Goal: Task Accomplishment & Management: Use online tool/utility

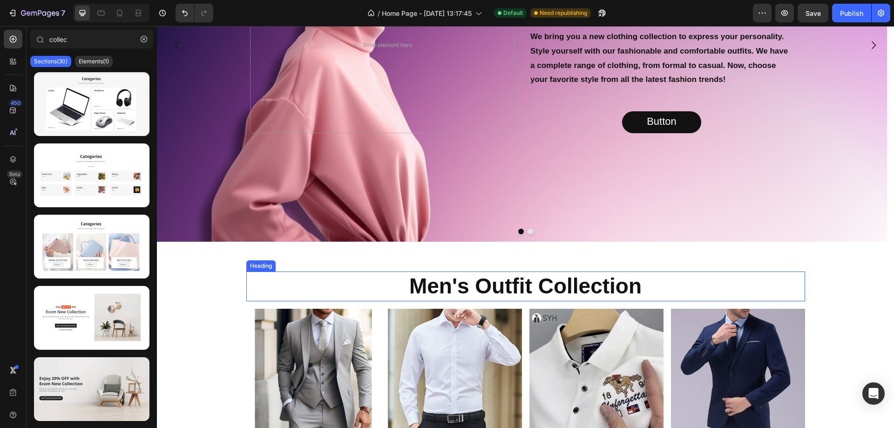
scroll to position [249, 0]
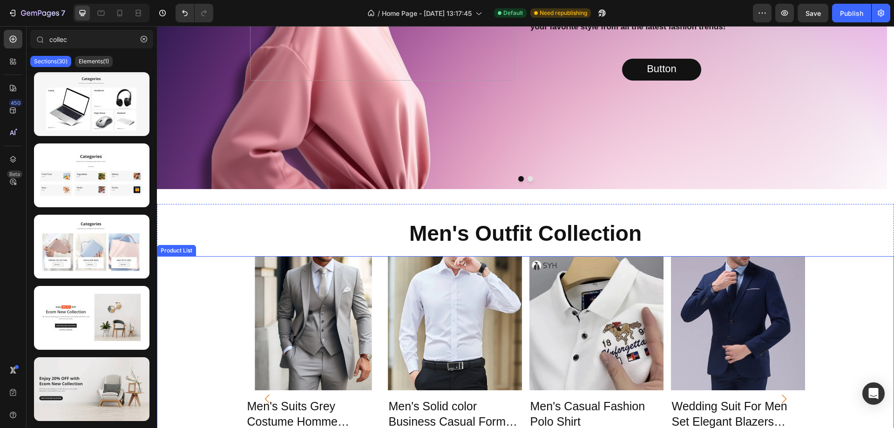
click at [863, 282] on div "Product Images Men's Suits Grey Costume Homme Wedding Outfits 3 Piece Product T…" at bounding box center [525, 398] width 737 height 285
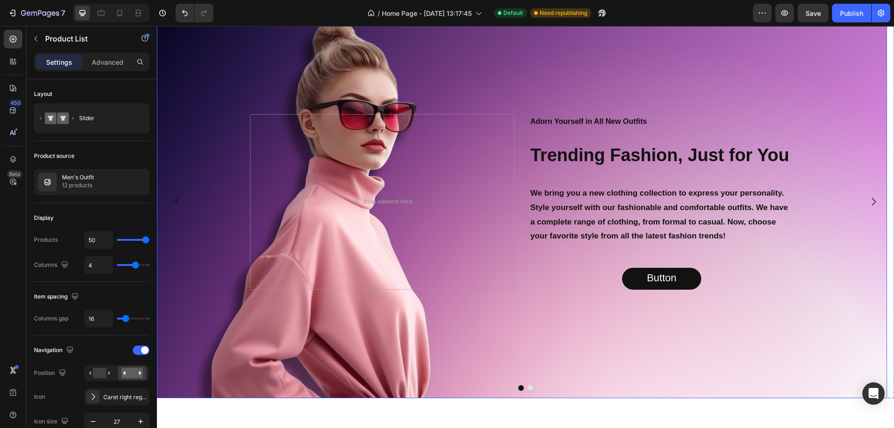
scroll to position [140, 0]
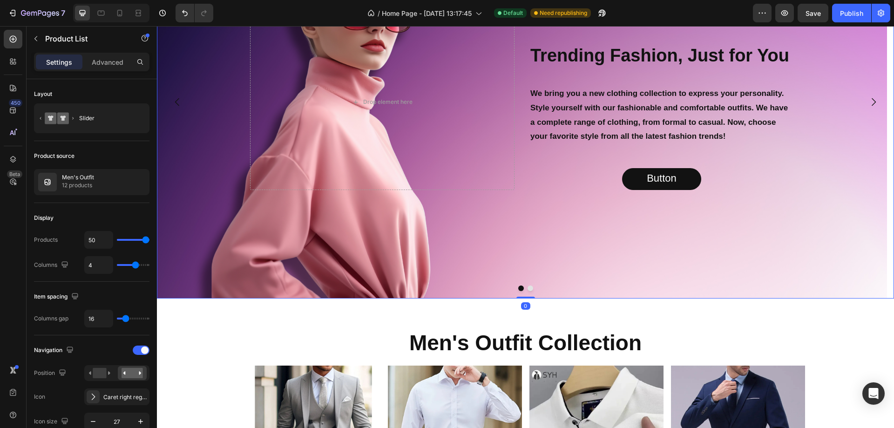
click at [523, 290] on div at bounding box center [525, 288] width 737 height 6
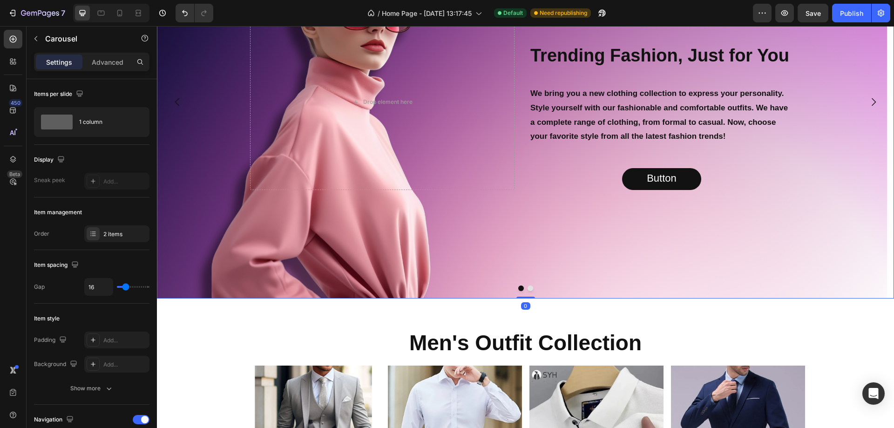
click at [528, 290] on button "Dot" at bounding box center [531, 288] width 6 height 6
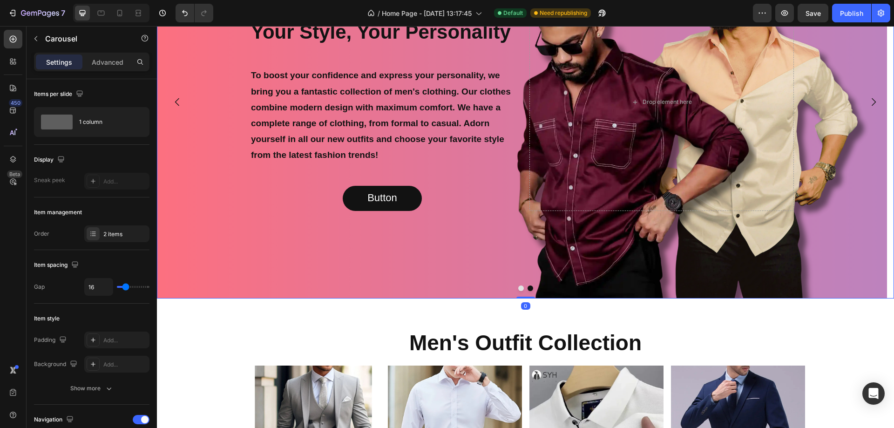
click at [519, 289] on button "Dot" at bounding box center [521, 288] width 6 height 6
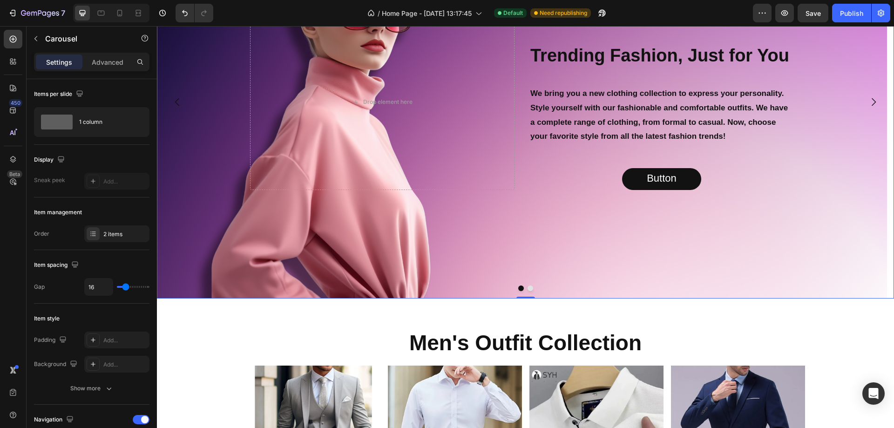
click at [528, 288] on button "Dot" at bounding box center [531, 288] width 6 height 6
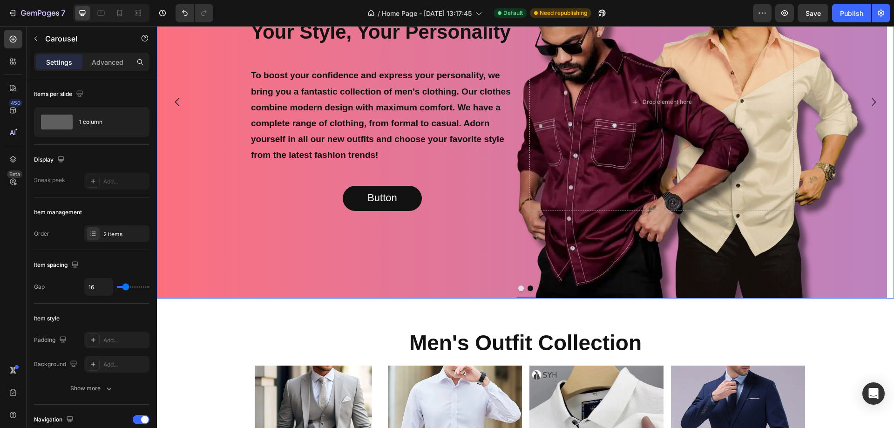
click at [518, 286] on button "Dot" at bounding box center [521, 288] width 6 height 6
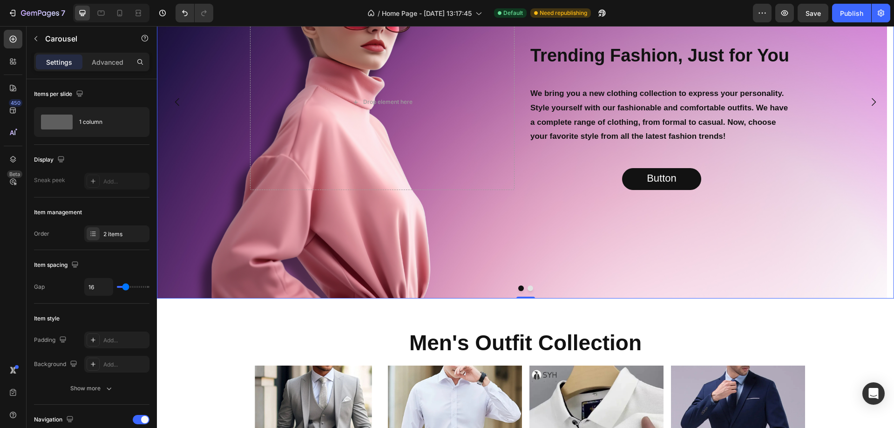
click at [528, 291] on button "Dot" at bounding box center [531, 288] width 6 height 6
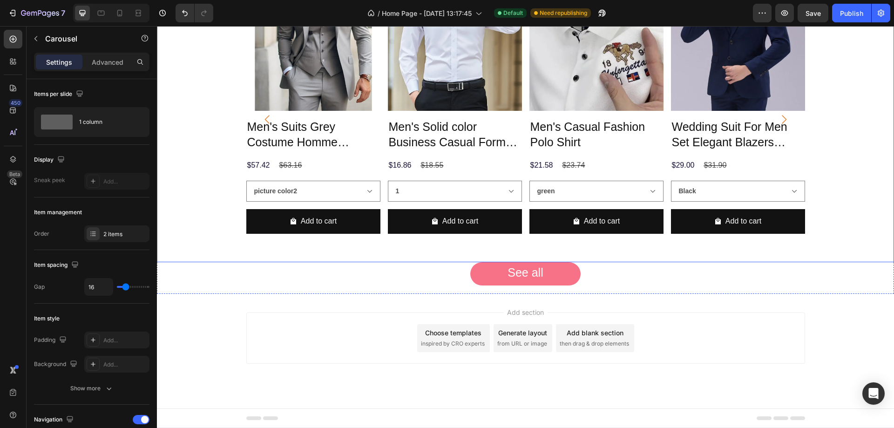
scroll to position [296, 0]
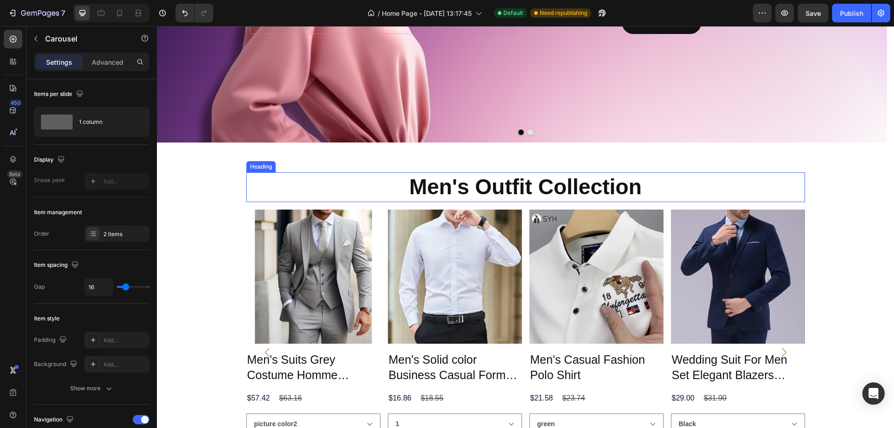
click at [481, 184] on strong "Men's Outfit Collection" at bounding box center [525, 187] width 232 height 24
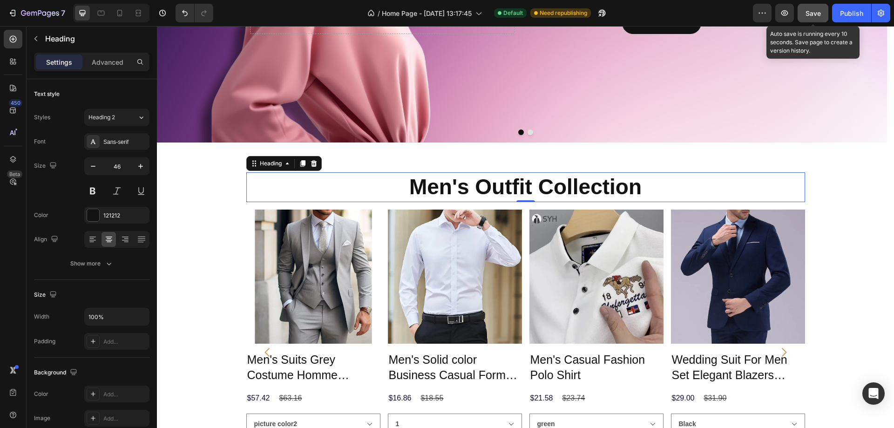
click at [811, 14] on span "Save" at bounding box center [812, 13] width 15 height 8
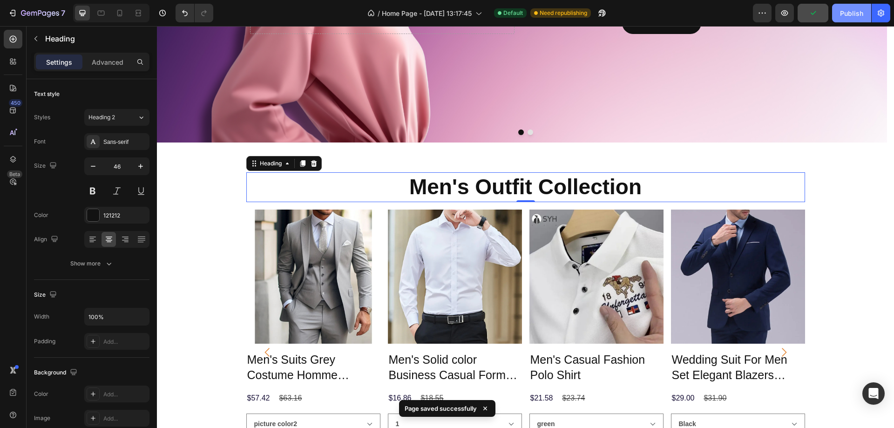
click at [850, 13] on div "Publish" at bounding box center [851, 13] width 23 height 10
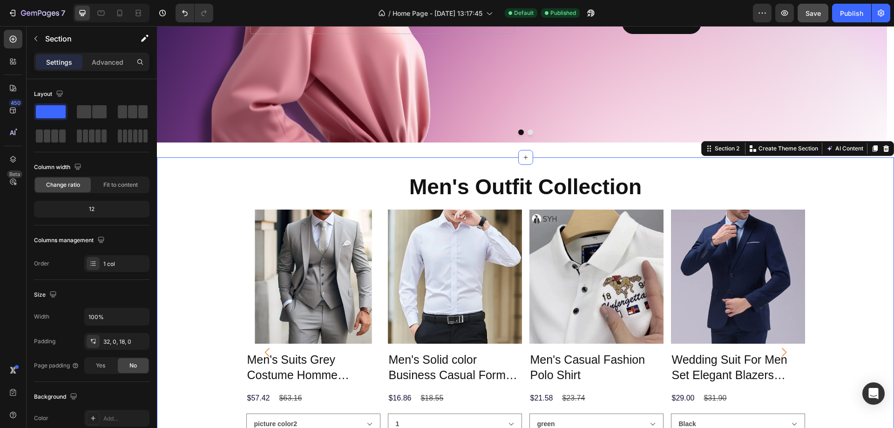
click at [228, 191] on div "Men's Outfit Collection Heading Row Product Images Men's Suits Grey Costume Hom…" at bounding box center [525, 344] width 737 height 345
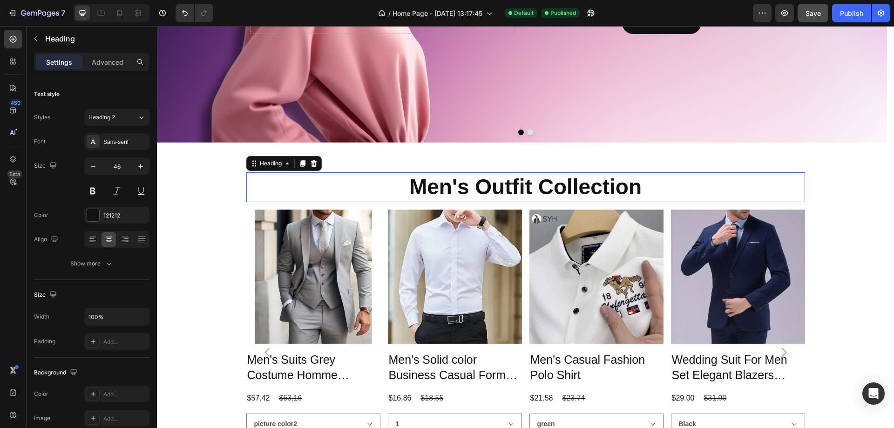
click at [296, 185] on h2 "Men's Outfit Collection" at bounding box center [525, 187] width 559 height 30
click at [33, 35] on icon "button" at bounding box center [35, 38] width 7 height 7
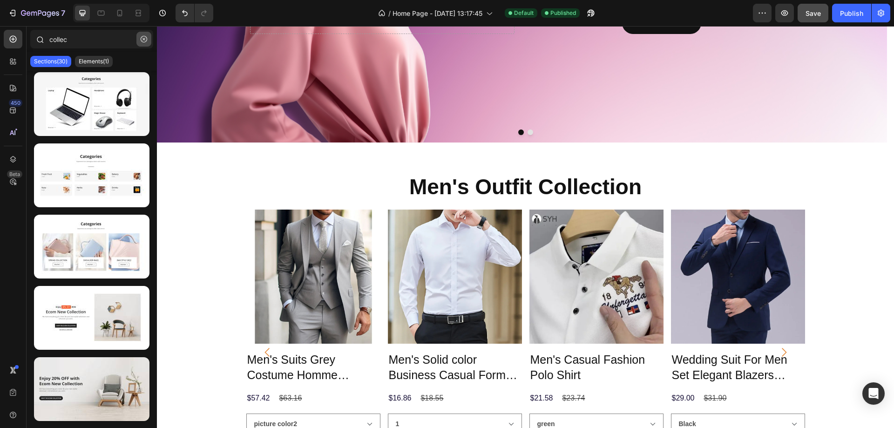
click at [141, 38] on icon "button" at bounding box center [144, 39] width 7 height 7
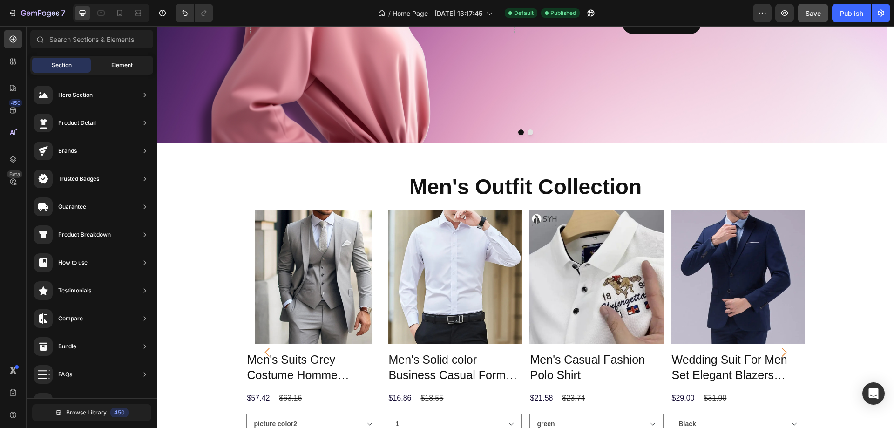
click at [106, 59] on div "Element" at bounding box center [122, 65] width 59 height 15
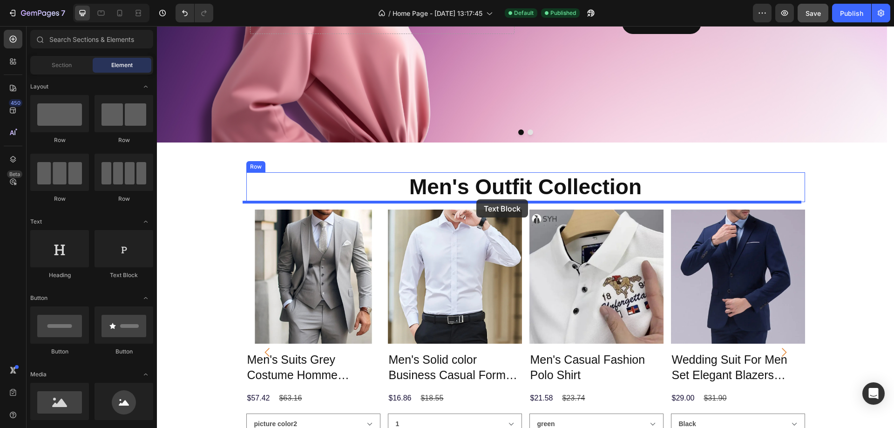
drag, startPoint x: 454, startPoint y: 225, endPoint x: 476, endPoint y: 199, distance: 34.0
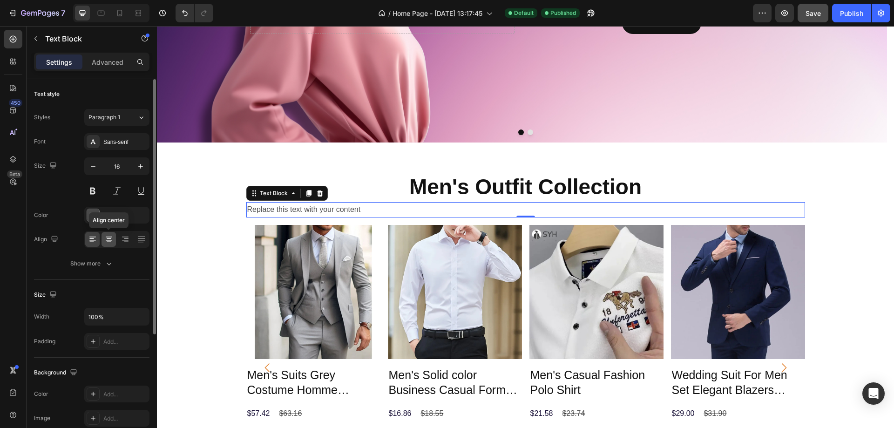
click at [110, 245] on div at bounding box center [109, 239] width 14 height 15
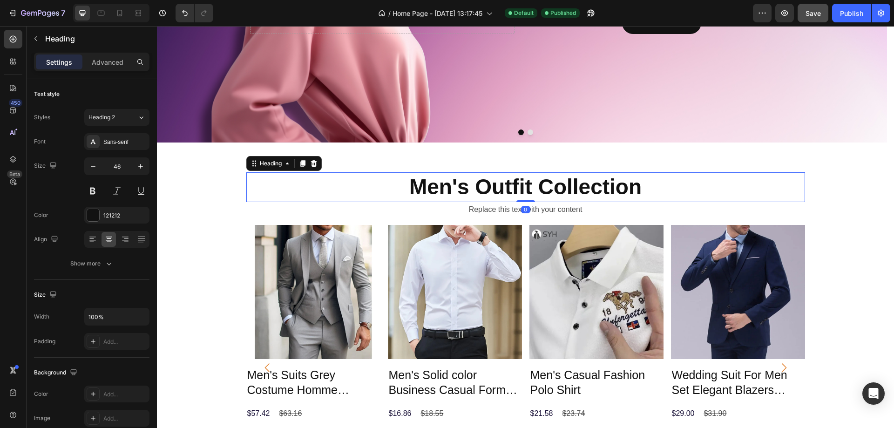
click at [477, 184] on strong "Men's Outfit Collection" at bounding box center [525, 187] width 232 height 24
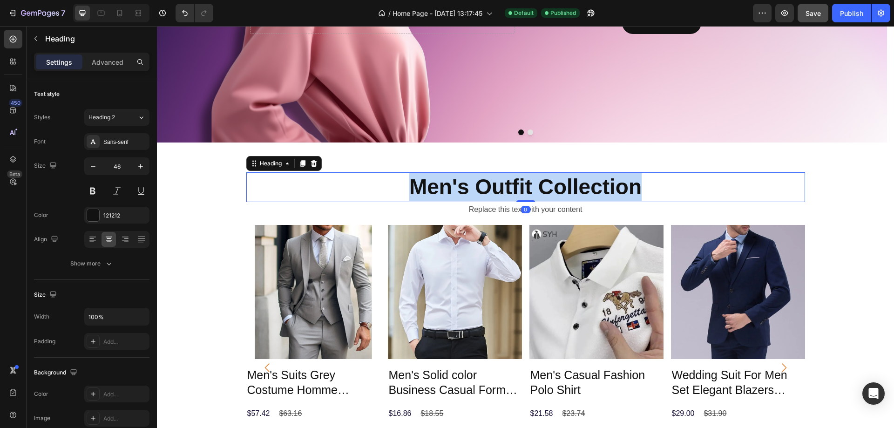
click at [477, 184] on strong "Men's Outfit Collection" at bounding box center [525, 187] width 232 height 24
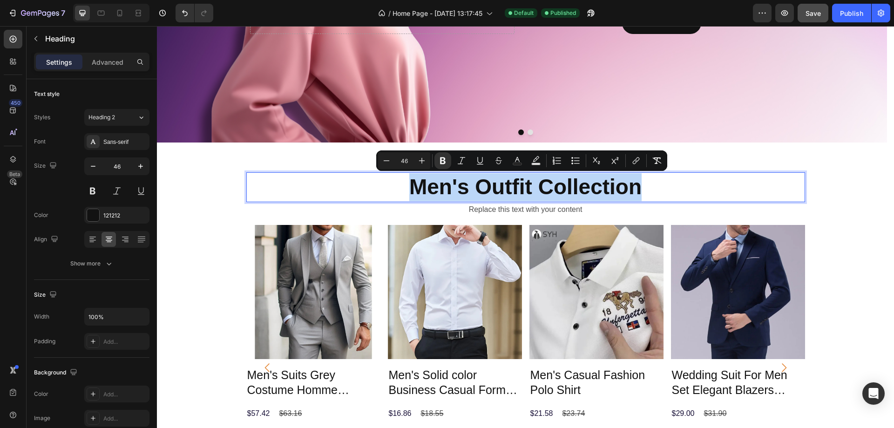
copy strong "Men's Outfit Collection"
click at [474, 208] on div "Replace this text with your content" at bounding box center [525, 209] width 559 height 15
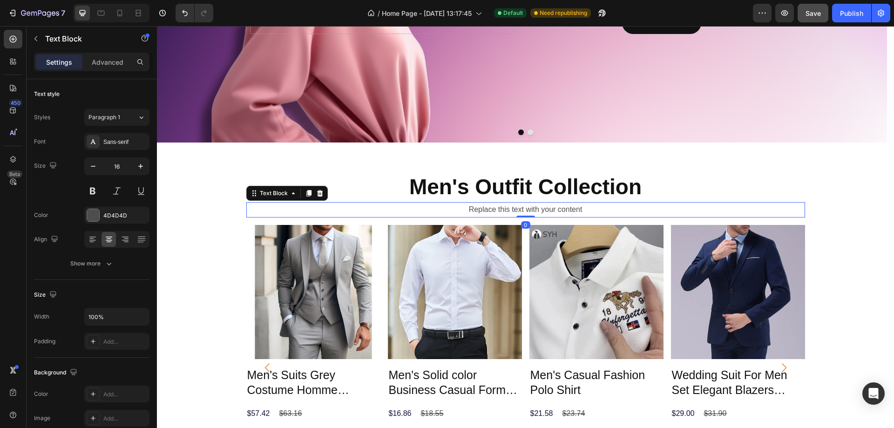
click at [474, 208] on div "Replace this text with your content" at bounding box center [525, 209] width 559 height 15
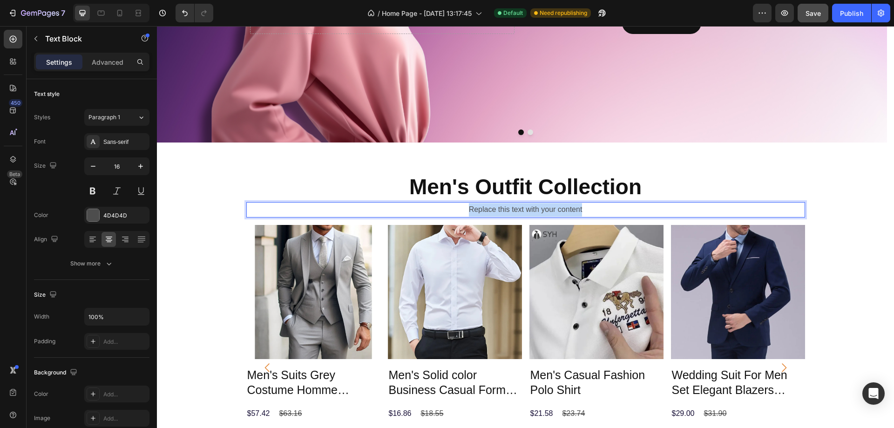
click at [474, 208] on p "Replace this text with your content" at bounding box center [525, 210] width 557 height 14
click at [488, 211] on p "levate your everyday style. - Focuses on personal improvement and daily wear." at bounding box center [525, 210] width 557 height 14
click at [487, 211] on p "levate your everyday style. - Focuses on personal improvement and daily wear." at bounding box center [525, 210] width 557 height 14
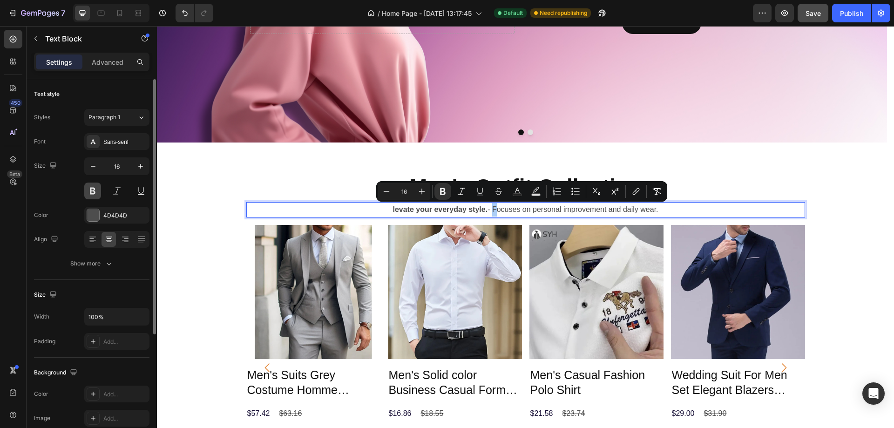
click at [92, 188] on button at bounding box center [92, 191] width 17 height 17
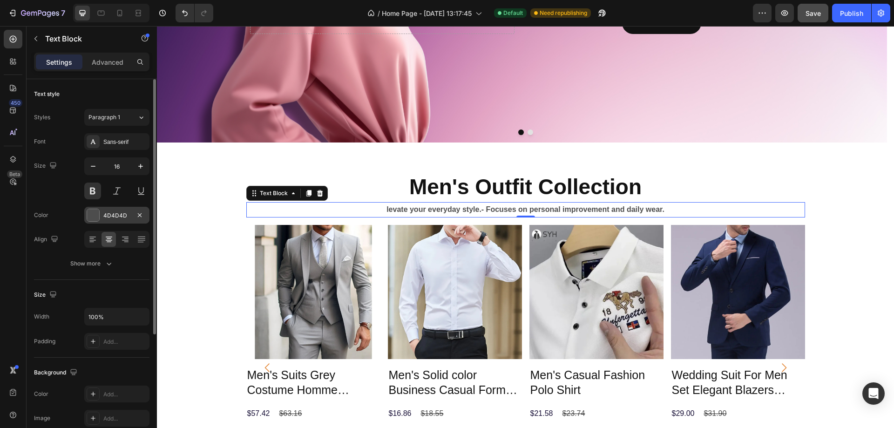
click at [88, 216] on div at bounding box center [93, 215] width 12 height 12
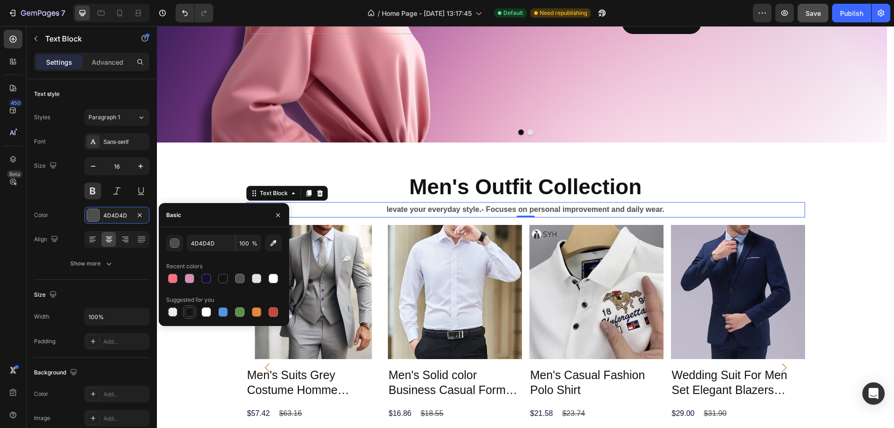
click at [190, 312] on div at bounding box center [189, 311] width 9 height 9
type input "151515"
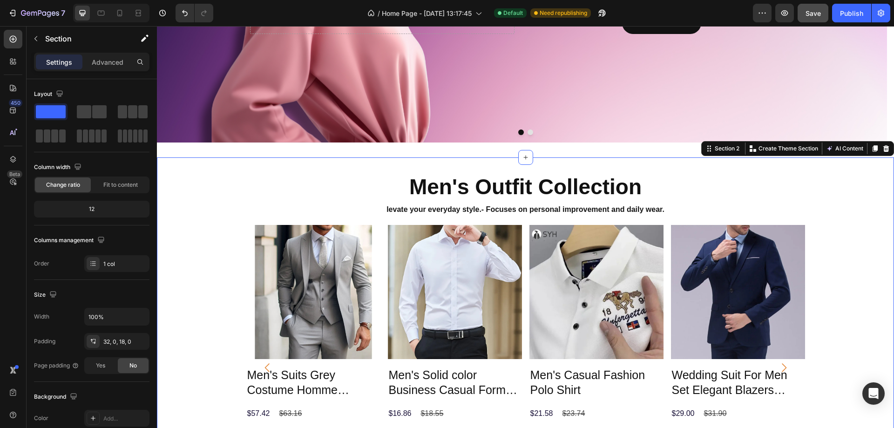
click at [850, 184] on div "⁠⁠⁠⁠⁠⁠⁠ Men's Outfit Collection Heading levate your everyday style. - Focuses o…" at bounding box center [525, 352] width 737 height 361
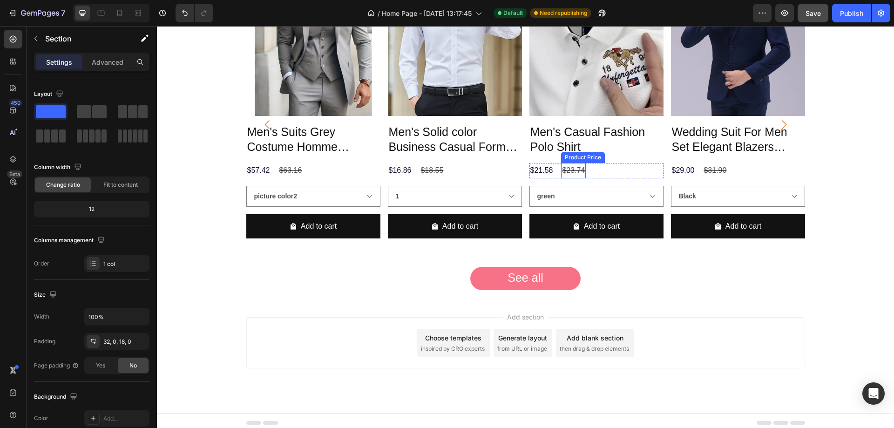
scroll to position [543, 0]
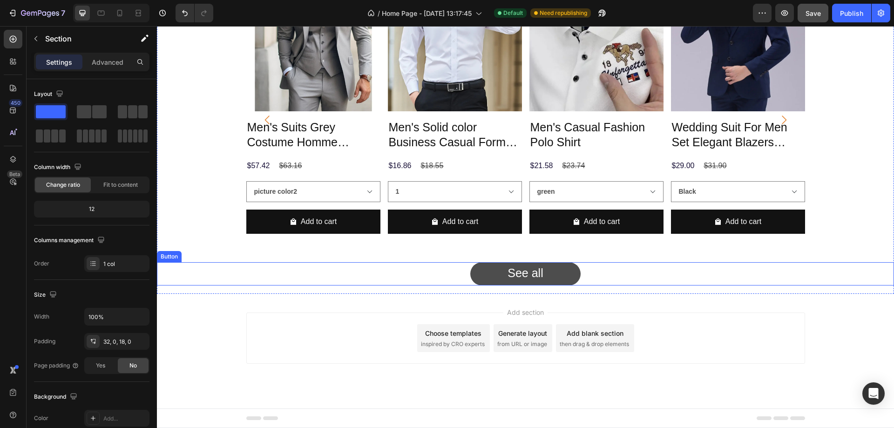
click at [480, 274] on link "See all" at bounding box center [525, 273] width 110 height 23
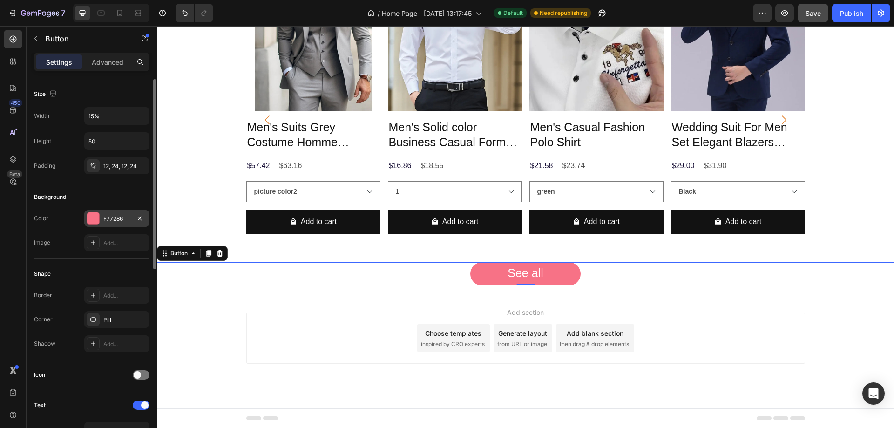
click at [92, 218] on div at bounding box center [93, 218] width 12 height 12
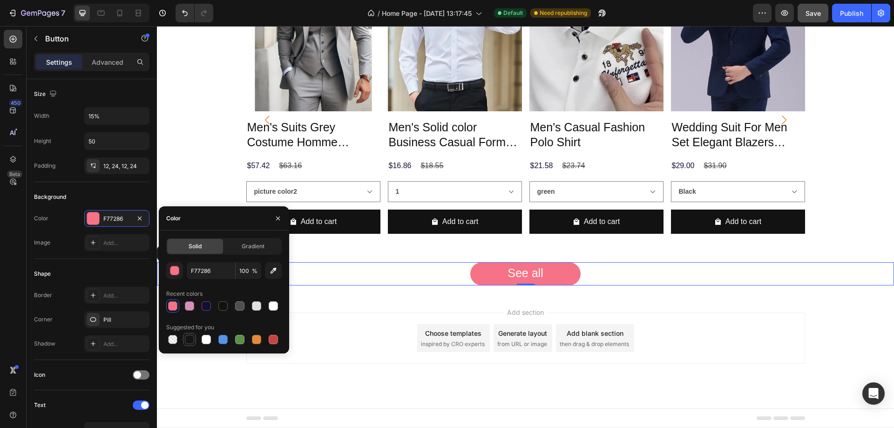
click at [183, 338] on div at bounding box center [223, 339] width 115 height 13
click at [192, 339] on div at bounding box center [189, 339] width 9 height 9
type input "151515"
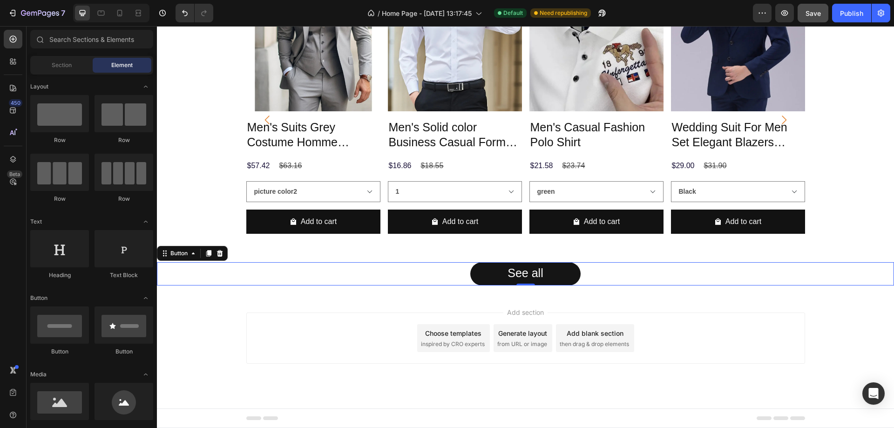
click at [378, 307] on div "Add section Choose templates inspired by CRO experts Generate layout from URL o…" at bounding box center [525, 351] width 737 height 115
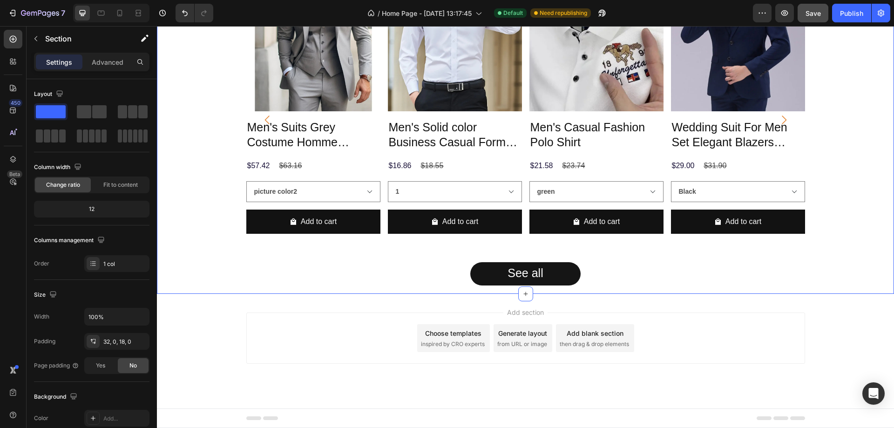
click at [313, 293] on div "Men's Outfit Collection Heading levate your everyday style. - Focuses on person…" at bounding box center [525, 102] width 737 height 384
click at [117, 64] on p "Advanced" at bounding box center [108, 62] width 32 height 10
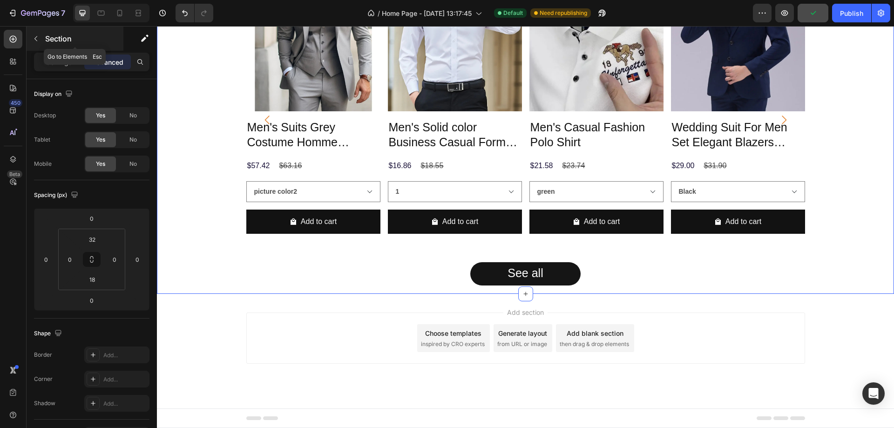
click at [34, 41] on icon "button" at bounding box center [35, 38] width 7 height 7
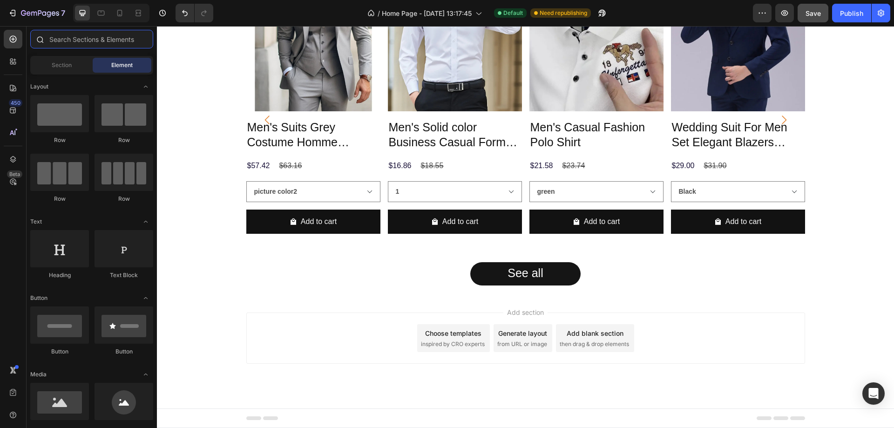
click at [89, 36] on input "text" at bounding box center [91, 39] width 123 height 19
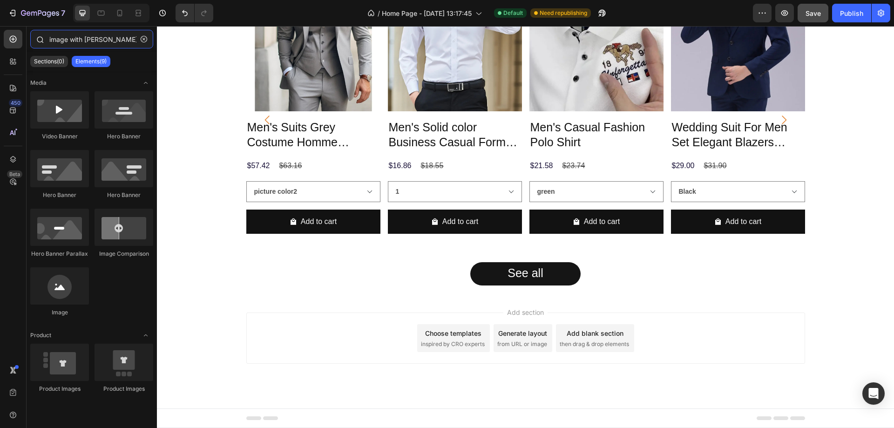
type input "image with text"
click at [396, 298] on div "Add section Choose templates inspired by CRO experts Generate layout from URL o…" at bounding box center [525, 351] width 737 height 115
click at [384, 331] on div "Add section Choose templates inspired by CRO experts Generate layout from URL o…" at bounding box center [525, 337] width 559 height 51
click at [355, 303] on div "Add section Choose templates inspired by CRO experts Generate layout from URL o…" at bounding box center [525, 351] width 737 height 115
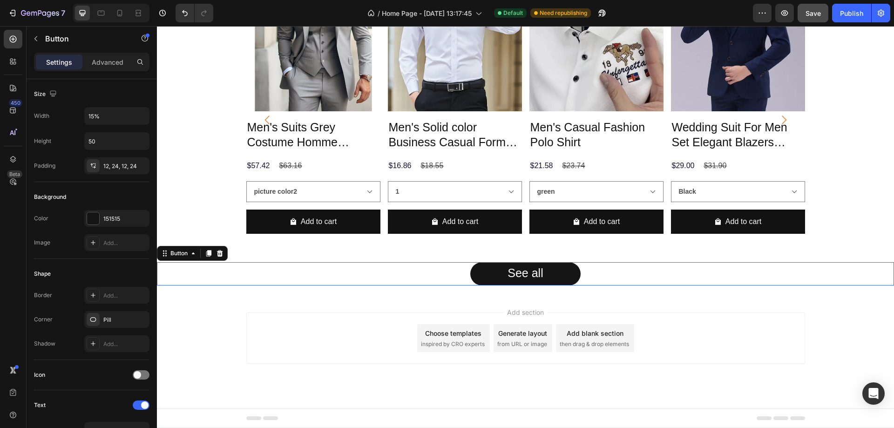
click at [348, 281] on div "See all Button 0" at bounding box center [525, 273] width 737 height 23
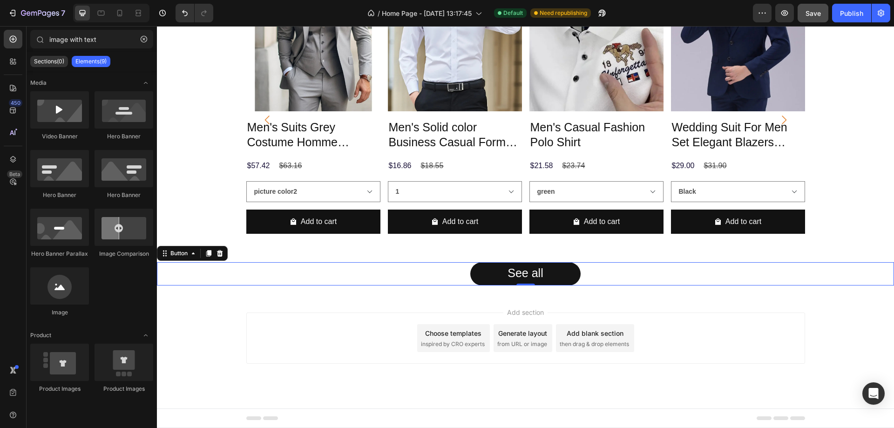
click at [260, 340] on div "Add section Choose templates inspired by CRO experts Generate layout from URL o…" at bounding box center [525, 337] width 559 height 51
click at [144, 41] on icon "button" at bounding box center [144, 39] width 7 height 7
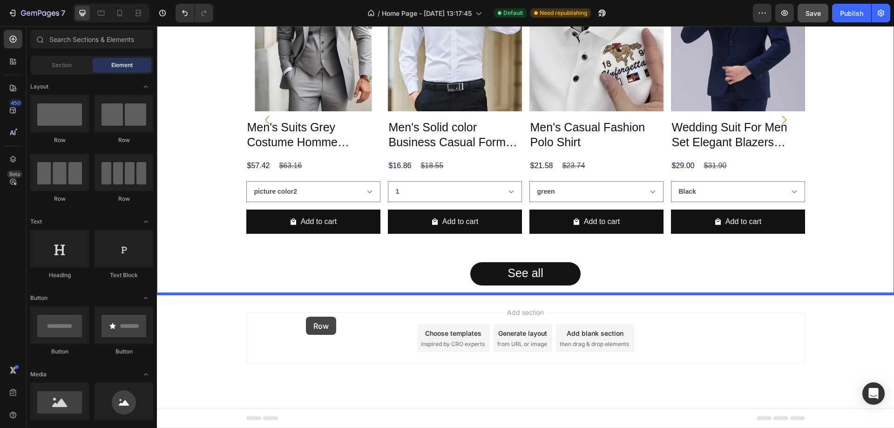
drag, startPoint x: 182, startPoint y: 198, endPoint x: 306, endPoint y: 317, distance: 171.6
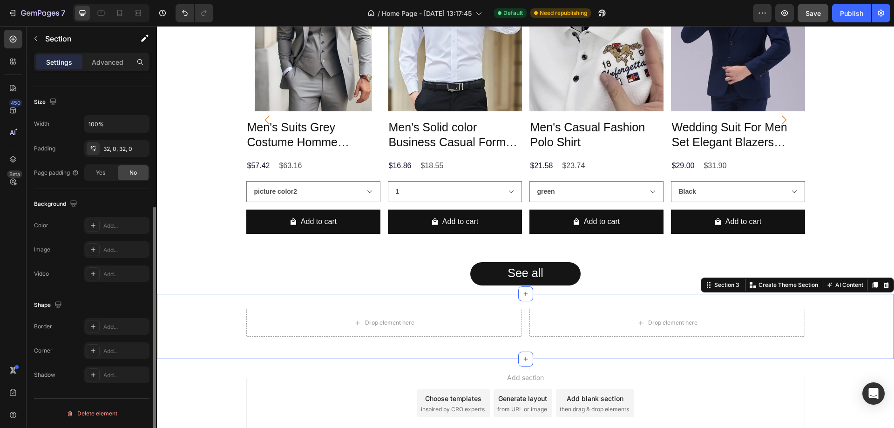
scroll to position [0, 0]
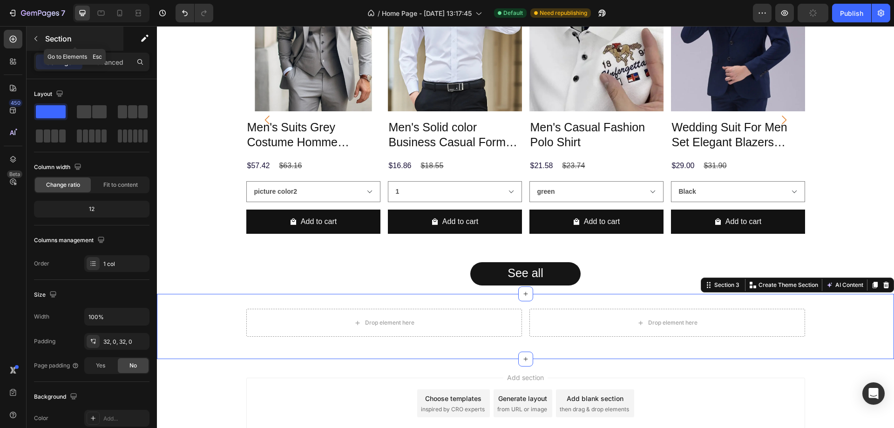
click at [38, 37] on icon "button" at bounding box center [35, 38] width 7 height 7
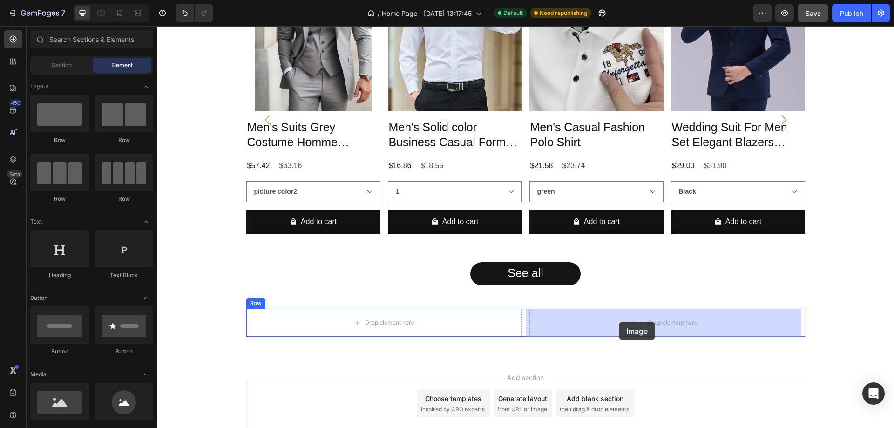
drag, startPoint x: 221, startPoint y: 393, endPoint x: 619, endPoint y: 322, distance: 404.3
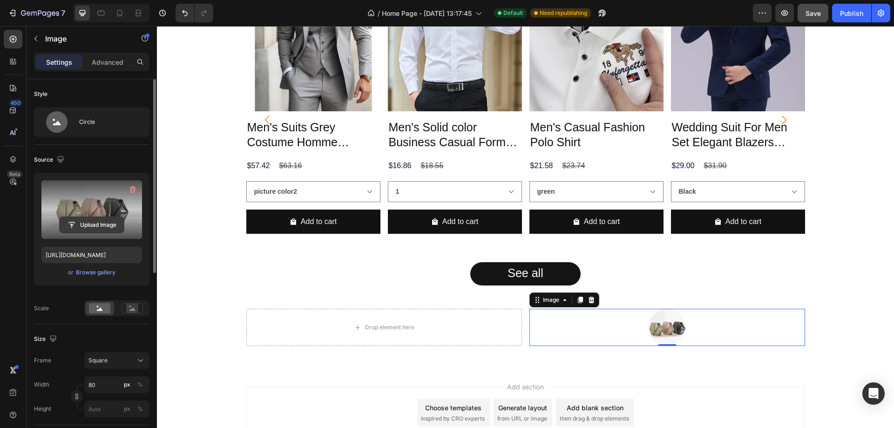
click at [83, 224] on input "file" at bounding box center [92, 225] width 64 height 16
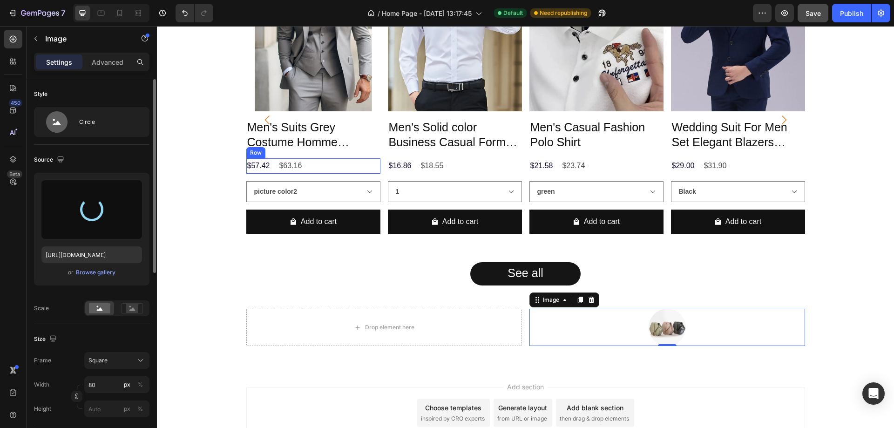
type input "https://cdn.shopify.com/s/files/1/0662/7662/2425/files/gempages_581591097348719…"
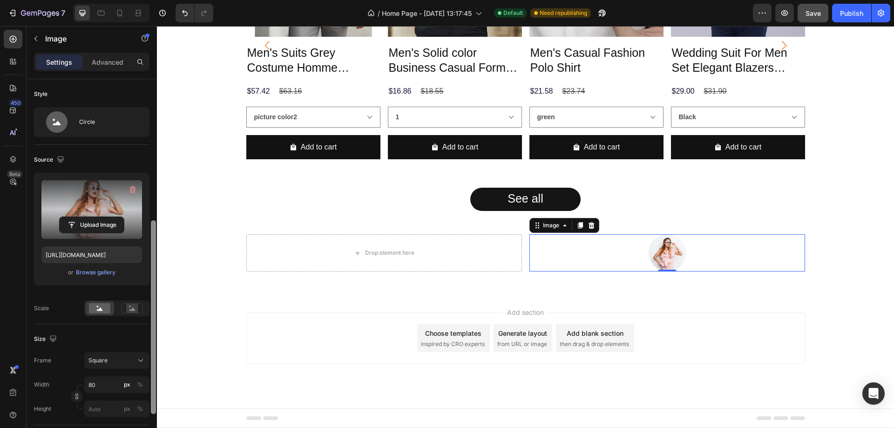
scroll to position [93, 0]
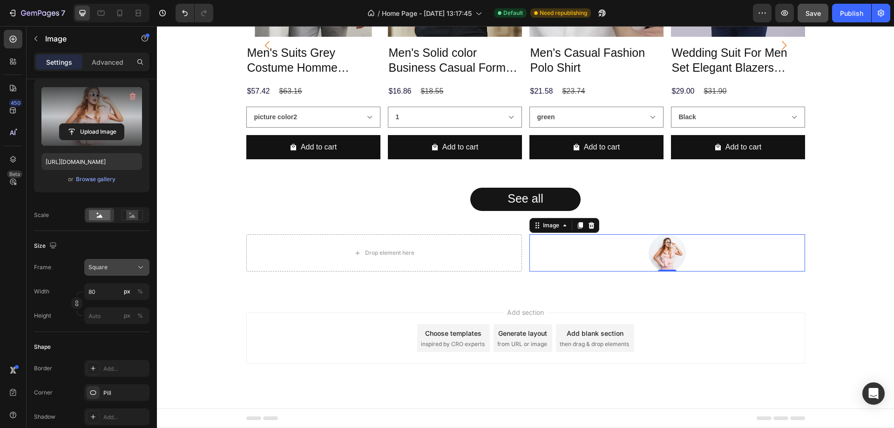
click at [138, 265] on icon at bounding box center [140, 267] width 9 height 9
click at [63, 250] on div "Size" at bounding box center [91, 245] width 115 height 15
click at [145, 265] on icon at bounding box center [140, 267] width 9 height 9
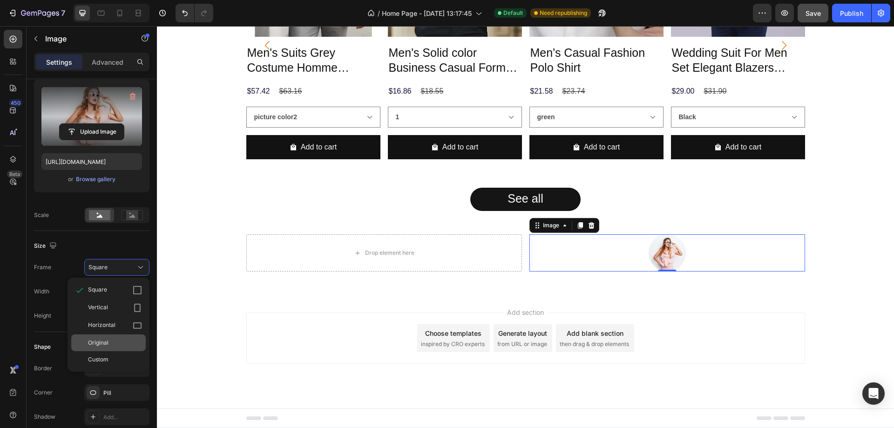
click at [116, 348] on div "Original" at bounding box center [108, 342] width 74 height 17
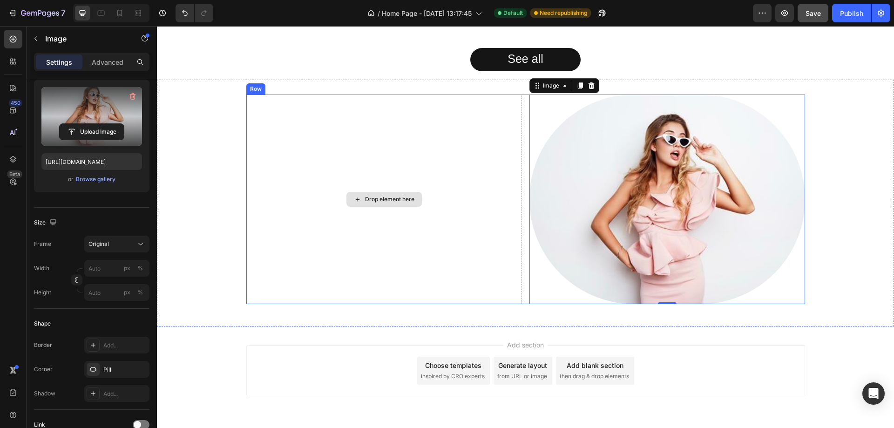
scroll to position [711, 0]
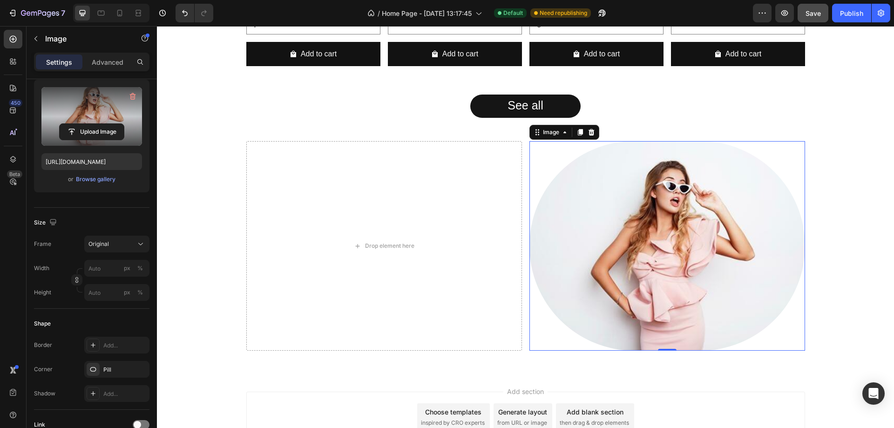
click at [713, 242] on img at bounding box center [667, 245] width 276 height 209
click at [142, 370] on icon "button" at bounding box center [139, 368] width 7 height 7
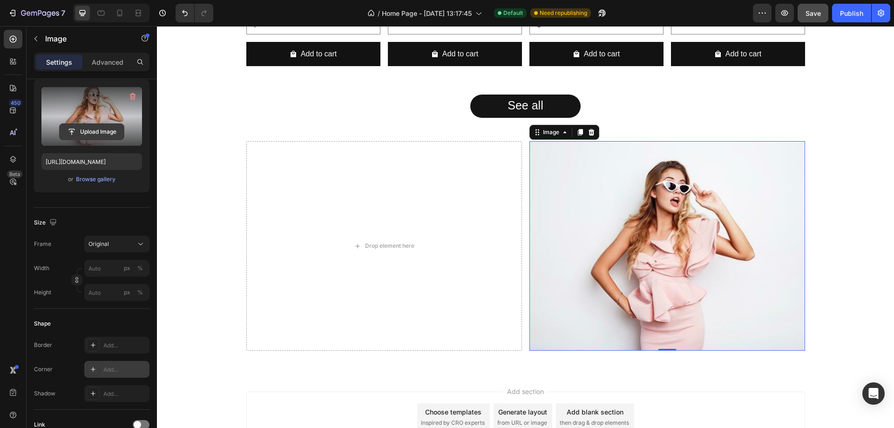
click at [92, 129] on input "file" at bounding box center [92, 132] width 64 height 16
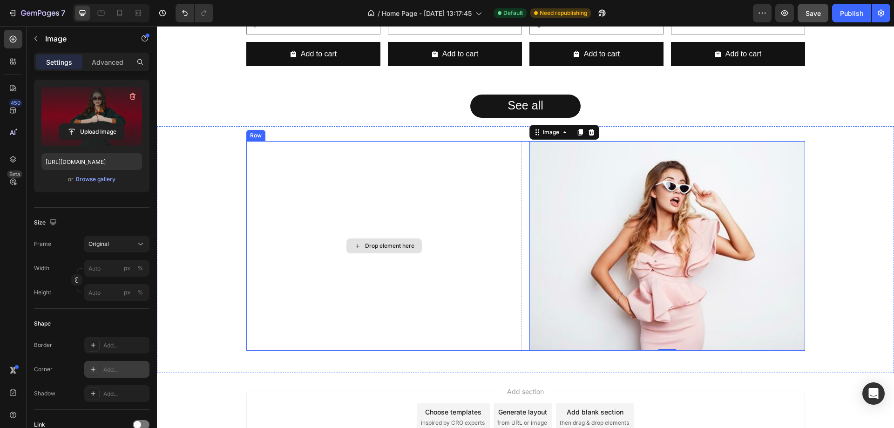
type input "https://cdn.shopify.com/s/files/1/0662/7662/2425/files/gempages_581591097348719…"
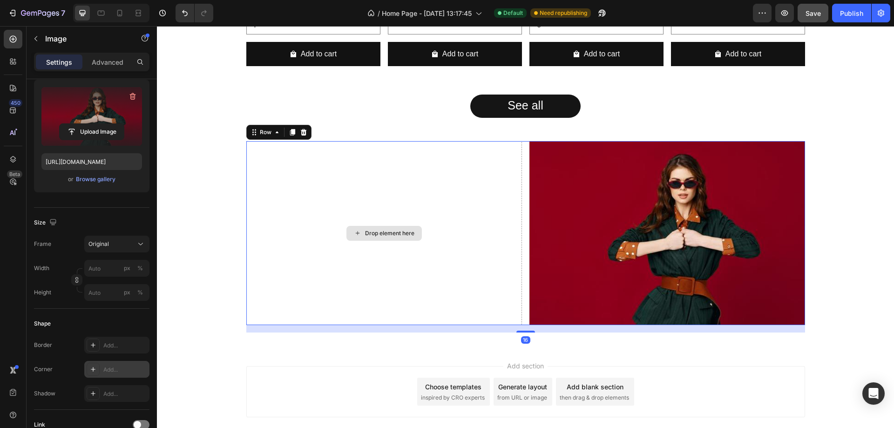
click at [334, 207] on div "Drop element here" at bounding box center [384, 233] width 276 height 184
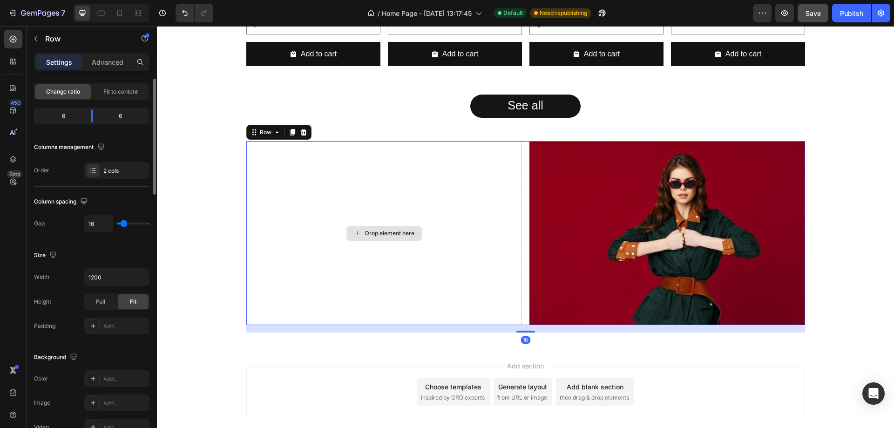
scroll to position [0, 0]
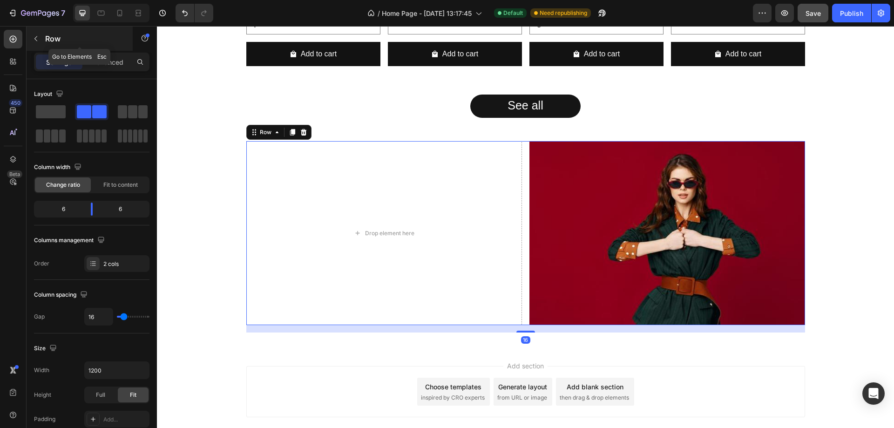
click at [34, 39] on icon "button" at bounding box center [35, 38] width 7 height 7
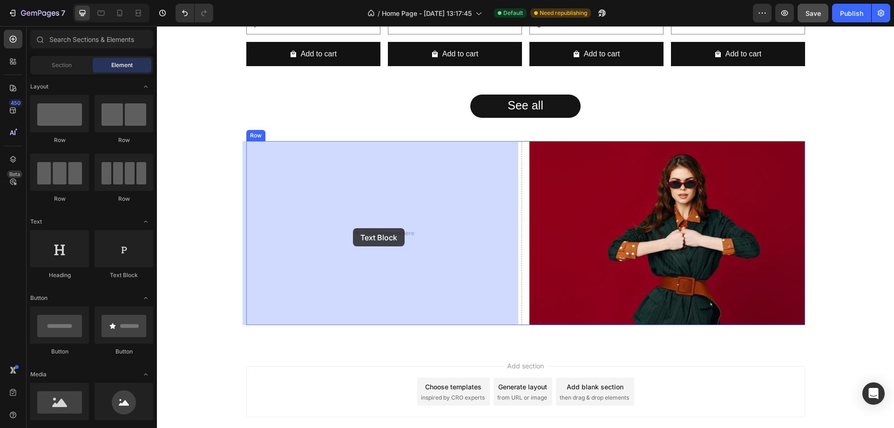
drag, startPoint x: 276, startPoint y: 286, endPoint x: 347, endPoint y: 229, distance: 91.1
drag, startPoint x: 207, startPoint y: 287, endPoint x: 277, endPoint y: 163, distance: 142.4
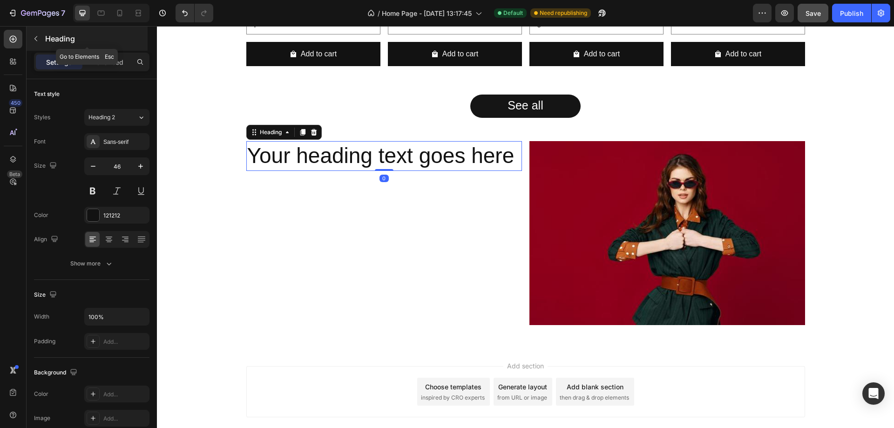
click at [34, 43] on button "button" at bounding box center [35, 38] width 15 height 15
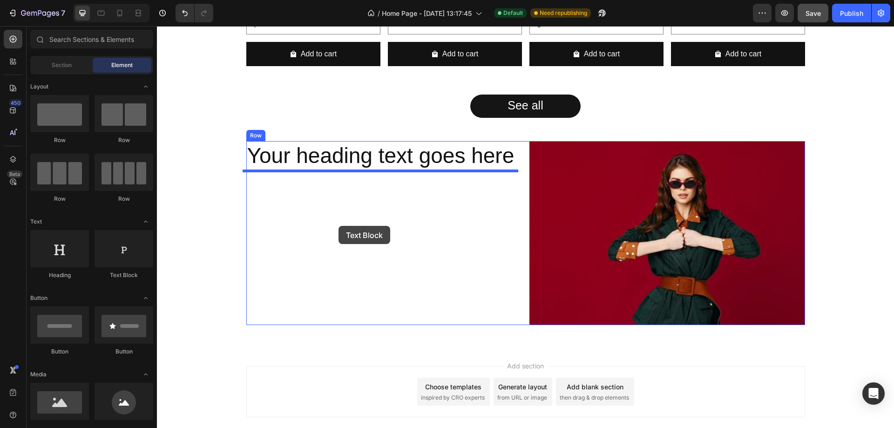
drag, startPoint x: 255, startPoint y: 246, endPoint x: 338, endPoint y: 226, distance: 85.8
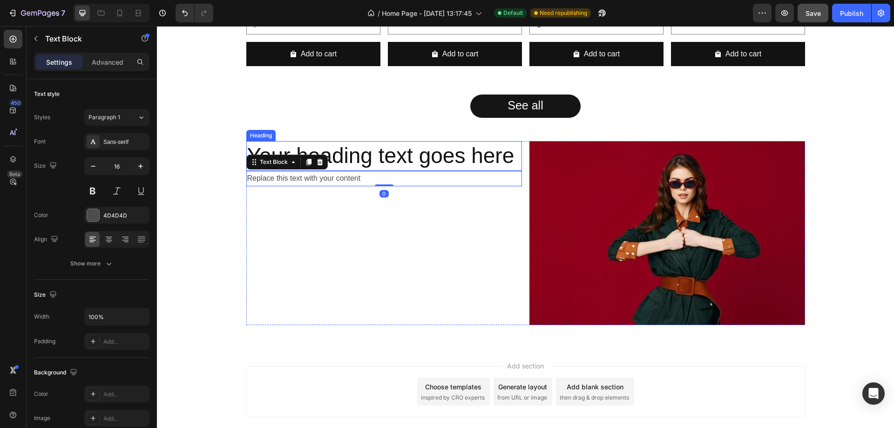
click at [365, 156] on h2 "Your heading text goes here" at bounding box center [384, 156] width 276 height 30
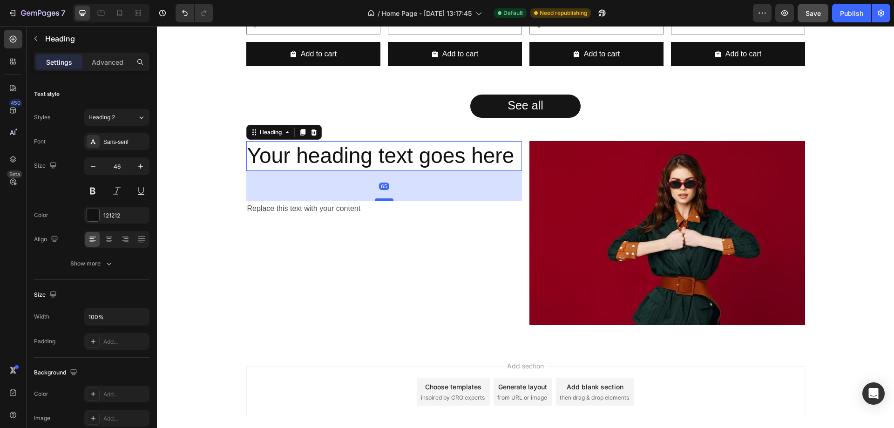
drag, startPoint x: 385, startPoint y: 170, endPoint x: 388, endPoint y: 201, distance: 30.4
click at [388, 201] on div at bounding box center [384, 199] width 19 height 3
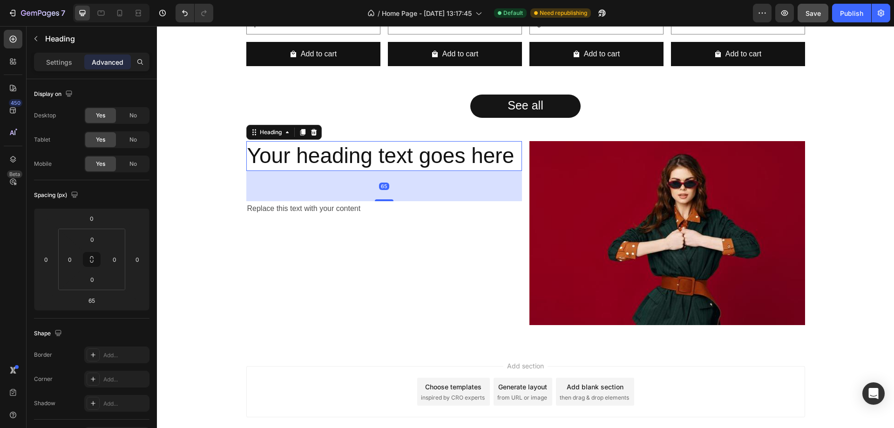
click at [361, 158] on h2 "Your heading text goes here" at bounding box center [384, 156] width 276 height 30
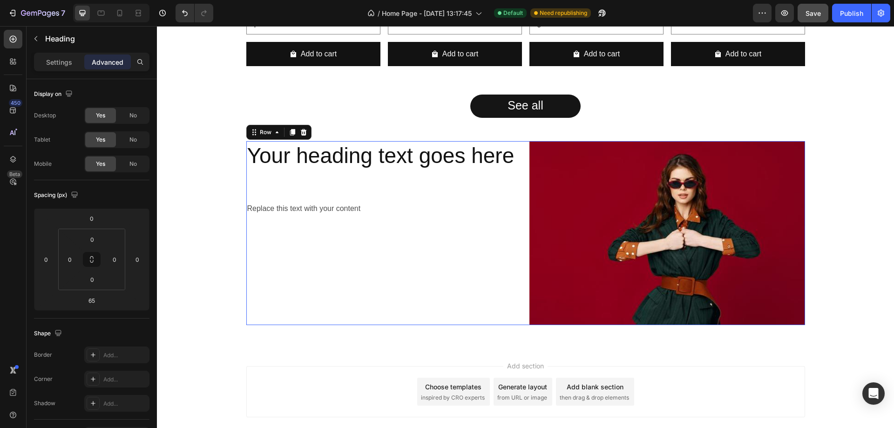
click at [428, 246] on div "Your heading text goes here Heading Replace this text with your content Text Bl…" at bounding box center [384, 233] width 276 height 184
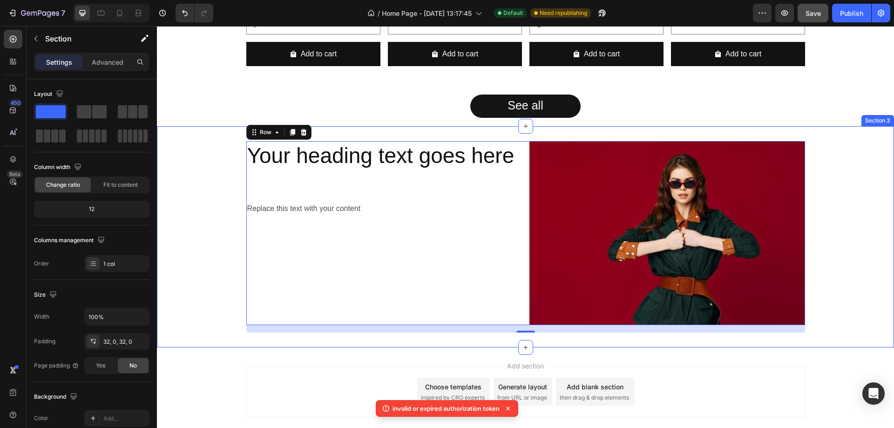
click at [217, 203] on div "Your heading text goes here Heading Replace this text with your content Text Bl…" at bounding box center [525, 236] width 737 height 191
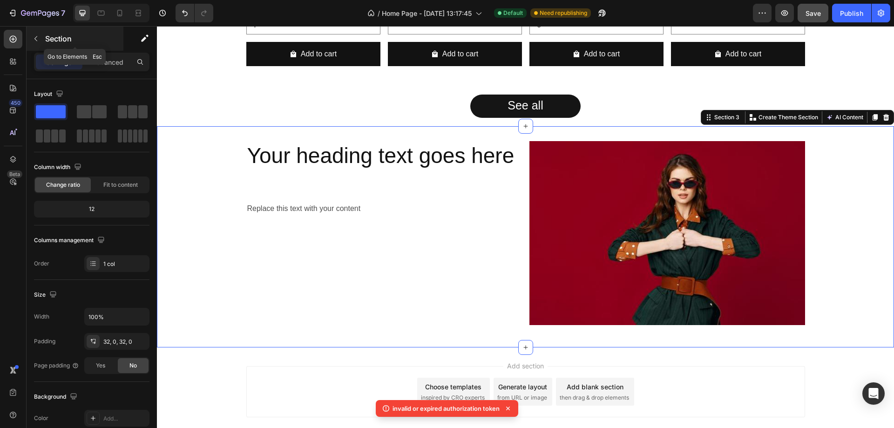
click at [39, 44] on button "button" at bounding box center [35, 38] width 15 height 15
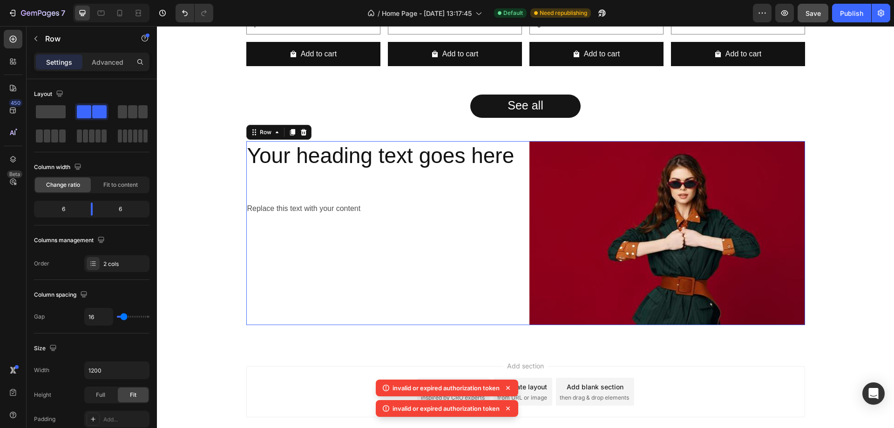
click at [310, 183] on div "Your heading text goes here Heading Replace this text with your content Text Bl…" at bounding box center [384, 233] width 276 height 184
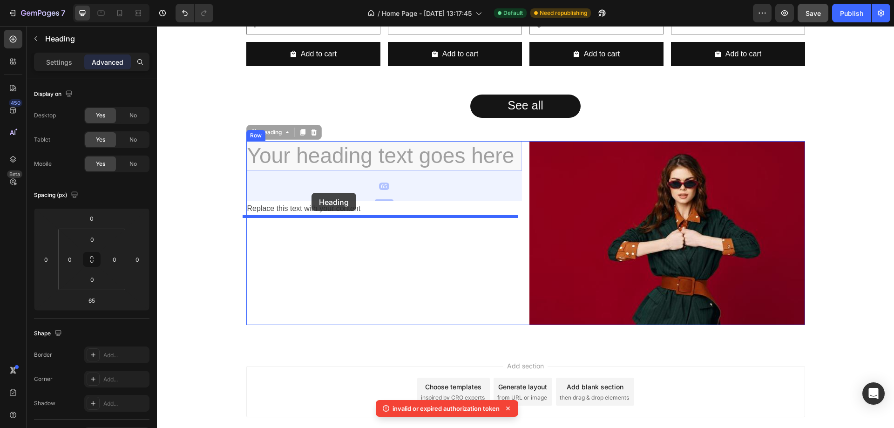
drag, startPoint x: 310, startPoint y: 161, endPoint x: 311, endPoint y: 193, distance: 31.7
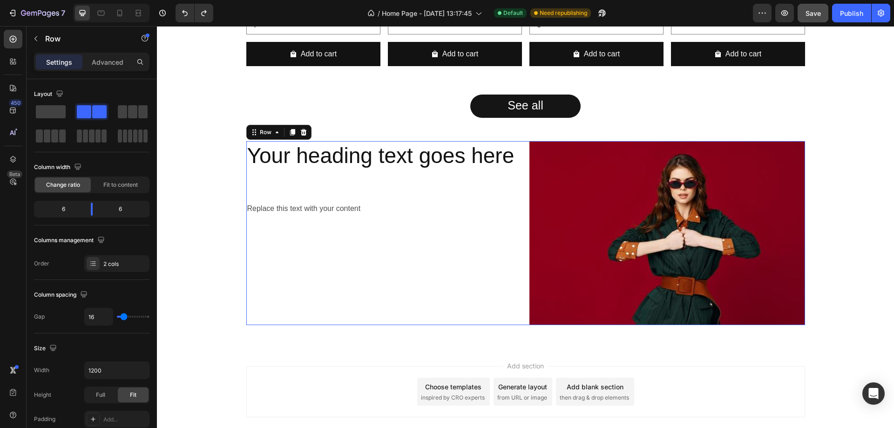
click at [390, 220] on div "Your heading text goes here Heading Replace this text with your content Text Bl…" at bounding box center [384, 233] width 276 height 184
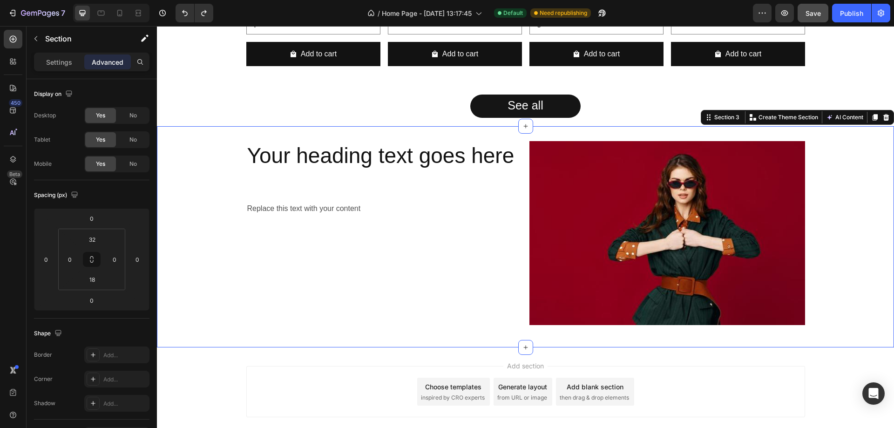
click at [219, 178] on div "Your heading text goes here Heading Replace this text with your content Text Bl…" at bounding box center [525, 236] width 737 height 191
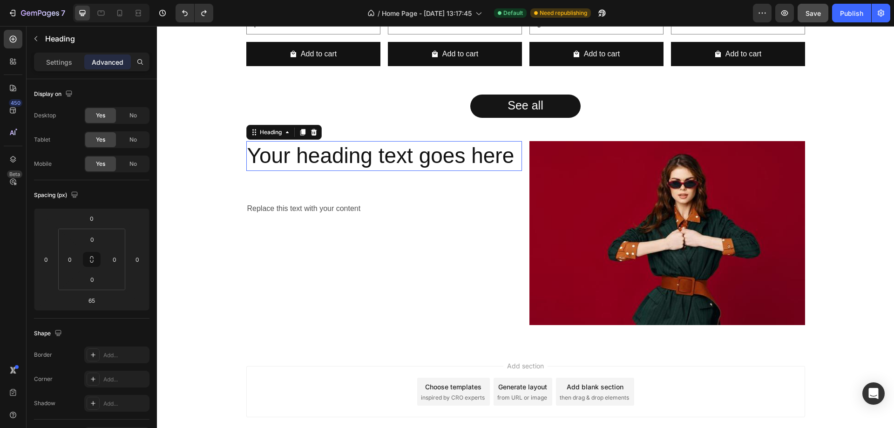
click at [295, 169] on p "Your heading text goes here" at bounding box center [384, 156] width 274 height 28
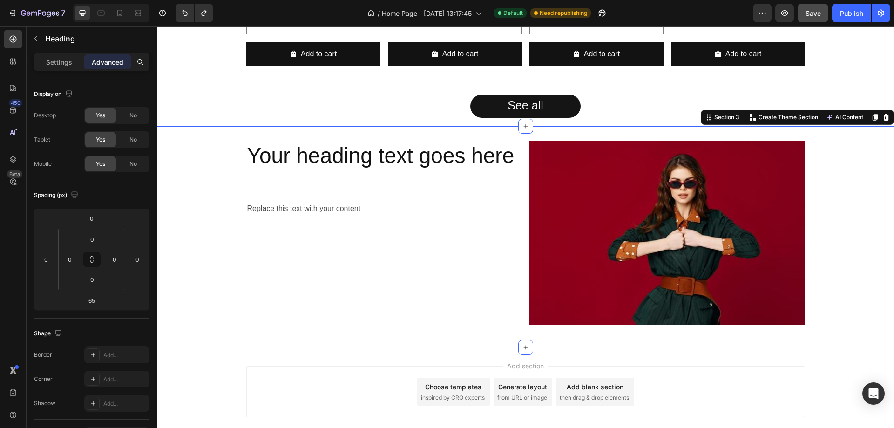
click at [229, 139] on div "Your heading text goes here Heading Replace this text with your content Text Bl…" at bounding box center [525, 236] width 737 height 221
click at [39, 37] on icon "button" at bounding box center [35, 38] width 7 height 7
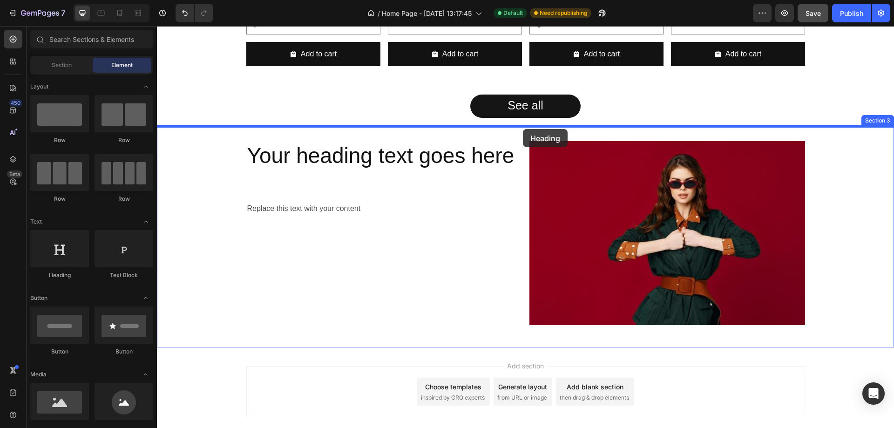
drag, startPoint x: 217, startPoint y: 292, endPoint x: 525, endPoint y: 128, distance: 348.7
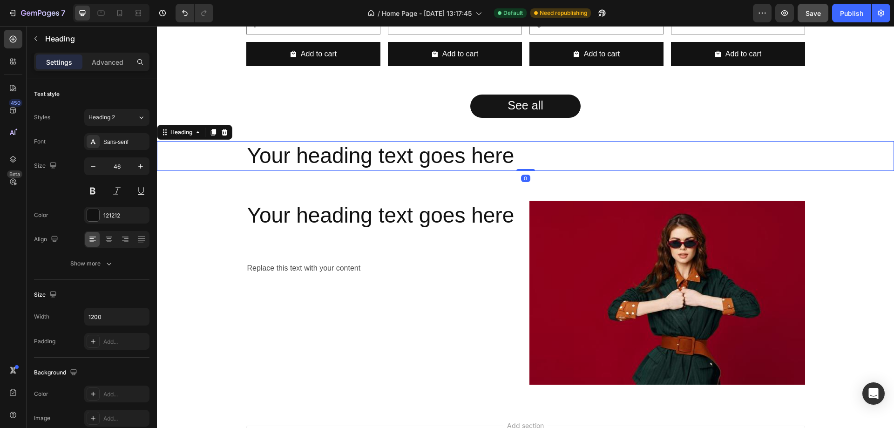
click at [742, 155] on h2 "Your heading text goes here" at bounding box center [525, 156] width 559 height 30
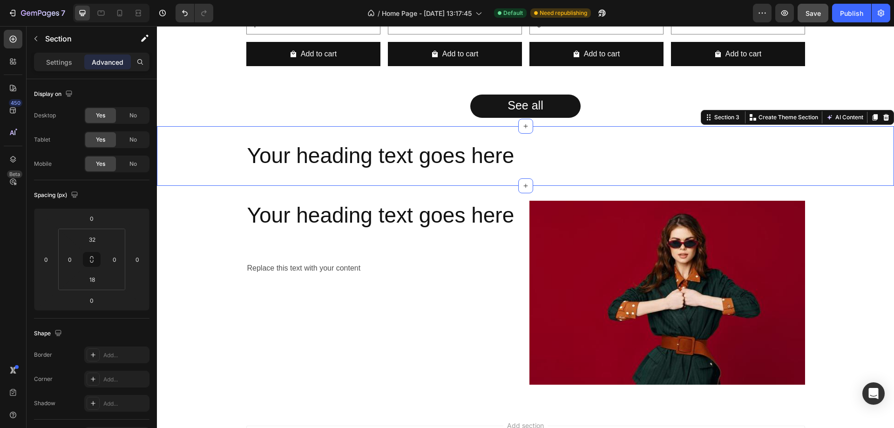
click at [385, 130] on div "Your heading text goes here Heading Section 3 You can create reusable sections …" at bounding box center [525, 156] width 737 height 60
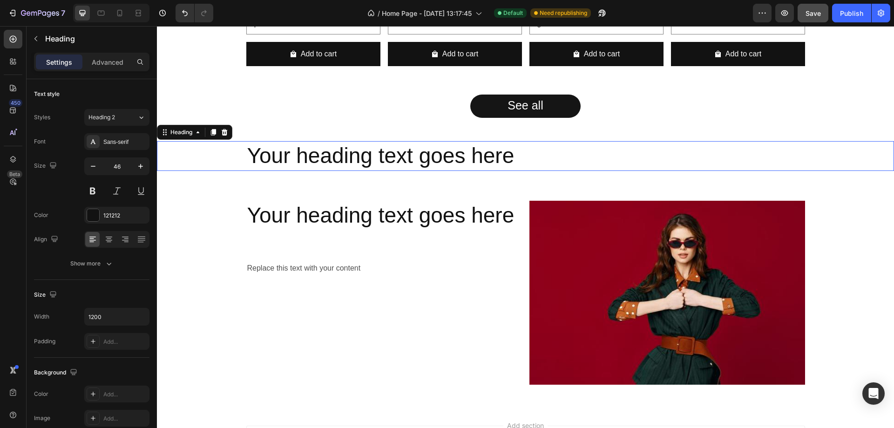
click at [426, 156] on p "Your heading text goes here" at bounding box center [525, 156] width 557 height 28
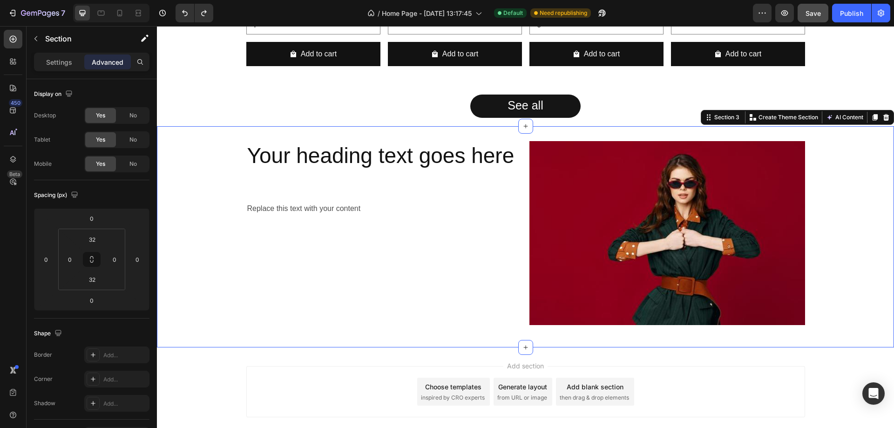
click at [222, 162] on div "Your heading text goes here Heading Replace this text with your content Text Bl…" at bounding box center [525, 236] width 737 height 191
click at [38, 36] on icon "button" at bounding box center [35, 38] width 7 height 7
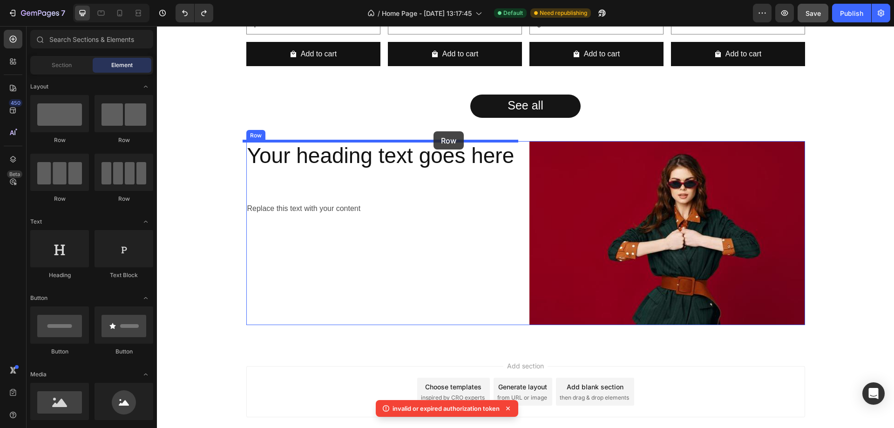
drag, startPoint x: 212, startPoint y: 147, endPoint x: 433, endPoint y: 131, distance: 222.2
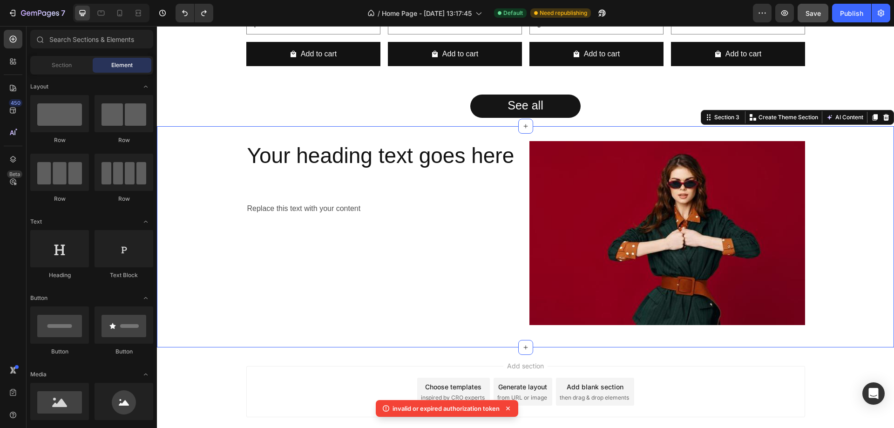
click at [441, 135] on div "Your heading text goes here Heading Replace this text with your content Text Bl…" at bounding box center [525, 236] width 737 height 221
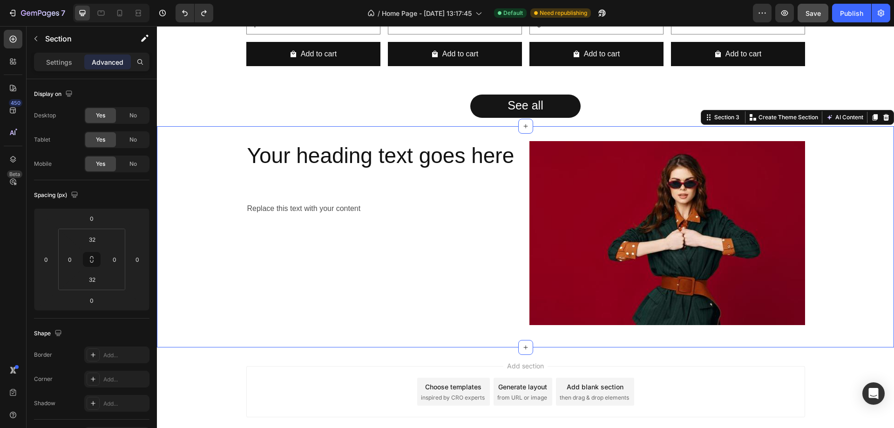
click at [505, 140] on div "Your heading text goes here Heading Replace this text with your content Text Bl…" at bounding box center [525, 236] width 737 height 221
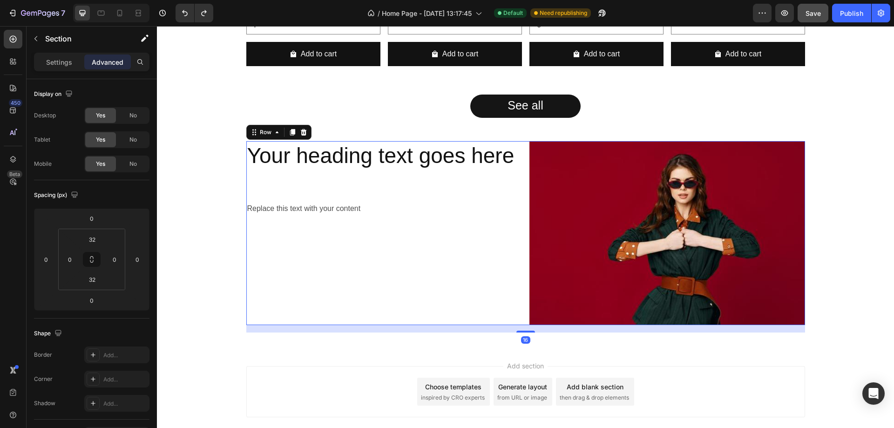
click at [521, 160] on div "Your heading text goes here Heading Replace this text with your content Text Bl…" at bounding box center [525, 233] width 559 height 184
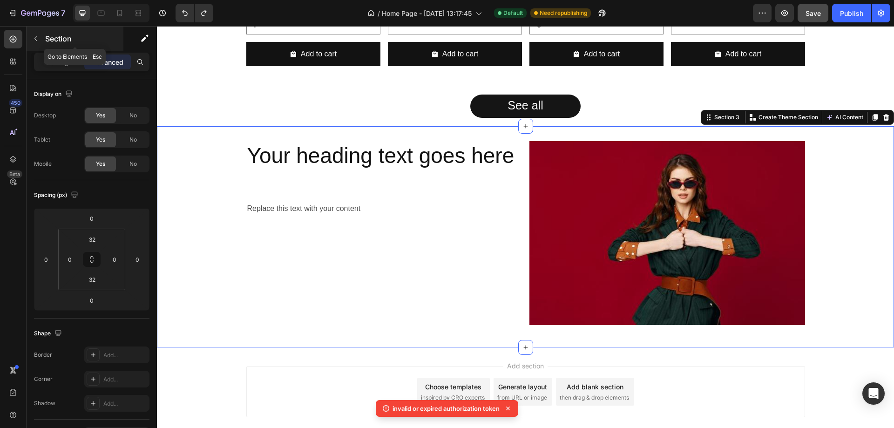
click at [34, 38] on icon "button" at bounding box center [35, 38] width 7 height 7
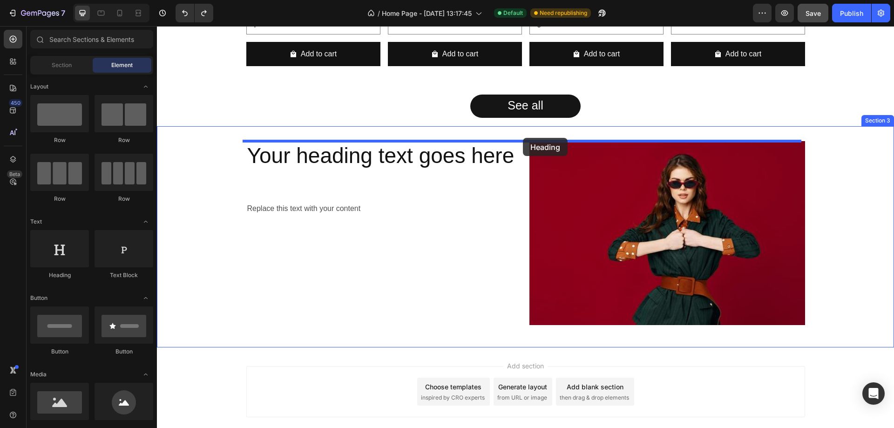
drag, startPoint x: 232, startPoint y: 289, endPoint x: 523, endPoint y: 138, distance: 327.8
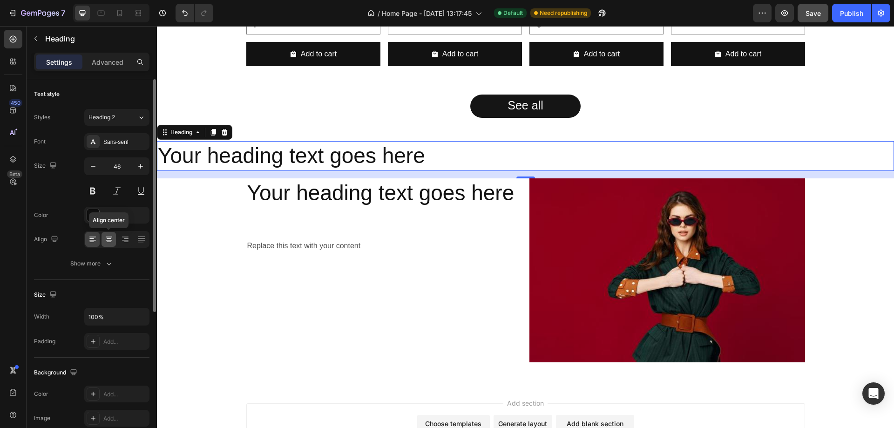
click at [110, 239] on icon at bounding box center [109, 238] width 5 height 1
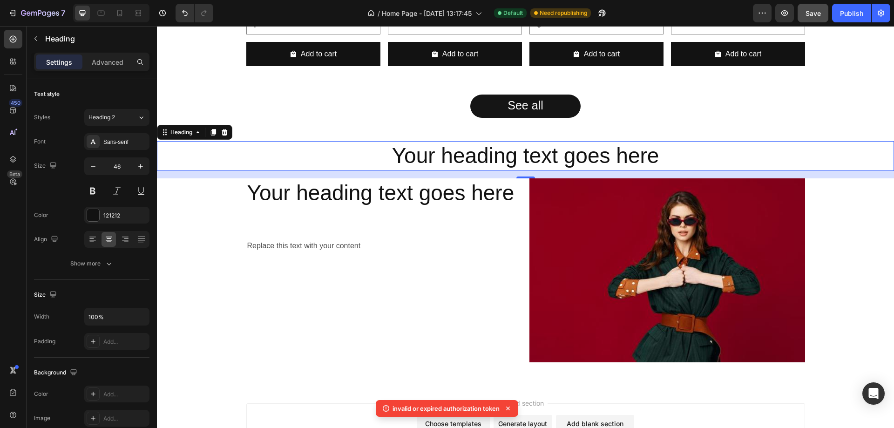
click at [530, 158] on h2 "Your heading text goes here" at bounding box center [525, 156] width 737 height 30
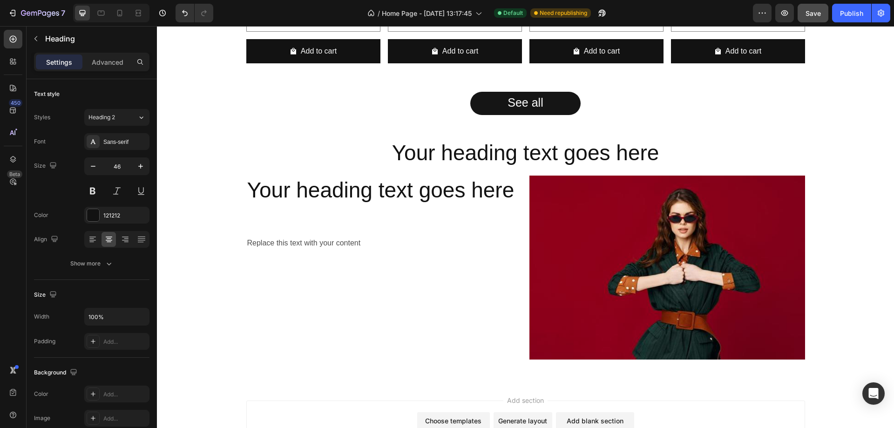
scroll to position [792, 0]
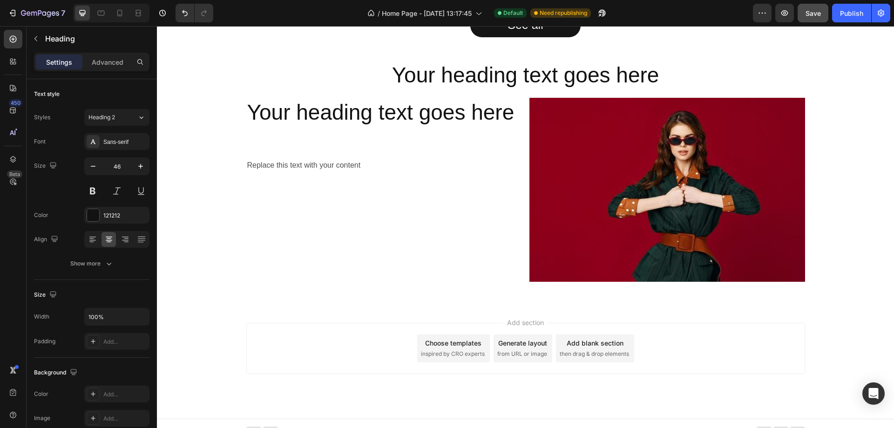
click at [543, 77] on h2 "Your heading text goes here" at bounding box center [525, 76] width 737 height 30
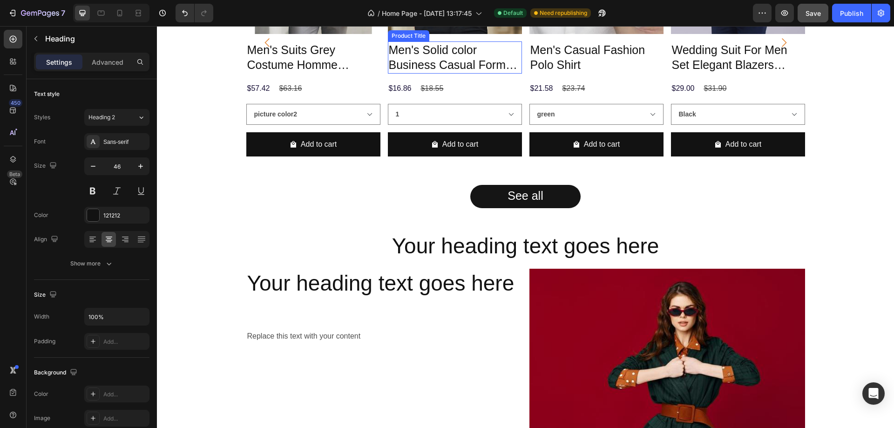
scroll to position [709, 0]
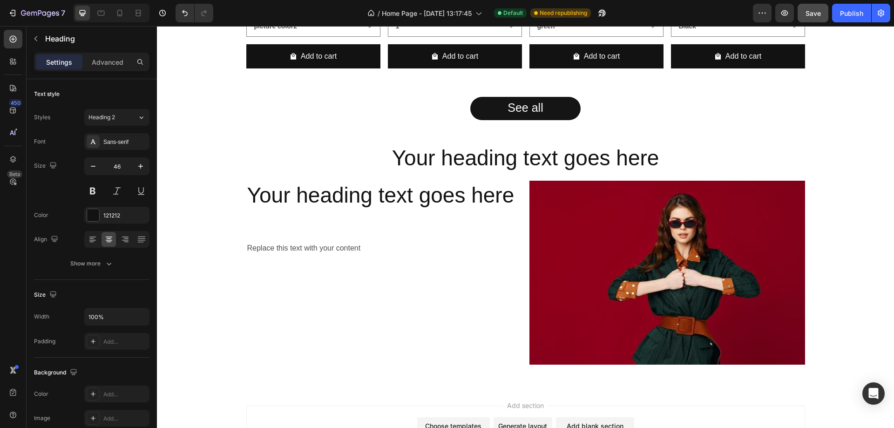
click at [487, 160] on p "Your heading text goes here" at bounding box center [525, 158] width 735 height 28
click at [509, 161] on p "Your heading text goes here" at bounding box center [525, 158] width 735 height 28
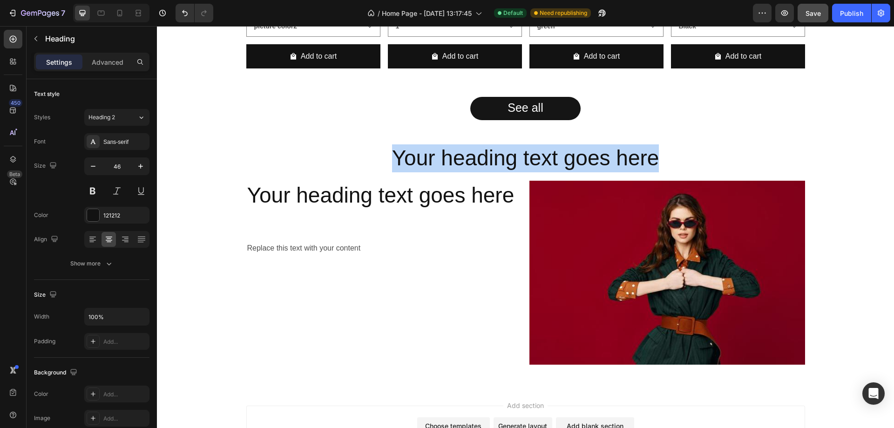
click at [509, 161] on p "Your heading text goes here" at bounding box center [525, 158] width 735 height 28
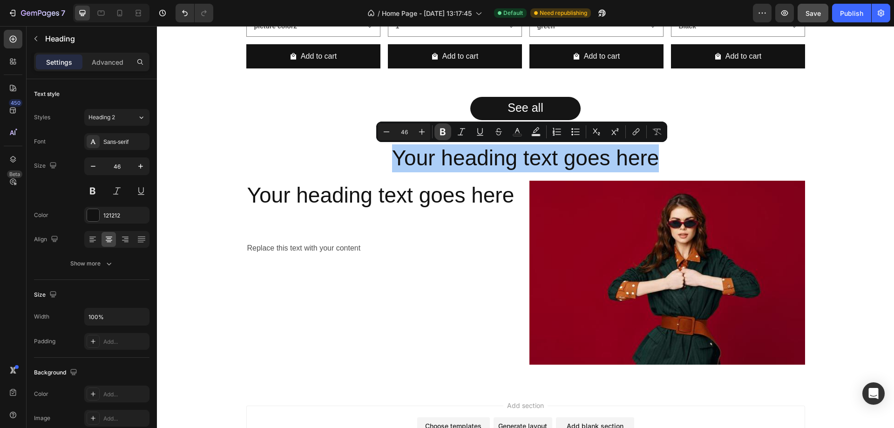
click at [440, 128] on icon "Editor contextual toolbar" at bounding box center [442, 131] width 9 height 9
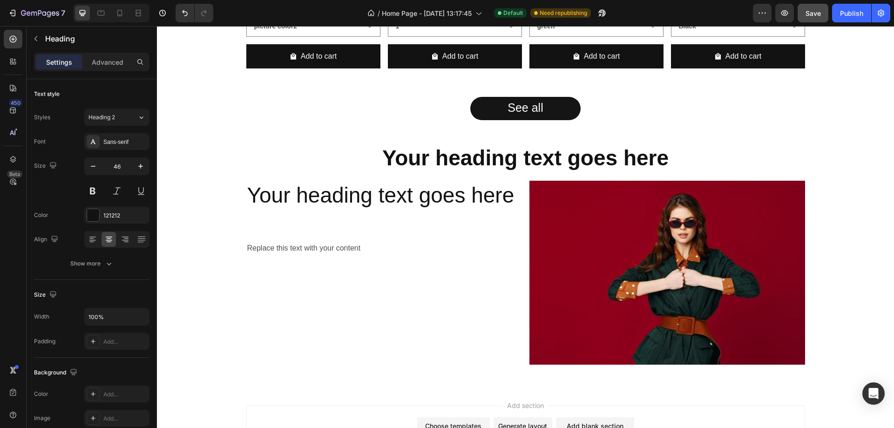
click at [439, 159] on strong "Your heading text goes here" at bounding box center [525, 158] width 286 height 24
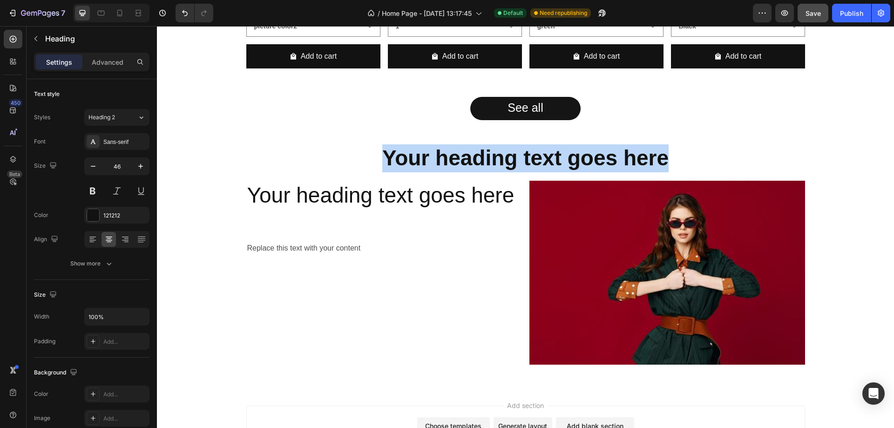
click at [439, 159] on strong "Your heading text goes here" at bounding box center [525, 158] width 286 height 24
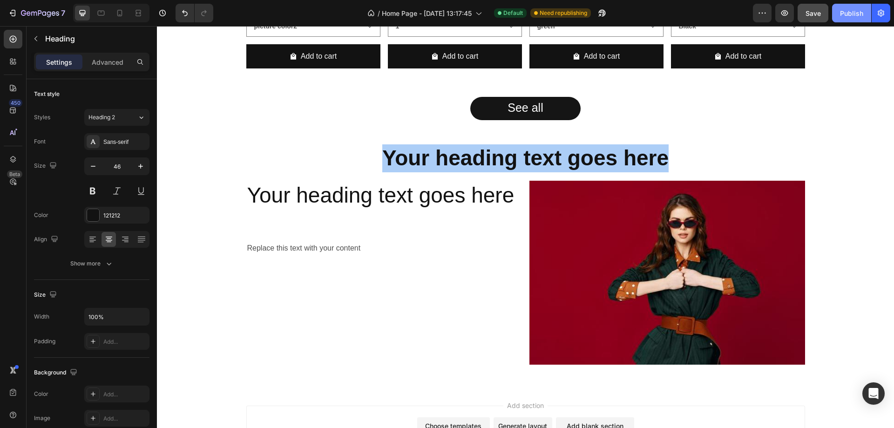
click at [849, 18] on div "Publish" at bounding box center [851, 13] width 23 height 10
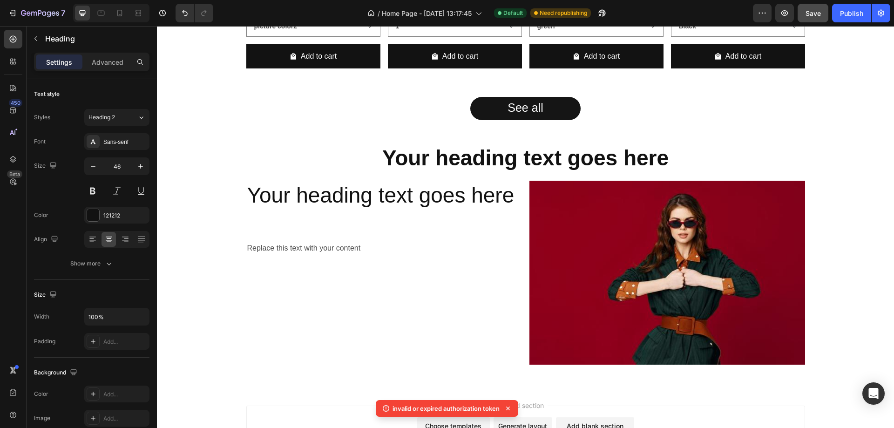
click at [405, 410] on p "invalid or expired authorization token" at bounding box center [446, 408] width 107 height 9
click at [406, 409] on p "invalid or expired authorization token" at bounding box center [446, 408] width 107 height 9
click at [521, 141] on div "⁠⁠⁠⁠⁠⁠⁠ Your heading text goes here Heading Your heading text goes here Heading…" at bounding box center [525, 258] width 737 height 258
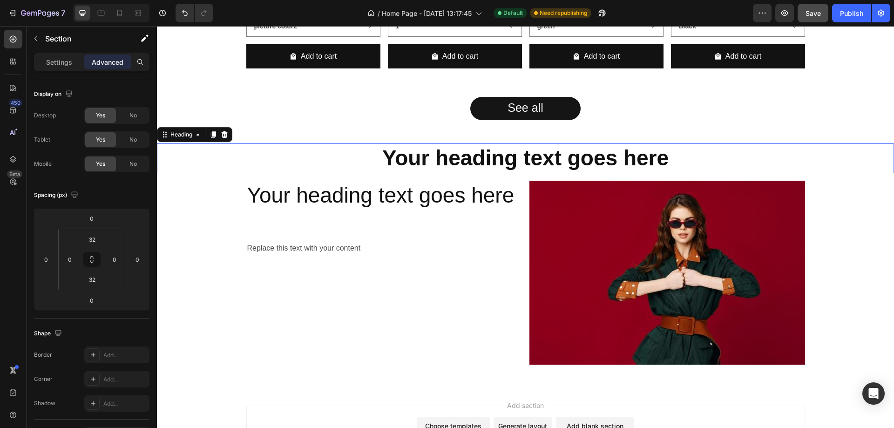
click at [521, 156] on strong "Your heading text goes here" at bounding box center [525, 158] width 286 height 24
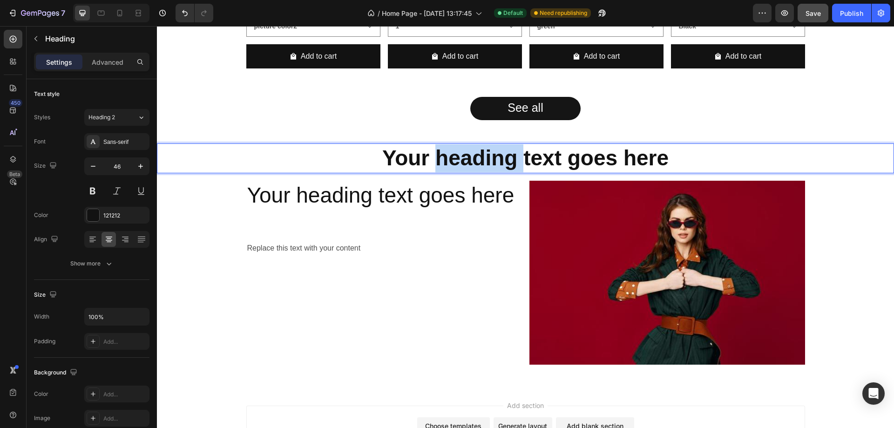
click at [507, 162] on strong "Your heading text goes here" at bounding box center [525, 158] width 286 height 24
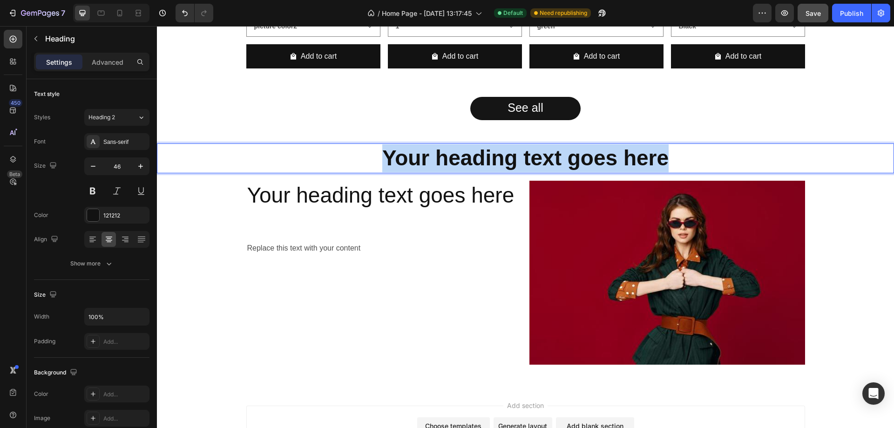
click at [507, 162] on strong "Your heading text goes here" at bounding box center [525, 158] width 286 height 24
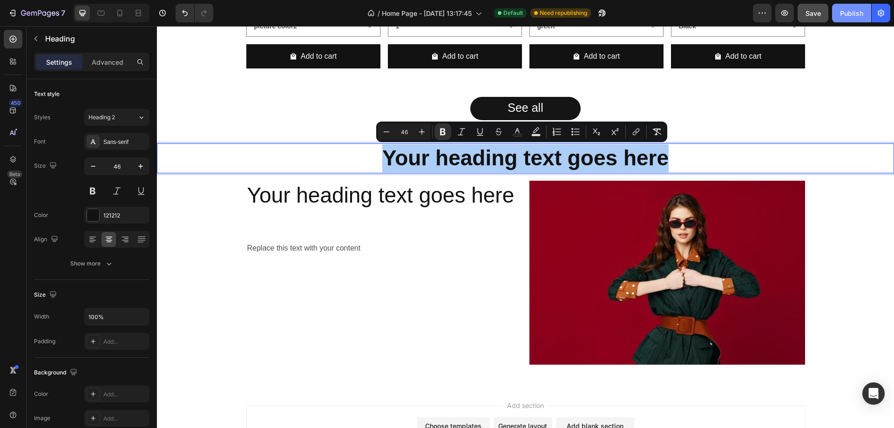
click at [848, 9] on div "Publish" at bounding box center [851, 13] width 23 height 10
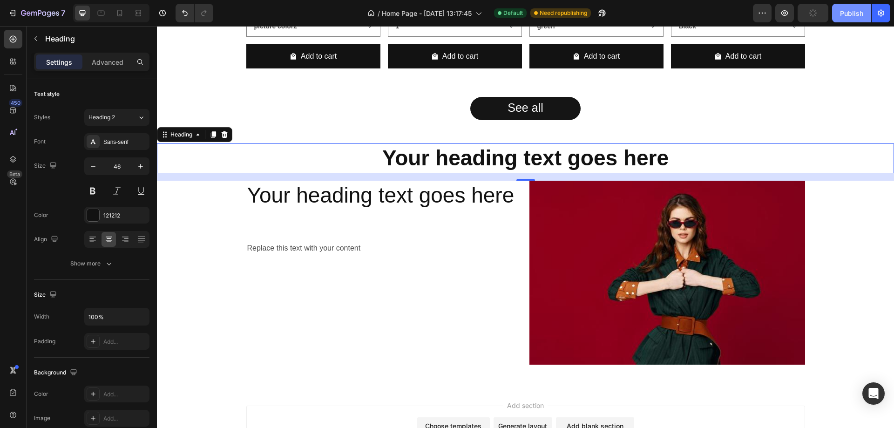
click at [858, 14] on div "Publish" at bounding box center [851, 13] width 23 height 10
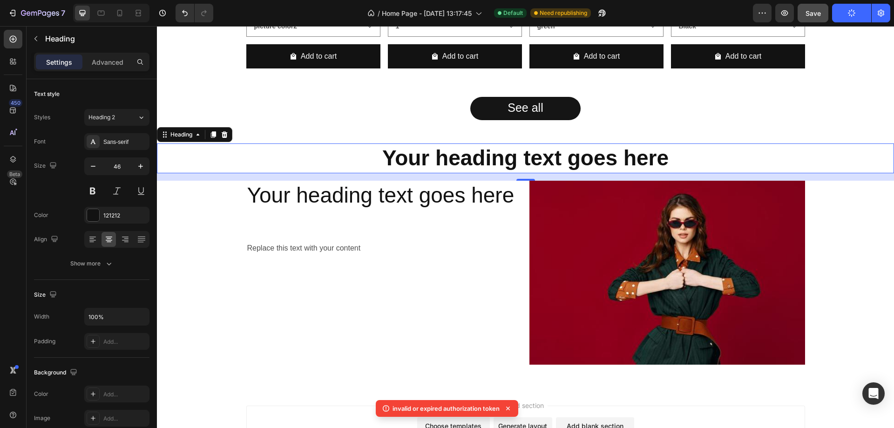
click at [409, 410] on p "invalid or expired authorization token" at bounding box center [446, 408] width 107 height 9
click at [688, 4] on div "/ Home Page - Aug 26, 13:17:45 Default Need republishing" at bounding box center [487, 13] width 532 height 19
click at [431, 408] on p "invalid or expired authorization token" at bounding box center [446, 408] width 107 height 9
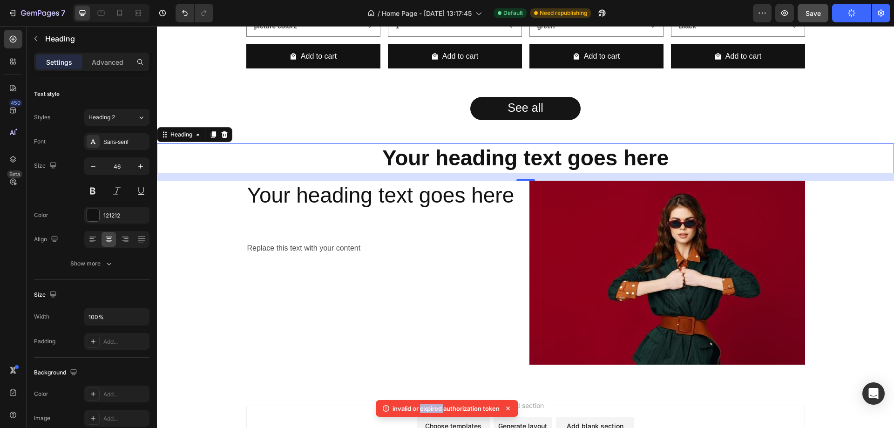
click at [431, 408] on p "invalid or expired authorization token" at bounding box center [446, 408] width 107 height 9
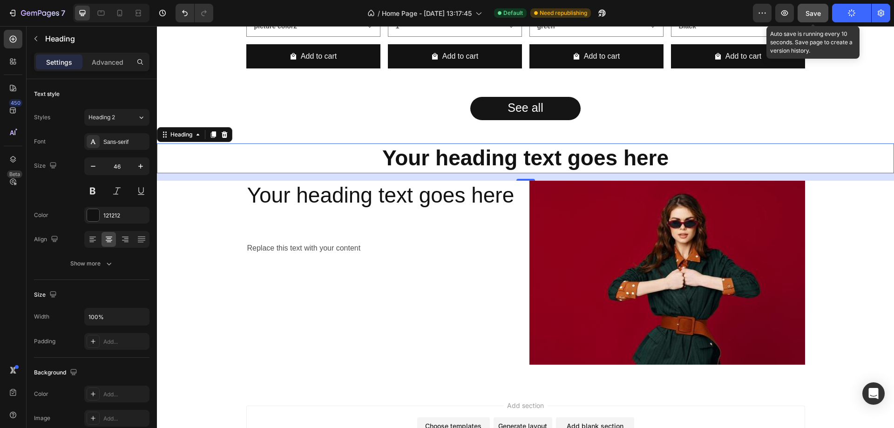
click at [814, 12] on span "Save" at bounding box center [812, 13] width 15 height 8
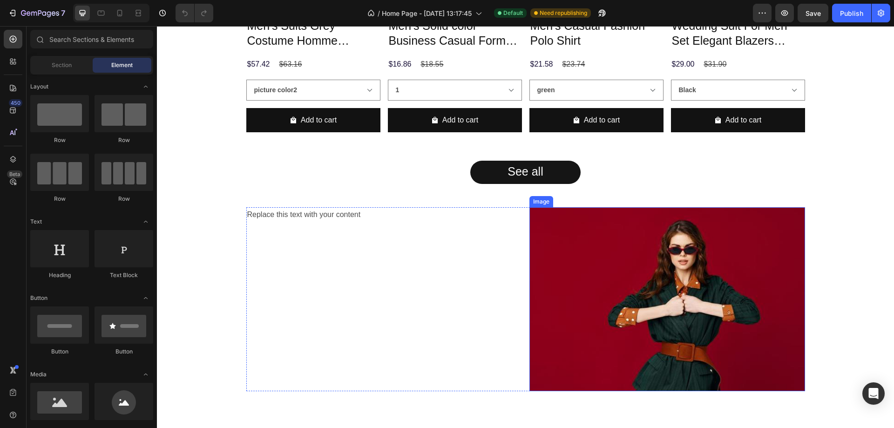
scroll to position [644, 0]
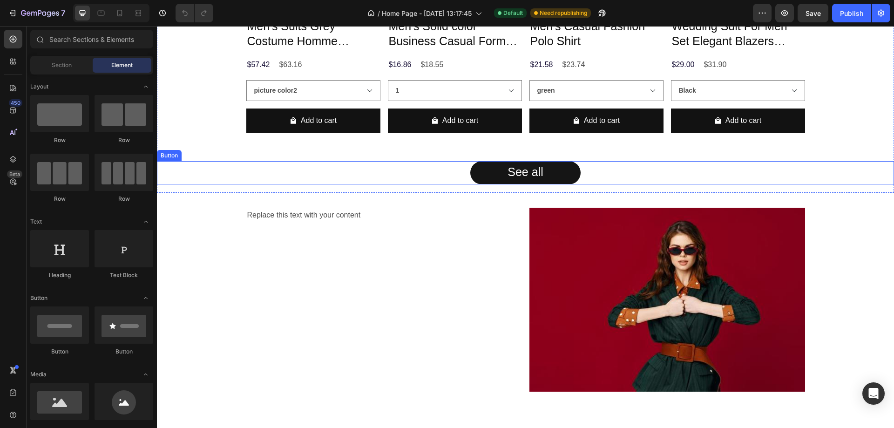
click at [614, 177] on div "See all Button" at bounding box center [525, 172] width 737 height 23
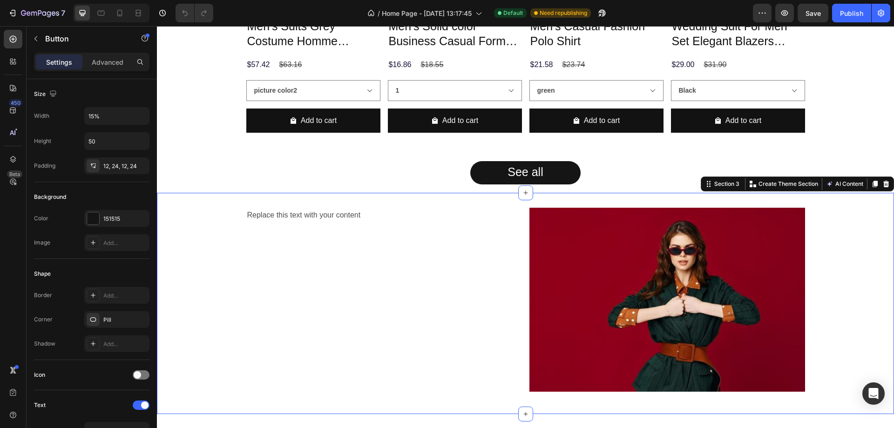
click at [607, 196] on div "Replace this text with your content Text Block Image Row Section 3 You can crea…" at bounding box center [525, 303] width 737 height 221
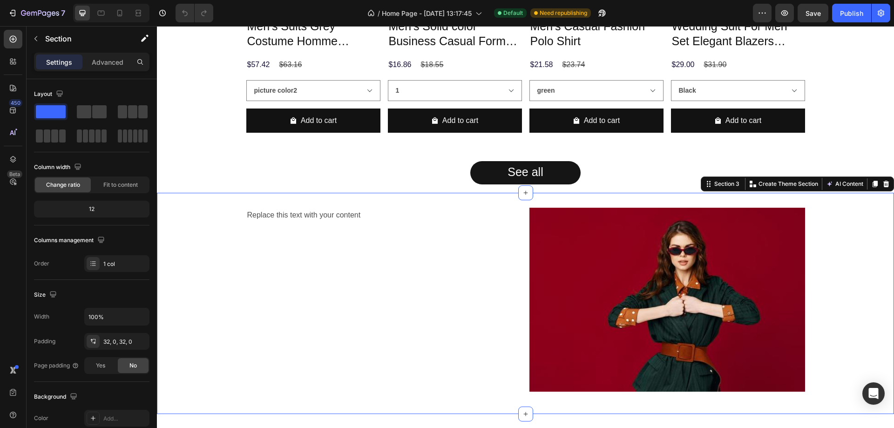
click at [490, 198] on div "Replace this text with your content Text Block Image Row Section 3 You can crea…" at bounding box center [525, 303] width 737 height 221
click at [521, 153] on div "Product Images Men's Suits Grey Costume Homme Wedding Outfits 3 Piece Product T…" at bounding box center [525, 18] width 559 height 285
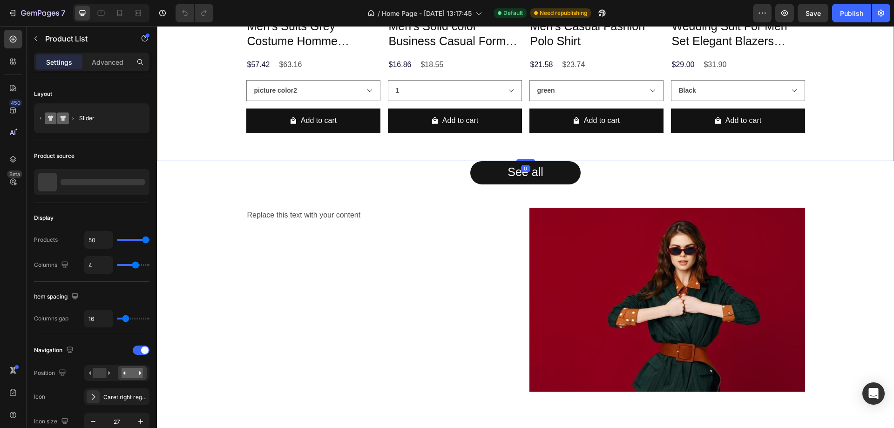
click at [529, 148] on div "Product Images Men's Casual Fashion Polo Shirt Product Title $21.58 Product Pri…" at bounding box center [596, 18] width 134 height 285
click at [676, 146] on div "Product Images Wedding Suit For Men Set Elegant Blazers Formal 2 Pieces Product…" at bounding box center [738, 18] width 134 height 285
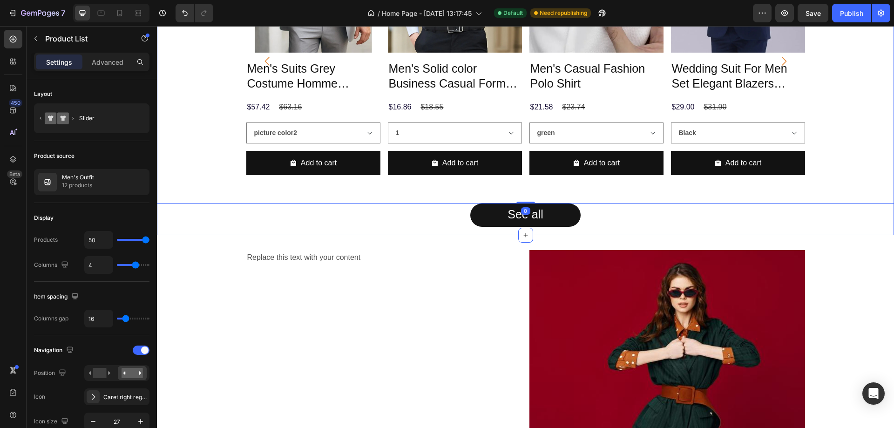
scroll to position [551, 0]
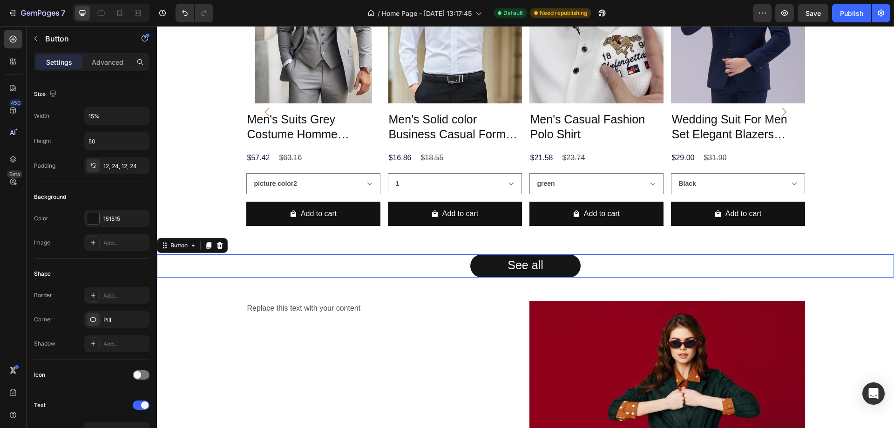
click at [637, 261] on div "See all Button 0" at bounding box center [525, 265] width 737 height 23
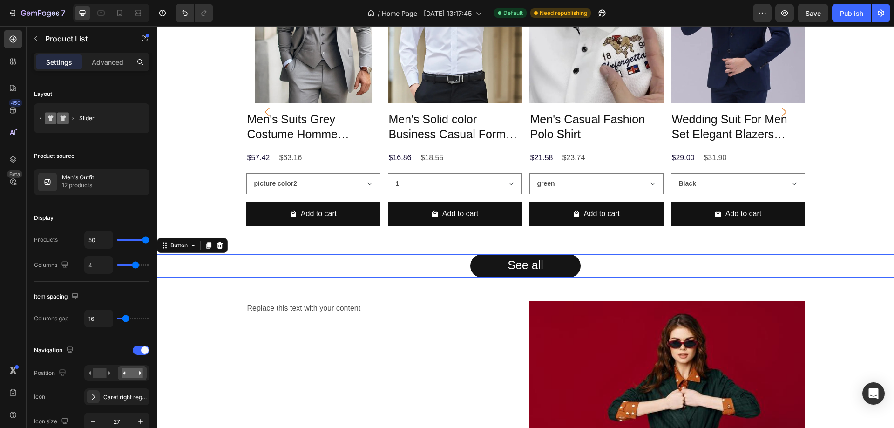
click at [876, 258] on div "See all Button 0" at bounding box center [525, 265] width 737 height 23
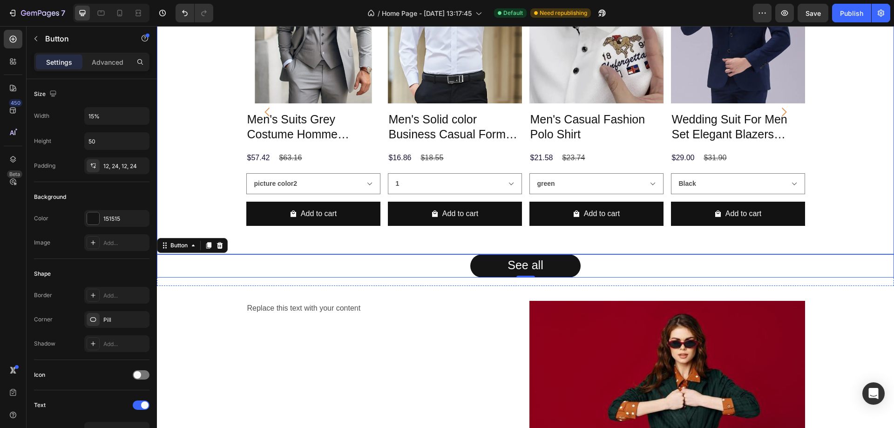
click at [870, 216] on div "Product Images Men's Suits Grey Costume Homme Wedding Outfits 3 Piece Product T…" at bounding box center [525, 111] width 737 height 285
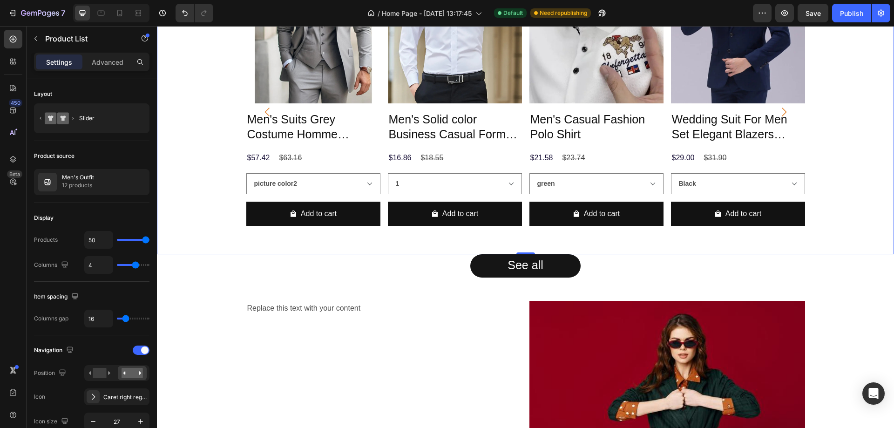
click at [866, 179] on div "Product Images Men's Suits Grey Costume Homme Wedding Outfits 3 Piece Product T…" at bounding box center [525, 111] width 737 height 285
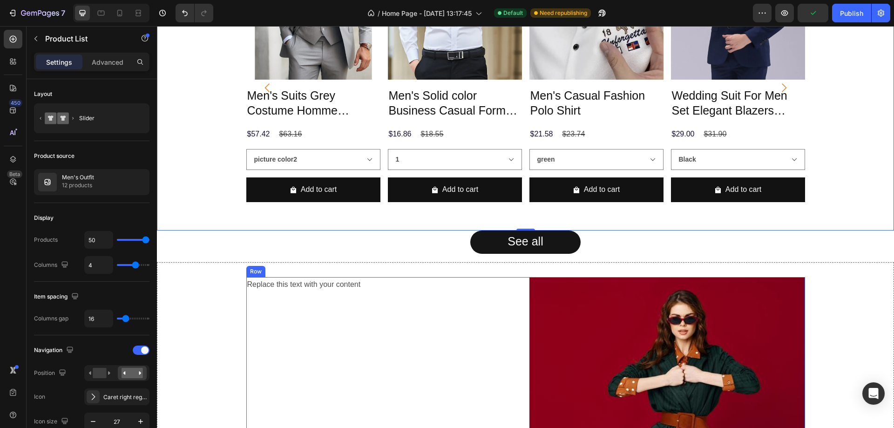
scroll to position [139, 0]
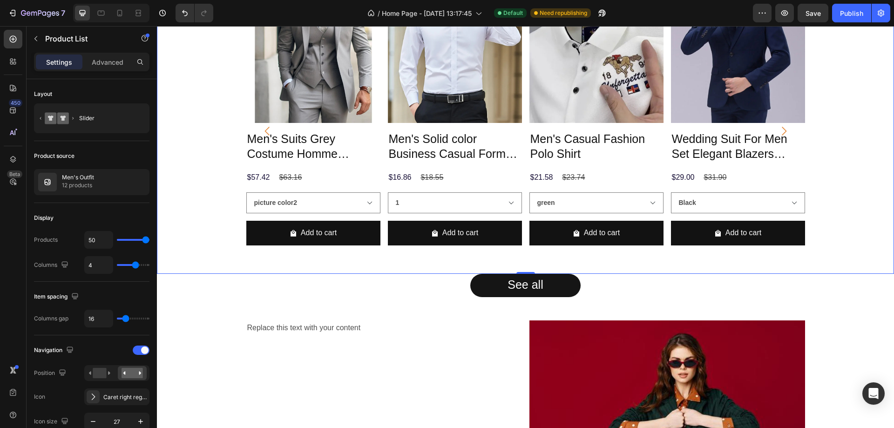
click at [195, 236] on div "Product Images Men's Suits Grey Costume Homme Wedding Outfits 3 Piece Product T…" at bounding box center [525, 131] width 737 height 285
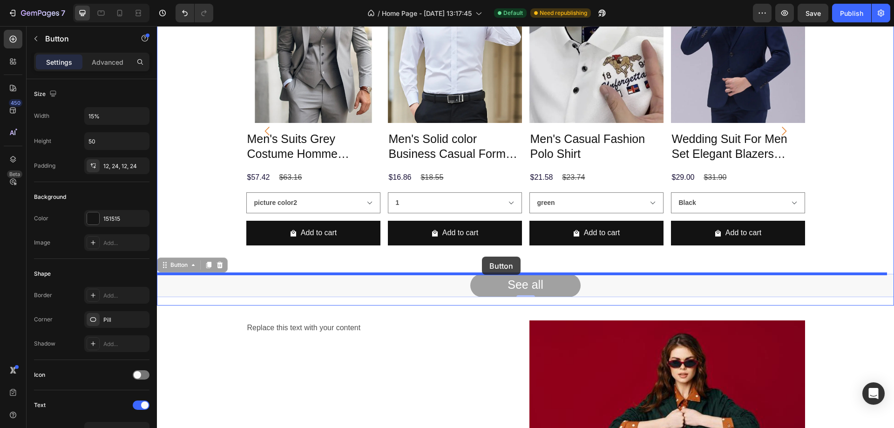
drag, startPoint x: 481, startPoint y: 284, endPoint x: 482, endPoint y: 257, distance: 28.0
click at [482, 257] on div "Header Men's Outfit Collection Heading levate your everyday style. - Focuses on…" at bounding box center [525, 273] width 737 height 773
drag, startPoint x: 485, startPoint y: 293, endPoint x: 481, endPoint y: 253, distance: 39.7
click at [481, 253] on div "Header Men's Outfit Collection Heading levate your everyday style. - Focuses on…" at bounding box center [525, 273] width 737 height 773
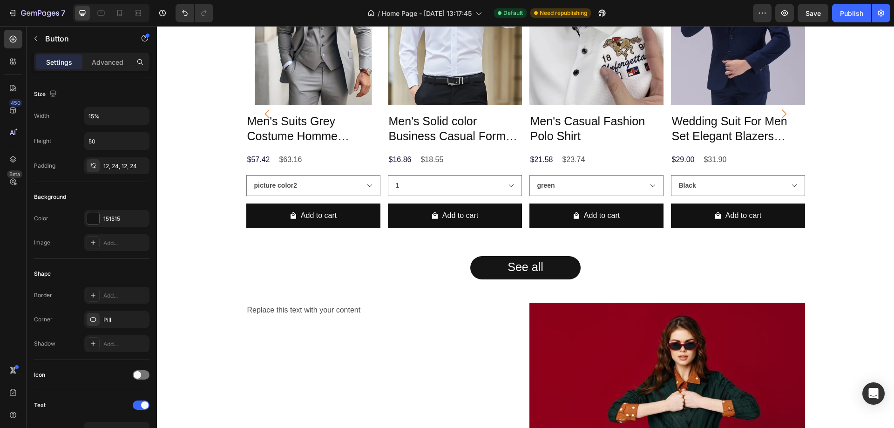
scroll to position [559, 0]
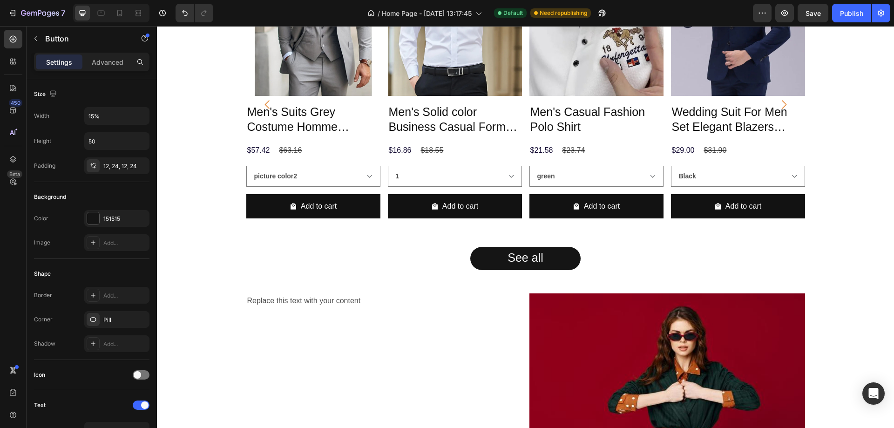
click at [464, 261] on div "See all Button" at bounding box center [525, 258] width 737 height 23
click at [486, 262] on link "See all" at bounding box center [525, 258] width 110 height 23
click at [447, 262] on div "See all Button" at bounding box center [525, 258] width 737 height 23
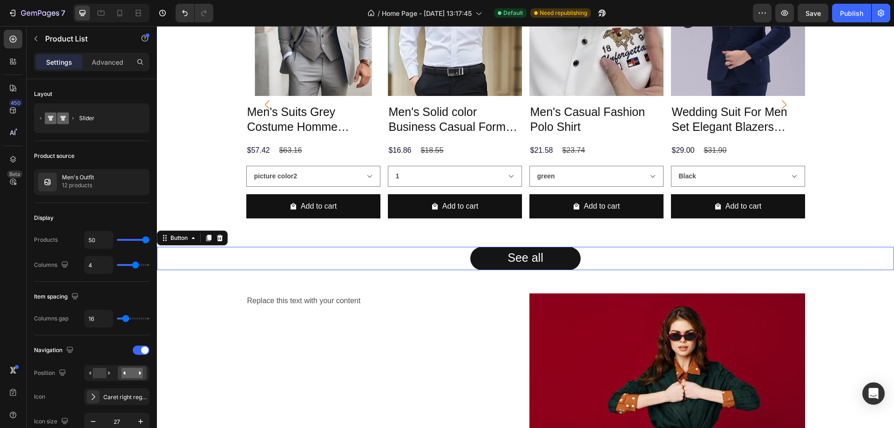
click at [616, 250] on div "See all Button 0" at bounding box center [525, 258] width 737 height 23
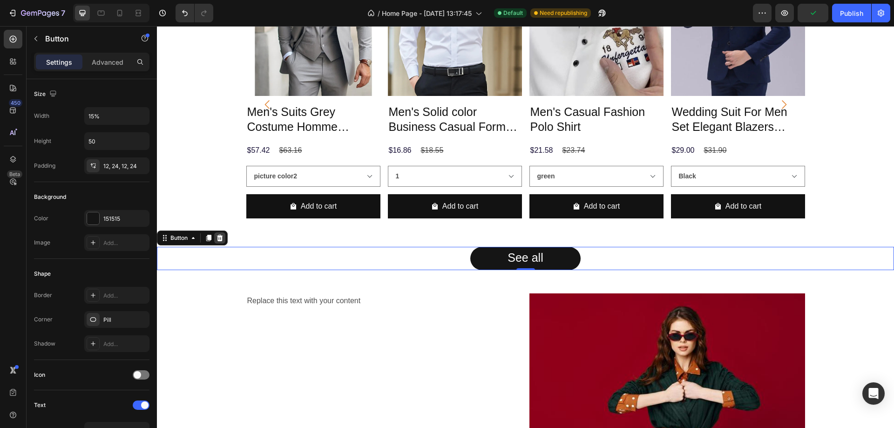
click at [224, 237] on div at bounding box center [219, 237] width 11 height 11
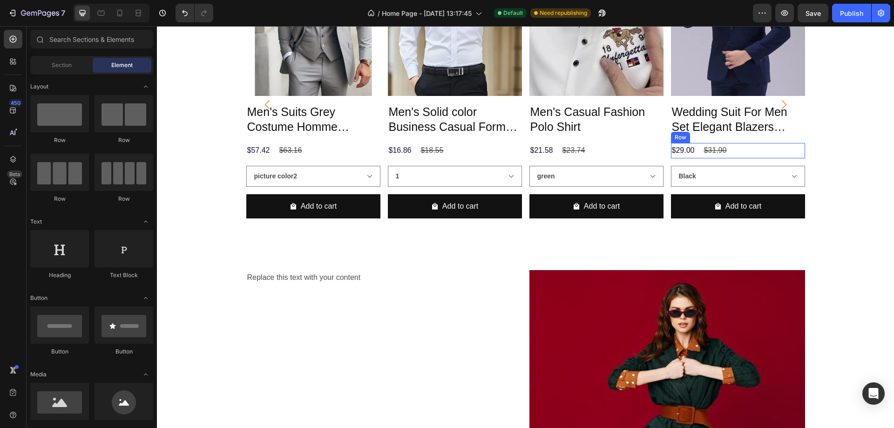
click at [820, 149] on div "Product Images Men's Suits Grey Costume Homme Wedding Outfits 3 Piece Product T…" at bounding box center [525, 104] width 737 height 285
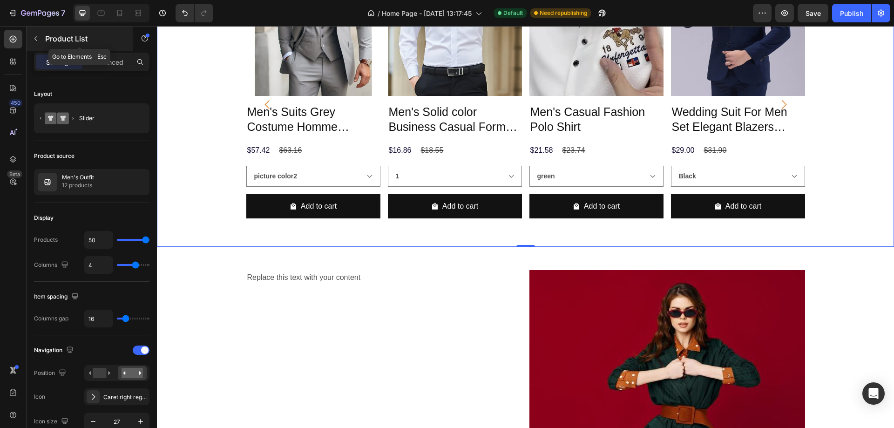
click at [41, 41] on button "button" at bounding box center [35, 38] width 15 height 15
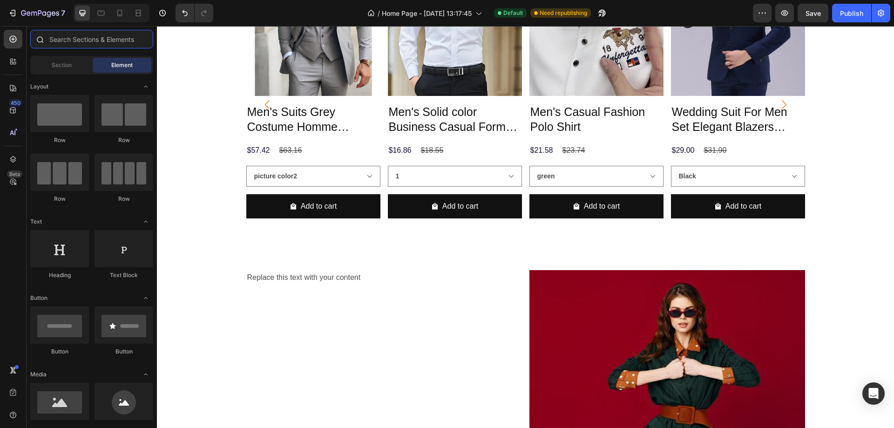
click at [86, 37] on input "text" at bounding box center [91, 39] width 123 height 19
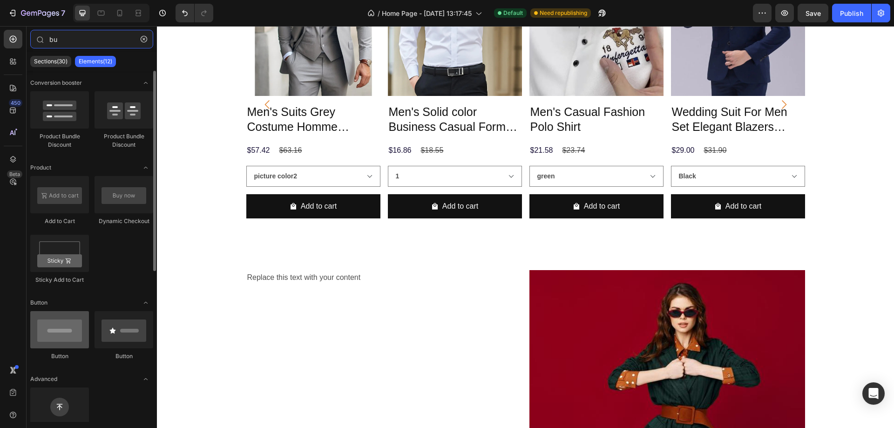
type input "bu"
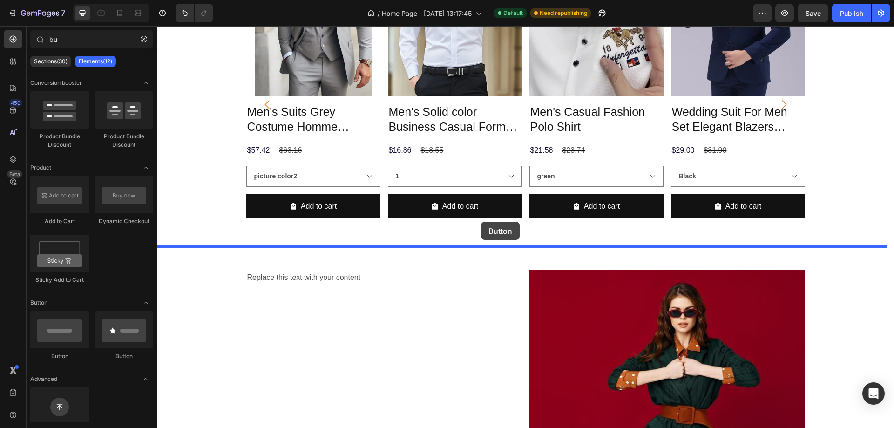
drag, startPoint x: 230, startPoint y: 365, endPoint x: 481, endPoint y: 222, distance: 288.8
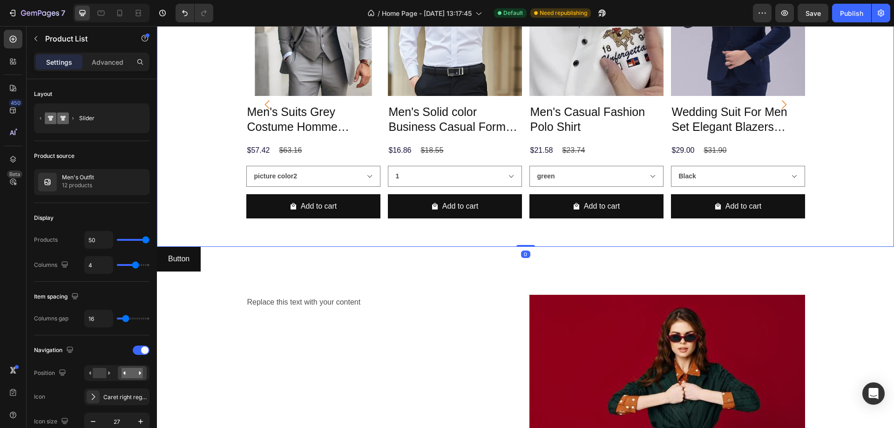
click at [886, 240] on div "Product Images Men's Suits Grey Costume Homme Wedding Outfits 3 Piece Product T…" at bounding box center [525, 104] width 737 height 285
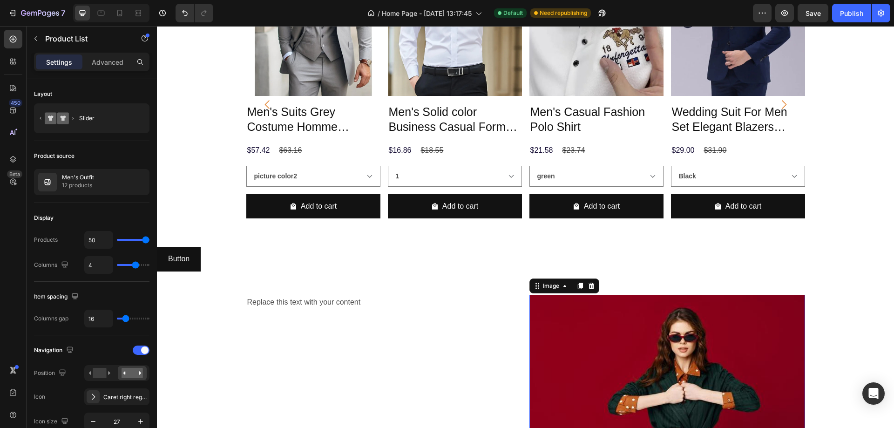
drag, startPoint x: 641, startPoint y: 299, endPoint x: 640, endPoint y: 289, distance: 10.3
click at [640, 299] on img at bounding box center [667, 387] width 276 height 184
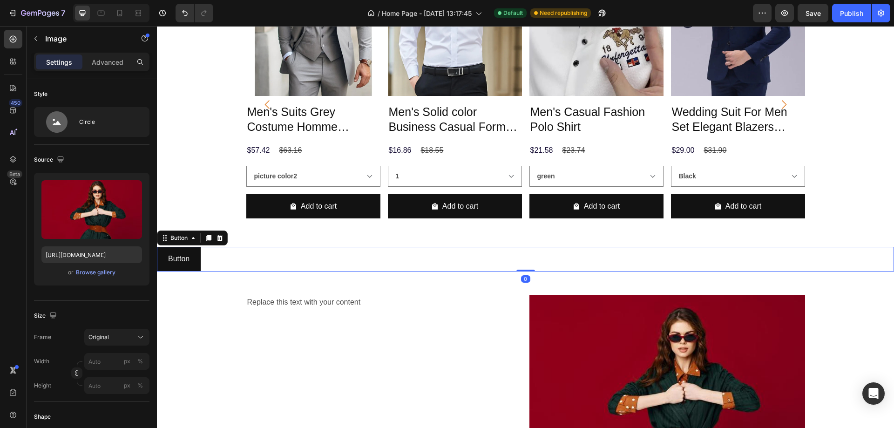
click at [629, 260] on div "Button Button 0" at bounding box center [525, 259] width 737 height 25
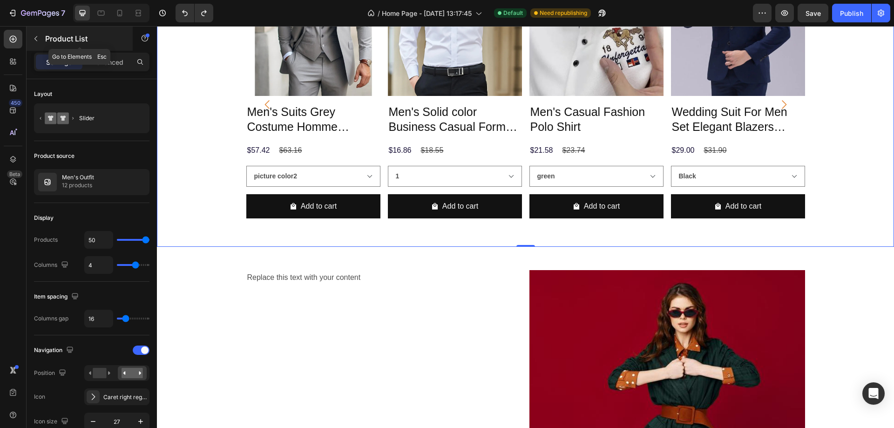
drag, startPoint x: 34, startPoint y: 40, endPoint x: 65, endPoint y: 141, distance: 105.6
click at [34, 40] on icon "button" at bounding box center [35, 38] width 7 height 7
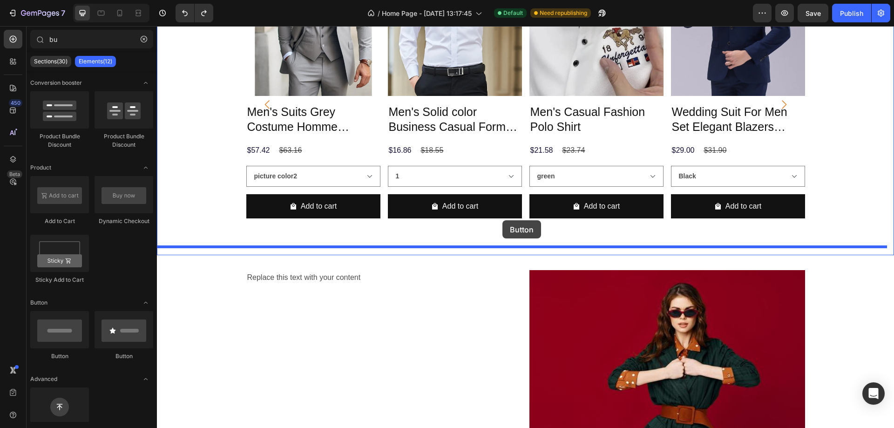
drag, startPoint x: 237, startPoint y: 352, endPoint x: 502, endPoint y: 220, distance: 296.9
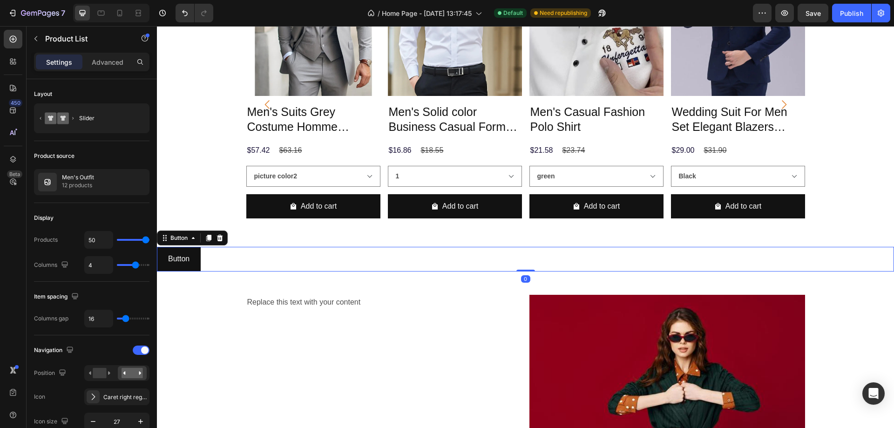
click at [874, 247] on div "Button Button 0" at bounding box center [525, 259] width 737 height 25
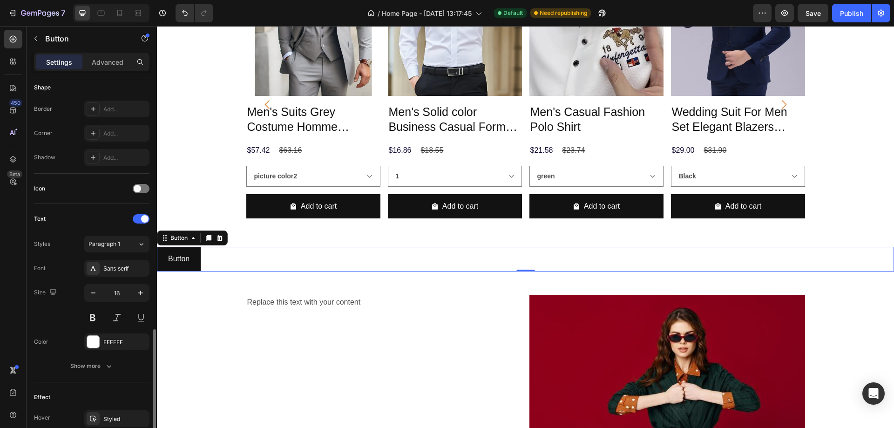
scroll to position [279, 0]
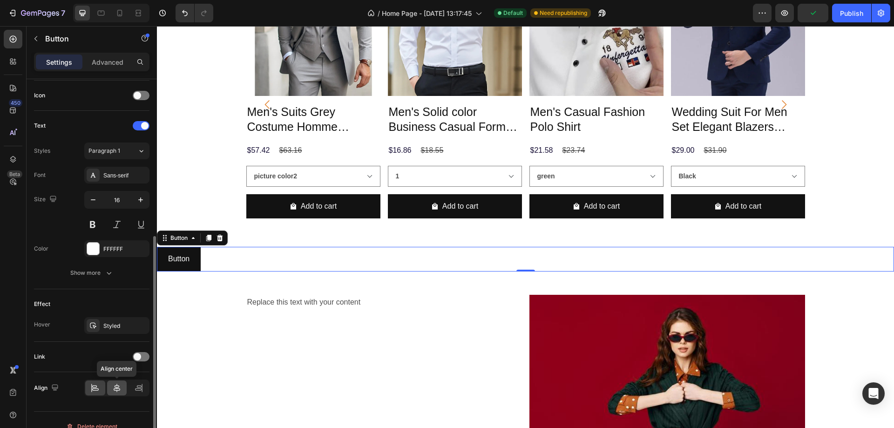
click at [117, 386] on icon at bounding box center [116, 387] width 9 height 9
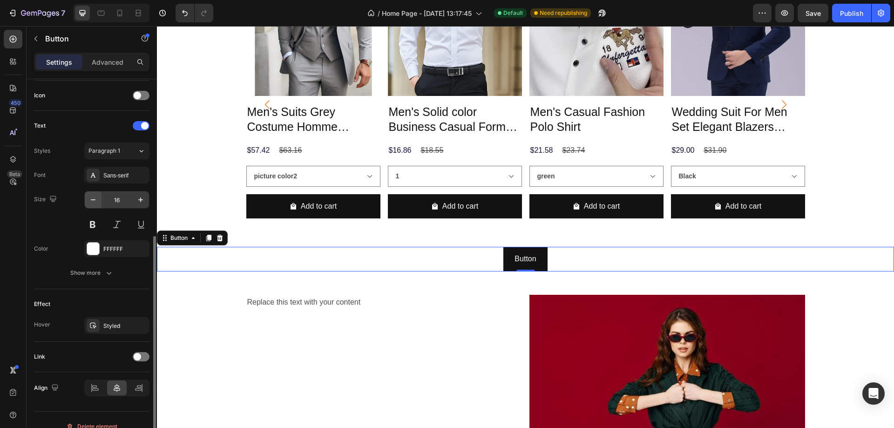
scroll to position [140, 0]
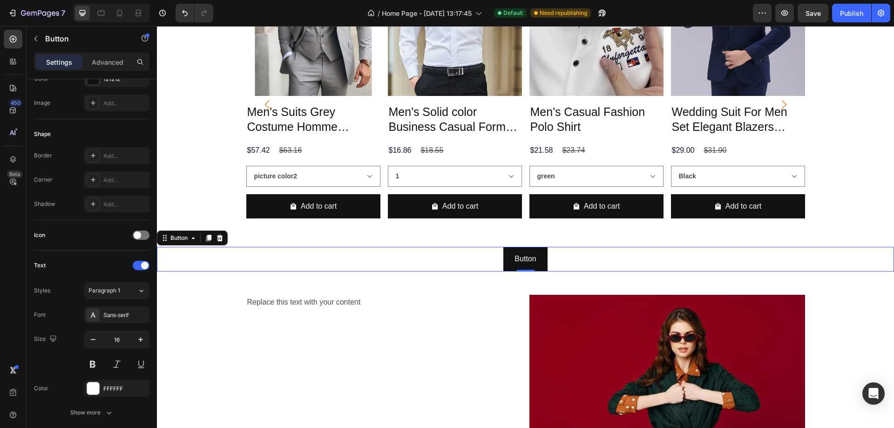
click at [492, 257] on div "Button Button 0" at bounding box center [525, 259] width 737 height 25
click at [522, 258] on p "Button" at bounding box center [524, 259] width 21 height 14
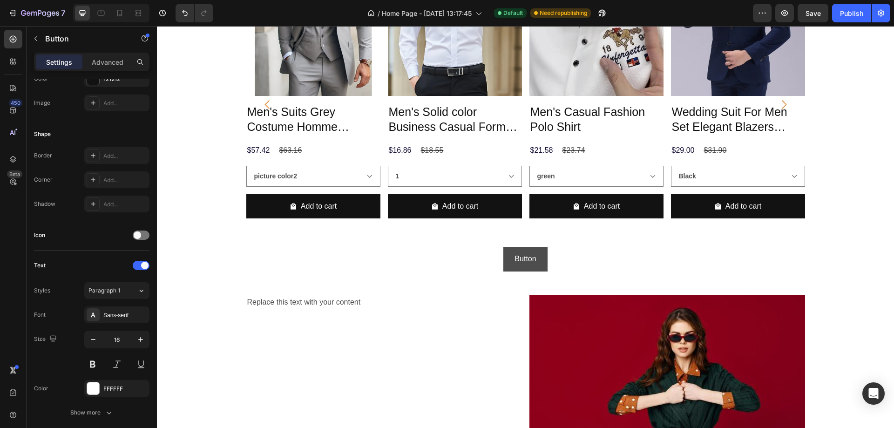
click at [544, 258] on button "Button" at bounding box center [525, 259] width 44 height 25
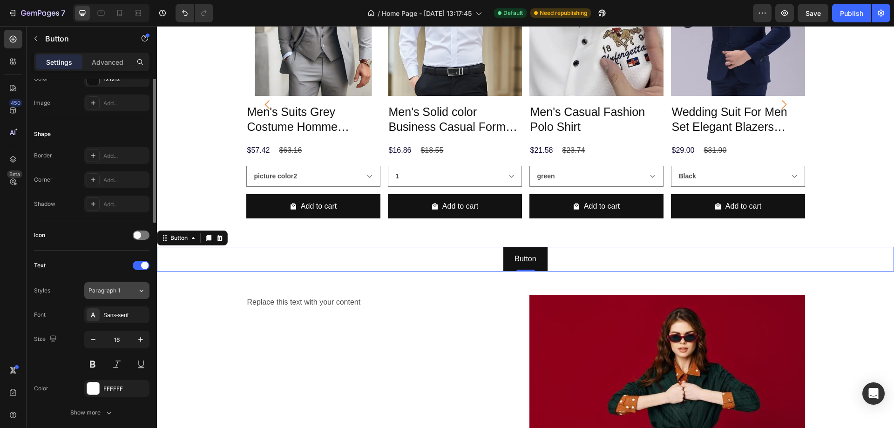
scroll to position [0, 0]
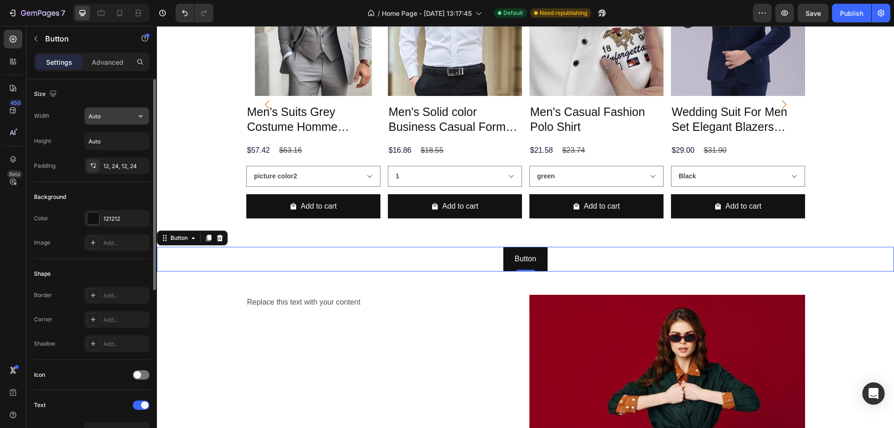
click at [144, 108] on button "button" at bounding box center [140, 116] width 17 height 17
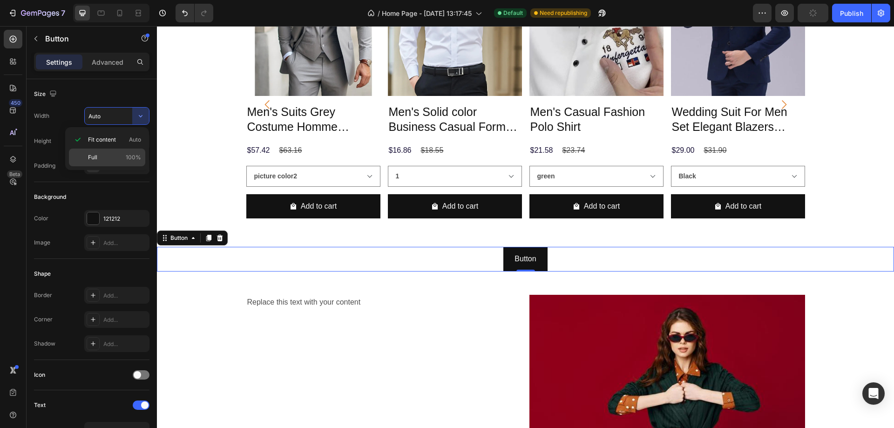
click at [119, 158] on p "Full 100%" at bounding box center [114, 157] width 53 height 8
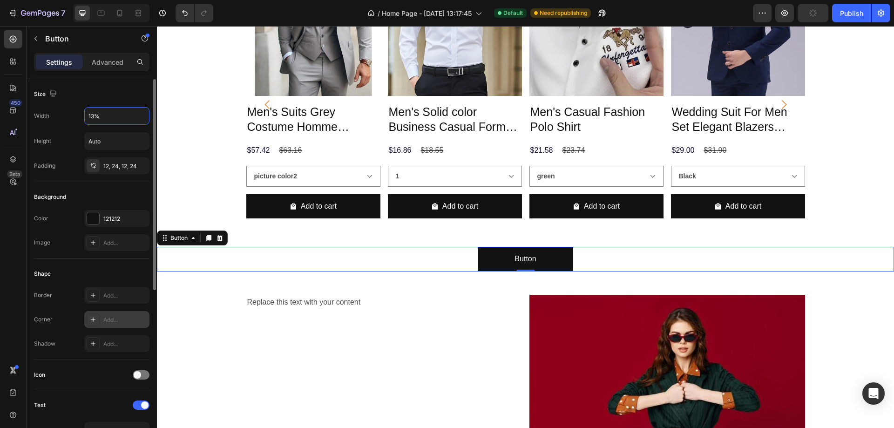
type input "13%"
click at [118, 319] on div "Add..." at bounding box center [125, 320] width 44 height 8
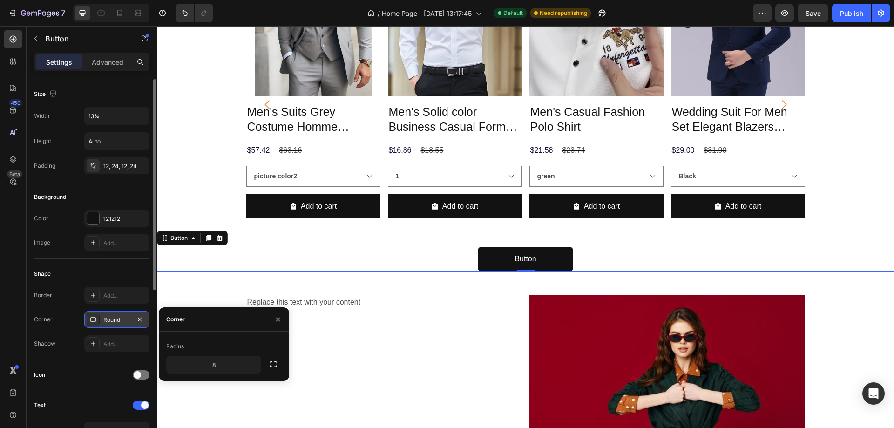
click at [264, 365] on div "8" at bounding box center [223, 365] width 115 height 18
click at [252, 369] on button "button" at bounding box center [252, 364] width 17 height 17
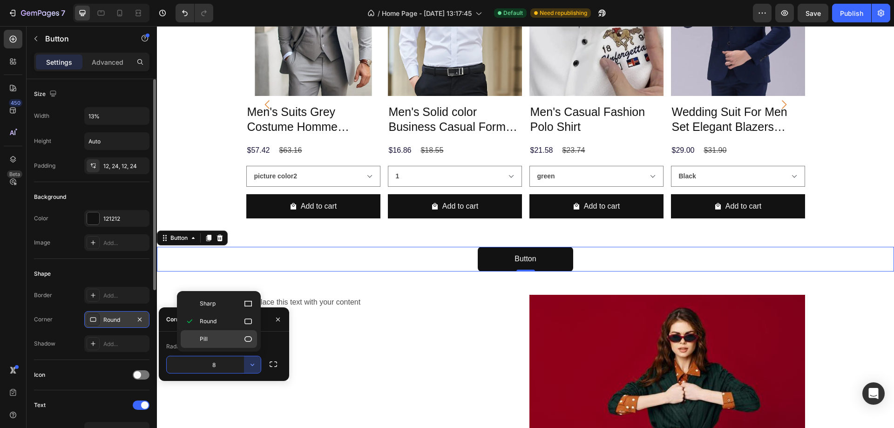
click at [210, 343] on p "Pill" at bounding box center [226, 338] width 53 height 9
type input "9999"
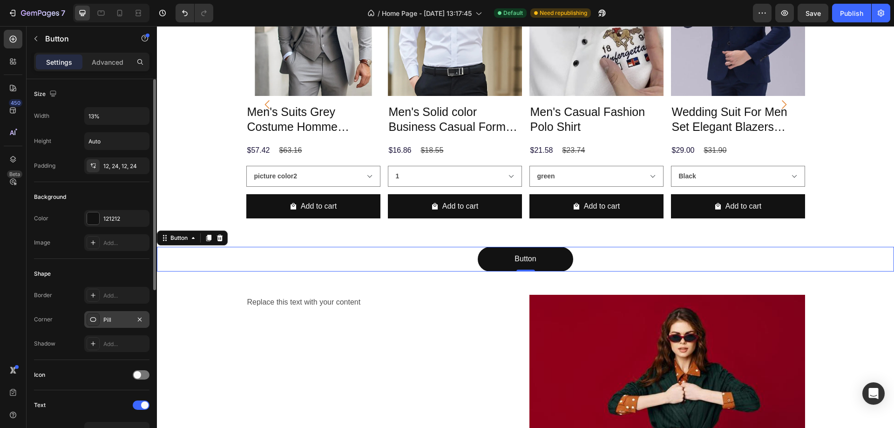
click at [0, 248] on div "450 Beta" at bounding box center [13, 227] width 27 height 402
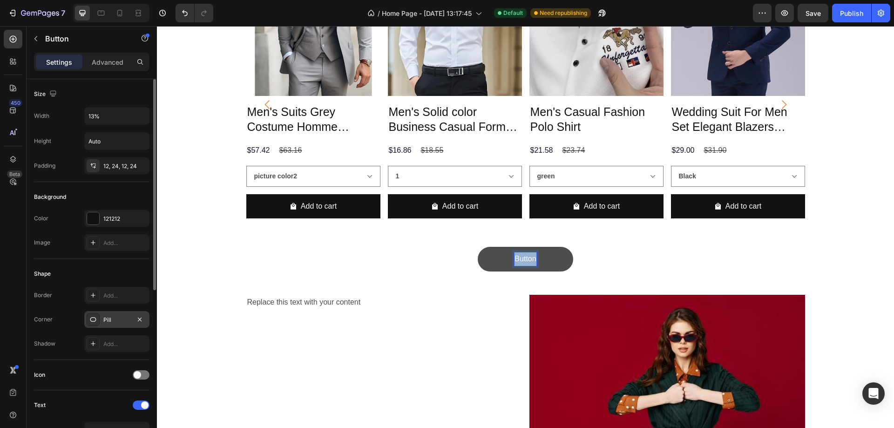
click at [520, 255] on p "Button" at bounding box center [524, 259] width 21 height 14
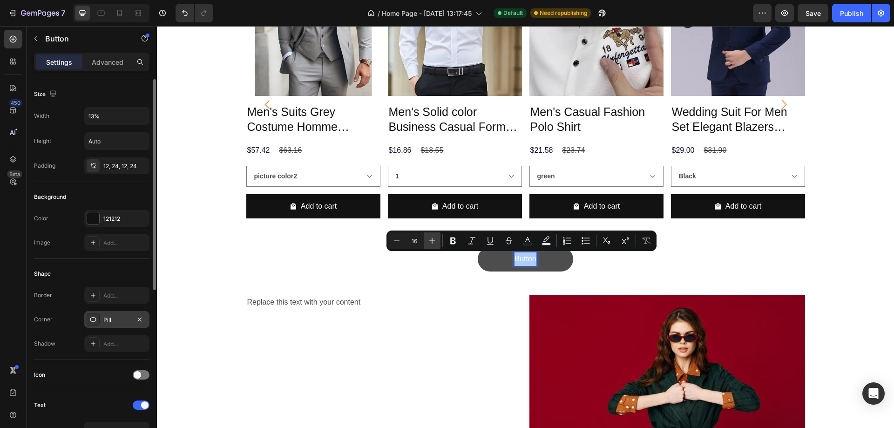
click at [432, 240] on icon "Editor contextual toolbar" at bounding box center [431, 240] width 9 height 9
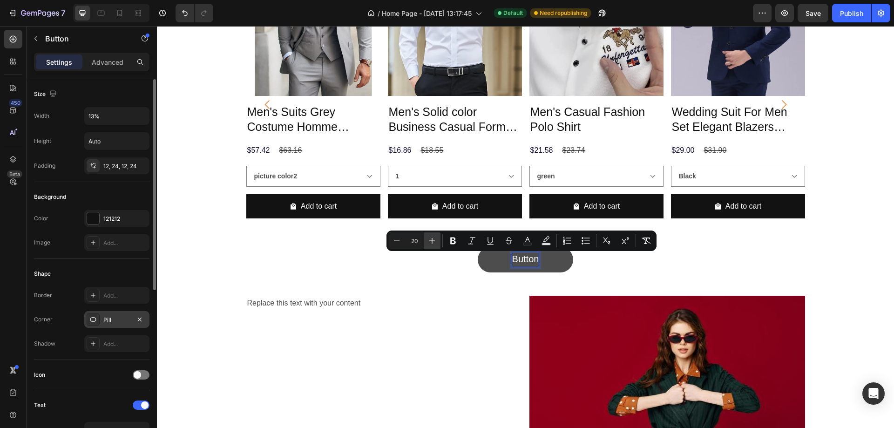
click at [432, 240] on icon "Editor contextual toolbar" at bounding box center [431, 240] width 9 height 9
type input "22"
click at [455, 240] on icon "Editor contextual toolbar" at bounding box center [453, 240] width 6 height 7
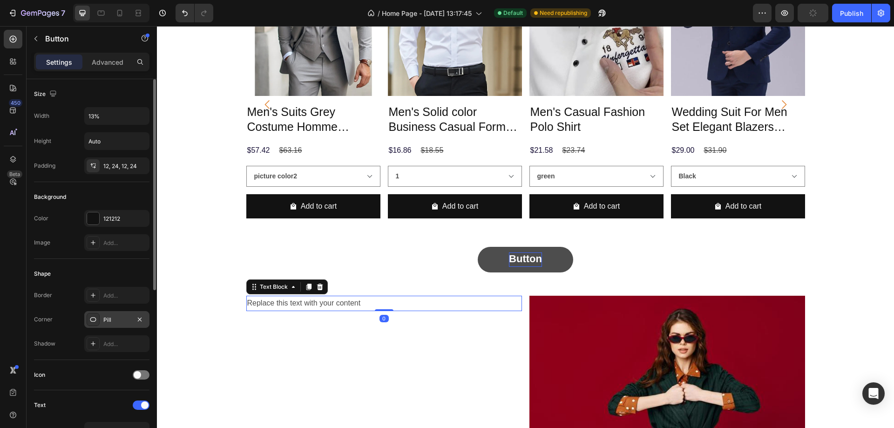
click at [444, 303] on div "Replace this text with your content" at bounding box center [384, 303] width 276 height 15
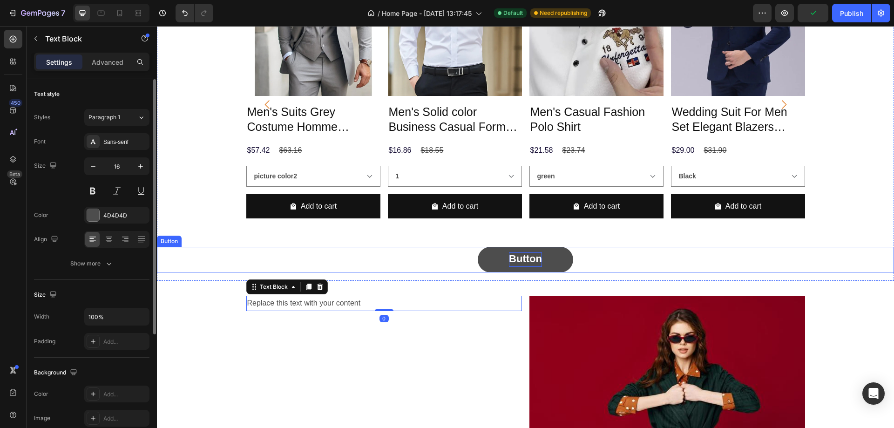
click at [446, 256] on div "Button Button" at bounding box center [525, 260] width 737 height 26
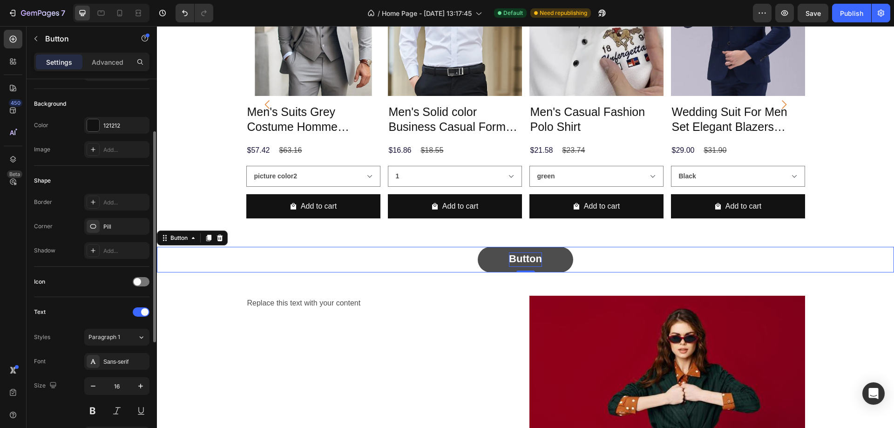
scroll to position [186, 0]
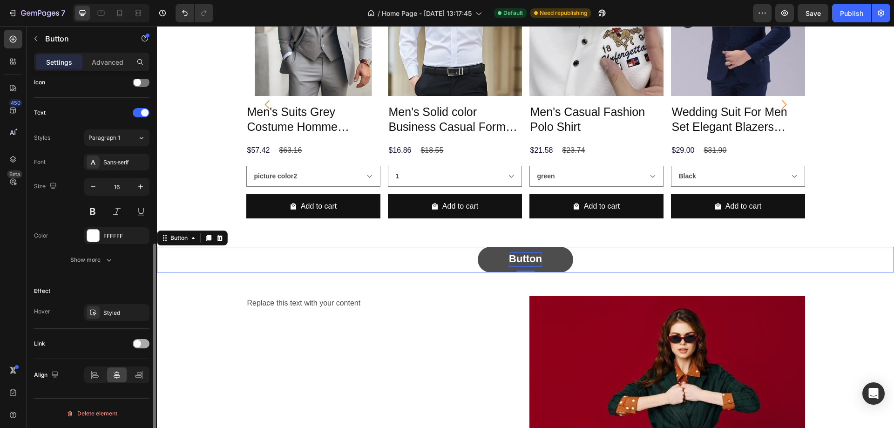
click at [138, 346] on span at bounding box center [137, 343] width 7 height 7
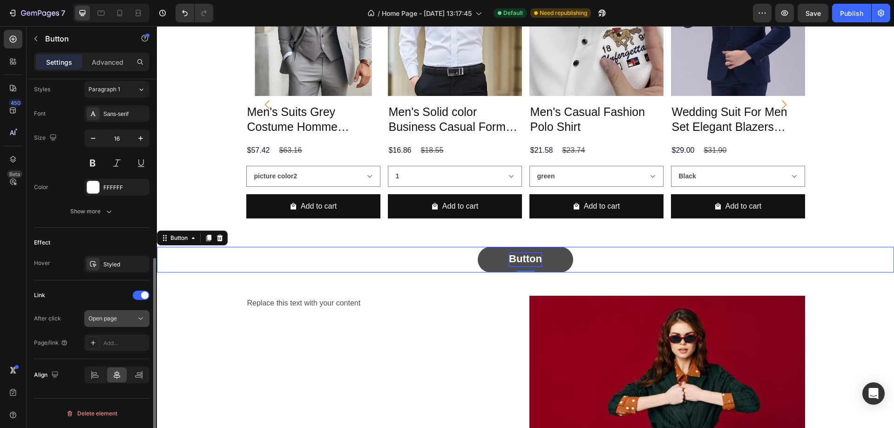
click at [149, 320] on button "Open page" at bounding box center [116, 318] width 65 height 17
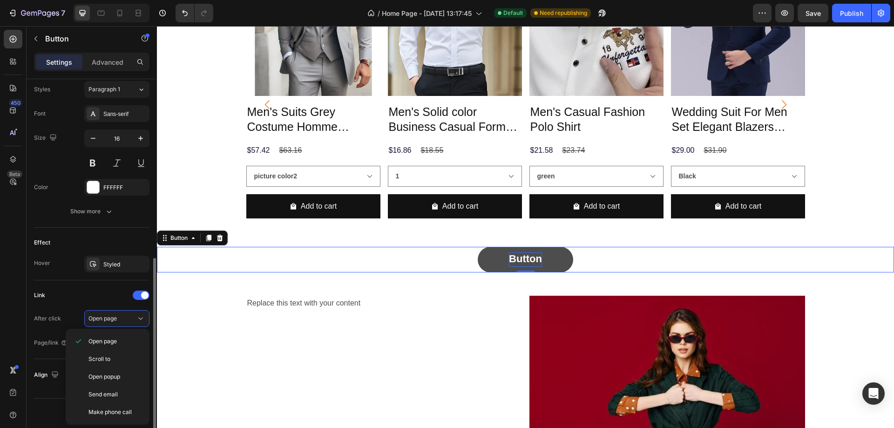
click at [27, 300] on div "Size Width 13% Height Auto Padding 12, 24, 12, 24 Background Color 121212 Image…" at bounding box center [92, 96] width 130 height 716
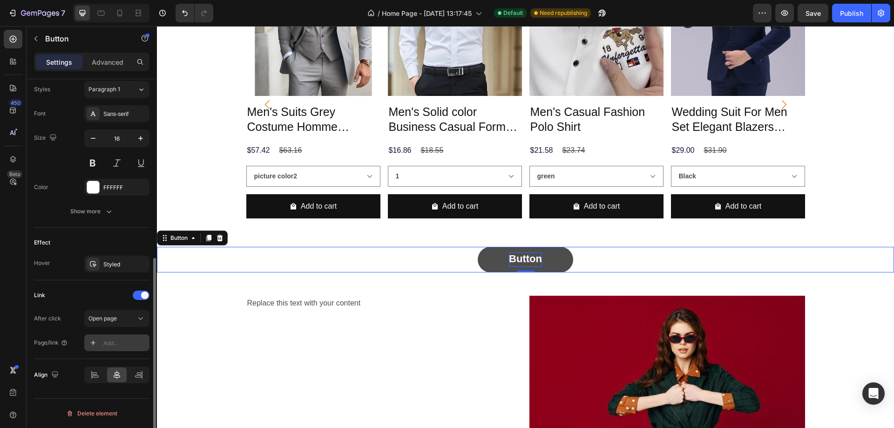
click at [135, 342] on div "Add..." at bounding box center [125, 343] width 44 height 8
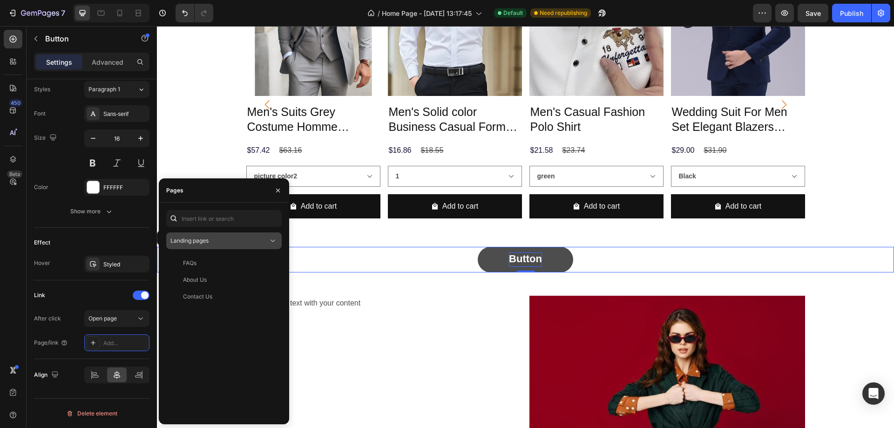
click at [264, 241] on div "Landing pages" at bounding box center [219, 241] width 98 height 8
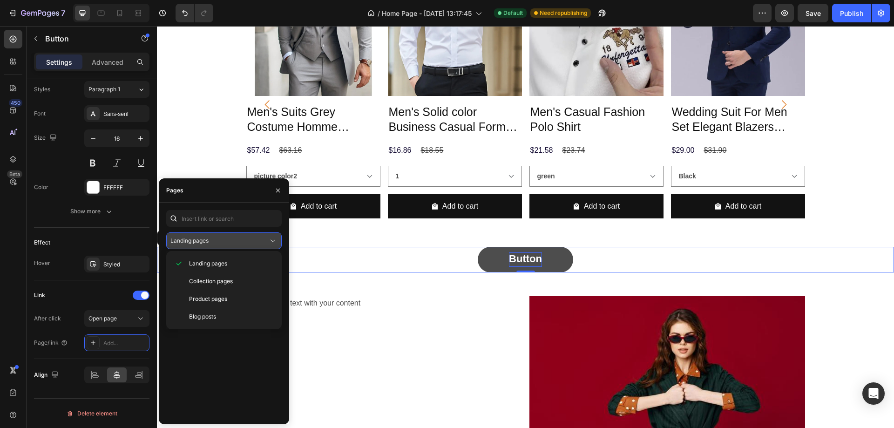
click at [277, 242] on icon at bounding box center [272, 240] width 9 height 9
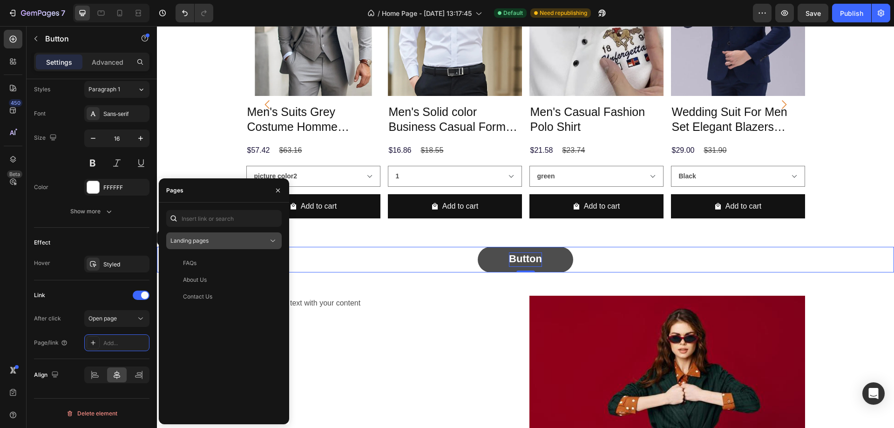
click at [273, 242] on icon at bounding box center [272, 240] width 9 height 9
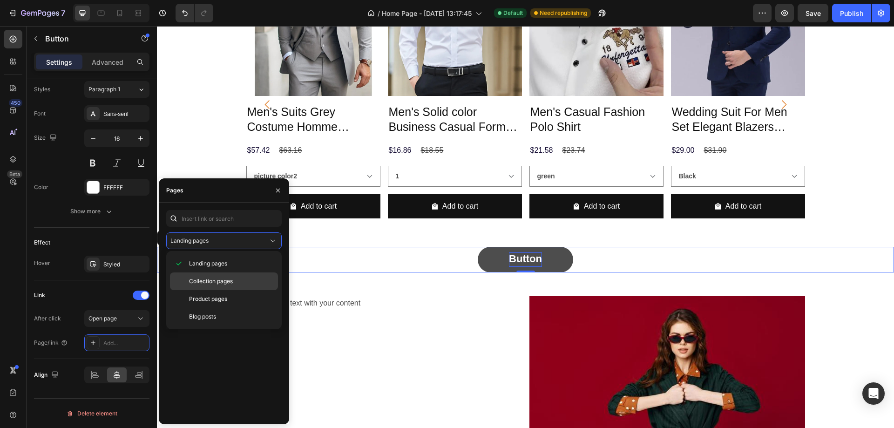
click at [203, 290] on div "Collection pages" at bounding box center [224, 299] width 108 height 18
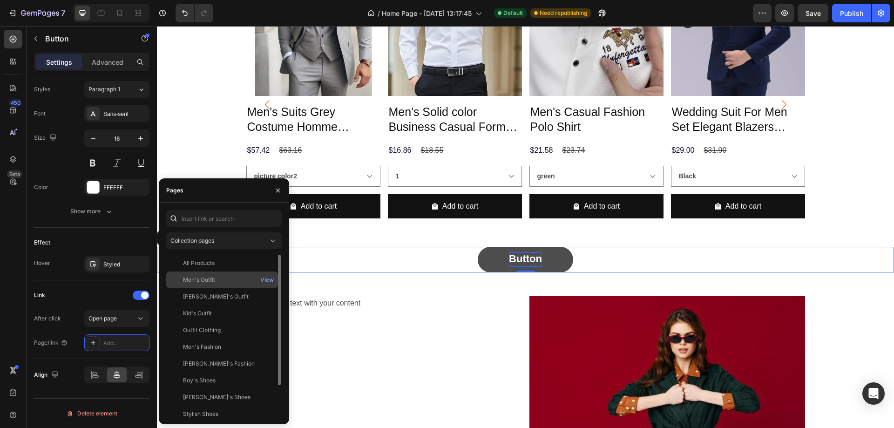
click at [202, 279] on div "Men's Outfit" at bounding box center [199, 280] width 32 height 8
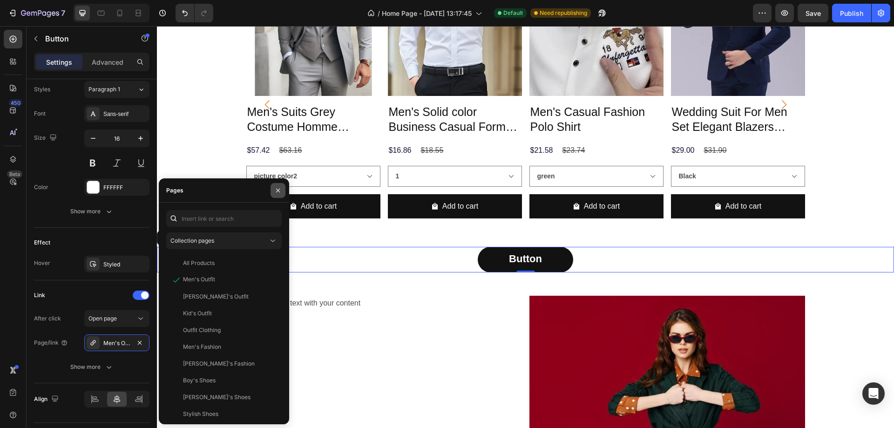
click at [277, 190] on icon "button" at bounding box center [278, 190] width 4 height 4
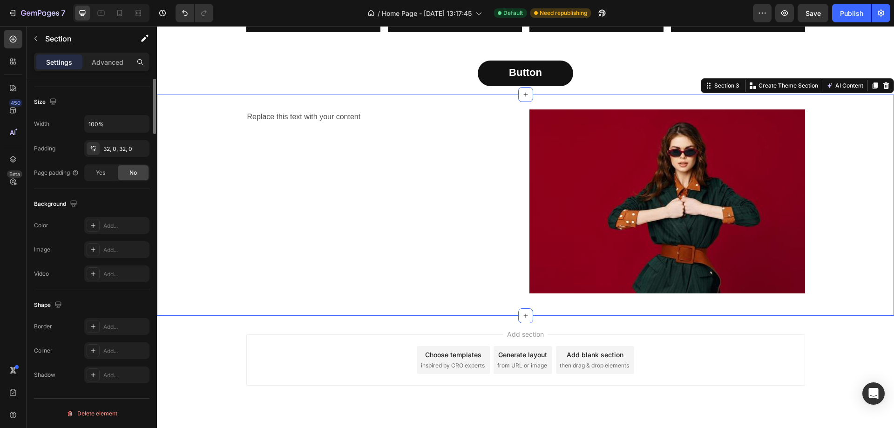
scroll to position [0, 0]
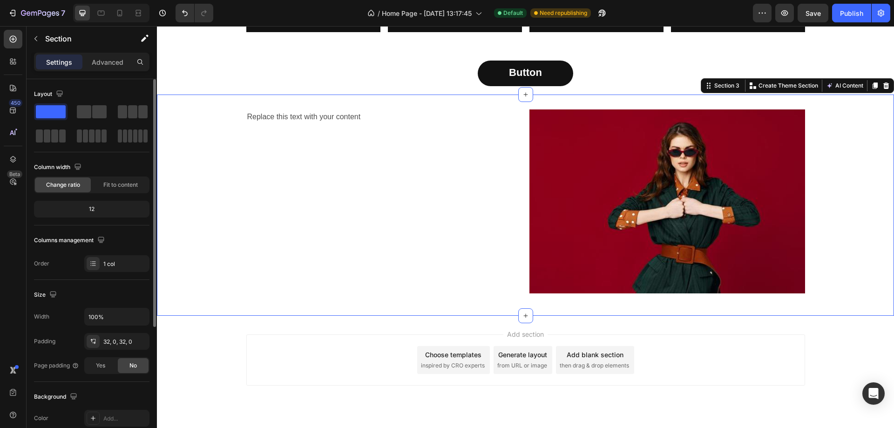
click at [232, 102] on div "Replace this text with your content Text Block Image Row Section 3 You can crea…" at bounding box center [525, 205] width 737 height 221
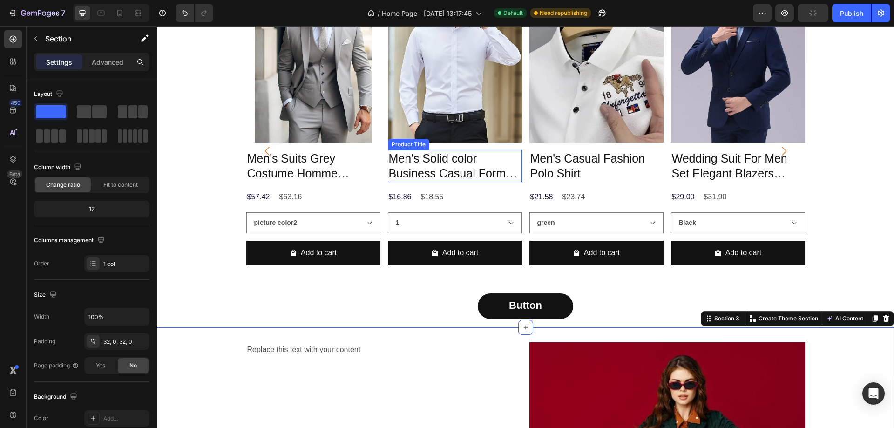
scroll to position [605, 0]
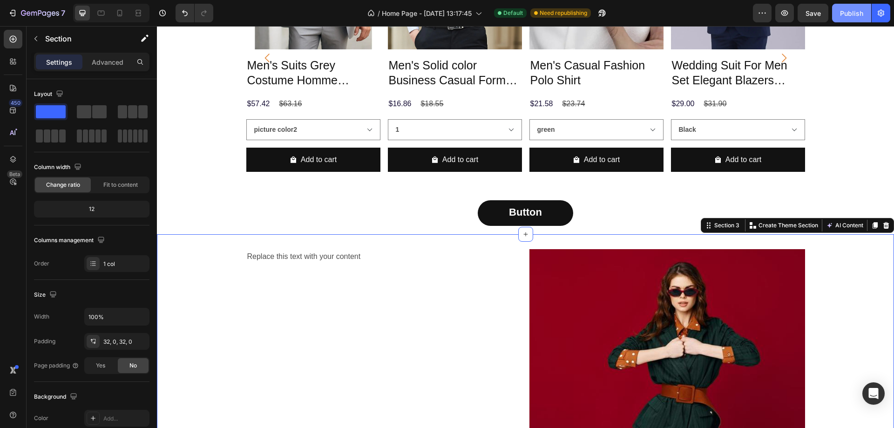
click at [857, 13] on div "Publish" at bounding box center [851, 13] width 23 height 10
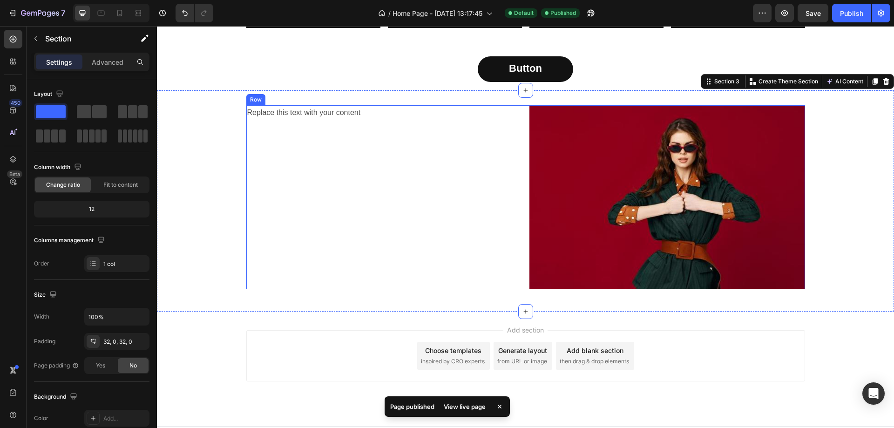
scroll to position [767, 0]
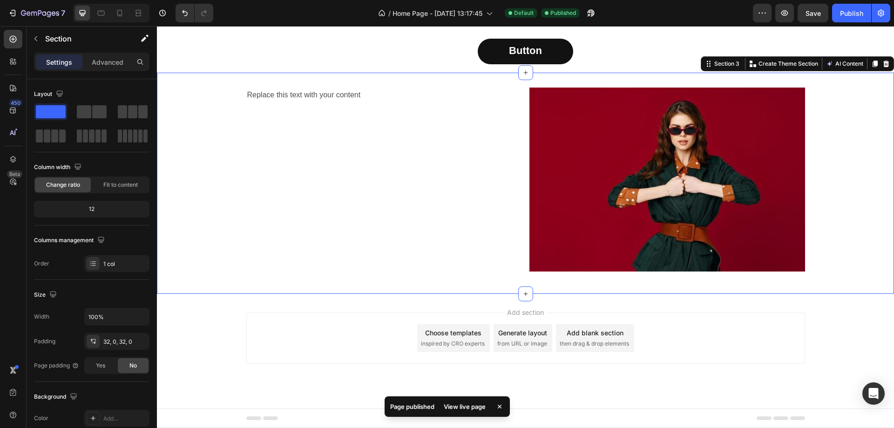
click at [218, 127] on div "Replace this text with your content Text Block Image Row" at bounding box center [525, 183] width 737 height 191
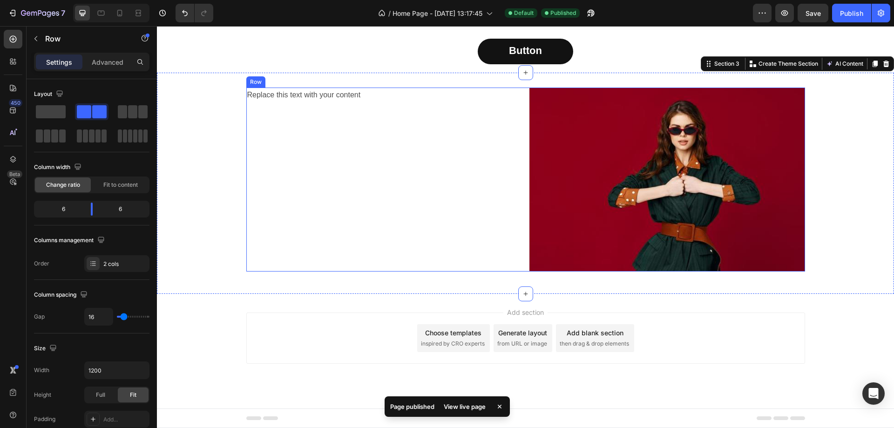
click at [421, 117] on div "Replace this text with your content Text Block" at bounding box center [384, 180] width 276 height 184
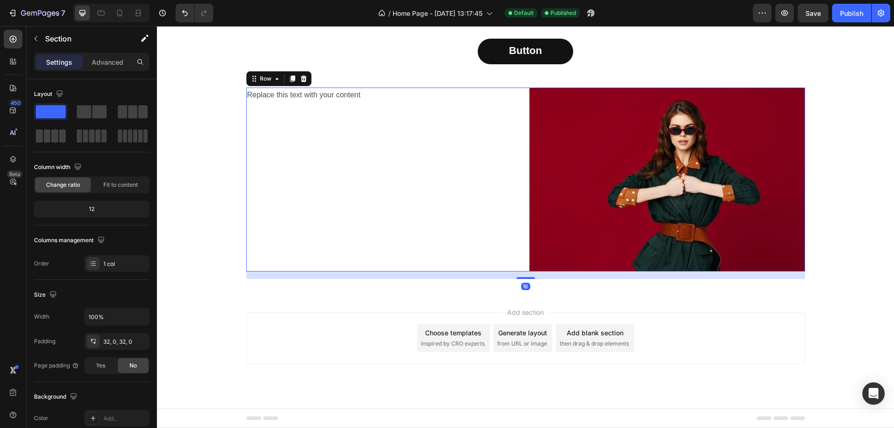
click at [388, 125] on div "Replace this text with your content Text Block" at bounding box center [384, 180] width 276 height 184
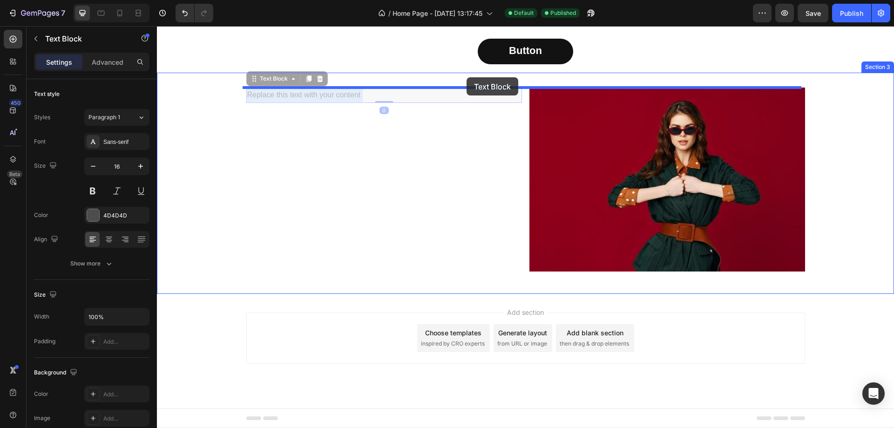
drag, startPoint x: 329, startPoint y: 96, endPoint x: 467, endPoint y: 77, distance: 138.7
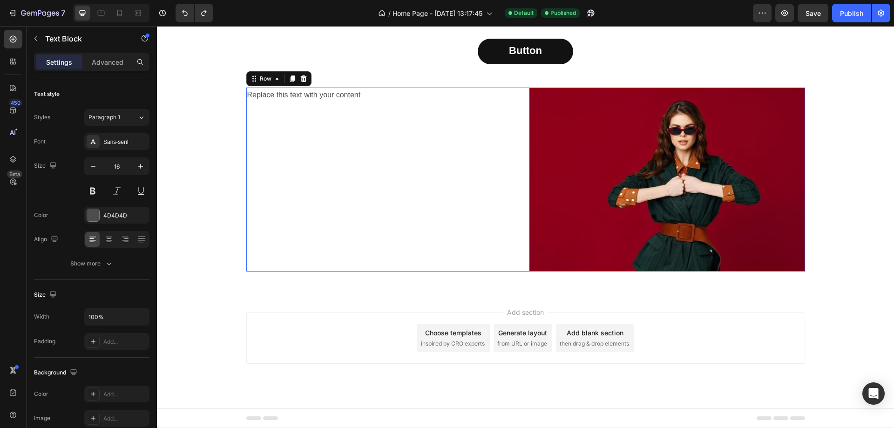
click at [284, 145] on div "Replace this text with your content Text Block" at bounding box center [384, 180] width 276 height 184
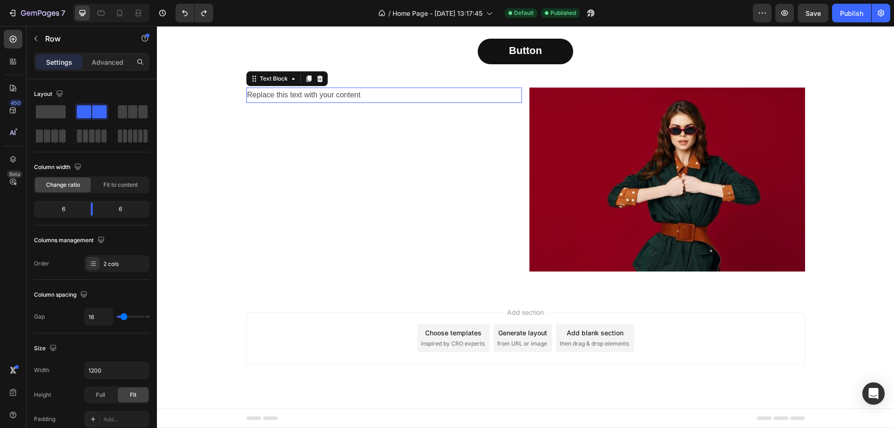
click at [283, 94] on div "Replace this text with your content" at bounding box center [384, 95] width 276 height 15
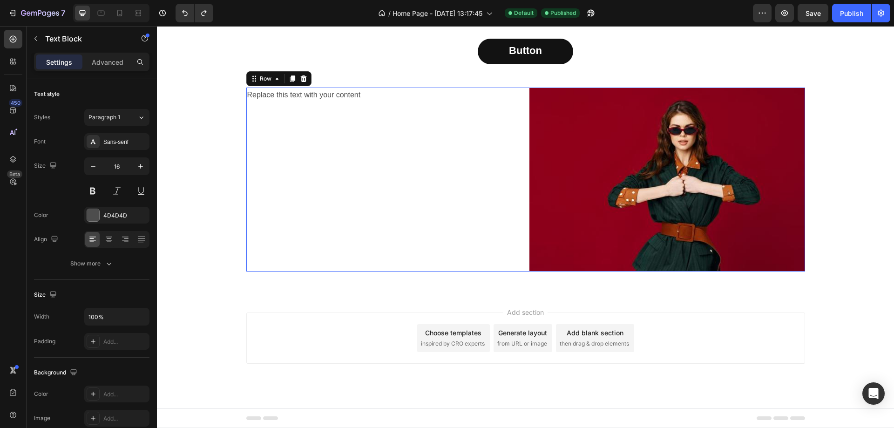
click at [367, 148] on div "Replace this text with your content Text Block" at bounding box center [384, 180] width 276 height 184
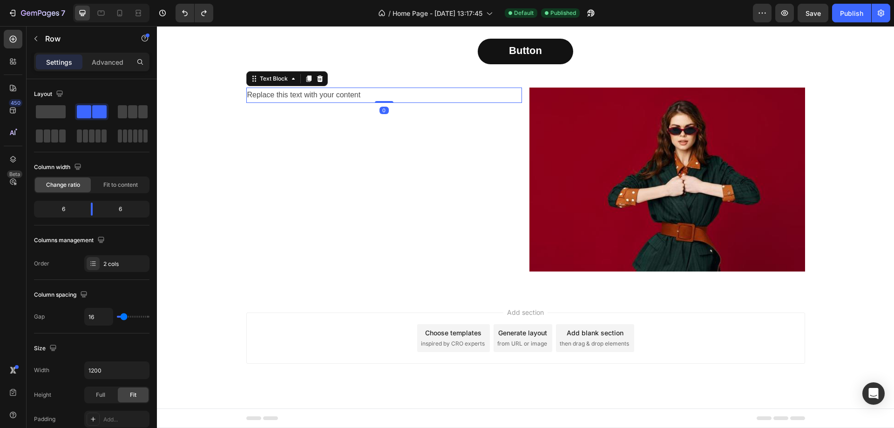
click at [338, 91] on div "Replace this text with your content" at bounding box center [384, 95] width 276 height 15
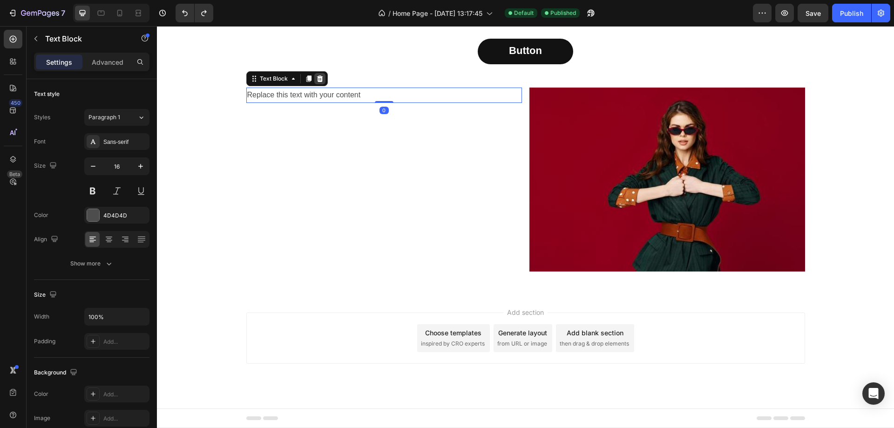
click at [319, 80] on icon at bounding box center [319, 78] width 7 height 7
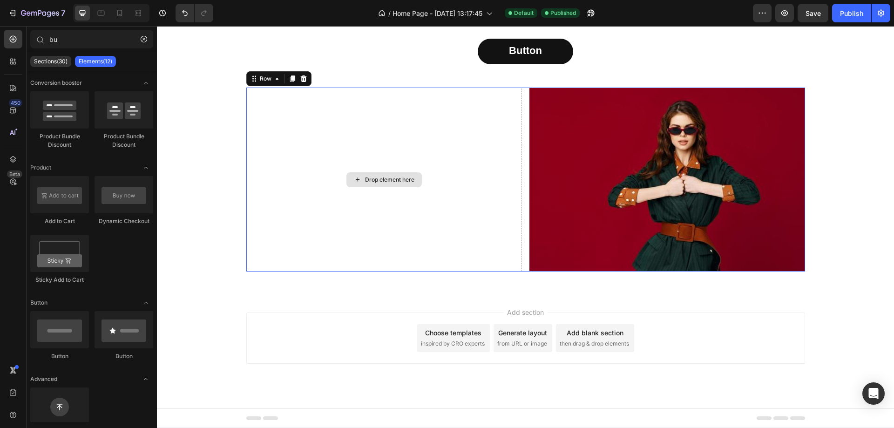
click at [330, 134] on div "Drop element here" at bounding box center [384, 180] width 276 height 184
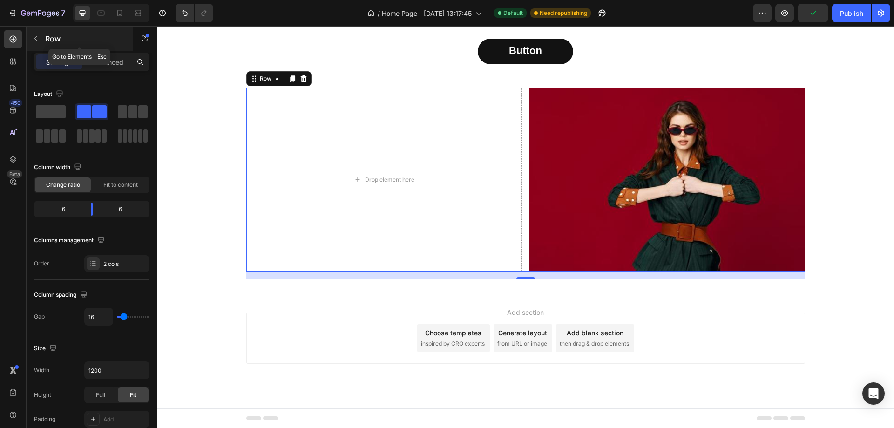
click at [35, 39] on icon "button" at bounding box center [35, 38] width 3 height 5
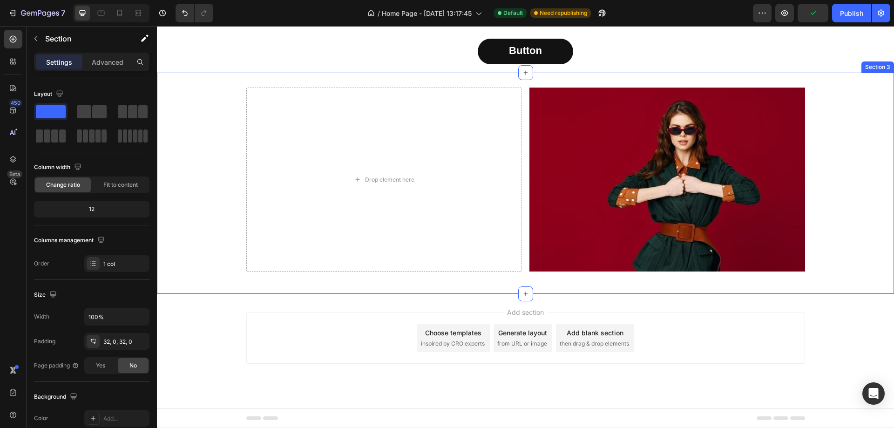
click at [449, 77] on div "Drop element here Image Row Section 3" at bounding box center [525, 183] width 737 height 221
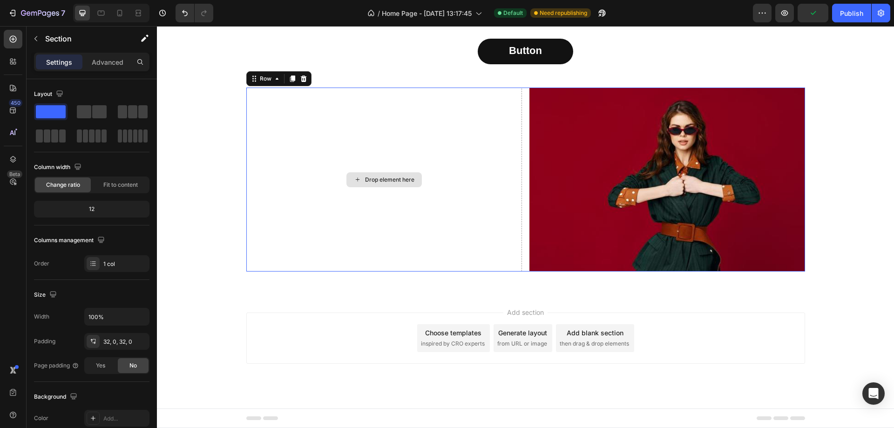
click at [416, 109] on div "Drop element here" at bounding box center [384, 180] width 276 height 184
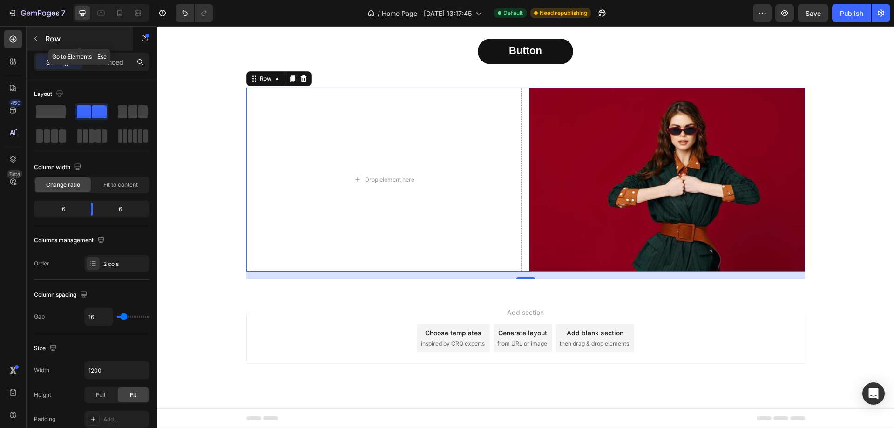
click at [41, 40] on button "button" at bounding box center [35, 38] width 15 height 15
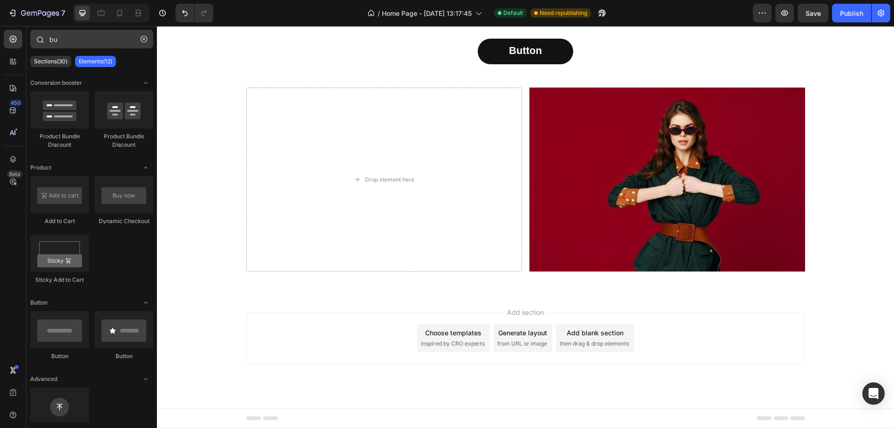
drag, startPoint x: 143, startPoint y: 39, endPoint x: 142, endPoint y: 46, distance: 7.5
click at [142, 39] on icon "button" at bounding box center [144, 39] width 7 height 7
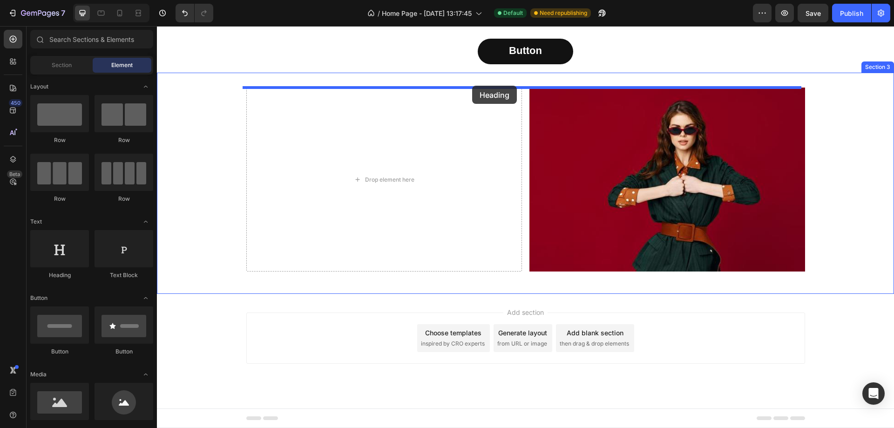
drag, startPoint x: 224, startPoint y: 287, endPoint x: 472, endPoint y: 86, distance: 319.1
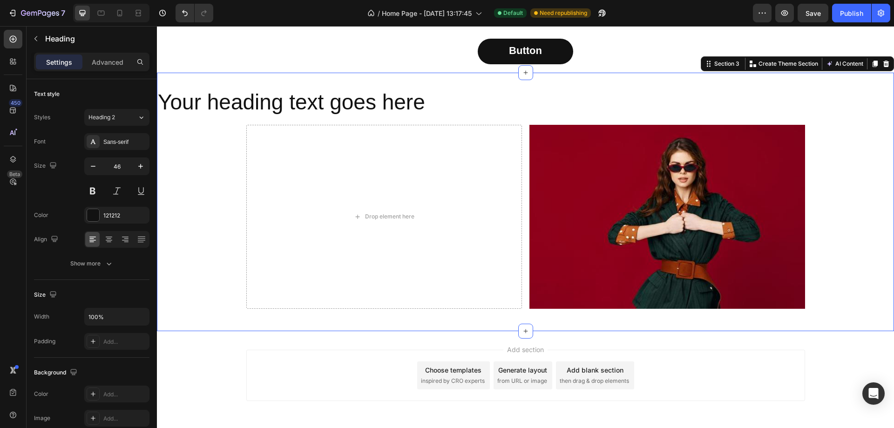
click at [815, 78] on div "Your heading text goes here Heading Drop element here Image Row Section 3 You c…" at bounding box center [525, 202] width 737 height 258
click at [391, 102] on h2 "Your heading text goes here" at bounding box center [525, 103] width 737 height 30
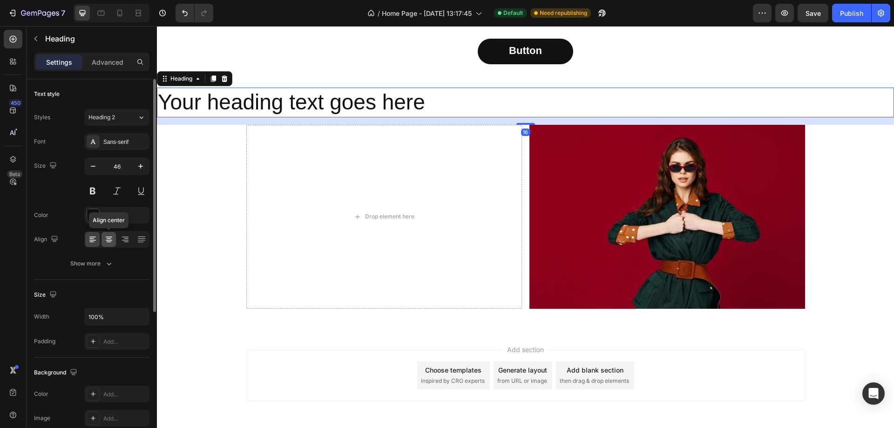
click at [109, 238] on icon at bounding box center [108, 239] width 9 height 9
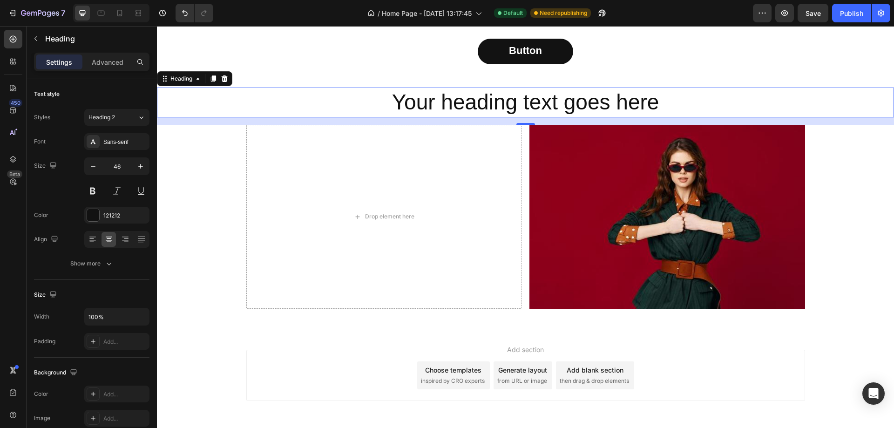
click at [530, 101] on h2 "Your heading text goes here" at bounding box center [525, 103] width 737 height 30
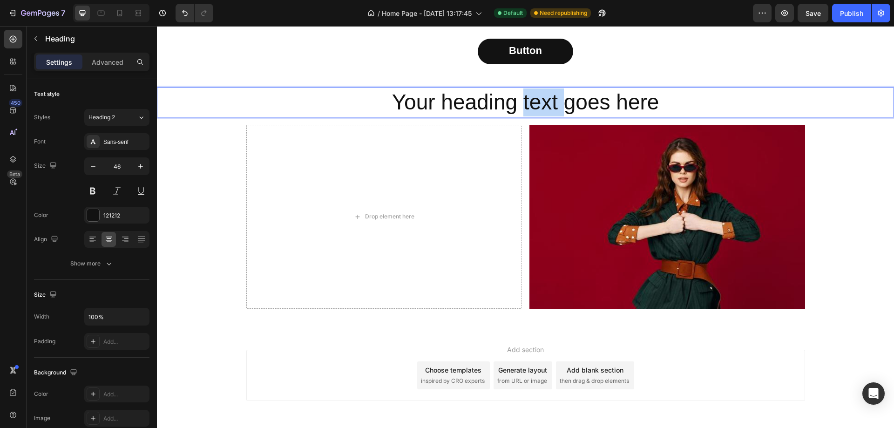
click at [530, 101] on p "Your heading text goes here" at bounding box center [525, 102] width 735 height 28
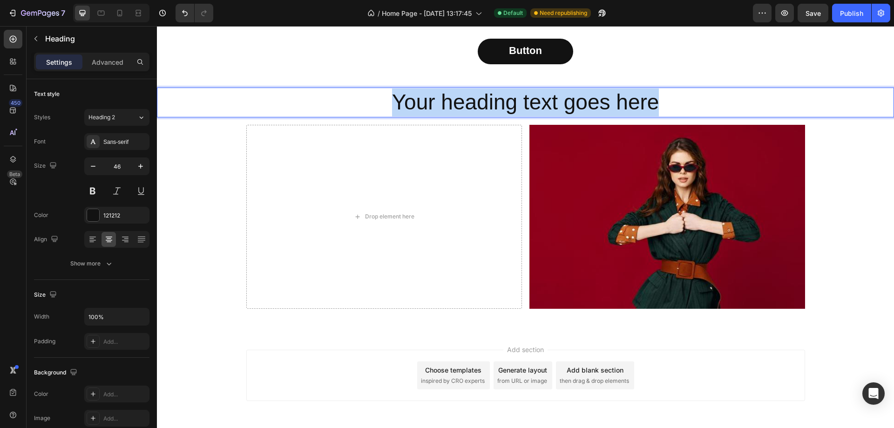
click at [530, 101] on p "Your heading text goes here" at bounding box center [525, 102] width 735 height 28
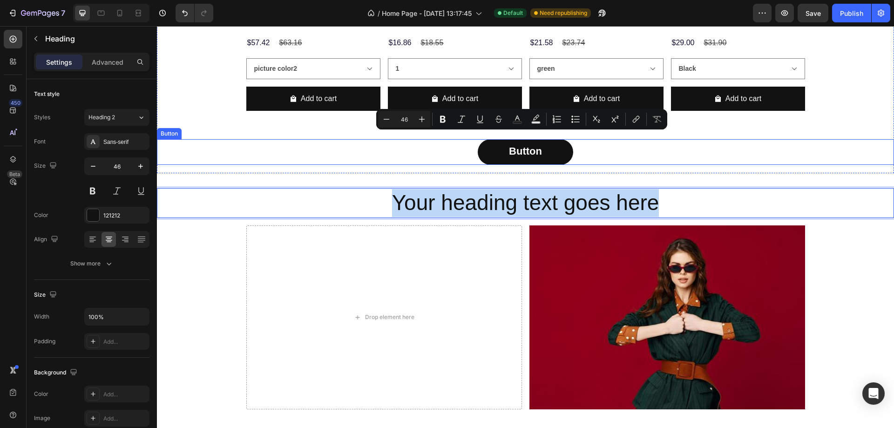
scroll to position [664, 0]
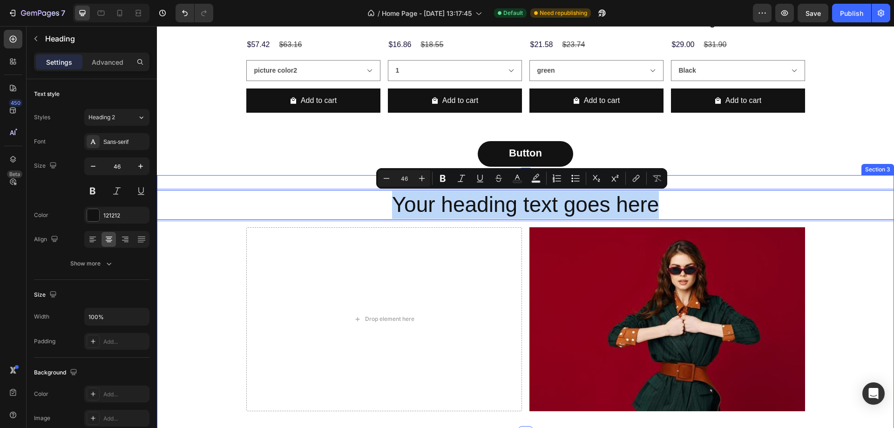
click at [180, 279] on div "Your heading text goes here Heading 16 Drop element here Image Row" at bounding box center [525, 304] width 737 height 228
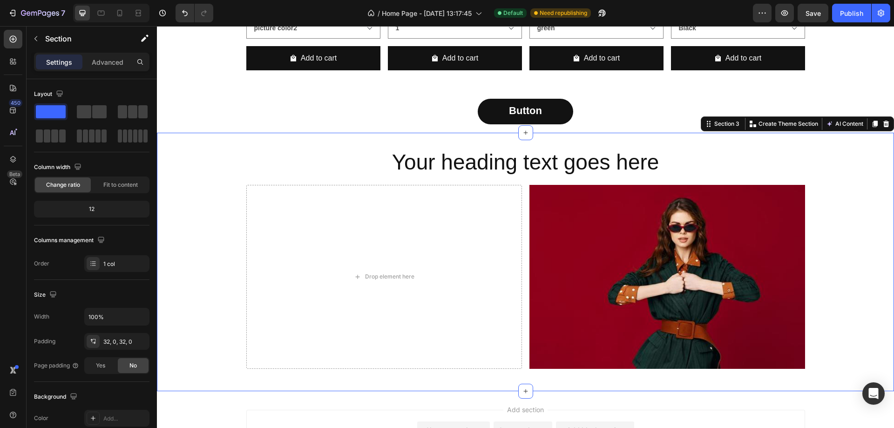
scroll to position [758, 0]
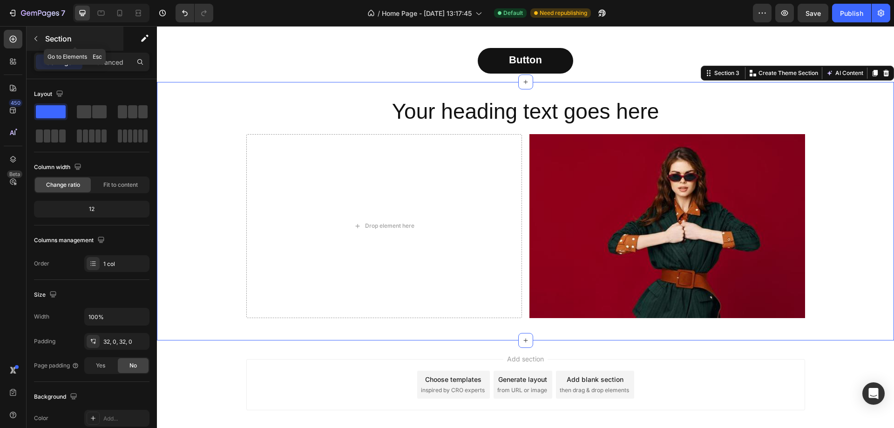
click at [39, 39] on icon "button" at bounding box center [35, 38] width 7 height 7
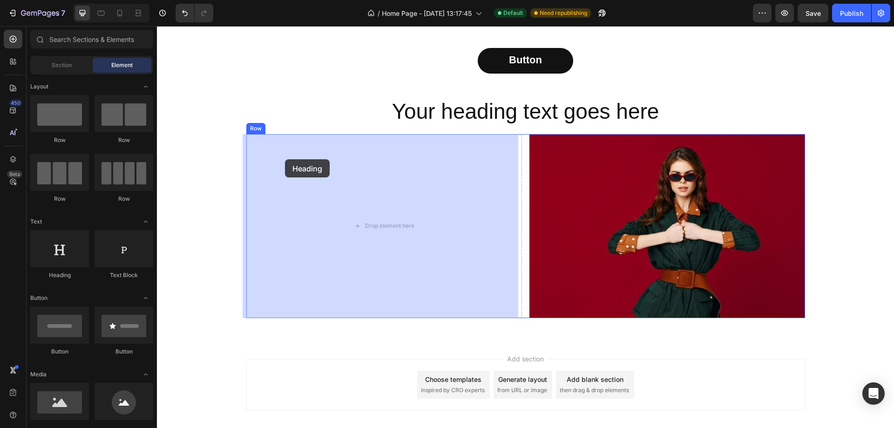
drag, startPoint x: 219, startPoint y: 288, endPoint x: 285, endPoint y: 159, distance: 144.3
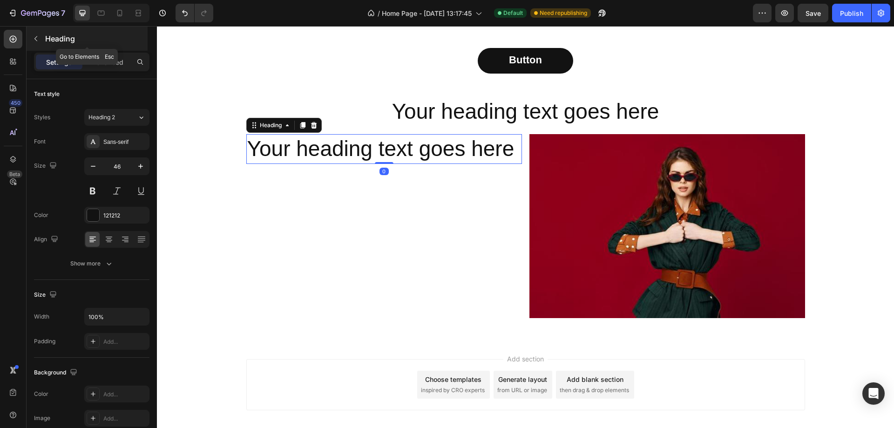
click at [35, 38] on icon "button" at bounding box center [35, 38] width 7 height 7
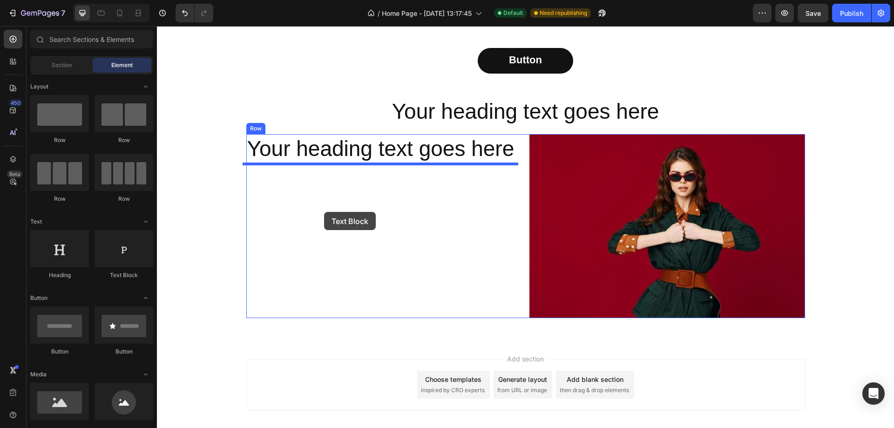
drag, startPoint x: 288, startPoint y: 282, endPoint x: 324, endPoint y: 209, distance: 81.6
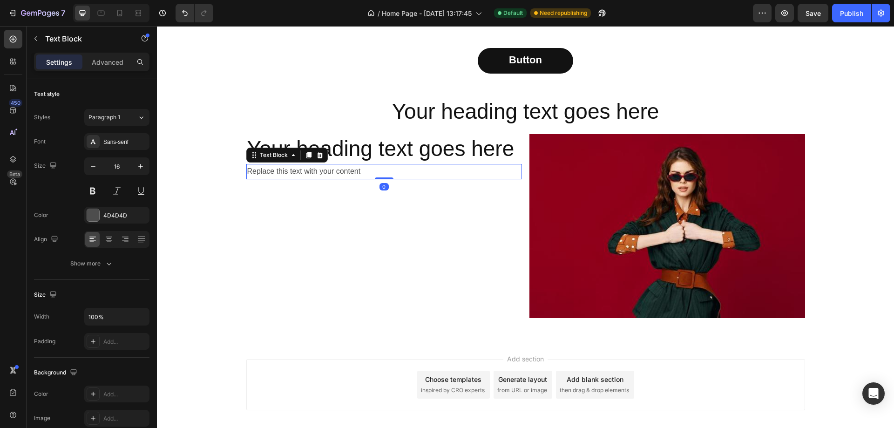
click at [330, 168] on div "Replace this text with your content" at bounding box center [384, 171] width 276 height 15
click at [330, 168] on p "Replace this text with your content" at bounding box center [384, 172] width 274 height 14
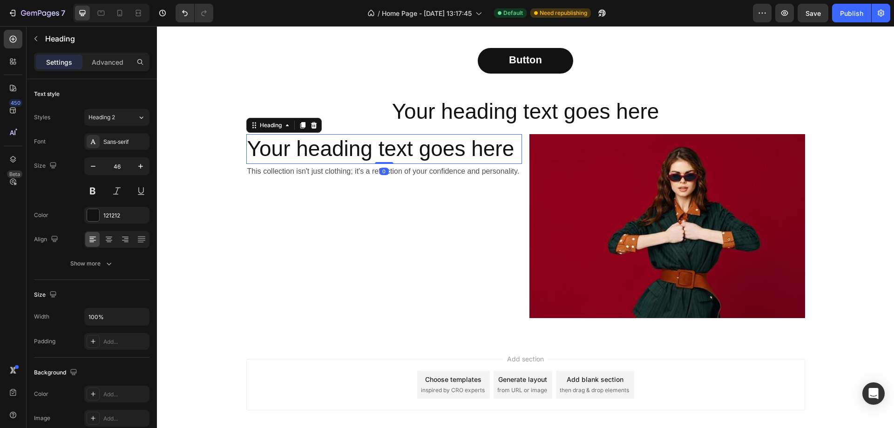
click at [366, 145] on h2 "Your heading text goes here" at bounding box center [384, 149] width 276 height 30
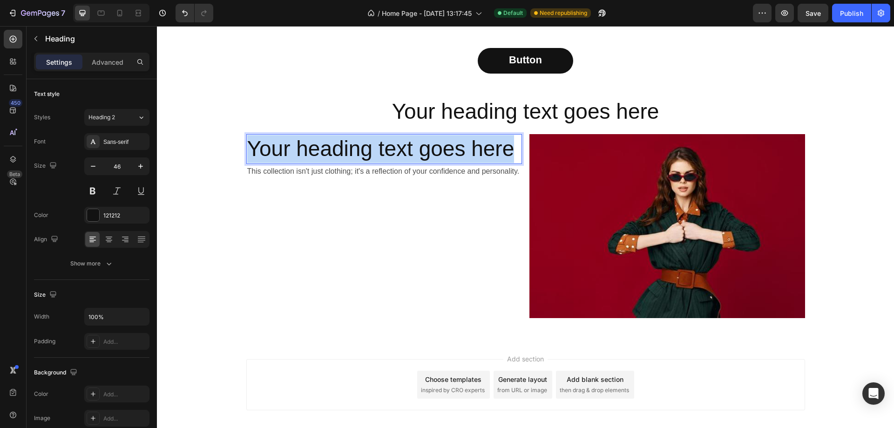
click at [366, 145] on p "Your heading text goes here" at bounding box center [384, 149] width 274 height 28
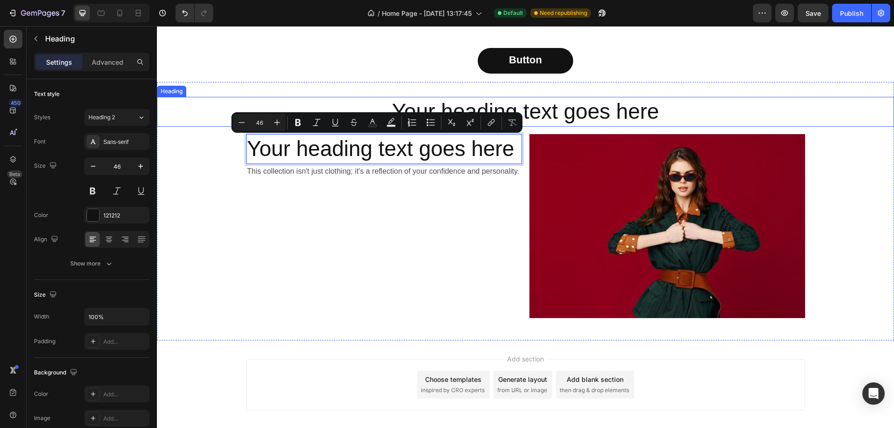
click at [502, 102] on p "Your heading text goes here" at bounding box center [525, 112] width 735 height 28
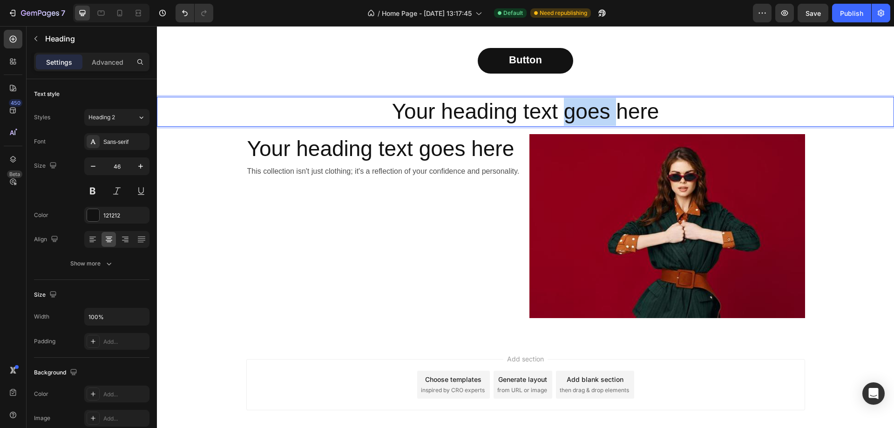
click at [559, 110] on p "Your heading text goes here" at bounding box center [525, 112] width 735 height 28
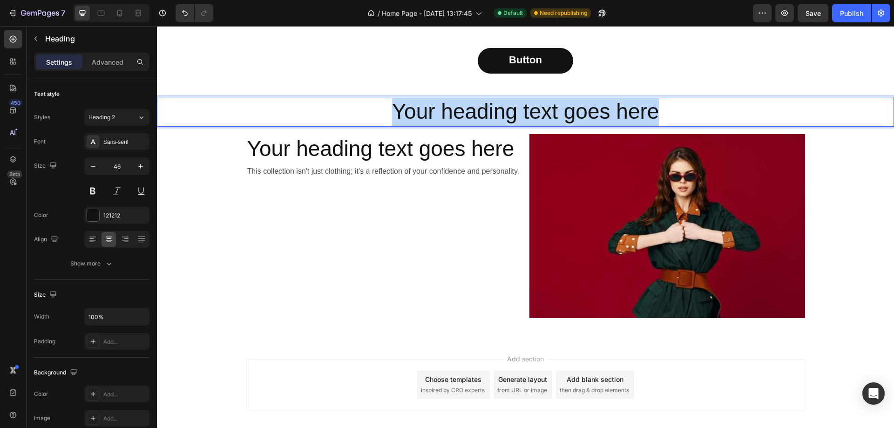
click at [559, 110] on p "Your heading text goes here" at bounding box center [525, 112] width 735 height 28
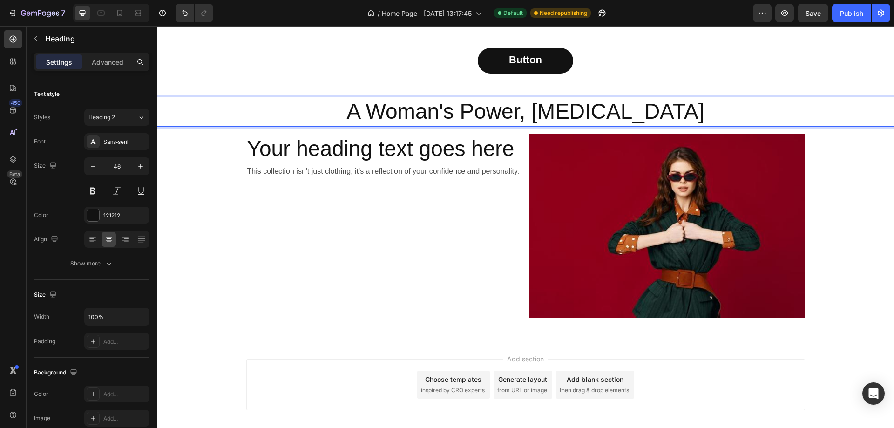
click at [467, 117] on p "A Woman's Power, [MEDICAL_DATA]" at bounding box center [525, 112] width 735 height 28
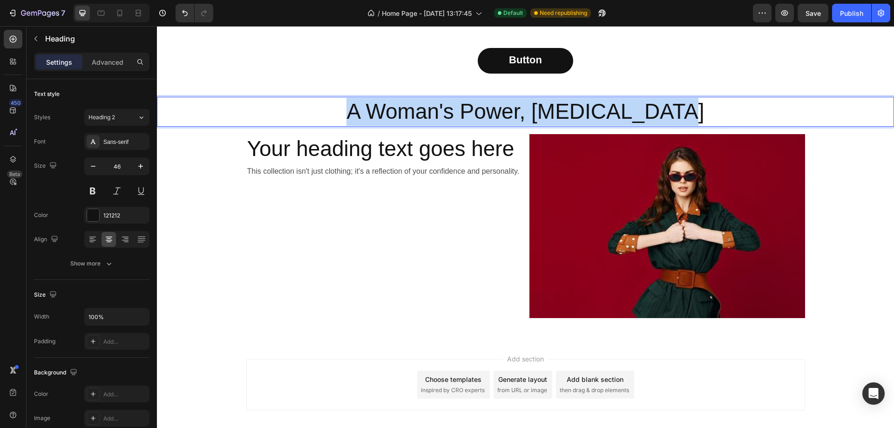
click at [467, 116] on p "A Woman's Power, [MEDICAL_DATA]" at bounding box center [525, 112] width 735 height 28
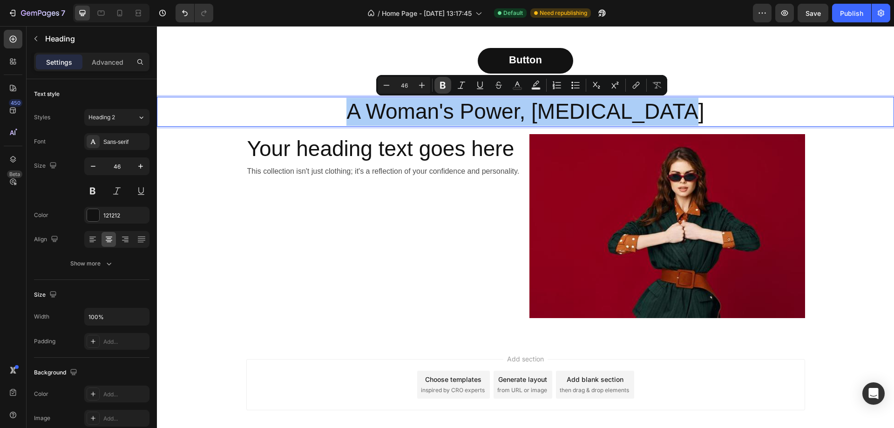
click at [445, 88] on icon "Editor contextual toolbar" at bounding box center [443, 85] width 6 height 7
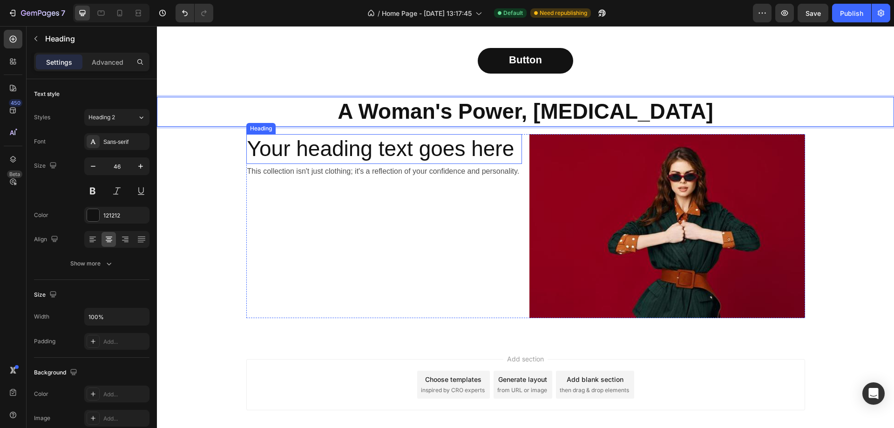
click at [309, 150] on p "Your heading text goes here" at bounding box center [384, 149] width 274 height 28
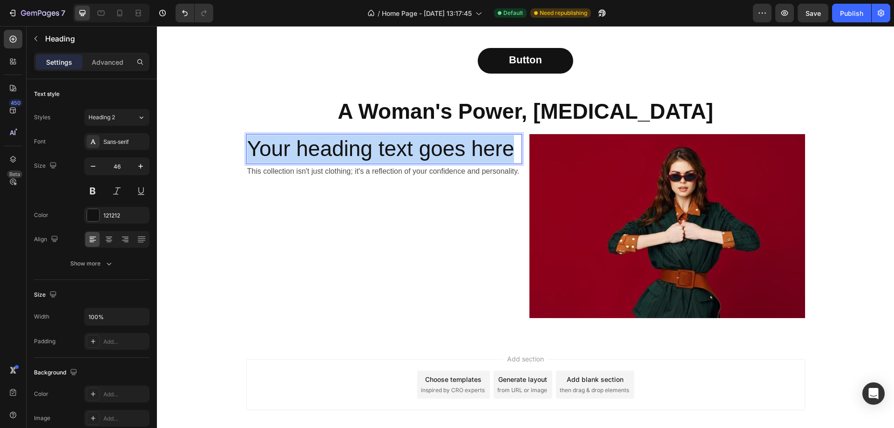
click at [309, 150] on p "Your heading text goes here" at bounding box center [384, 149] width 274 height 28
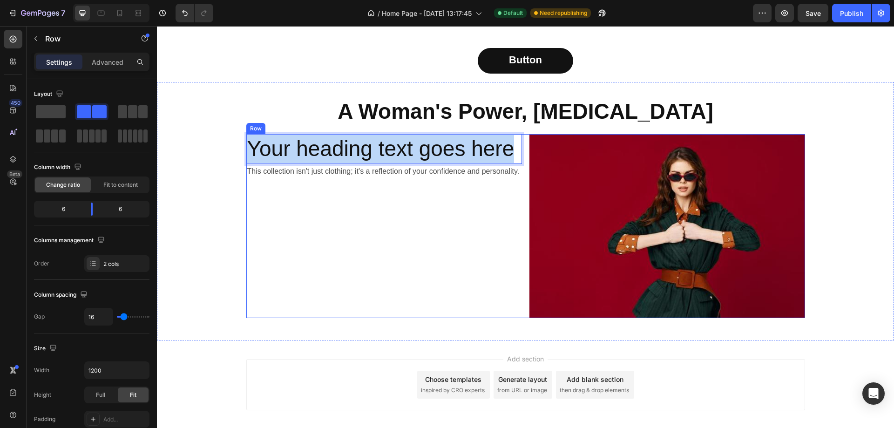
click at [397, 221] on div "Your heading text goes here Heading 0 This collection isn't just clothing; it's…" at bounding box center [384, 226] width 276 height 184
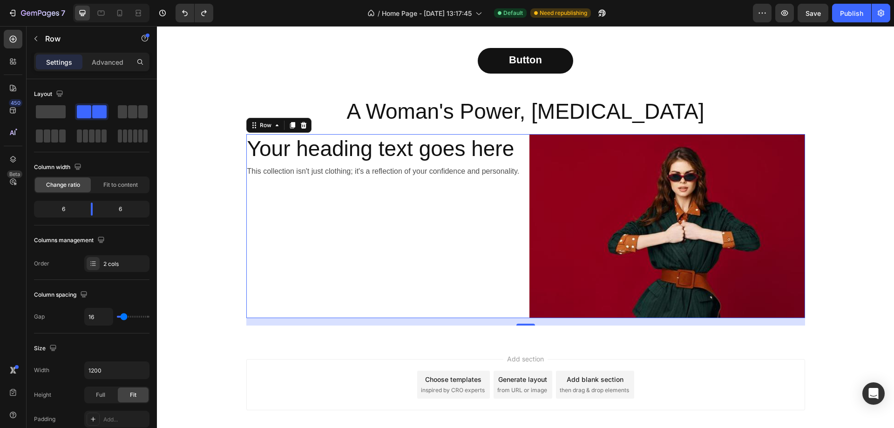
click at [362, 213] on div "Your heading text goes here Heading This collection isn't just clothing; it's a…" at bounding box center [384, 226] width 276 height 184
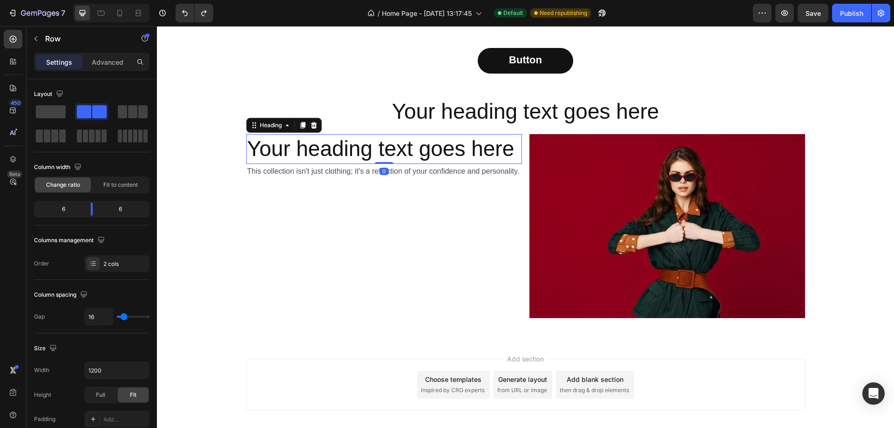
click at [367, 161] on p "Your heading text goes here" at bounding box center [384, 149] width 274 height 28
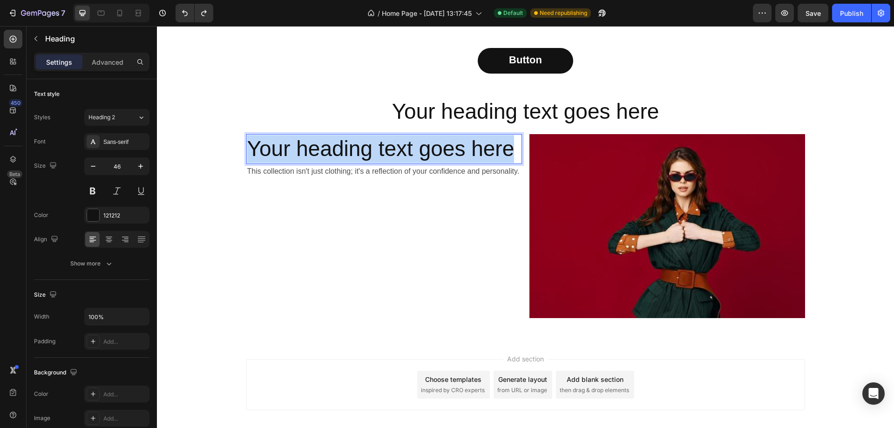
click at [367, 161] on p "Your heading text goes here" at bounding box center [384, 149] width 274 height 28
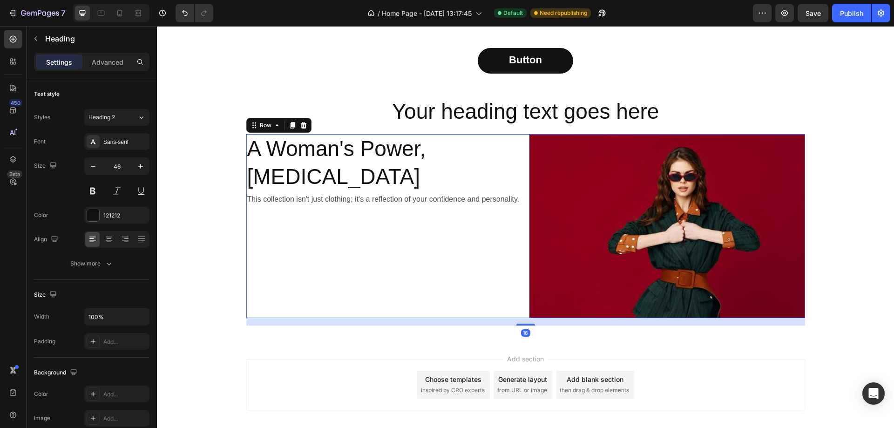
click at [342, 249] on div "A Woman's Power, Her Own Style Heading This collection isn't just clothing; it'…" at bounding box center [384, 226] width 276 height 184
click at [333, 151] on p "A Woman's Power, [MEDICAL_DATA]" at bounding box center [384, 163] width 274 height 56
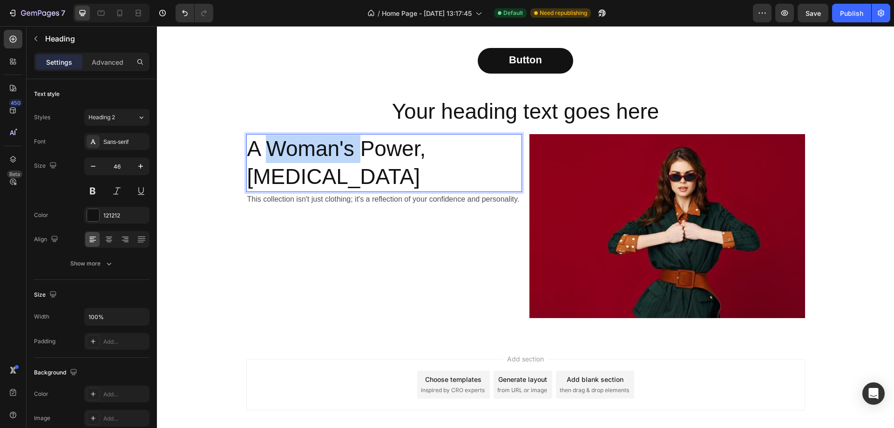
click at [333, 151] on p "A Woman's Power, [MEDICAL_DATA]" at bounding box center [384, 163] width 274 height 56
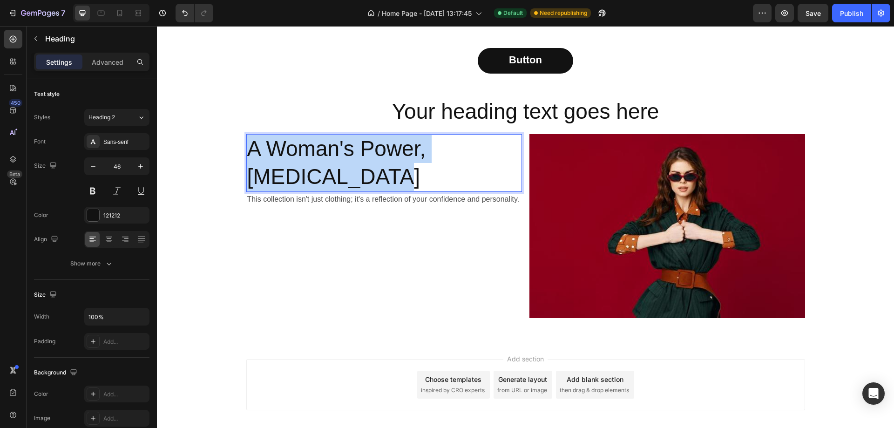
click at [333, 151] on p "A Woman's Power, [MEDICAL_DATA]" at bounding box center [384, 163] width 274 height 56
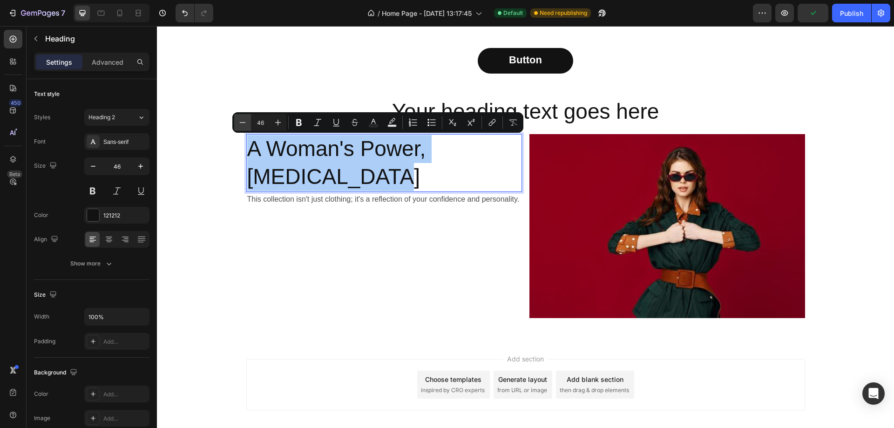
click at [246, 125] on icon "Editor contextual toolbar" at bounding box center [242, 122] width 9 height 9
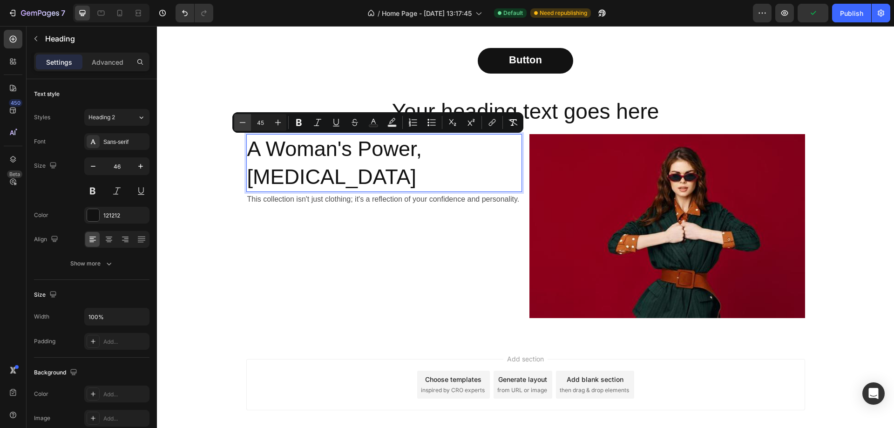
click at [246, 125] on icon "Editor contextual toolbar" at bounding box center [242, 122] width 9 height 9
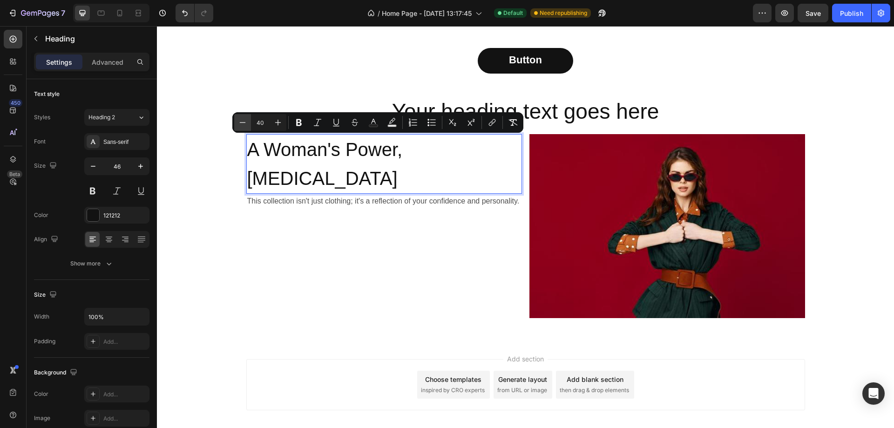
click at [246, 125] on icon "Editor contextual toolbar" at bounding box center [242, 122] width 9 height 9
type input "39"
click at [376, 160] on span "A Woman's Power, [MEDICAL_DATA]" at bounding box center [322, 164] width 151 height 49
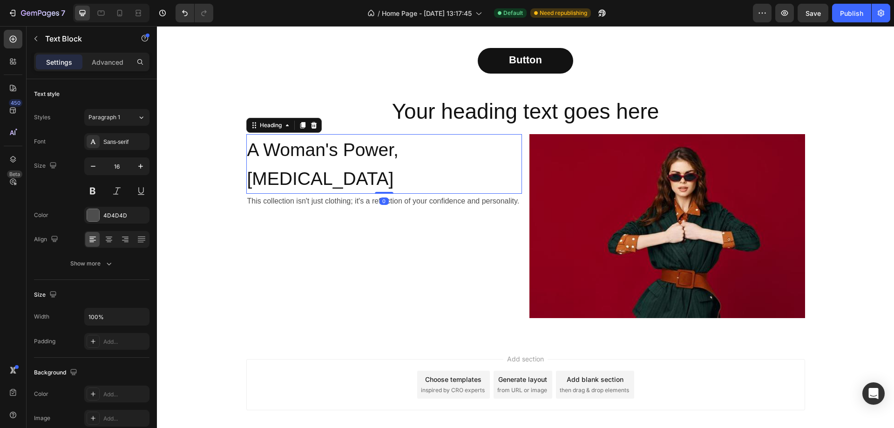
click at [376, 163] on div "⁠⁠⁠⁠⁠⁠⁠ A Woman's Power, Her Own Style Heading 0" at bounding box center [384, 164] width 276 height 60
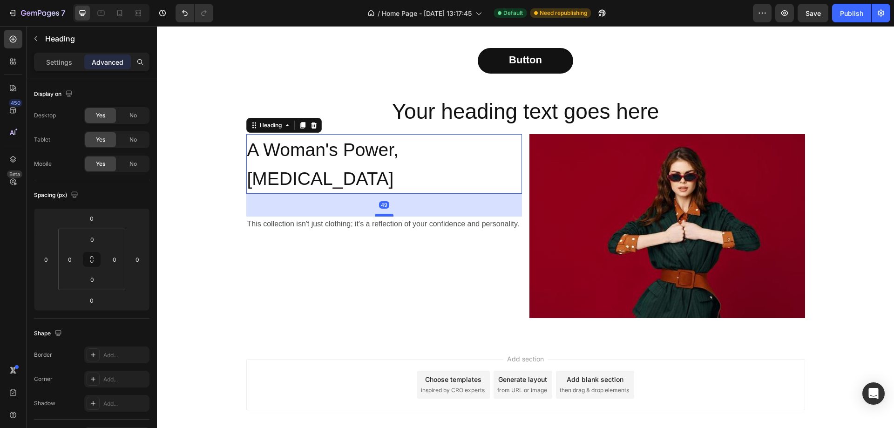
drag, startPoint x: 376, startPoint y: 163, endPoint x: 376, endPoint y: 186, distance: 22.8
click at [376, 214] on div at bounding box center [384, 215] width 19 height 3
type input "49"
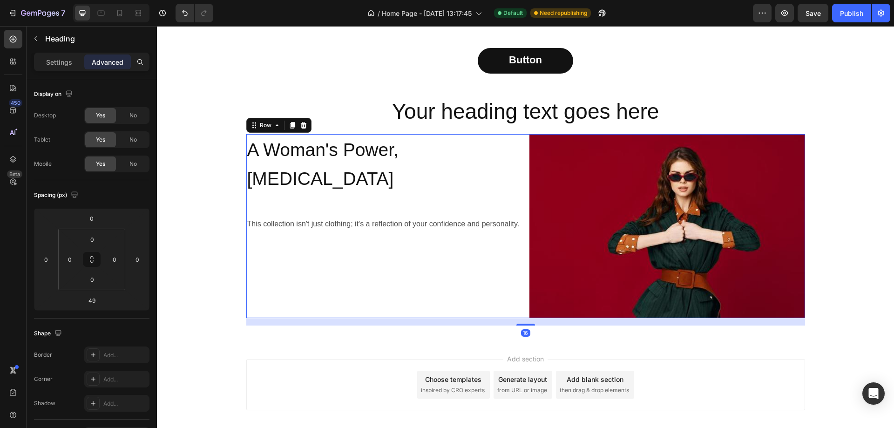
click at [376, 237] on div "⁠⁠⁠⁠⁠⁠⁠ A Woman's Power, Her Own Style Heading This collection isn't just cloth…" at bounding box center [384, 226] width 276 height 184
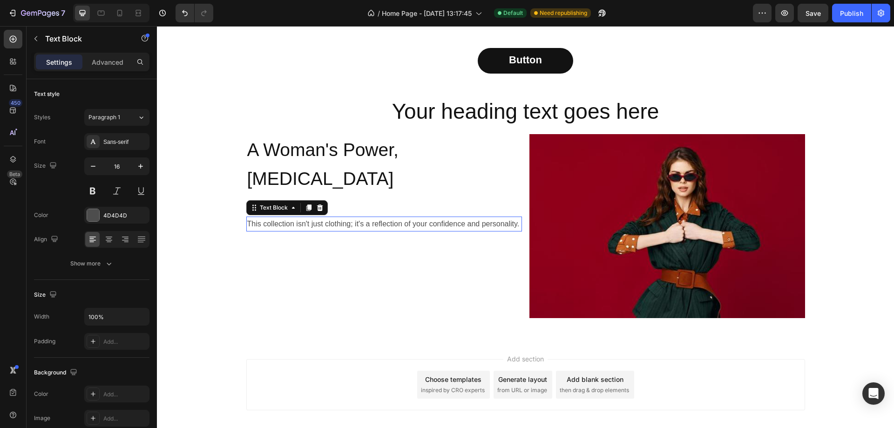
click at [363, 217] on p "This collection isn't just clothing; it's a reflection of your confidence and p…" at bounding box center [384, 224] width 274 height 14
click at [384, 217] on div "This collection isn't just clothing; it's a reflection of your confidence and p…" at bounding box center [384, 224] width 276 height 15
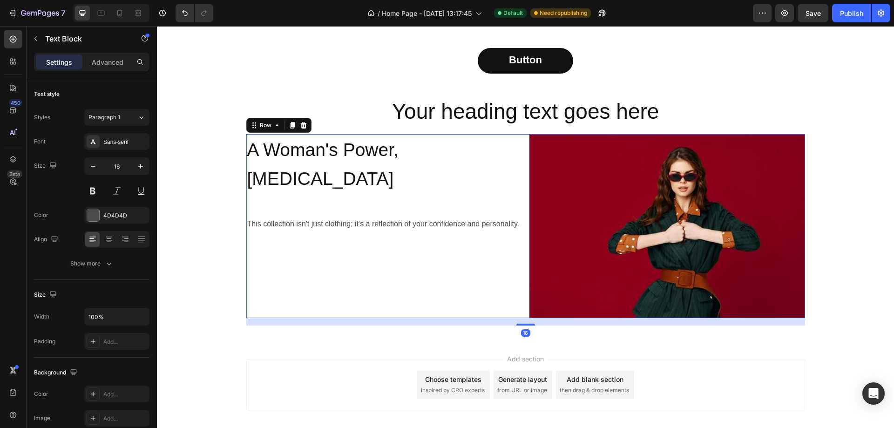
click at [383, 173] on div "⁠⁠⁠⁠⁠⁠⁠ A Woman's Power, Her Own Style Heading This collection isn't just cloth…" at bounding box center [384, 226] width 276 height 184
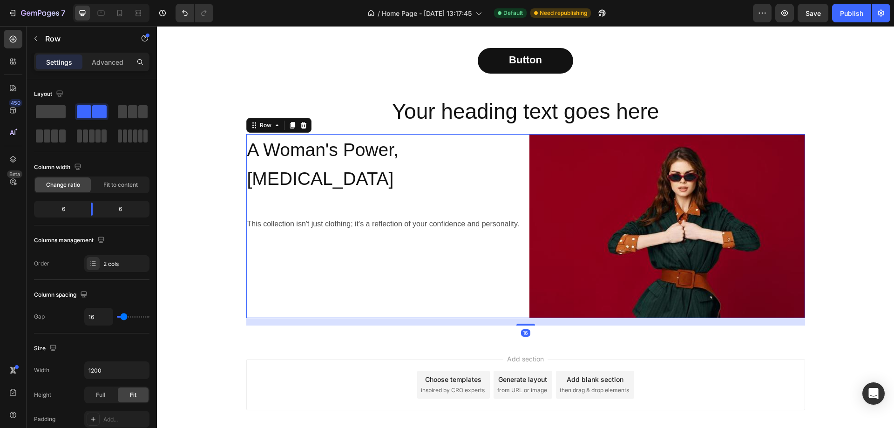
click at [383, 171] on div "⁠⁠⁠⁠⁠⁠⁠ A Woman's Power, Her Own Style Heading This collection isn't just cloth…" at bounding box center [384, 226] width 276 height 184
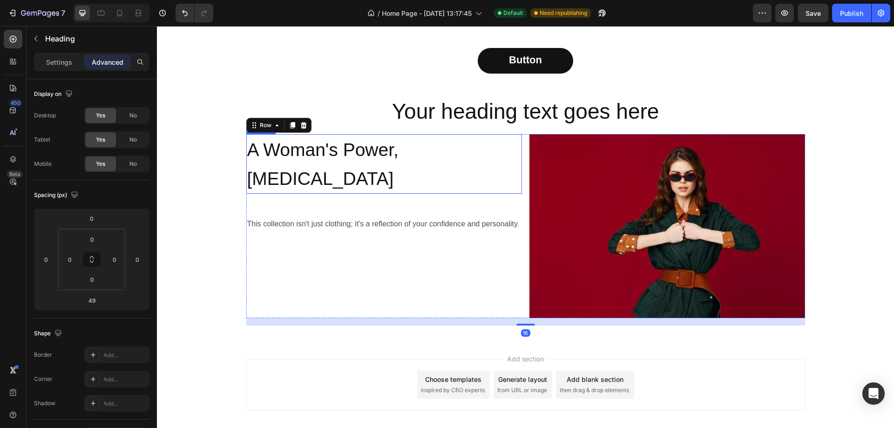
click at [383, 149] on span "A Woman's Power, [MEDICAL_DATA]" at bounding box center [322, 164] width 151 height 49
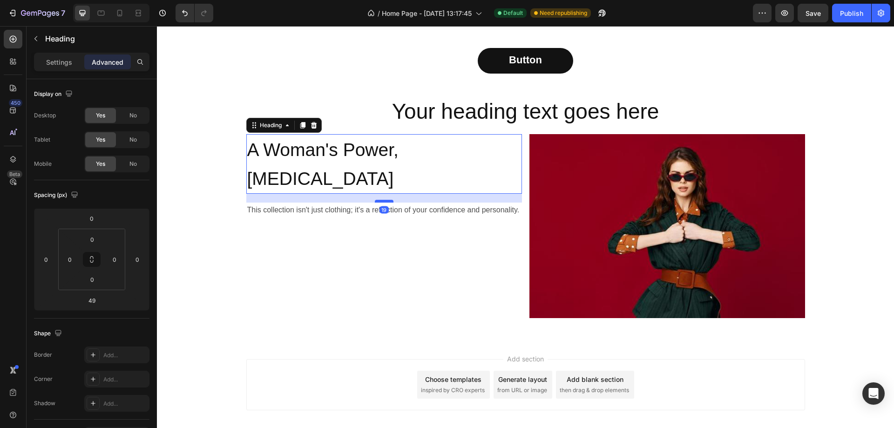
drag, startPoint x: 380, startPoint y: 187, endPoint x: 379, endPoint y: 173, distance: 14.0
click at [379, 200] on div at bounding box center [384, 201] width 19 height 3
type input "19"
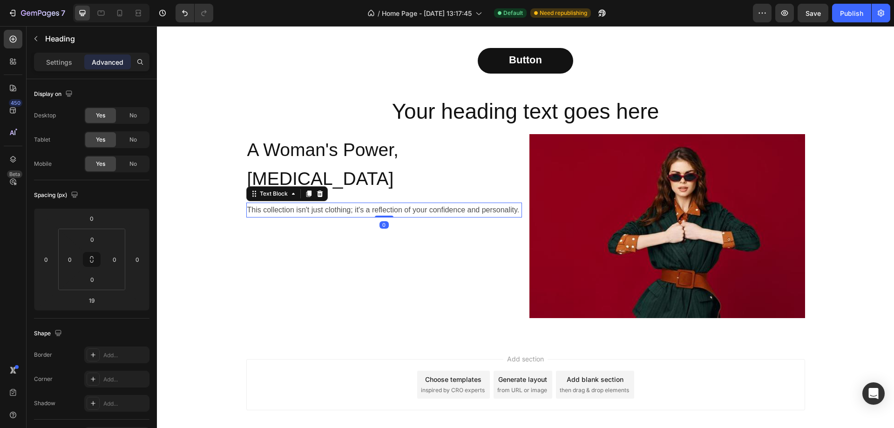
click at [421, 203] on p "This collection isn't just clothing; it's a reflection of your confidence and p…" at bounding box center [384, 210] width 274 height 14
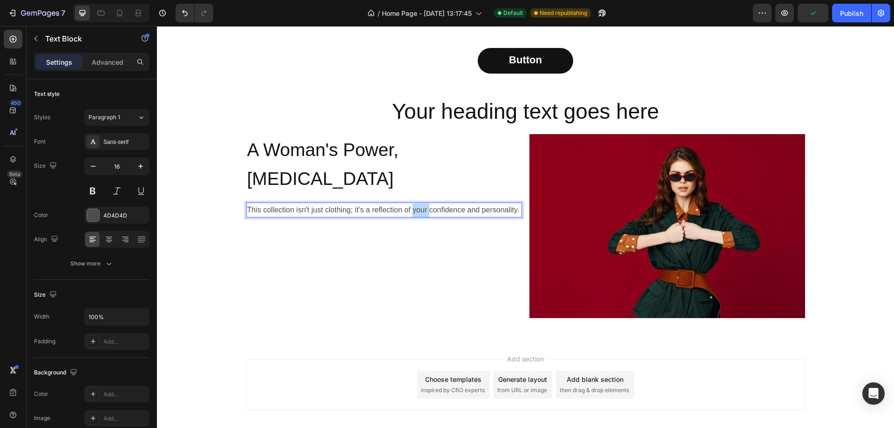
click at [421, 203] on p "This collection isn't just clothing; it's a reflection of your confidence and p…" at bounding box center [384, 210] width 274 height 14
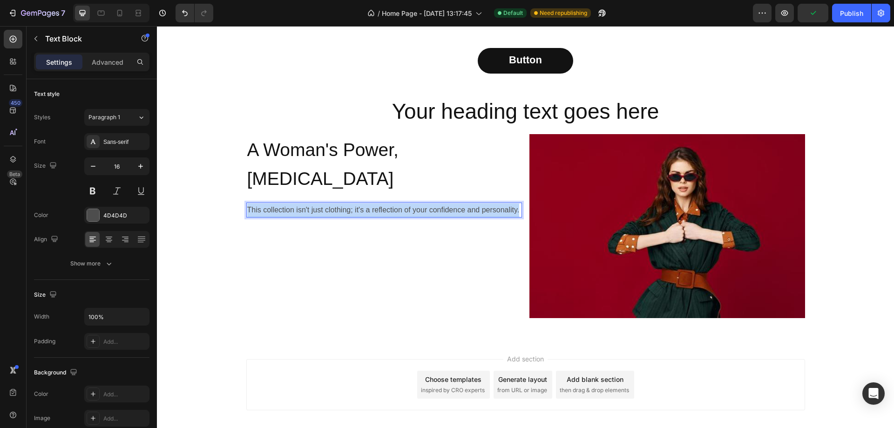
click at [421, 203] on p "This collection isn't just clothing; it's a reflection of your confidence and p…" at bounding box center [384, 210] width 274 height 14
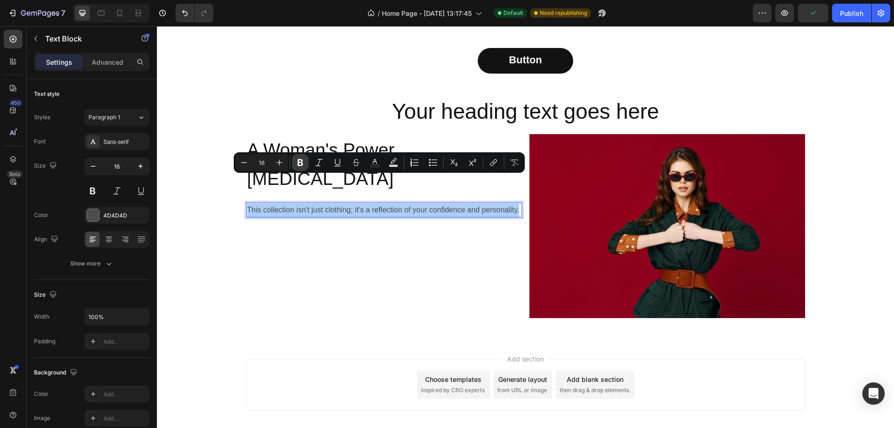
click at [298, 165] on icon "Editor contextual toolbar" at bounding box center [300, 162] width 9 height 9
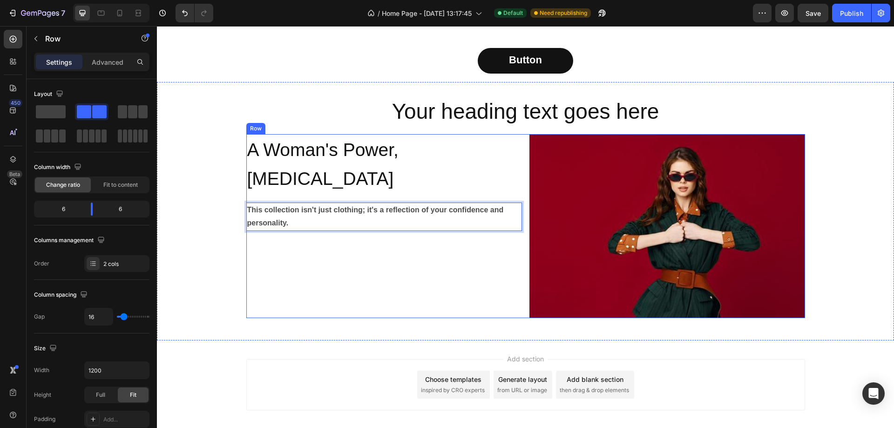
click at [332, 243] on div "⁠⁠⁠⁠⁠⁠⁠ A Woman's Power, Her Own Style Heading This collection isn't just cloth…" at bounding box center [384, 226] width 276 height 184
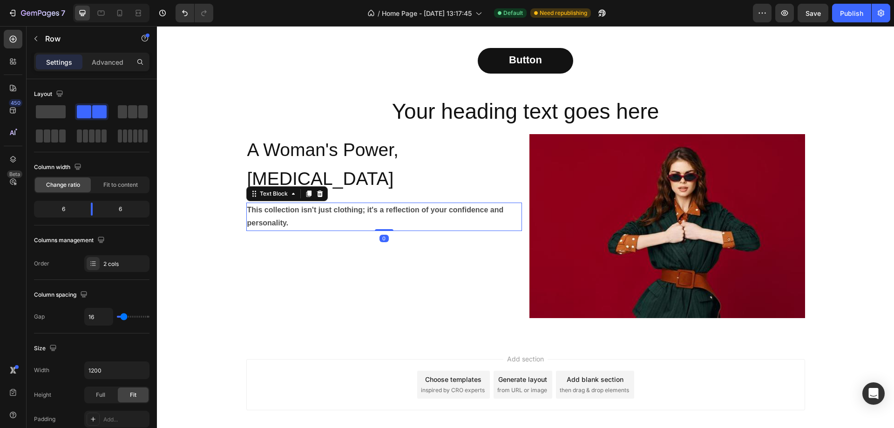
click at [333, 203] on p "This collection isn't just clothing; it's a reflection of your confidence and p…" at bounding box center [384, 216] width 274 height 27
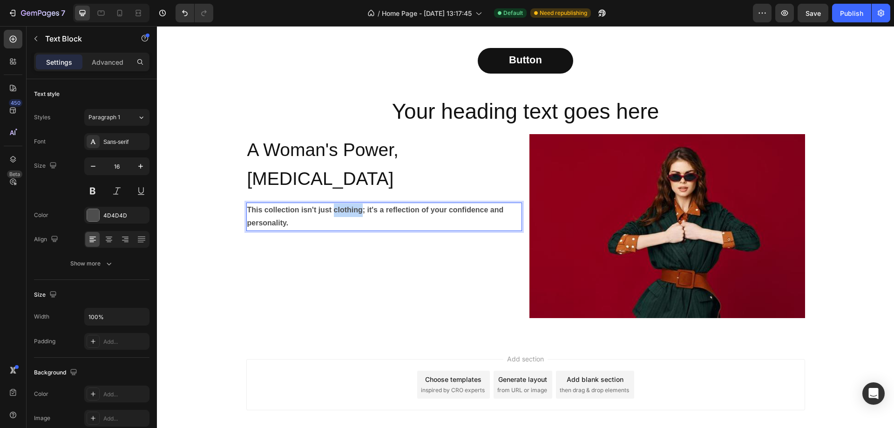
click at [333, 203] on p "This collection isn't just clothing; it's a reflection of your confidence and p…" at bounding box center [384, 216] width 274 height 27
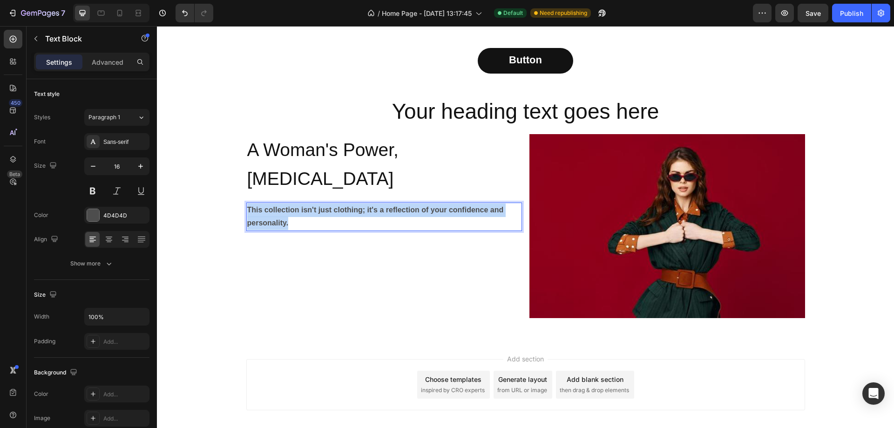
click at [333, 203] on p "This collection isn't just clothing; it's a reflection of your confidence and p…" at bounding box center [384, 216] width 274 height 27
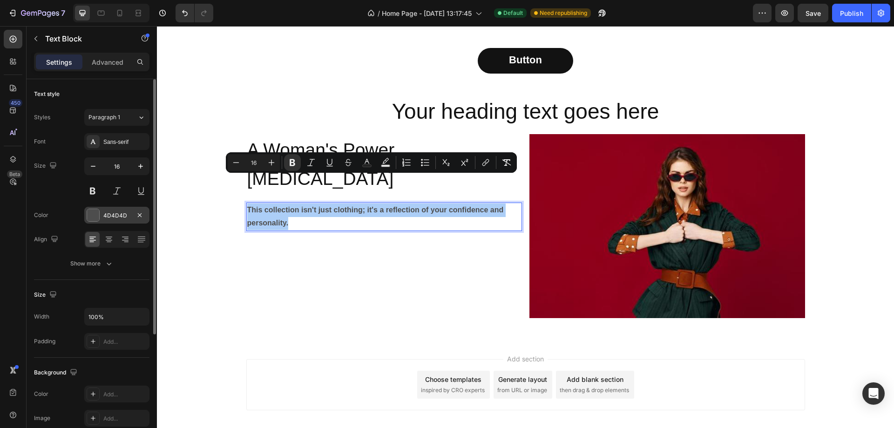
click at [99, 215] on div at bounding box center [93, 215] width 12 height 12
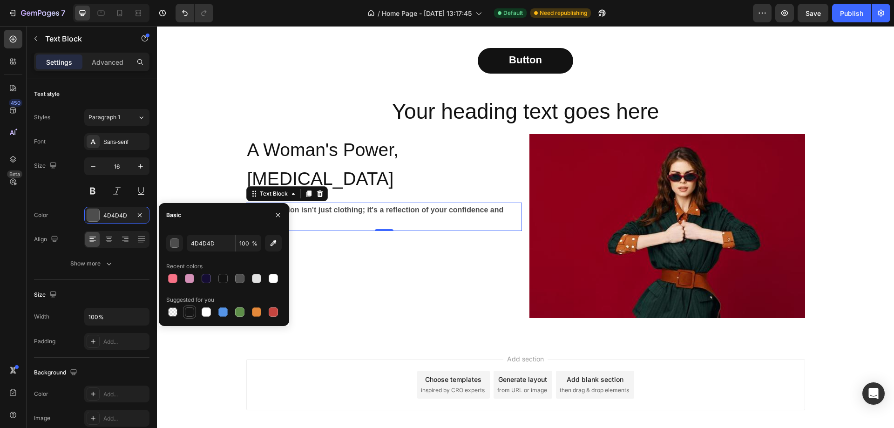
click at [190, 311] on div at bounding box center [189, 311] width 9 height 9
type input "151515"
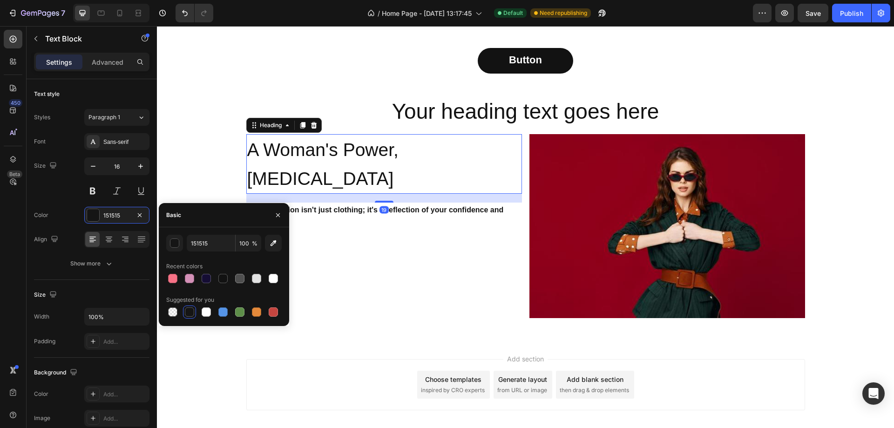
click at [345, 144] on span "A Woman's Power, [MEDICAL_DATA]" at bounding box center [322, 164] width 151 height 49
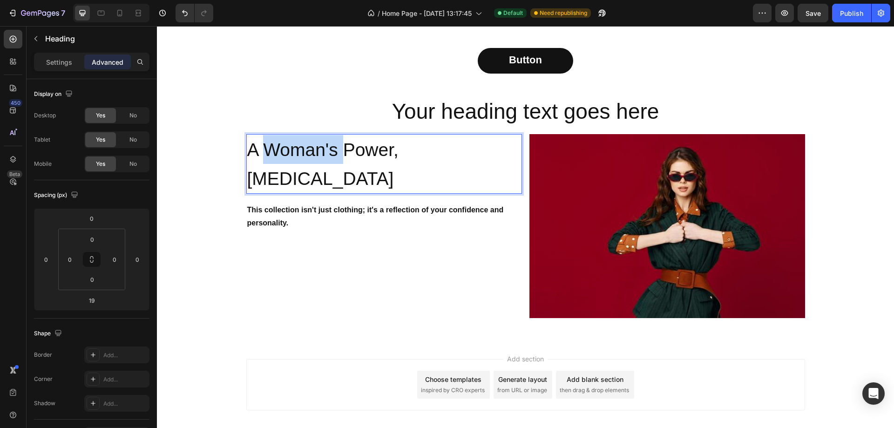
click at [306, 147] on span "A Woman's Power, [MEDICAL_DATA]" at bounding box center [322, 164] width 151 height 49
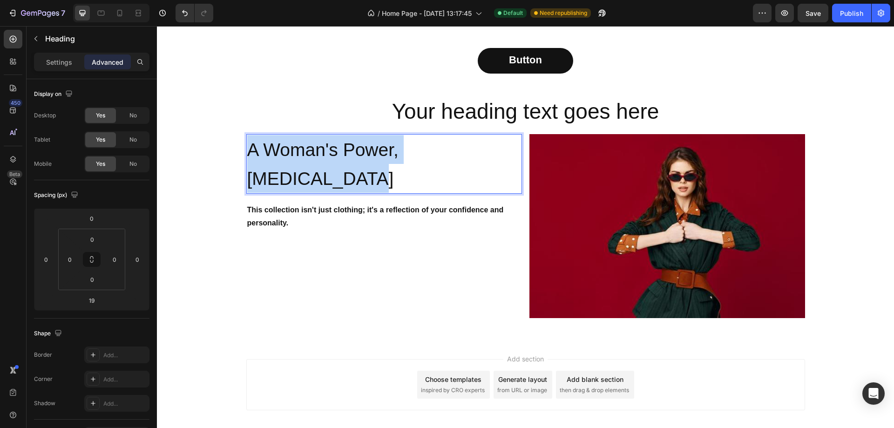
click at [306, 147] on span "A Woman's Power, [MEDICAL_DATA]" at bounding box center [322, 164] width 151 height 49
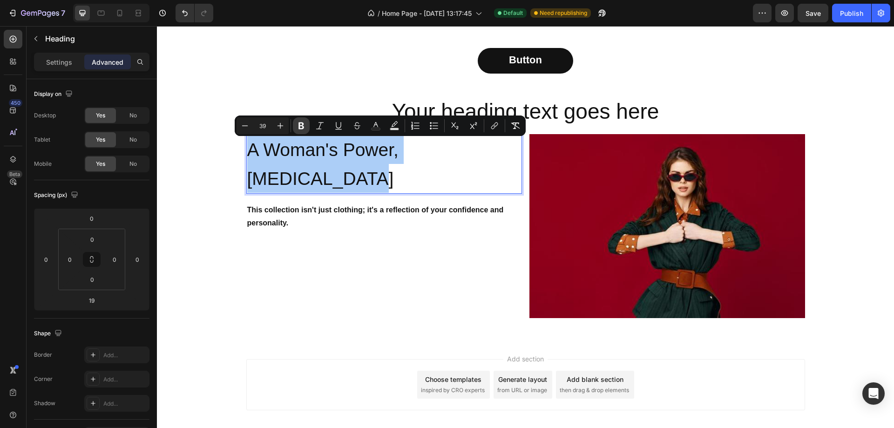
click at [302, 121] on icon "Editor contextual toolbar" at bounding box center [301, 125] width 9 height 9
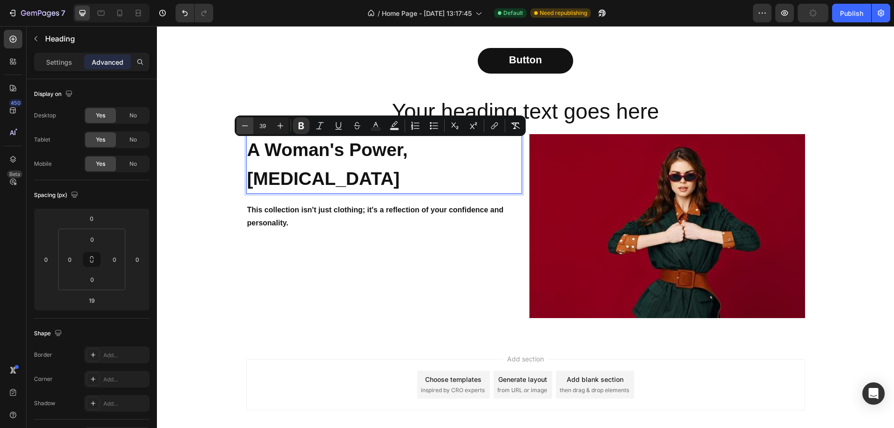
click at [244, 127] on icon "Editor contextual toolbar" at bounding box center [244, 125] width 9 height 9
click at [273, 124] on button "Plus" at bounding box center [280, 125] width 17 height 17
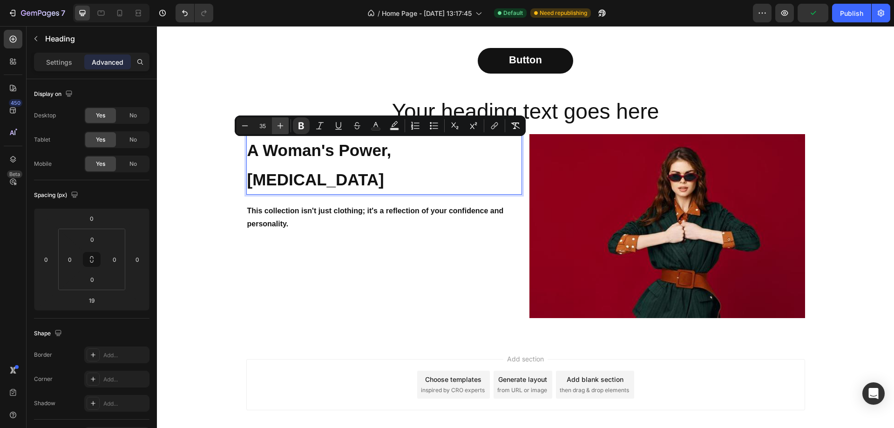
type input "36"
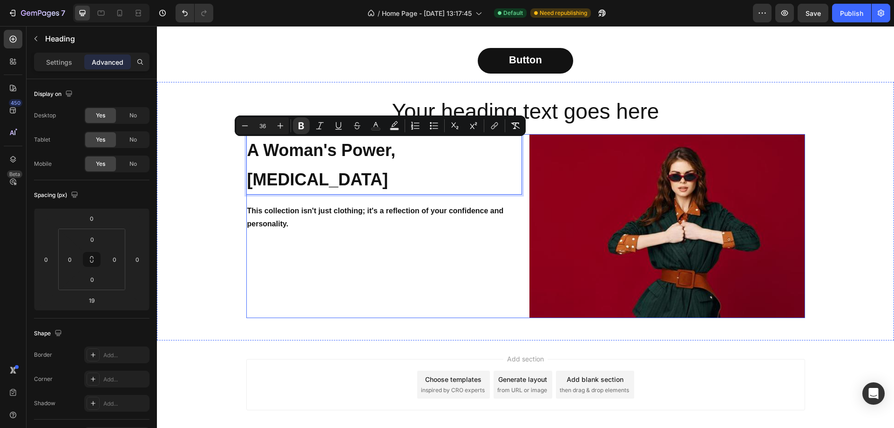
click at [305, 231] on div "A Woman's Power, Her Own Style Heading 19 This collection isn't just clothing; …" at bounding box center [384, 226] width 276 height 184
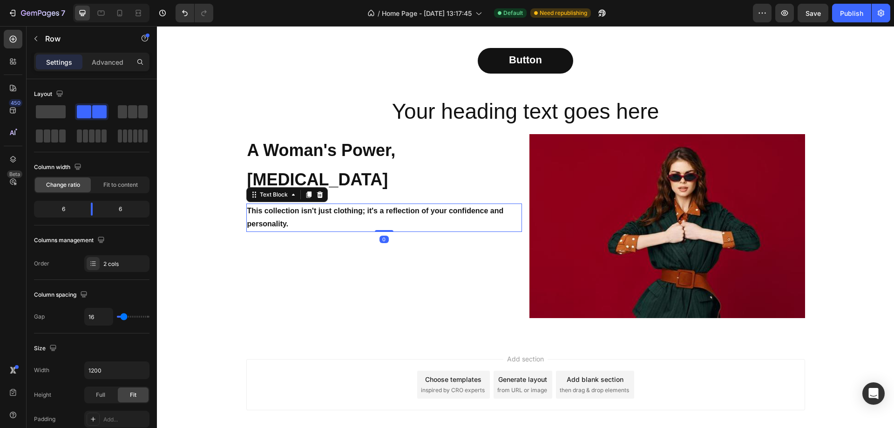
click at [303, 207] on strong "This collection isn't just clothing; it's a reflection of your confidence and p…" at bounding box center [375, 217] width 257 height 21
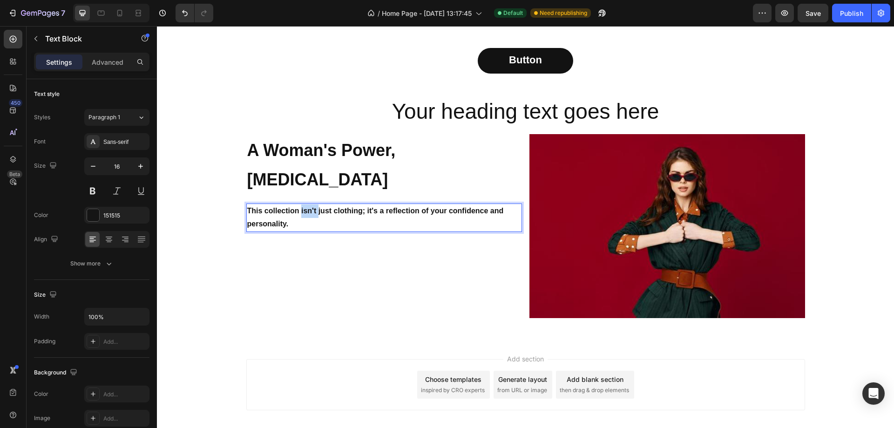
click at [306, 207] on strong "This collection isn't just clothing; it's a reflection of your confidence and p…" at bounding box center [375, 217] width 257 height 21
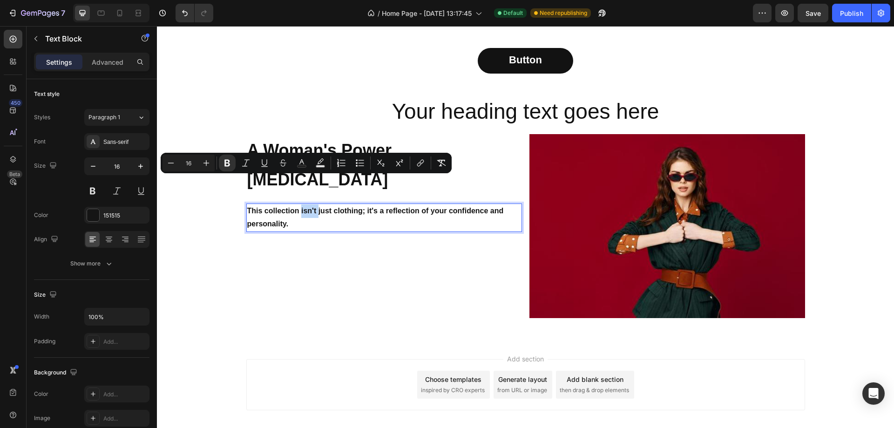
click at [313, 245] on div "⁠⁠⁠⁠⁠⁠⁠ A Woman's Power, Her Own Style Heading This collection isn't just cloth…" at bounding box center [384, 226] width 276 height 184
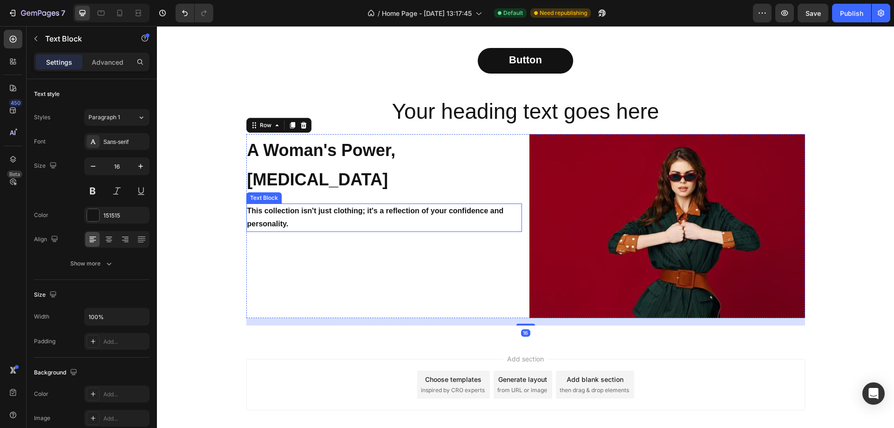
click at [311, 204] on p "This collection isn't just clothing; it's a reflection of your confidence and p…" at bounding box center [384, 217] width 274 height 27
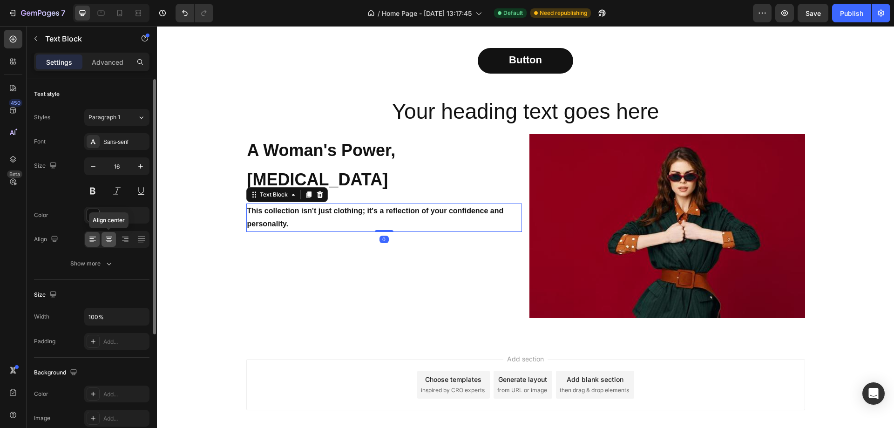
click at [107, 238] on icon at bounding box center [108, 239] width 9 height 9
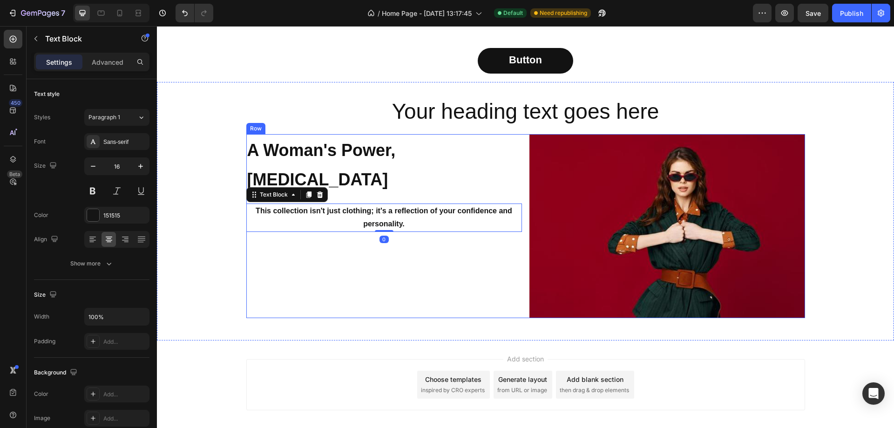
click at [327, 230] on div "⁠⁠⁠⁠⁠⁠⁠ A Woman's Power, Her Own Style Heading This collection isn't just cloth…" at bounding box center [384, 226] width 276 height 184
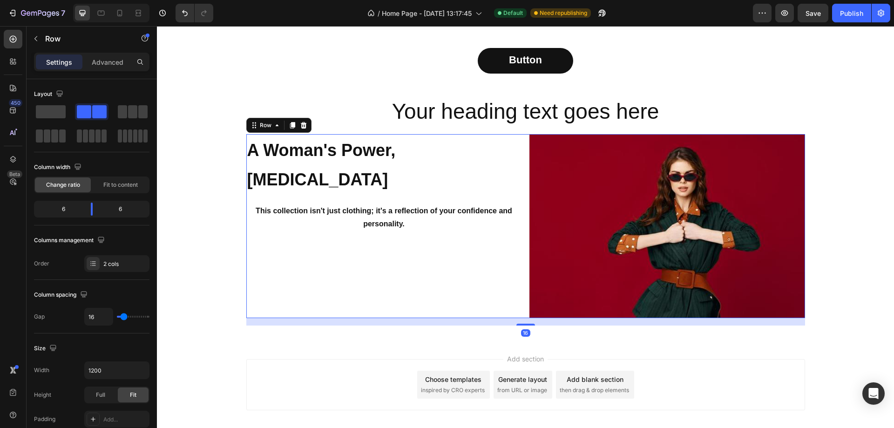
click at [364, 219] on div "⁠⁠⁠⁠⁠⁠⁠ A Woman's Power, Her Own Style Heading This collection isn't just cloth…" at bounding box center [384, 226] width 276 height 184
click at [37, 33] on button "button" at bounding box center [35, 38] width 15 height 15
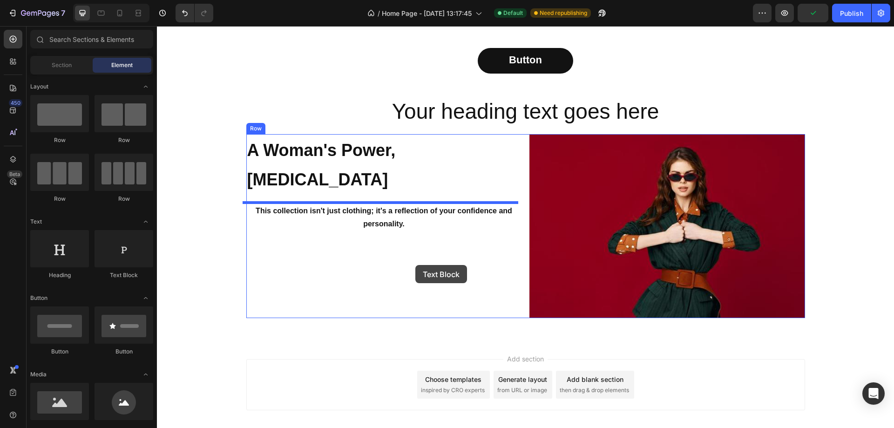
drag, startPoint x: 308, startPoint y: 291, endPoint x: 415, endPoint y: 265, distance: 110.2
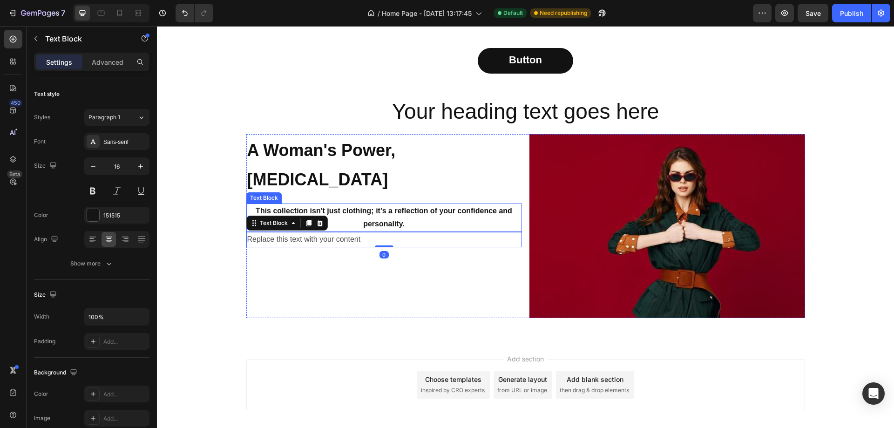
click at [393, 207] on strong "This collection isn't just clothing; it's a reflection of your confidence and p…" at bounding box center [384, 217] width 257 height 21
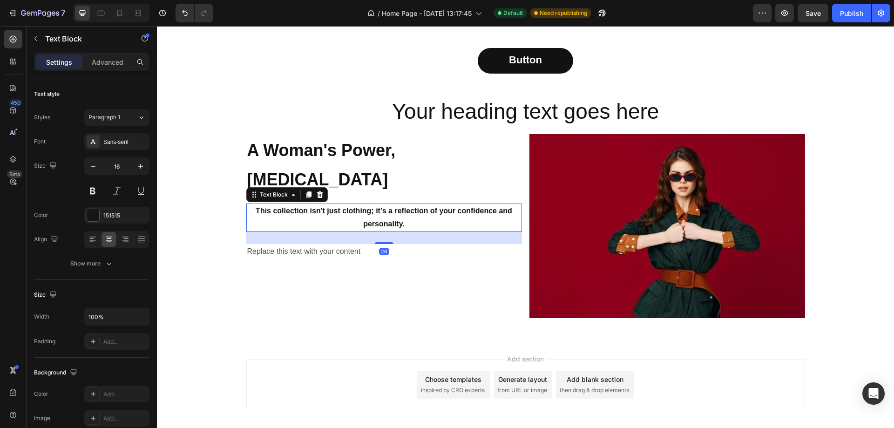
drag, startPoint x: 384, startPoint y: 200, endPoint x: 382, endPoint y: 247, distance: 46.6
click at [385, 242] on div at bounding box center [384, 243] width 19 height 2
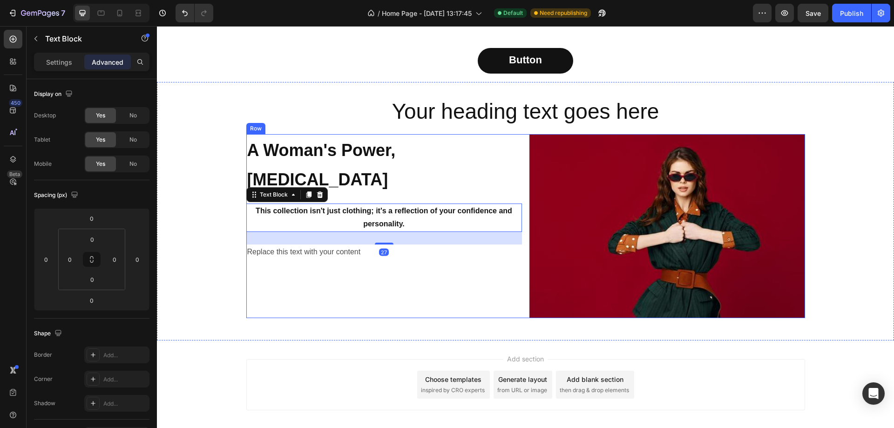
click at [332, 244] on div "Replace this text with your content" at bounding box center [384, 251] width 276 height 15
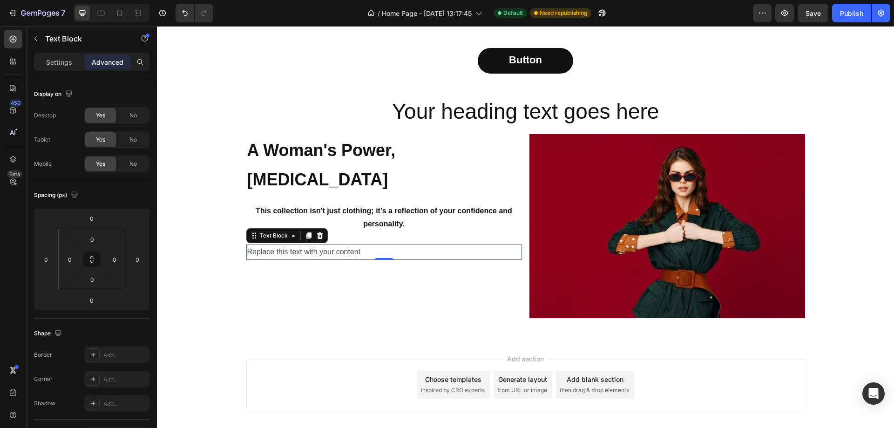
click at [315, 244] on div "Replace this text with your content" at bounding box center [384, 251] width 276 height 15
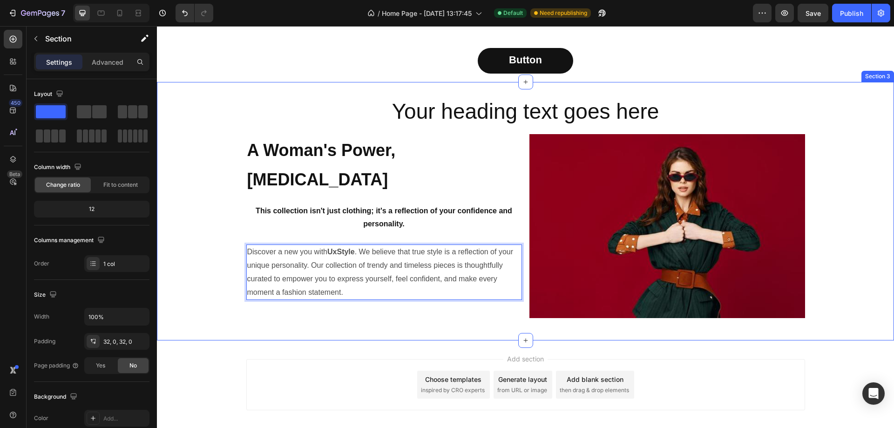
click at [188, 261] on div "Your heading text goes here Heading ⁠⁠⁠⁠⁠⁠⁠ A Woman's Power, Her Own Style Head…" at bounding box center [525, 211] width 737 height 228
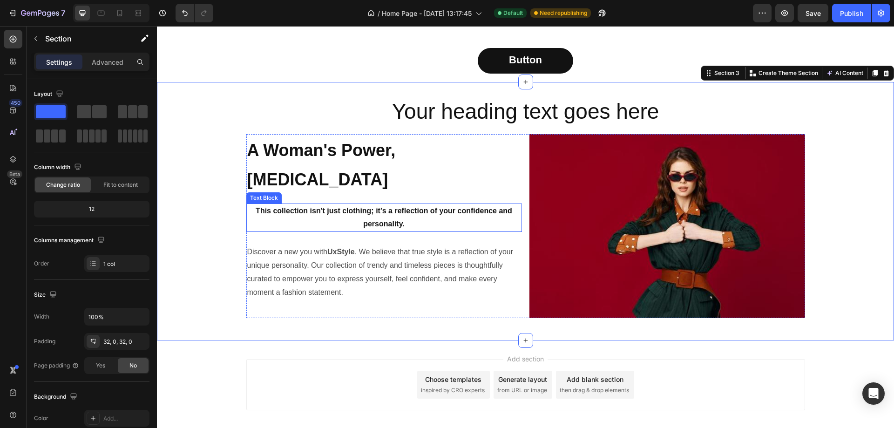
click at [420, 204] on p "This collection isn't just clothing; it's a reflection of your confidence and p…" at bounding box center [384, 217] width 274 height 27
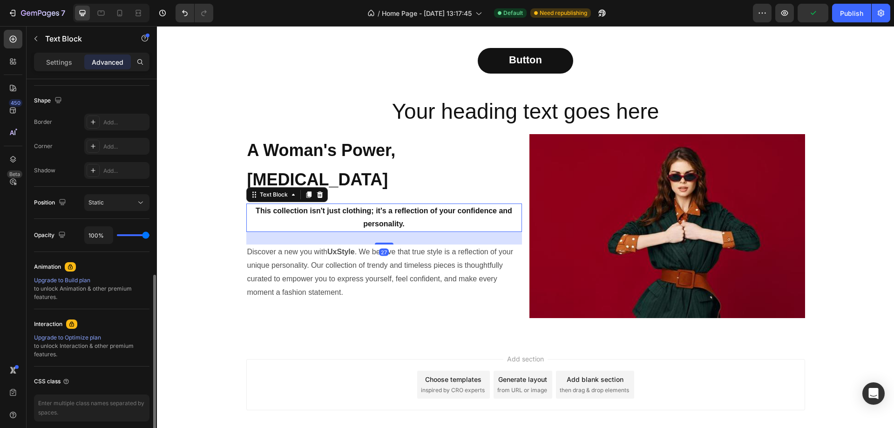
scroll to position [271, 0]
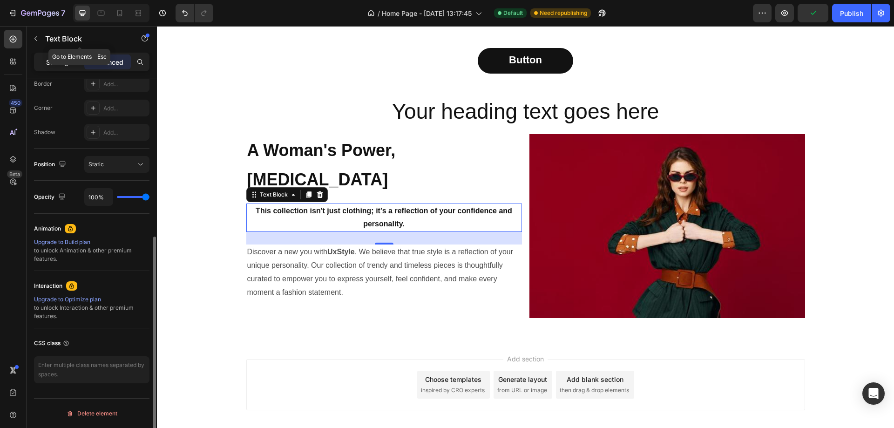
click at [63, 58] on p "Settings" at bounding box center [59, 62] width 26 height 10
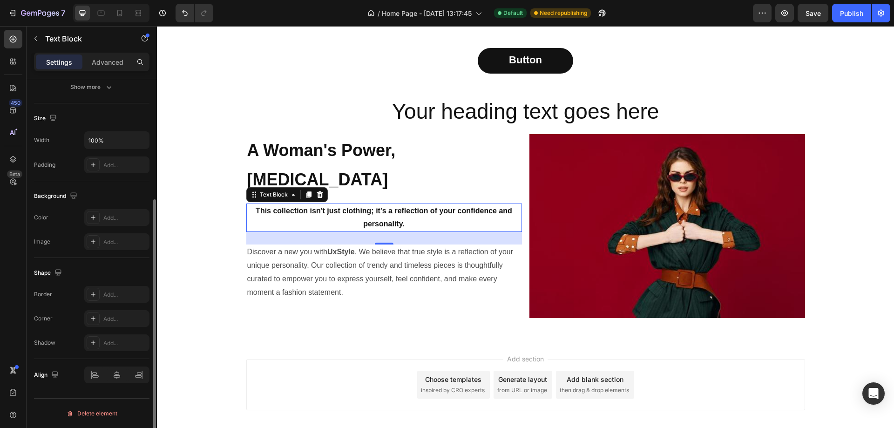
scroll to position [0, 0]
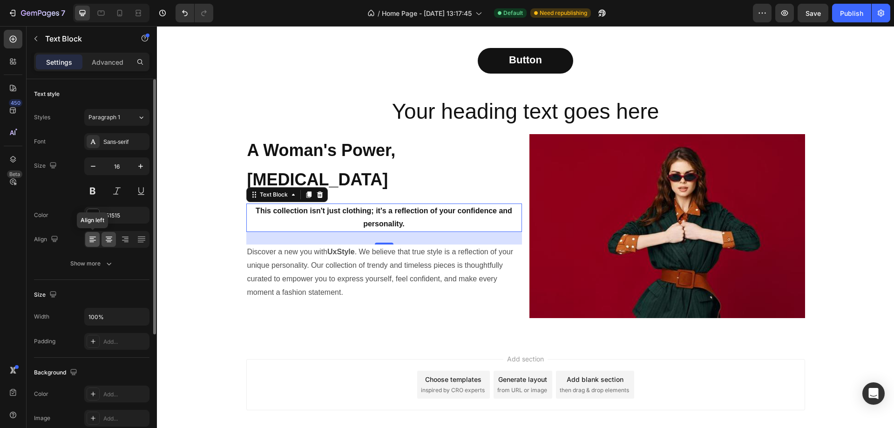
click at [89, 245] on div at bounding box center [92, 239] width 14 height 15
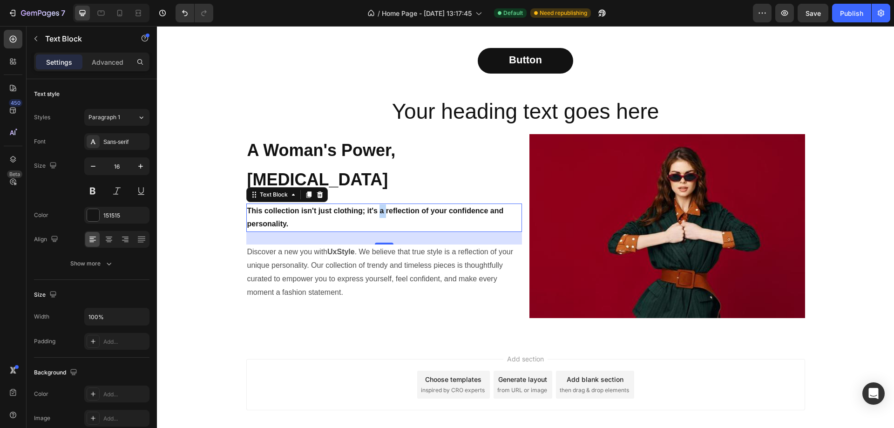
click at [376, 207] on strong "This collection isn't just clothing; it's a reflection of your confidence and p…" at bounding box center [375, 217] width 257 height 21
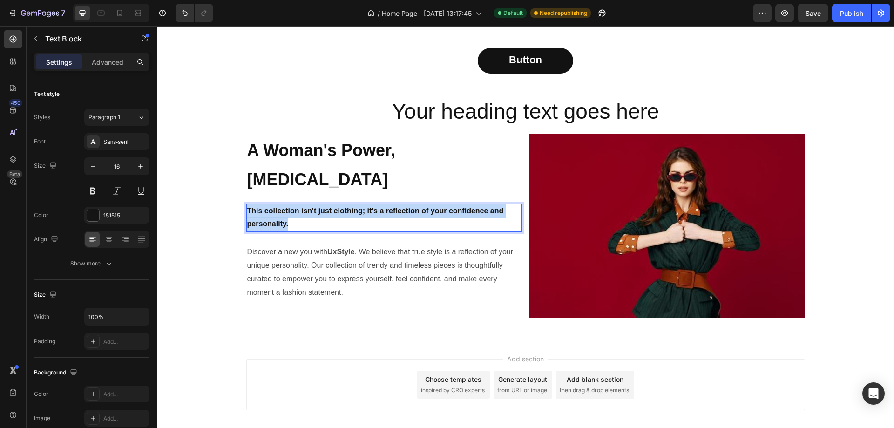
click at [376, 207] on strong "This collection isn't just clothing; it's a reflection of your confidence and p…" at bounding box center [375, 217] width 257 height 21
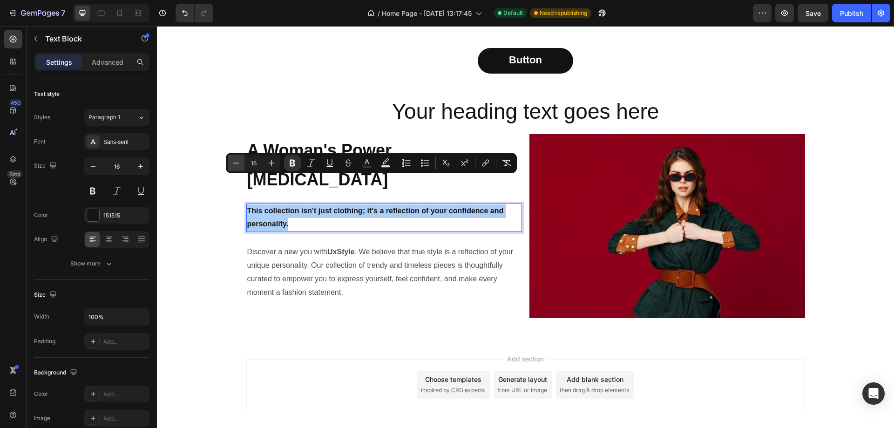
click at [236, 159] on icon "Editor contextual toolbar" at bounding box center [235, 162] width 9 height 9
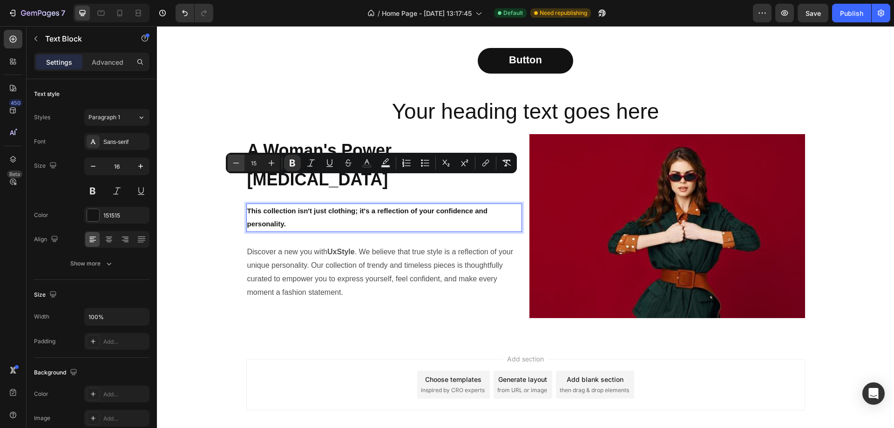
click at [236, 159] on icon "Editor contextual toolbar" at bounding box center [235, 162] width 9 height 9
type input "14"
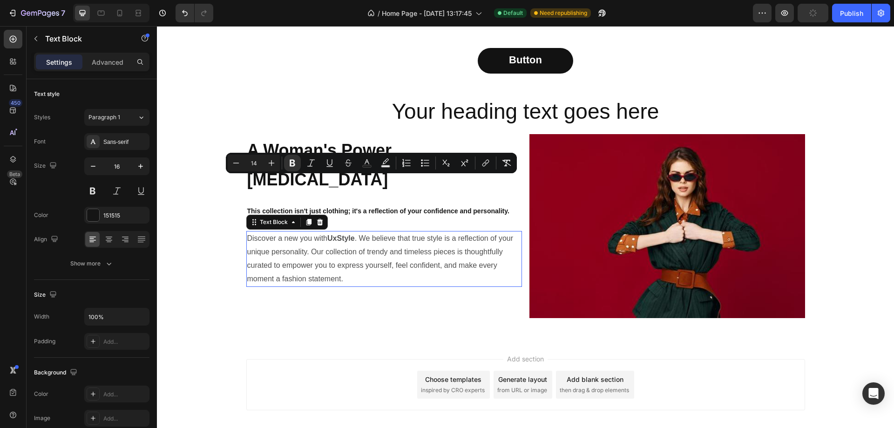
click at [322, 238] on p "Discover a new you with UxStyle . We believe that true style is a reflection of…" at bounding box center [384, 259] width 274 height 54
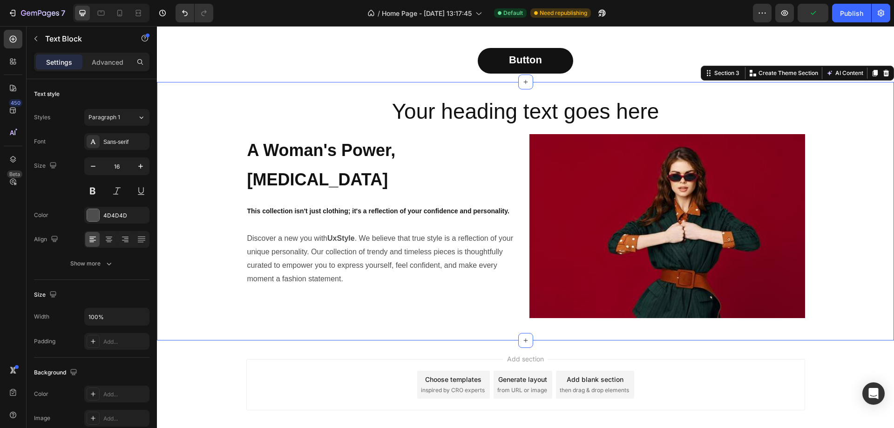
click at [345, 325] on div "Your heading text goes here Heading ⁠⁠⁠⁠⁠⁠⁠ A Woman's Power, Her Own Style Head…" at bounding box center [525, 211] width 737 height 228
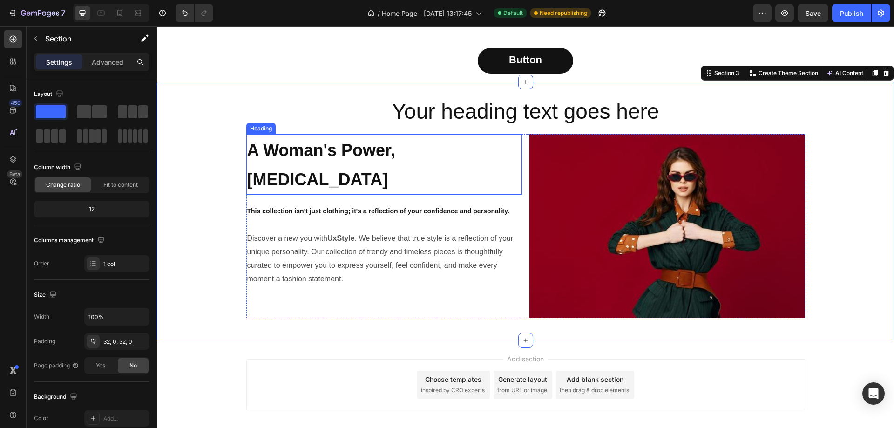
click at [370, 150] on strong "A Woman's Power, [MEDICAL_DATA]" at bounding box center [321, 165] width 149 height 48
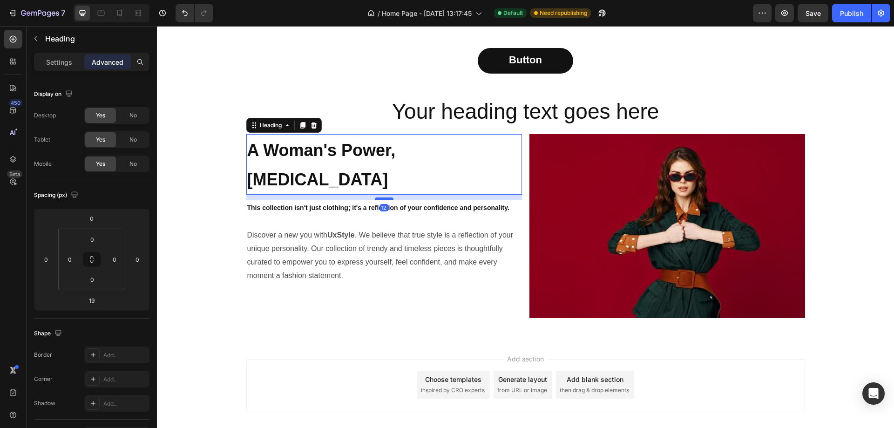
click at [378, 197] on div at bounding box center [384, 198] width 19 height 3
type input "12"
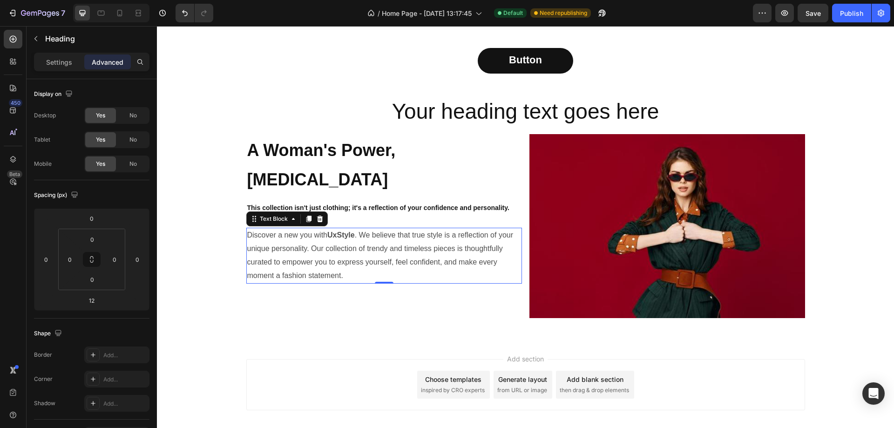
click at [353, 237] on p "Discover a new you with UxStyle . We believe that true style is a reflection of…" at bounding box center [384, 256] width 274 height 54
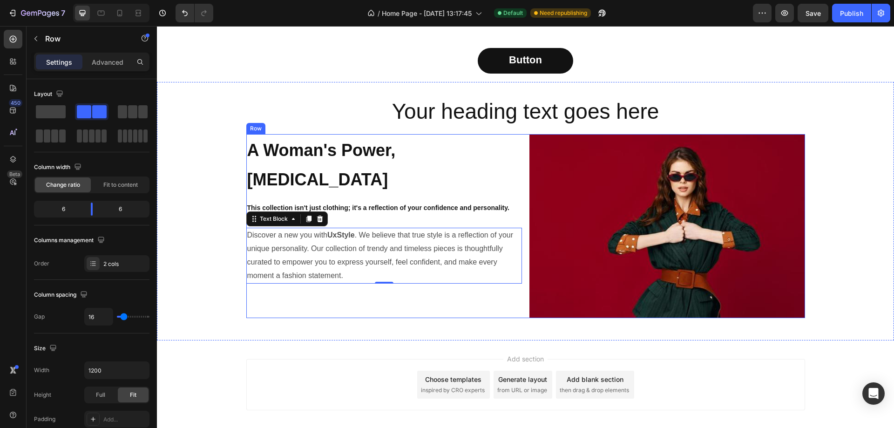
click at [359, 313] on div "⁠⁠⁠⁠⁠⁠⁠ A Woman's Power, Her Own Style Heading This collection isn't just cloth…" at bounding box center [384, 226] width 276 height 184
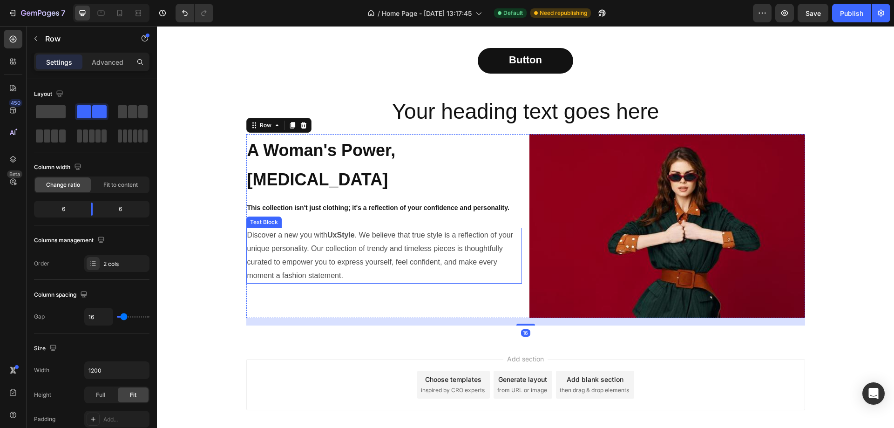
click at [369, 229] on p "Discover a new you with UxStyle . We believe that true style is a reflection of…" at bounding box center [384, 256] width 274 height 54
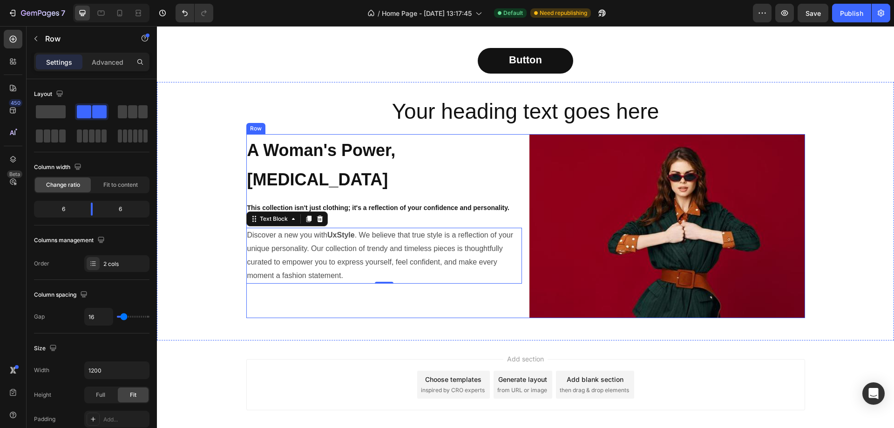
click at [365, 187] on div "⁠⁠⁠⁠⁠⁠⁠ A Woman's Power, Her Own Style Heading This collection isn't just cloth…" at bounding box center [384, 226] width 276 height 184
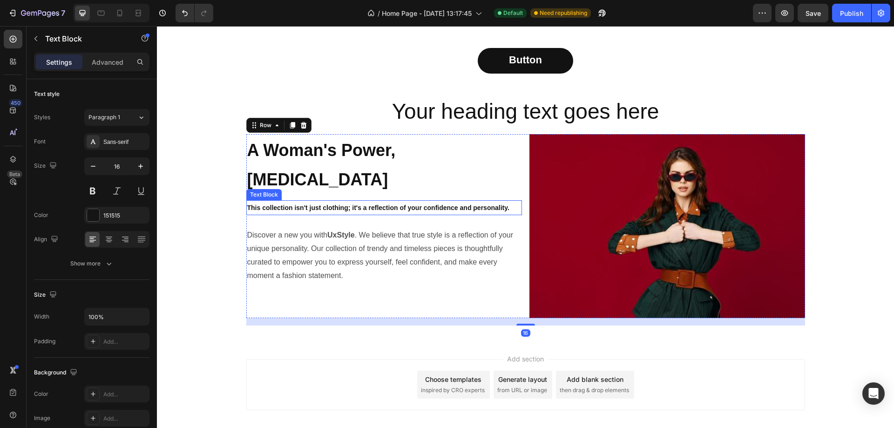
click at [368, 204] on strong "This collection isn't just clothing; it's a reflection of your confidence and p…" at bounding box center [378, 207] width 262 height 7
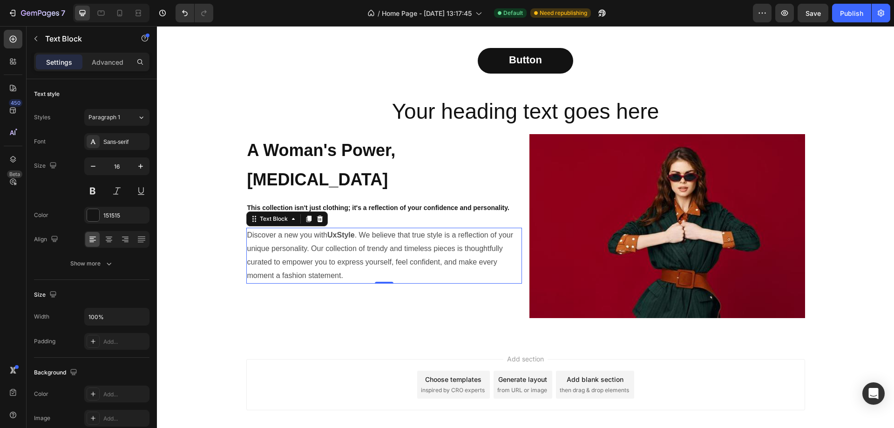
click at [380, 229] on p "Discover a new you with UxStyle . We believe that true style is a reflection of…" at bounding box center [384, 256] width 274 height 54
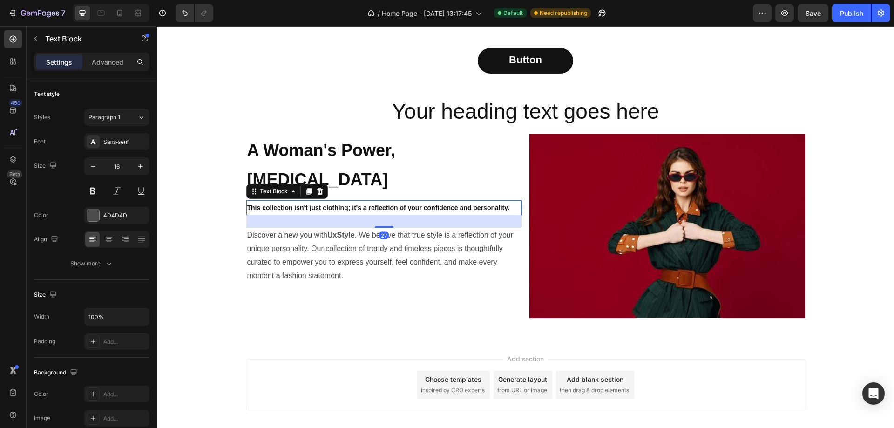
click at [381, 204] on strong "This collection isn't just clothing; it's a reflection of your confidence and p…" at bounding box center [378, 207] width 262 height 7
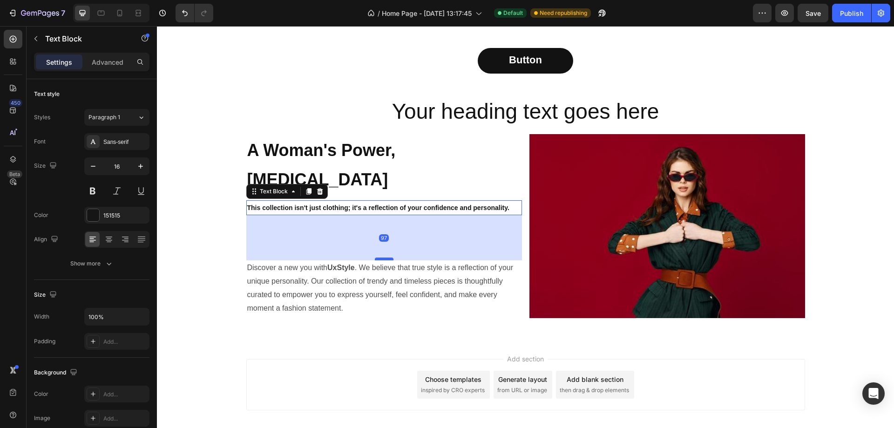
drag, startPoint x: 378, startPoint y: 197, endPoint x: 381, endPoint y: 230, distance: 32.8
click at [381, 257] on div at bounding box center [384, 258] width 19 height 3
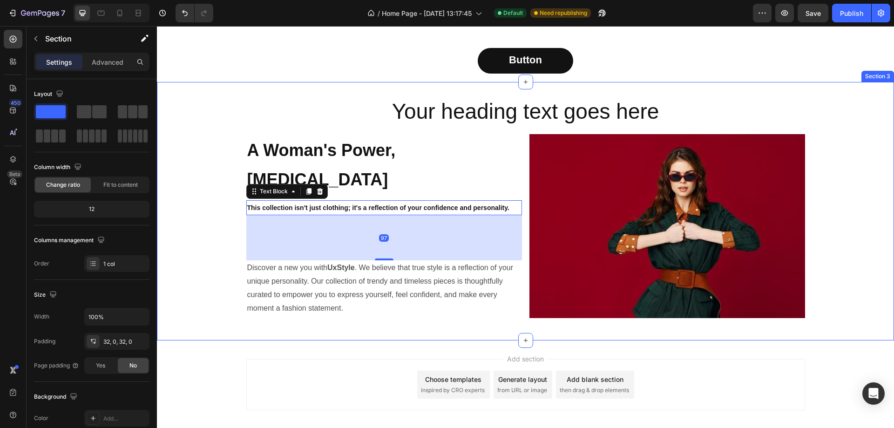
click at [216, 228] on div "Your heading text goes here Heading ⁠⁠⁠⁠⁠⁠⁠ A Woman's Power, Her Own Style Head…" at bounding box center [525, 211] width 737 height 228
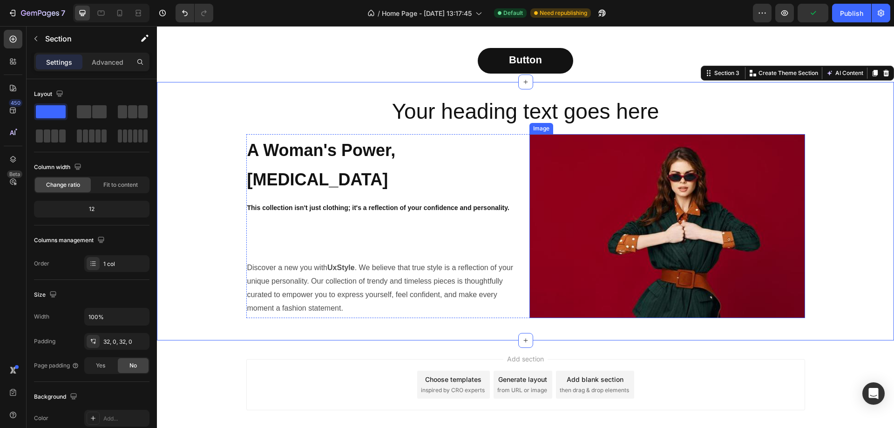
click at [631, 153] on img at bounding box center [667, 226] width 276 height 184
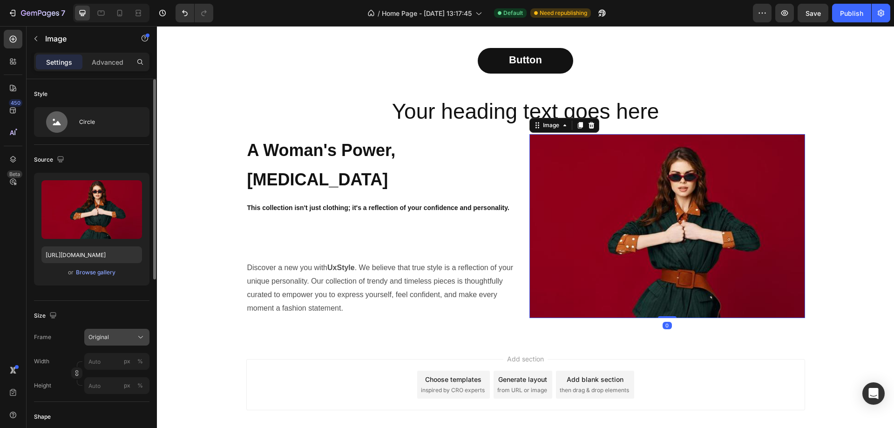
click at [143, 338] on icon at bounding box center [140, 336] width 9 height 9
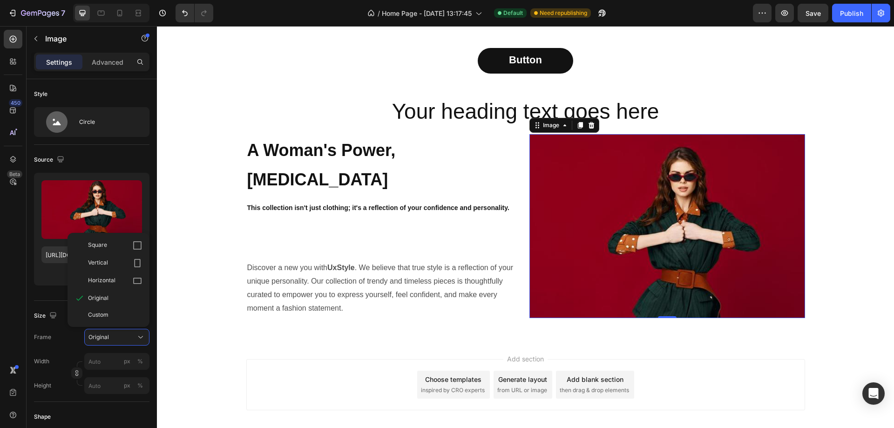
click at [0, 278] on div "450 Beta" at bounding box center [13, 227] width 27 height 402
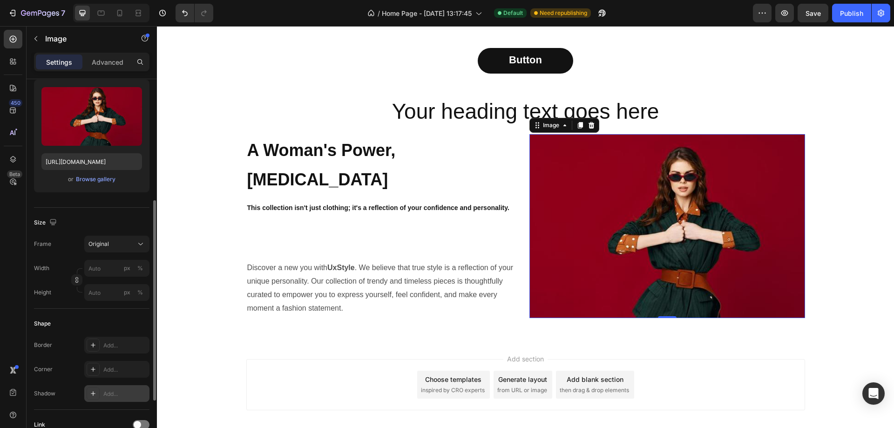
scroll to position [140, 0]
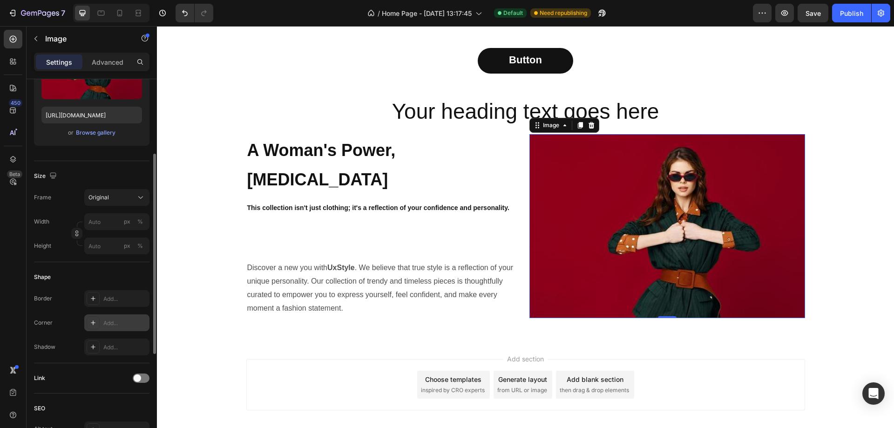
click at [100, 325] on div "Add..." at bounding box center [116, 322] width 65 height 17
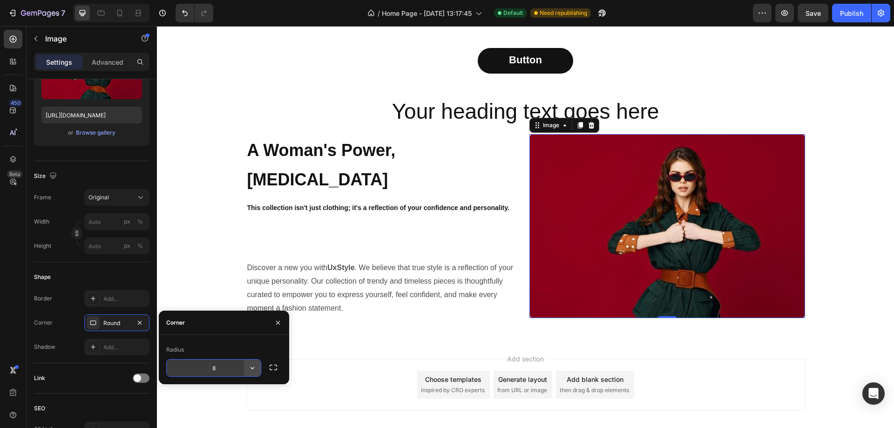
click at [256, 369] on icon "button" at bounding box center [252, 367] width 9 height 9
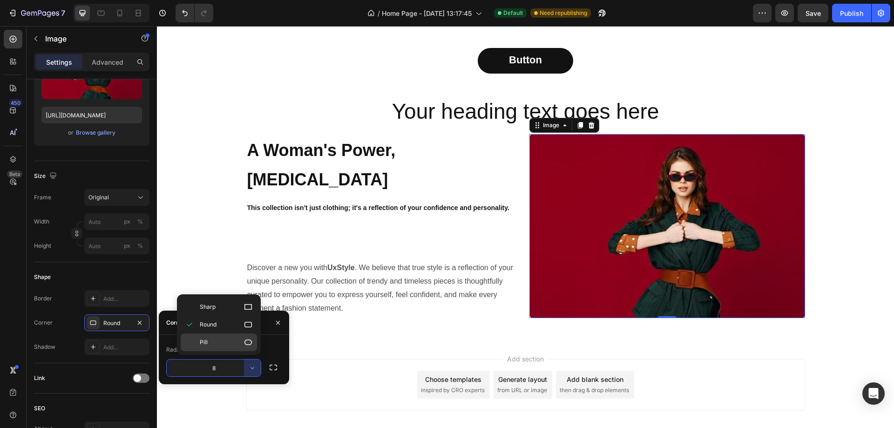
click at [248, 346] on icon at bounding box center [248, 342] width 9 height 9
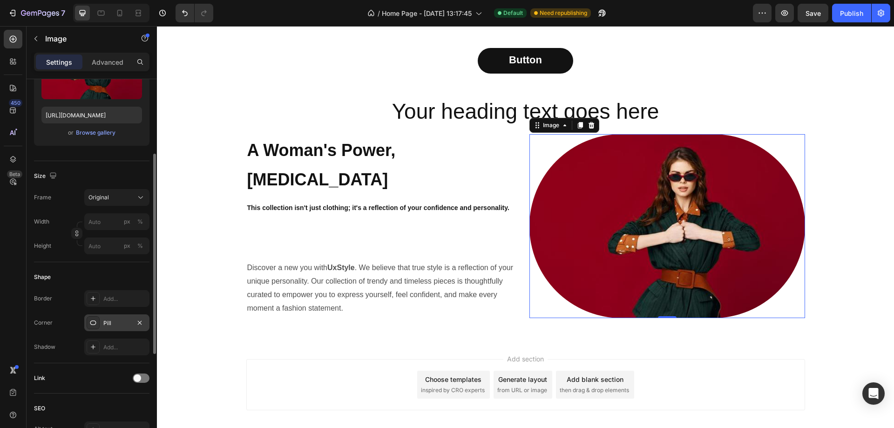
click at [124, 326] on div "Pill" at bounding box center [116, 323] width 27 height 8
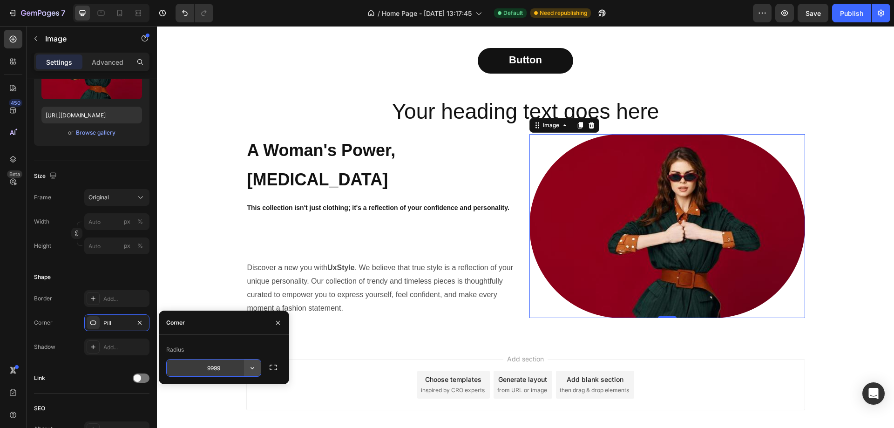
click at [253, 366] on icon "button" at bounding box center [252, 367] width 9 height 9
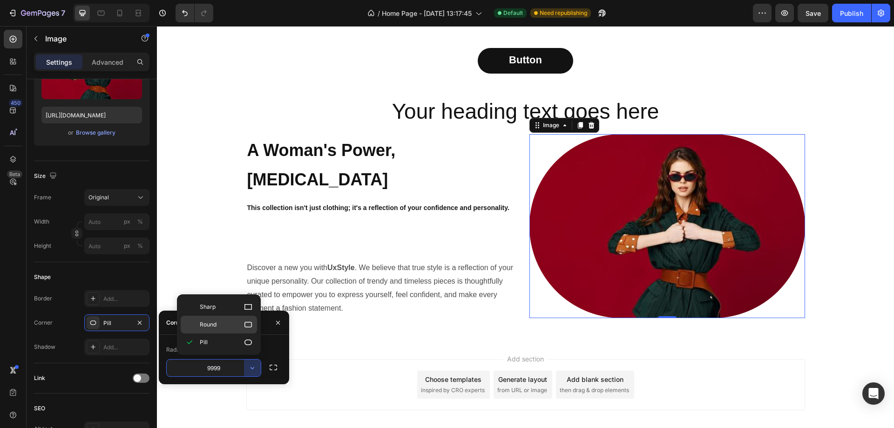
click at [247, 332] on div "Round" at bounding box center [219, 325] width 76 height 18
type input "8"
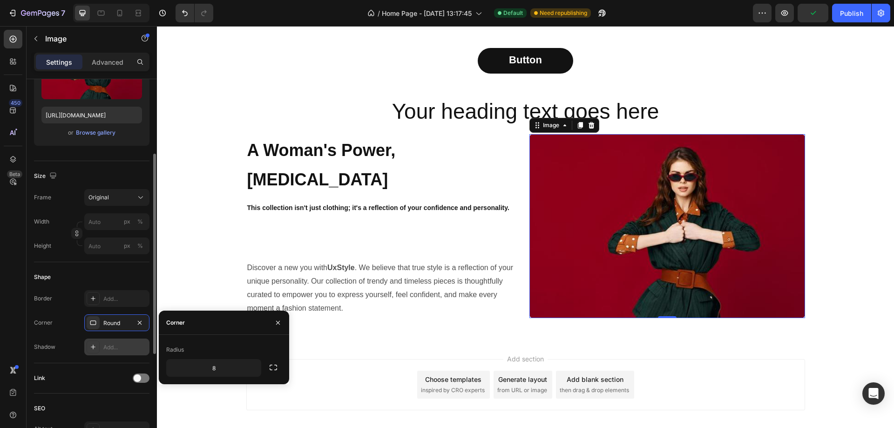
click at [108, 348] on div "Add..." at bounding box center [125, 347] width 44 height 8
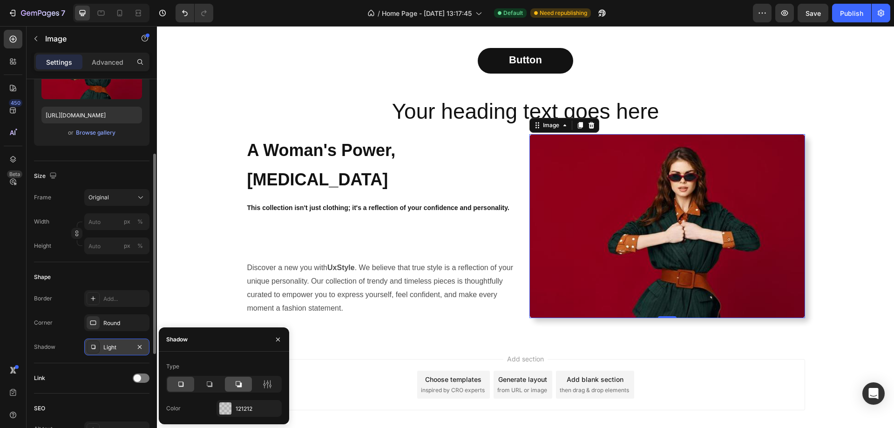
click at [248, 382] on div at bounding box center [238, 384] width 27 height 15
click at [216, 386] on div at bounding box center [209, 384] width 27 height 15
click at [267, 384] on icon at bounding box center [267, 383] width 9 height 9
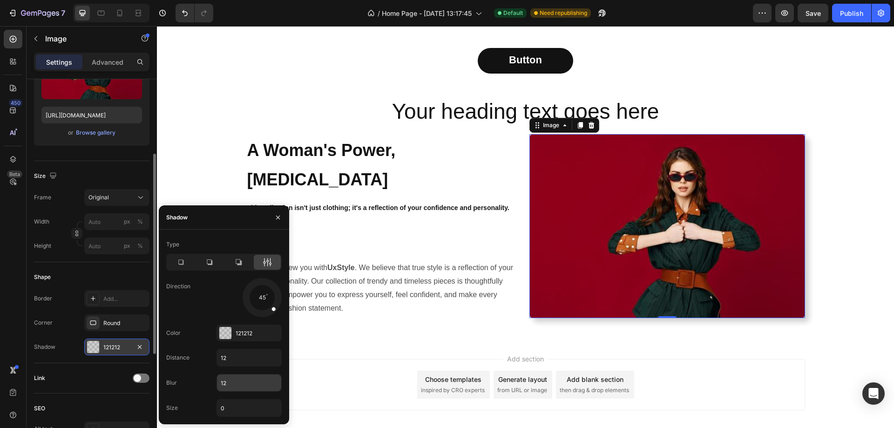
click at [246, 380] on input "12" at bounding box center [249, 382] width 64 height 17
type input "2"
click at [246, 359] on input "12" at bounding box center [249, 357] width 64 height 17
click at [229, 388] on input "0" at bounding box center [249, 382] width 64 height 17
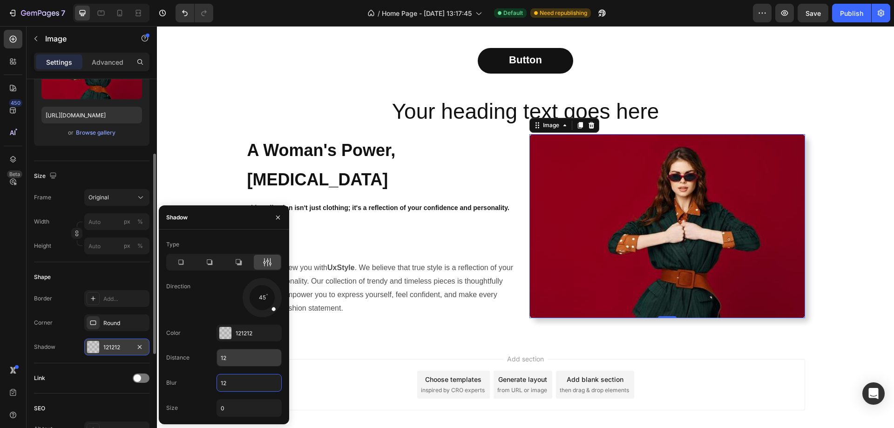
type input "12"
click at [260, 359] on input "12" at bounding box center [249, 357] width 64 height 17
type input "1"
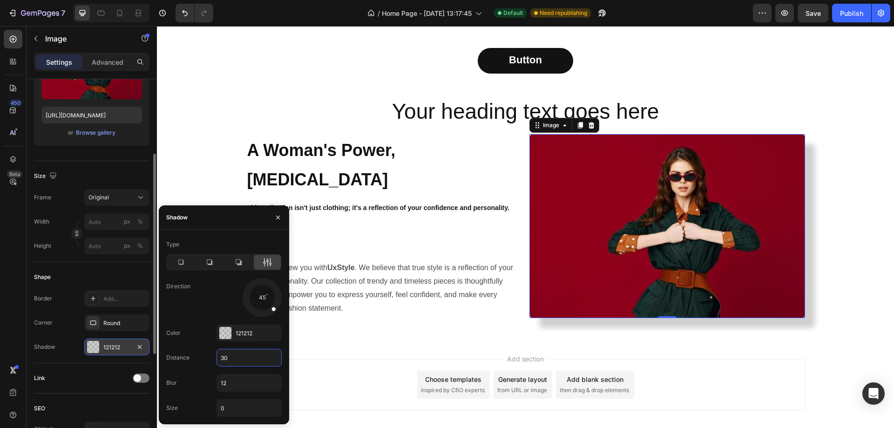
type input "3"
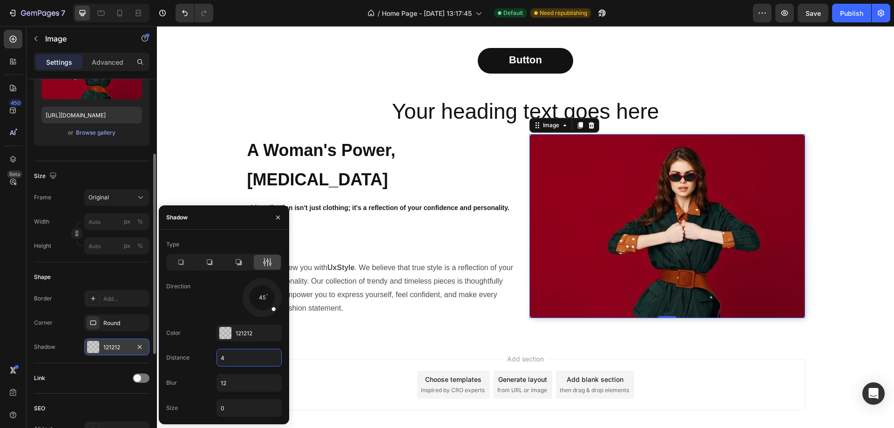
type input "40"
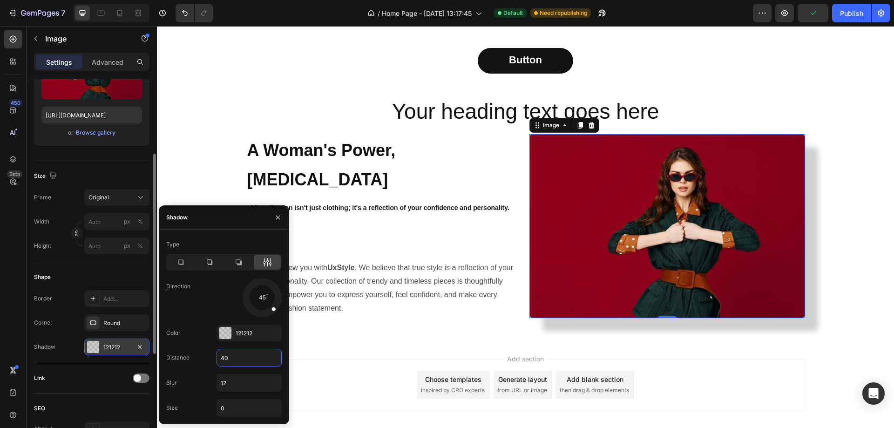
click at [4, 319] on div "450 Beta" at bounding box center [13, 195] width 19 height 331
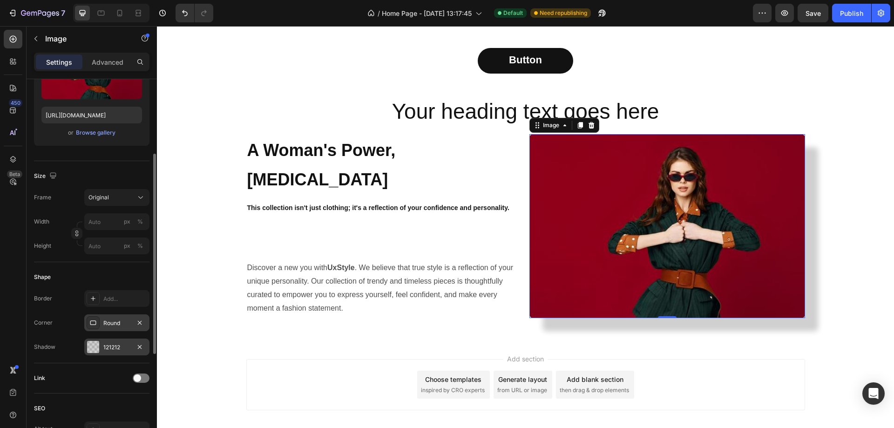
click at [129, 322] on div "Round" at bounding box center [116, 323] width 27 height 8
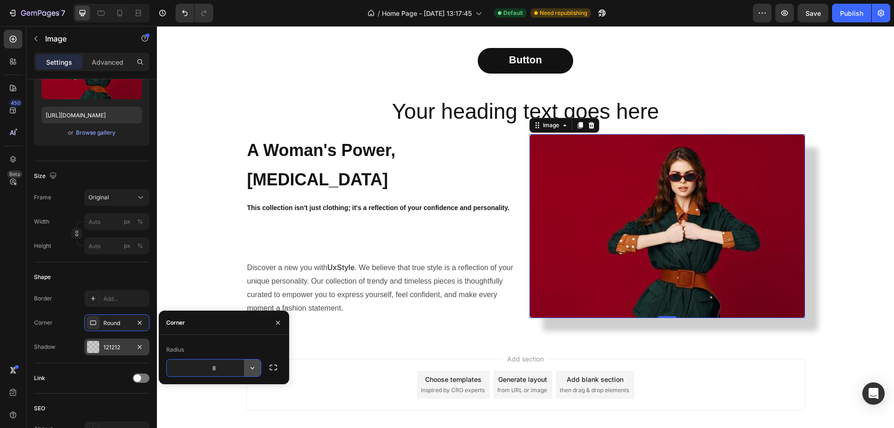
click at [258, 365] on button "button" at bounding box center [252, 367] width 17 height 17
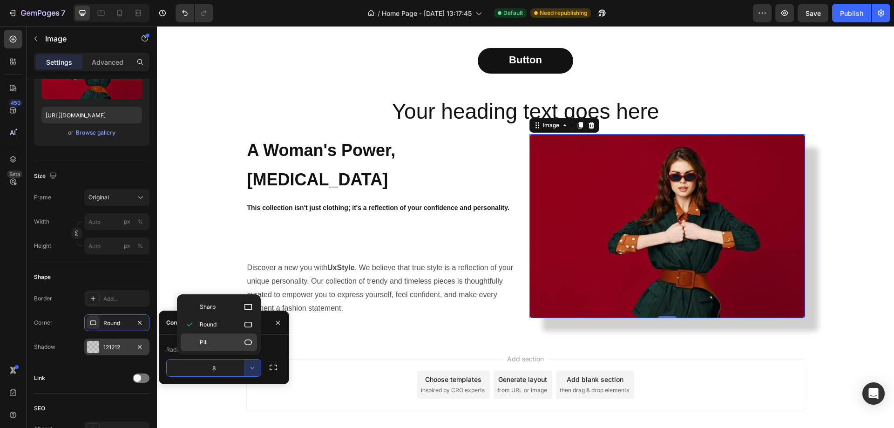
click at [231, 342] on p "Pill" at bounding box center [226, 342] width 53 height 9
type input "9999"
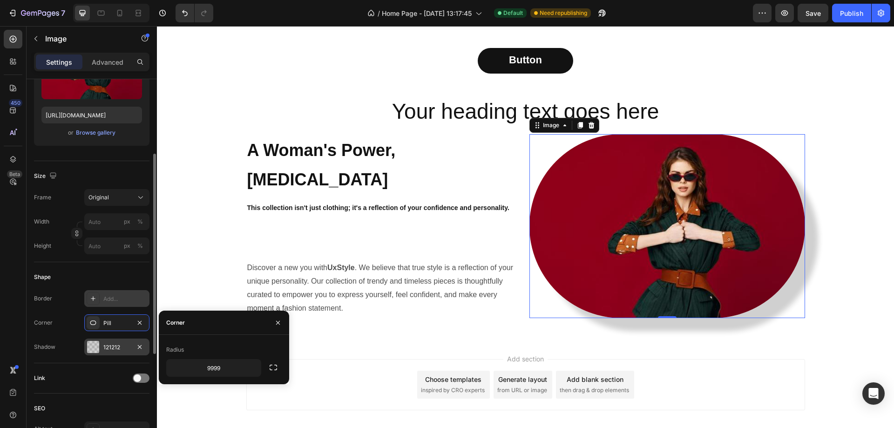
click at [130, 295] on div "Add..." at bounding box center [125, 299] width 44 height 8
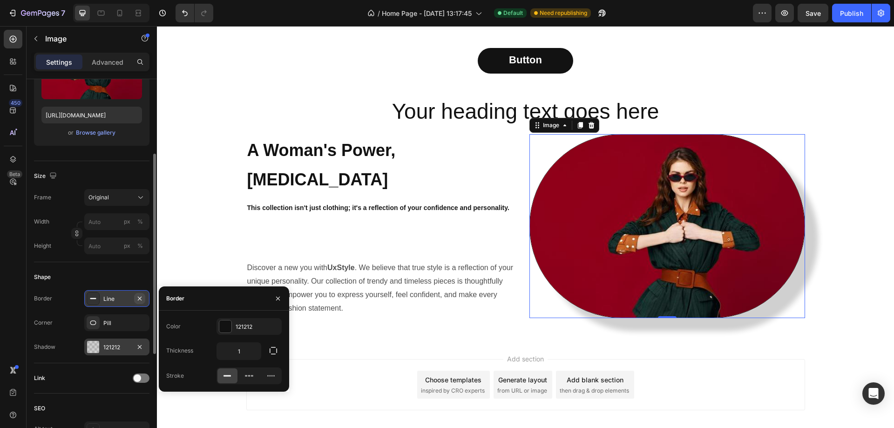
click at [139, 299] on icon "button" at bounding box center [140, 298] width 4 height 4
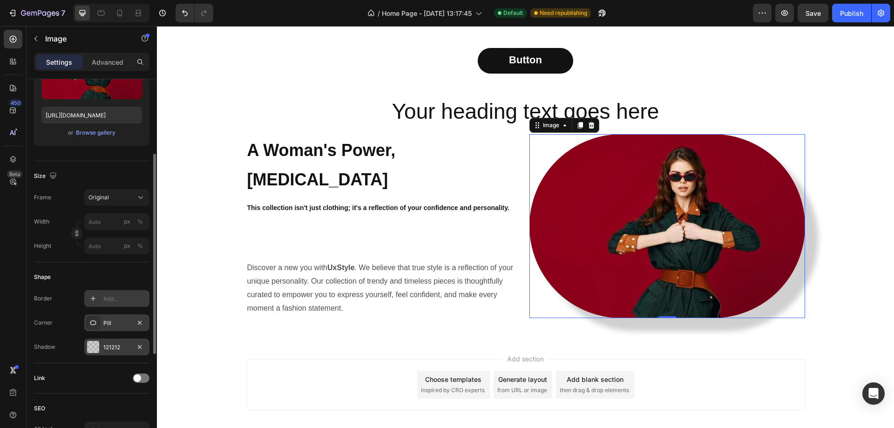
click at [123, 325] on div "Pill" at bounding box center [116, 323] width 27 height 8
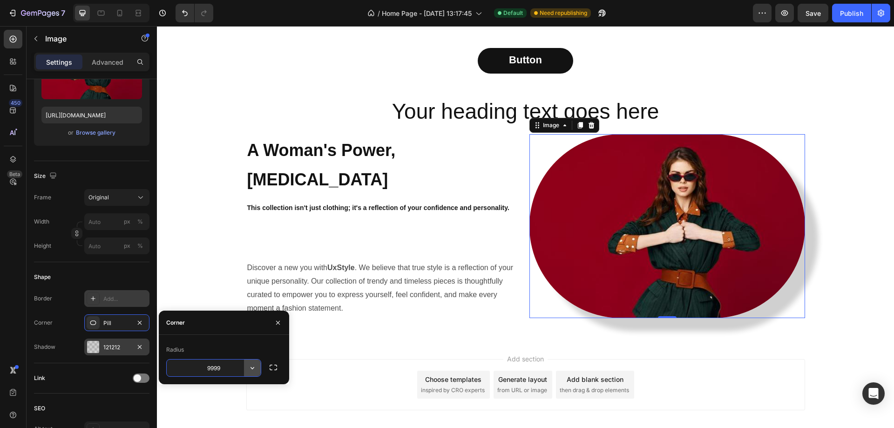
click at [251, 371] on icon "button" at bounding box center [252, 367] width 9 height 9
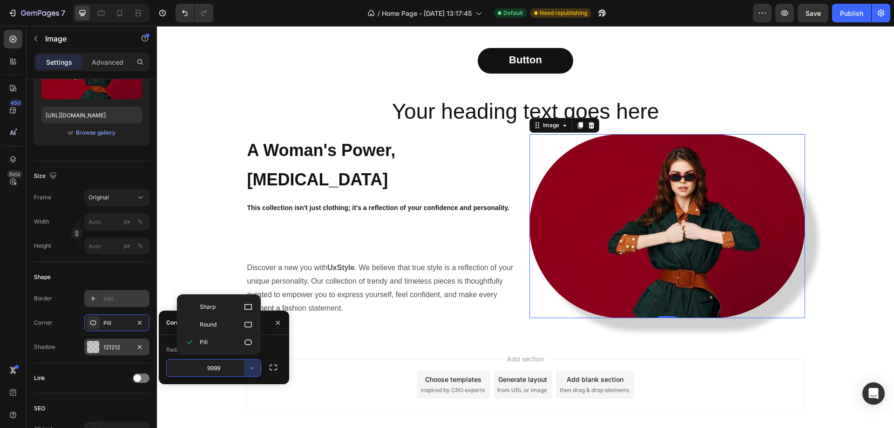
click at [227, 368] on input "9999" at bounding box center [214, 367] width 94 height 17
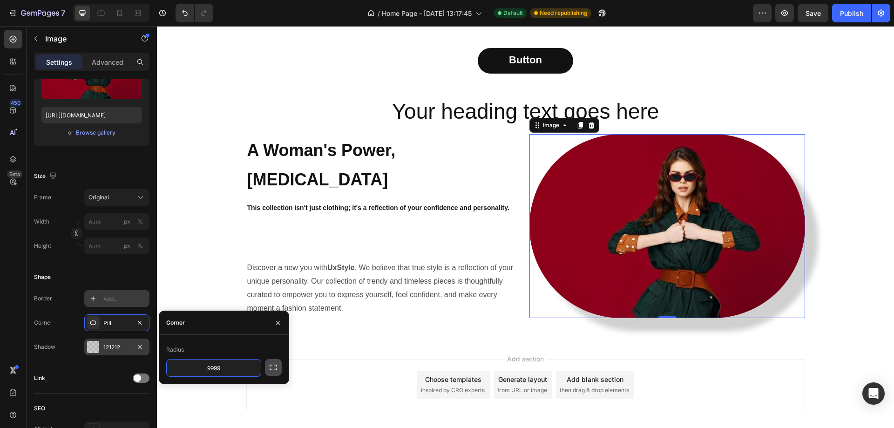
click at [271, 367] on icon "button" at bounding box center [273, 367] width 9 height 9
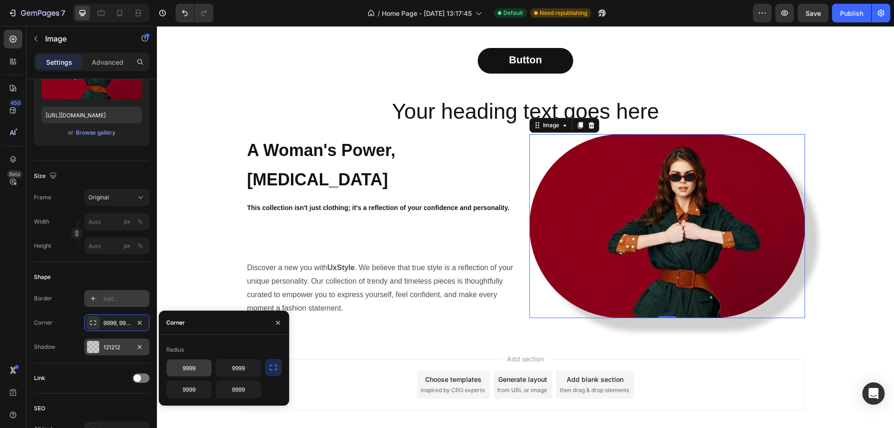
click at [199, 370] on input "9999" at bounding box center [189, 367] width 45 height 17
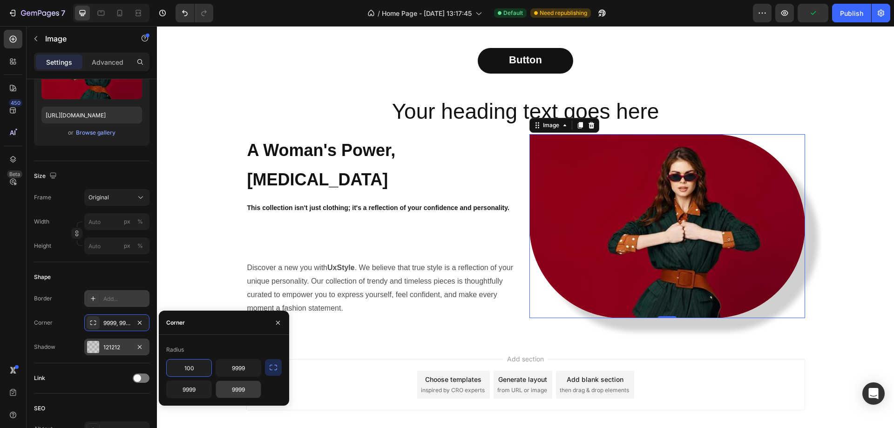
type input "100"
click at [236, 393] on input "9999" at bounding box center [238, 389] width 45 height 17
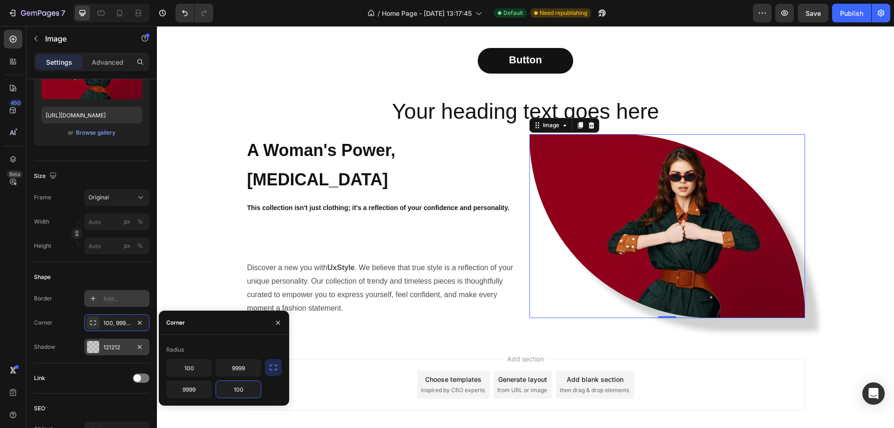
click at [236, 392] on input "100" at bounding box center [238, 389] width 45 height 17
type input "9999"
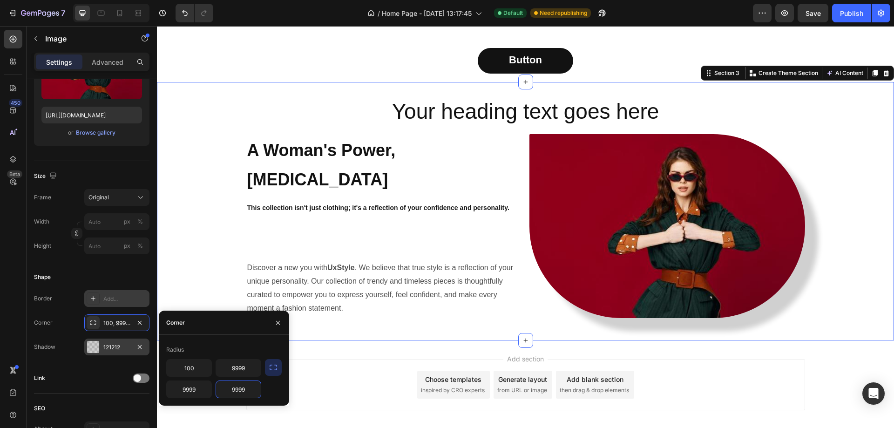
click at [843, 259] on div "Your heading text goes here Heading ⁠⁠⁠⁠⁠⁠⁠ A Woman's Power, Her Own Style Head…" at bounding box center [525, 211] width 737 height 228
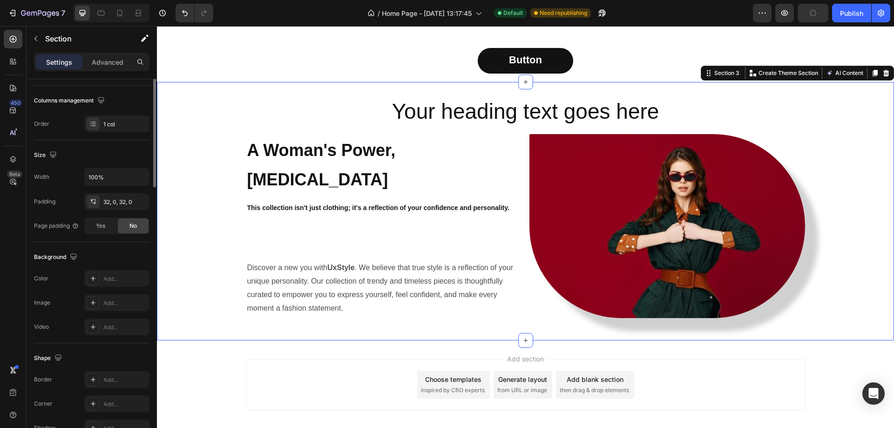
scroll to position [0, 0]
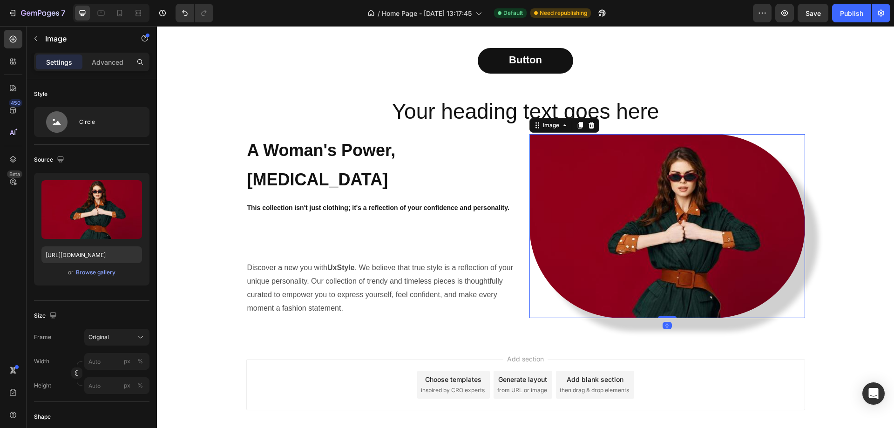
click at [755, 246] on img at bounding box center [667, 226] width 276 height 184
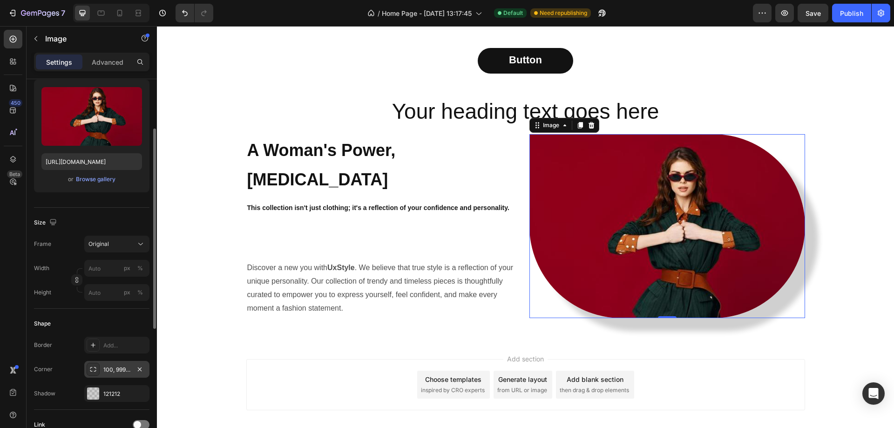
click at [114, 373] on div "100, 9999, 9999, 9999" at bounding box center [116, 369] width 27 height 8
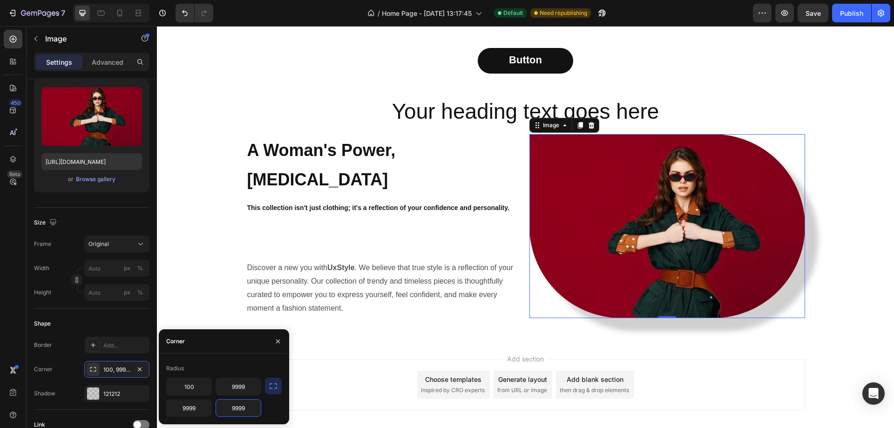
click at [243, 408] on input "9999" at bounding box center [238, 407] width 45 height 17
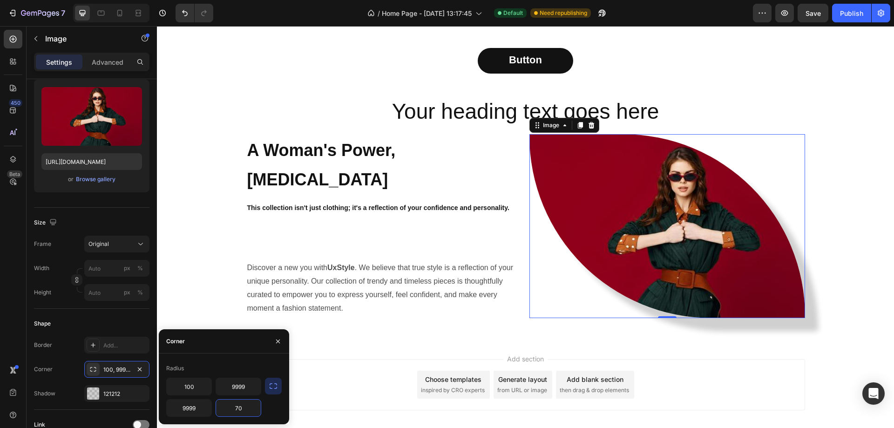
type input "7"
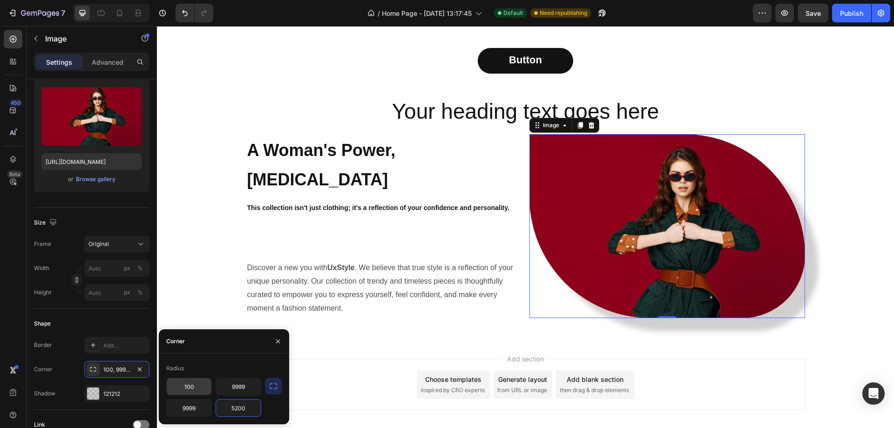
type input "5200"
click at [193, 384] on input "100" at bounding box center [189, 386] width 45 height 17
click at [202, 386] on input "300" at bounding box center [189, 386] width 45 height 17
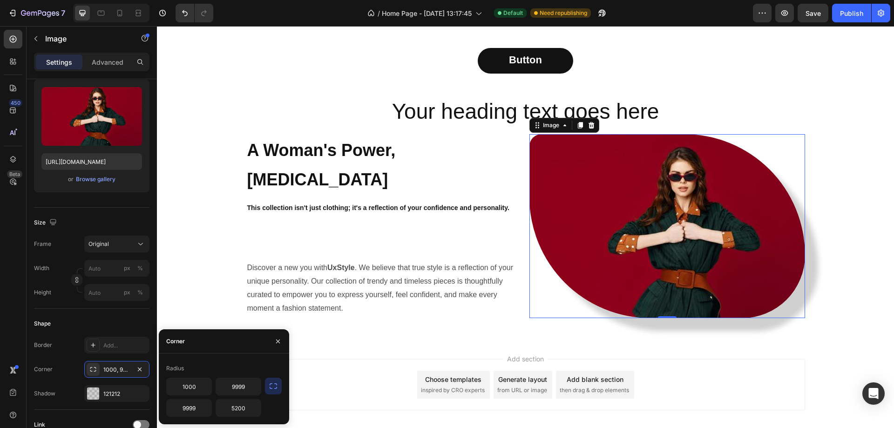
click at [223, 371] on div "Radius" at bounding box center [223, 368] width 115 height 15
click at [195, 394] on input "1000" at bounding box center [189, 386] width 45 height 17
type input "5000"
click at [235, 386] on input "9999" at bounding box center [238, 386] width 45 height 17
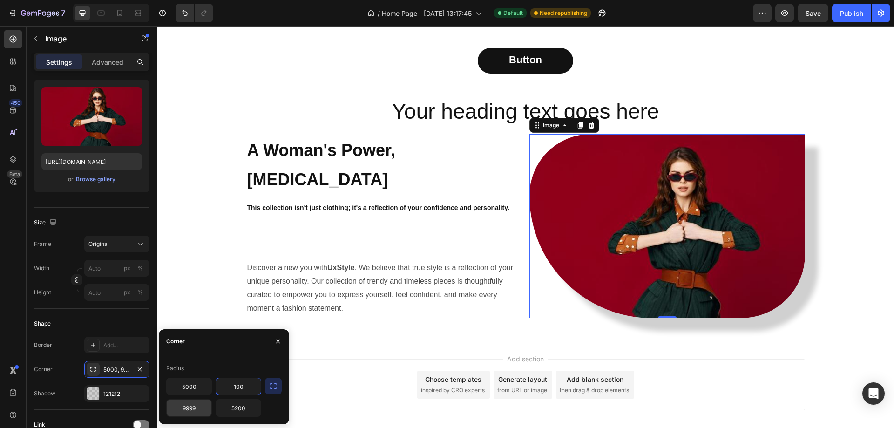
type input "100"
click at [197, 406] on input "9999" at bounding box center [189, 407] width 45 height 17
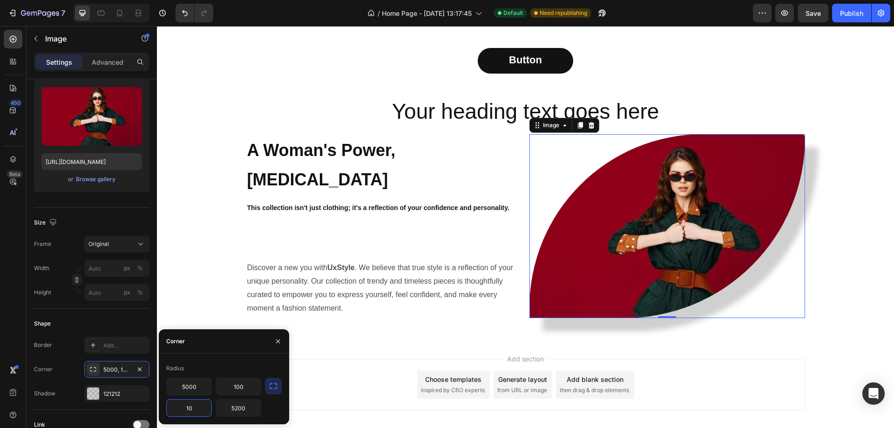
type input "1"
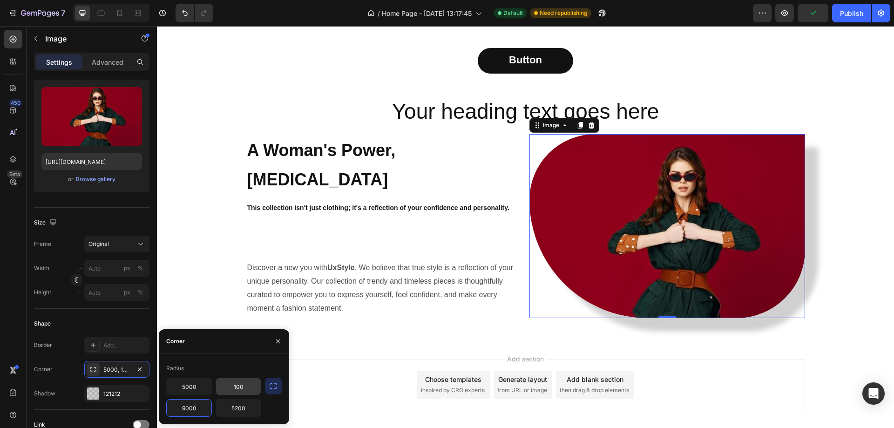
type input "9000"
click at [231, 384] on input "100" at bounding box center [238, 386] width 45 height 17
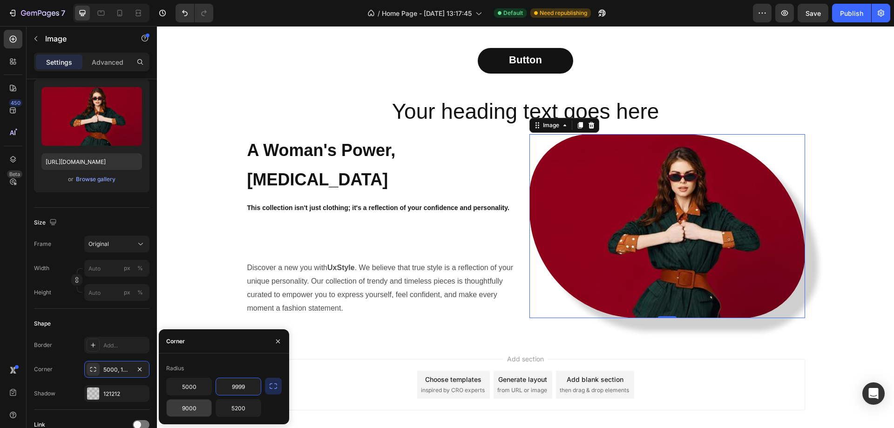
type input "9999"
click at [194, 413] on input "9000" at bounding box center [189, 407] width 45 height 17
type input "9999"
click at [241, 407] on input "5200" at bounding box center [238, 407] width 45 height 17
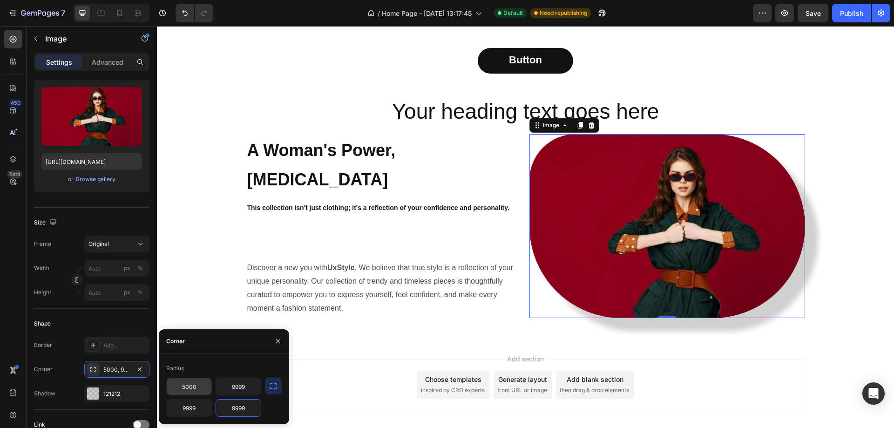
type input "9999"
click at [190, 386] on input "5000" at bounding box center [189, 386] width 45 height 17
type input "9"
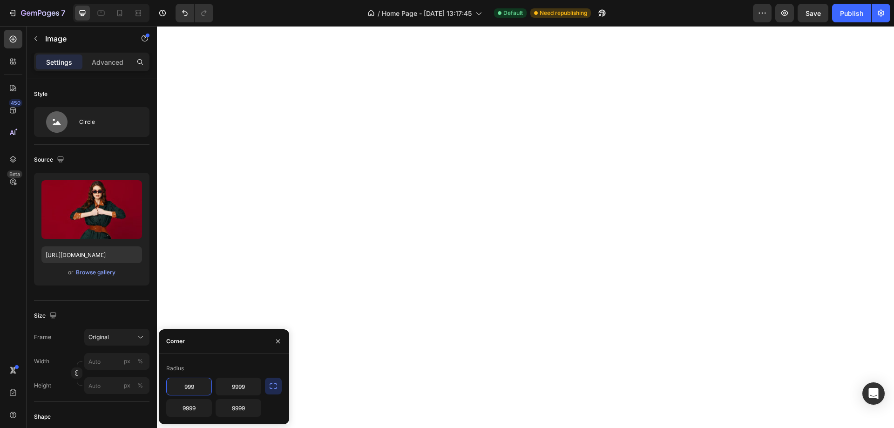
type input "9999"
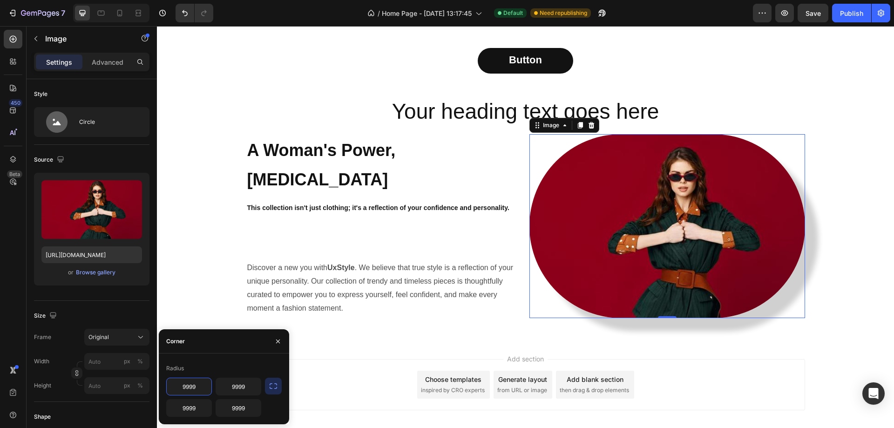
scroll to position [93, 0]
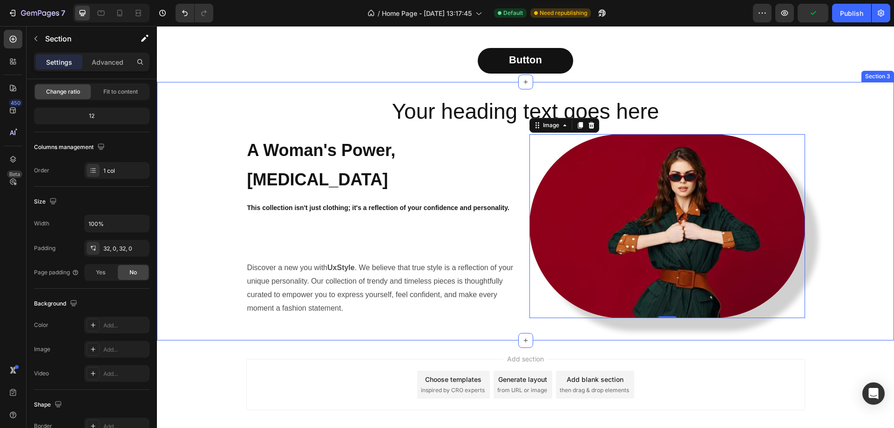
click at [826, 270] on div "Your heading text goes here Heading ⁠⁠⁠⁠⁠⁠⁠ A Woman's Power, [MEDICAL_DATA] Hea…" at bounding box center [525, 211] width 737 height 228
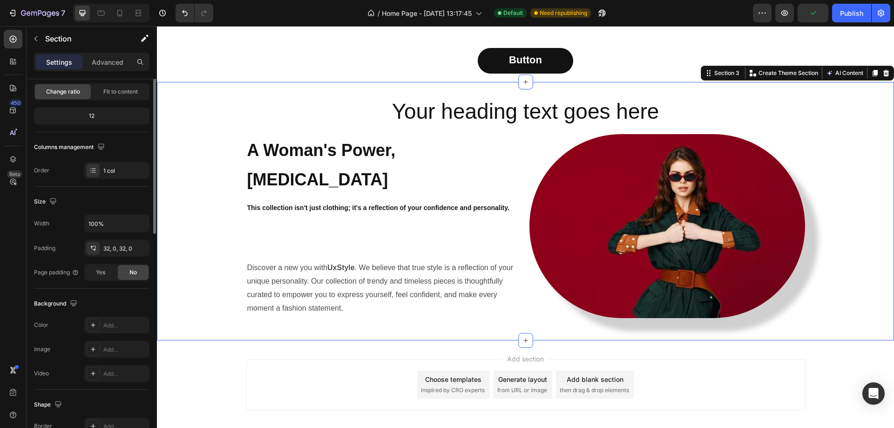
scroll to position [0, 0]
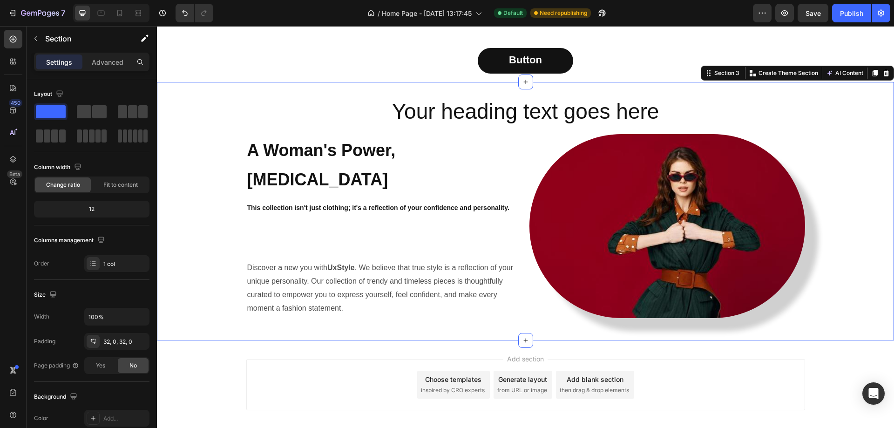
click at [210, 167] on div "Your heading text goes here Heading ⁠⁠⁠⁠⁠⁠⁠ A Woman's Power, [MEDICAL_DATA] Hea…" at bounding box center [525, 211] width 737 height 228
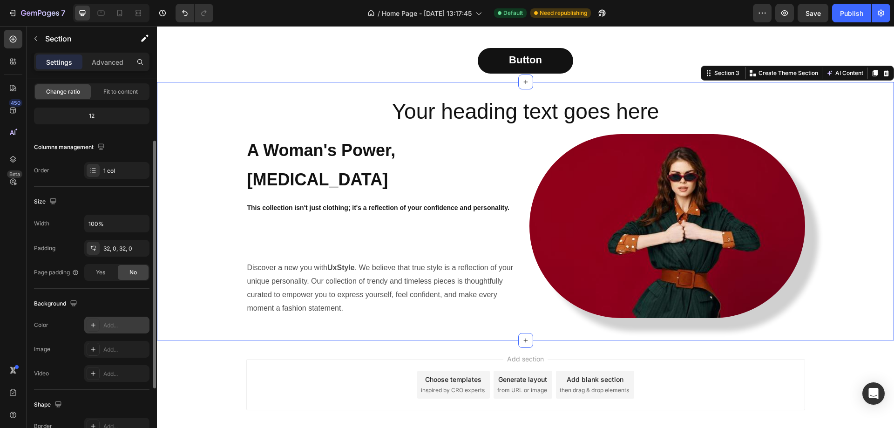
click at [124, 321] on div "Add..." at bounding box center [125, 325] width 44 height 8
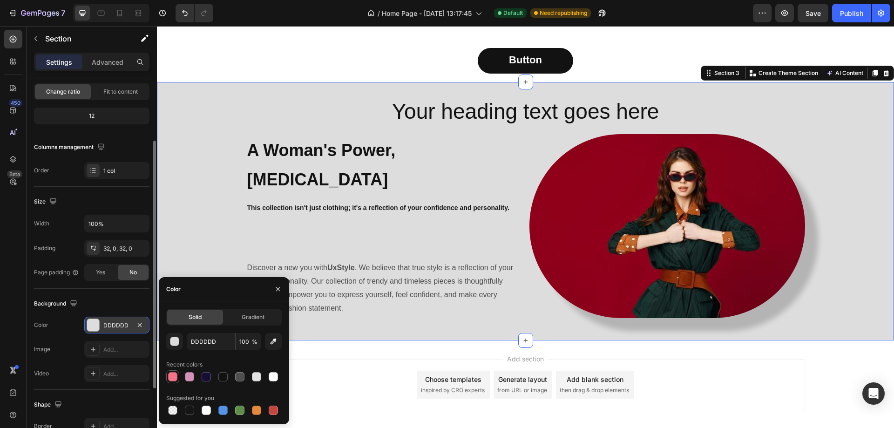
click at [170, 375] on div at bounding box center [172, 376] width 9 height 9
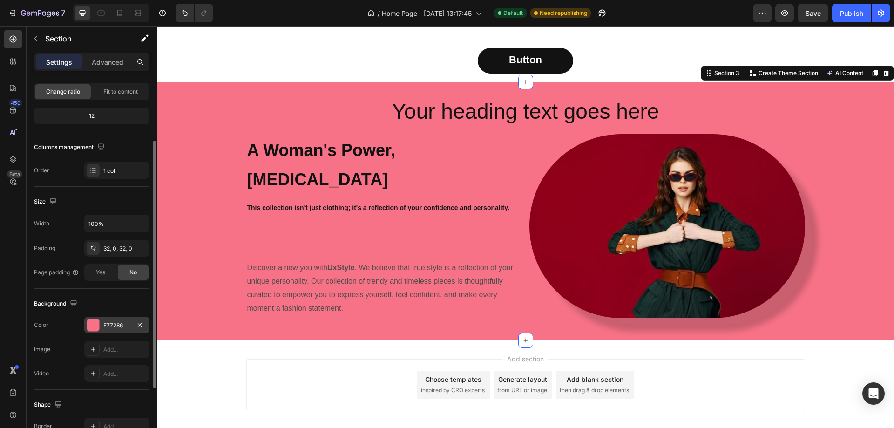
click at [842, 157] on div "Your heading text goes here Heading ⁠⁠⁠⁠⁠⁠⁠ A Woman's Power, [MEDICAL_DATA] Hea…" at bounding box center [525, 211] width 737 height 228
click at [92, 327] on div at bounding box center [93, 325] width 12 height 12
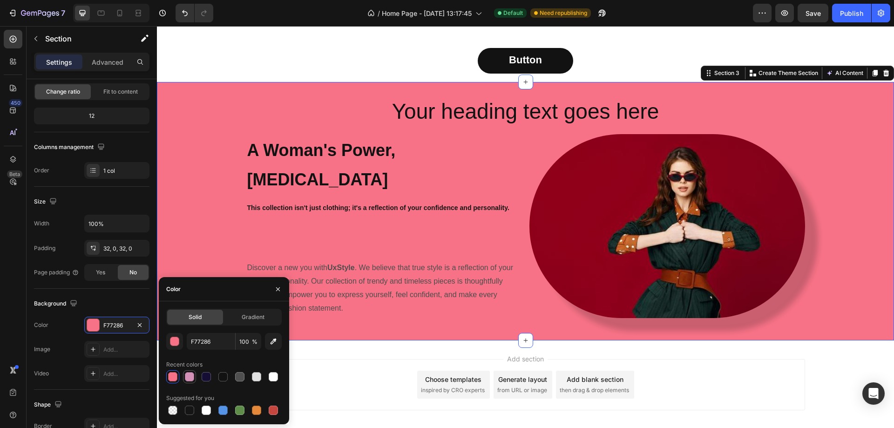
click at [185, 378] on div at bounding box center [189, 376] width 9 height 9
type input "D490B7"
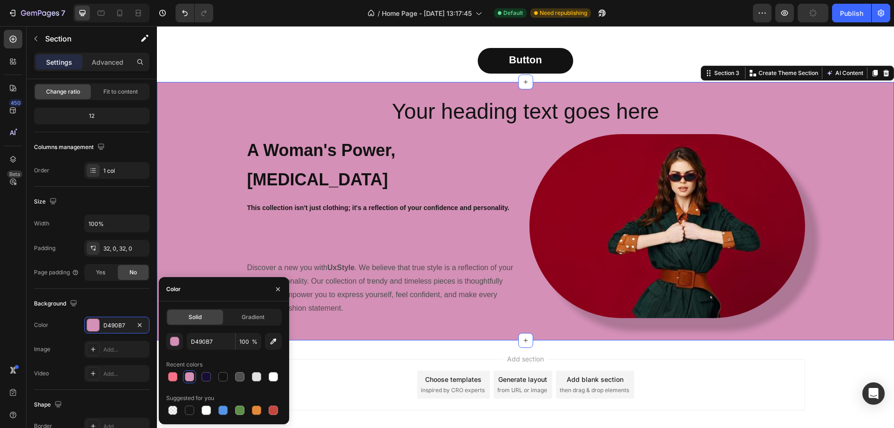
click at [187, 214] on div "Your heading text goes here Heading ⁠⁠⁠⁠⁠⁠⁠ A Woman's Power, [MEDICAL_DATA] Hea…" at bounding box center [525, 211] width 737 height 228
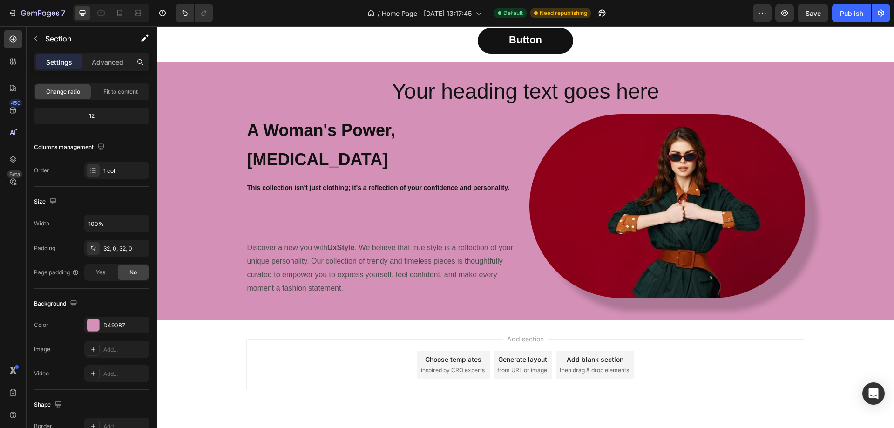
scroll to position [804, 0]
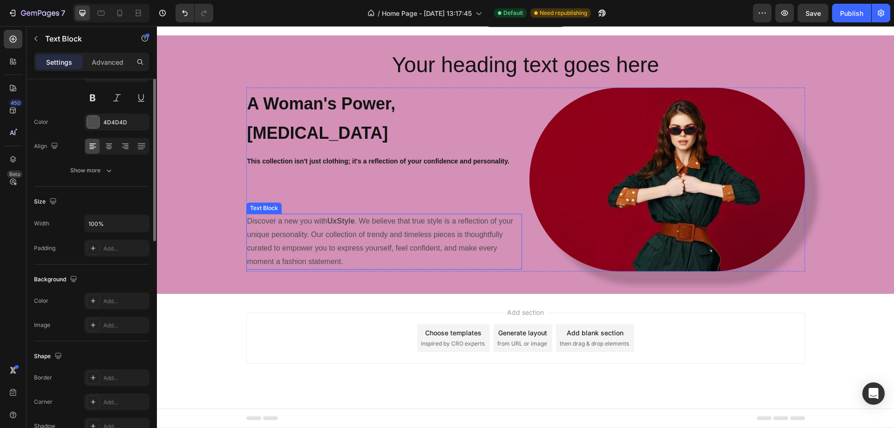
click at [338, 226] on p "Discover a new you with UxStyle . We believe that true style is a reflection of…" at bounding box center [384, 242] width 274 height 54
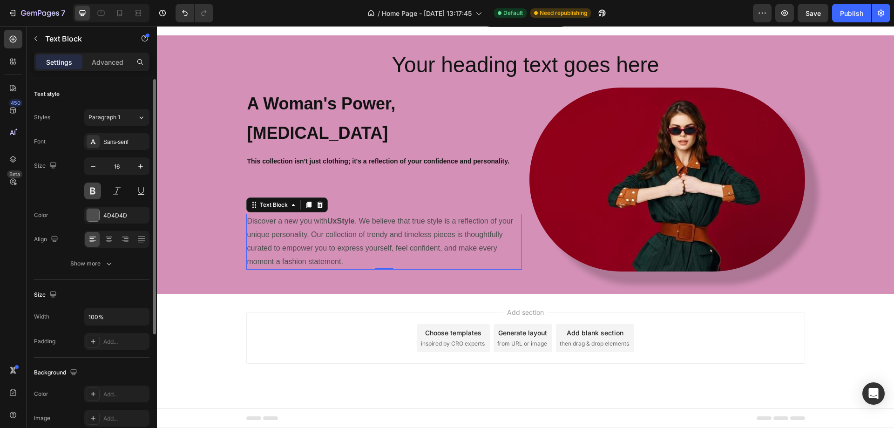
click at [95, 195] on button at bounding box center [92, 191] width 17 height 17
click at [93, 216] on div at bounding box center [93, 215] width 12 height 12
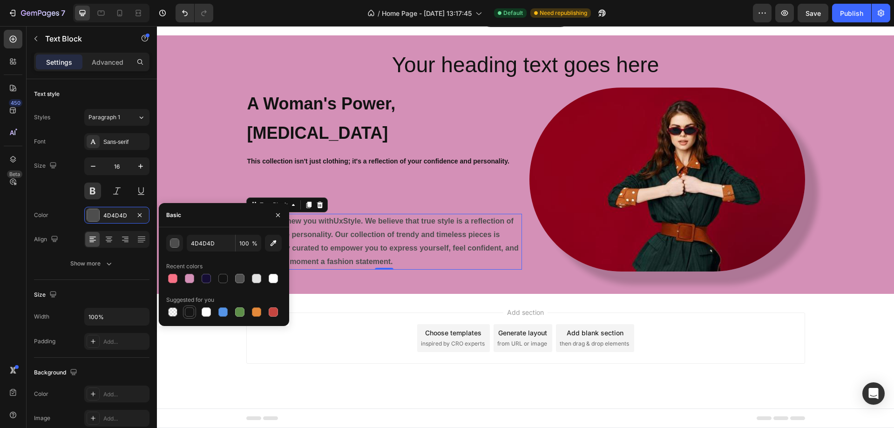
click at [189, 312] on div at bounding box center [189, 311] width 9 height 9
type input "151515"
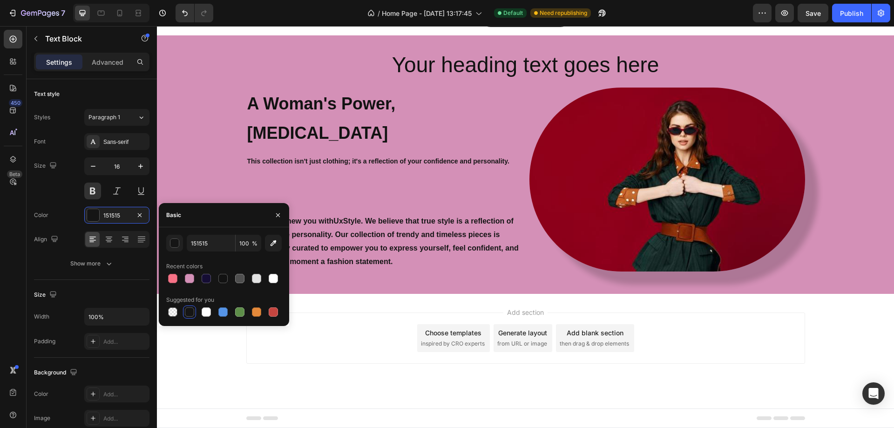
click at [304, 370] on div "Add section Choose templates inspired by CRO experts Generate layout from URL o…" at bounding box center [525, 351] width 737 height 115
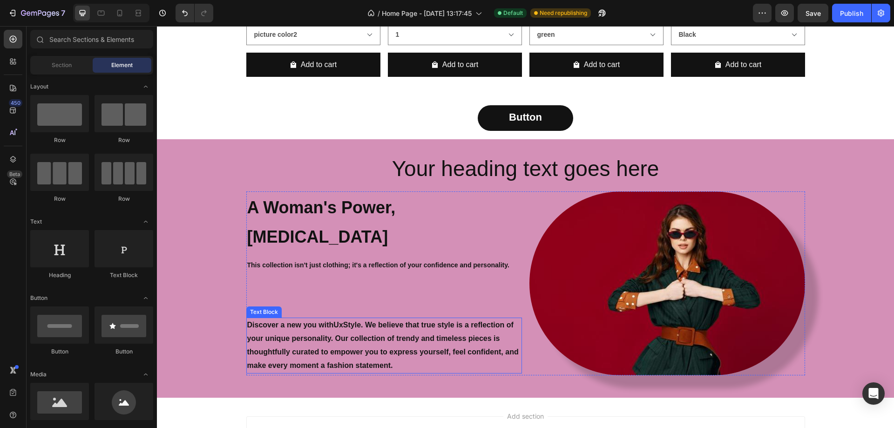
scroll to position [618, 0]
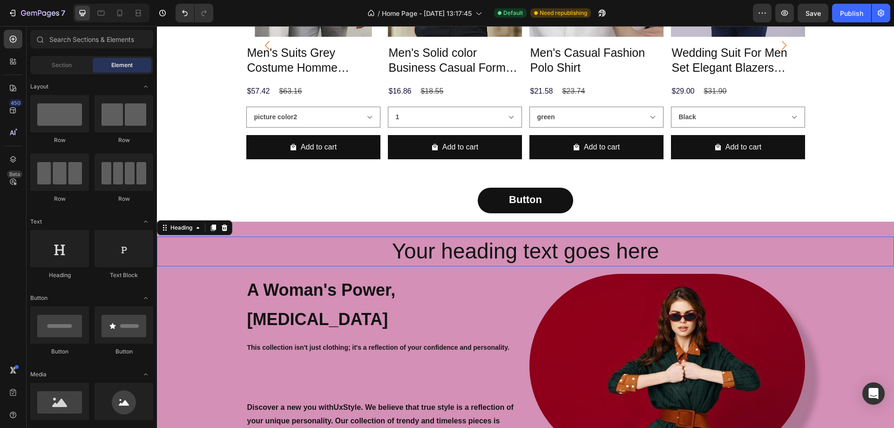
click at [477, 253] on h2 "Your heading text goes here" at bounding box center [525, 252] width 737 height 30
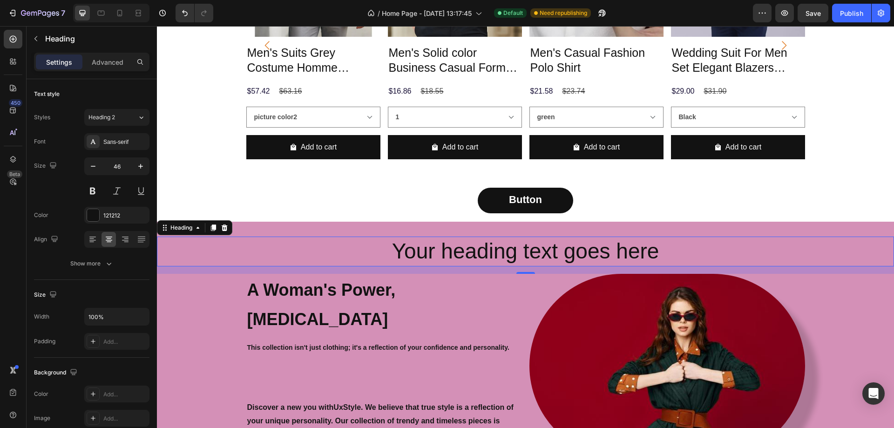
click at [477, 248] on h2 "Your heading text goes here" at bounding box center [525, 252] width 737 height 30
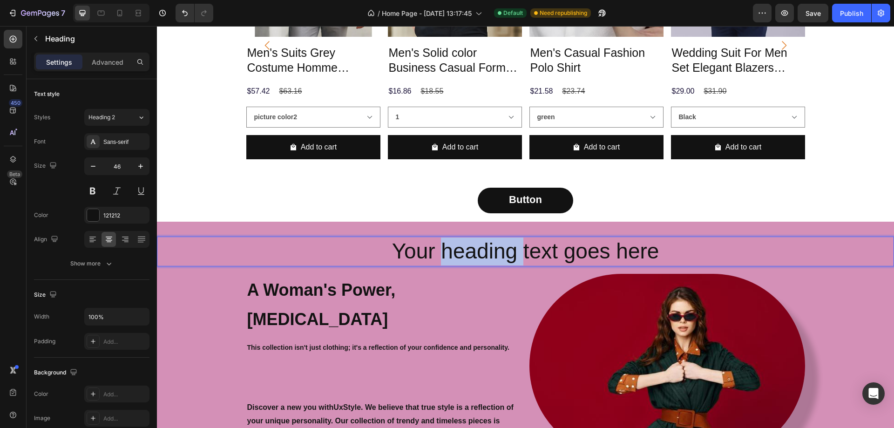
click at [477, 248] on p "Your heading text goes here" at bounding box center [525, 251] width 735 height 28
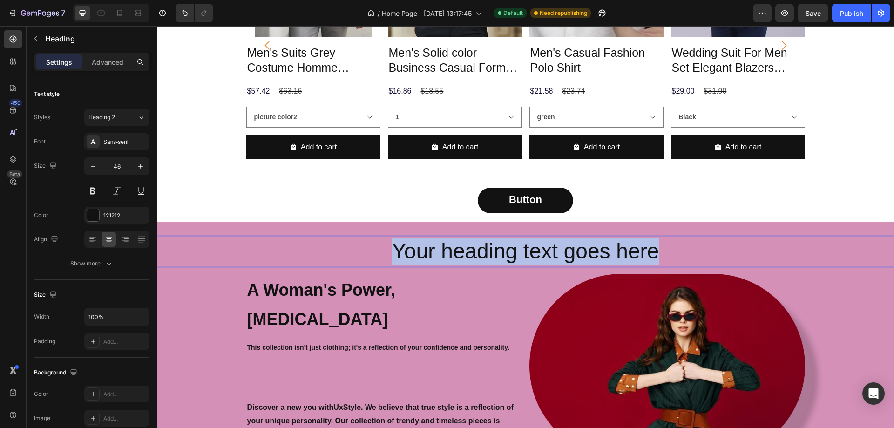
click at [477, 248] on p "Your heading text goes here" at bounding box center [525, 251] width 735 height 28
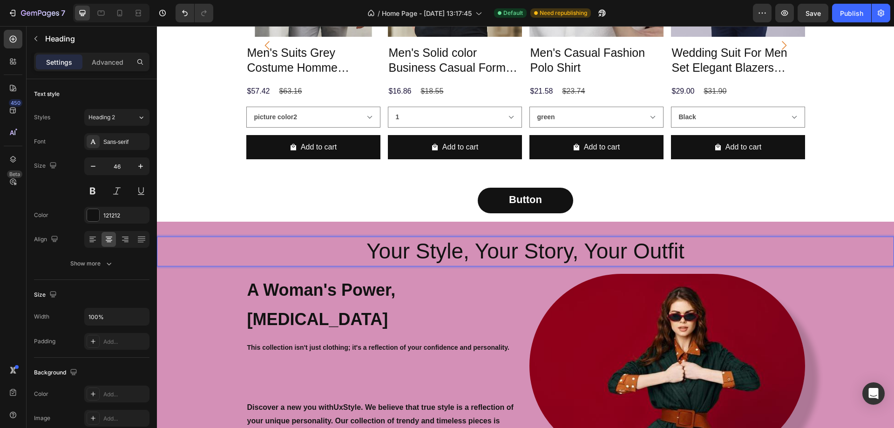
click at [477, 248] on p "Your Style, Your Story, Your Outfit" at bounding box center [525, 251] width 735 height 28
click at [475, 249] on p "Your Style, Your Story, Your Outfit" at bounding box center [525, 251] width 735 height 28
click at [433, 244] on p "Your Style, Your Story, Your Outfit" at bounding box center [525, 251] width 735 height 28
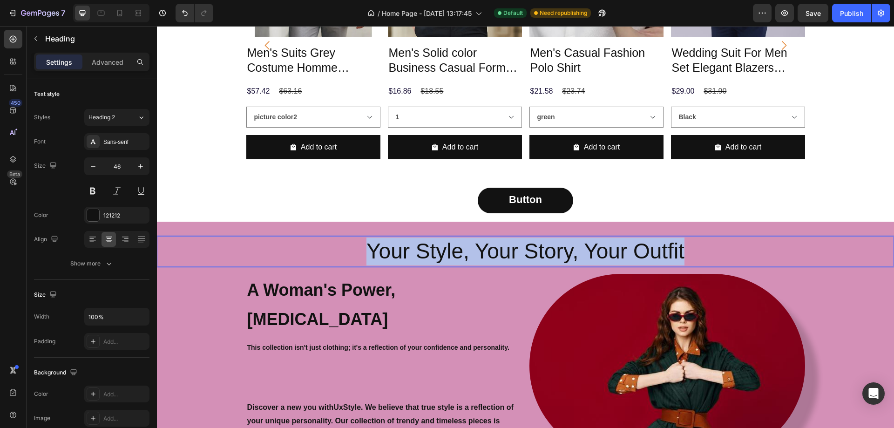
click at [433, 244] on p "Your Style, Your Story, Your Outfit" at bounding box center [525, 251] width 735 height 28
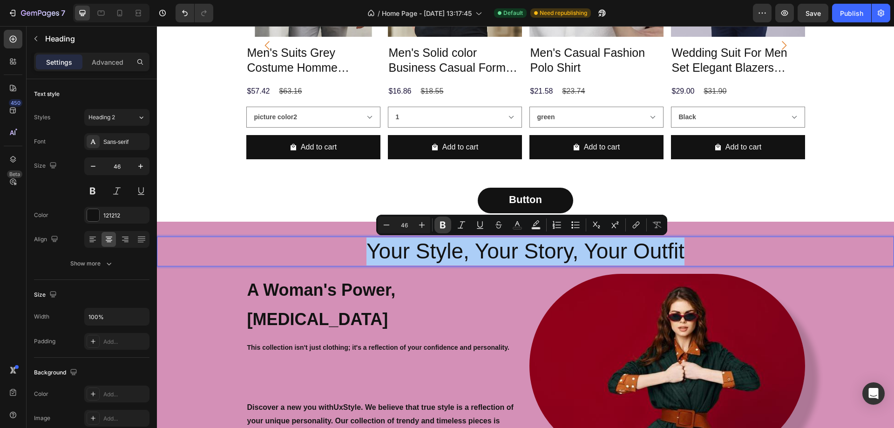
click at [439, 225] on icon "Editor contextual toolbar" at bounding box center [442, 224] width 9 height 9
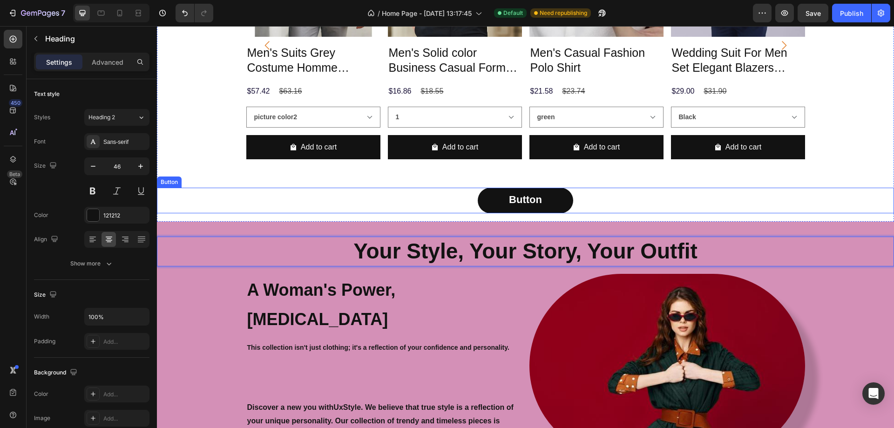
click at [724, 199] on div "Button Button" at bounding box center [525, 201] width 737 height 26
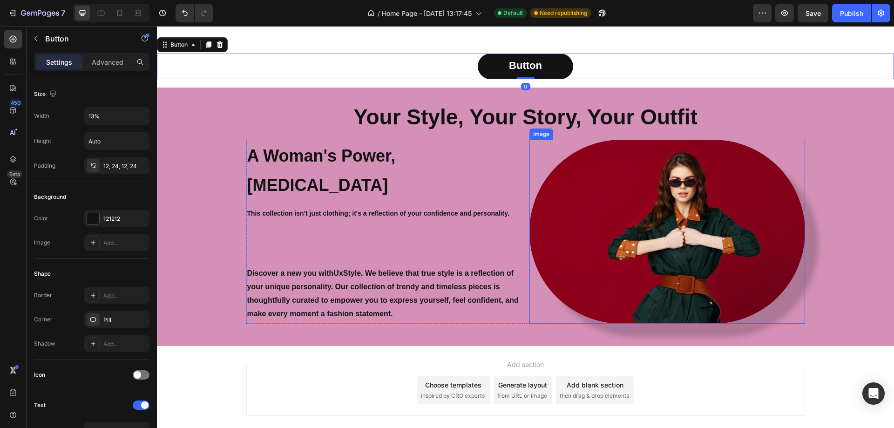
scroll to position [758, 0]
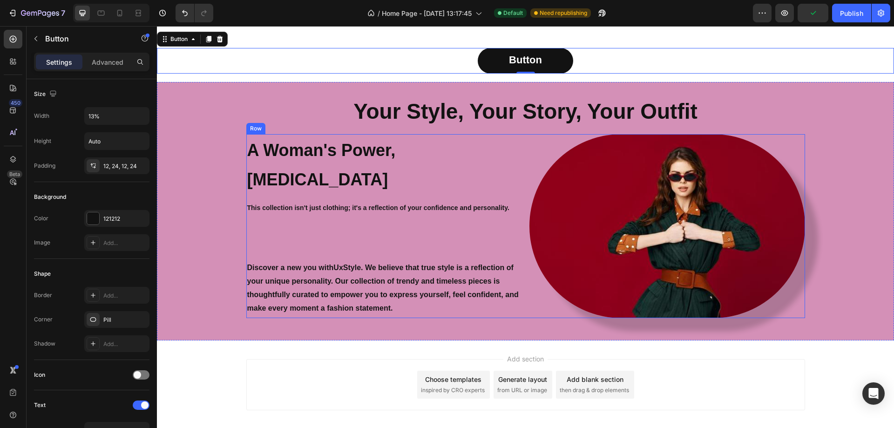
click at [463, 318] on div "A Woman's Power, Her Own Style Heading This collection isn't just clothing; it'…" at bounding box center [525, 226] width 559 height 184
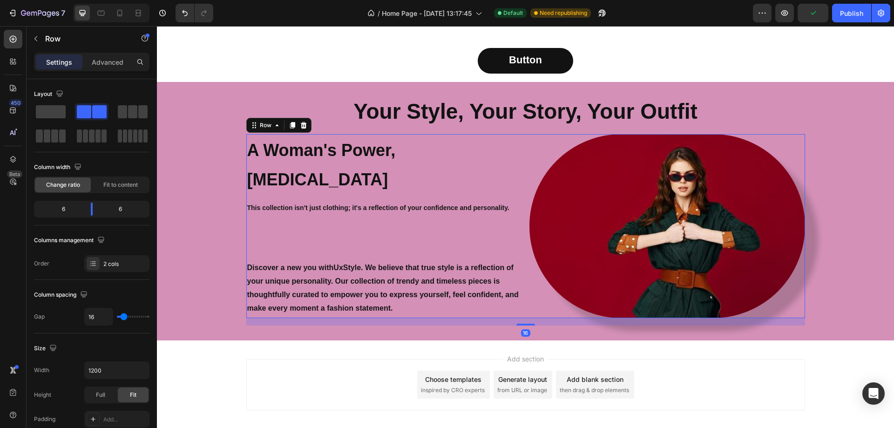
click at [336, 304] on div "A Woman's Power, Her Own Style Heading This collection isn't just clothing; it'…" at bounding box center [384, 226] width 276 height 184
click at [35, 41] on icon "button" at bounding box center [35, 38] width 7 height 7
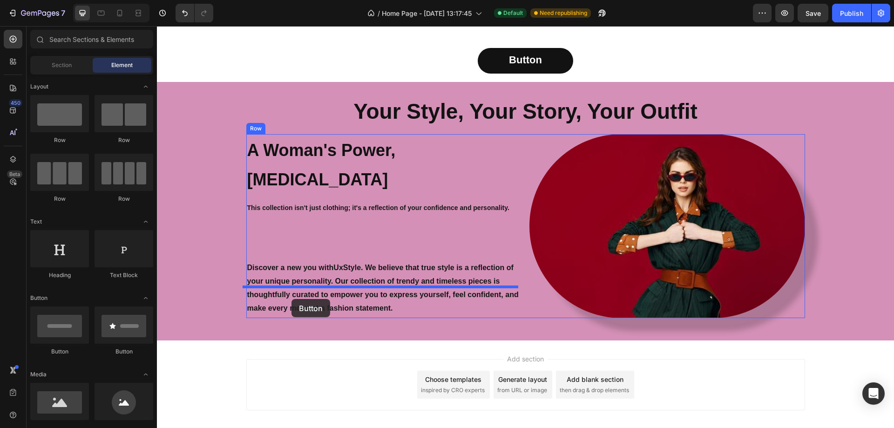
drag, startPoint x: 210, startPoint y: 354, endPoint x: 291, endPoint y: 299, distance: 98.9
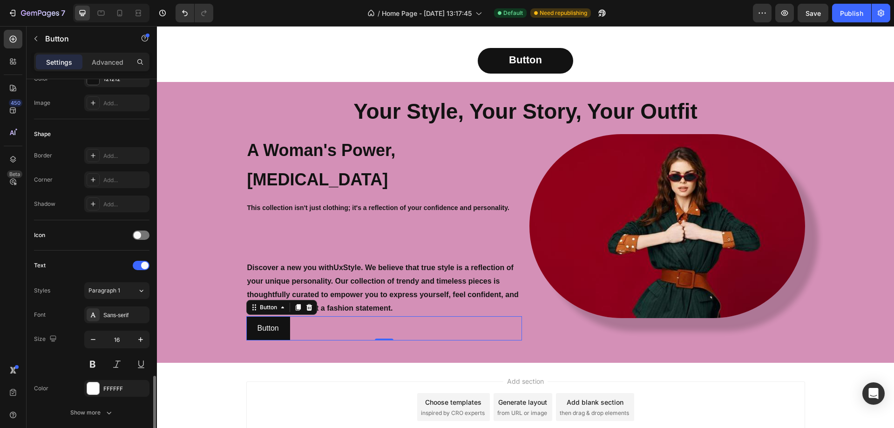
scroll to position [279, 0]
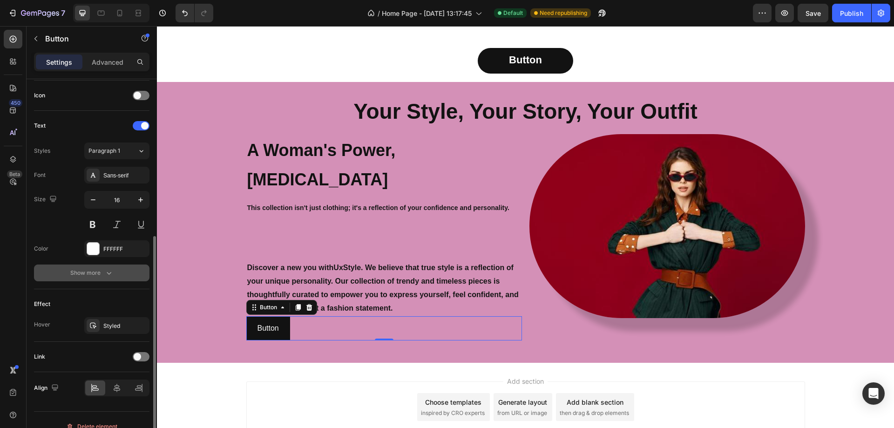
click at [104, 270] on icon "button" at bounding box center [108, 272] width 9 height 9
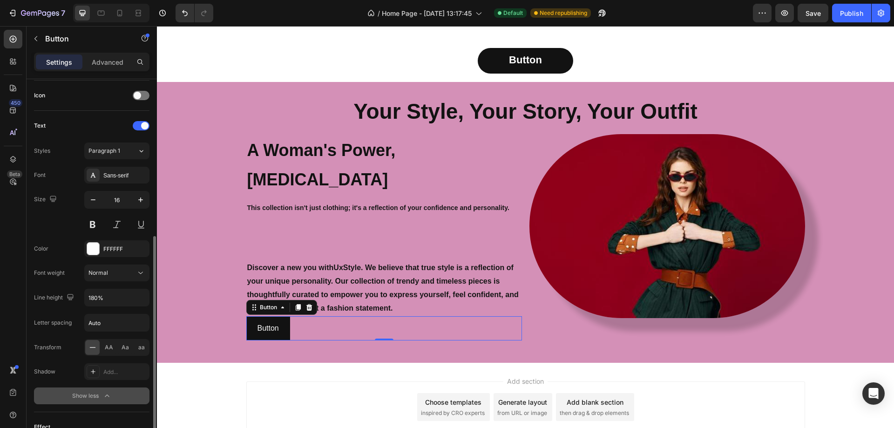
click at [317, 316] on div "Button Button 0" at bounding box center [384, 328] width 276 height 25
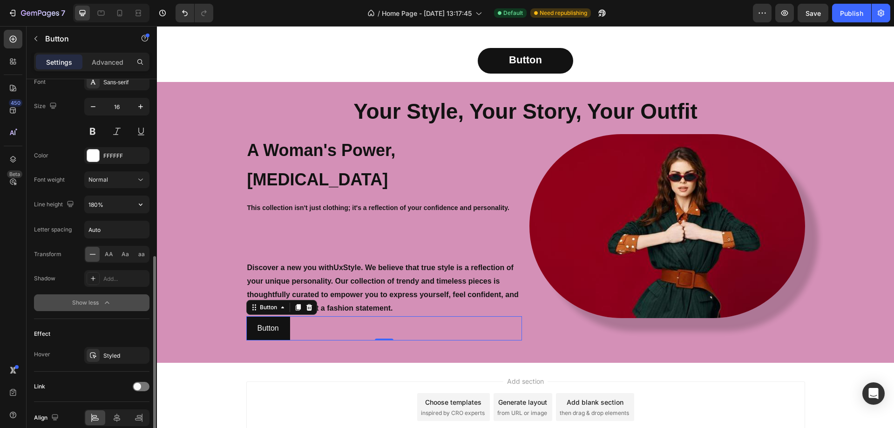
scroll to position [415, 0]
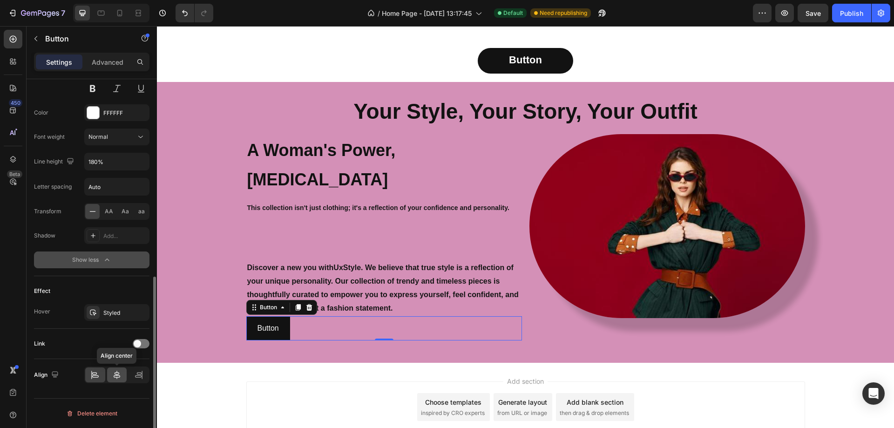
click at [115, 377] on icon at bounding box center [116, 374] width 9 height 9
click at [139, 346] on span at bounding box center [137, 343] width 7 height 7
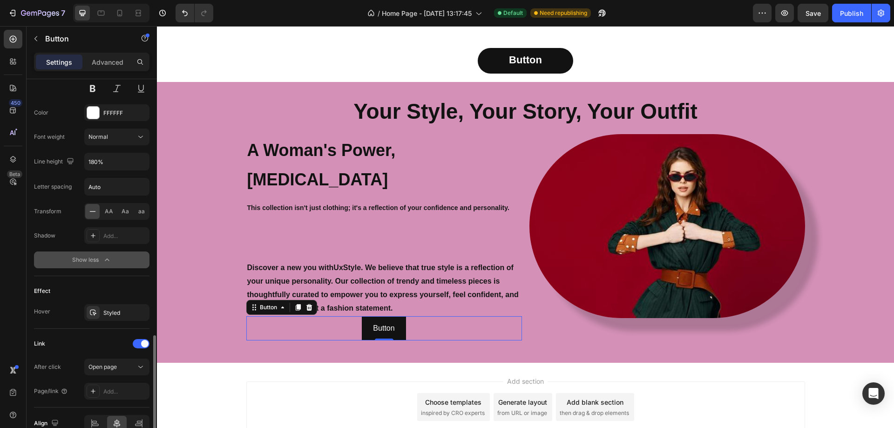
scroll to position [464, 0]
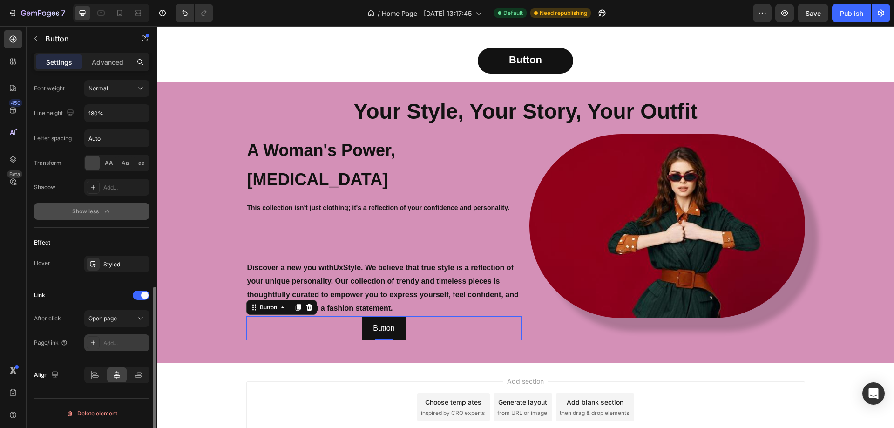
click at [118, 341] on div "Add..." at bounding box center [125, 343] width 44 height 8
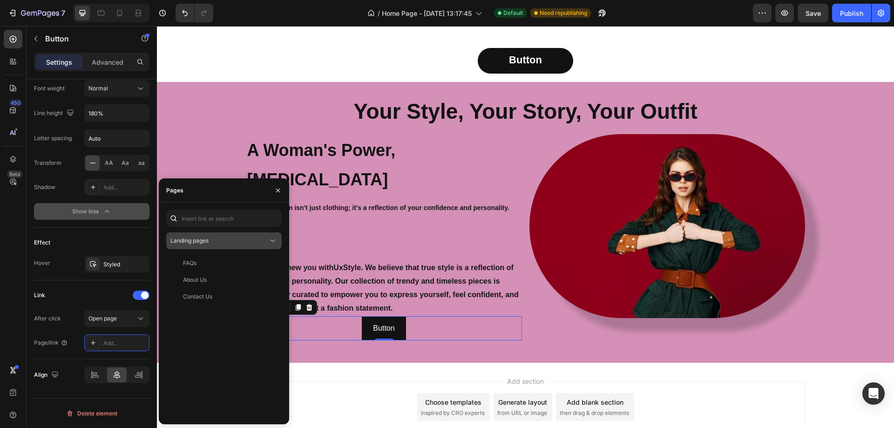
click at [271, 238] on icon at bounding box center [272, 240] width 9 height 9
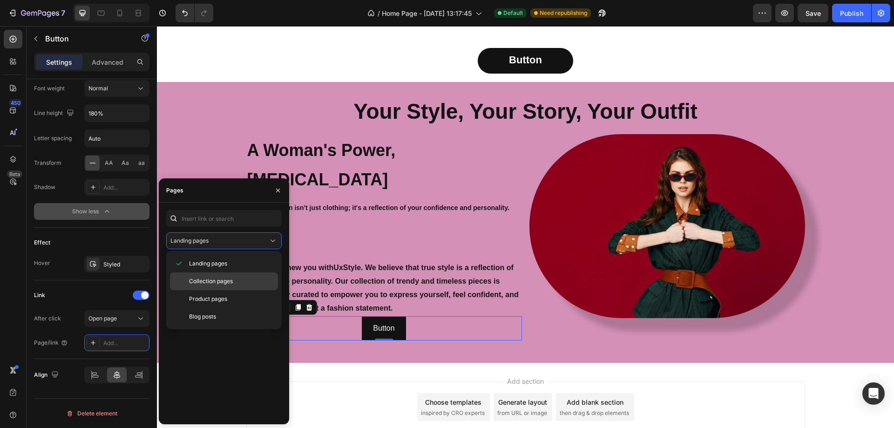
click at [226, 290] on div "Collection pages" at bounding box center [224, 299] width 108 height 18
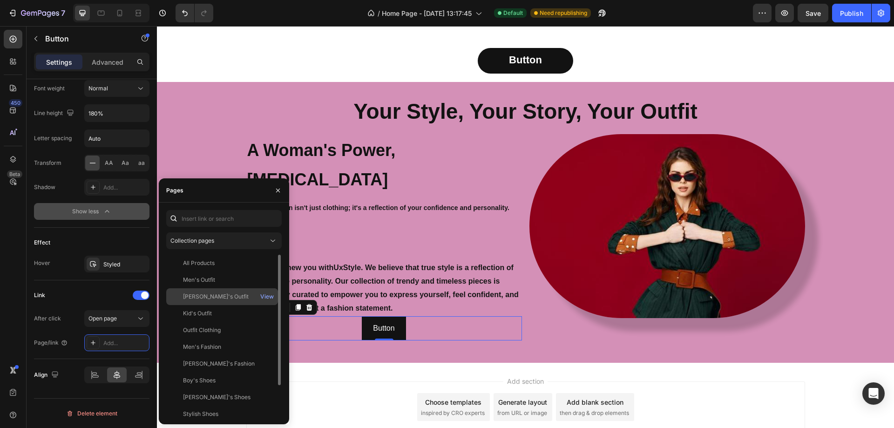
click at [215, 297] on div "[PERSON_NAME]'s Outfit" at bounding box center [216, 296] width 66 height 8
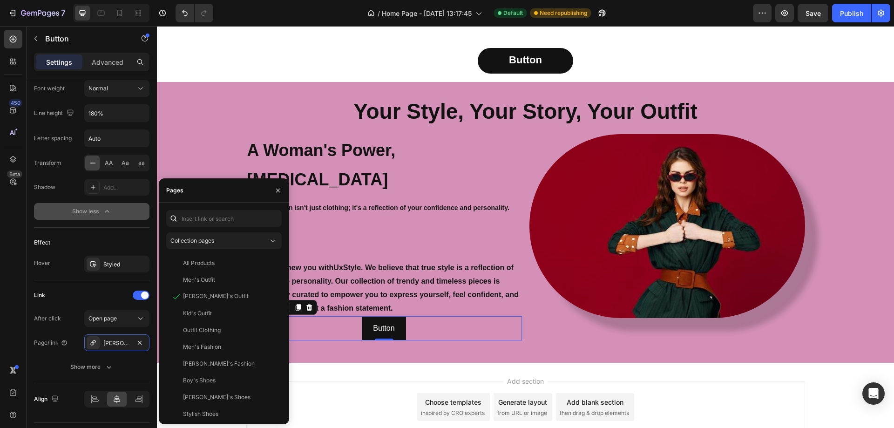
click at [11, 292] on div "450 Beta" at bounding box center [13, 195] width 19 height 331
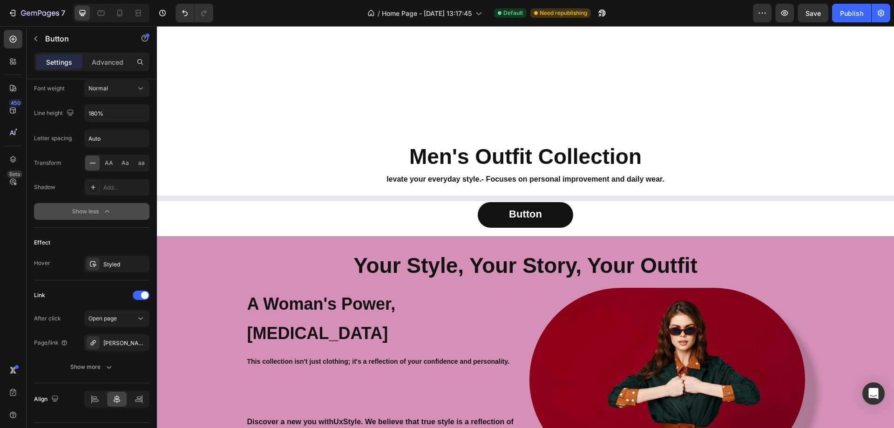
scroll to position [526, 0]
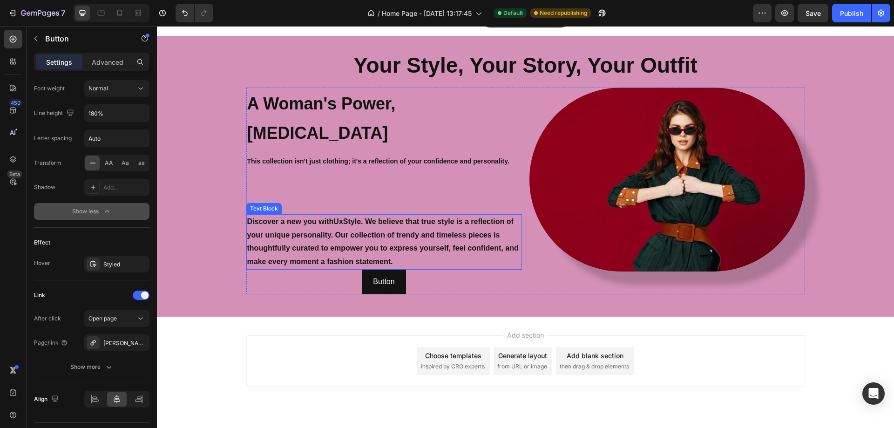
click at [368, 223] on p "Discover a new you with UxStyle . We believe that true style is a reflection of…" at bounding box center [384, 242] width 274 height 54
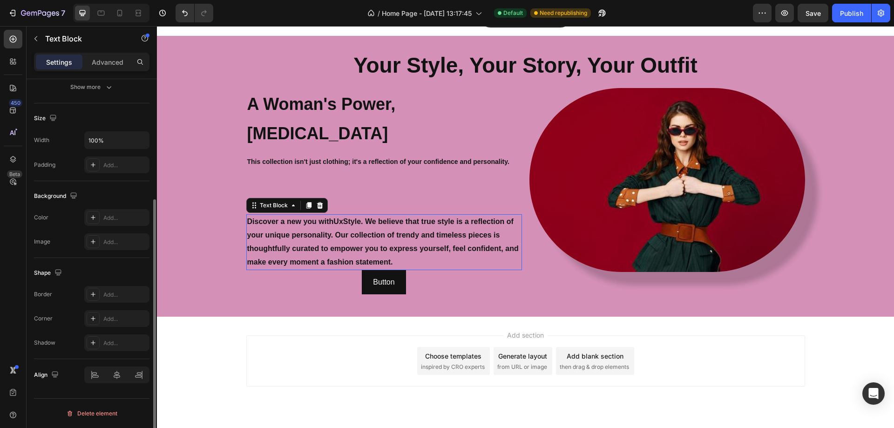
scroll to position [0, 0]
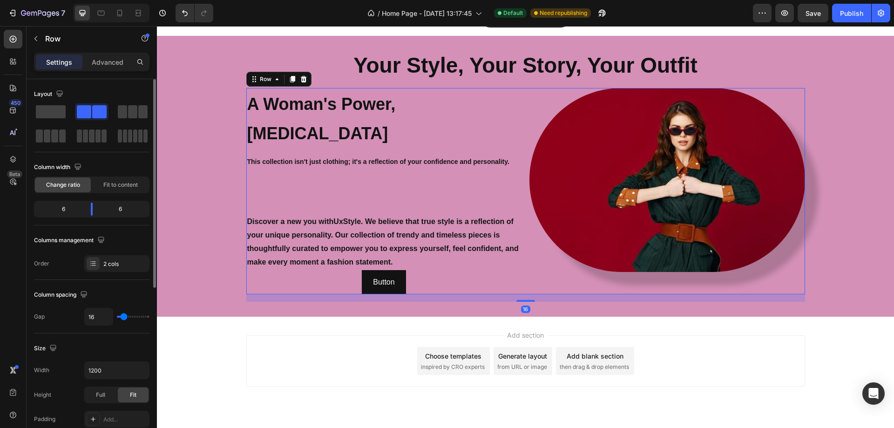
click at [358, 159] on div "A Woman's Power, Her Own Style Heading This collection isn't just clothing; it'…" at bounding box center [384, 191] width 276 height 206
click at [373, 158] on strong "This collection isn't just clothing; it's a reflection of your confidence and p…" at bounding box center [378, 161] width 262 height 7
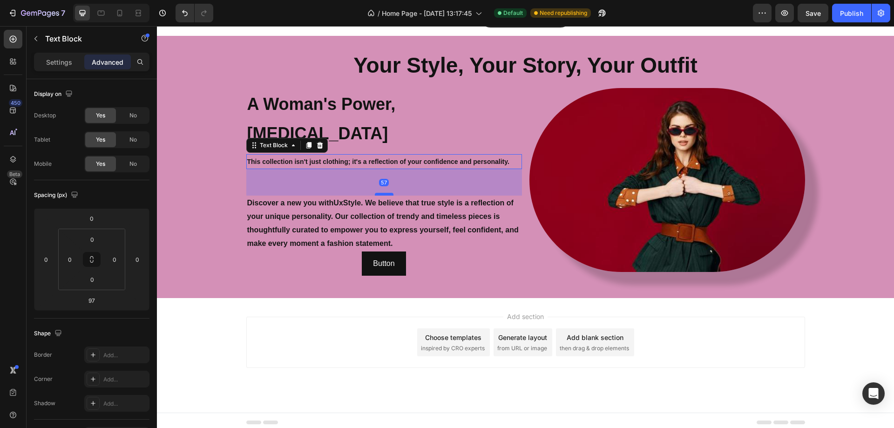
drag, startPoint x: 383, startPoint y: 183, endPoint x: 382, endPoint y: 164, distance: 18.6
click at [382, 193] on div at bounding box center [384, 194] width 19 height 3
type input "57"
click at [377, 205] on p "Discover a new you with UxStyle . We believe that true style is a reflection of…" at bounding box center [384, 223] width 274 height 54
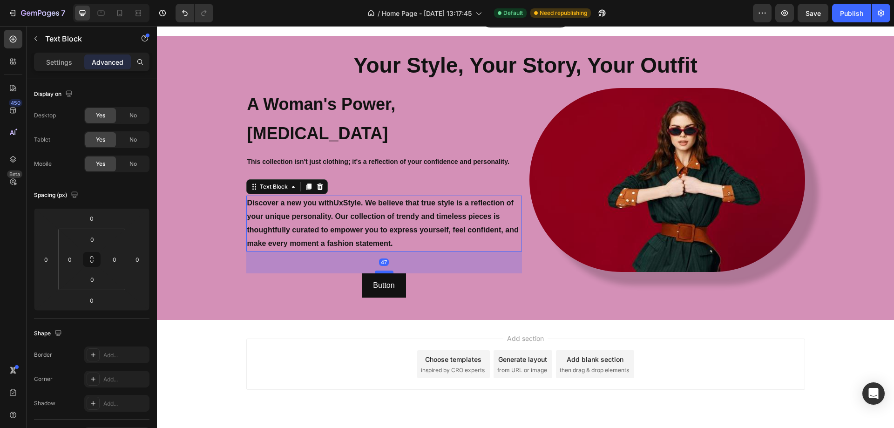
drag, startPoint x: 379, startPoint y: 221, endPoint x: 379, endPoint y: 243, distance: 21.9
click at [379, 271] on div at bounding box center [384, 272] width 19 height 3
type input "47"
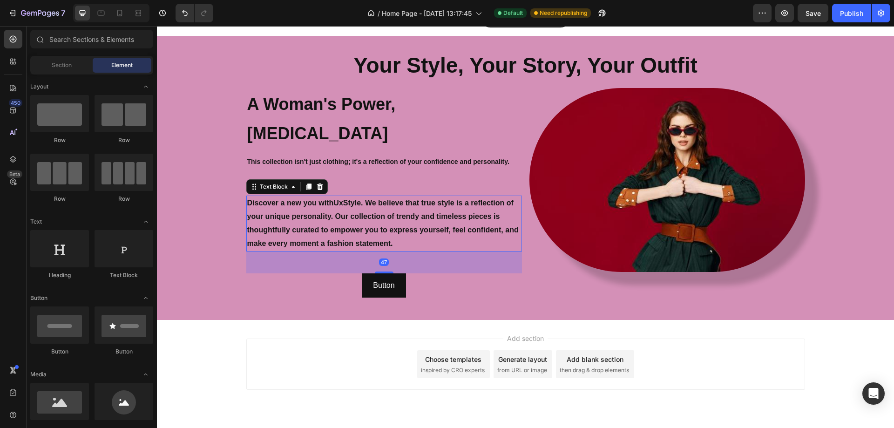
click at [774, 344] on div "Add section Choose templates inspired by CRO experts Generate layout from URL o…" at bounding box center [525, 363] width 559 height 51
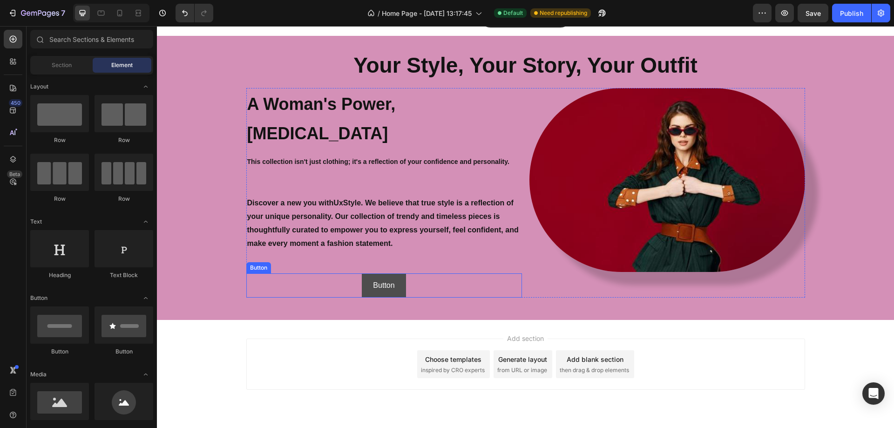
click at [395, 273] on link "Button" at bounding box center [384, 285] width 44 height 25
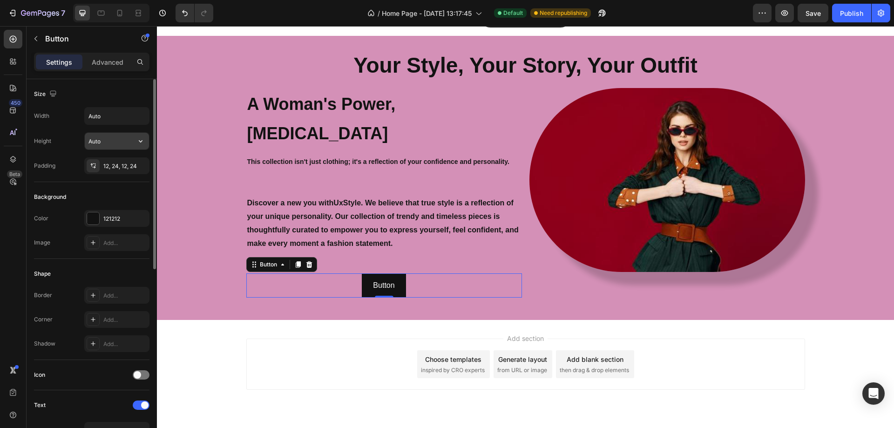
click at [135, 141] on button "button" at bounding box center [140, 141] width 17 height 17
click at [144, 112] on icon "button" at bounding box center [140, 115] width 9 height 9
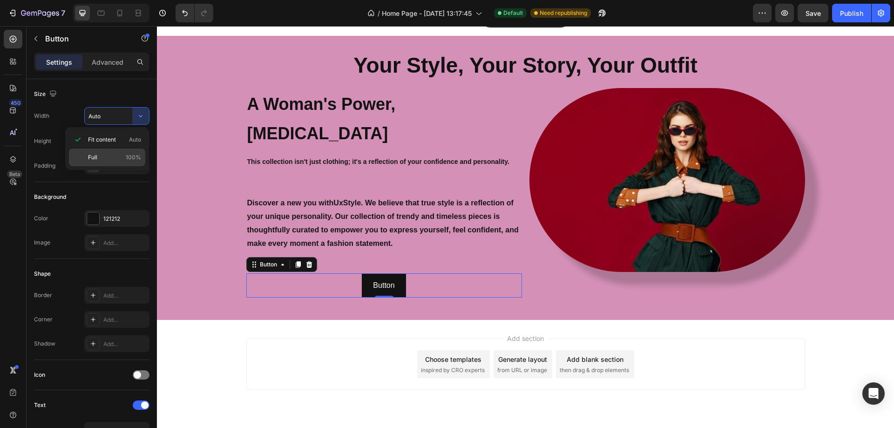
click at [113, 152] on div "Full 100%" at bounding box center [107, 158] width 76 height 18
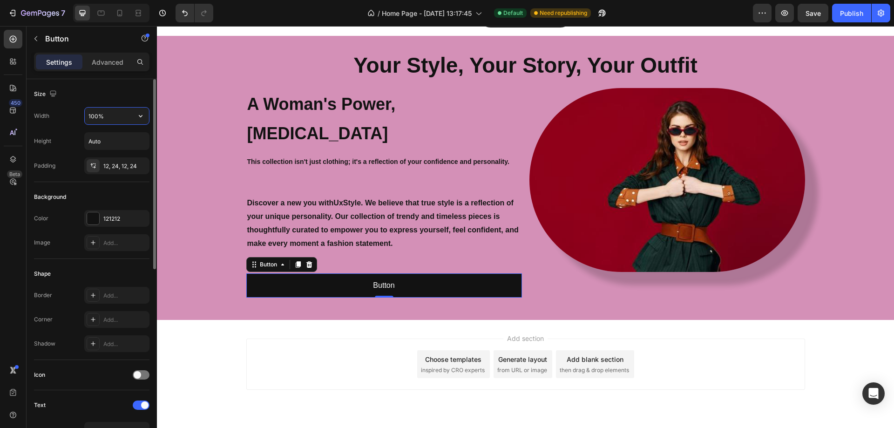
click at [97, 114] on input "100%" at bounding box center [117, 116] width 64 height 17
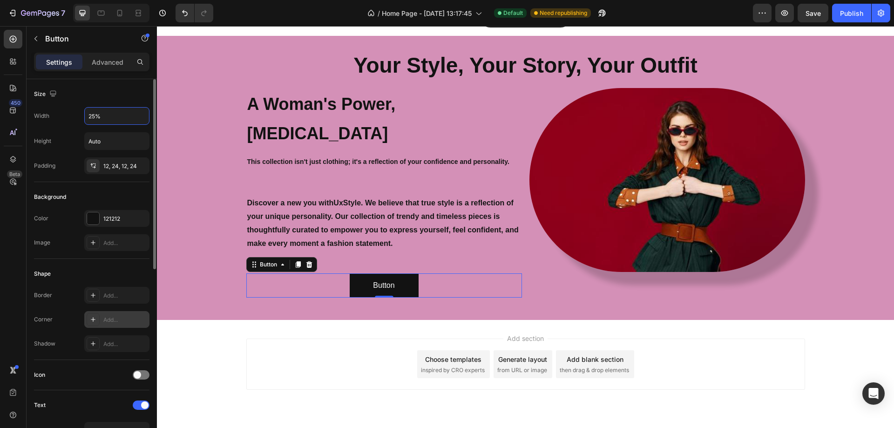
type input "25%"
click at [120, 320] on div "Add..." at bounding box center [125, 320] width 44 height 8
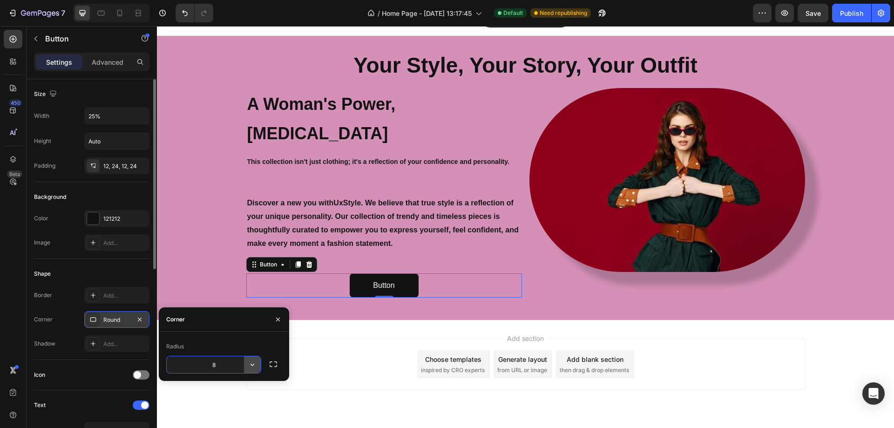
click at [258, 366] on button "button" at bounding box center [252, 364] width 17 height 17
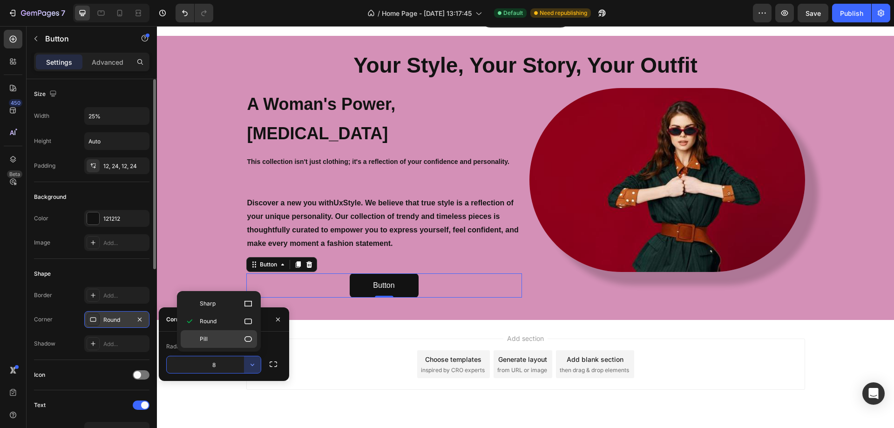
click at [242, 336] on p "Pill" at bounding box center [226, 338] width 53 height 9
type input "9999"
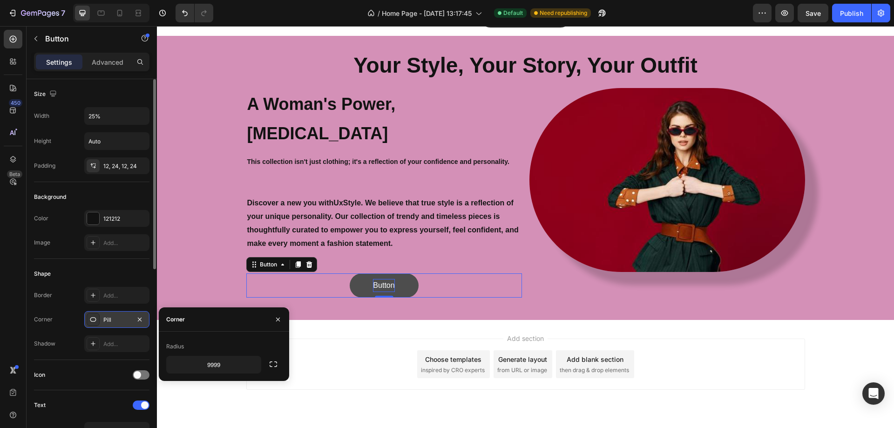
click at [376, 279] on p "Button" at bounding box center [383, 286] width 21 height 14
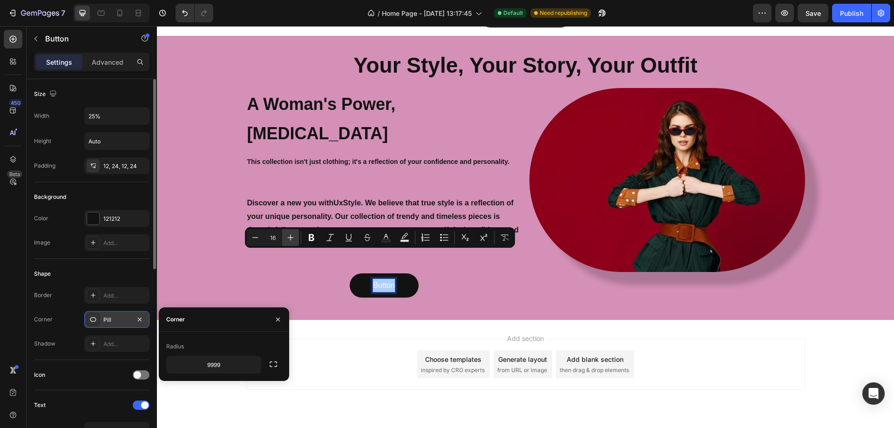
click at [288, 230] on button "Plus" at bounding box center [290, 237] width 17 height 17
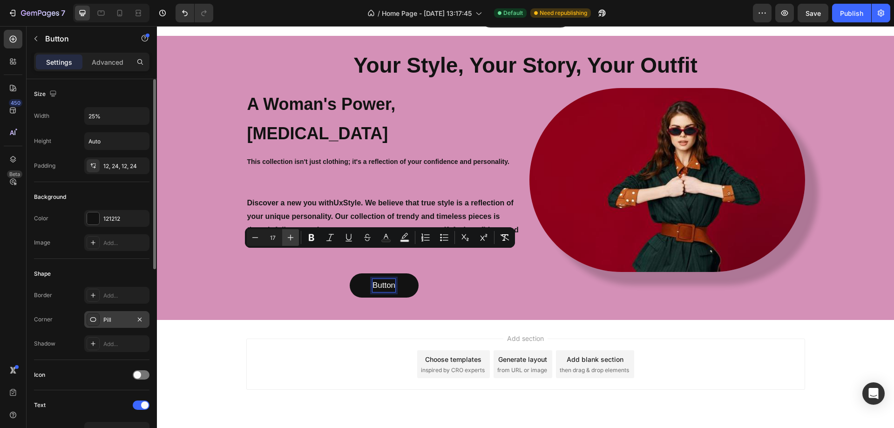
click at [288, 230] on button "Plus" at bounding box center [290, 237] width 17 height 17
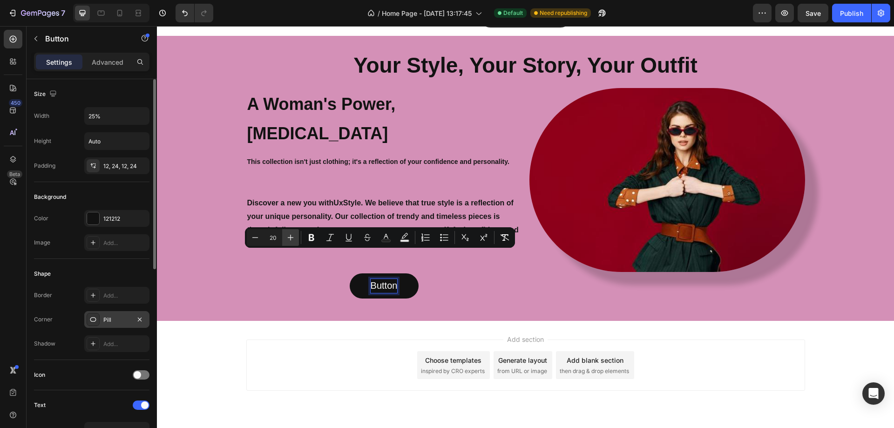
click at [288, 230] on button "Plus" at bounding box center [290, 237] width 17 height 17
type input "22"
click at [314, 239] on icon "Editor contextual toolbar" at bounding box center [311, 237] width 9 height 9
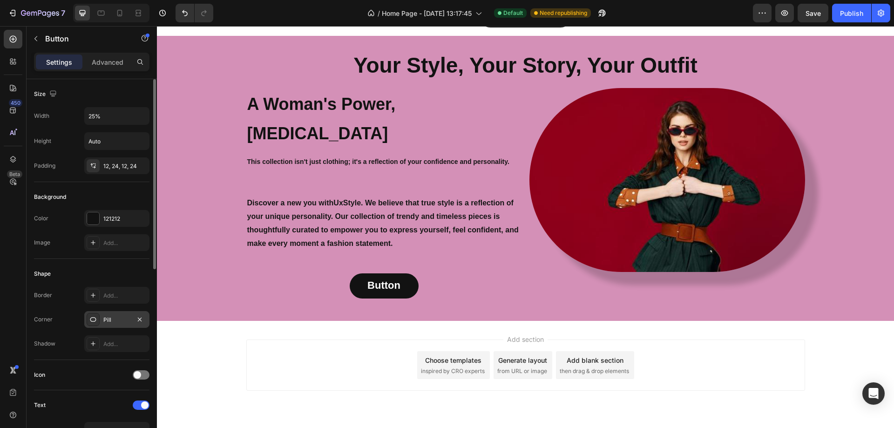
click at [1, 243] on div "450 Beta" at bounding box center [13, 227] width 27 height 402
click at [360, 321] on div "Add section Choose templates inspired by CRO experts Generate layout from URL o…" at bounding box center [525, 378] width 737 height 115
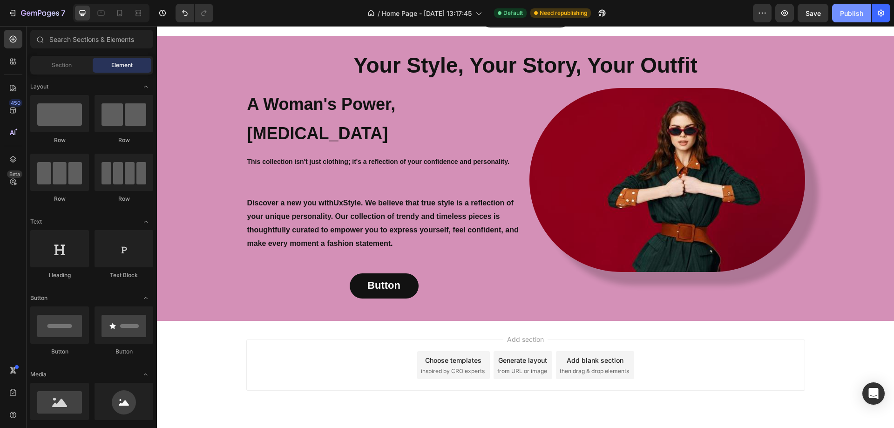
click at [857, 20] on button "Publish" at bounding box center [851, 13] width 39 height 19
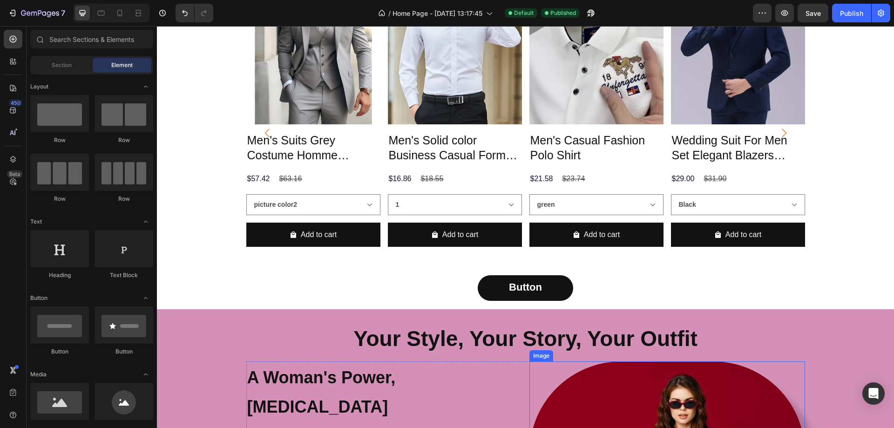
scroll to position [525, 0]
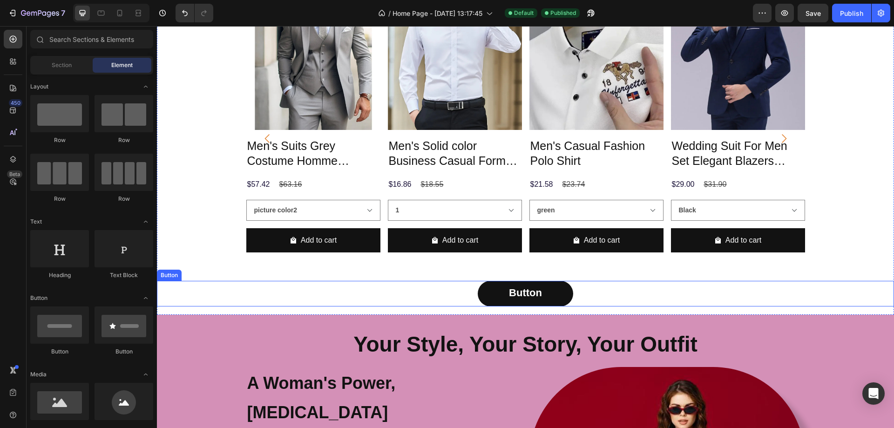
click at [591, 292] on div "Button Button" at bounding box center [525, 294] width 737 height 26
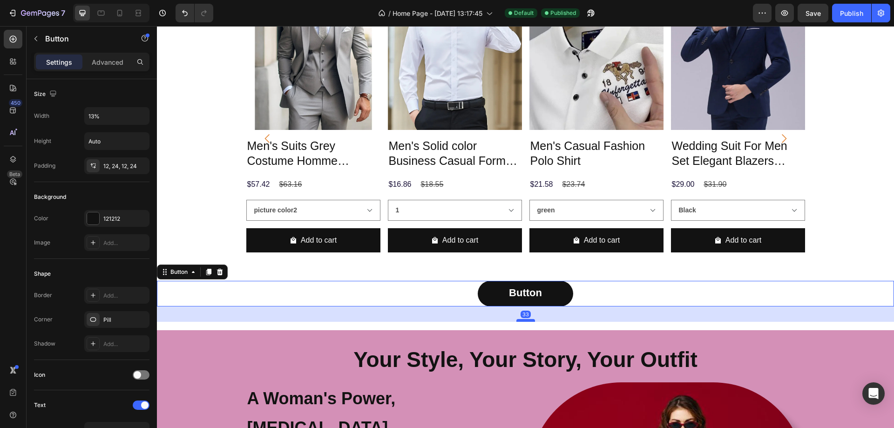
drag, startPoint x: 522, startPoint y: 305, endPoint x: 520, endPoint y: 320, distance: 15.5
click at [520, 320] on div at bounding box center [525, 320] width 19 height 3
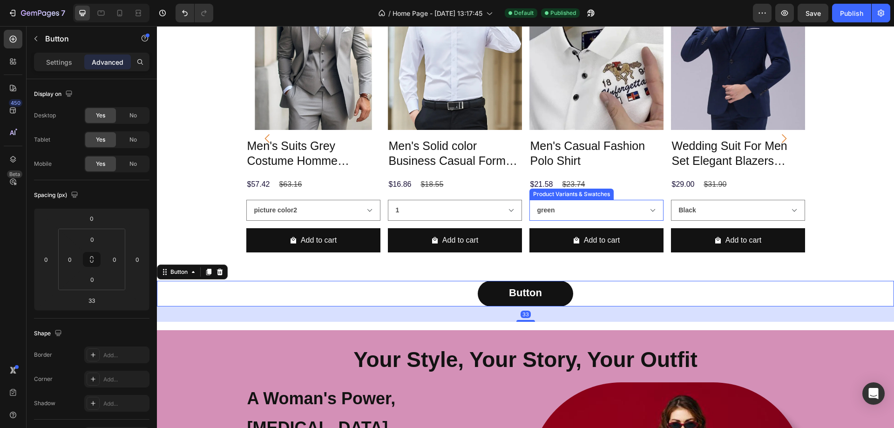
scroll to position [571, 0]
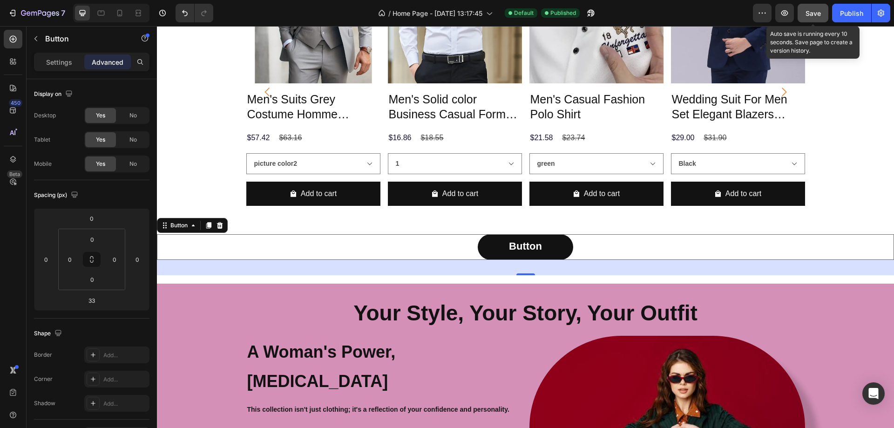
click at [798, 11] on button "Save" at bounding box center [813, 13] width 31 height 19
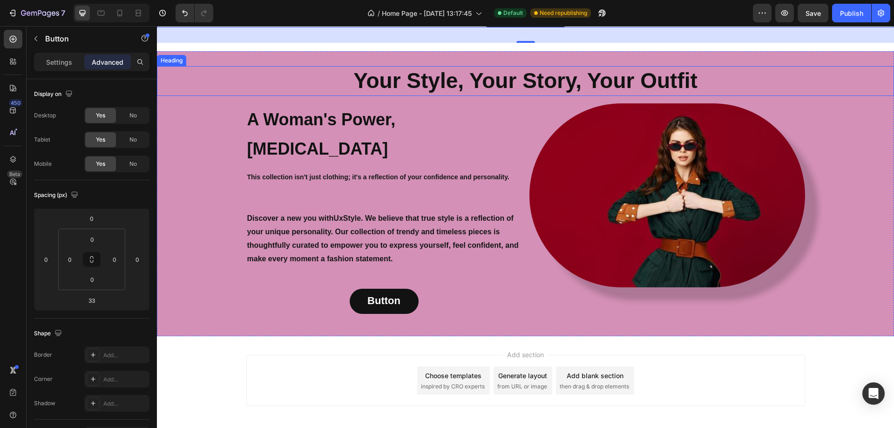
scroll to position [819, 0]
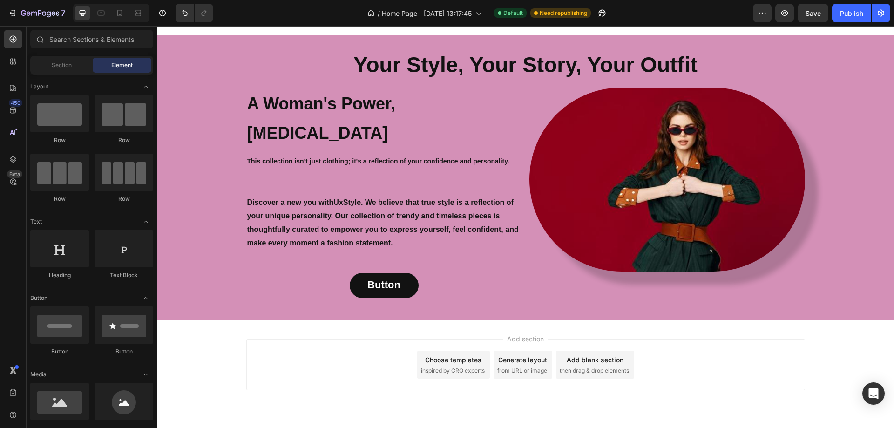
click at [361, 320] on div "Add section Choose templates inspired by CRO experts Generate layout from URL o…" at bounding box center [525, 377] width 737 height 115
click at [62, 66] on span "Section" at bounding box center [62, 65] width 20 height 8
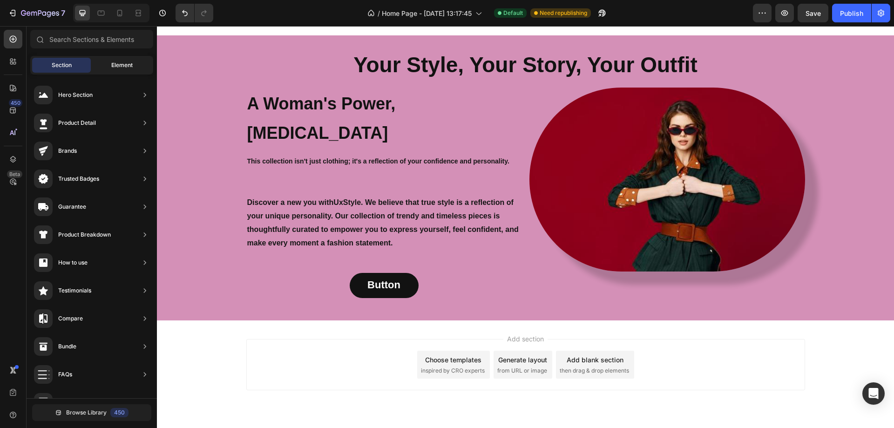
click at [115, 61] on span "Element" at bounding box center [121, 65] width 21 height 8
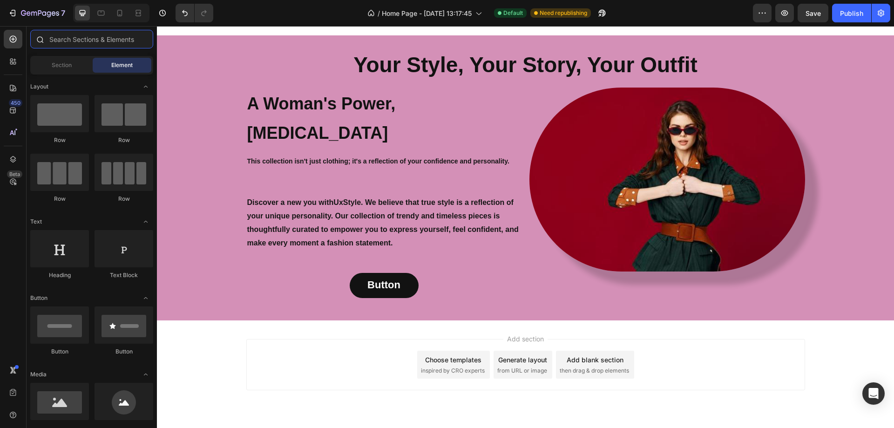
click at [97, 36] on input "text" at bounding box center [91, 39] width 123 height 19
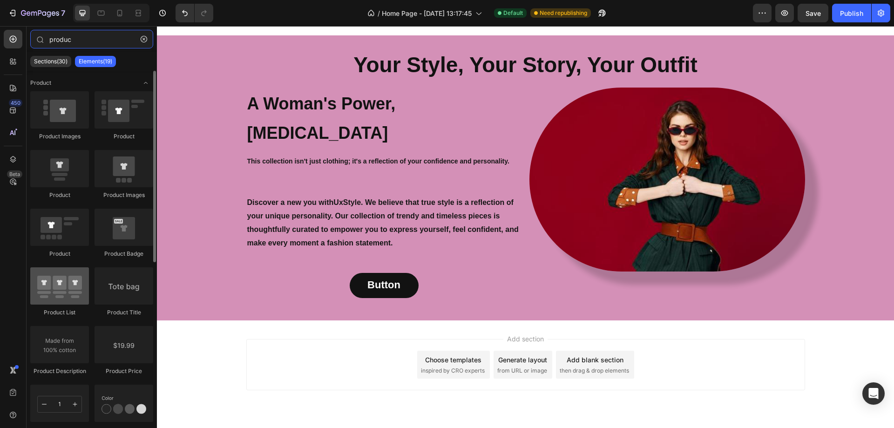
type input "produc"
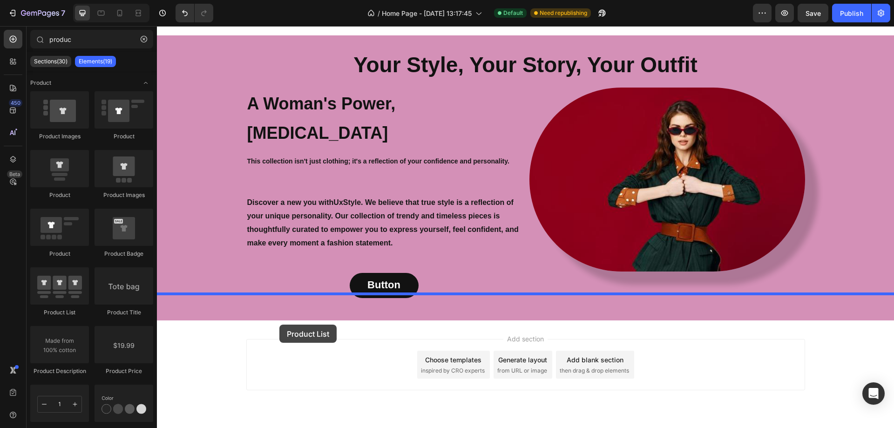
drag, startPoint x: 228, startPoint y: 318, endPoint x: 279, endPoint y: 325, distance: 51.6
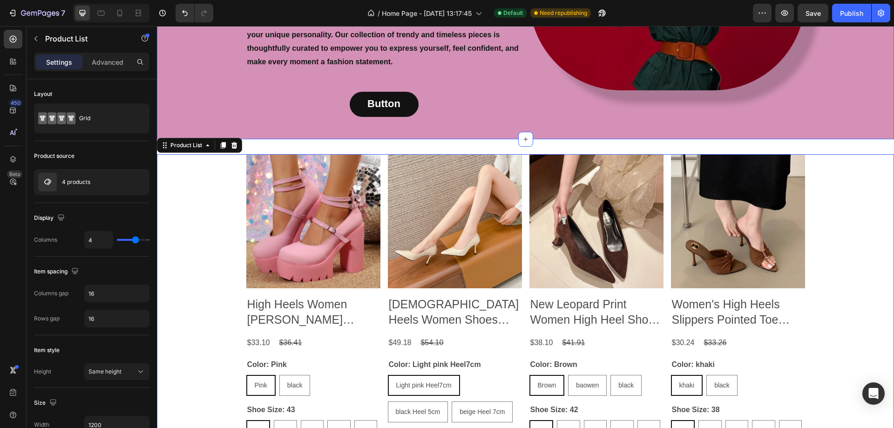
scroll to position [1052, 0]
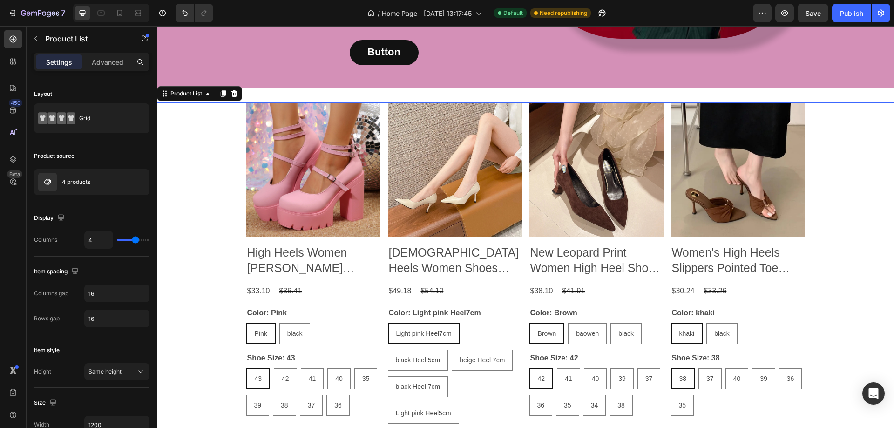
click at [201, 140] on div "Product Images High Heels Women [PERSON_NAME] [PERSON_NAME] Shoes Woman Product…" at bounding box center [525, 420] width 737 height 637
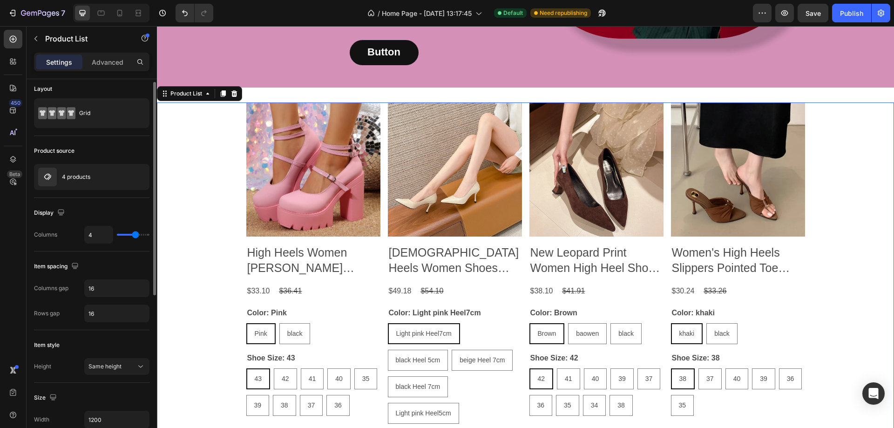
scroll to position [0, 0]
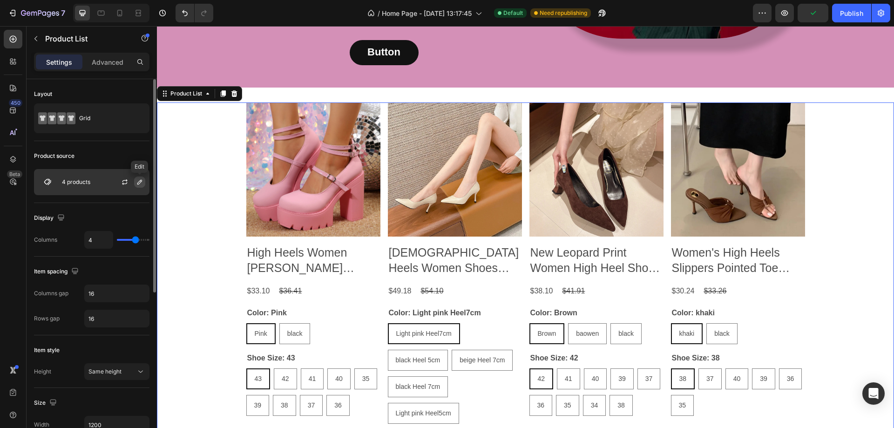
click at [135, 183] on button "button" at bounding box center [139, 181] width 11 height 11
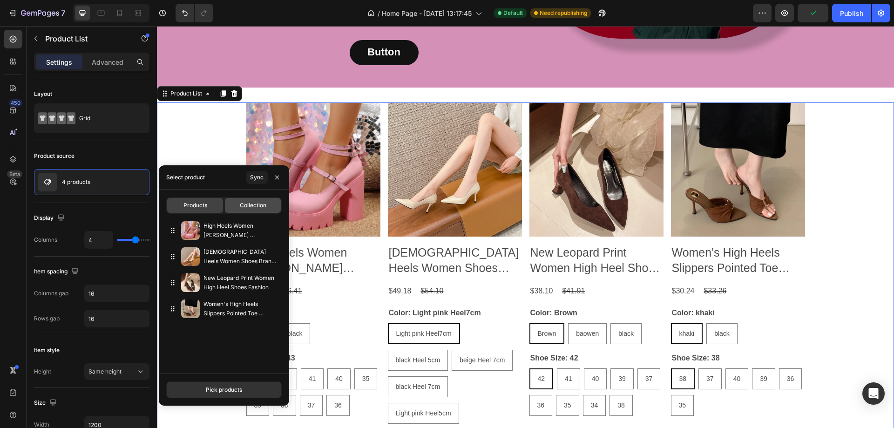
click at [241, 202] on span "Collection" at bounding box center [253, 205] width 27 height 8
type input "10"
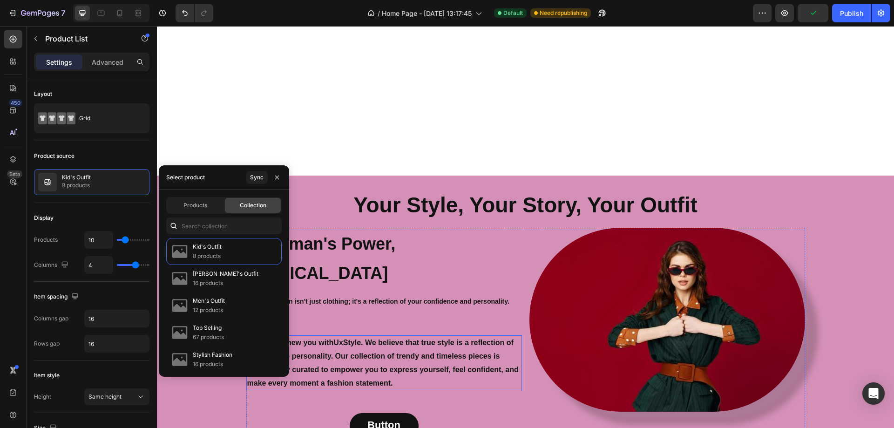
scroll to position [933, 0]
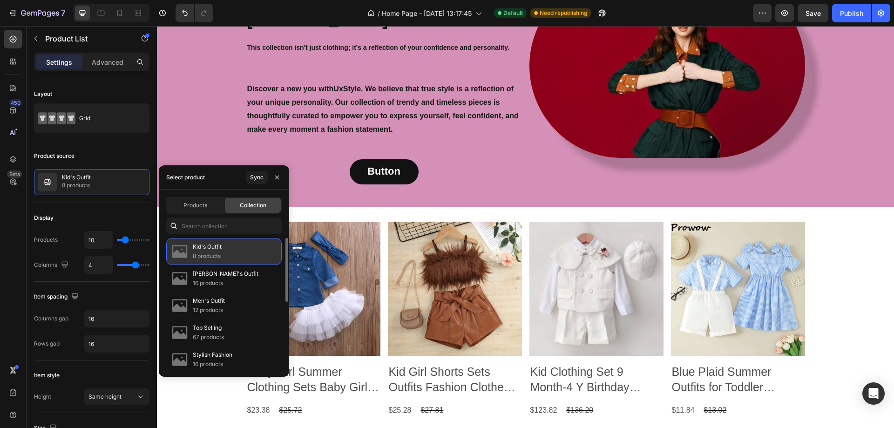
click at [253, 248] on div "Kid's Outfit 8 products" at bounding box center [223, 251] width 115 height 27
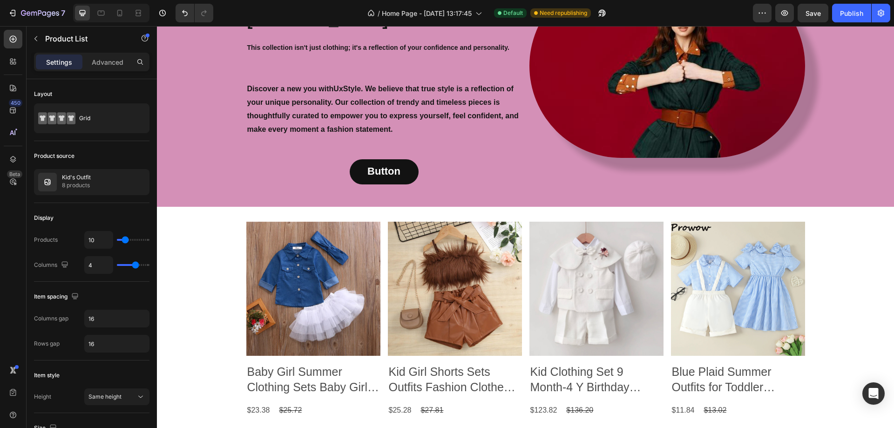
click at [6, 261] on div "450 Beta" at bounding box center [13, 195] width 19 height 331
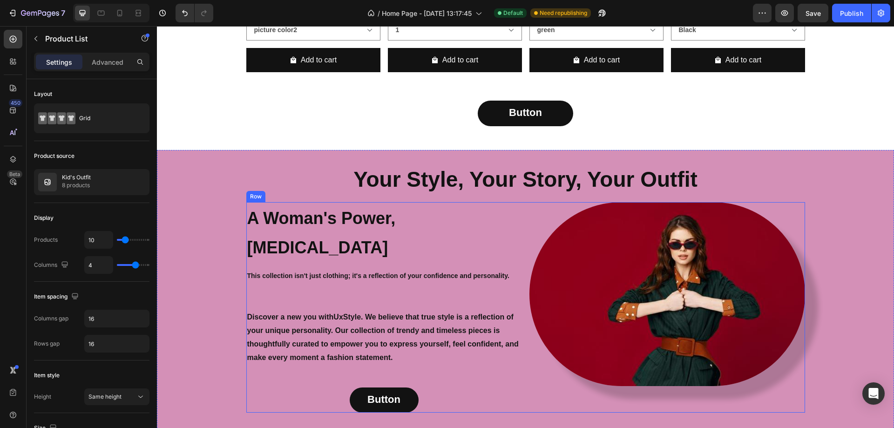
scroll to position [747, 0]
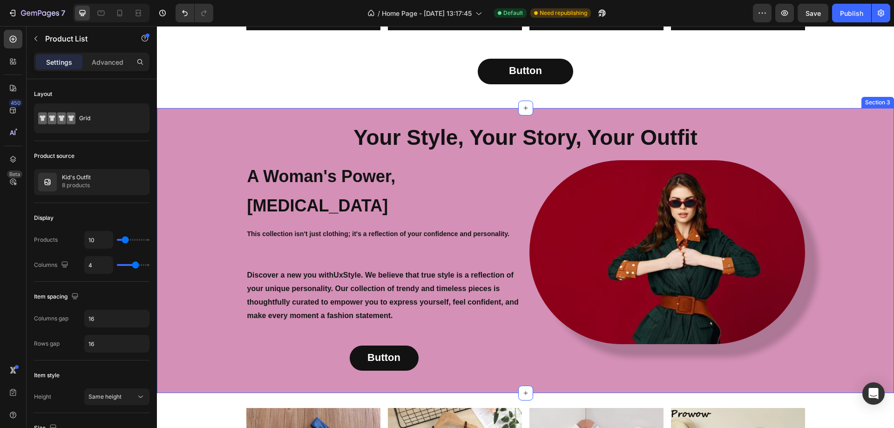
click at [214, 200] on div "Your Style, Your Story, Your Outfit Heading A Woman's Power, Her Own Style Head…" at bounding box center [525, 250] width 737 height 255
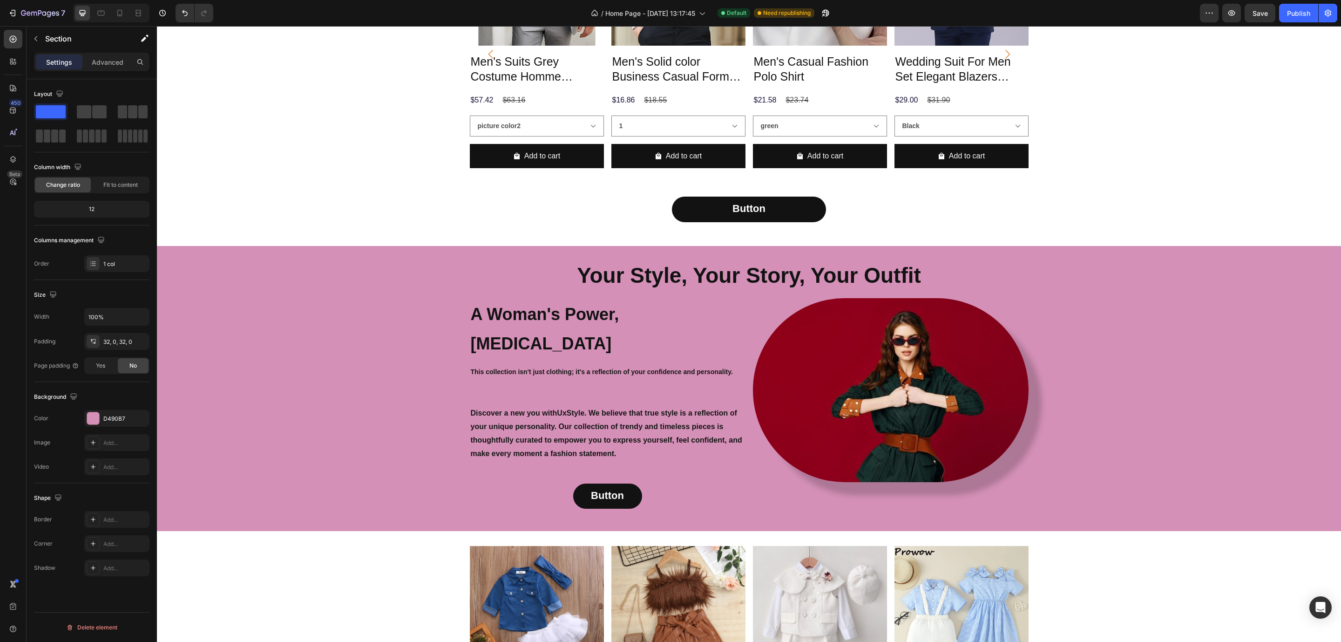
scroll to position [442, 0]
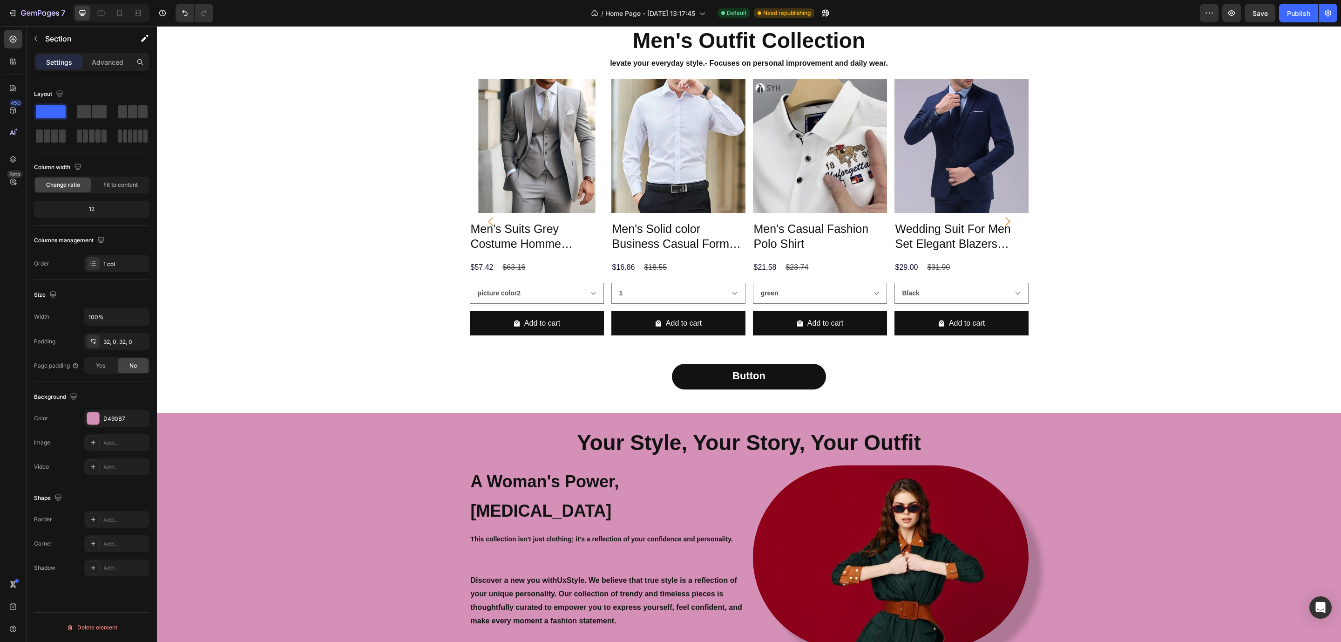
click at [893, 418] on div "Your Style, Your Story, Your Outfit Heading A Woman's Power, Her Own Style Head…" at bounding box center [749, 555] width 1184 height 285
click at [893, 427] on h2 "Your Style, Your Story, Your Outfit" at bounding box center [749, 443] width 1184 height 30
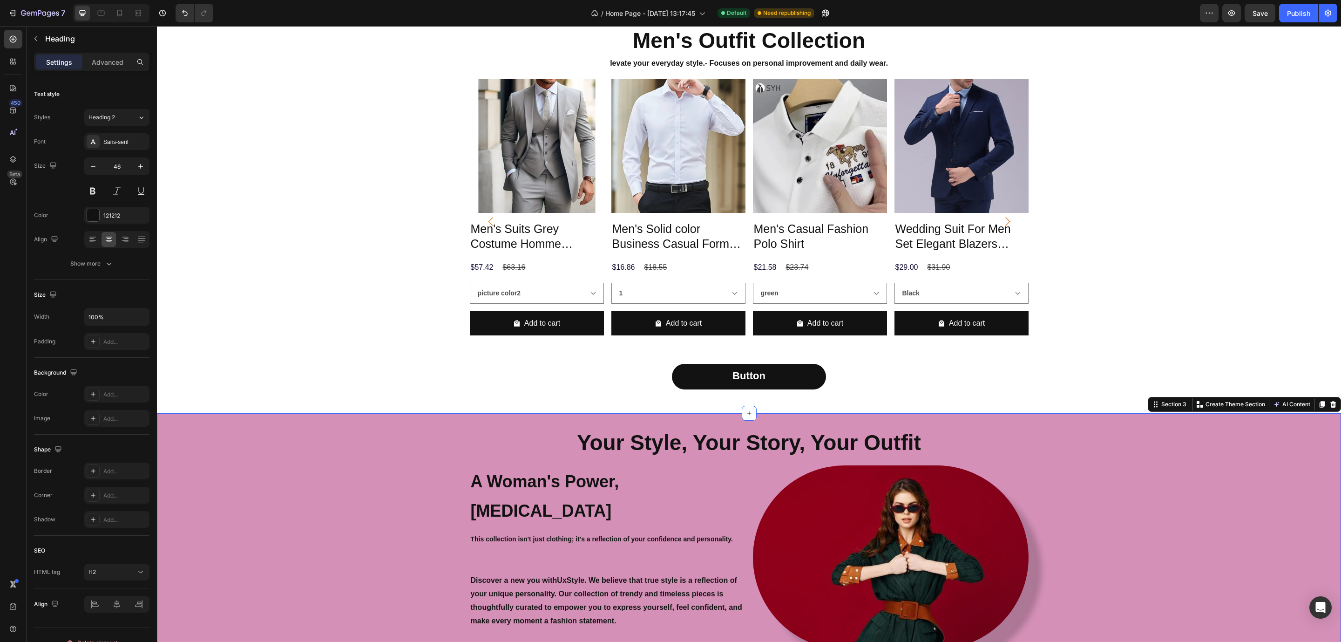
click at [893, 427] on div "Your Style, Your Story, Your Outfit Heading A Woman's Power, Her Own Style Head…" at bounding box center [749, 555] width 1184 height 255
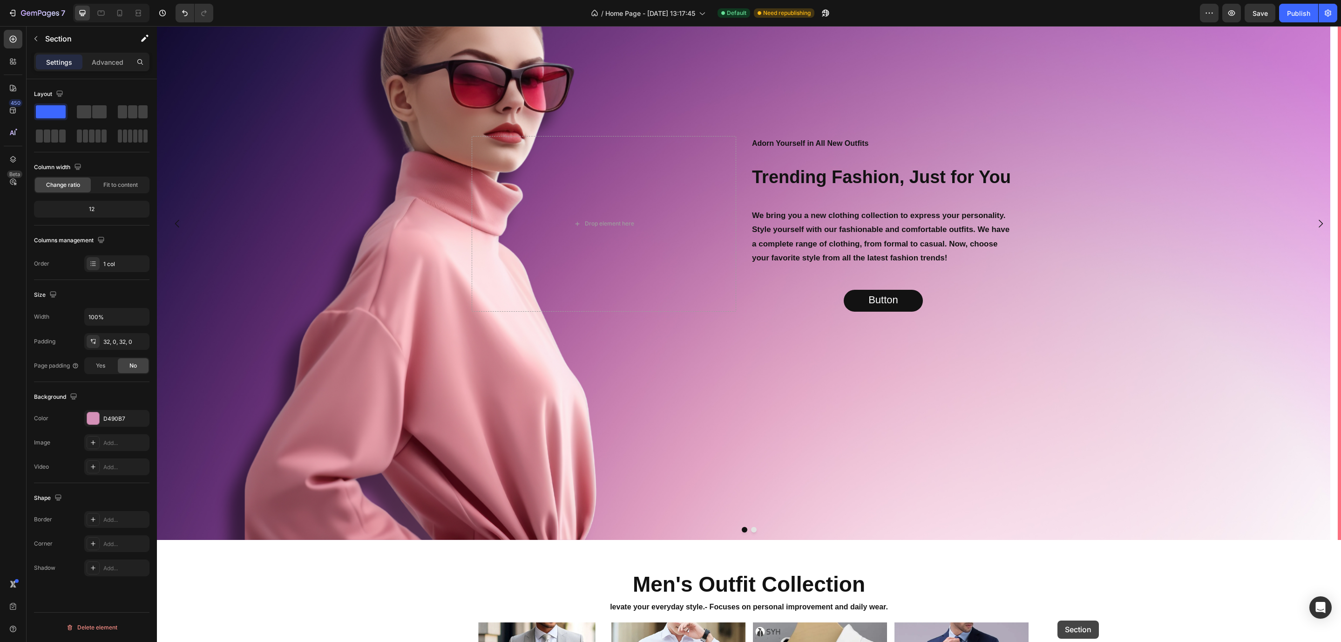
scroll to position [156, 0]
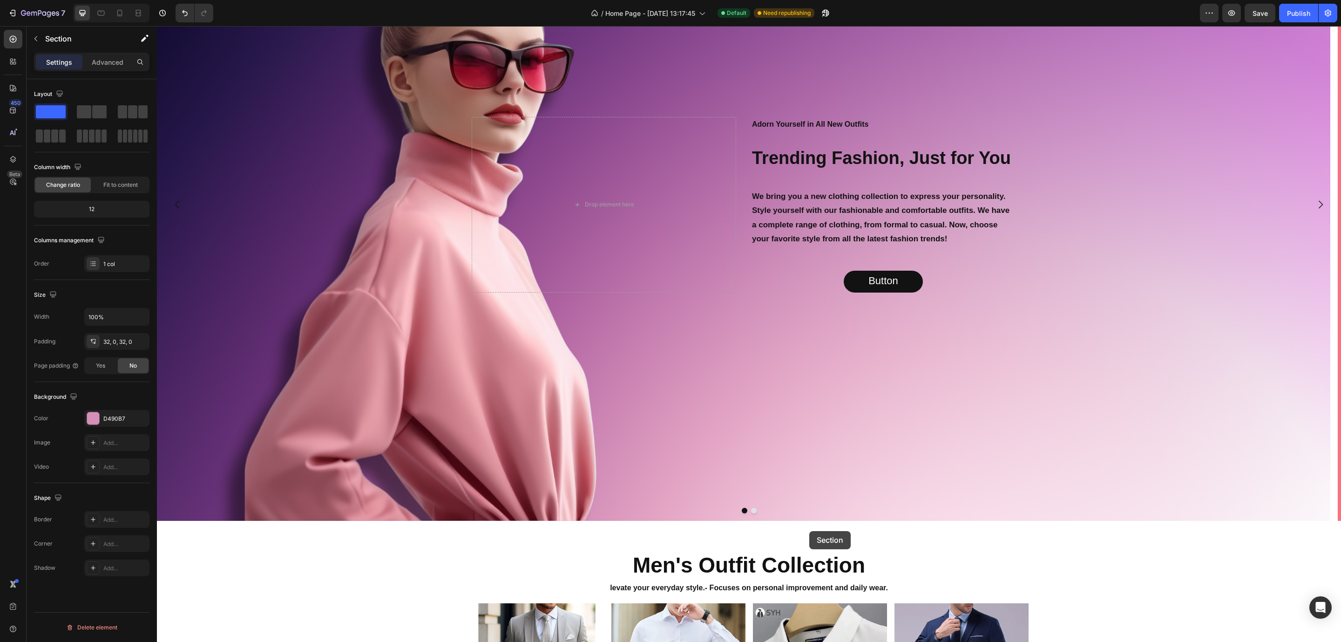
drag, startPoint x: 1151, startPoint y: 396, endPoint x: 809, endPoint y: 531, distance: 367.5
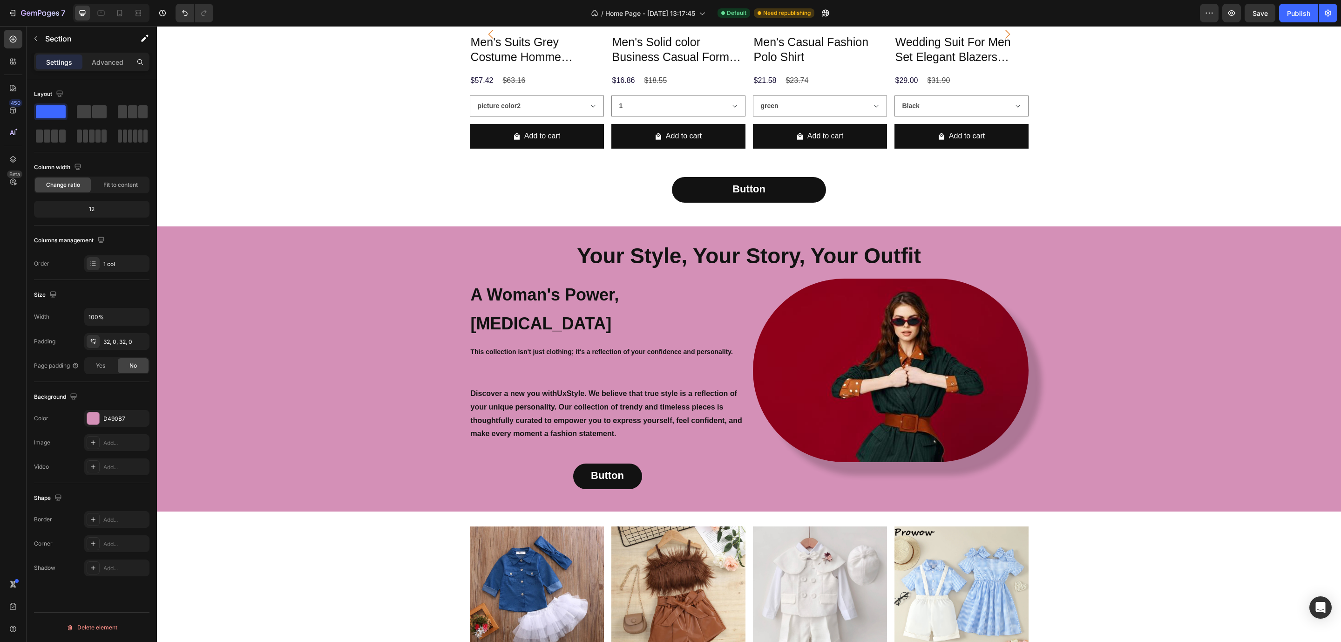
scroll to position [785, 0]
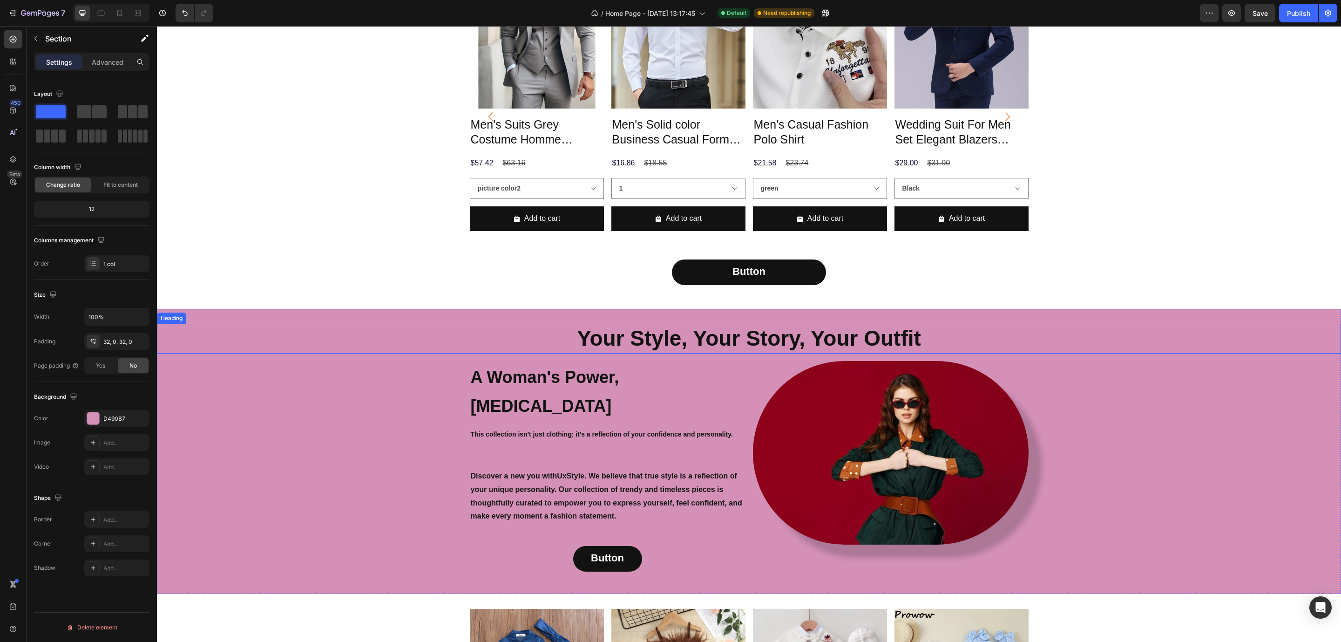
click at [364, 341] on h2 "Your Style, Your Story, Your Outfit" at bounding box center [749, 339] width 1184 height 30
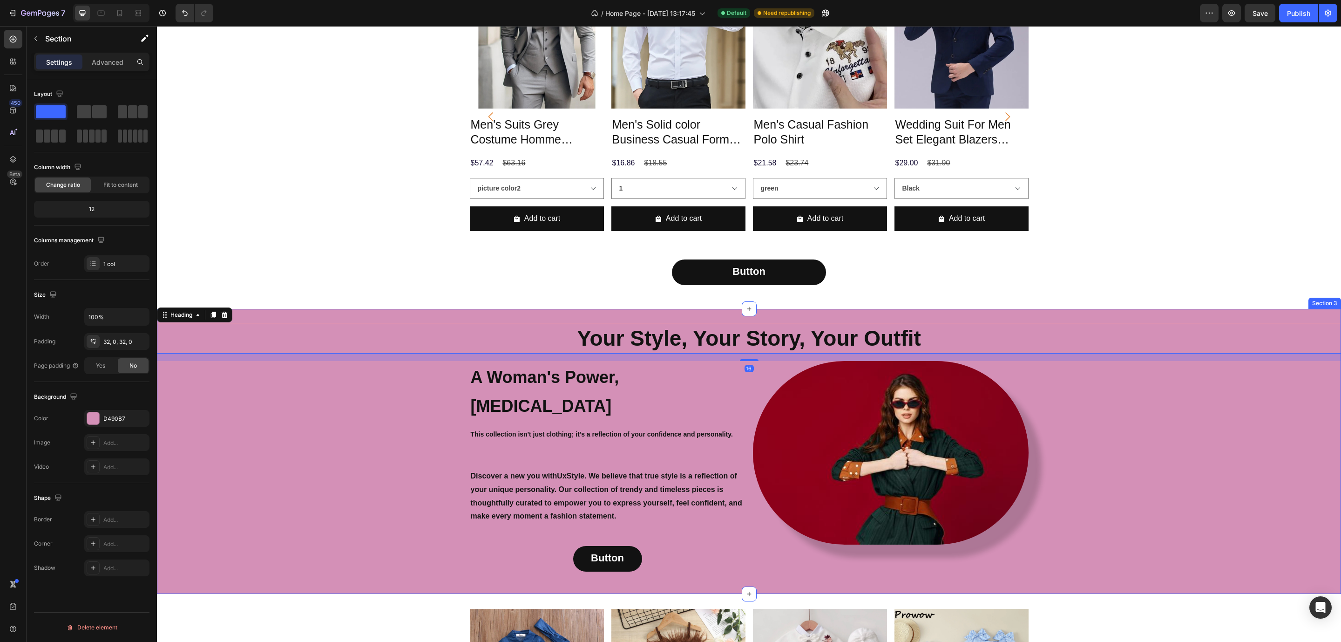
click at [893, 314] on div "Your Style, Your Story, Your Outfit Heading 16 A Woman's Power, Her Own Style H…" at bounding box center [749, 451] width 1184 height 285
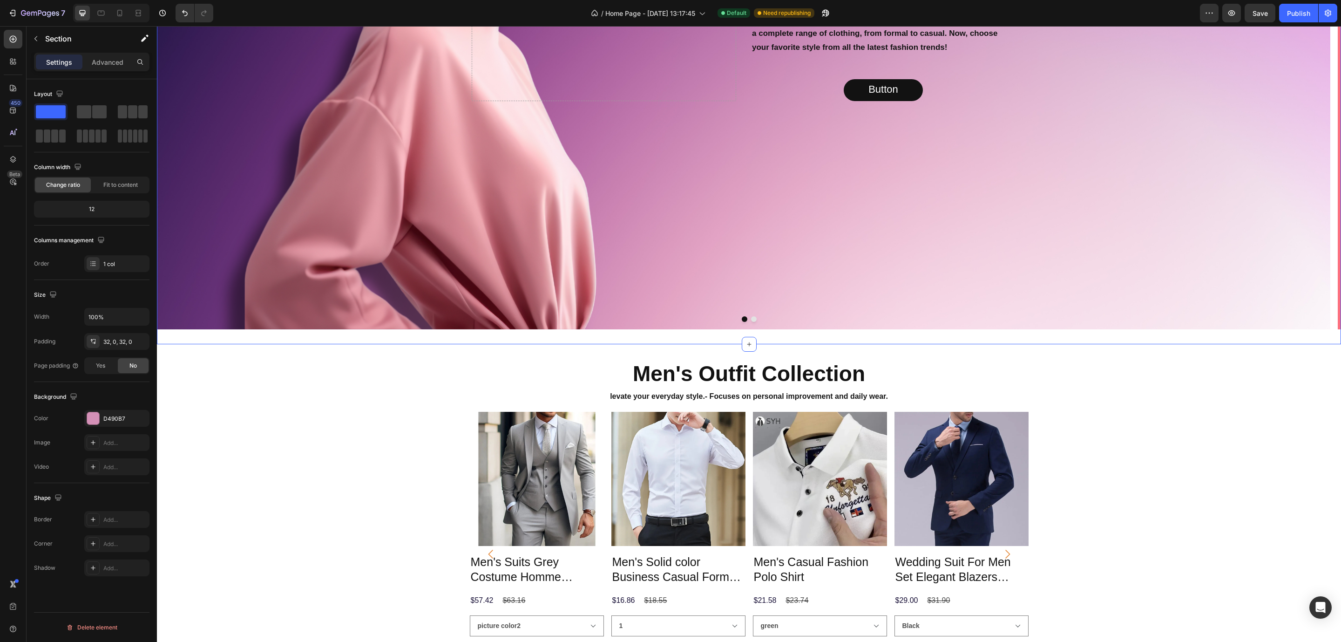
scroll to position [349, 0]
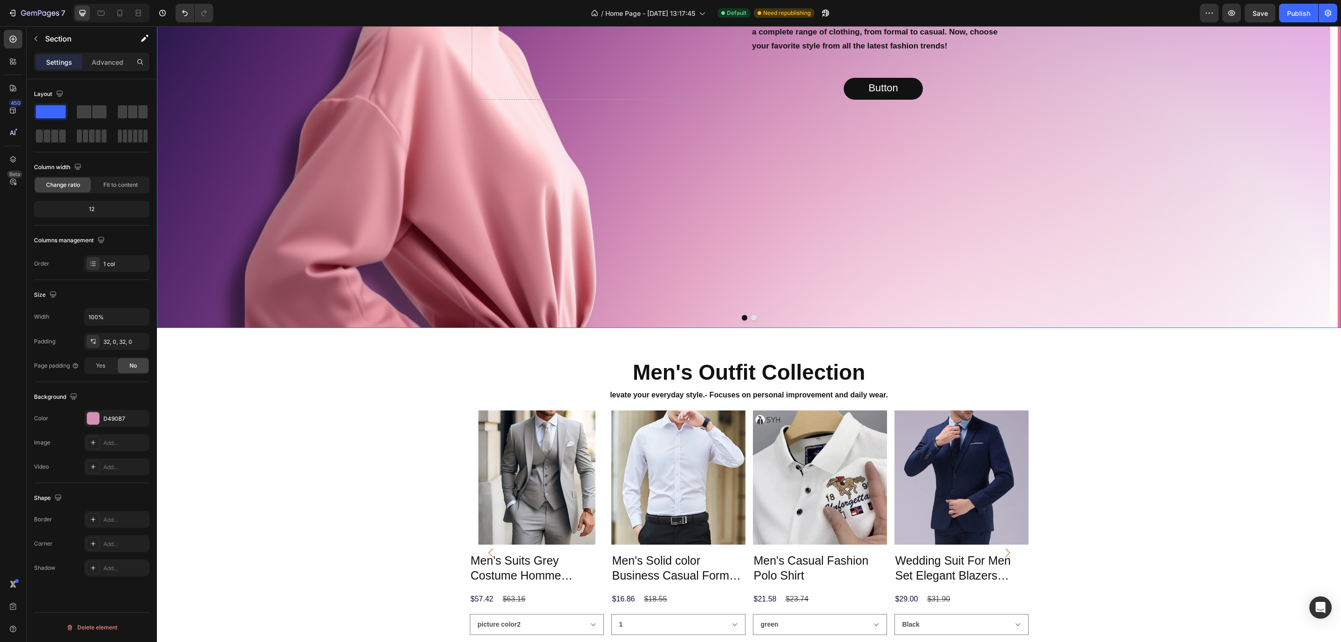
click at [752, 315] on div at bounding box center [749, 318] width 1184 height 6
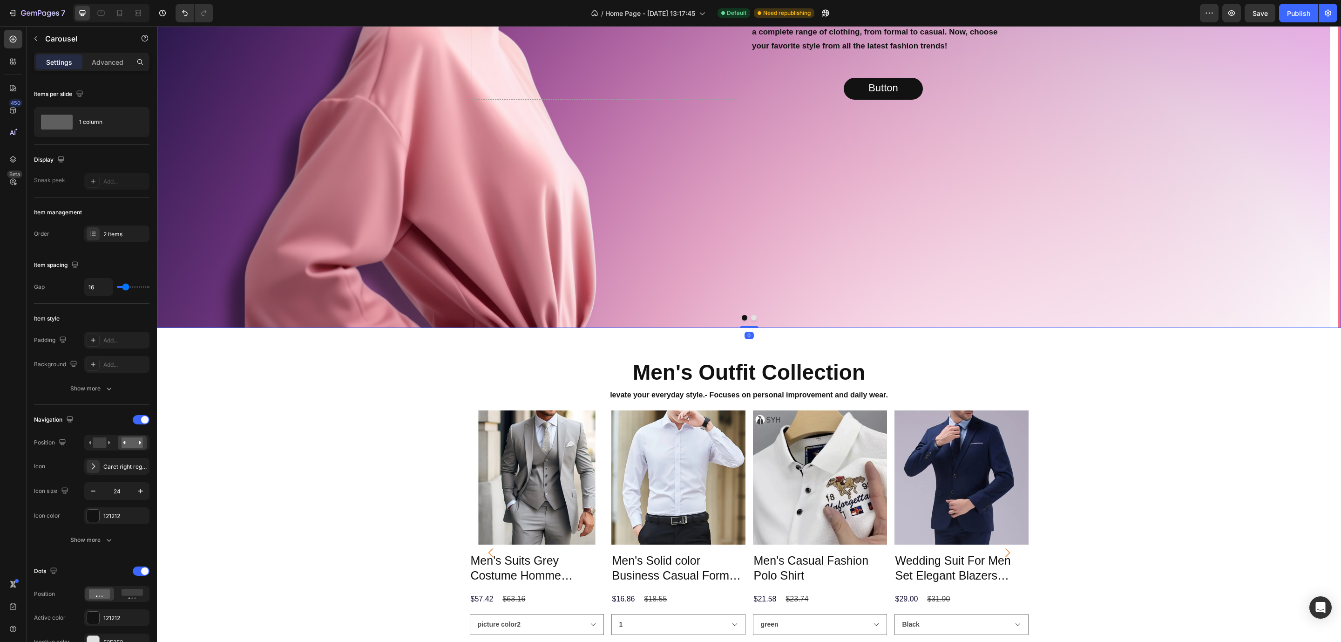
click at [751, 318] on button "Dot" at bounding box center [754, 318] width 6 height 6
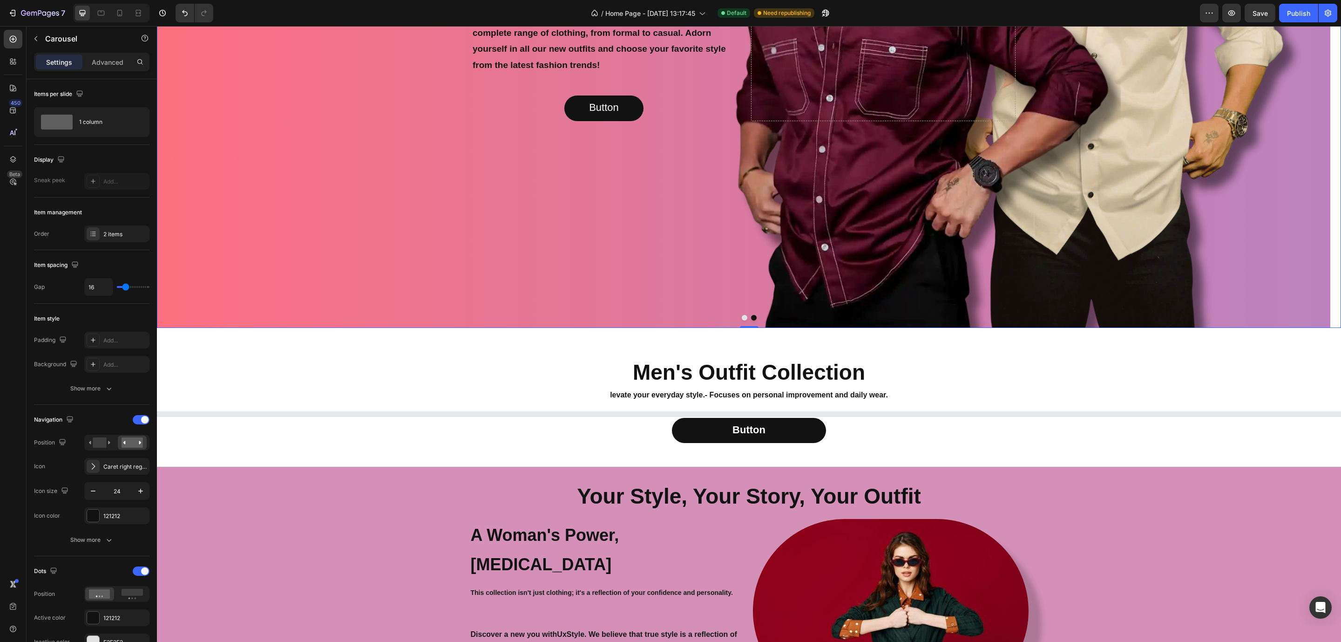
click at [742, 315] on button "Dot" at bounding box center [745, 318] width 6 height 6
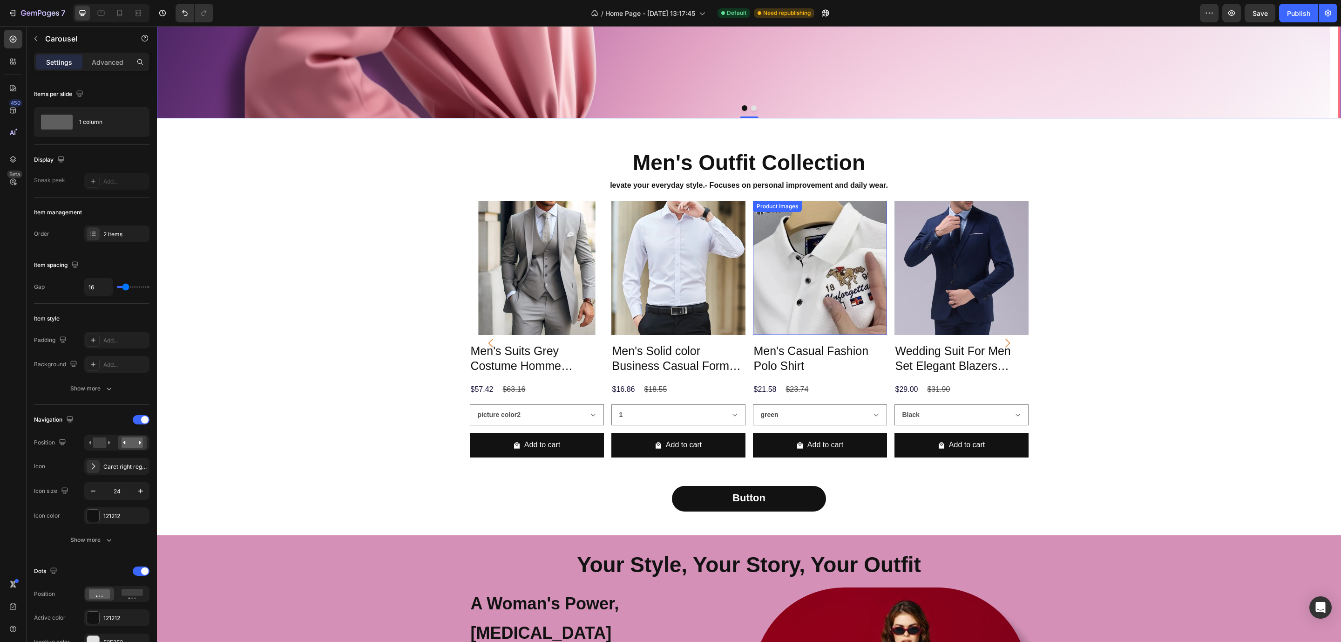
scroll to position [489, 0]
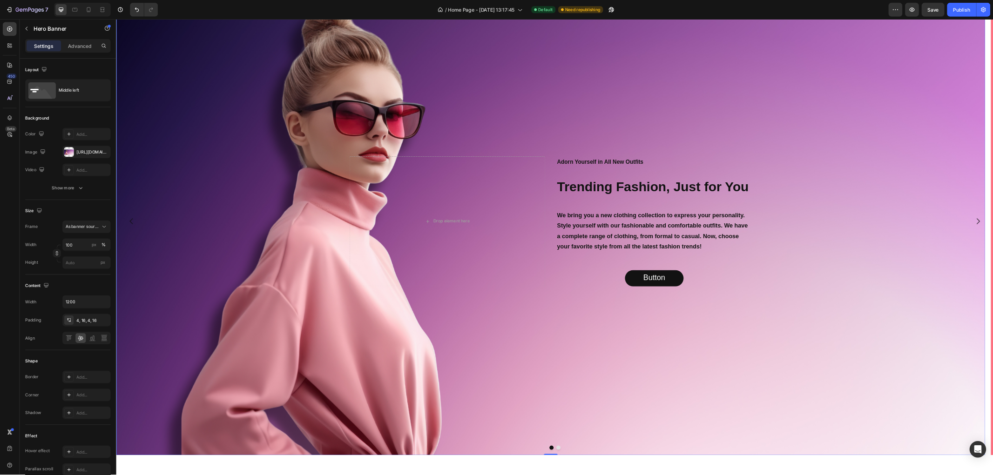
scroll to position [0, 0]
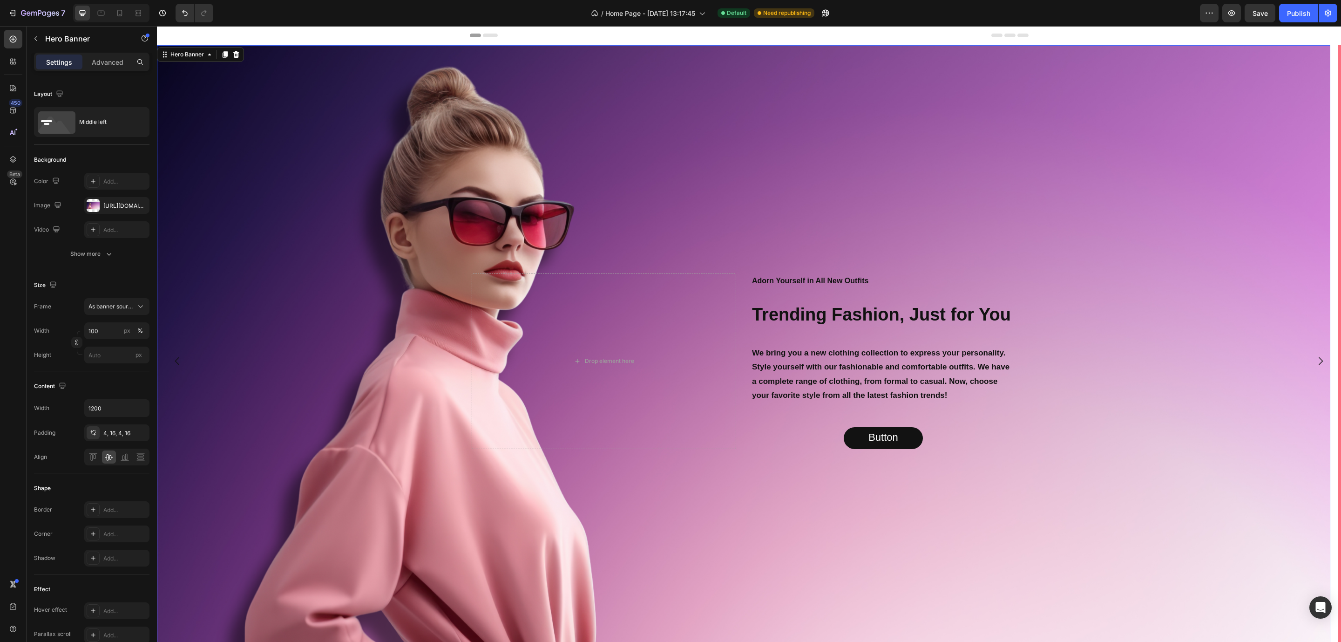
click at [328, 80] on div "Background Image" at bounding box center [743, 361] width 1173 height 632
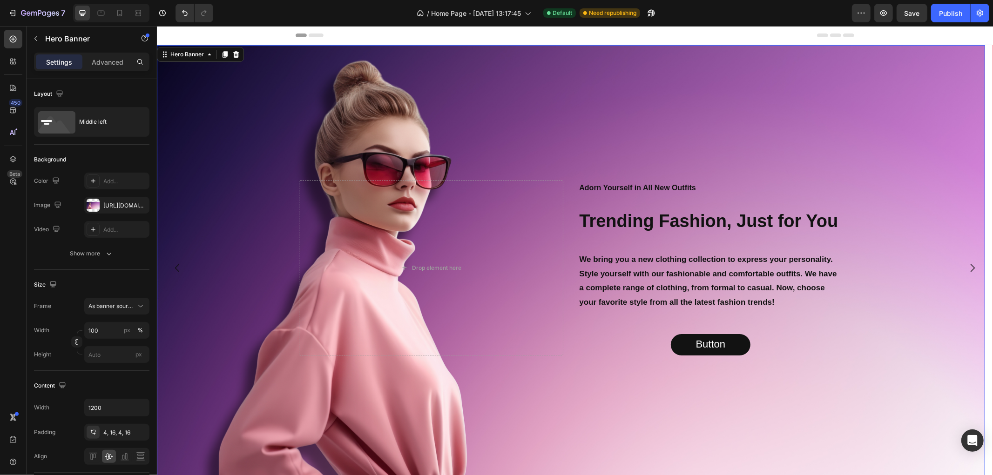
click at [119, 54] on div "Settings Advanced" at bounding box center [91, 62] width 115 height 19
click at [118, 54] on div "Settings Advanced" at bounding box center [91, 62] width 115 height 19
click at [115, 64] on p "Advanced" at bounding box center [108, 62] width 32 height 10
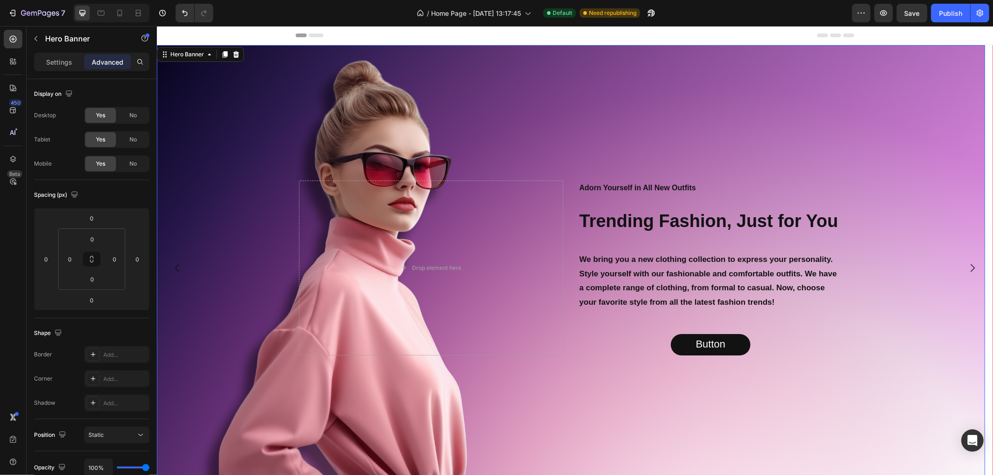
click at [271, 141] on div "Background Image" at bounding box center [570, 268] width 828 height 446
click at [439, 97] on div "Background Image" at bounding box center [570, 268] width 828 height 446
click at [70, 61] on p "Settings" at bounding box center [59, 62] width 26 height 10
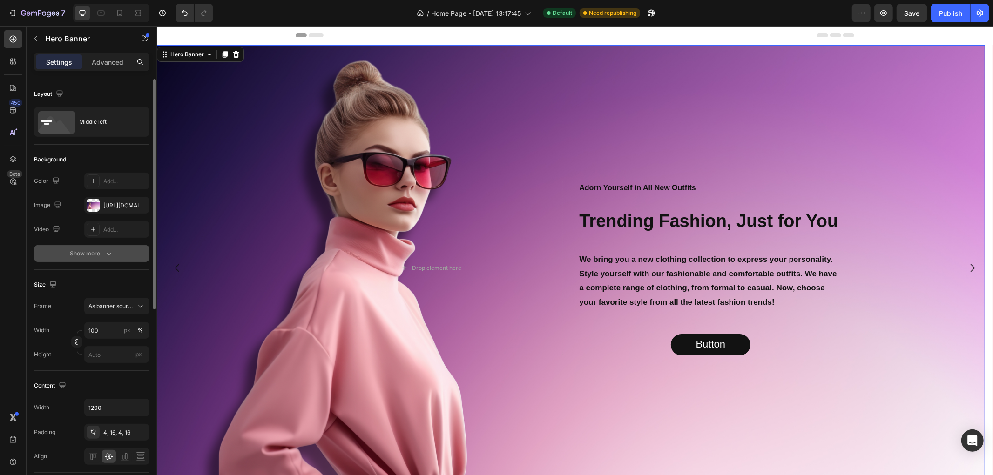
click at [112, 255] on icon "button" at bounding box center [108, 253] width 9 height 9
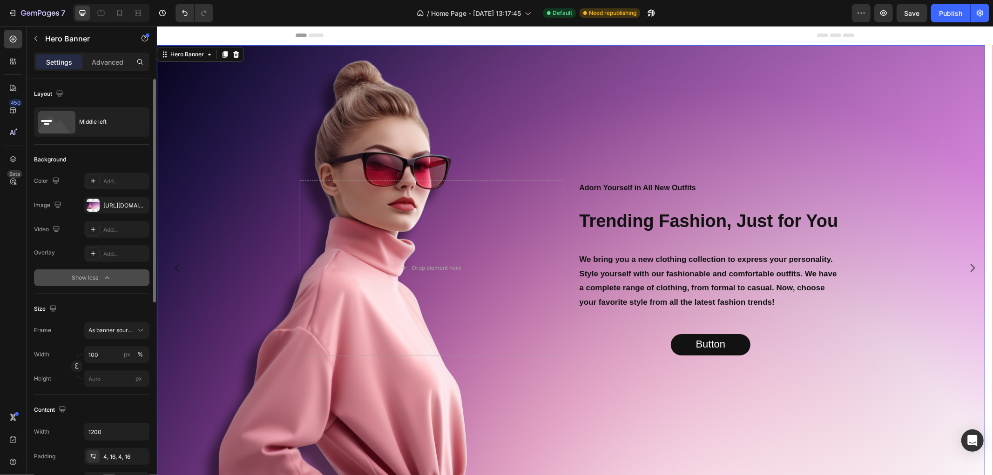
click at [118, 156] on div "Background" at bounding box center [91, 159] width 115 height 15
click at [608, 95] on div "Background Image" at bounding box center [570, 268] width 828 height 446
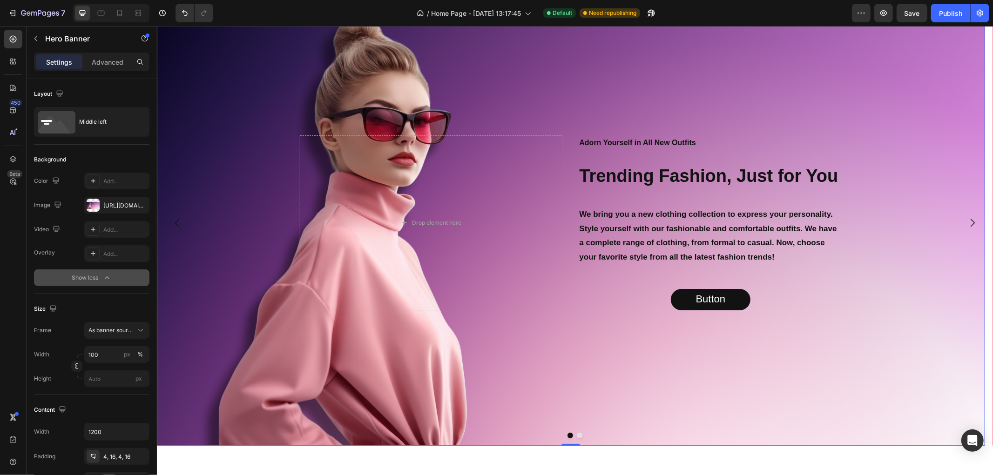
scroll to position [258, 0]
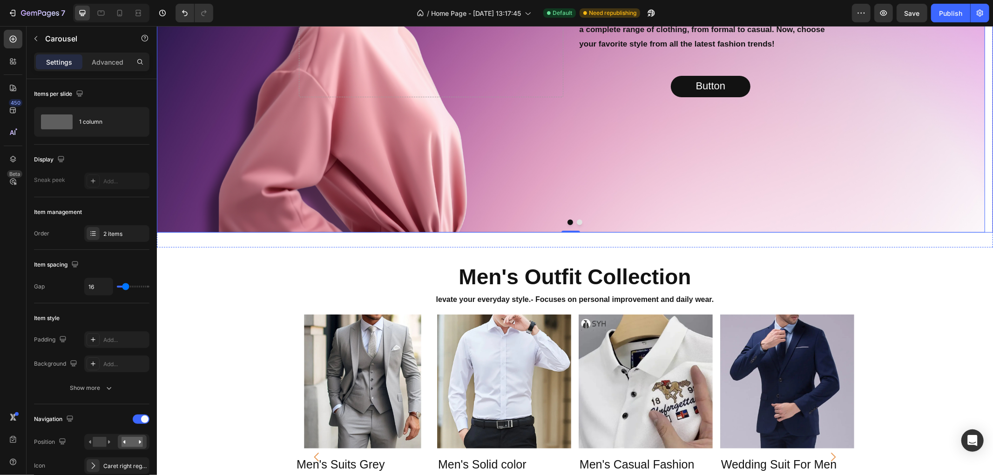
click at [576, 221] on button "Dot" at bounding box center [579, 222] width 6 height 6
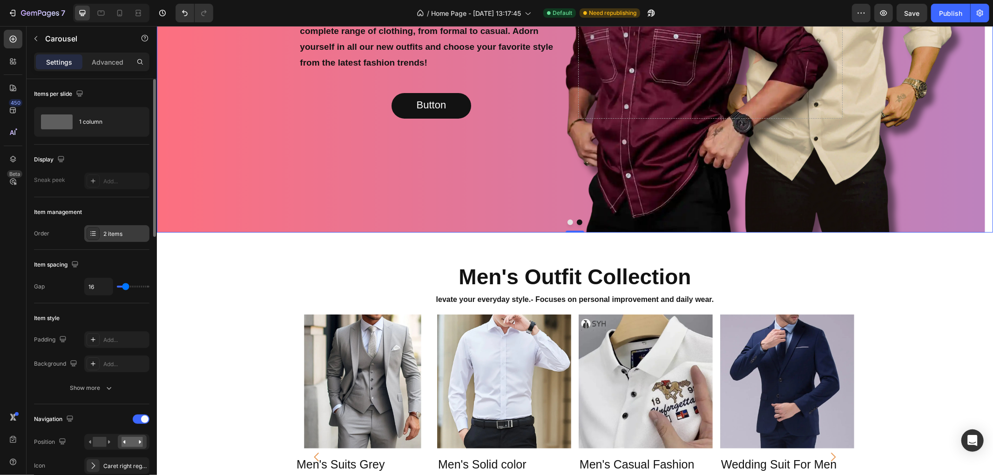
click at [119, 235] on div "2 items" at bounding box center [125, 234] width 44 height 8
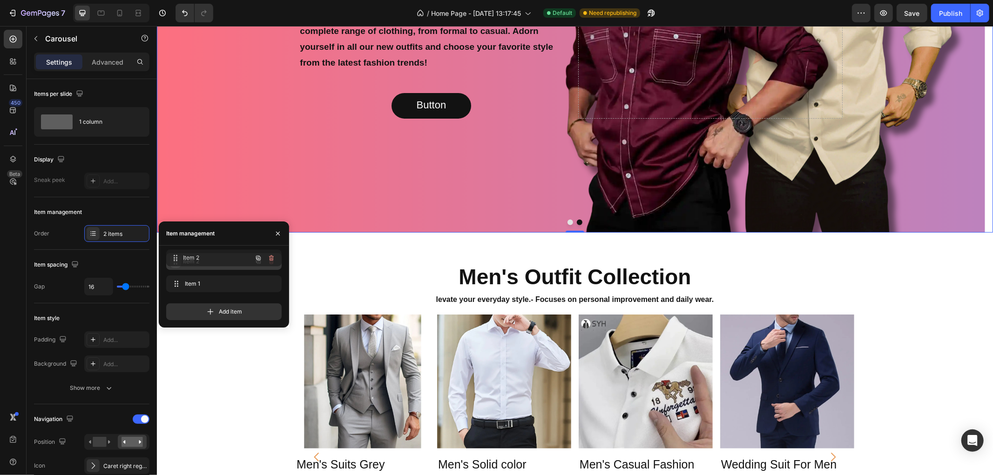
drag, startPoint x: 176, startPoint y: 285, endPoint x: 176, endPoint y: 259, distance: 26.1
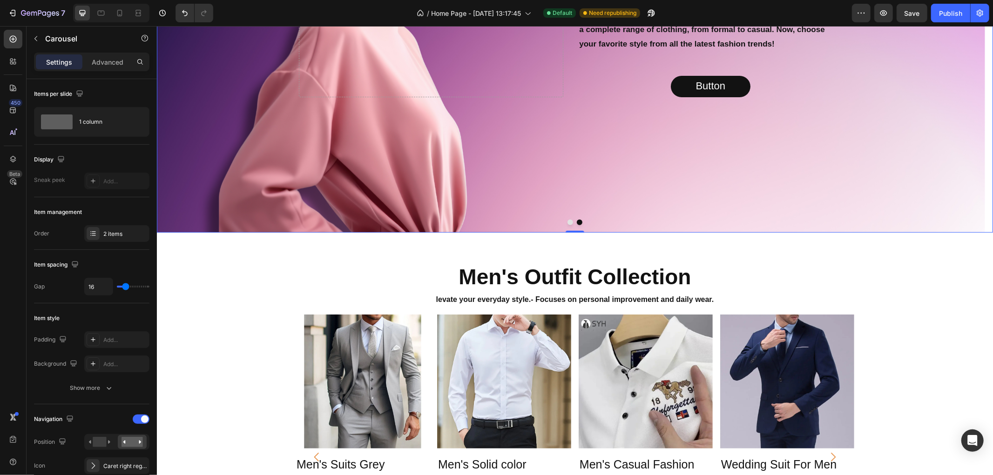
click at [567, 224] on button "Dot" at bounding box center [570, 222] width 6 height 6
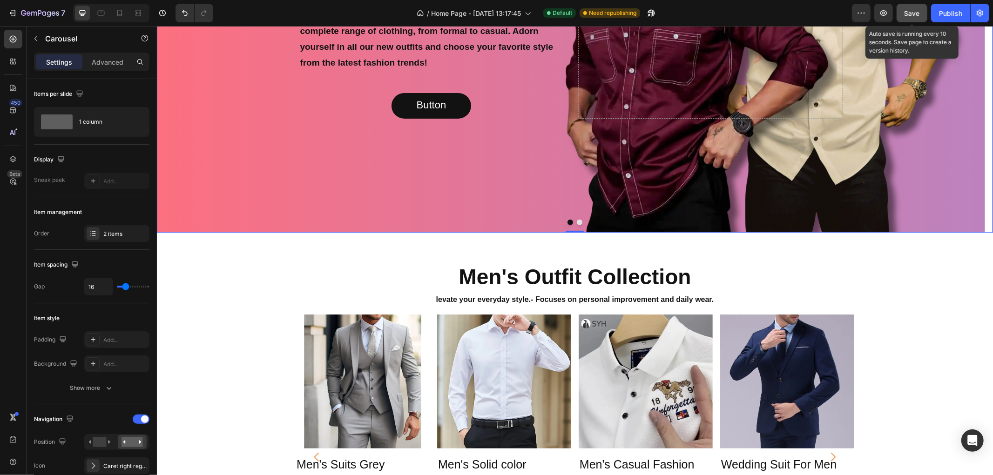
click at [893, 10] on span "Save" at bounding box center [912, 13] width 15 height 8
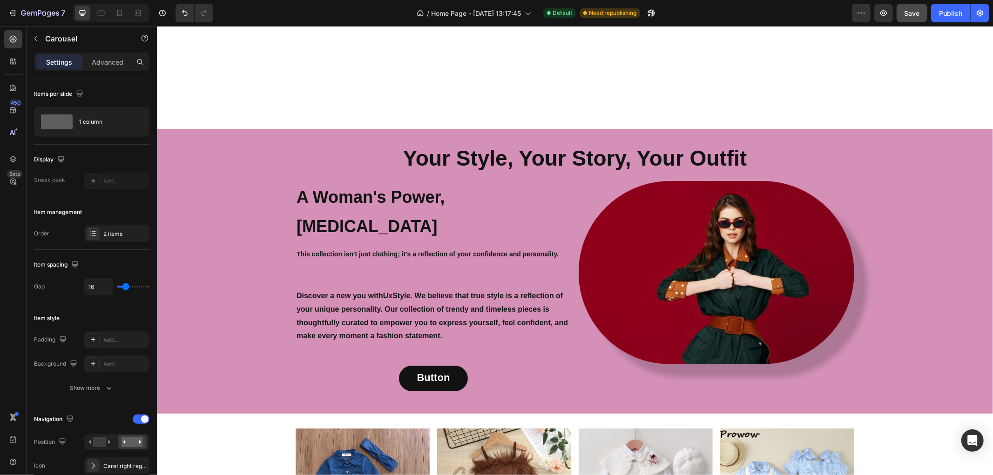
scroll to position [1035, 0]
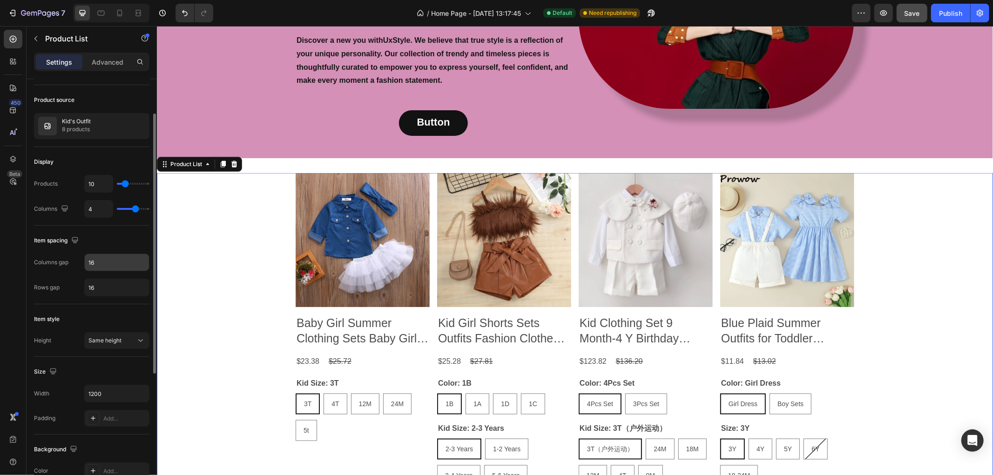
scroll to position [0, 0]
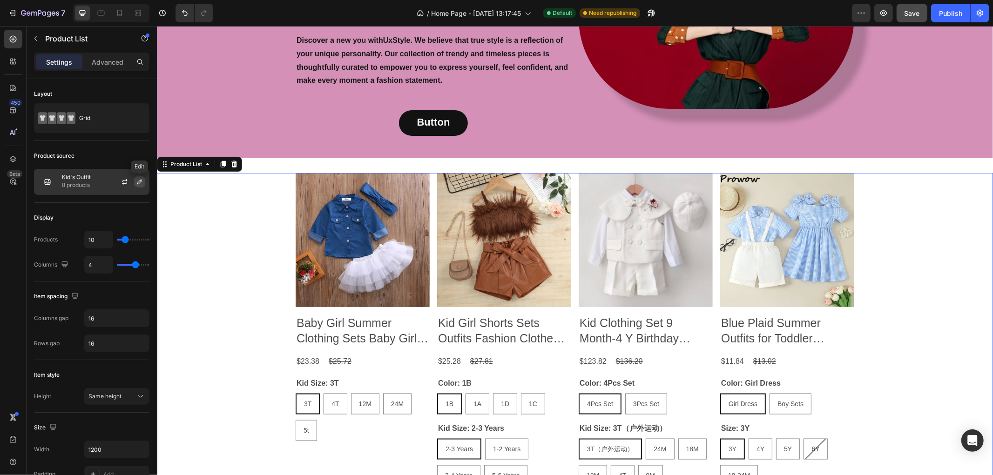
click at [140, 182] on icon "button" at bounding box center [139, 181] width 7 height 7
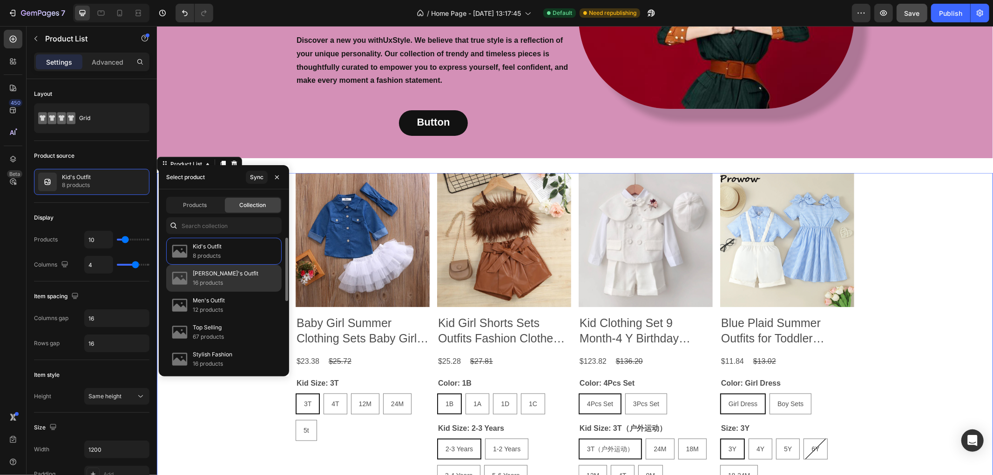
click at [241, 292] on div "Ladie's Outfit 16 products" at bounding box center [223, 305] width 115 height 27
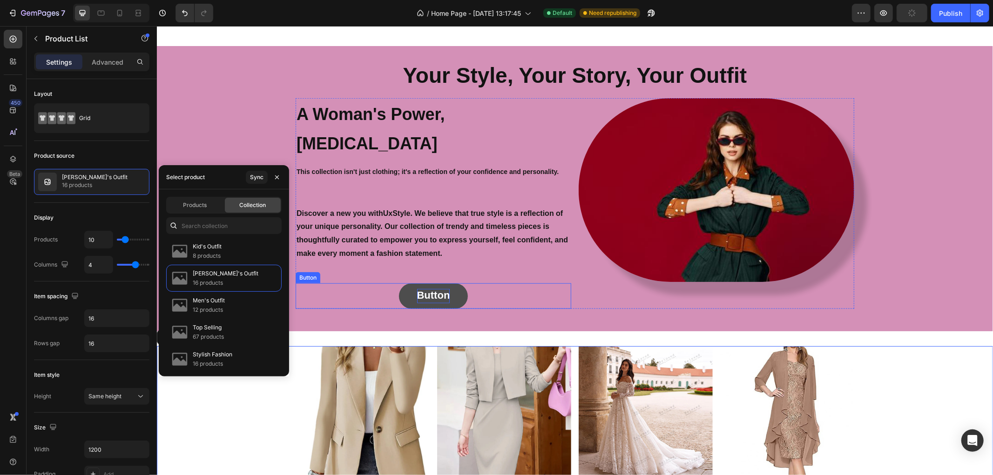
scroll to position [757, 0]
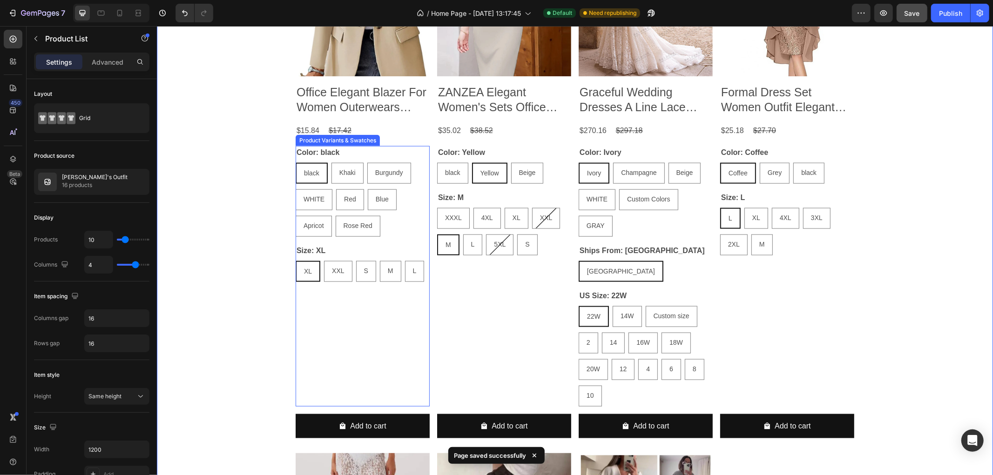
scroll to position [963, 0]
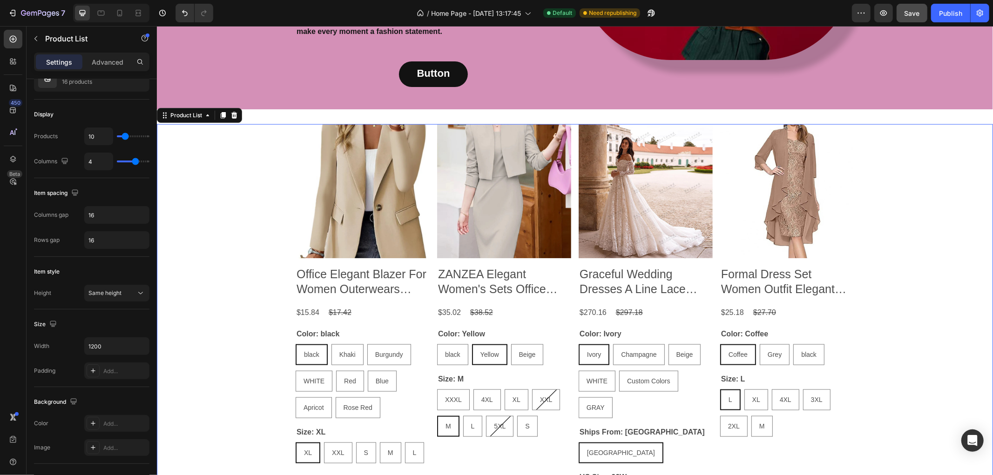
scroll to position [860, 0]
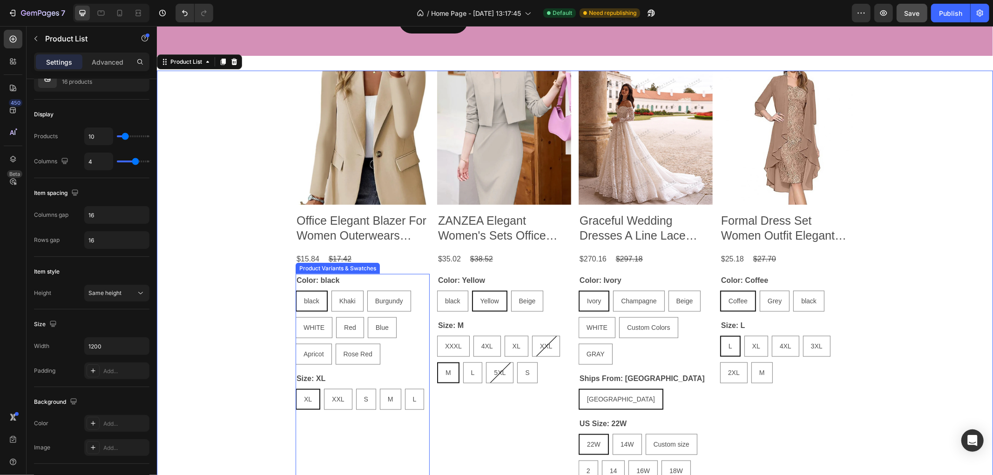
click at [373, 274] on div "Color: black black black black Khaki Khaki Khaki Burgundy Burgundy Burgundy WHI…" at bounding box center [362, 319] width 134 height 91
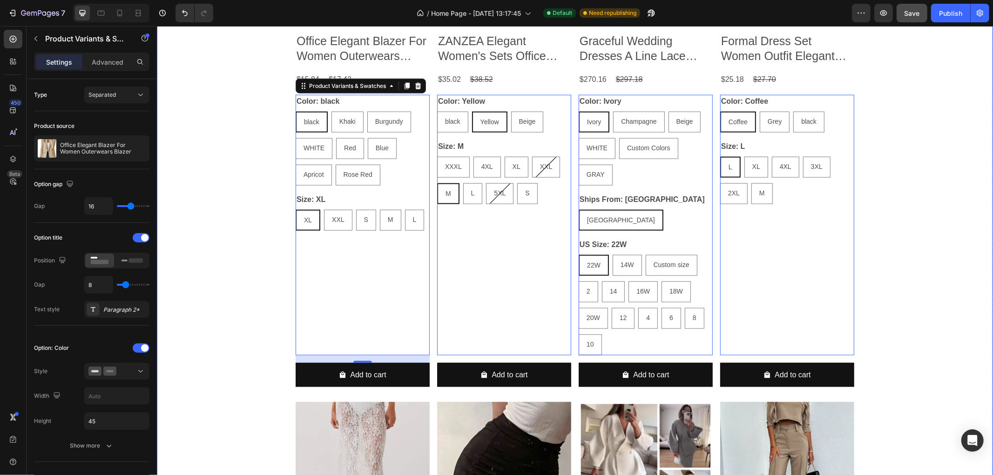
scroll to position [1015, 0]
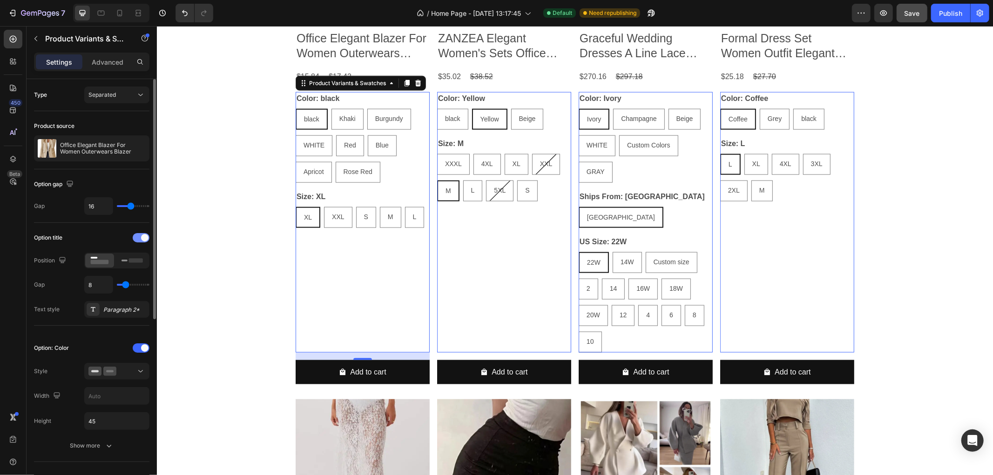
click at [134, 238] on div at bounding box center [141, 237] width 17 height 9
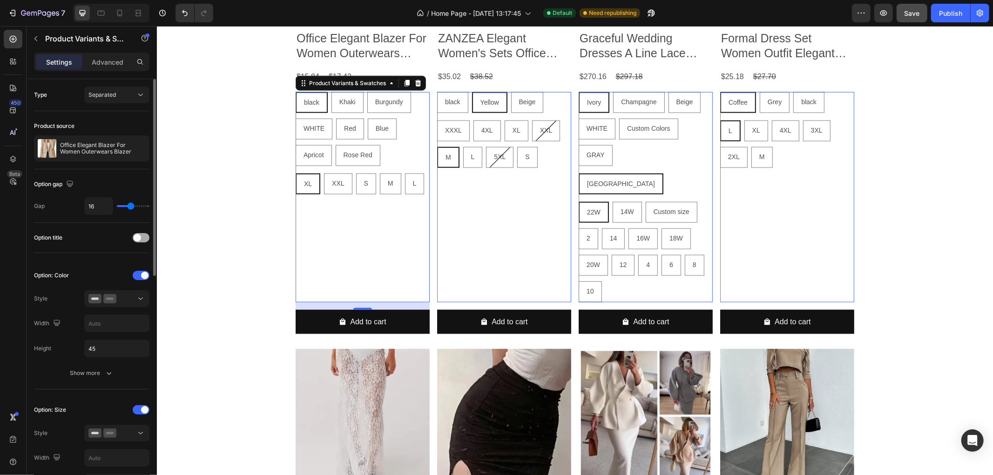
click at [137, 234] on span at bounding box center [137, 237] width 7 height 7
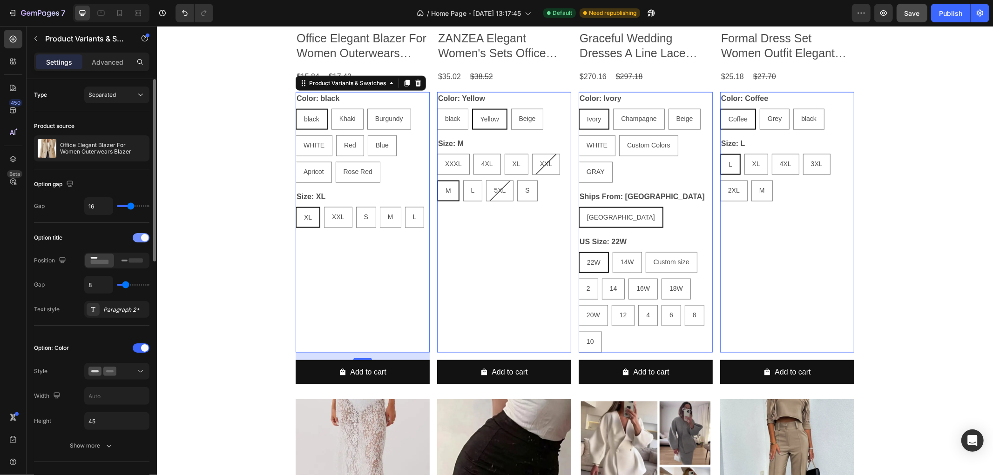
click at [137, 234] on div at bounding box center [141, 237] width 17 height 9
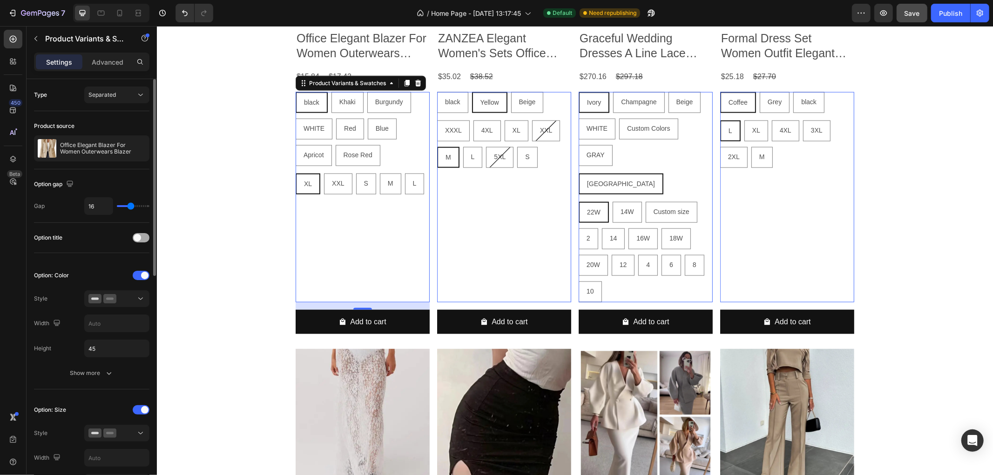
click at [137, 234] on div at bounding box center [141, 237] width 17 height 9
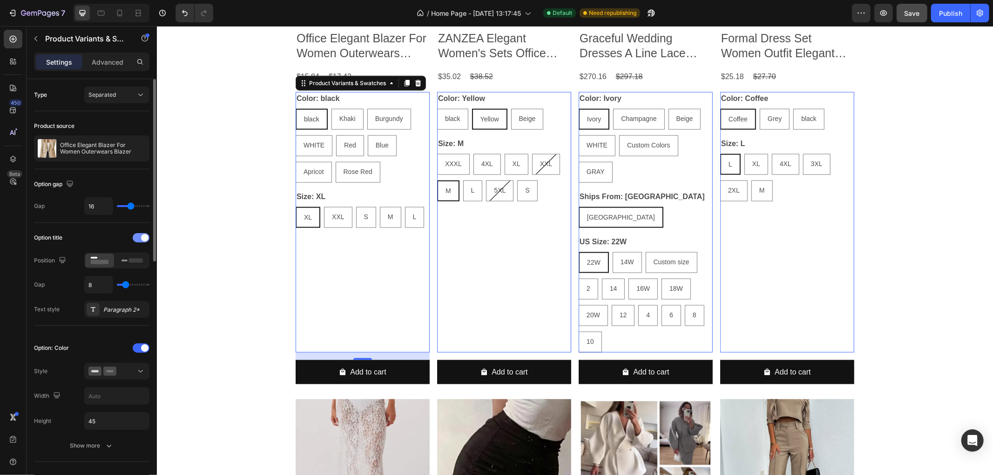
click at [137, 234] on div at bounding box center [141, 237] width 17 height 9
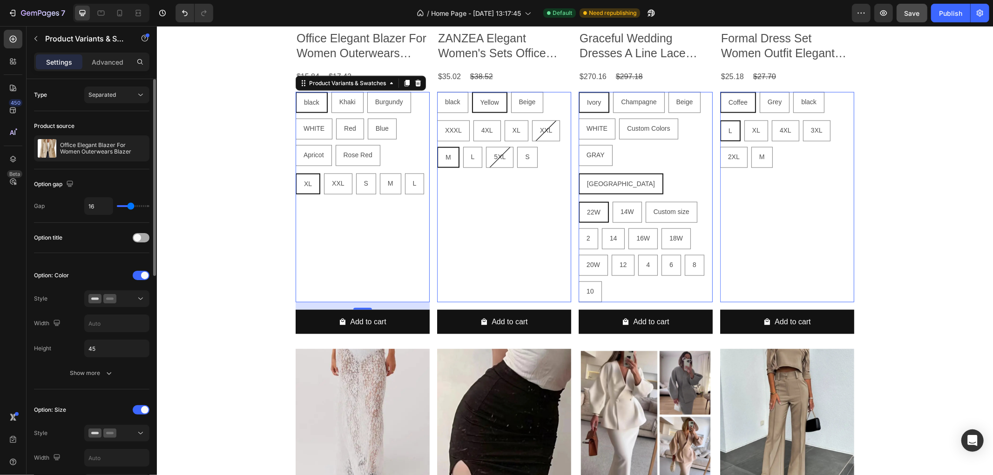
click at [137, 234] on div at bounding box center [141, 237] width 17 height 9
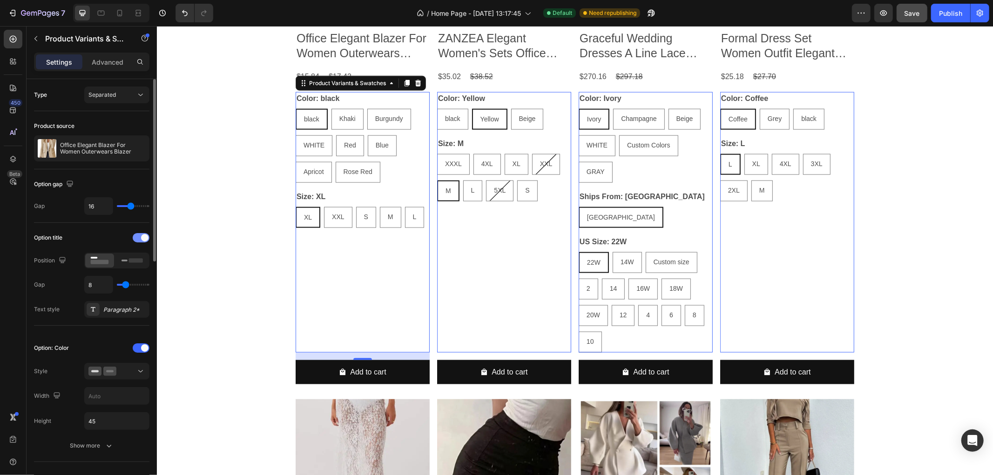
click at [137, 234] on div at bounding box center [141, 237] width 17 height 9
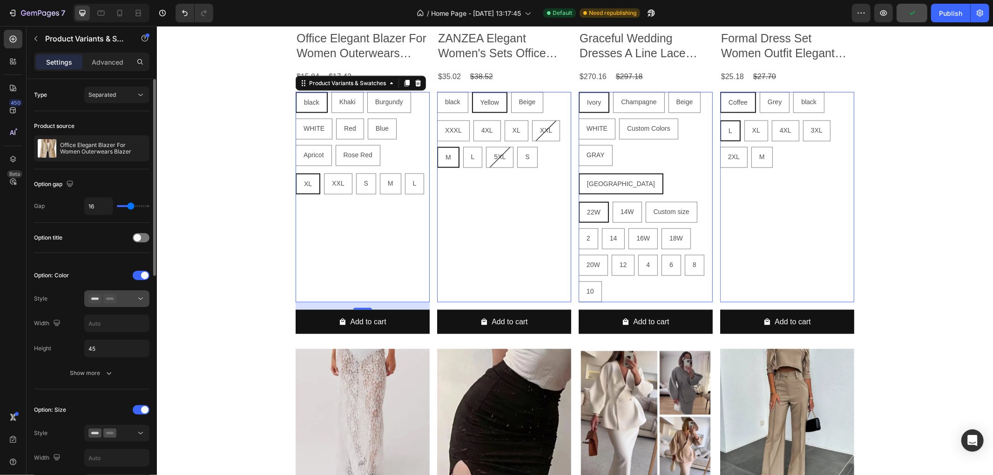
click at [140, 306] on button at bounding box center [116, 299] width 65 height 17
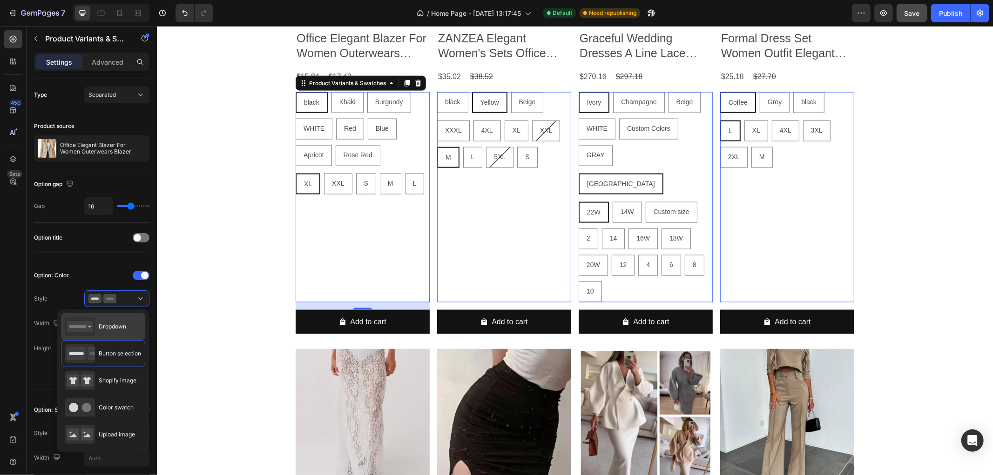
click at [122, 328] on span "Dropdown" at bounding box center [112, 327] width 27 height 8
type input "100%"
select select "Yellow"
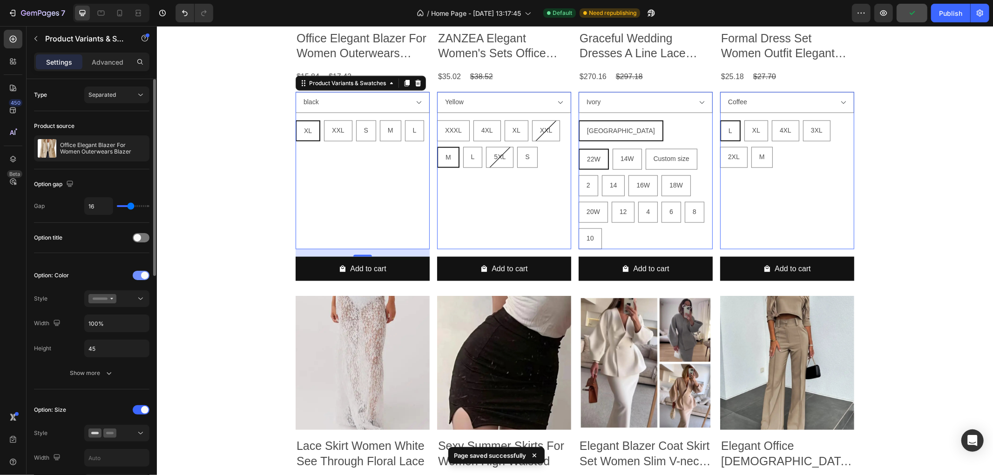
click at [139, 274] on div at bounding box center [141, 275] width 17 height 9
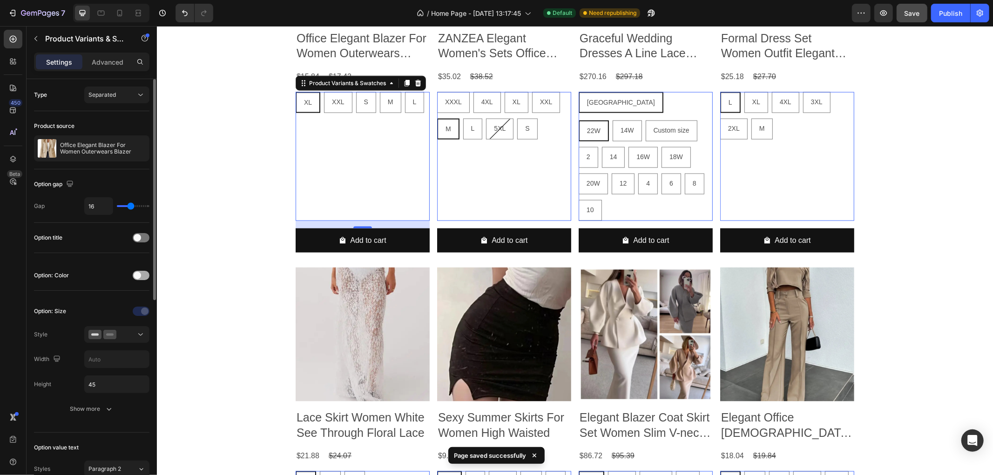
click at [139, 274] on span at bounding box center [137, 275] width 7 height 7
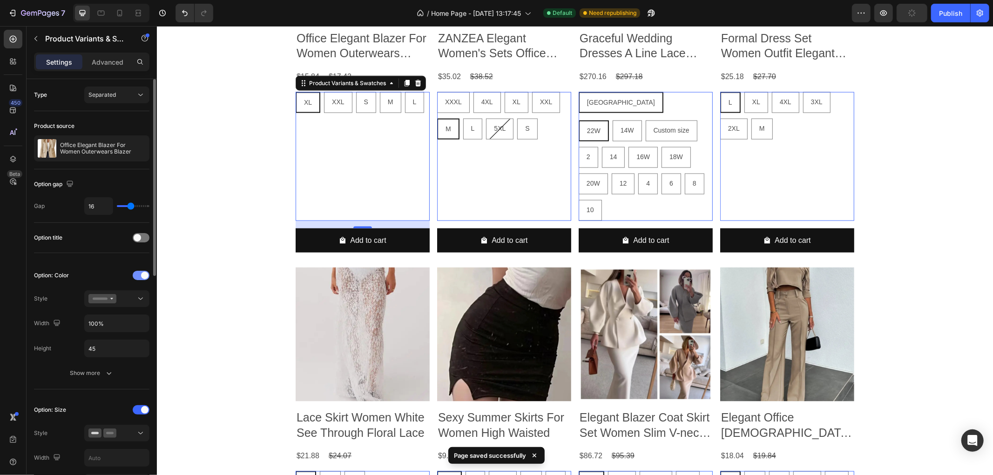
select select "Yellow"
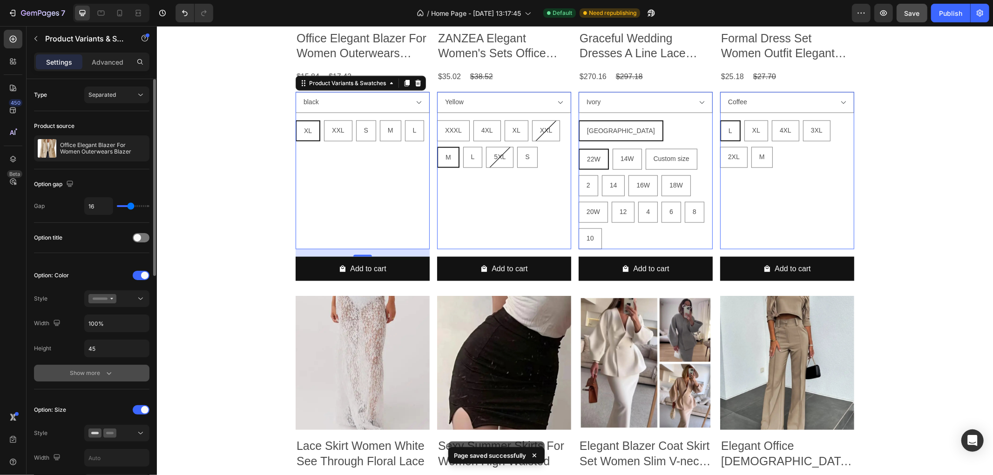
scroll to position [103, 0]
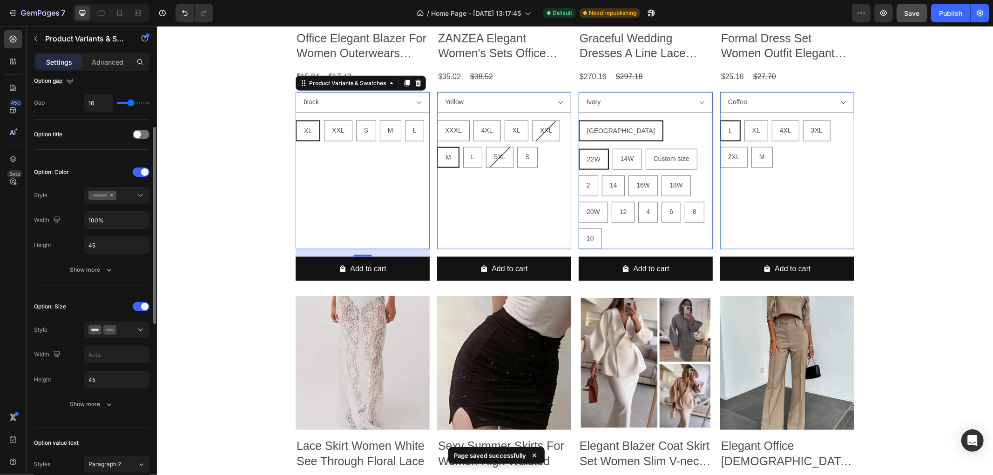
click at [141, 312] on div "Option: Size" at bounding box center [91, 306] width 115 height 15
click at [142, 303] on div at bounding box center [141, 306] width 17 height 9
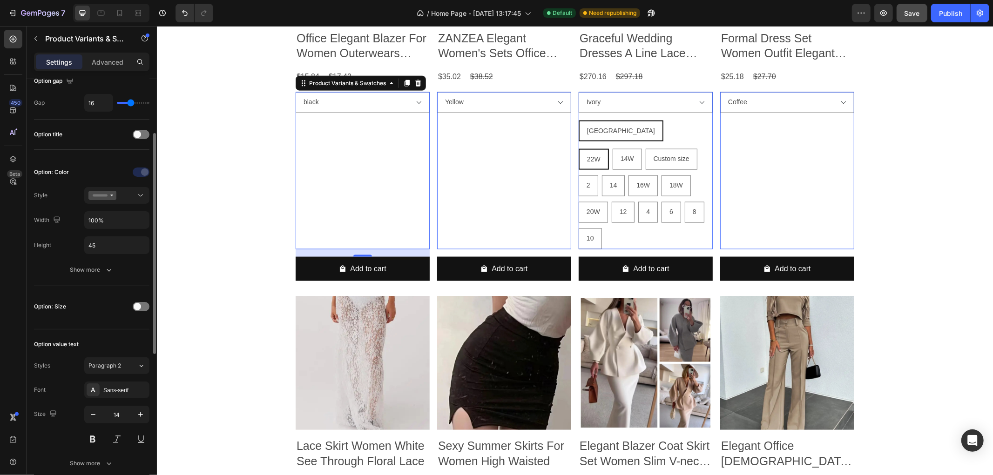
click at [138, 376] on div "Styles Paragraph 2 Font Sans-serif Size 14 Show more" at bounding box center [91, 415] width 115 height 115
click at [136, 365] on div "Paragraph 2" at bounding box center [112, 366] width 49 height 8
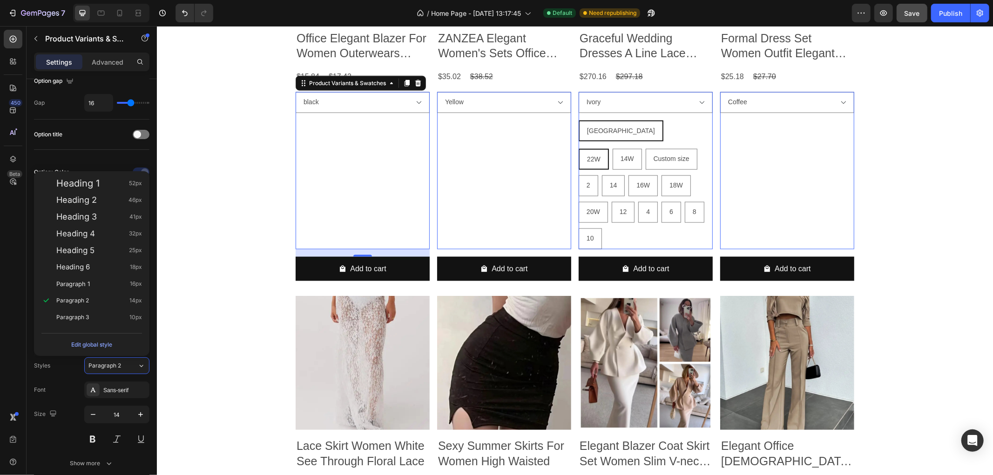
drag, startPoint x: 0, startPoint y: 313, endPoint x: 14, endPoint y: 317, distance: 14.9
click at [2, 313] on div "450 Beta" at bounding box center [13, 250] width 27 height 449
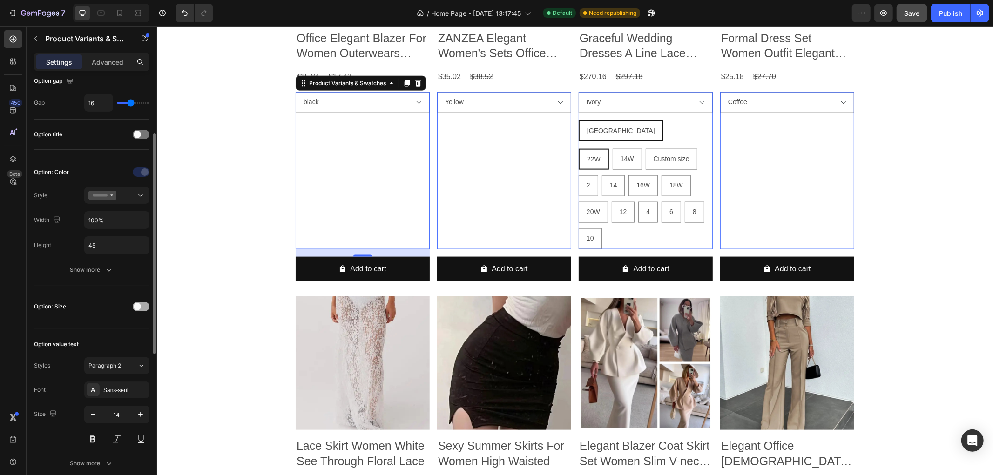
click at [137, 306] on span at bounding box center [137, 306] width 7 height 7
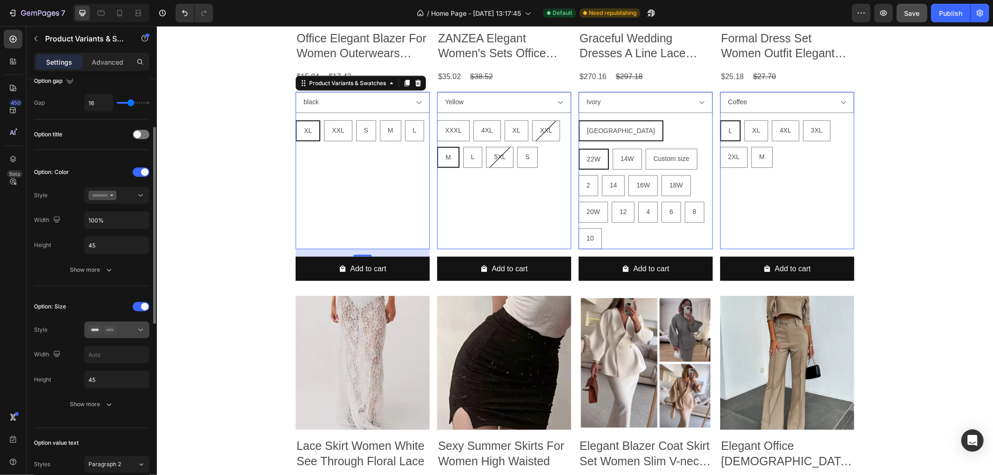
click at [123, 333] on div at bounding box center [116, 329] width 57 height 9
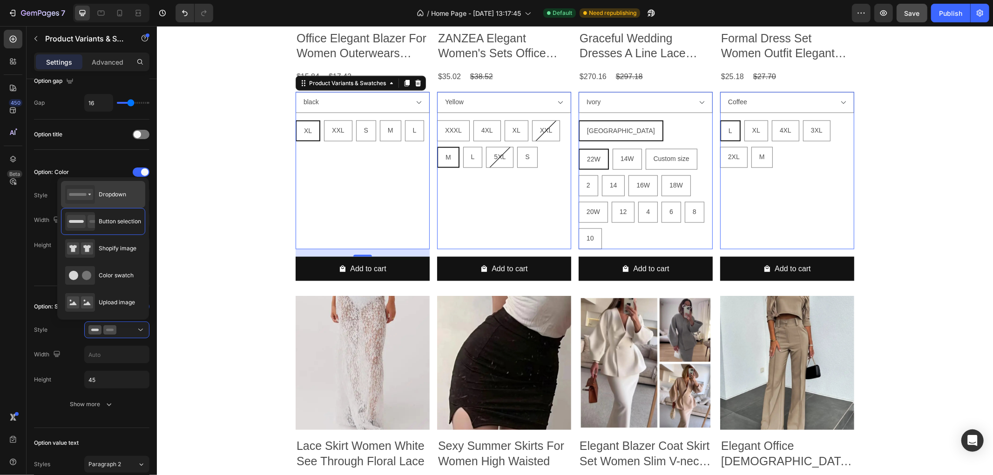
click at [116, 201] on div "Dropdown" at bounding box center [95, 194] width 61 height 19
type input "100%"
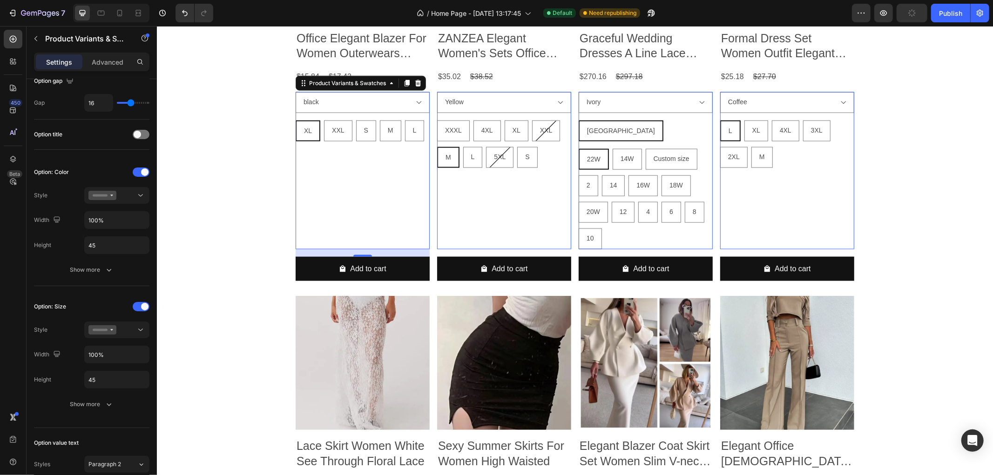
select select "M"
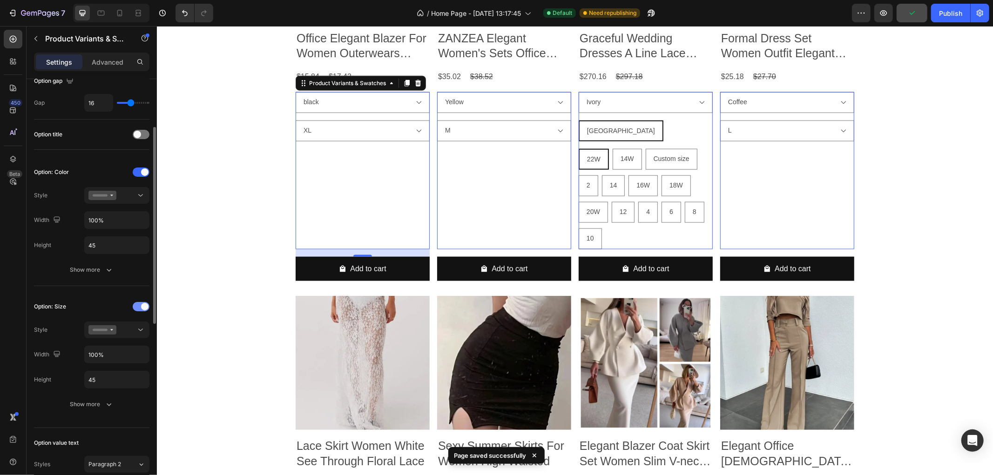
click at [144, 310] on span at bounding box center [144, 306] width 7 height 7
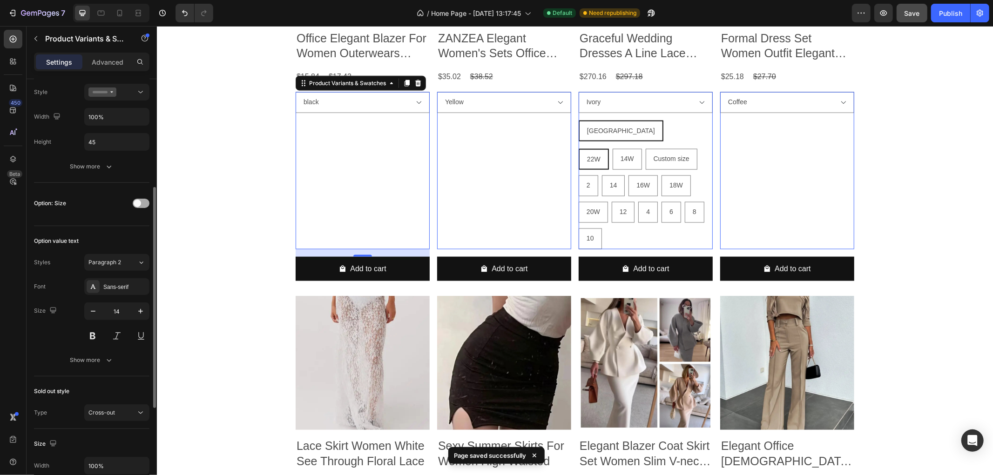
scroll to position [258, 0]
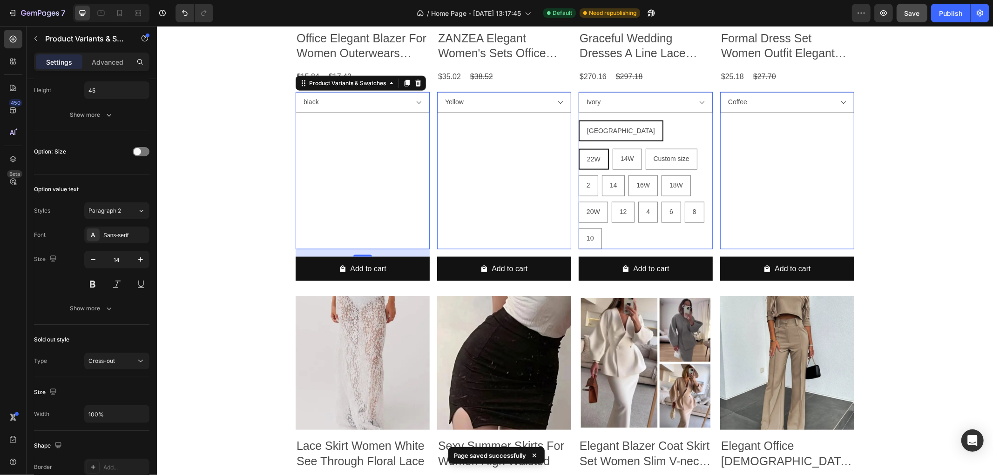
click at [334, 215] on div "black Khaki Burgundy WHITE Red Blue Apricot Rose Red Product Variants & Swatche…" at bounding box center [362, 170] width 134 height 157
click at [429, 113] on div "Ivory Champagne Beige WHITE Custom Colors GRAY CHINA CHINA CHINA 22W 22W 22W 14…" at bounding box center [362, 102] width 134 height 21
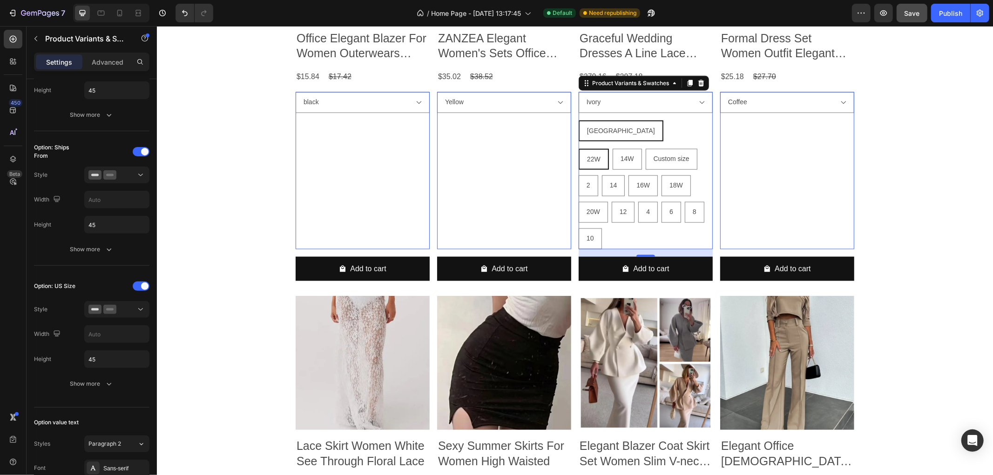
click at [327, 154] on div "black Khaki Burgundy WHITE Red Blue Apricot Rose Red Product Variants & Swatche…" at bounding box center [362, 170] width 134 height 157
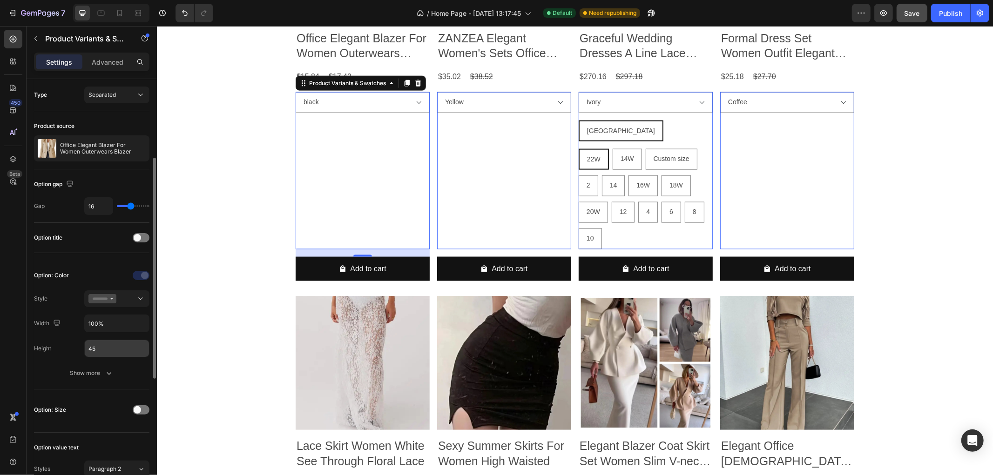
scroll to position [52, 0]
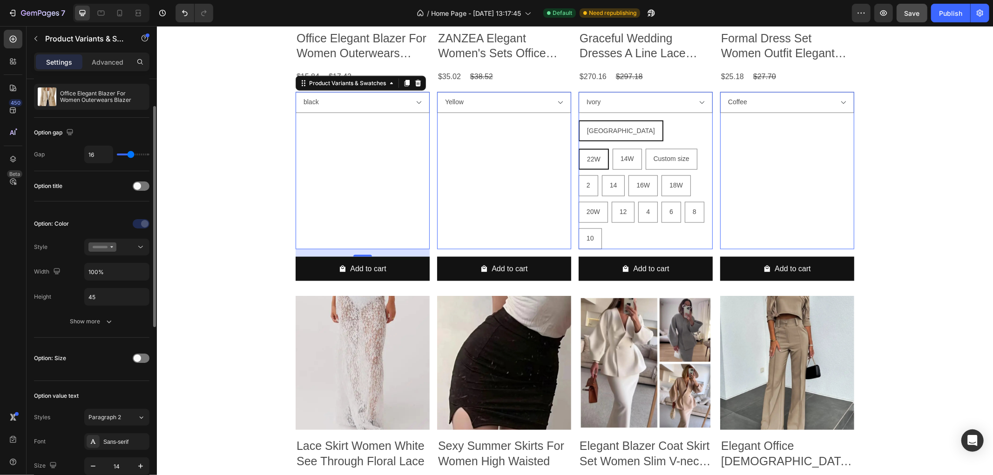
click at [94, 311] on div "Option: Color Style Width 100% Height 45 Show more" at bounding box center [91, 274] width 115 height 114
click at [92, 320] on div "Show more" at bounding box center [91, 321] width 43 height 9
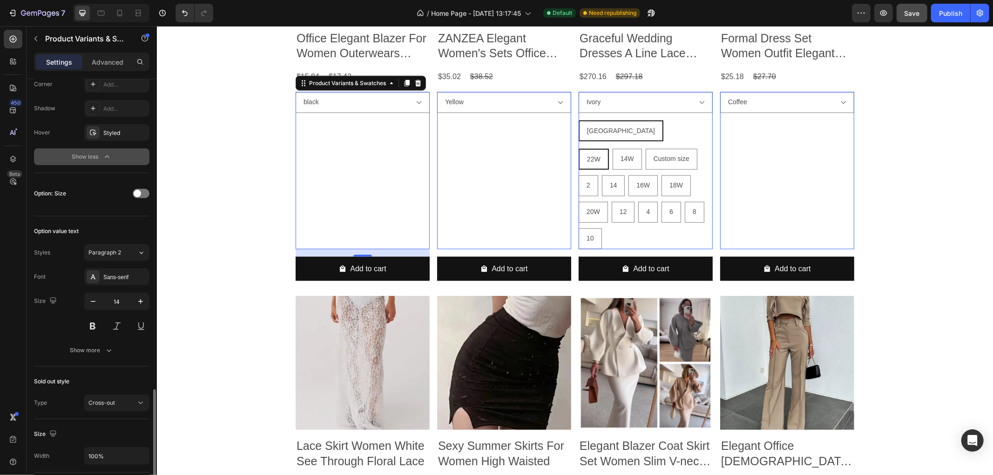
scroll to position [517, 0]
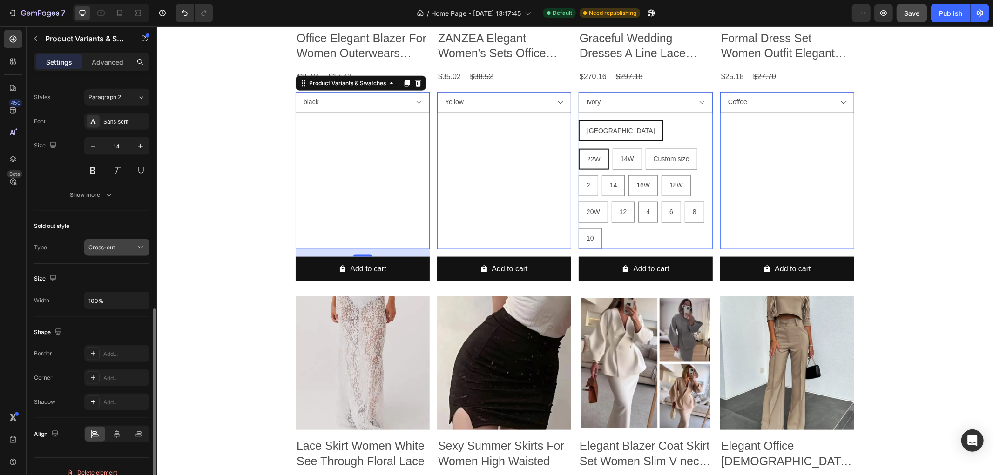
click at [134, 245] on div "Cross-out" at bounding box center [111, 248] width 47 height 8
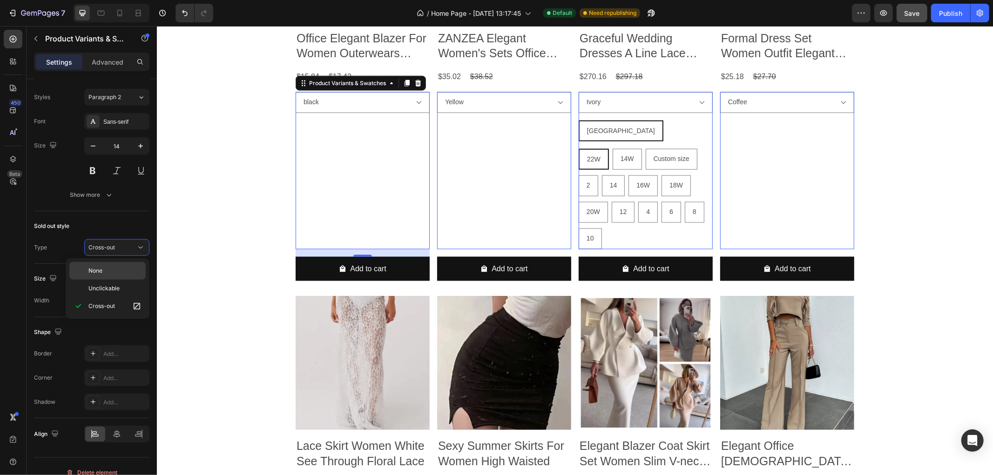
click at [100, 267] on span "None" at bounding box center [95, 271] width 14 height 8
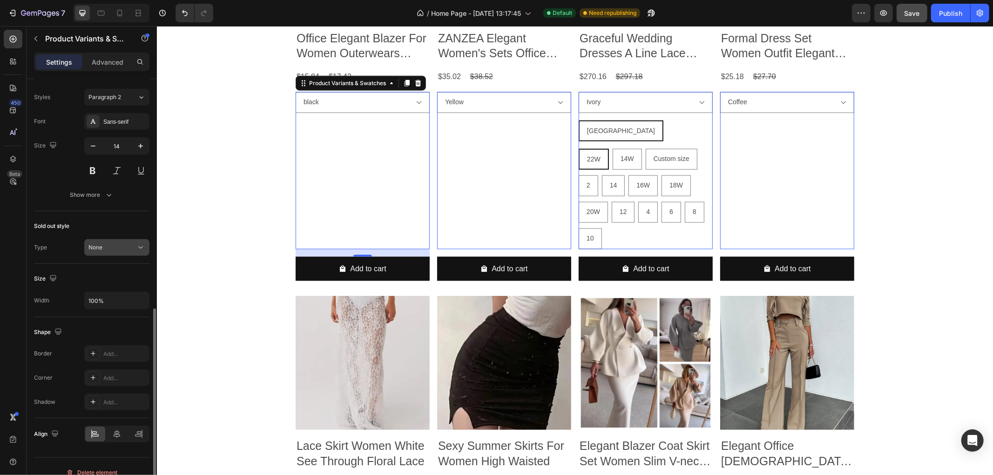
click at [136, 251] on icon at bounding box center [140, 247] width 9 height 9
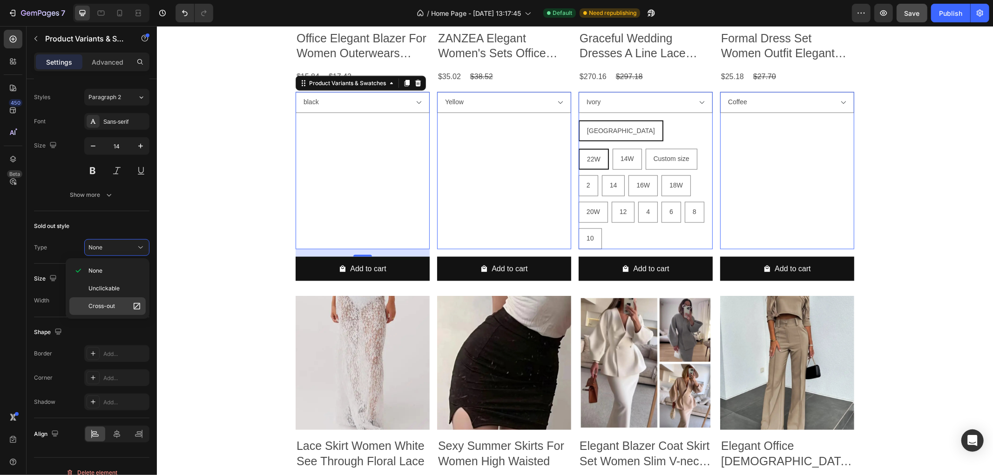
click at [117, 304] on p "Cross-out" at bounding box center [114, 306] width 53 height 9
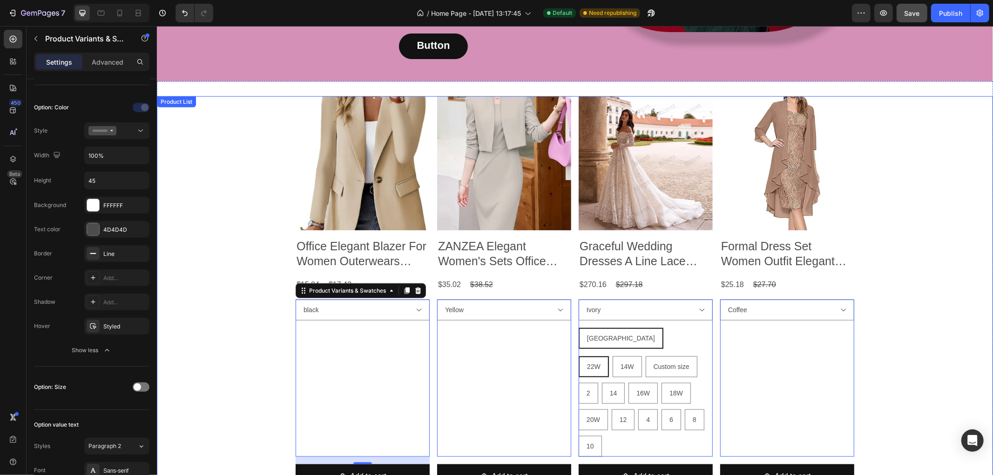
scroll to position [911, 0]
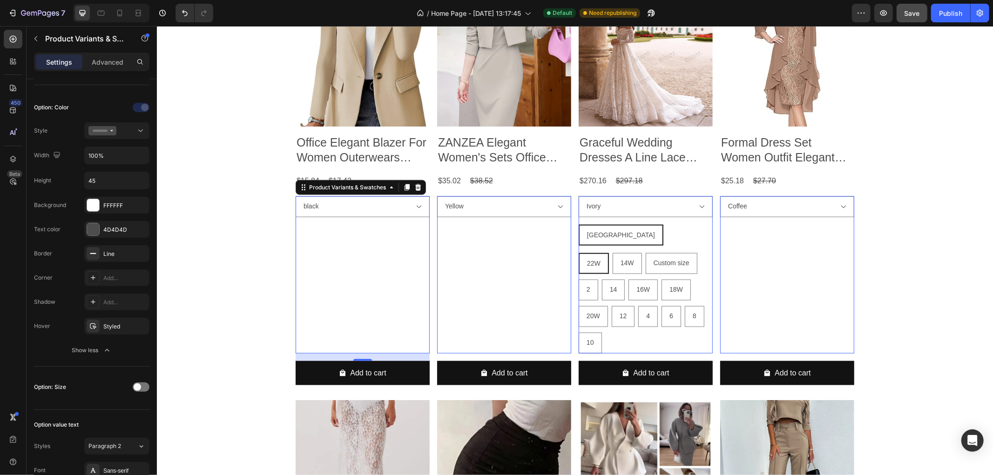
click at [359, 243] on div "black Khaki Burgundy WHITE Red Blue Apricot Rose Red Product Variants & Swatche…" at bounding box center [362, 274] width 134 height 157
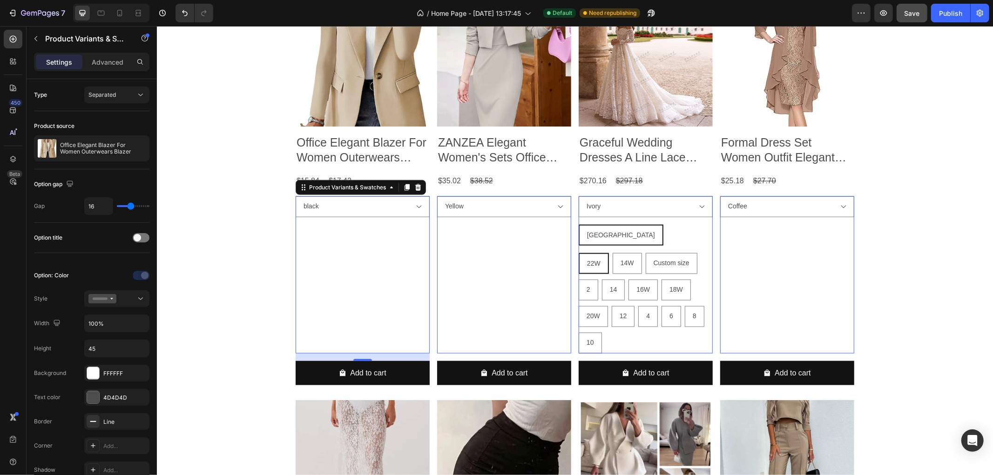
click at [100, 70] on div "Settings Advanced" at bounding box center [91, 62] width 115 height 19
click at [105, 66] on p "Advanced" at bounding box center [108, 62] width 32 height 10
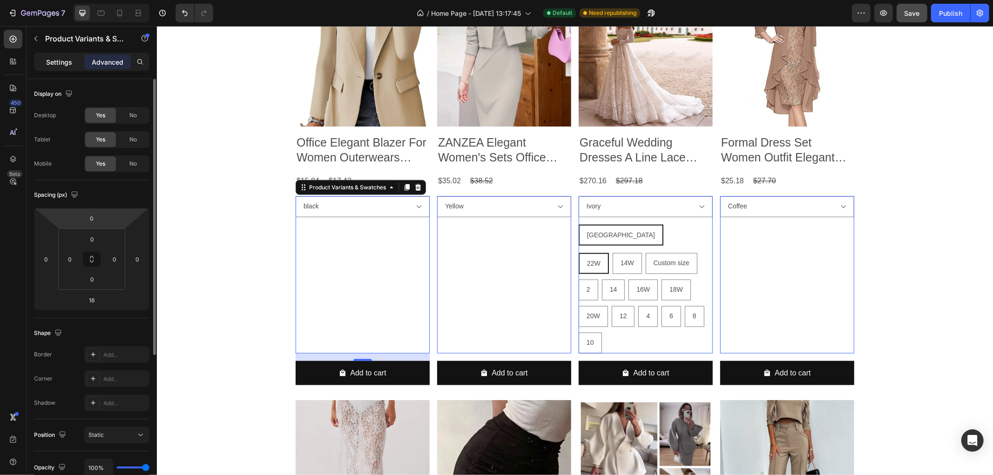
click at [68, 64] on p "Settings" at bounding box center [59, 62] width 26 height 10
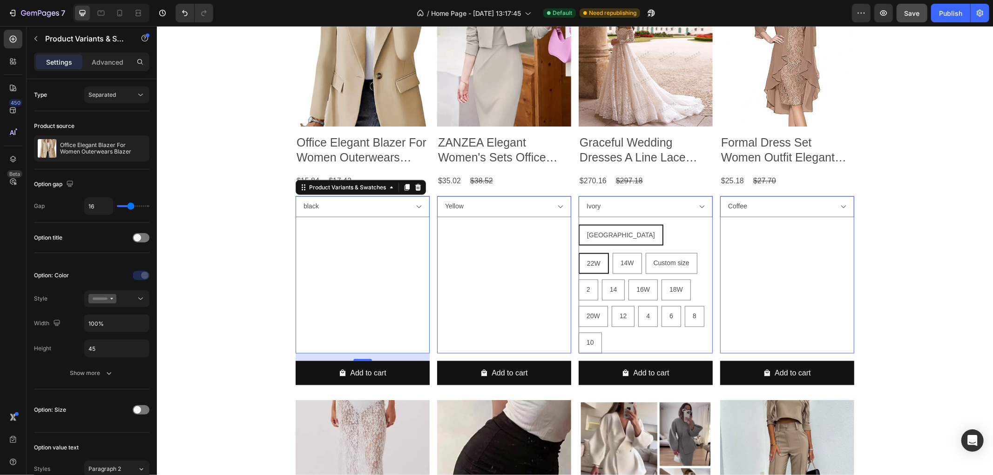
click at [365, 282] on div "black Khaki Burgundy WHITE Red Blue Apricot Rose Red Product Variants & Swatche…" at bounding box center [362, 274] width 134 height 157
click at [668, 238] on div "CHINA CHINA CHINA" at bounding box center [645, 234] width 134 height 21
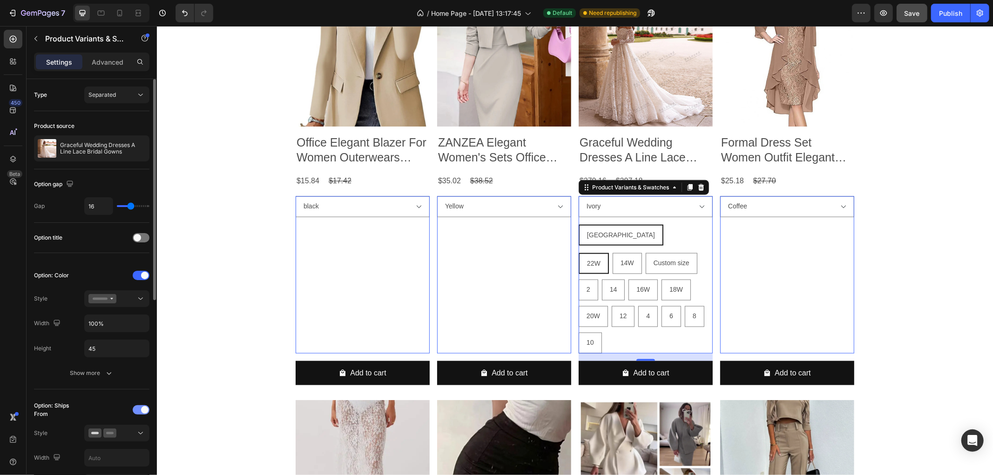
click at [147, 410] on span at bounding box center [144, 409] width 7 height 7
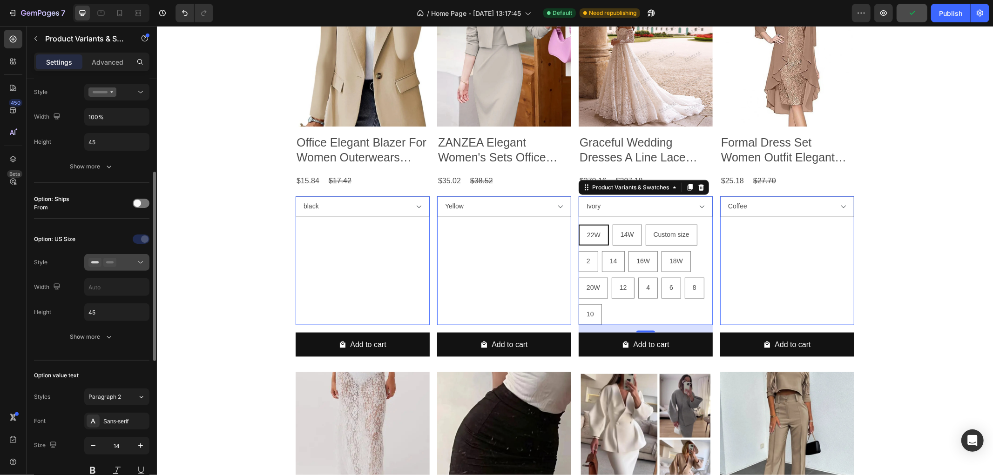
scroll to position [103, 0]
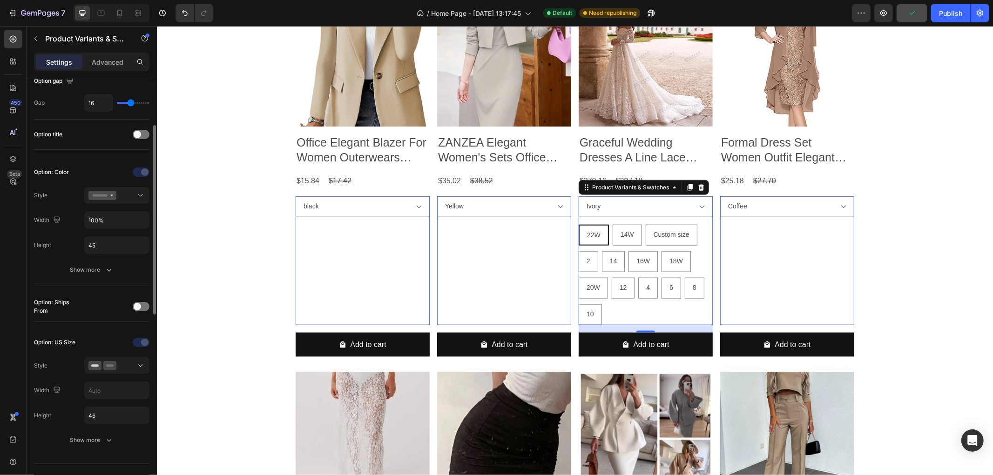
click at [707, 244] on div "22W 22W 22W 14W 14W 14W Custom size Custom size Custom size 2 2 2 14 14 14 16W …" at bounding box center [645, 274] width 134 height 101
click at [698, 237] on div "22W 22W 22W 14W 14W 14W Custom size Custom size Custom size 2 2 2 14 14 14 16W …" at bounding box center [645, 274] width 134 height 101
click at [429, 212] on select "Ivory Champagne Beige WHITE Custom Colors GRAY" at bounding box center [362, 206] width 134 height 21
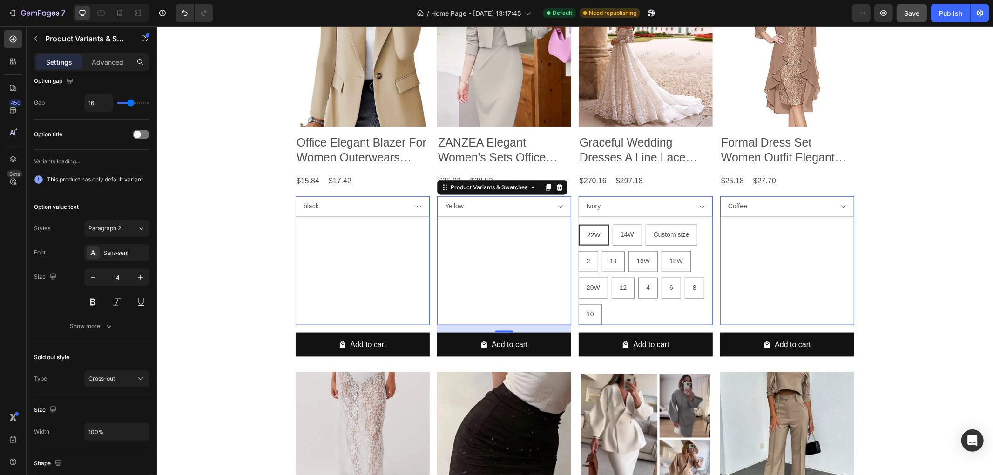
click at [429, 245] on div "black Yellow Beige Product Variants & Swatches 0" at bounding box center [362, 260] width 134 height 129
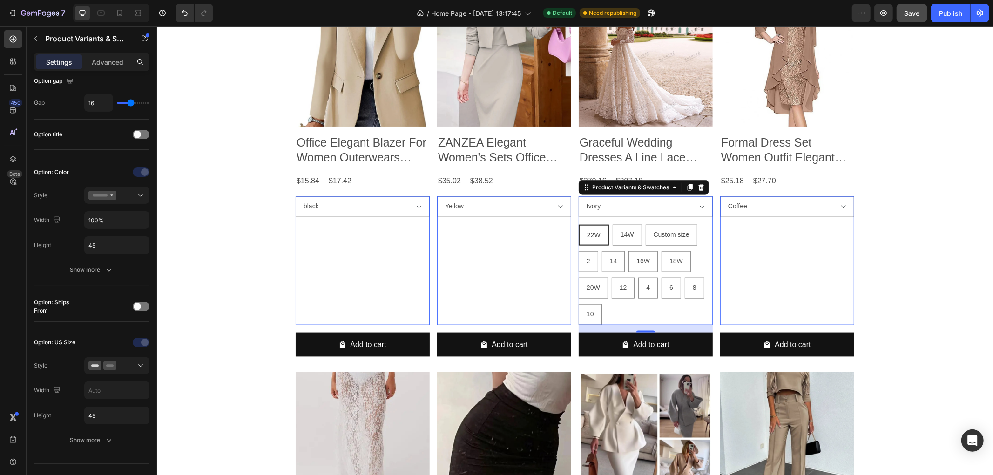
click at [700, 237] on div "22W 22W 22W 14W 14W 14W Custom size Custom size Custom size 2 2 2 14 14 14 16W …" at bounding box center [645, 274] width 134 height 101
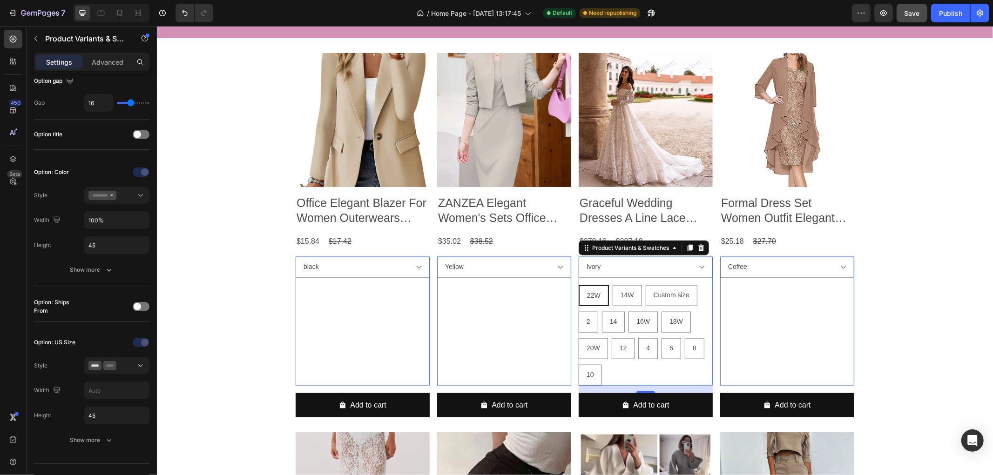
scroll to position [756, 0]
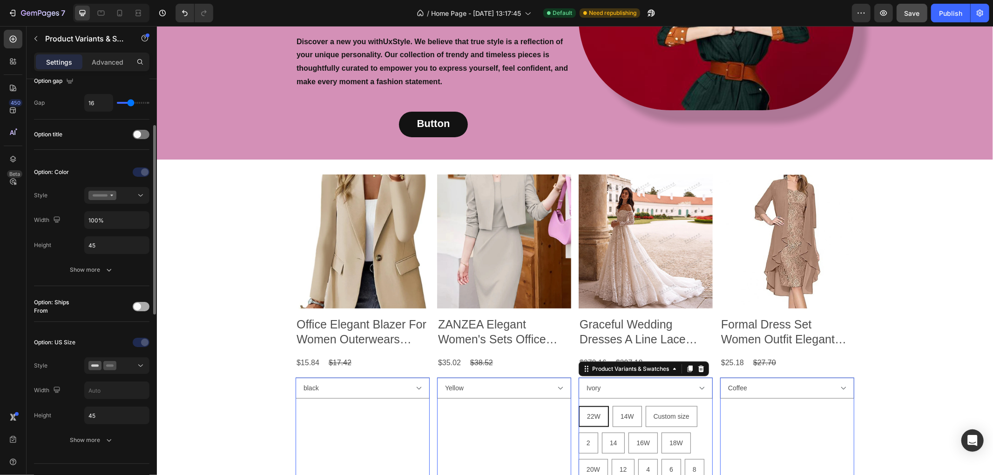
click at [146, 306] on div at bounding box center [141, 306] width 17 height 9
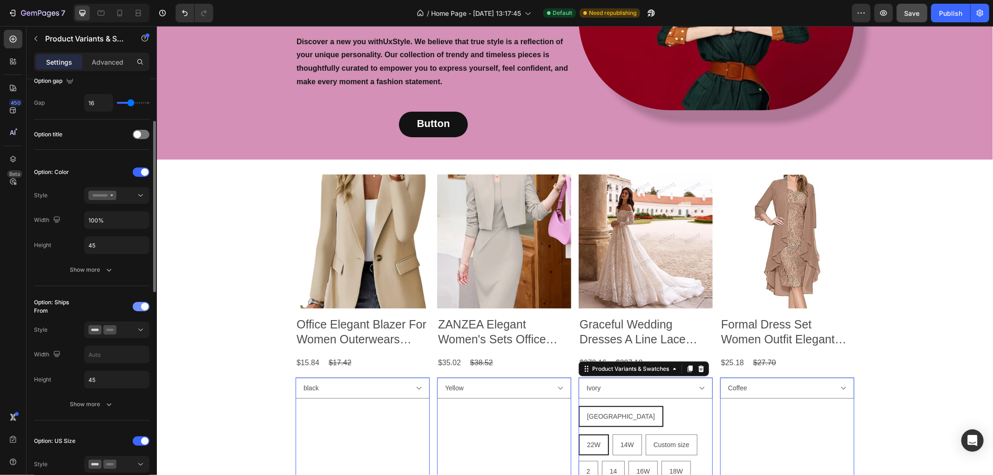
scroll to position [155, 0]
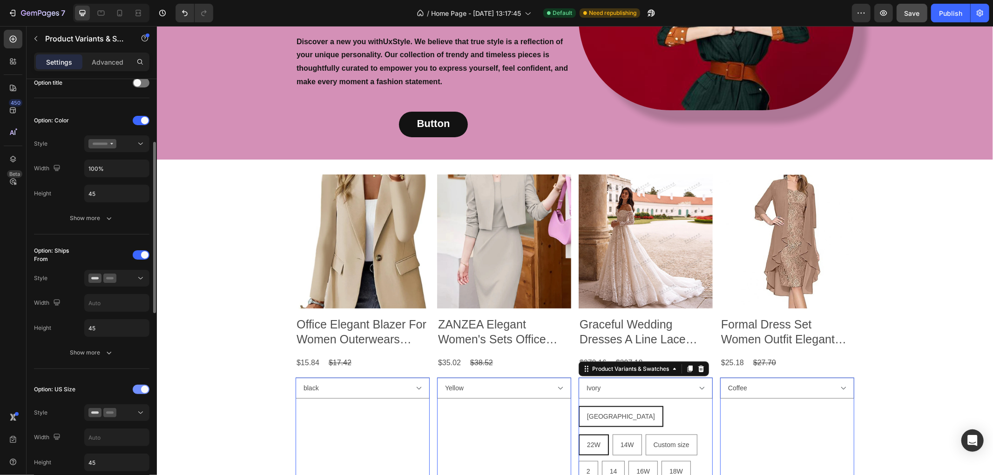
click at [140, 389] on div at bounding box center [141, 389] width 17 height 9
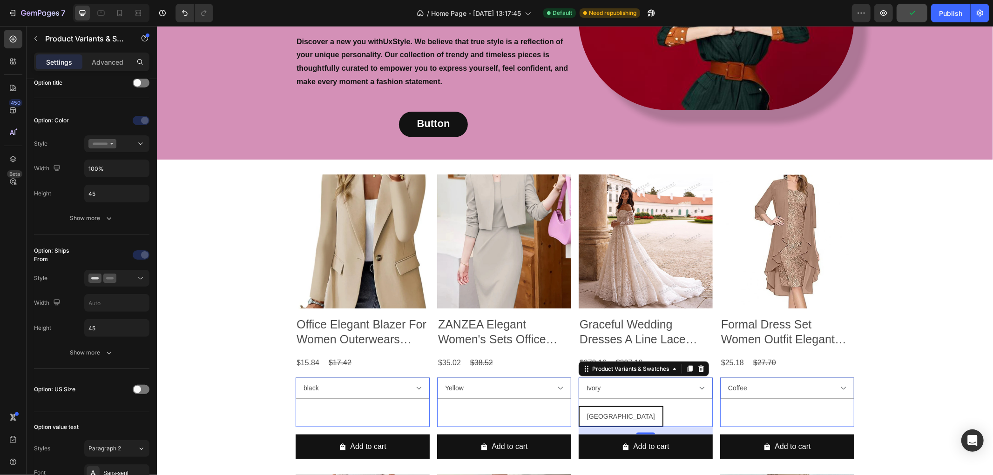
click at [602, 407] on div "CHINA" at bounding box center [620, 416] width 83 height 19
click at [578, 406] on input "CHINA CHINA CHINA" at bounding box center [578, 406] width 0 height 0
click at [156, 26] on icon at bounding box center [156, 26] width 0 height 0
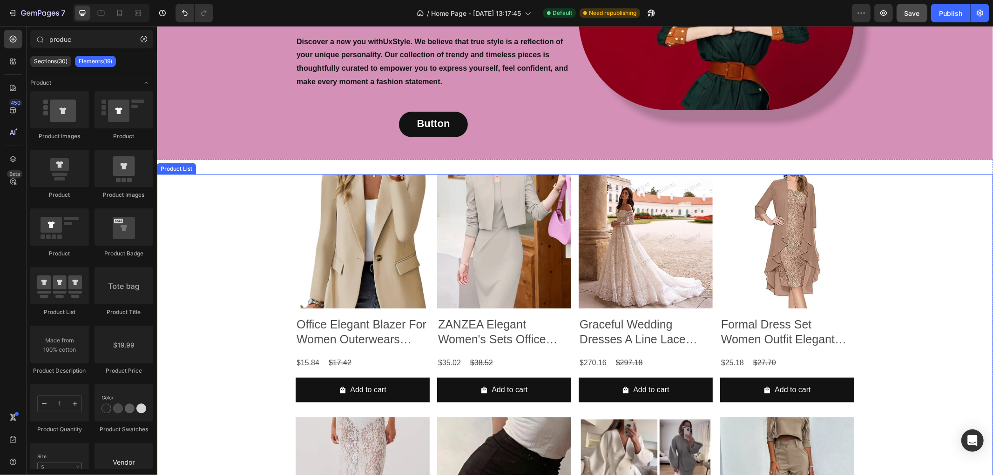
select select "Yellow"
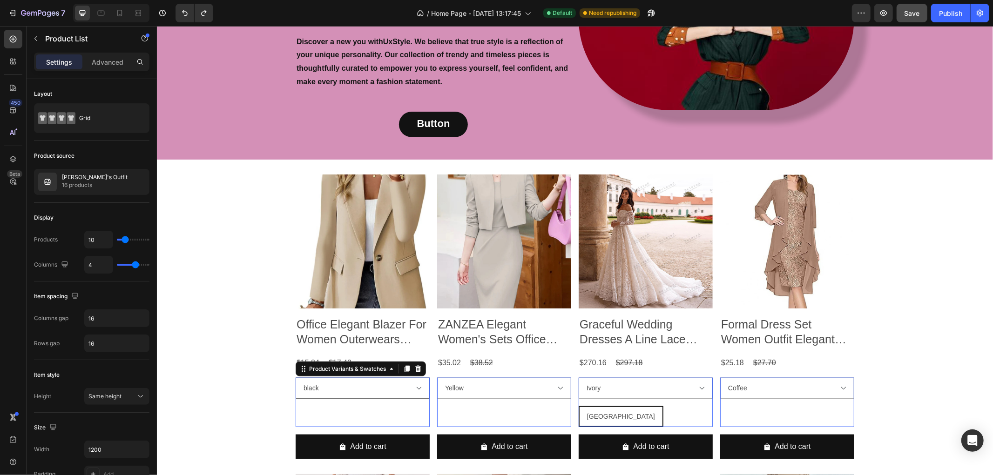
click at [309, 378] on select "black Khaki Burgundy WHITE Red Blue Apricot Rose Red" at bounding box center [362, 388] width 134 height 21
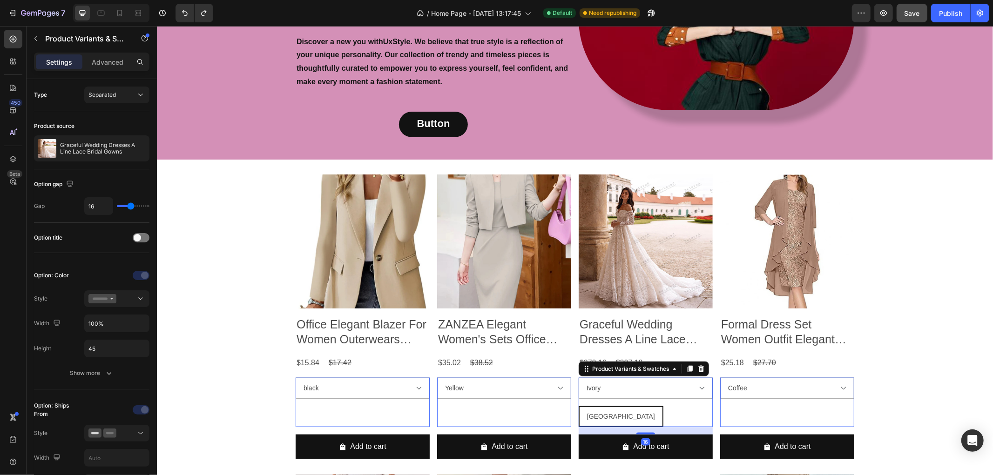
click at [600, 407] on div "CHINA" at bounding box center [620, 416] width 83 height 19
click at [578, 406] on input "CHINA CHINA CHINA" at bounding box center [578, 406] width 0 height 0
radio input "true"
click at [600, 407] on div "CHINA" at bounding box center [620, 416] width 83 height 19
click at [578, 406] on input "CHINA CHINA CHINA" at bounding box center [578, 406] width 0 height 0
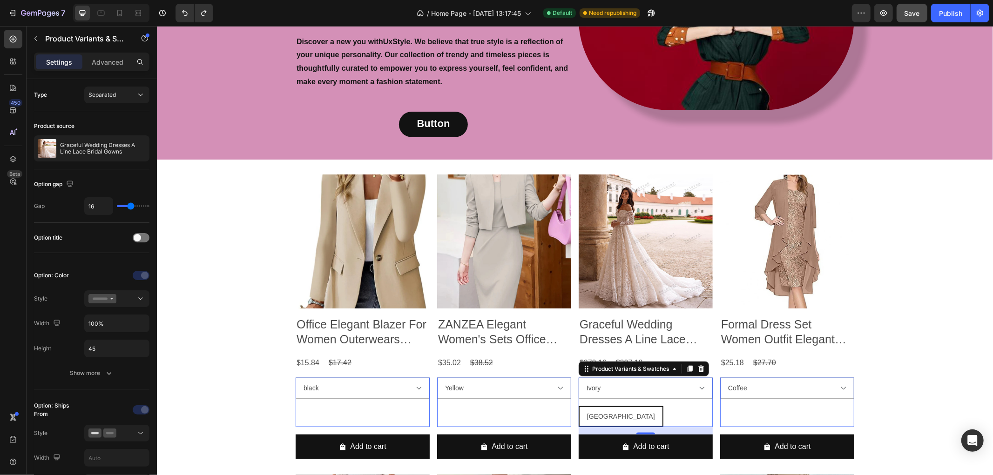
click at [600, 407] on div "CHINA" at bounding box center [620, 416] width 83 height 19
click at [578, 406] on input "CHINA CHINA CHINA" at bounding box center [578, 406] width 0 height 0
click at [588, 413] on span "CHINA" at bounding box center [621, 416] width 68 height 7
click at [578, 406] on input "CHINA CHINA CHINA" at bounding box center [578, 406] width 0 height 0
click at [588, 413] on span "CHINA" at bounding box center [621, 416] width 68 height 7
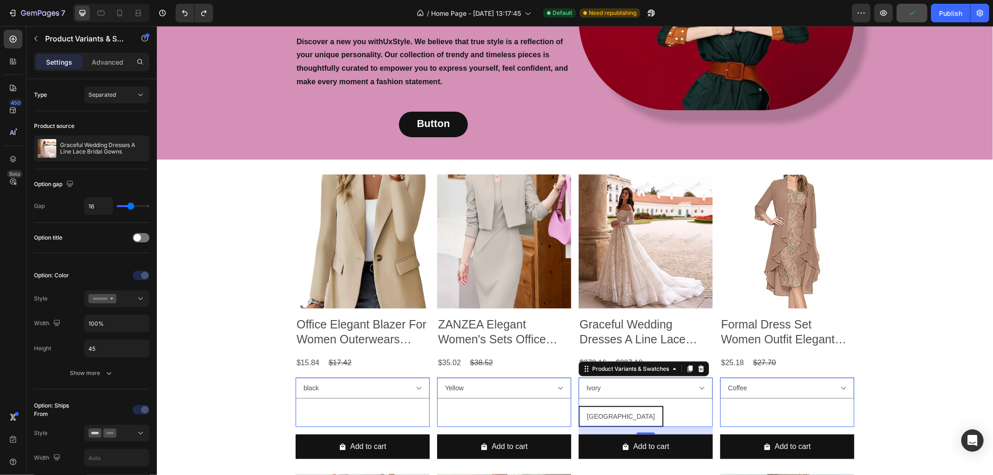
click at [578, 406] on input "CHINA CHINA CHINA" at bounding box center [578, 406] width 0 height 0
click at [588, 413] on span "CHINA" at bounding box center [621, 416] width 68 height 7
click at [578, 406] on input "CHINA CHINA CHINA" at bounding box center [578, 406] width 0 height 0
click at [156, 26] on icon at bounding box center [156, 26] width 0 height 0
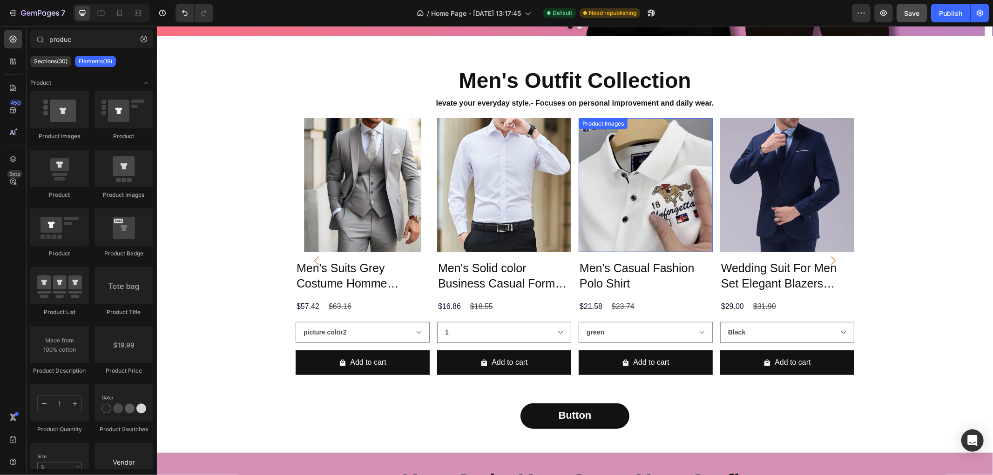
scroll to position [466, 0]
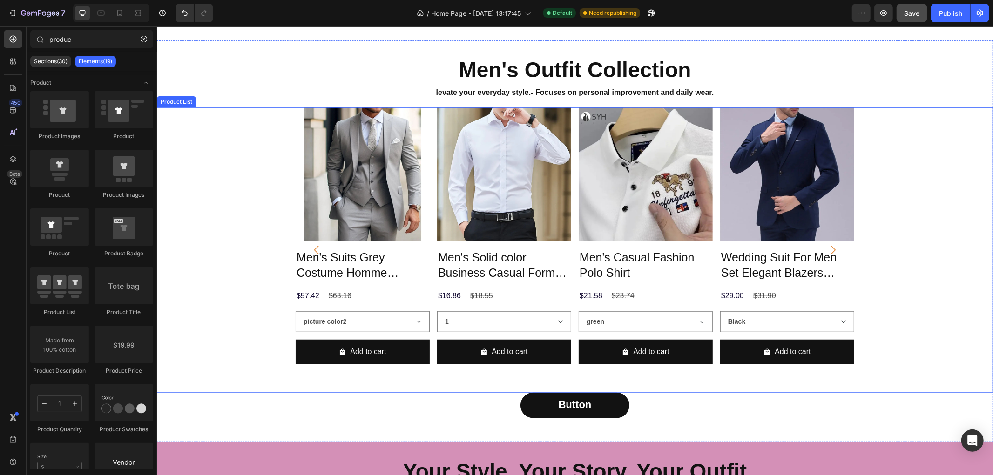
click at [287, 318] on div "Product Images Men's Suits Grey Costume Homme Wedding Outfits 3 Piece Product T…" at bounding box center [574, 249] width 836 height 285
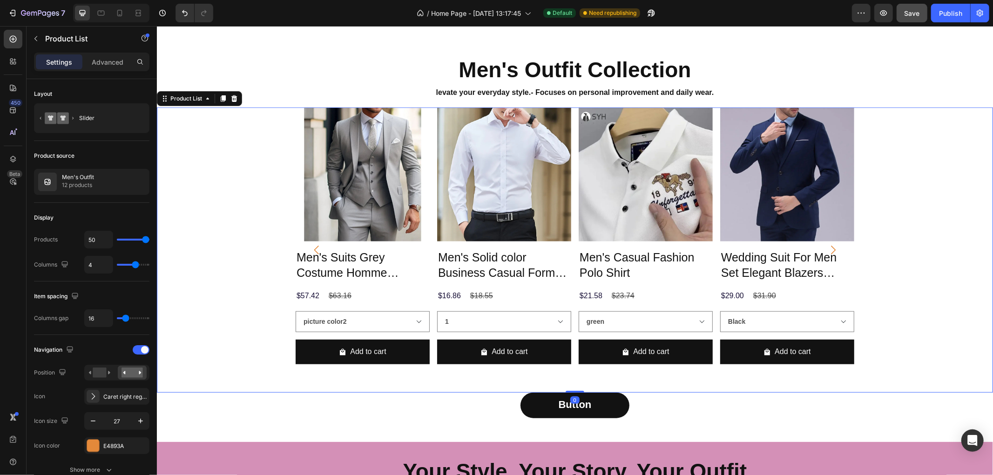
click at [858, 315] on div "Product Images Men's Suits Grey Costume Homme Wedding Outfits 3 Piece Product T…" at bounding box center [574, 249] width 836 height 285
click at [713, 314] on div "Product Images Men's Suits Grey Costume Homme Wedding Outfits 3 Piece Product T…" at bounding box center [574, 249] width 559 height 285
click at [429, 323] on select "1 15 12 13 11 14 8 7 4 5" at bounding box center [362, 321] width 134 height 21
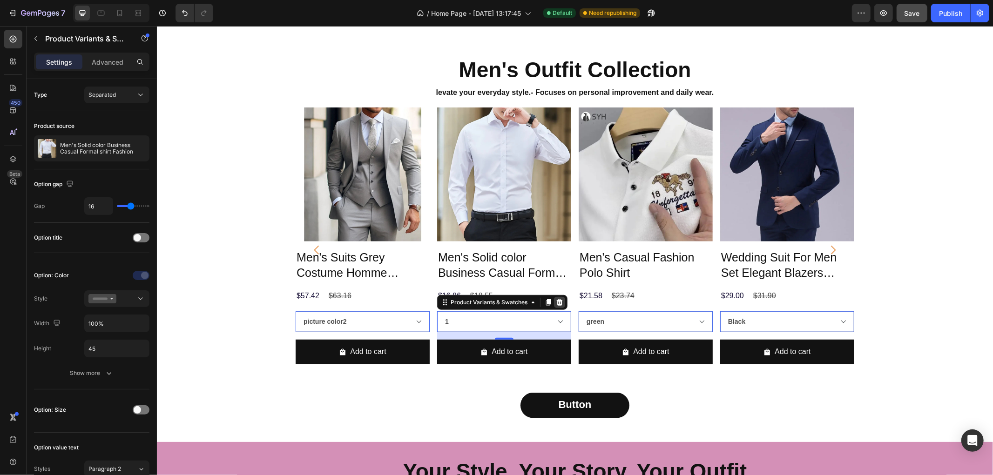
click at [156, 26] on icon at bounding box center [156, 26] width 0 height 0
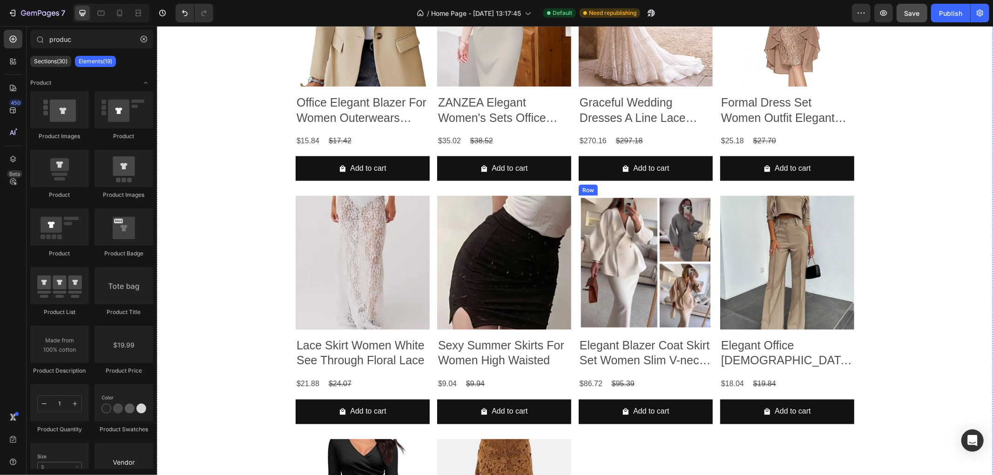
scroll to position [1190, 0]
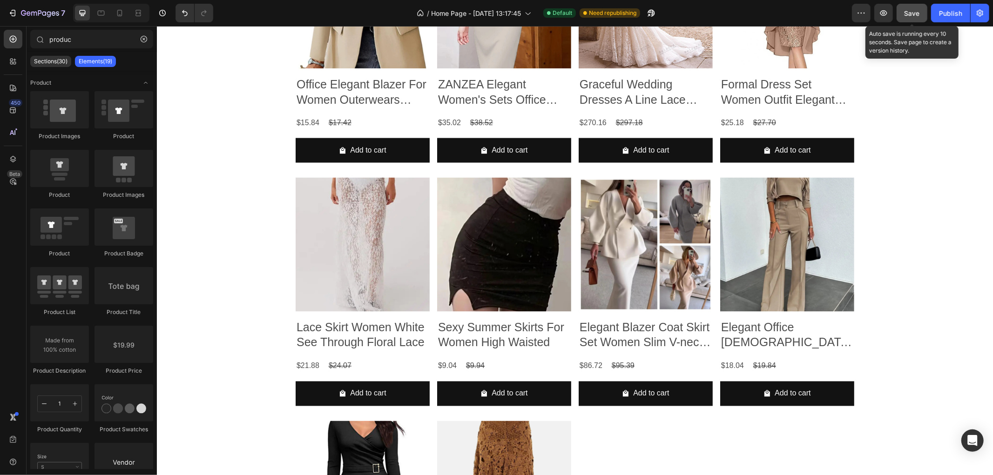
click at [893, 13] on span "Save" at bounding box center [912, 13] width 15 height 8
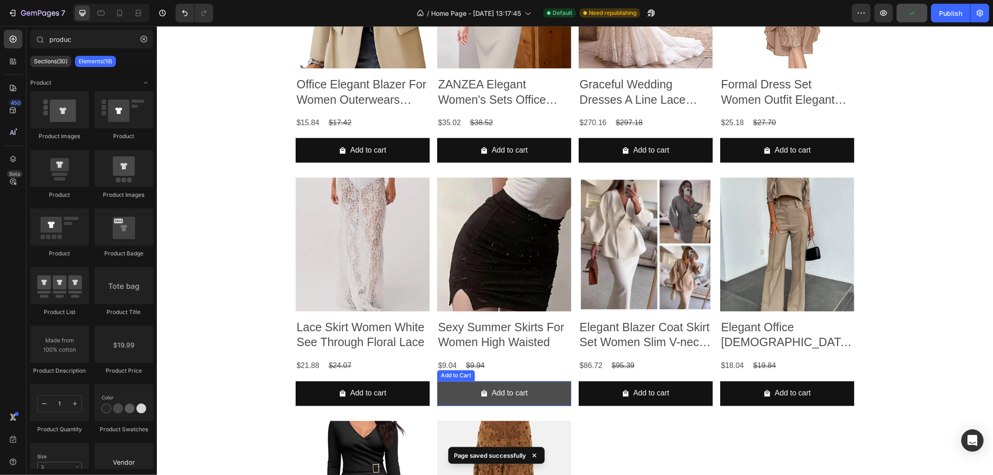
scroll to position [983, 0]
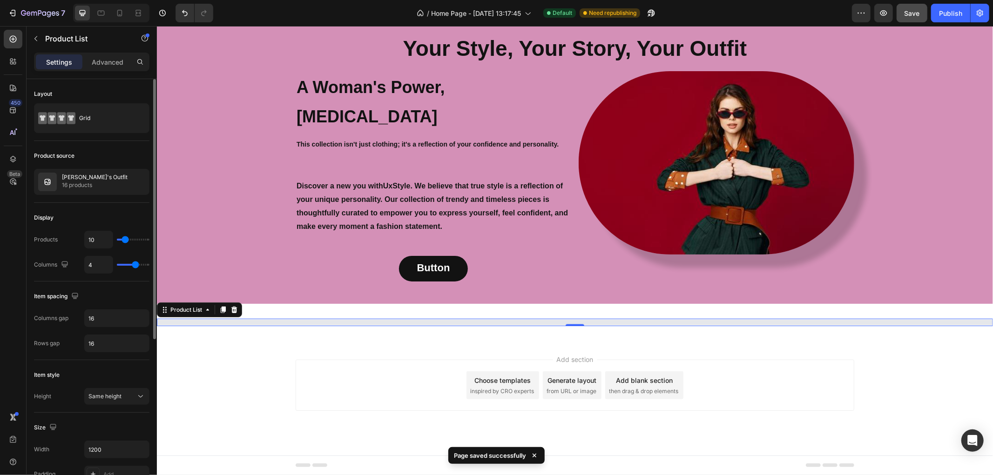
type input "50"
drag, startPoint x: 125, startPoint y: 238, endPoint x: 163, endPoint y: 238, distance: 38.2
type input "50"
click at [149, 239] on input "range" at bounding box center [133, 240] width 33 height 2
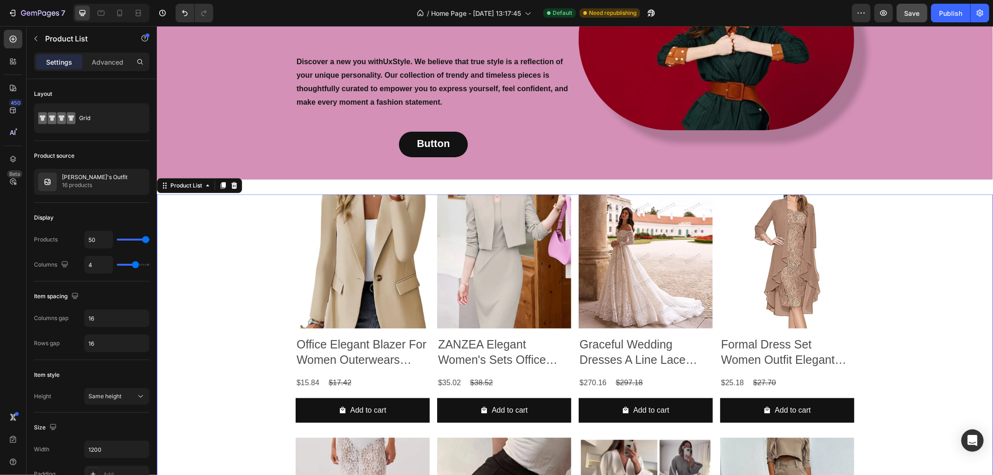
scroll to position [879, 0]
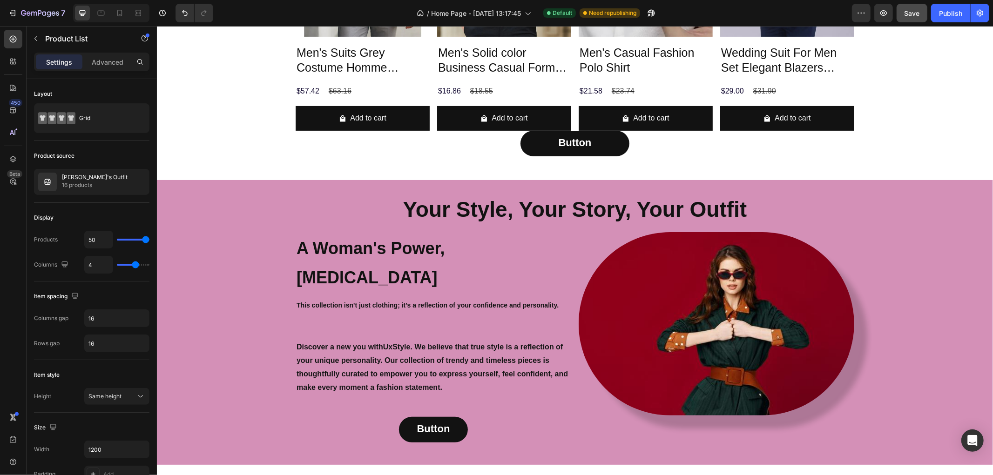
scroll to position [52, 0]
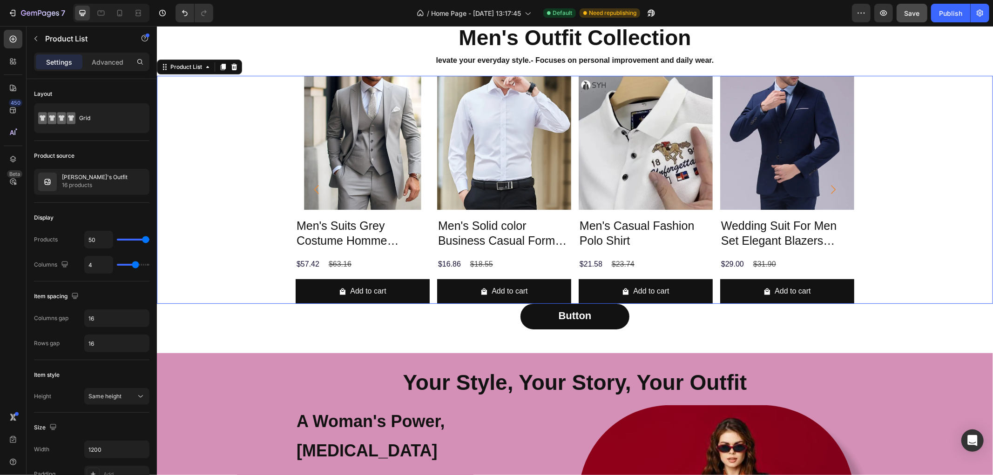
click at [216, 164] on div "Product Images Men's Suits Grey Costume Homme Wedding Outfits 3 Piece Product T…" at bounding box center [574, 189] width 836 height 229
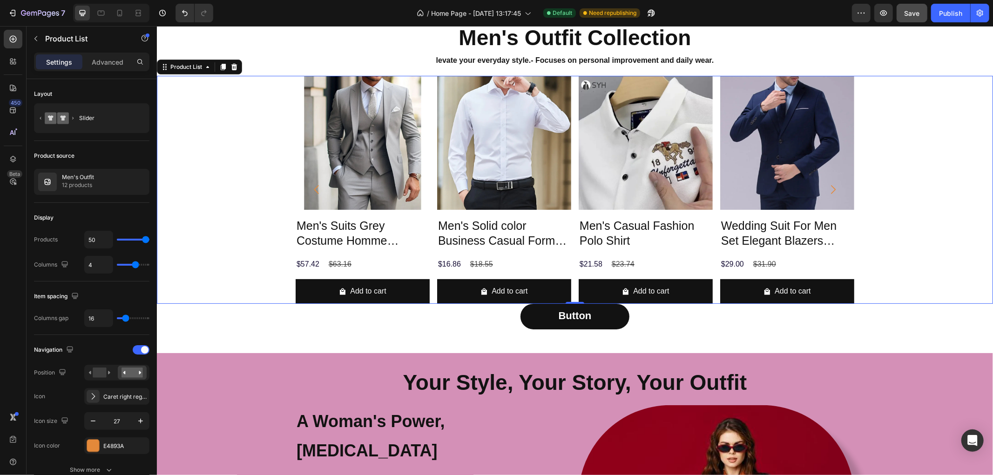
click at [311, 188] on icon "Carousel Back Arrow" at bounding box center [316, 189] width 13 height 13
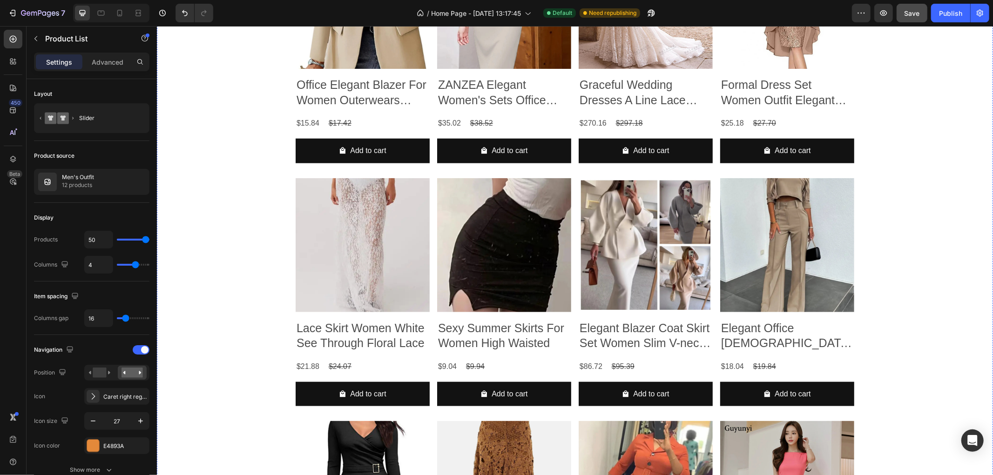
scroll to position [776, 0]
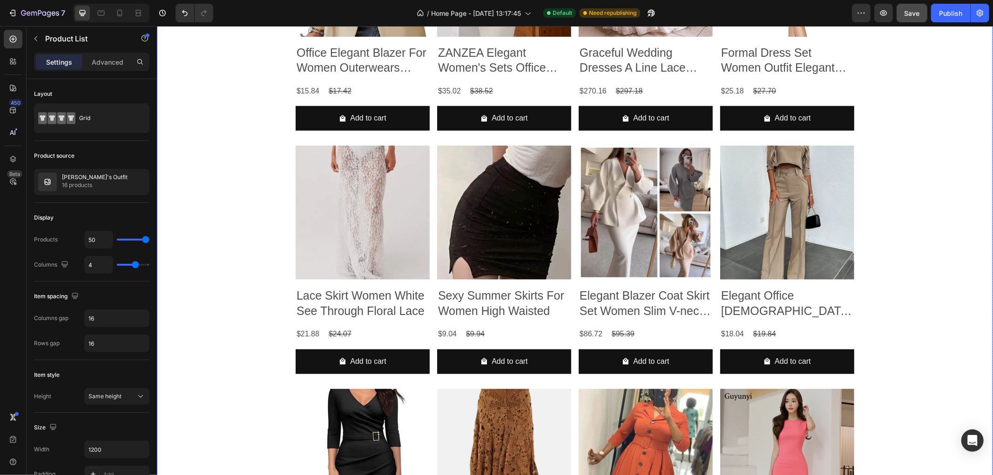
click at [216, 236] on div "Product Images Office Elegant Blazer For Women Outerwears Blazer Product Title …" at bounding box center [574, 385] width 836 height 966
click at [257, 218] on div "Product Images Office Elegant Blazer For Women Outerwears Blazer Product Title …" at bounding box center [574, 385] width 836 height 966
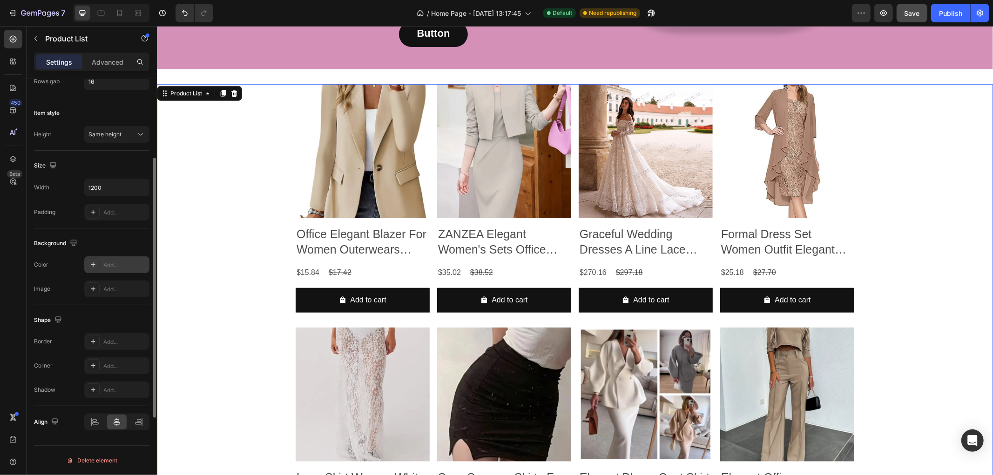
scroll to position [56, 0]
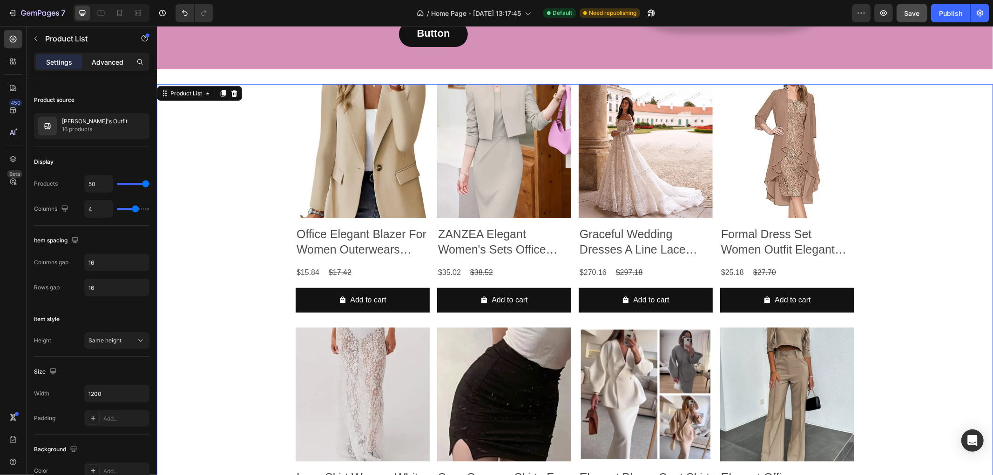
click at [115, 57] on p "Advanced" at bounding box center [108, 62] width 32 height 10
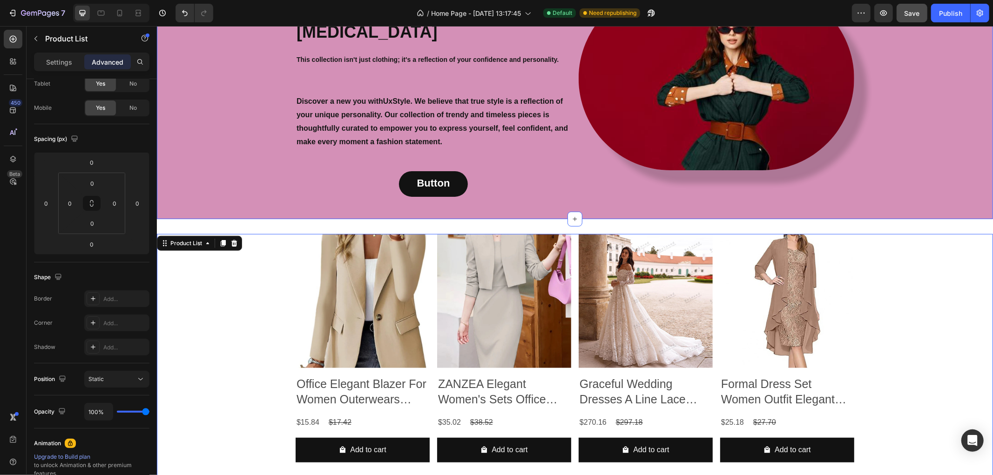
scroll to position [466, 0]
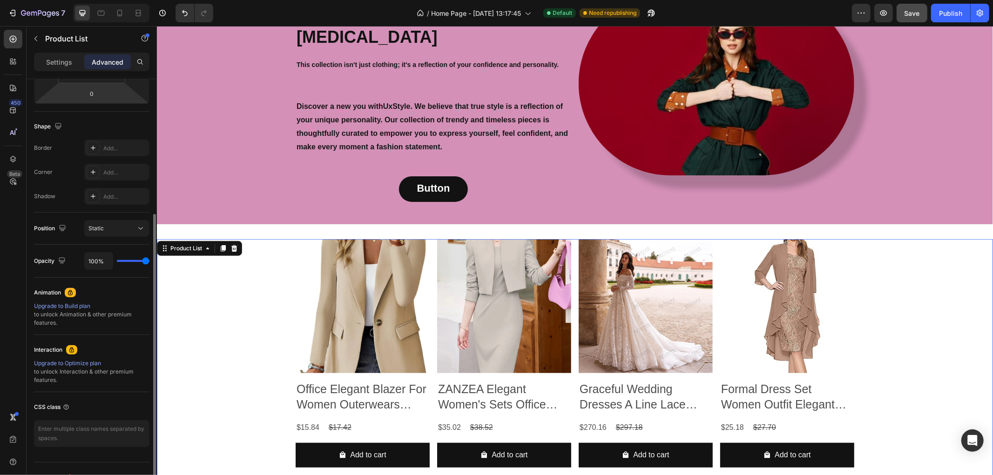
scroll to position [0, 0]
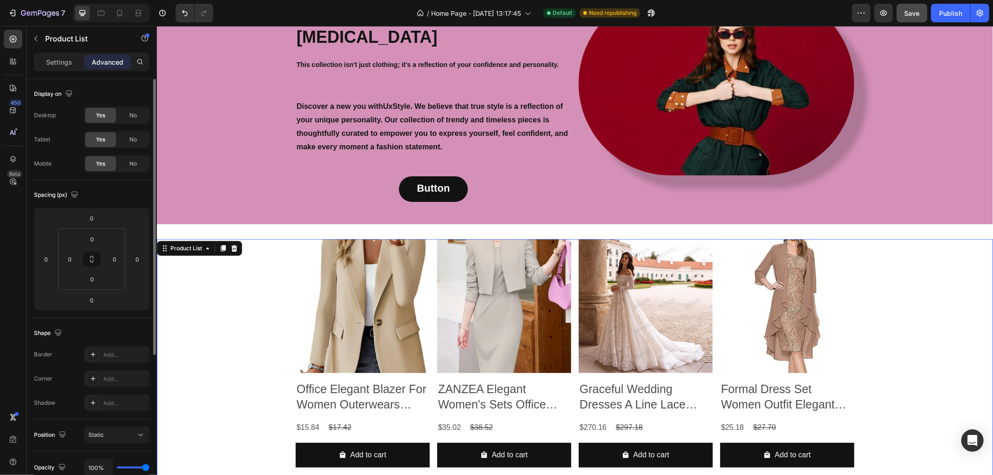
click at [51, 54] on div "Settings Advanced" at bounding box center [91, 62] width 115 height 19
click at [49, 57] on p "Settings" at bounding box center [59, 62] width 26 height 10
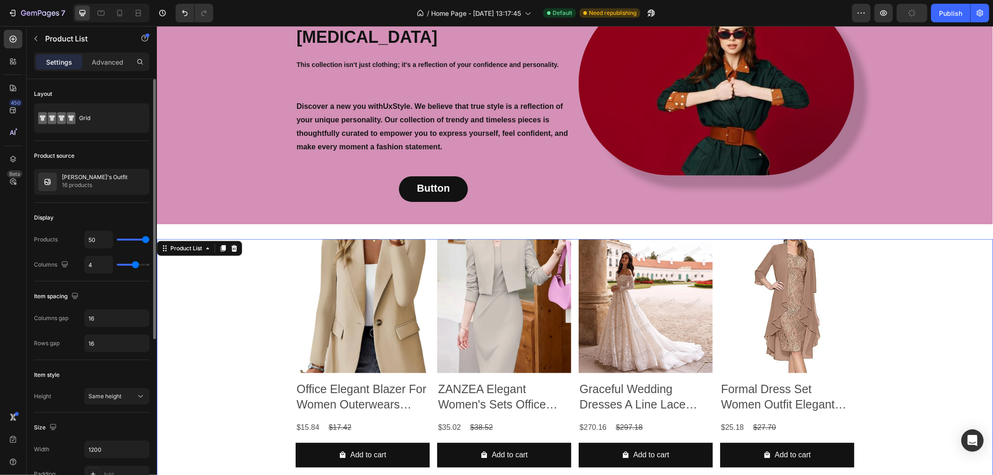
type input "6"
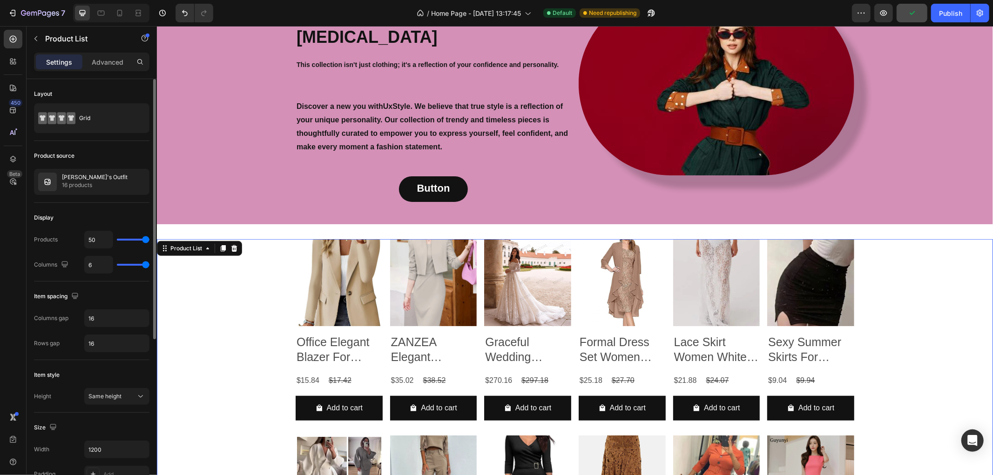
type input "5"
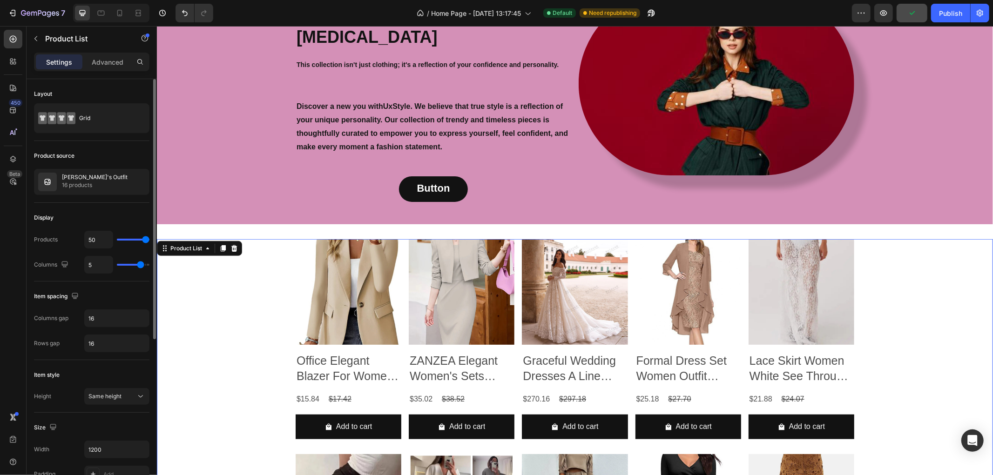
type input "4"
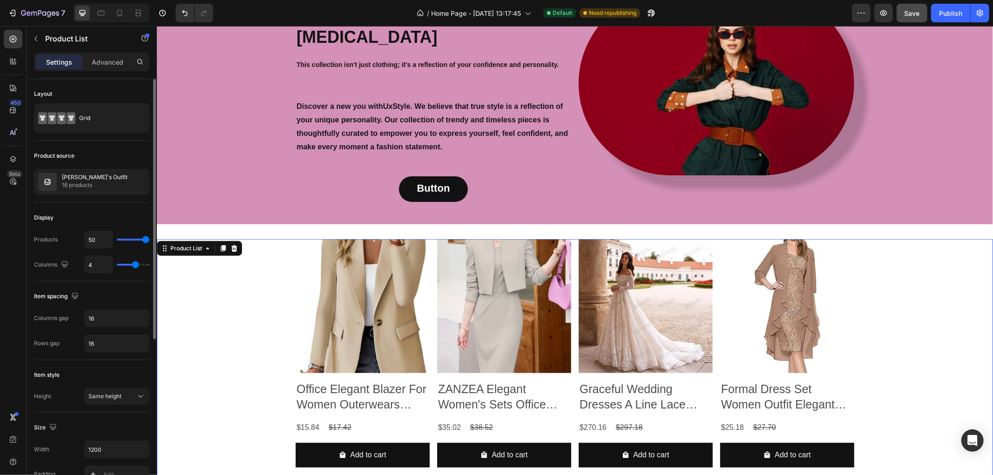
drag, startPoint x: 133, startPoint y: 262, endPoint x: 138, endPoint y: 265, distance: 6.1
click at [138, 265] on input "range" at bounding box center [133, 265] width 33 height 2
type input "22"
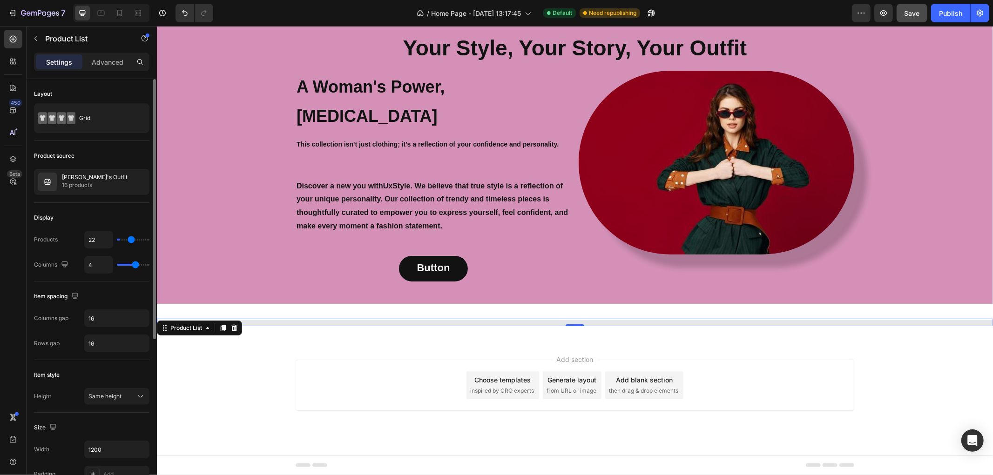
type input "1"
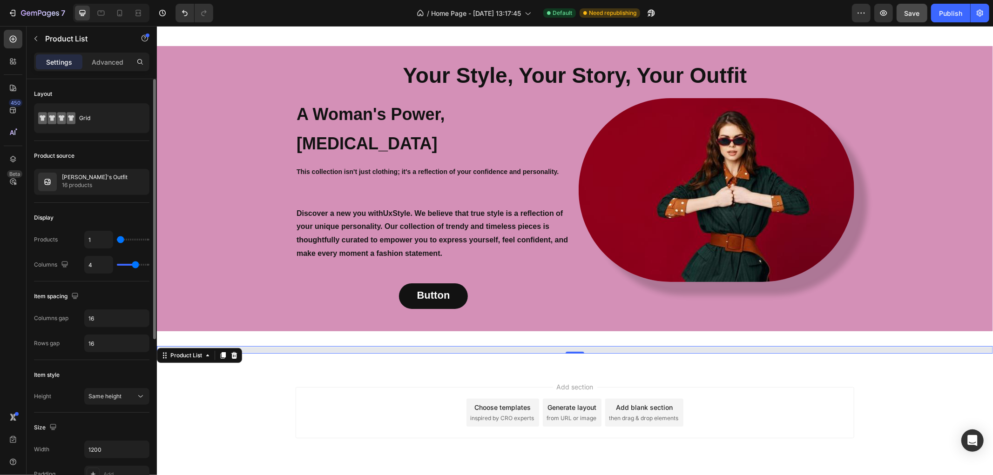
type input "2"
type input "6"
type input "8"
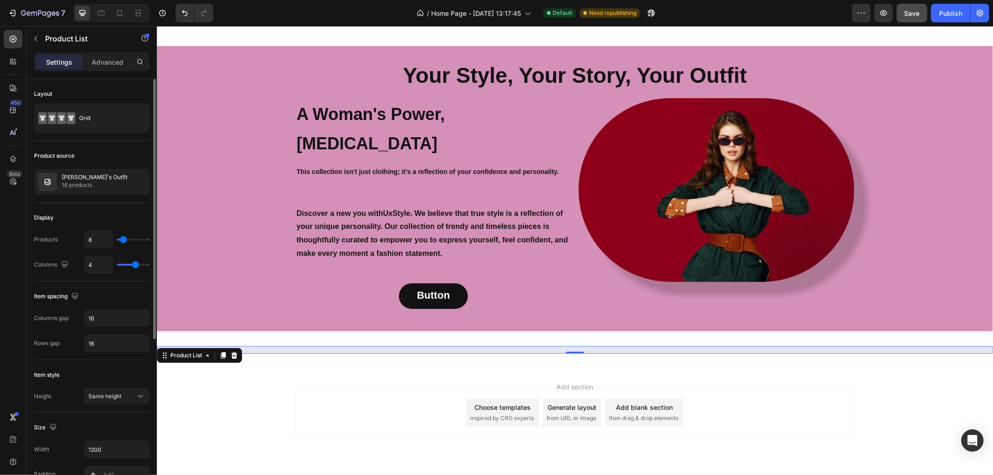
type input "8"
type input "9"
type input "11"
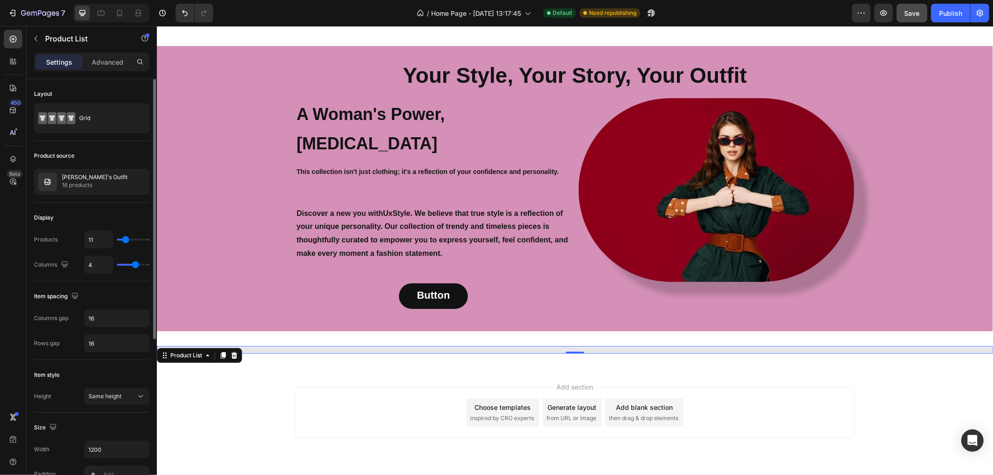
type input "12"
type input "14"
type input "15"
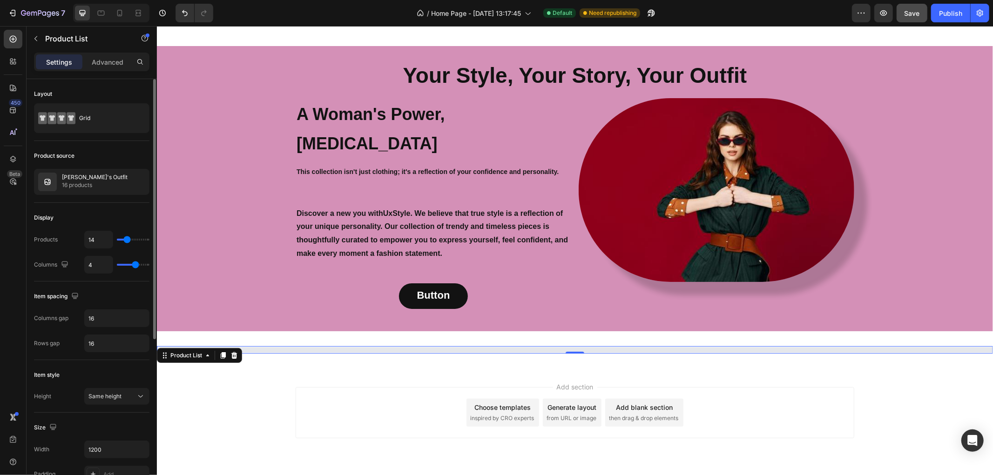
type input "15"
type input "17"
type input "27"
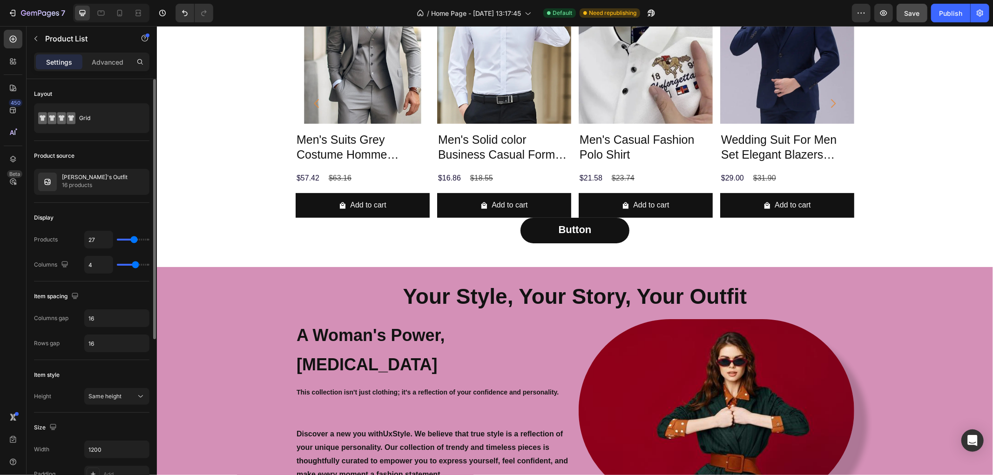
scroll to position [359, 0]
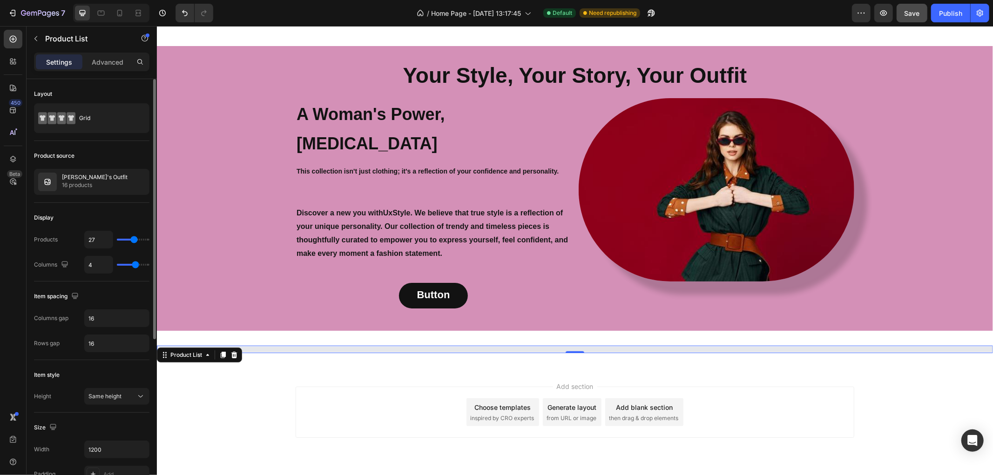
drag, startPoint x: 147, startPoint y: 239, endPoint x: 134, endPoint y: 240, distance: 13.5
type input "27"
click at [134, 240] on input "range" at bounding box center [133, 240] width 33 height 2
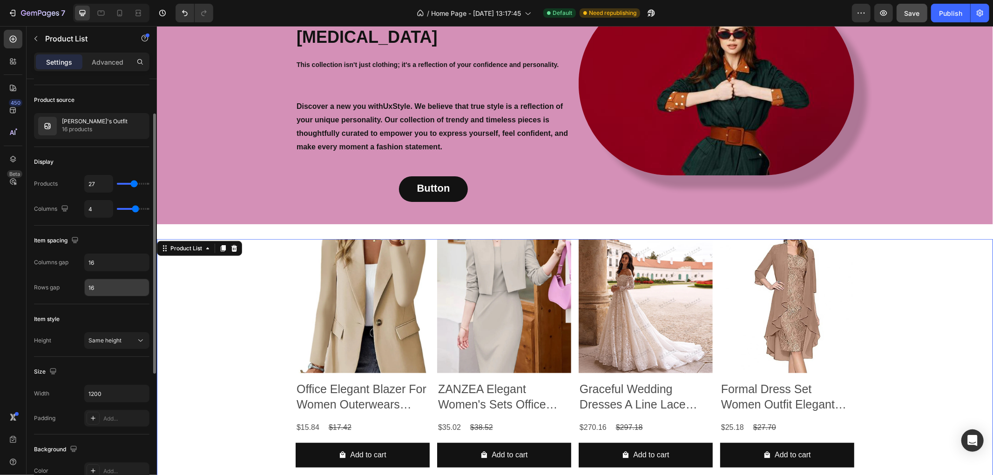
scroll to position [0, 0]
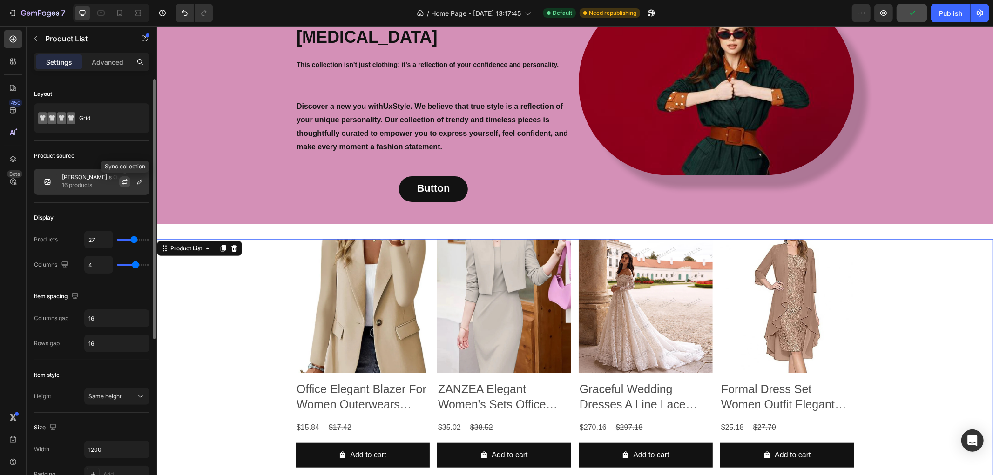
click at [125, 180] on icon "button" at bounding box center [124, 181] width 7 height 7
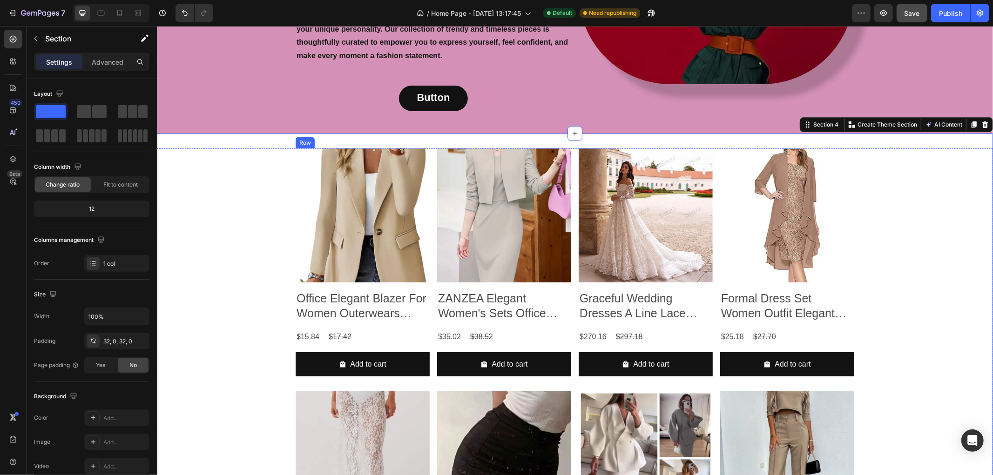
scroll to position [347, 0]
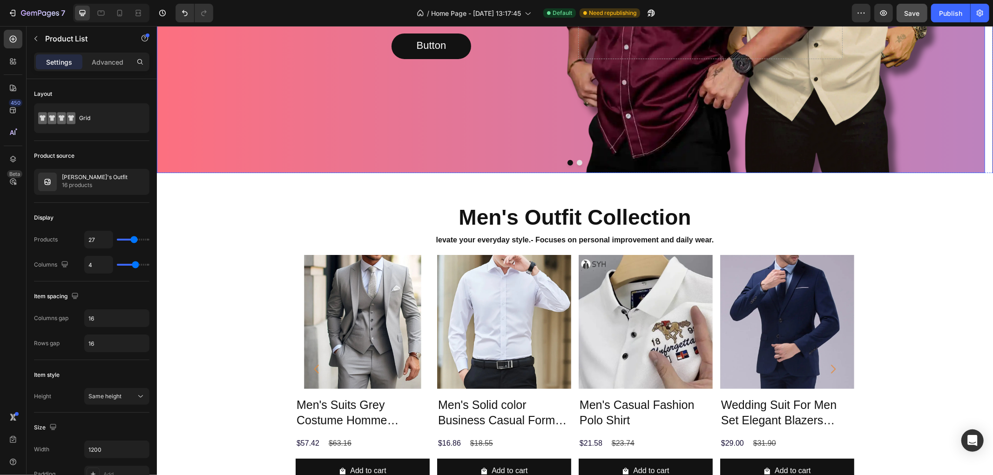
scroll to position [362, 0]
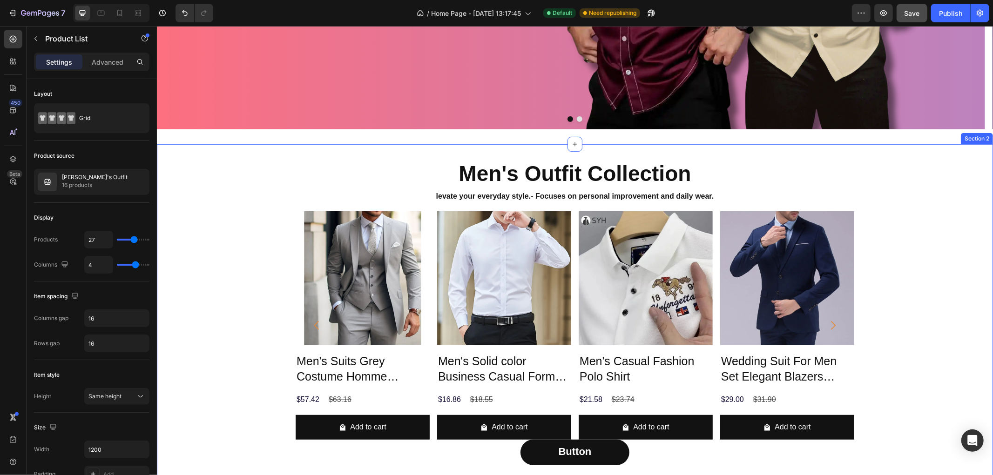
click at [226, 207] on div "Men's Outfit Collection Heading levate your everyday style. - Focuses on person…" at bounding box center [574, 320] width 836 height 322
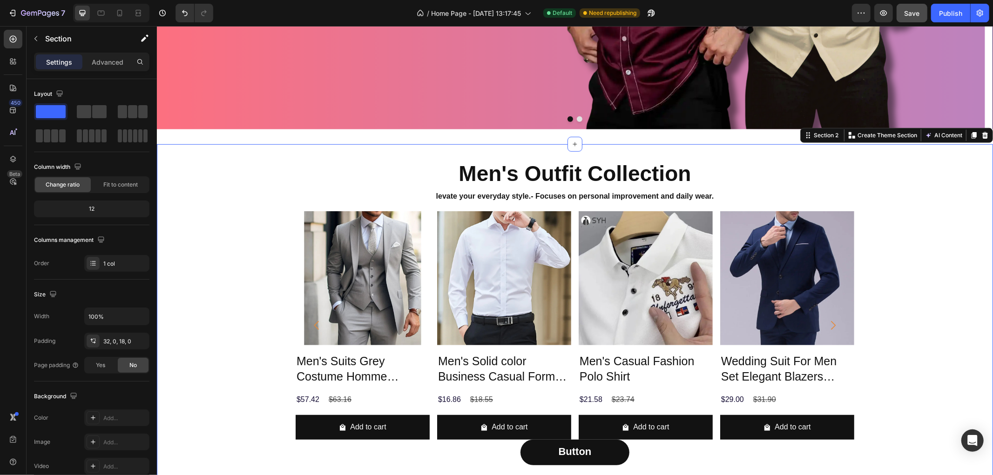
click at [893, 176] on div "Men's Outfit Collection Heading levate your everyday style. - Focuses on person…" at bounding box center [574, 320] width 836 height 322
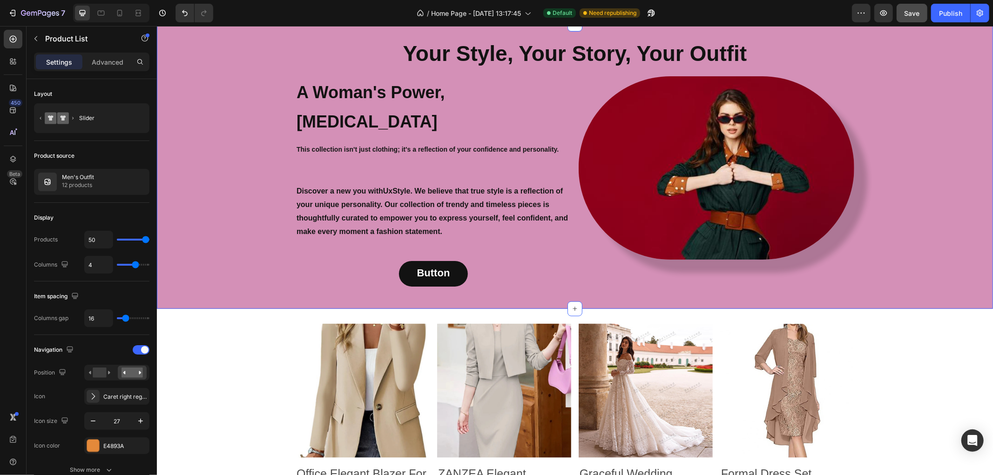
scroll to position [1035, 0]
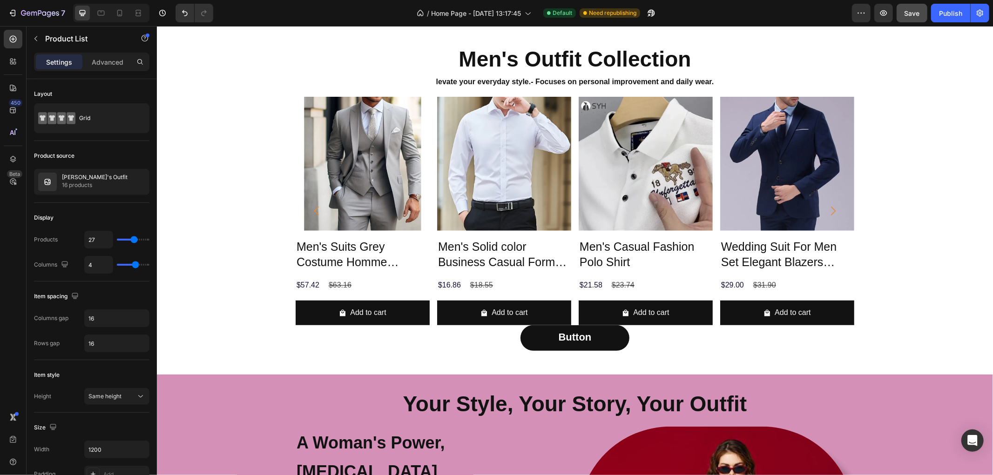
scroll to position [466, 0]
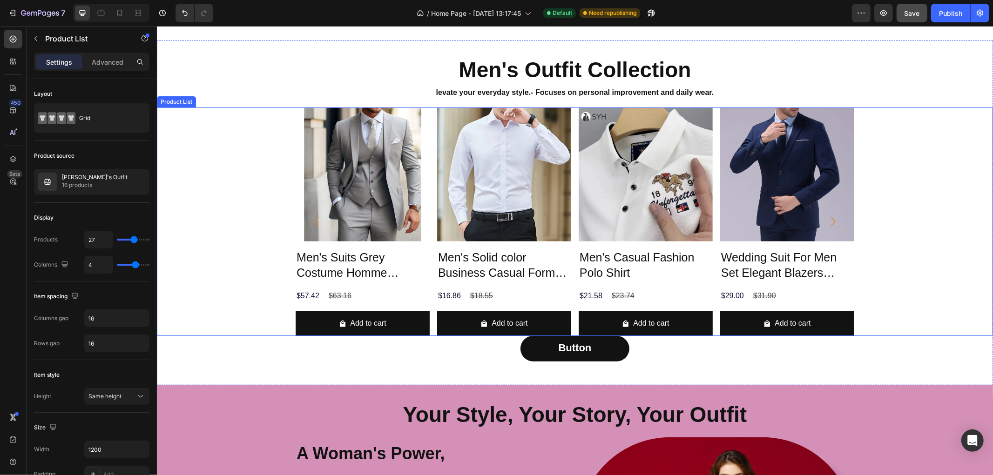
click at [244, 136] on div "Product Images Men's Suits Grey Costume Homme Wedding Outfits 3 Piece Product T…" at bounding box center [574, 221] width 836 height 229
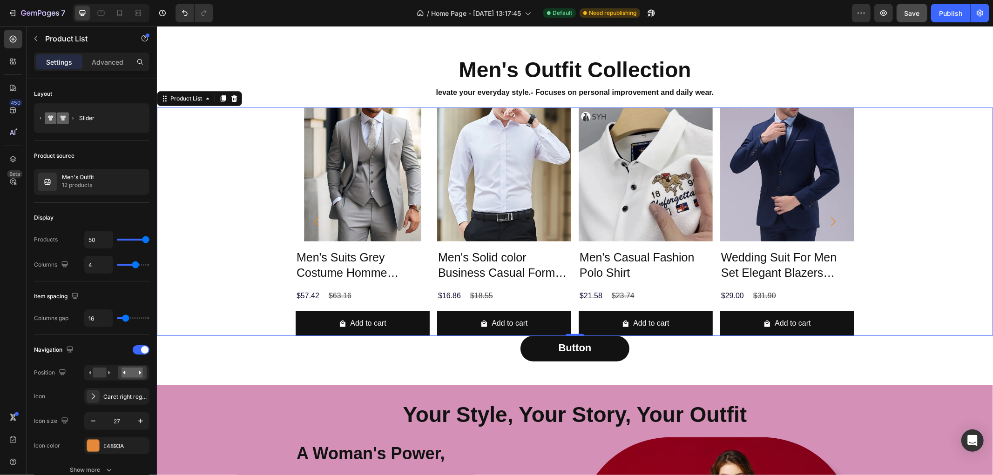
scroll to position [621, 0]
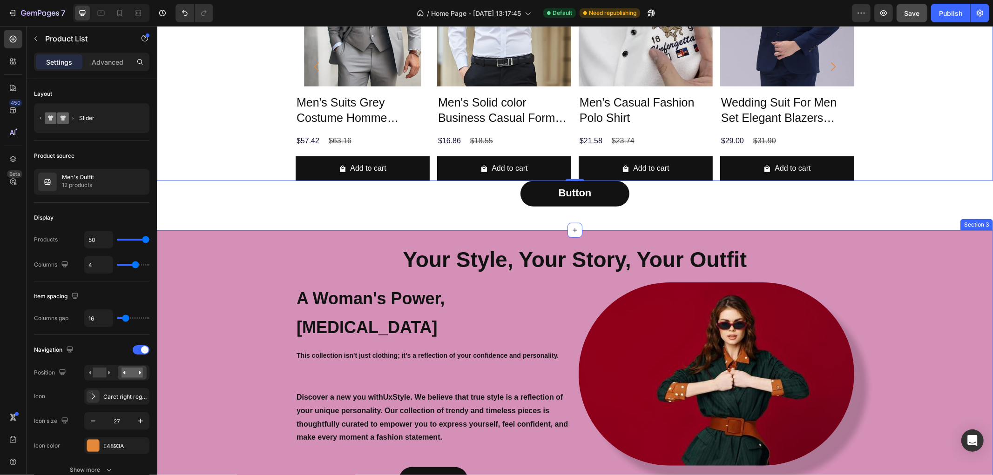
click at [220, 355] on div "Your Style, Your Story, Your Outfit Heading A Woman's Power, Her Own Style Head…" at bounding box center [574, 372] width 836 height 255
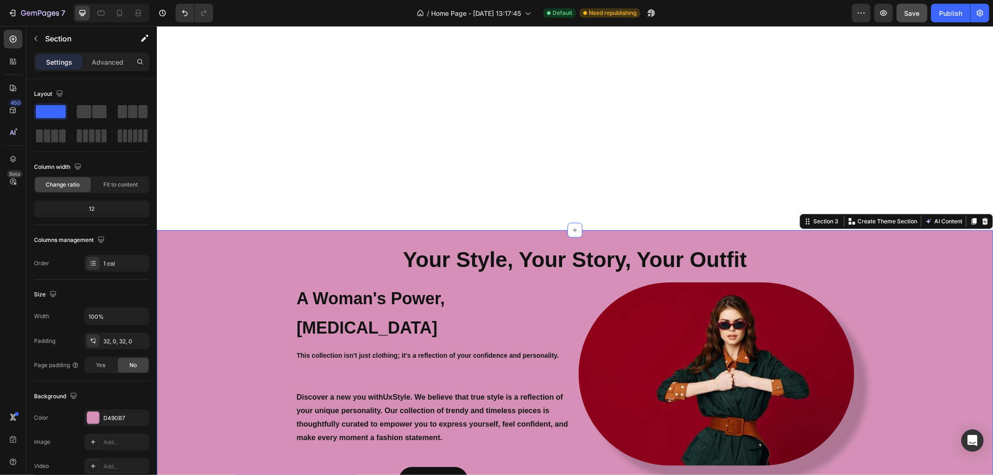
scroll to position [931, 0]
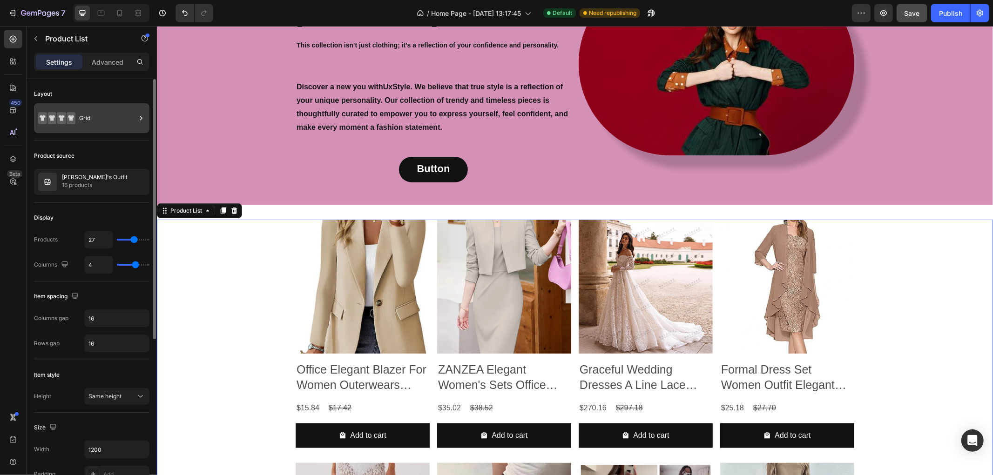
click at [127, 113] on div "Grid" at bounding box center [107, 118] width 57 height 21
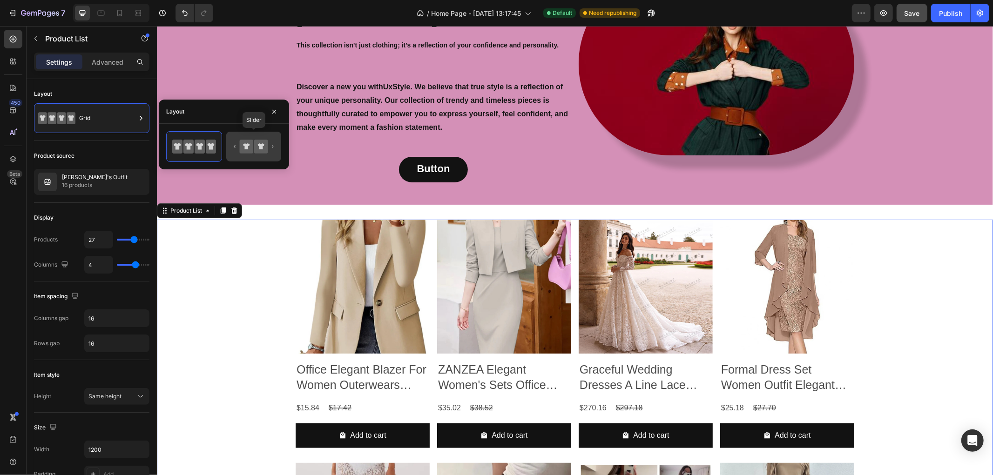
click at [270, 146] on icon at bounding box center [254, 146] width 44 height 19
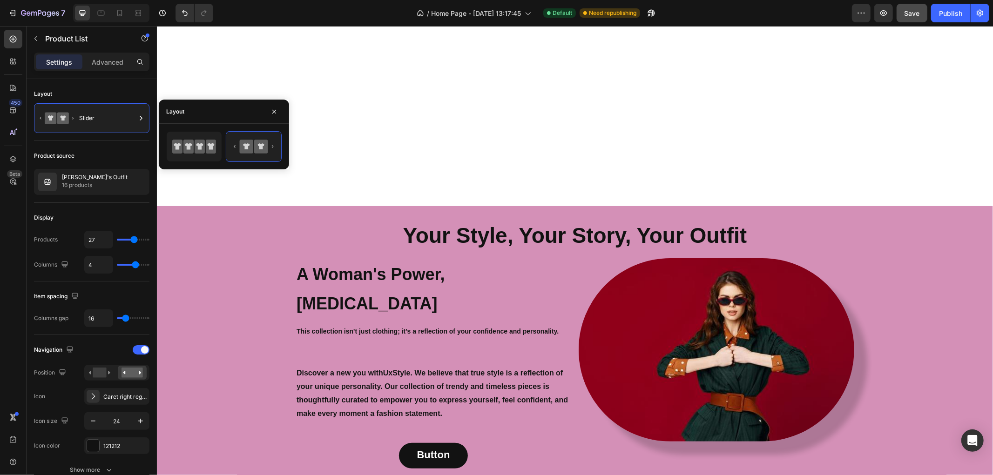
scroll to position [930, 0]
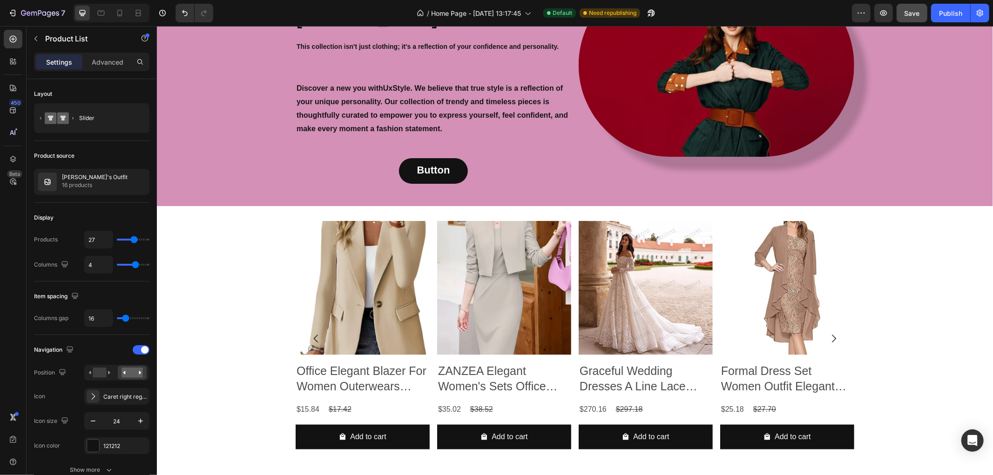
click at [272, 313] on div "Product Images Office Elegant Blazer For Women Outerwears Blazer Product Title …" at bounding box center [574, 339] width 836 height 236
click at [893, 8] on div "Publish" at bounding box center [950, 13] width 23 height 10
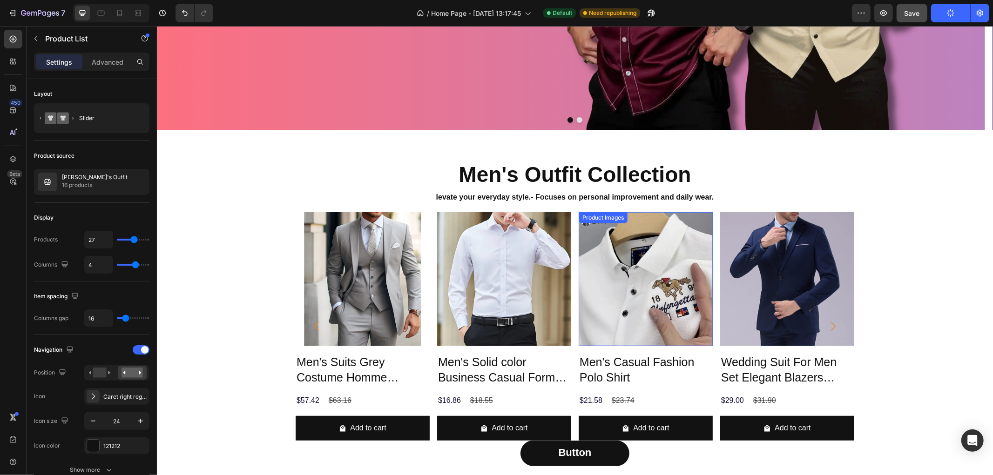
scroll to position [516, 0]
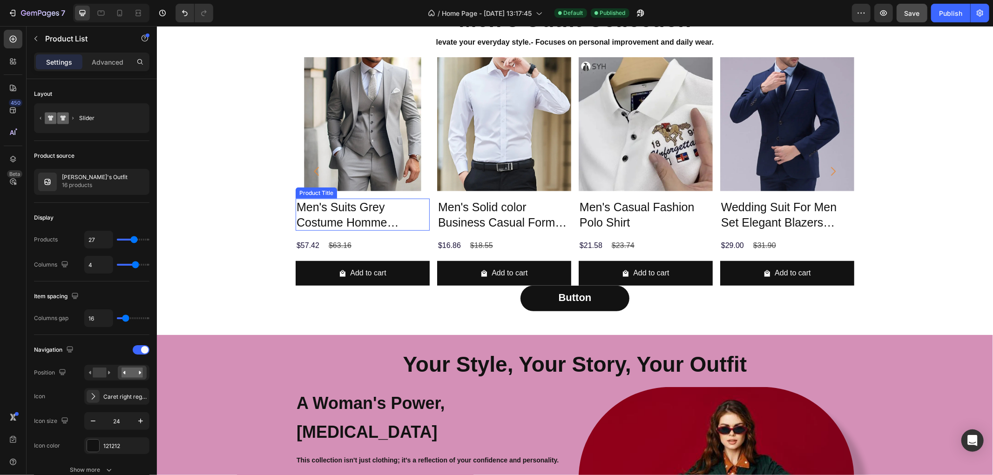
click at [417, 204] on h2 "Men's Suits Grey Costume Homme Wedding Outfits 3 Piece" at bounding box center [362, 214] width 134 height 32
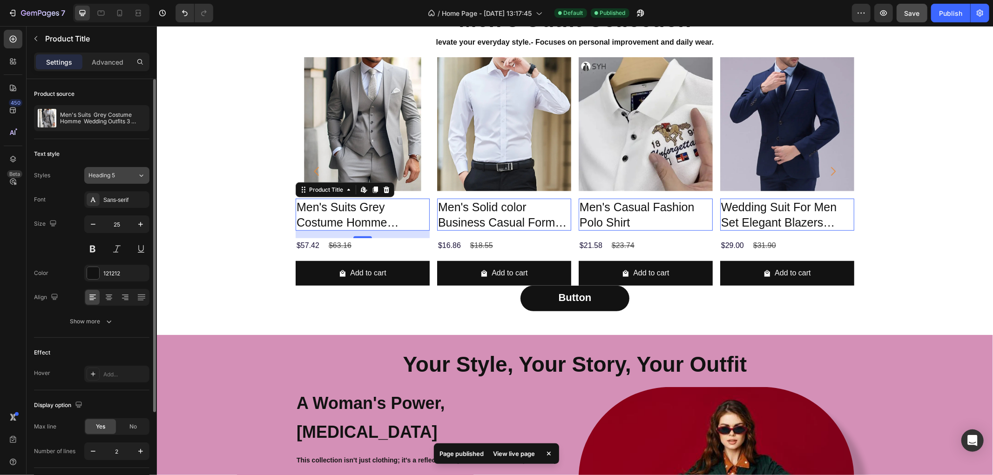
click at [145, 178] on icon at bounding box center [141, 175] width 8 height 9
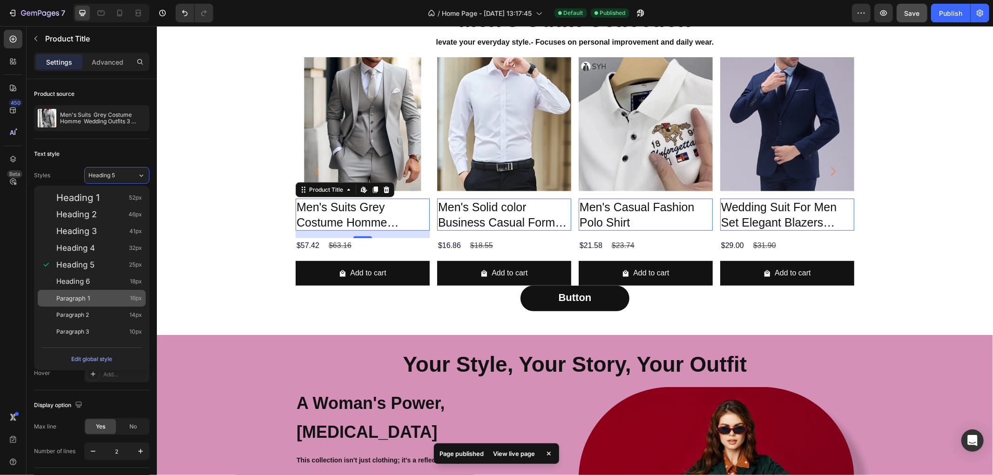
click at [90, 295] on span "Paragraph 1" at bounding box center [73, 298] width 34 height 9
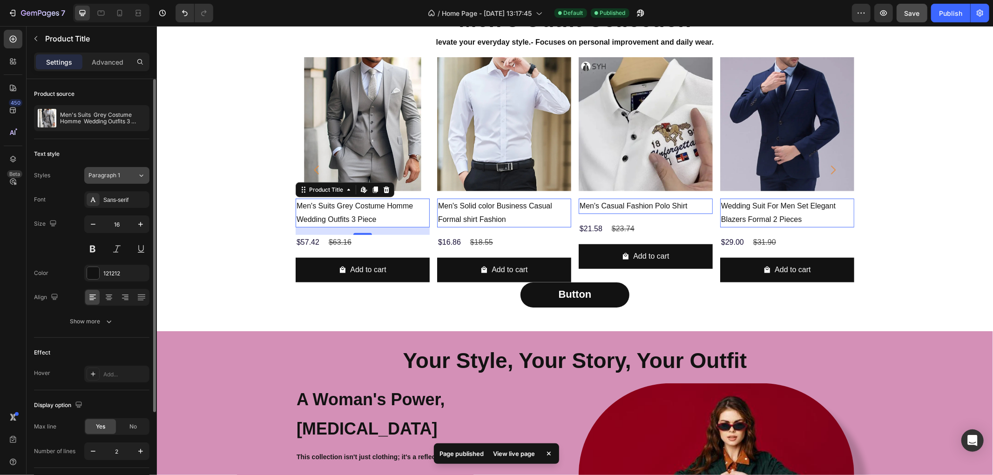
click at [138, 173] on icon at bounding box center [141, 175] width 8 height 9
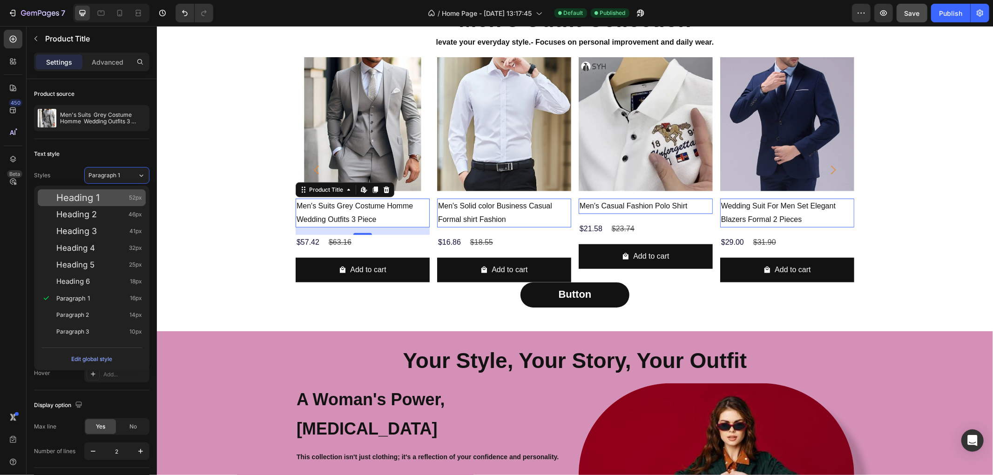
click at [98, 197] on span "Heading 1" at bounding box center [77, 197] width 43 height 9
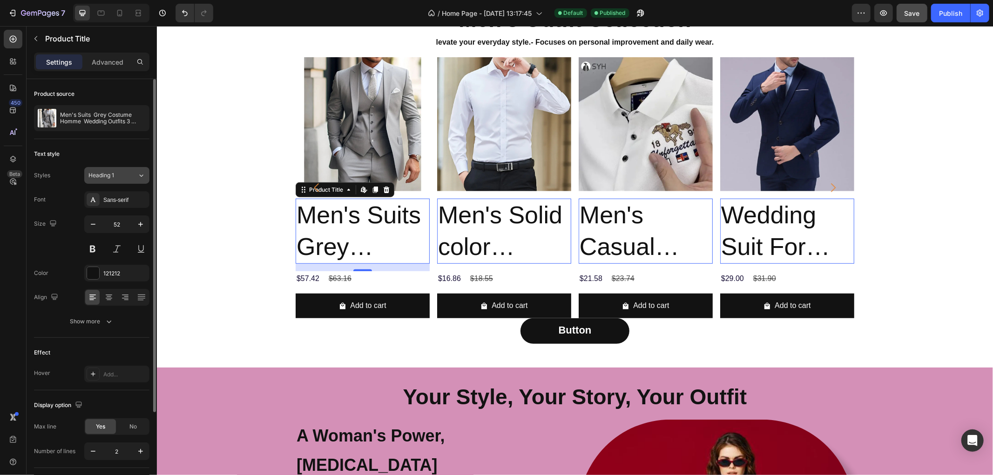
click at [143, 173] on icon at bounding box center [141, 175] width 8 height 9
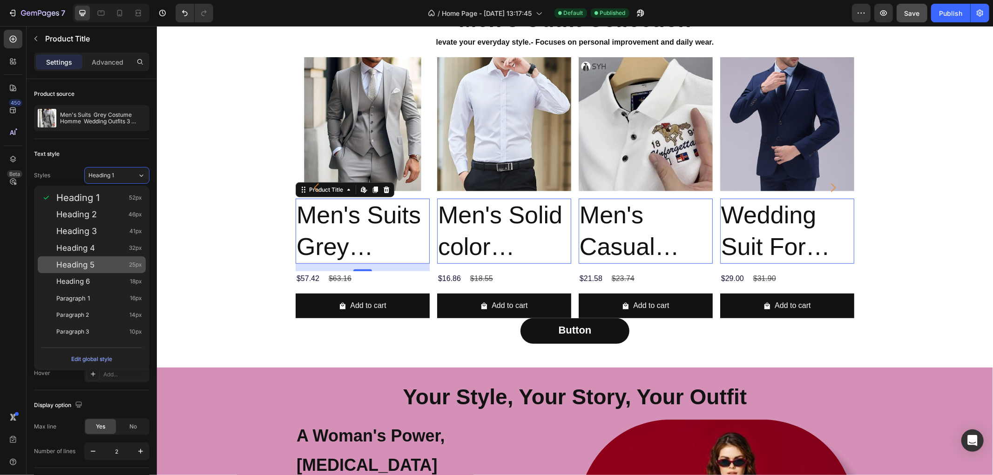
click at [100, 263] on div "Heading 5 25px" at bounding box center [99, 264] width 86 height 9
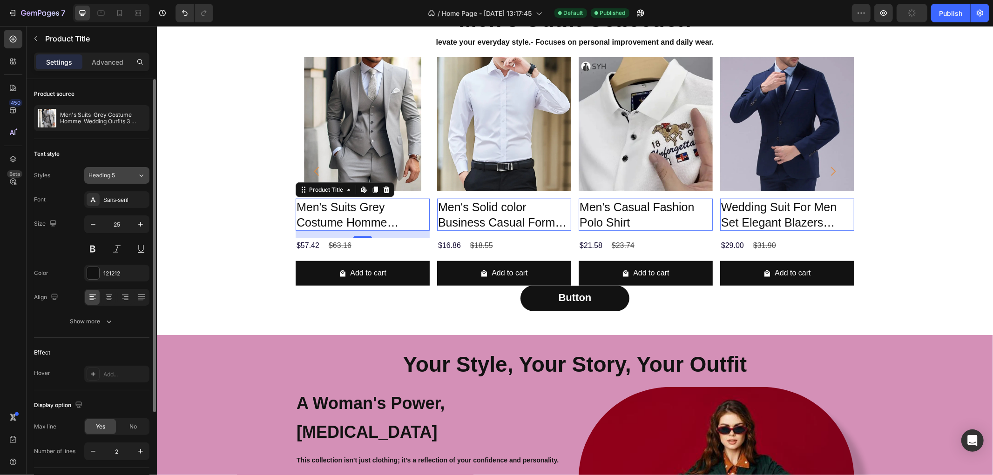
click at [145, 170] on button "Heading 5" at bounding box center [116, 175] width 65 height 17
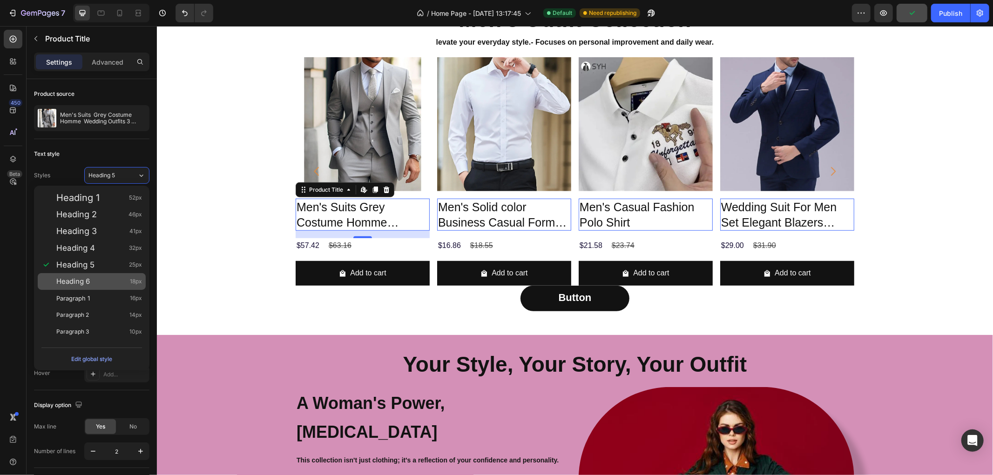
click at [110, 281] on div "Heading 6 18px" at bounding box center [99, 281] width 86 height 9
type input "18"
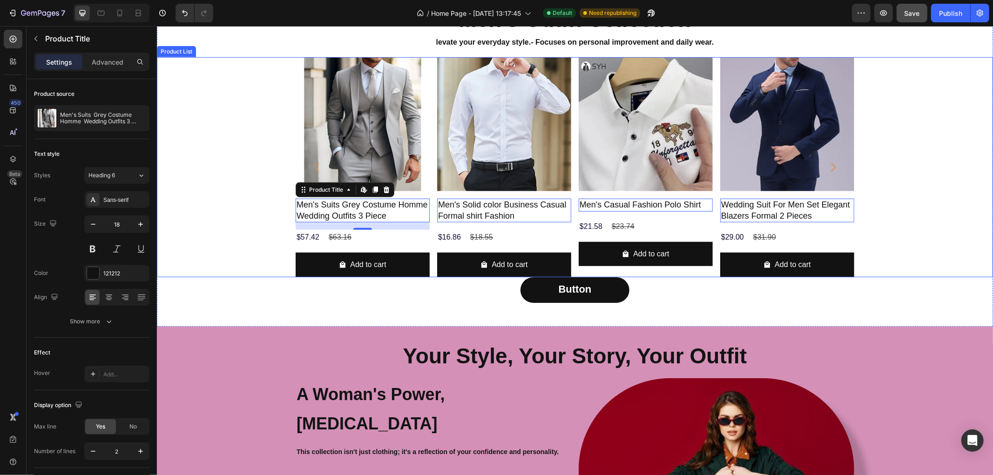
click at [239, 241] on div "Product Images Men's Suits Grey Costume Homme Wedding Outfits 3 Piece Product T…" at bounding box center [574, 167] width 836 height 220
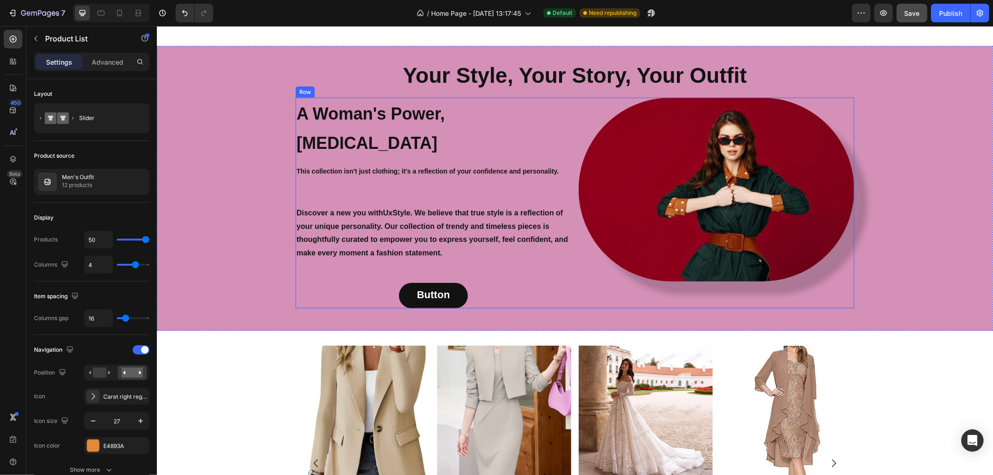
scroll to position [952, 0]
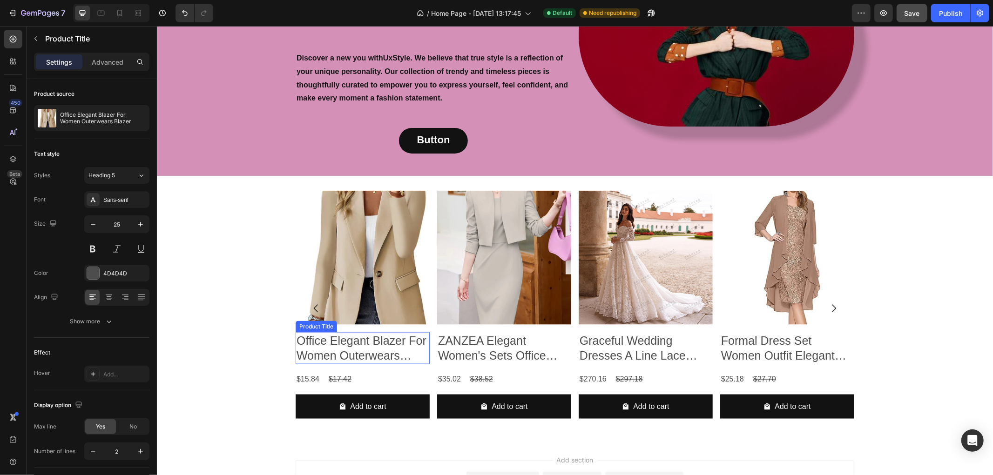
click at [350, 332] on h2 "Office Elegant Blazer For Women Outerwears Blazer" at bounding box center [362, 348] width 134 height 32
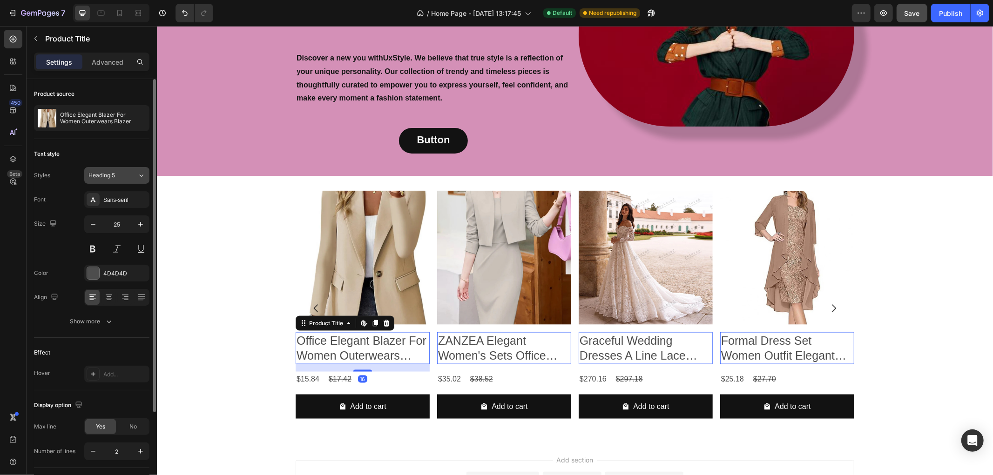
click at [137, 174] on icon at bounding box center [141, 175] width 8 height 9
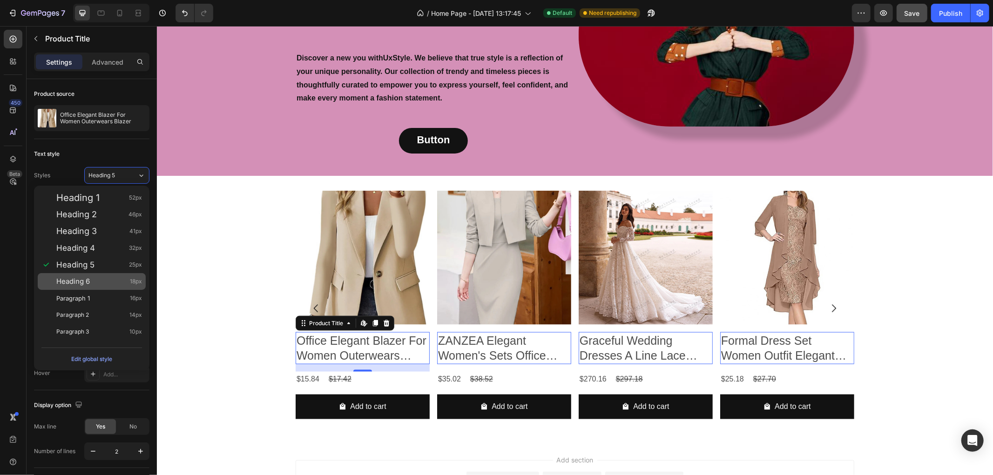
click at [106, 284] on div "Heading 6 18px" at bounding box center [99, 281] width 86 height 9
type input "18"
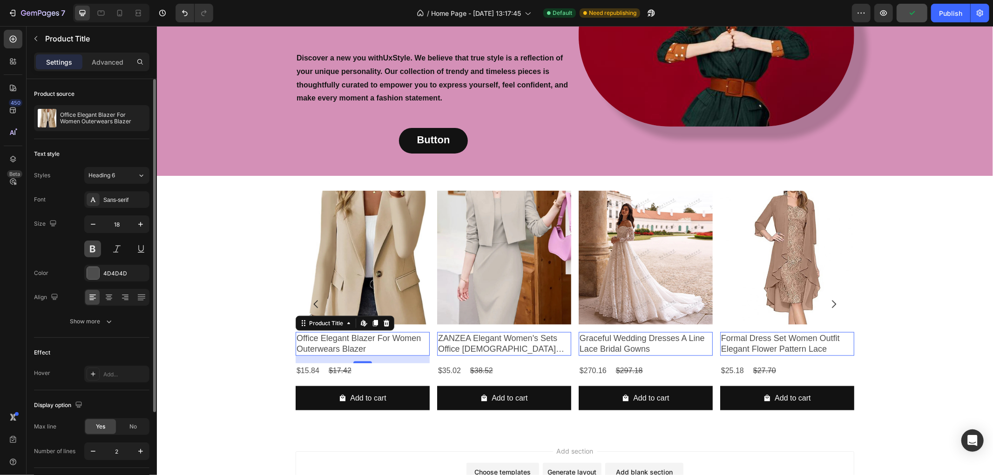
click at [95, 247] on button at bounding box center [92, 249] width 17 height 17
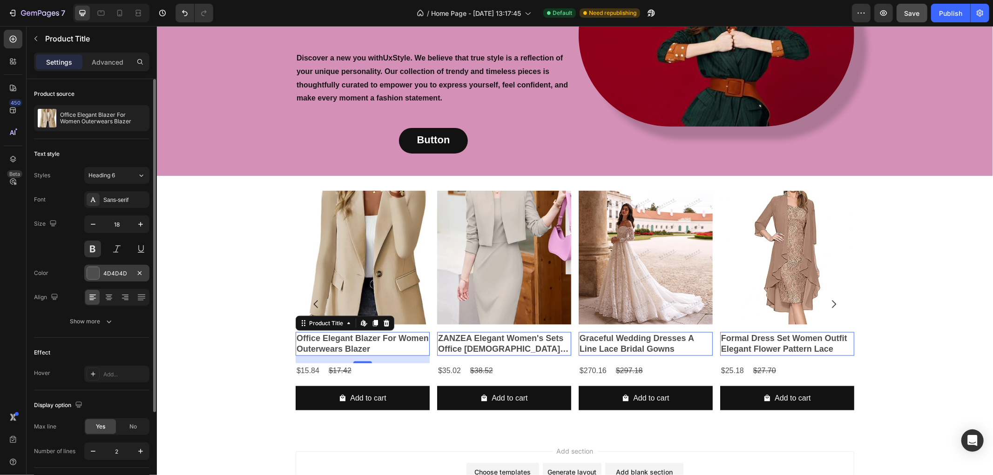
click at [94, 271] on div at bounding box center [93, 273] width 12 height 12
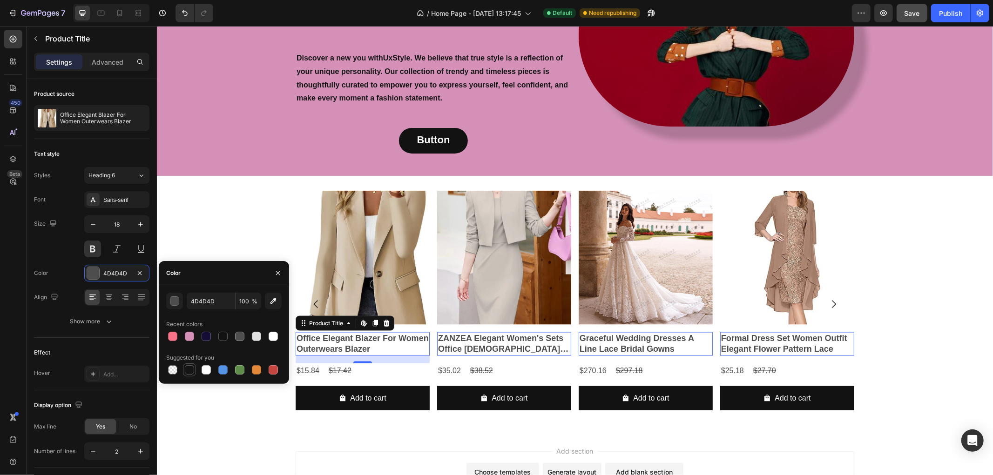
click at [187, 369] on div at bounding box center [189, 369] width 9 height 9
type input "151515"
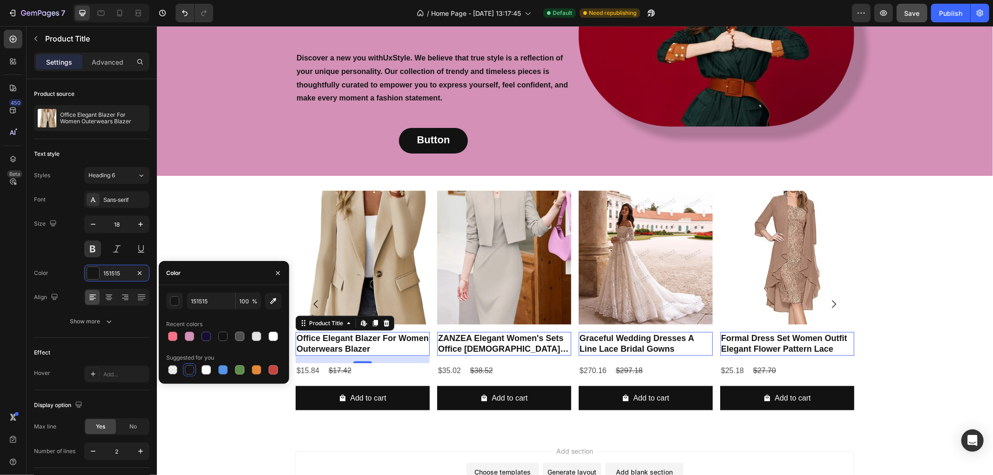
click at [210, 242] on div "Product Images Office Elegant Blazer For Women Outerwears Blazer Product Title …" at bounding box center [574, 303] width 836 height 227
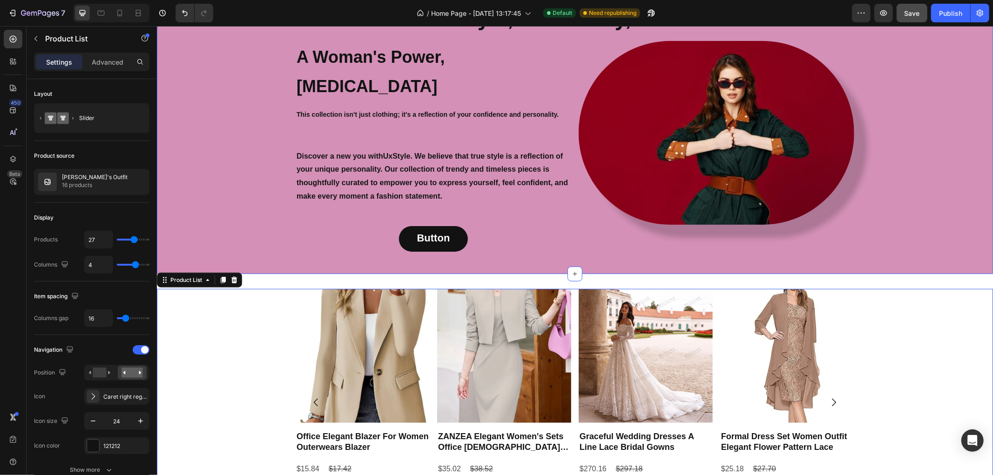
scroll to position [446, 0]
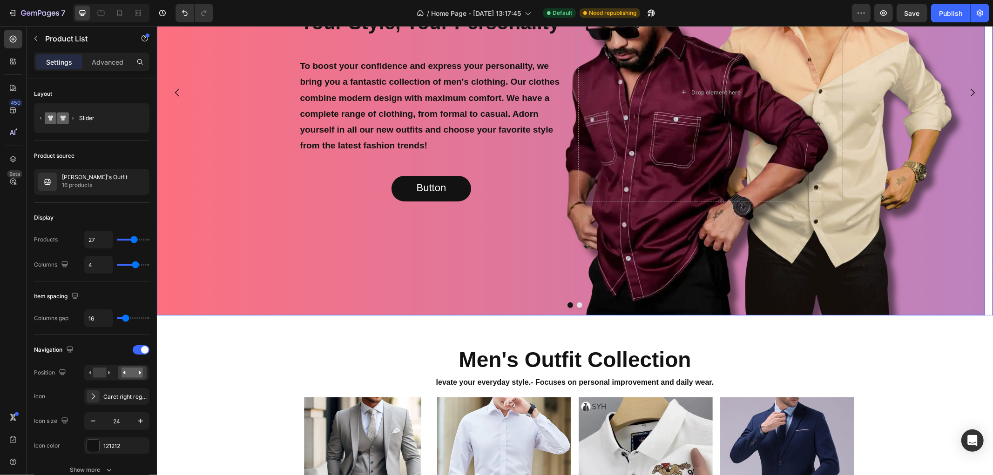
scroll to position [434, 0]
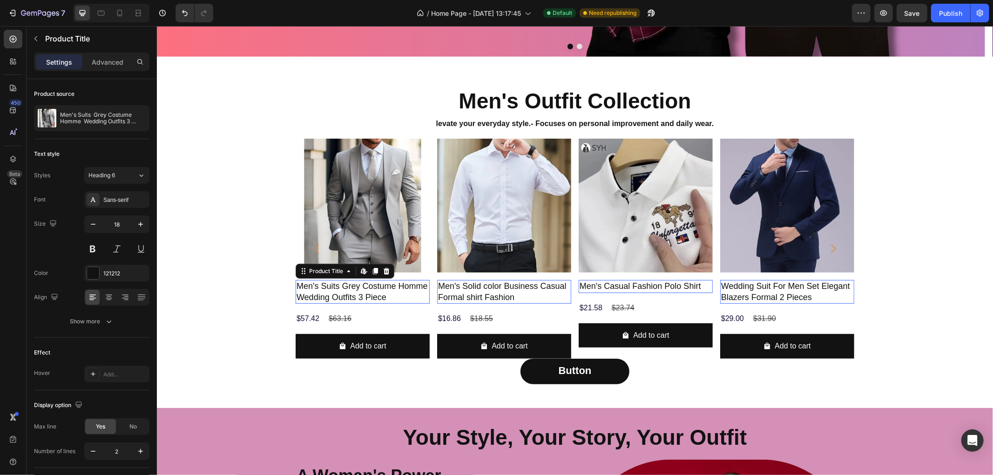
click at [300, 289] on h2 "Men's Suits Grey Costume Homme Wedding Outfits 3 Piece" at bounding box center [362, 292] width 134 height 24
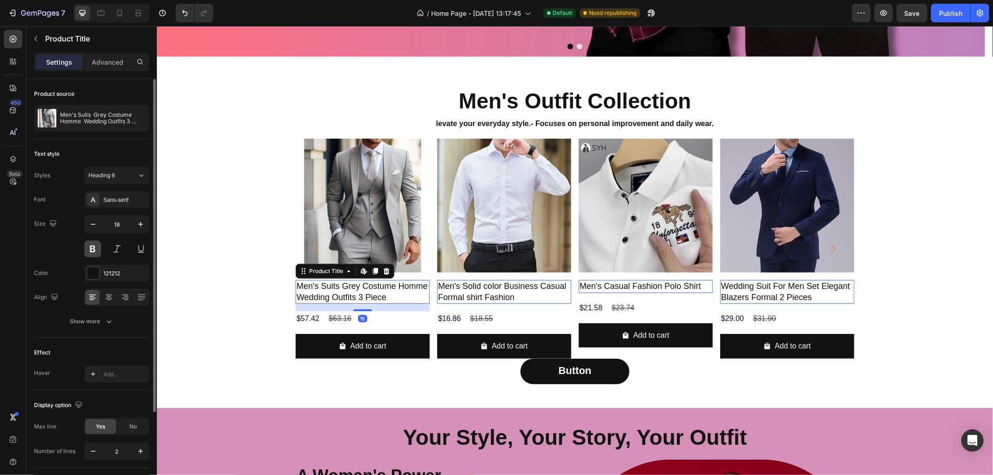
click at [93, 244] on button at bounding box center [92, 249] width 17 height 17
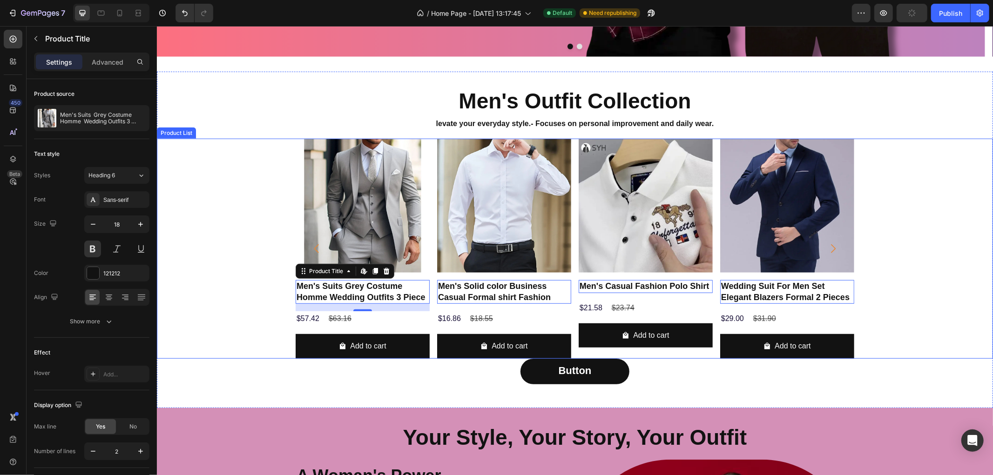
click at [225, 281] on div "Product Images Men's Suits Grey Costume Homme Wedding Outfits 3 Piece Product T…" at bounding box center [574, 248] width 836 height 220
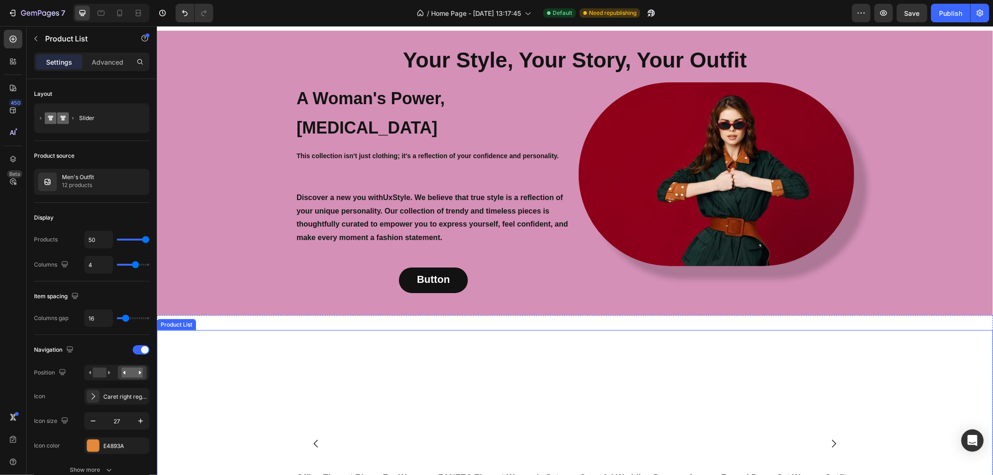
scroll to position [654, 0]
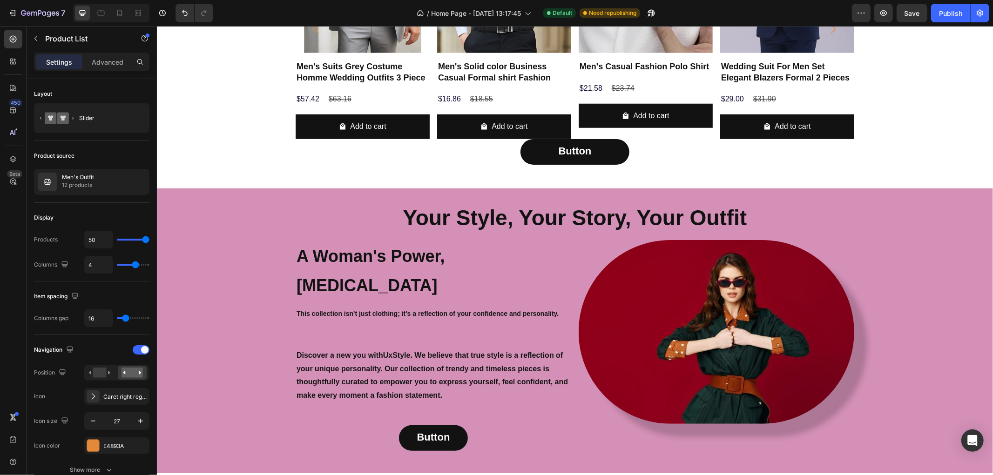
click at [652, 135] on div "Product Images Men's Casual Fashion Polo Shirt Product Title $21.58 Product Pri…" at bounding box center [645, 29] width 134 height 220
click at [579, 135] on div "Product Images Men's Casual Fashion Polo Shirt Product Title $21.58 Product Pri…" at bounding box center [645, 29] width 134 height 220
click at [884, 119] on div "Product Images Men's Suits Grey Costume Homme Wedding Outfits 3 Piece Product T…" at bounding box center [574, 29] width 836 height 220
click at [874, 88] on div "Product Images Men's Suits Grey Costume Homme Wedding Outfits 3 Piece Product T…" at bounding box center [574, 29] width 836 height 220
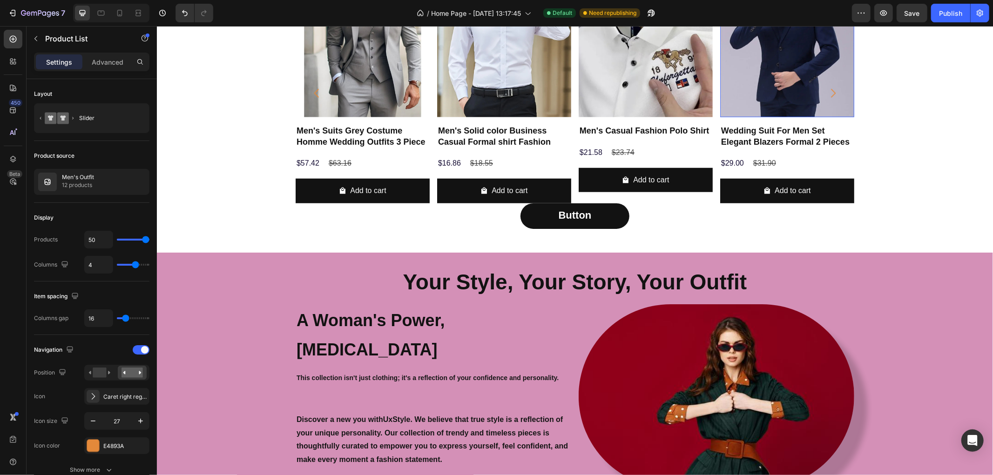
scroll to position [499, 0]
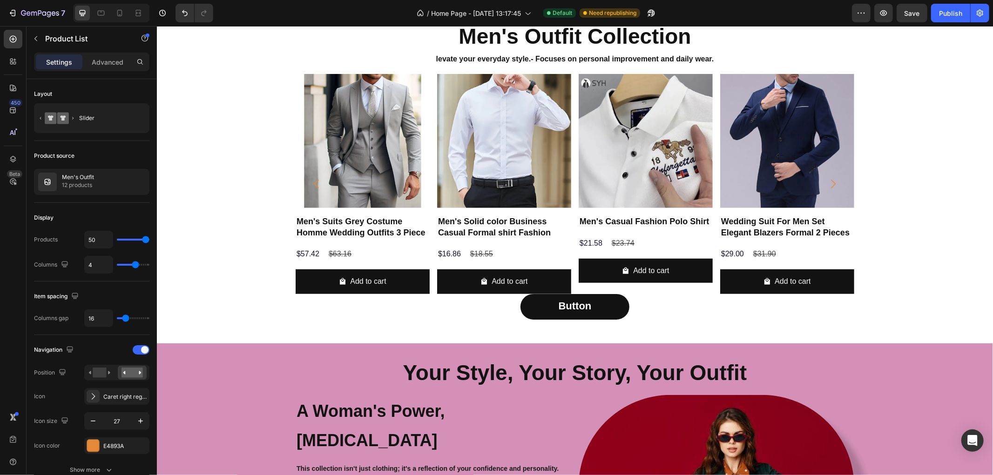
click at [268, 123] on div "Product Images Men's Suits Grey Costume Homme Wedding Outfits 3 Piece Product T…" at bounding box center [574, 184] width 836 height 220
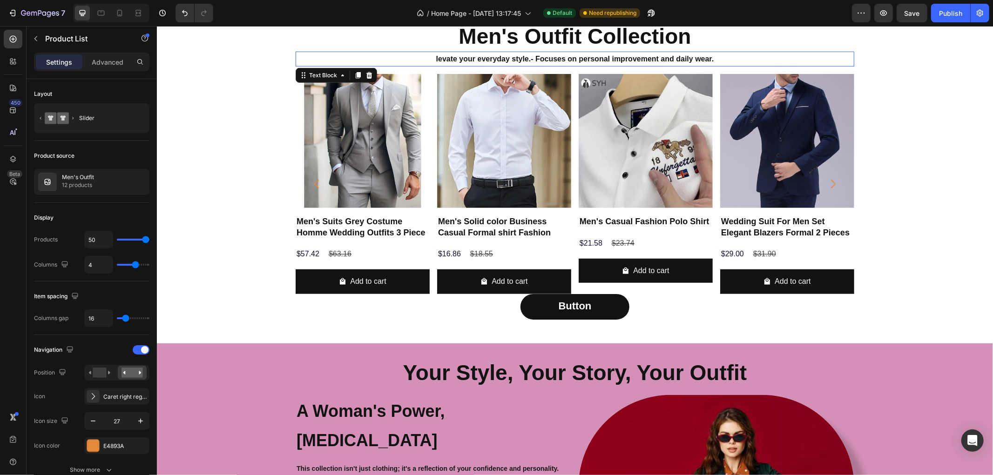
click at [338, 62] on p "levate your everyday style. - Focuses on personal improvement and daily wear." at bounding box center [574, 59] width 557 height 14
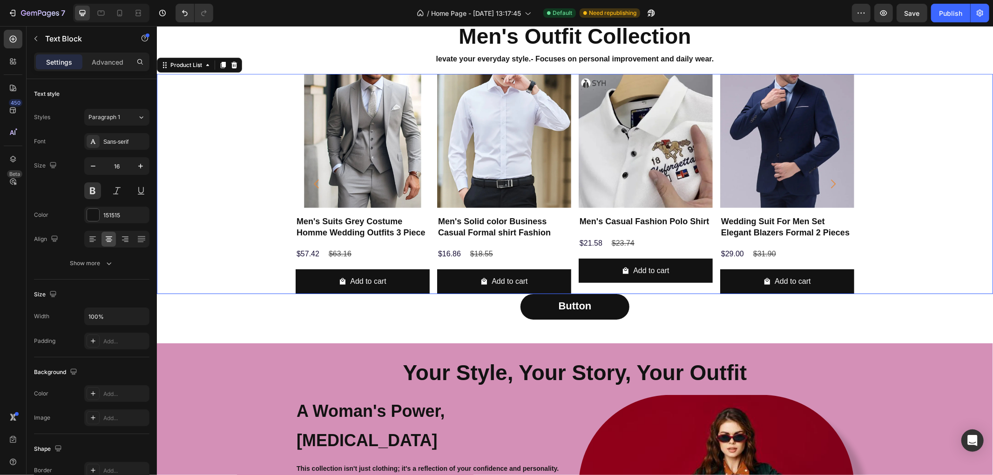
click at [286, 116] on div "Product Images Men's Suits Grey Costume Homme Wedding Outfits 3 Piece Product T…" at bounding box center [574, 184] width 836 height 220
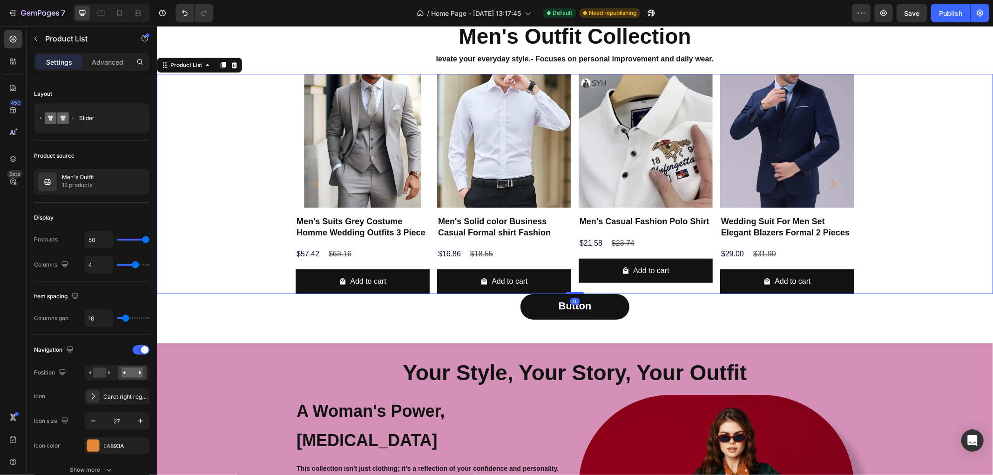
click at [572, 290] on div "Product Images Men's Suits Grey Costume Homme Wedding Outfits 3 Piece Product T…" at bounding box center [574, 184] width 559 height 220
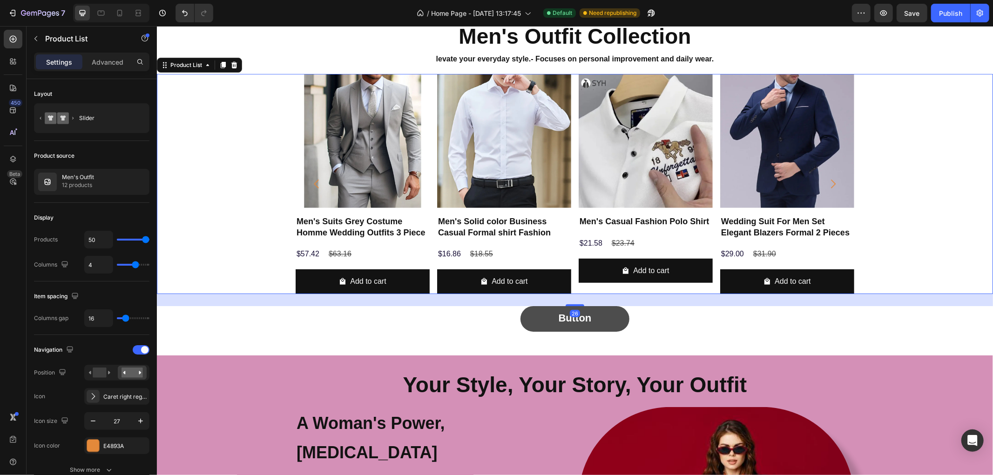
drag, startPoint x: 570, startPoint y: 292, endPoint x: 576, endPoint y: 308, distance: 17.4
click at [571, 305] on div at bounding box center [574, 305] width 19 height 2
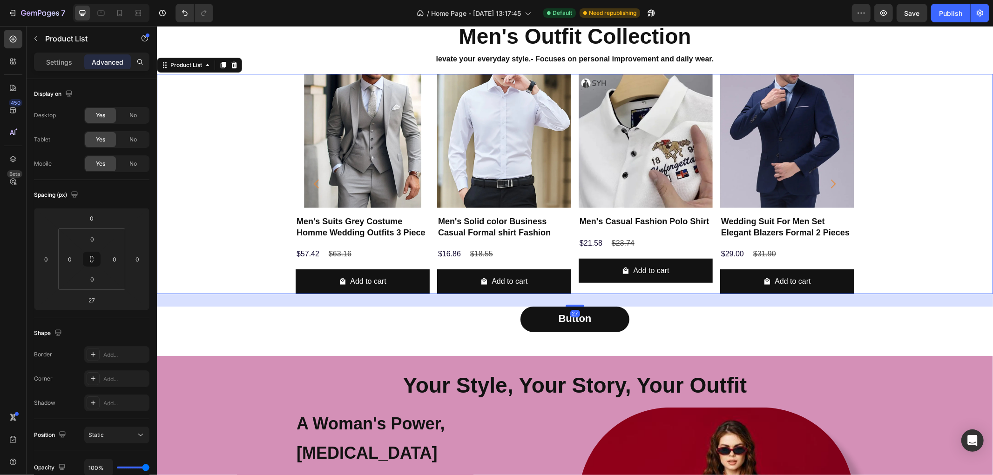
click at [921, 226] on div "Product Images Men's Suits Grey Costume Homme Wedding Outfits 3 Piece Product T…" at bounding box center [574, 184] width 836 height 220
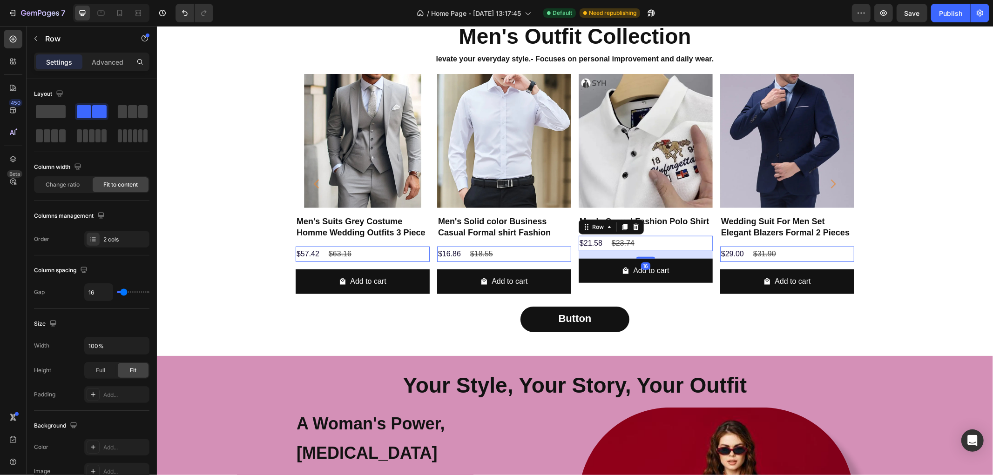
click at [429, 247] on div "$21.58 Product Price Product Price $23.74 Product Price Product Price Row 16" at bounding box center [362, 253] width 134 height 15
click at [156, 26] on div at bounding box center [156, 26] width 0 height 0
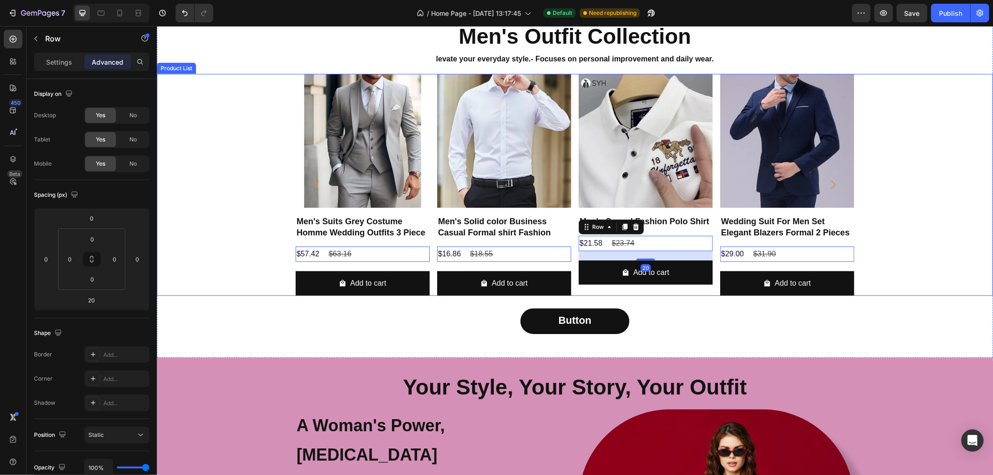
click at [916, 209] on div "Product Images Men's Suits Grey Costume Homme Wedding Outfits 3 Piece Product T…" at bounding box center [574, 185] width 836 height 222
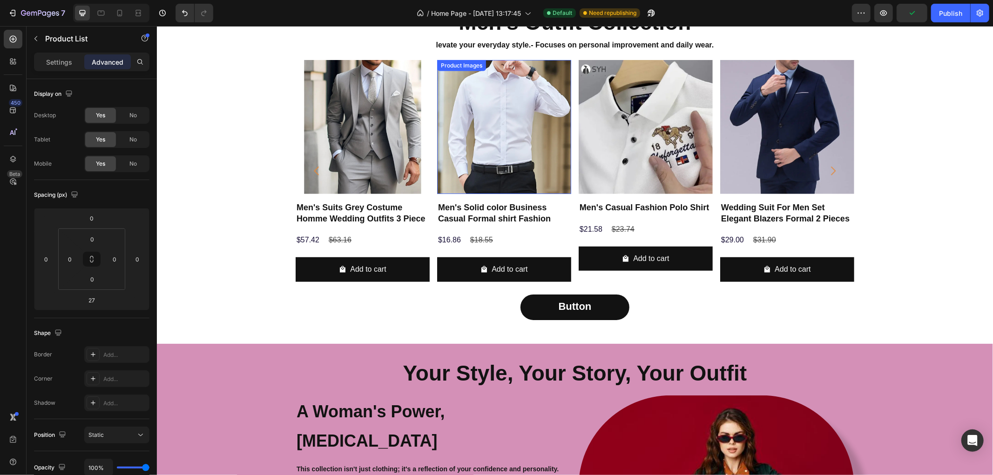
scroll to position [514, 0]
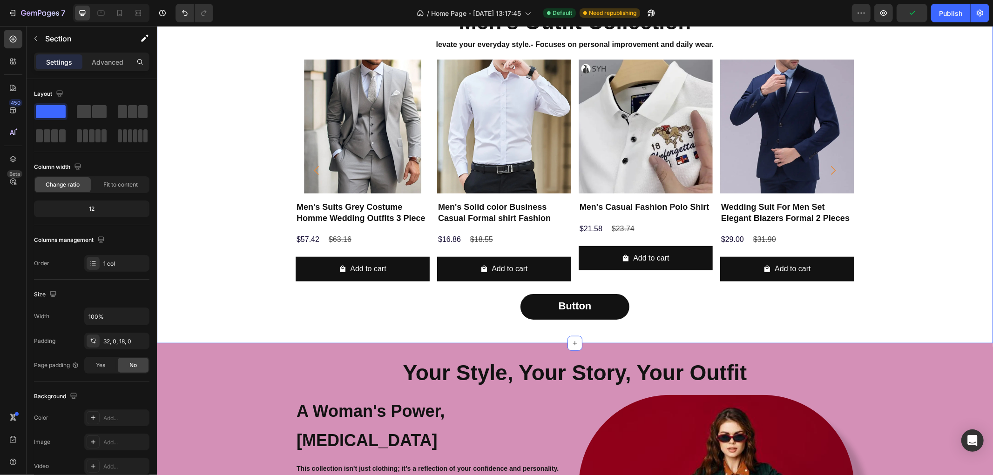
click at [643, 281] on div "Men's Outfit Collection Heading levate your everyday style. - Focuses on person…" at bounding box center [574, 171] width 836 height 328
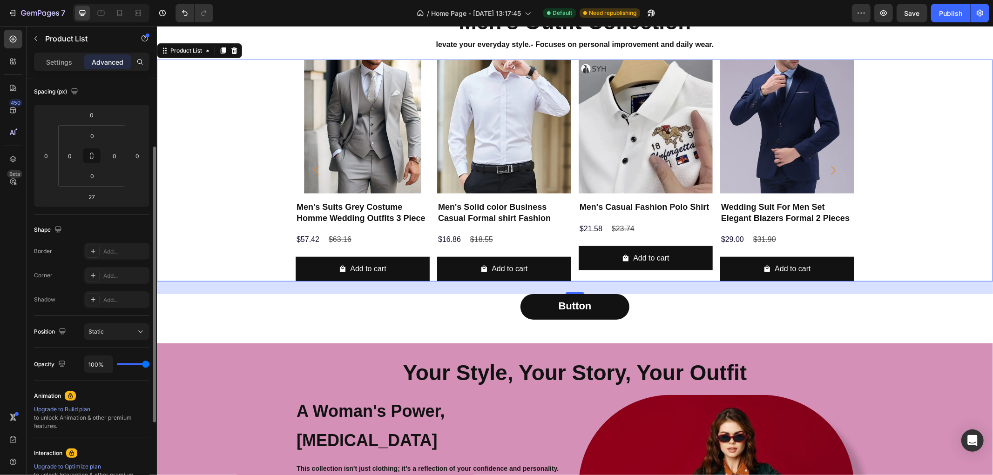
scroll to position [0, 0]
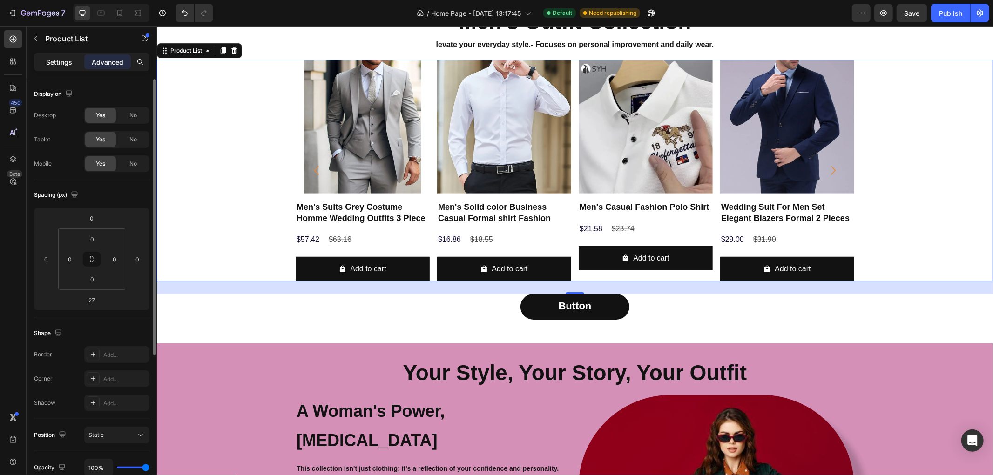
click at [54, 62] on p "Settings" at bounding box center [59, 62] width 26 height 10
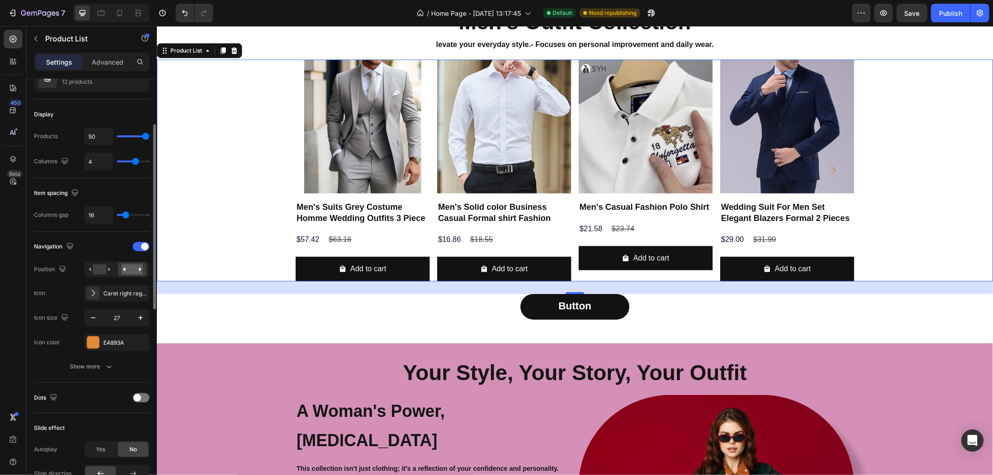
scroll to position [155, 0]
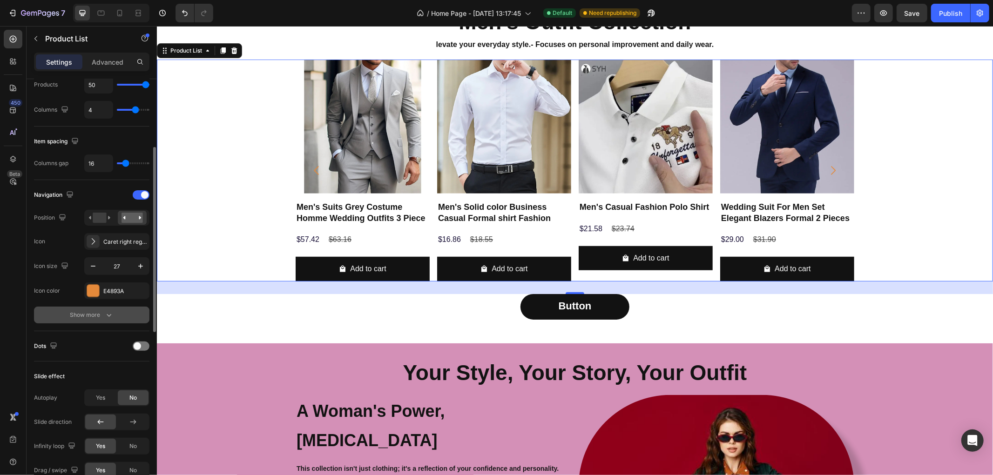
click at [98, 319] on div "Show more" at bounding box center [91, 315] width 43 height 9
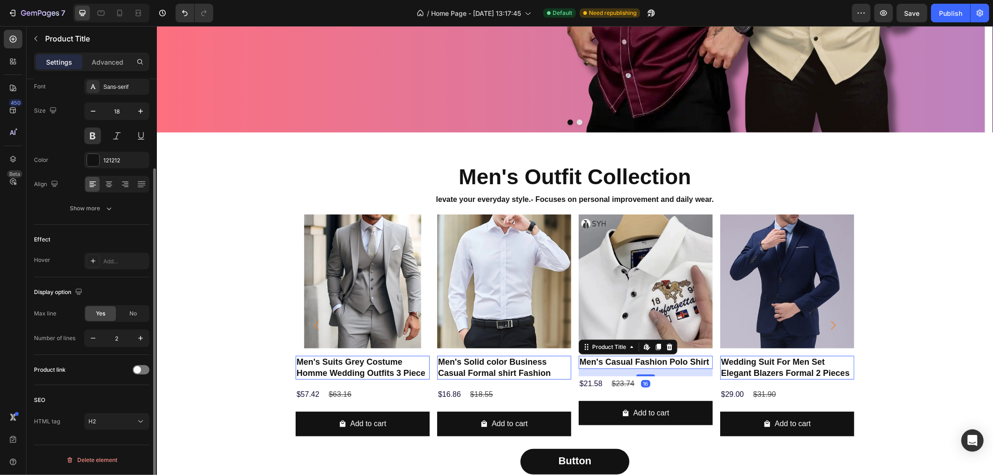
scroll to position [0, 0]
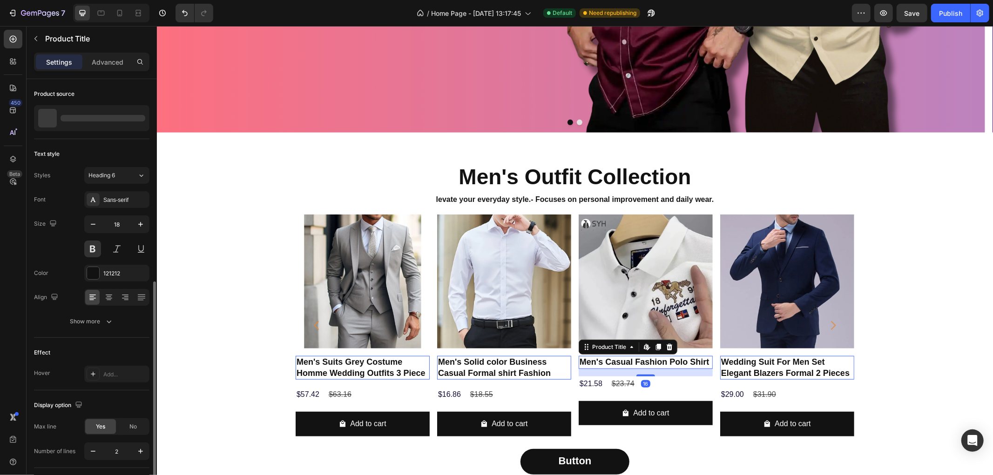
click at [429, 359] on h2 "Men's Casual Fashion Polo Shirt" at bounding box center [362, 368] width 134 height 24
click at [429, 364] on h2 "Men's Solid color Business Casual Formal shirt Fashion" at bounding box center [362, 368] width 134 height 24
click at [429, 360] on h2 "Men's Casual Fashion Polo Shirt" at bounding box center [362, 368] width 134 height 24
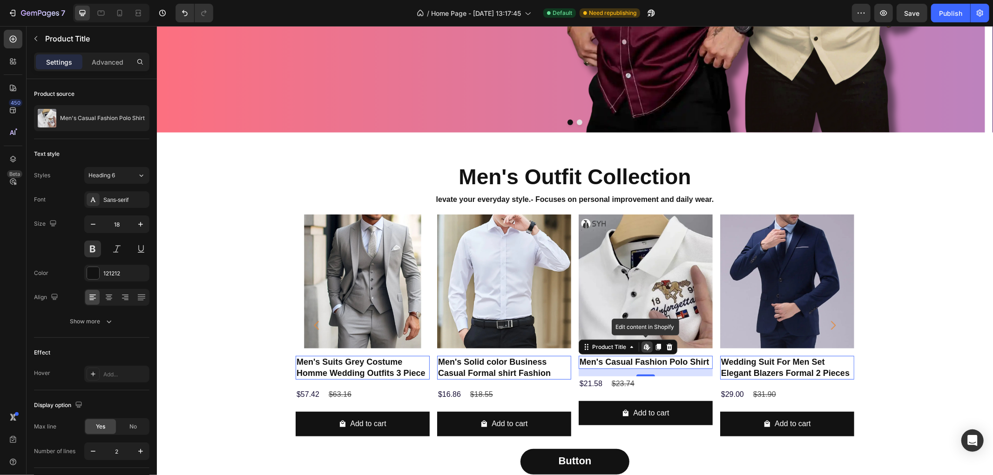
click at [429, 363] on h2 "Men's Casual Fashion Polo Shirt" at bounding box center [362, 368] width 134 height 24
click at [429, 362] on h2 "Men's Casual Fashion Polo Shirt" at bounding box center [362, 368] width 134 height 24
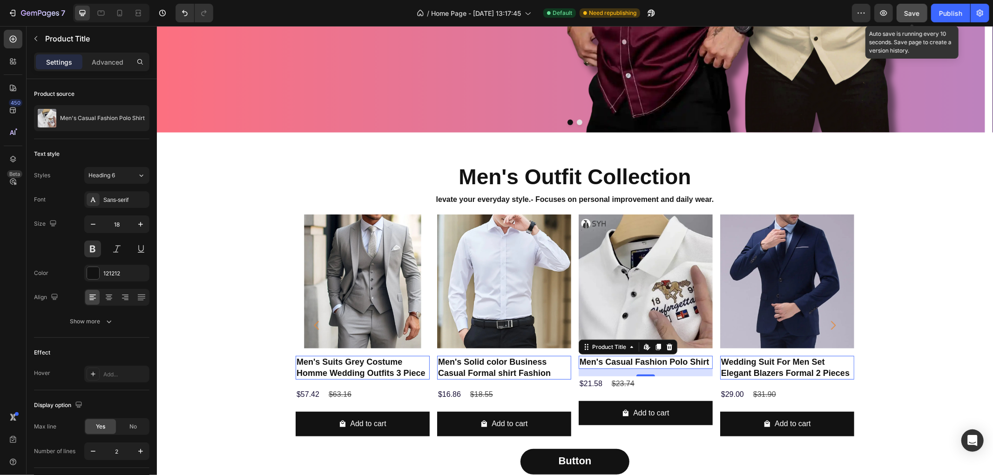
click at [907, 11] on span "Save" at bounding box center [912, 13] width 15 height 8
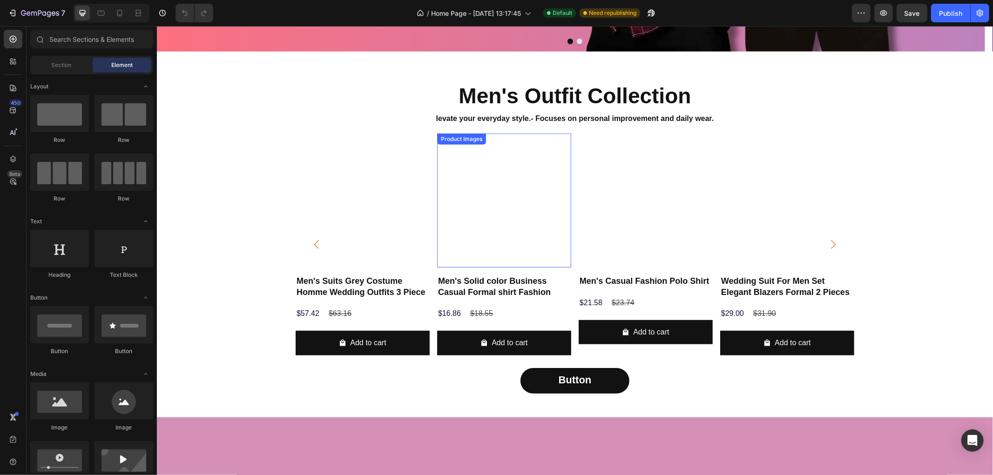
scroll to position [466, 0]
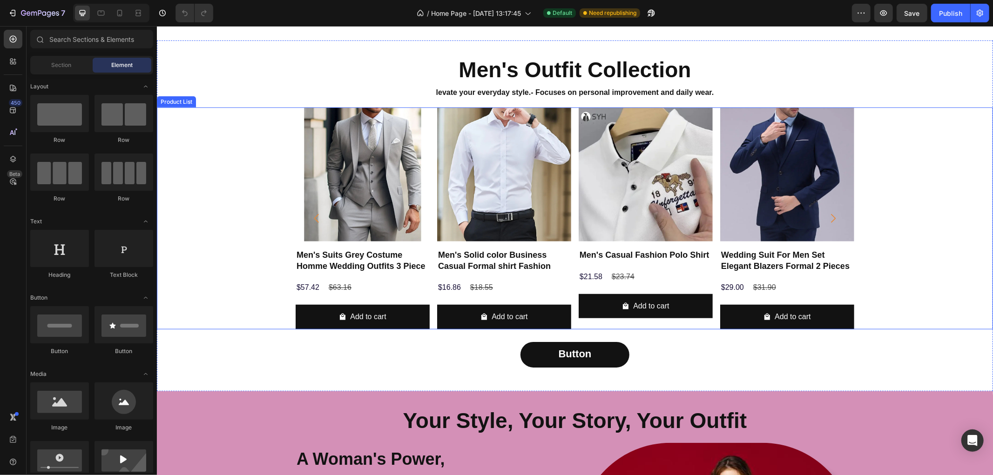
click at [275, 201] on div "Product Images Men's Suits Grey Costume Homme Wedding Outfits 3 Piece Product T…" at bounding box center [574, 218] width 836 height 222
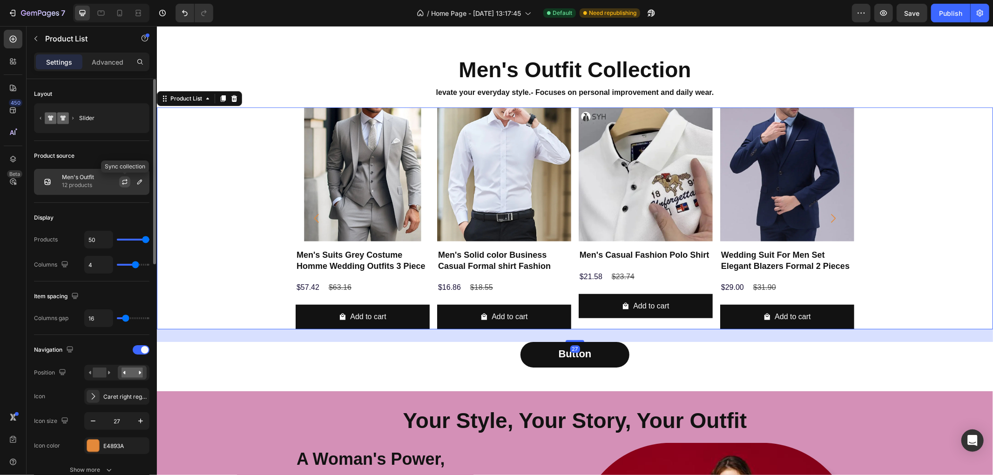
click at [125, 183] on icon "button" at bounding box center [124, 183] width 5 height 3
click at [122, 184] on icon "button" at bounding box center [124, 183] width 5 height 3
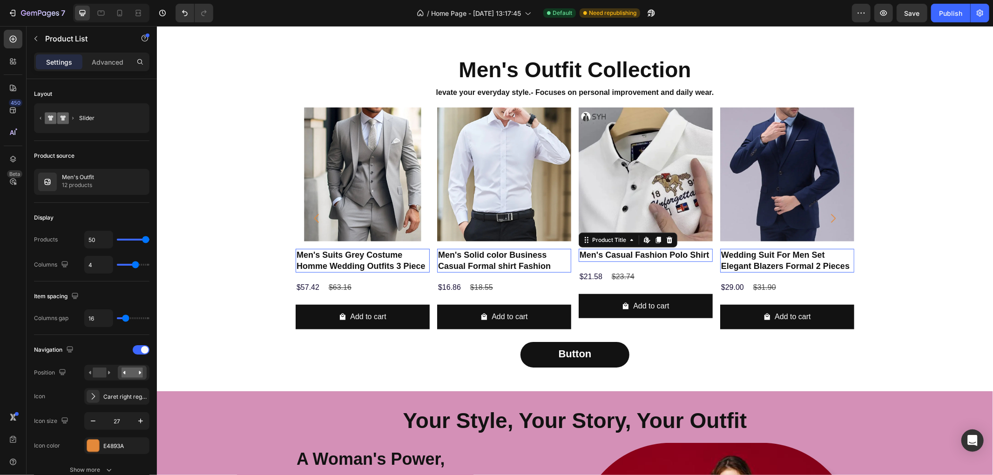
click at [429, 250] on h2 "Men's Casual Fashion Polo Shirt" at bounding box center [362, 261] width 134 height 24
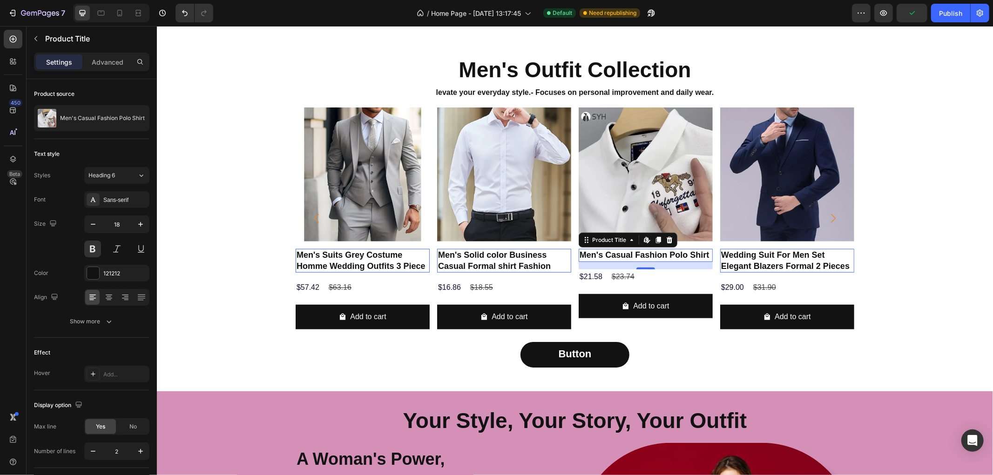
click at [429, 249] on h2 "Men's Casual Fashion Polo Shirt" at bounding box center [362, 261] width 134 height 24
click at [429, 256] on h2 "Men's Casual Fashion Polo Shirt" at bounding box center [362, 261] width 134 height 24
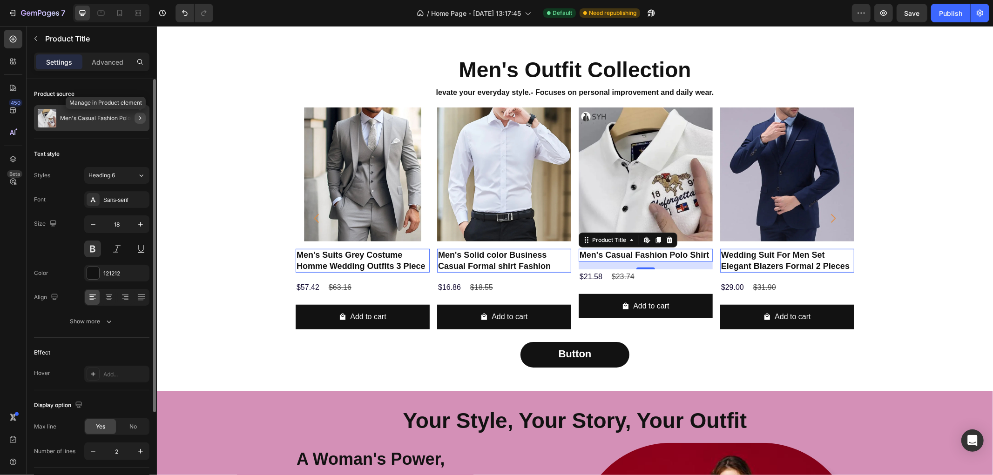
click at [138, 117] on icon "button" at bounding box center [139, 118] width 7 height 7
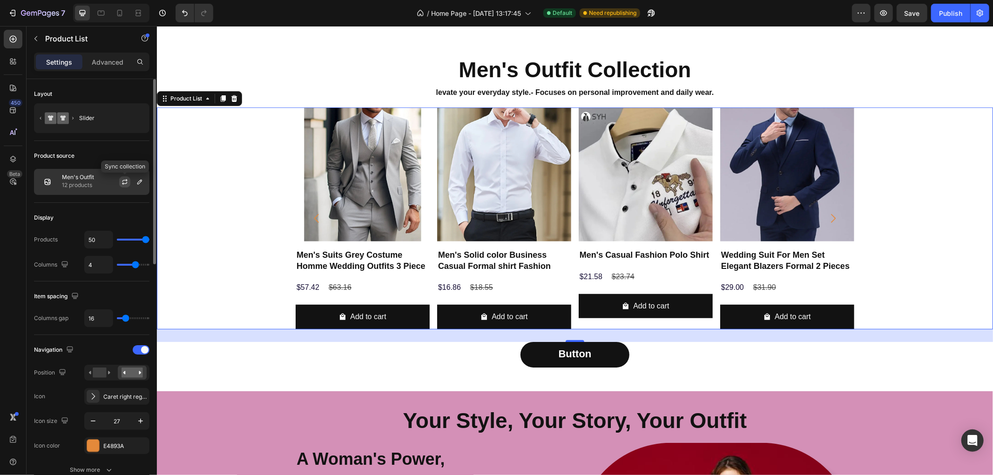
click at [127, 184] on icon "button" at bounding box center [124, 181] width 7 height 7
click at [127, 182] on icon "button" at bounding box center [124, 181] width 7 height 7
click at [140, 182] on icon "button" at bounding box center [139, 181] width 7 height 7
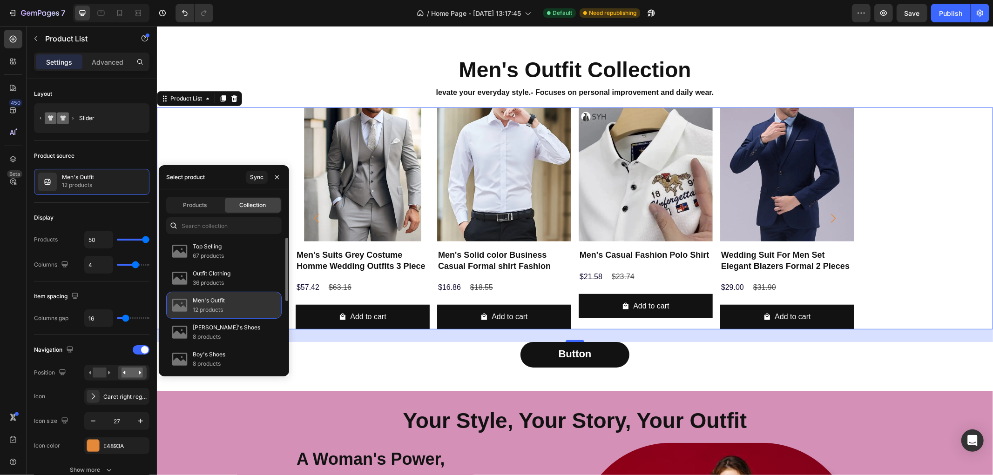
click at [220, 305] on p "12 products" at bounding box center [209, 309] width 32 height 9
click at [211, 282] on p "36 products" at bounding box center [212, 282] width 38 height 9
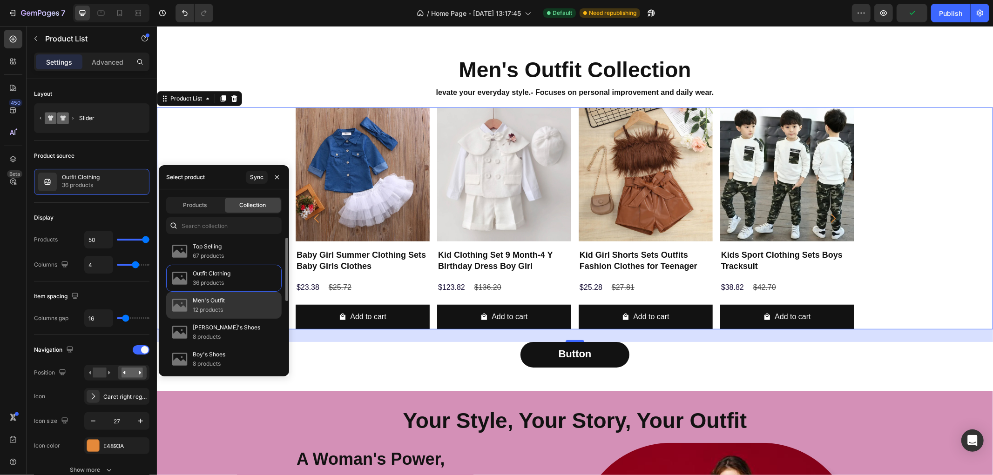
click at [202, 302] on p "Men's Outfit" at bounding box center [209, 300] width 32 height 9
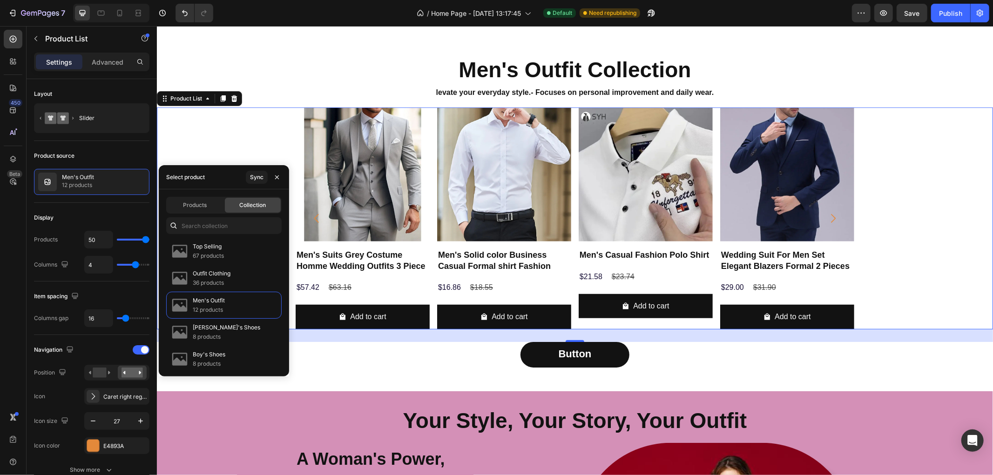
click at [0, 230] on div "450 Beta" at bounding box center [13, 250] width 27 height 449
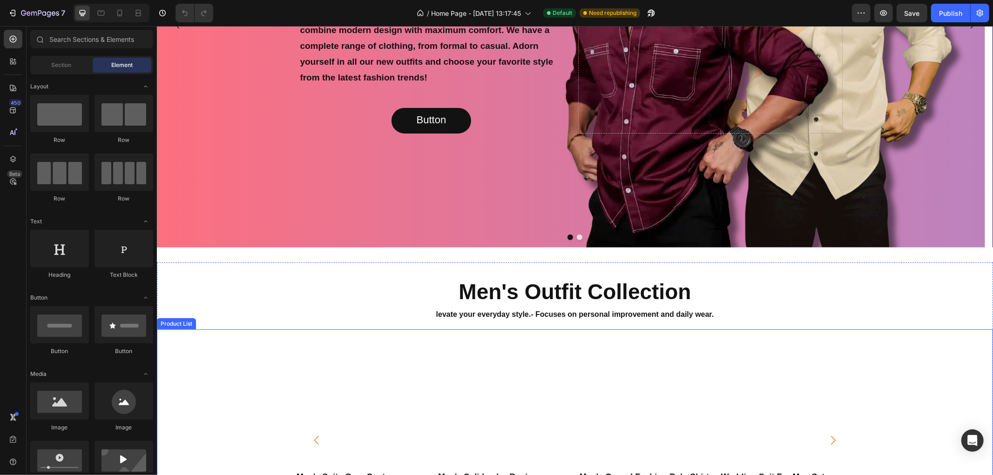
scroll to position [362, 0]
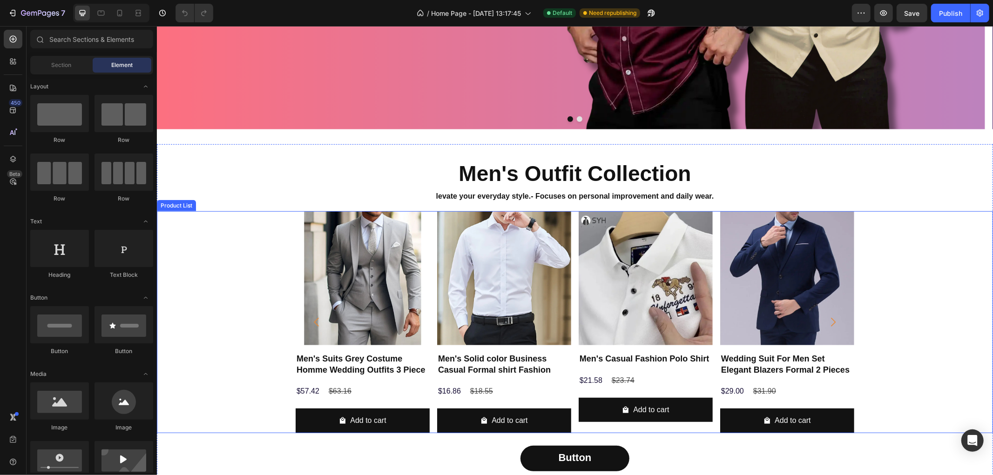
click at [253, 284] on div "Product Images Men's Suits Grey Costume Homme Wedding Outfits 3 Piece Product T…" at bounding box center [574, 322] width 836 height 222
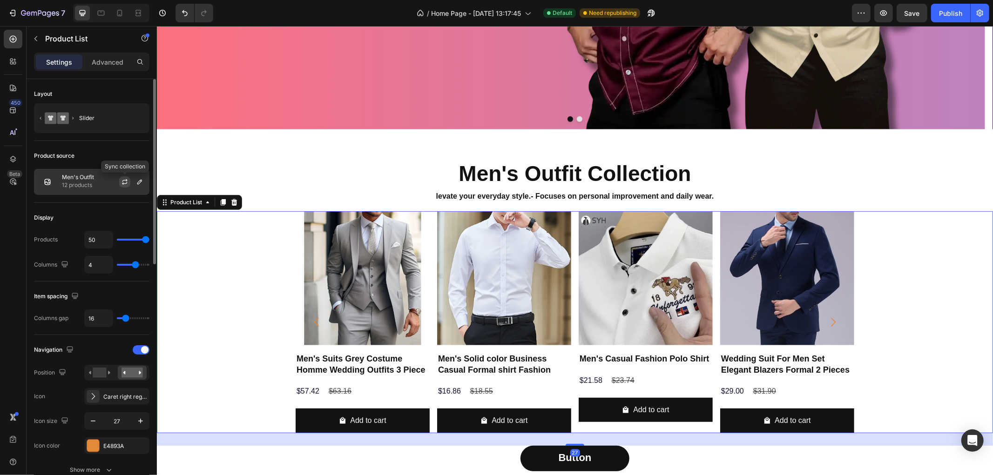
click at [122, 181] on icon "button" at bounding box center [124, 181] width 7 height 7
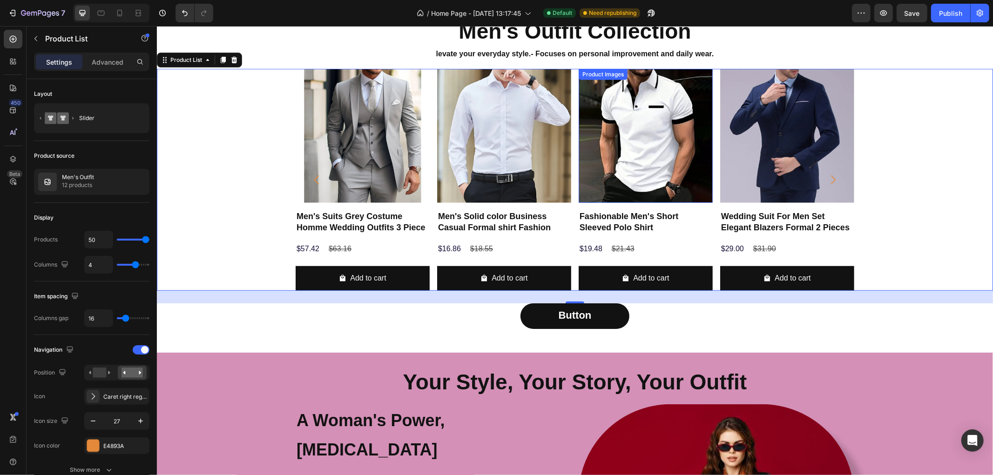
scroll to position [517, 0]
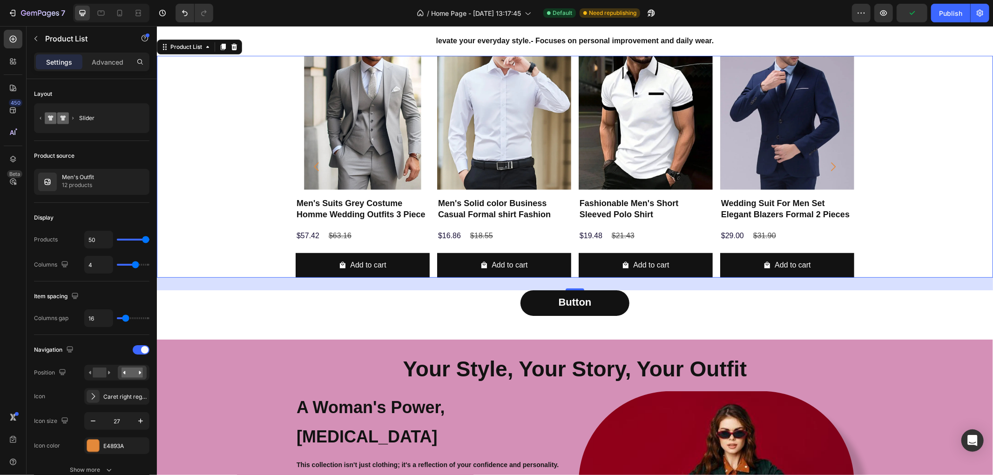
click at [938, 188] on div "Product Images Men's Suits Grey Costume Homme Wedding Outfits 3 Piece Product T…" at bounding box center [574, 166] width 836 height 222
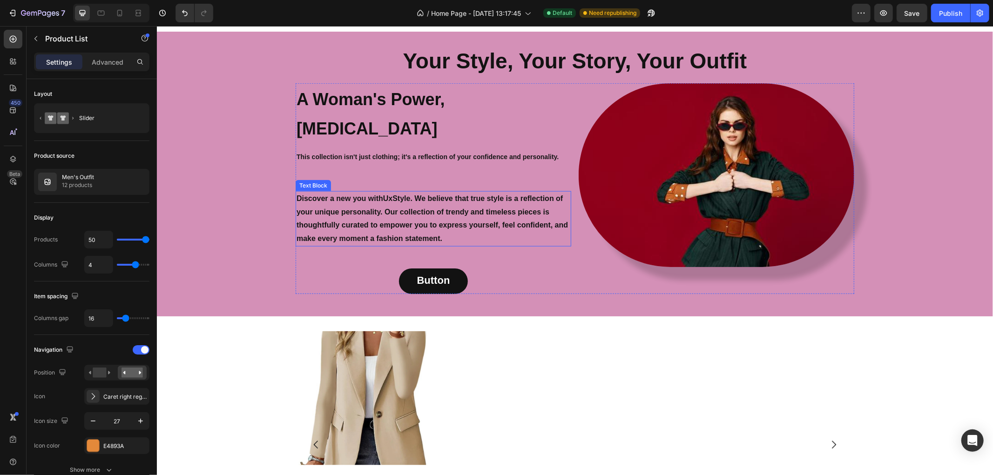
scroll to position [966, 0]
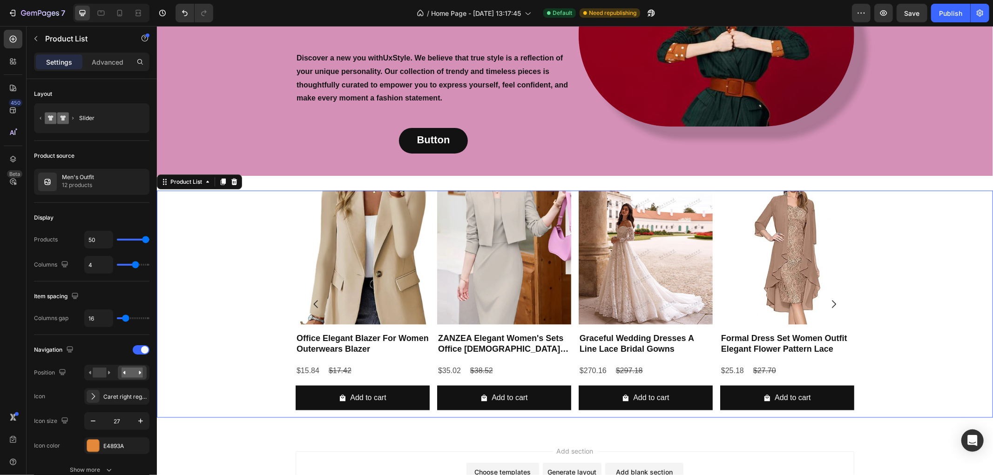
click at [230, 207] on div "Product Images Office Elegant Blazer For Women Outerwears Blazer Product Title …" at bounding box center [574, 303] width 836 height 227
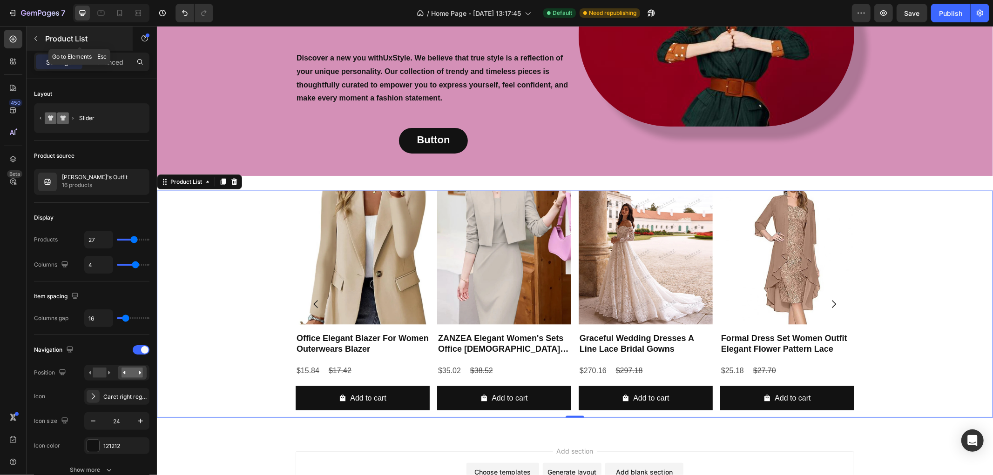
click at [38, 35] on icon "button" at bounding box center [35, 38] width 7 height 7
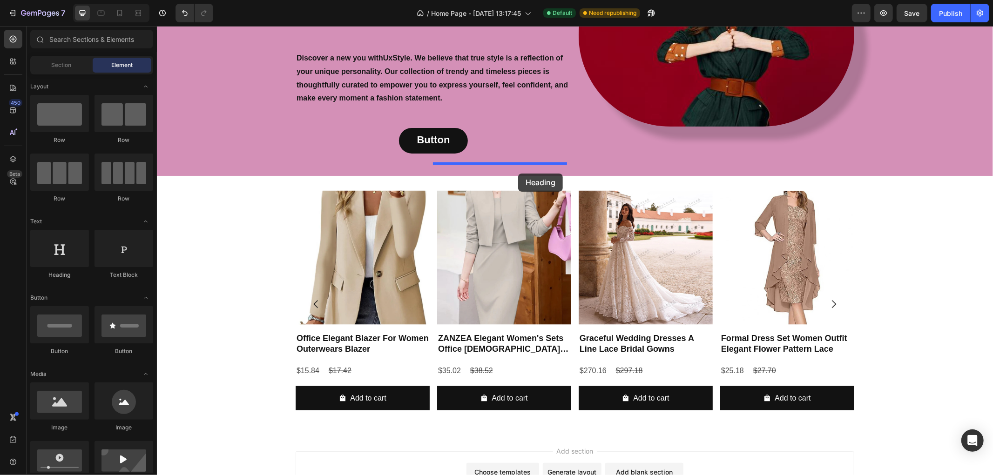
drag, startPoint x: 226, startPoint y: 289, endPoint x: 518, endPoint y: 173, distance: 313.9
click at [278, 199] on div "Product Images Office Elegant Blazer For Women Outerwears Blazer Product Title …" at bounding box center [574, 303] width 836 height 227
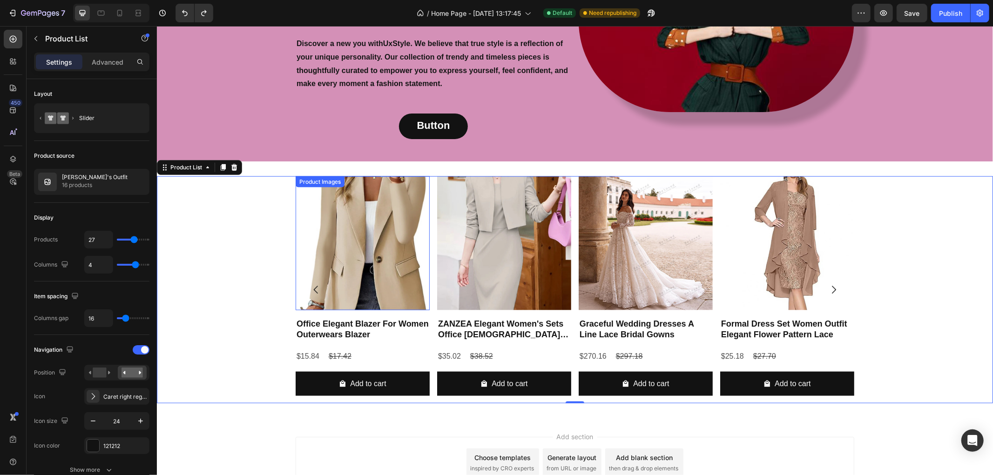
scroll to position [979, 0]
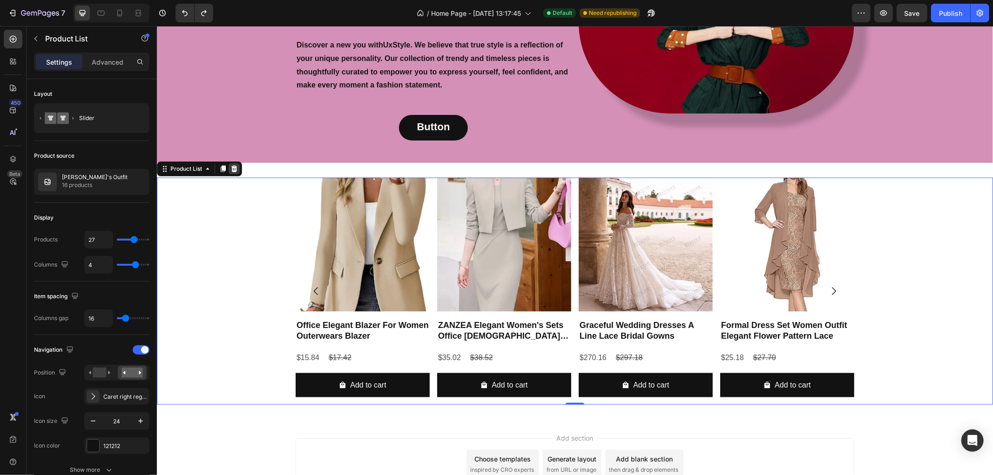
click at [236, 165] on icon at bounding box center [234, 168] width 6 height 7
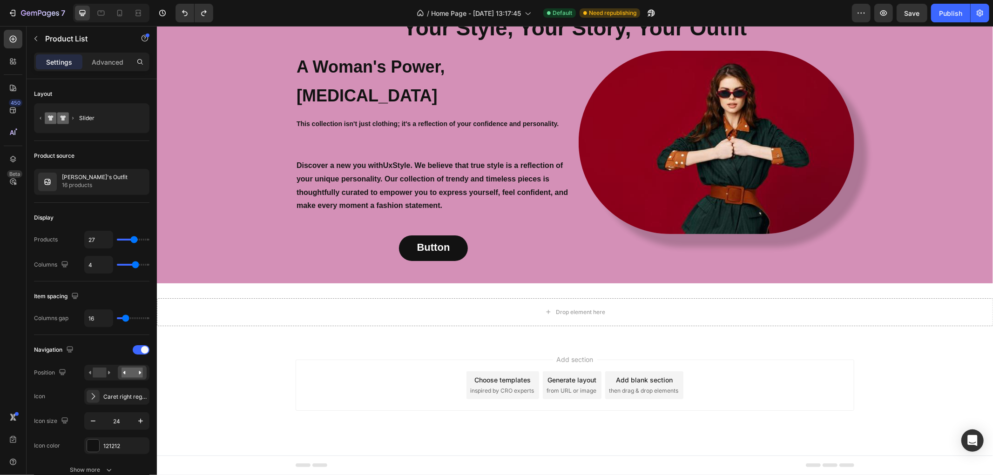
scroll to position [832, 0]
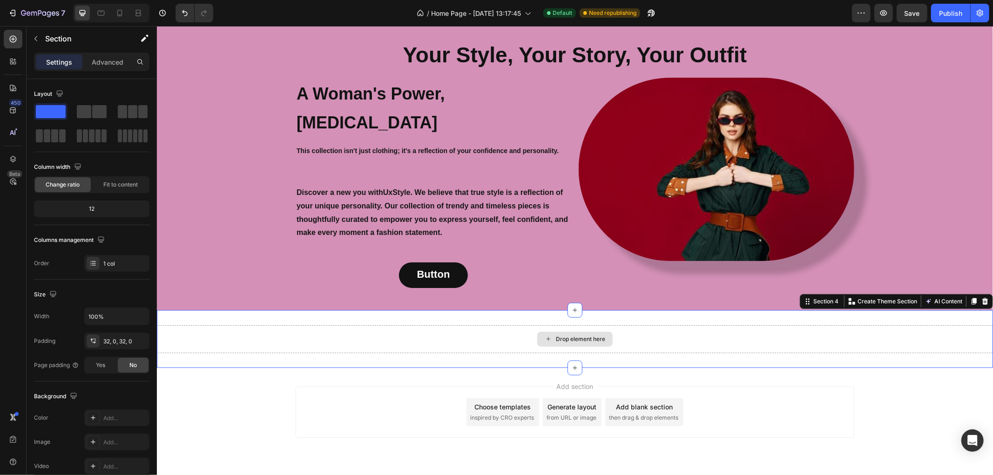
click at [248, 325] on div "Drop element here" at bounding box center [574, 339] width 836 height 28
click at [588, 310] on div "Drop element here Section 4 You can create reusable sections Create Theme Secti…" at bounding box center [574, 339] width 836 height 58
click at [39, 37] on icon "button" at bounding box center [35, 38] width 7 height 7
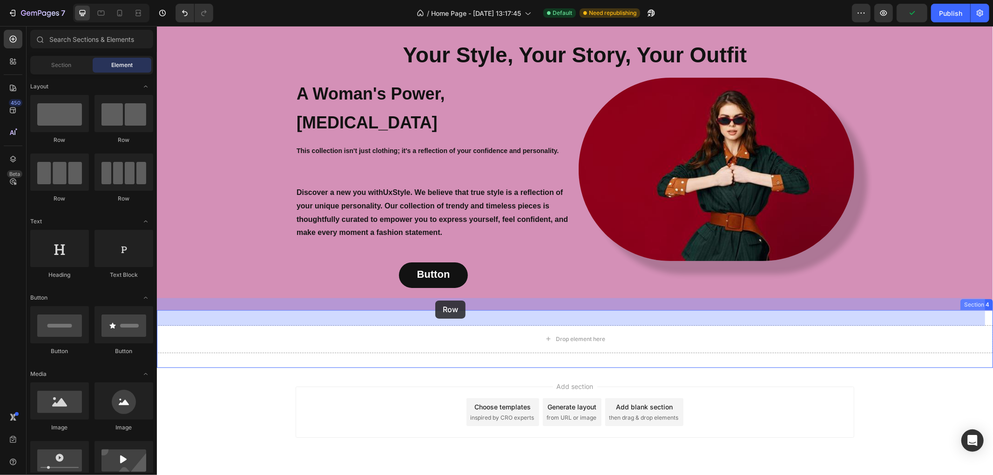
drag, startPoint x: 220, startPoint y: 145, endPoint x: 435, endPoint y: 300, distance: 265.1
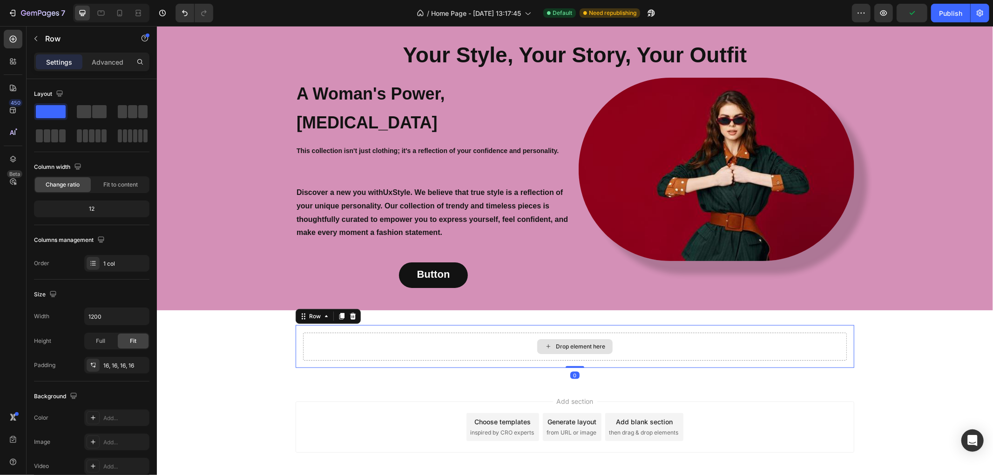
scroll to position [846, 0]
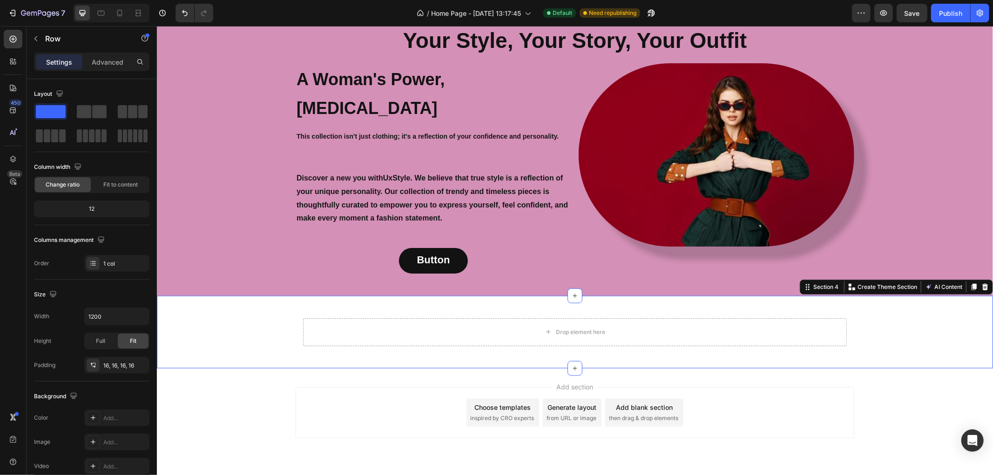
click at [258, 311] on div "Drop element here Row" at bounding box center [574, 332] width 836 height 43
click at [35, 36] on icon "button" at bounding box center [35, 38] width 7 height 7
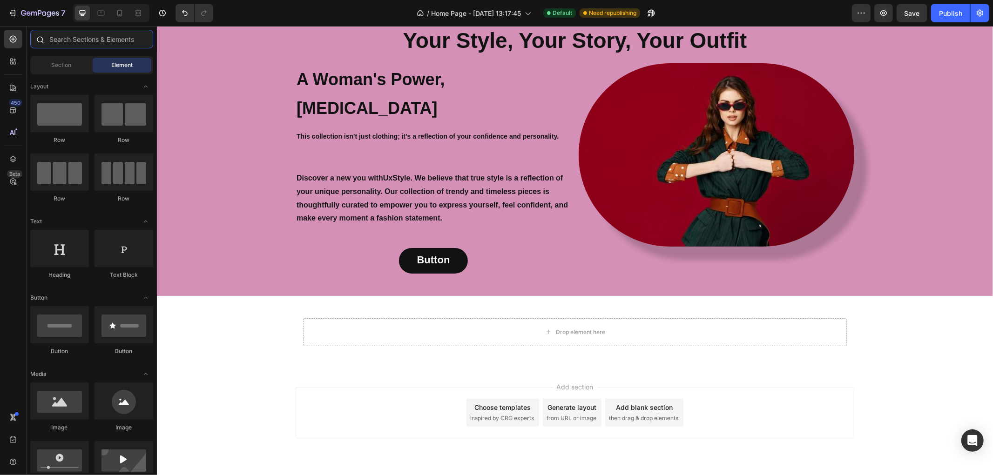
click at [68, 40] on input "text" at bounding box center [91, 39] width 123 height 19
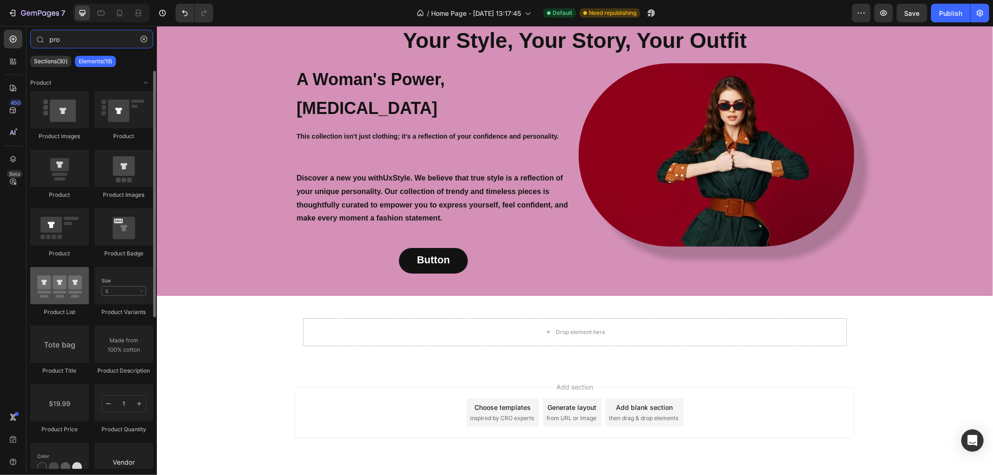
type input "pro"
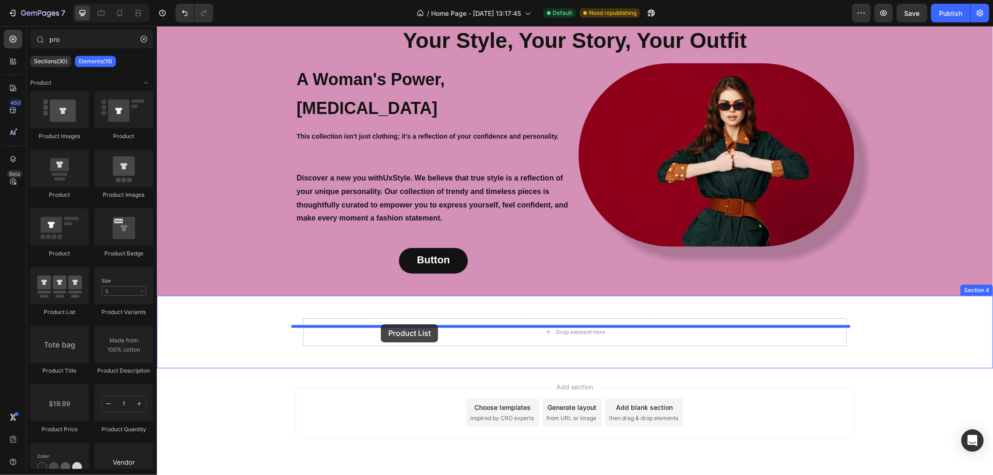
drag, startPoint x: 226, startPoint y: 316, endPoint x: 380, endPoint y: 324, distance: 154.3
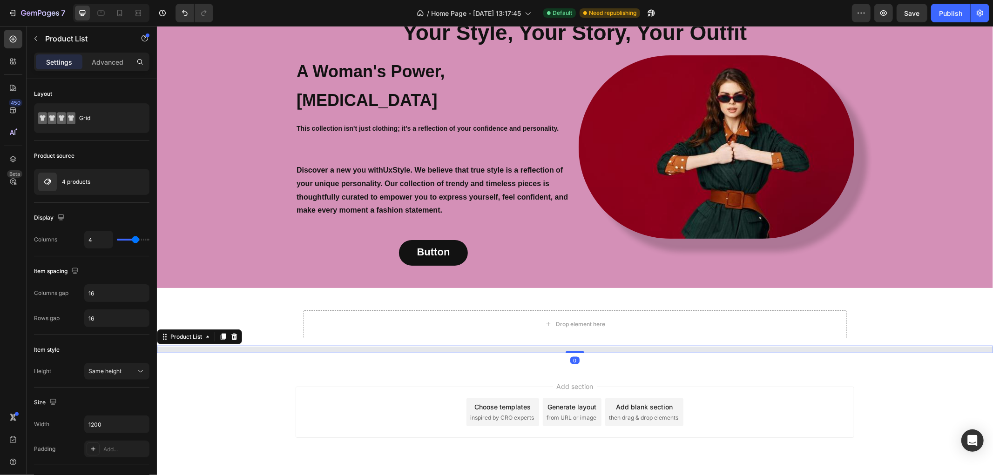
scroll to position [979, 0]
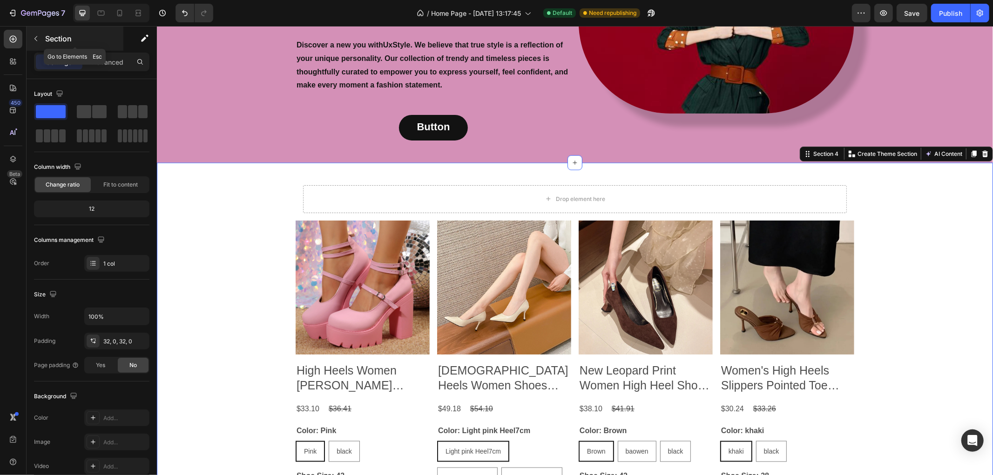
click at [36, 39] on icon "button" at bounding box center [35, 38] width 7 height 7
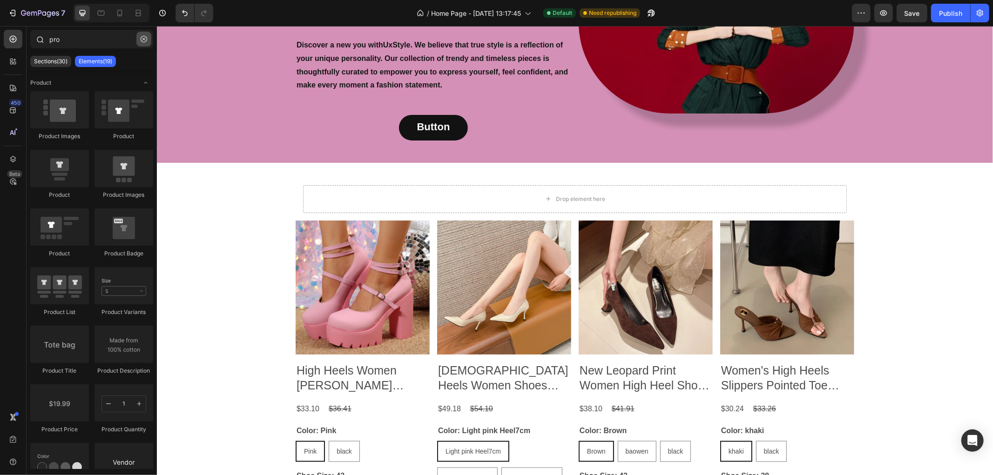
click at [145, 41] on icon "button" at bounding box center [144, 39] width 7 height 7
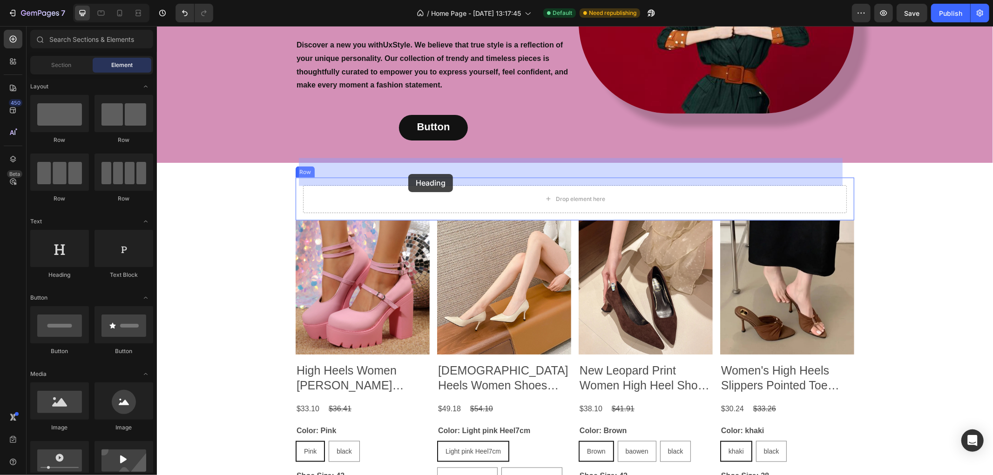
drag, startPoint x: 216, startPoint y: 287, endPoint x: 408, endPoint y: 174, distance: 222.9
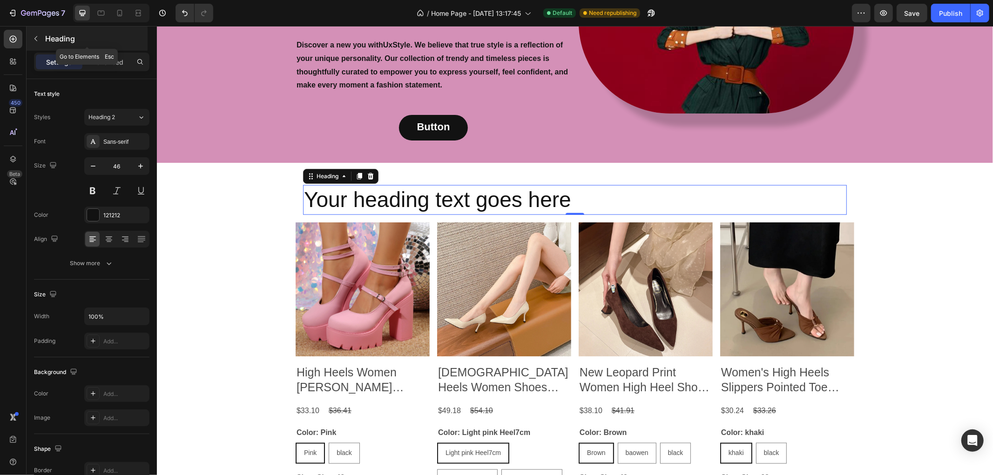
click at [35, 42] on icon "button" at bounding box center [35, 38] width 7 height 7
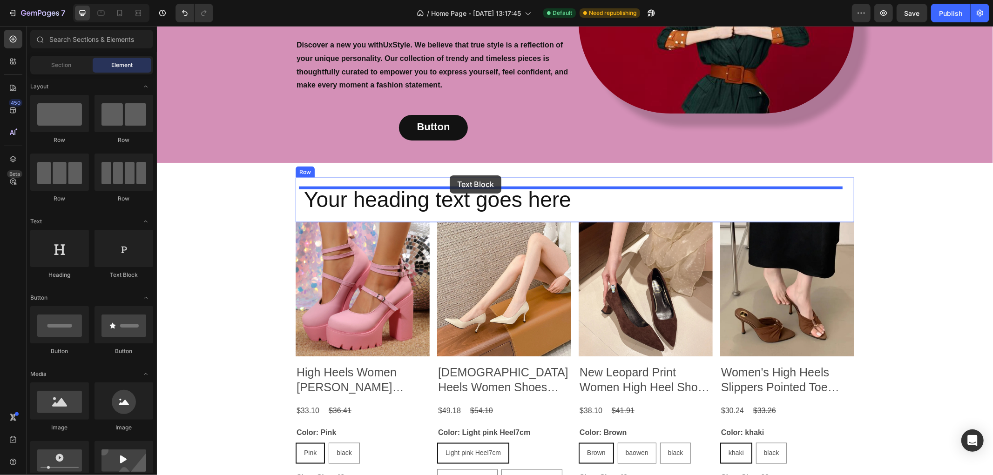
drag, startPoint x: 294, startPoint y: 284, endPoint x: 449, endPoint y: 175, distance: 190.1
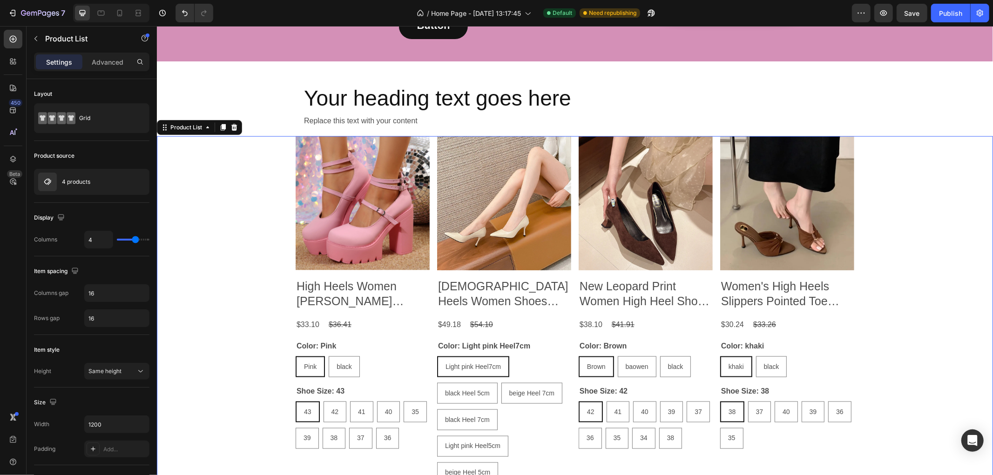
scroll to position [1083, 0]
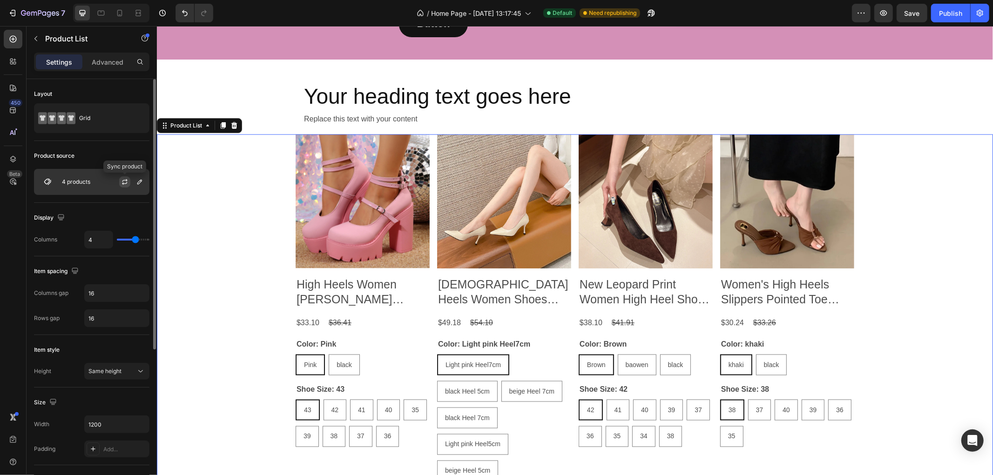
click at [124, 182] on icon "button" at bounding box center [124, 181] width 7 height 7
click at [136, 183] on icon "button" at bounding box center [139, 181] width 7 height 7
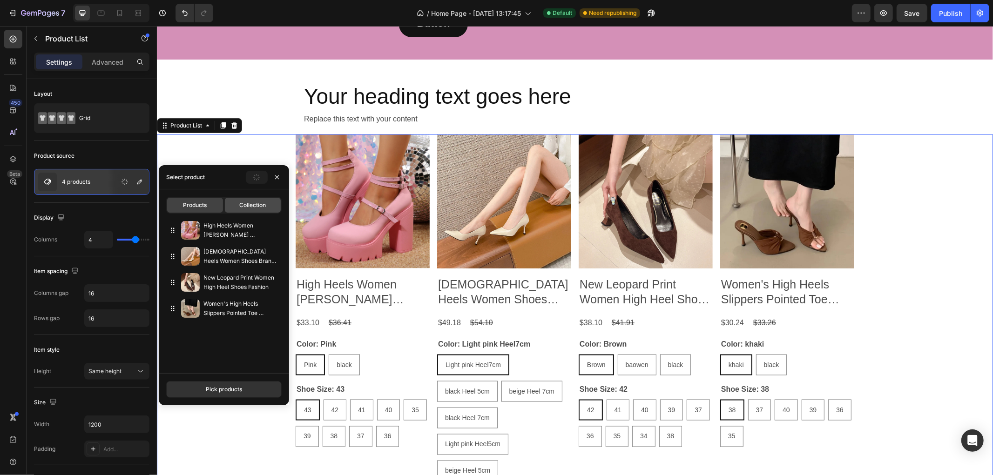
click at [250, 204] on span "Collection" at bounding box center [252, 205] width 27 height 8
type input "10"
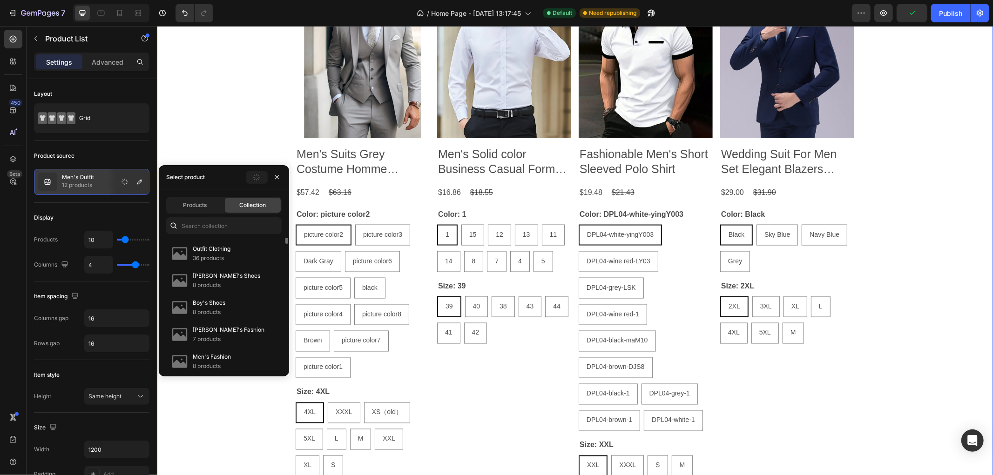
scroll to position [0, 0]
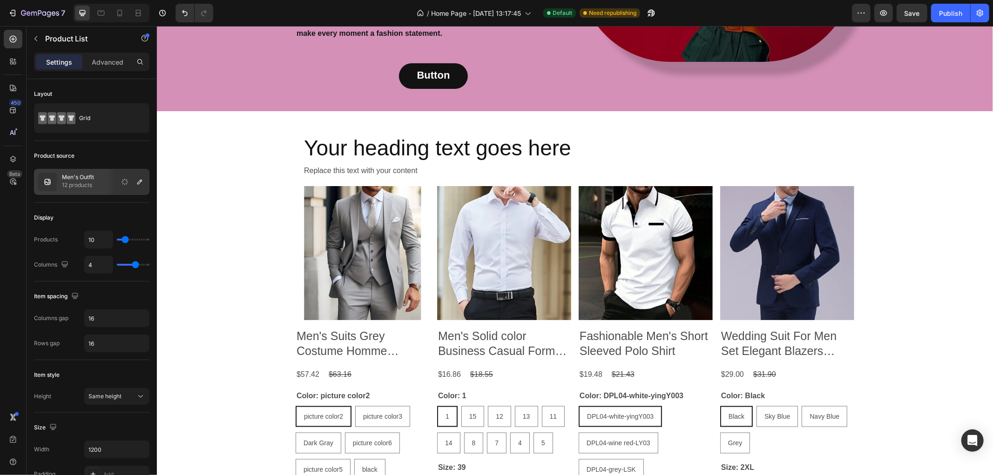
scroll to position [1083, 0]
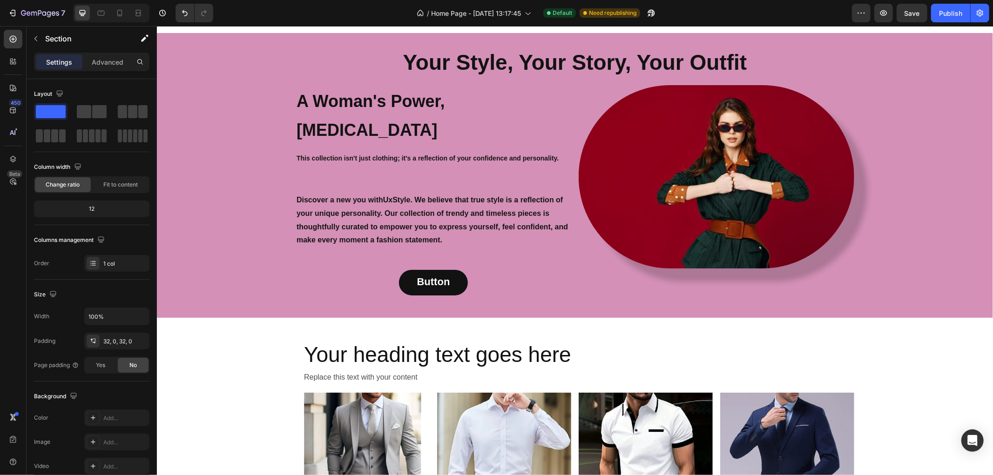
scroll to position [979, 0]
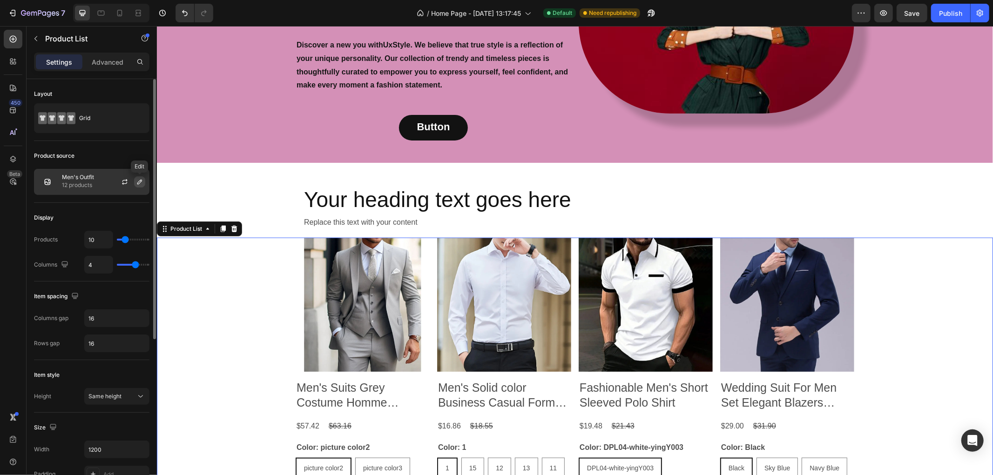
click at [139, 182] on icon "button" at bounding box center [139, 182] width 5 height 5
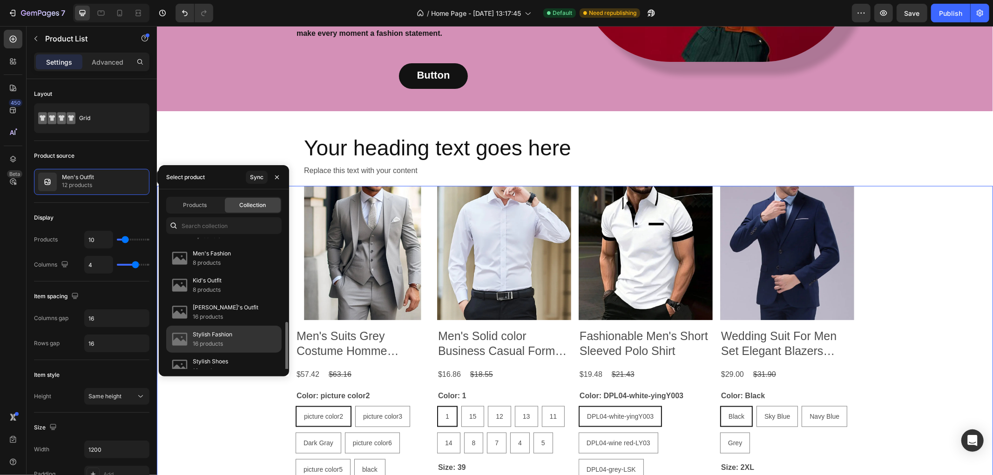
scroll to position [166, 0]
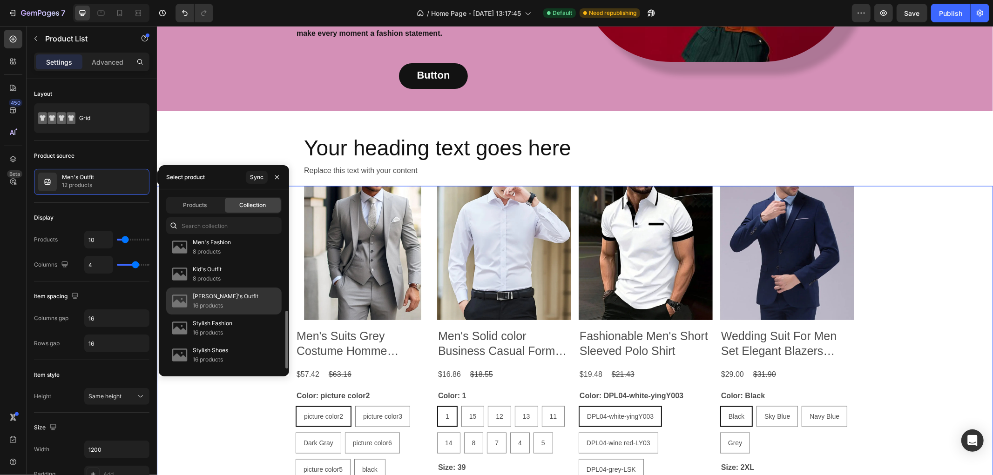
click at [233, 315] on div "[PERSON_NAME]'s Outfit 16 products" at bounding box center [223, 328] width 115 height 27
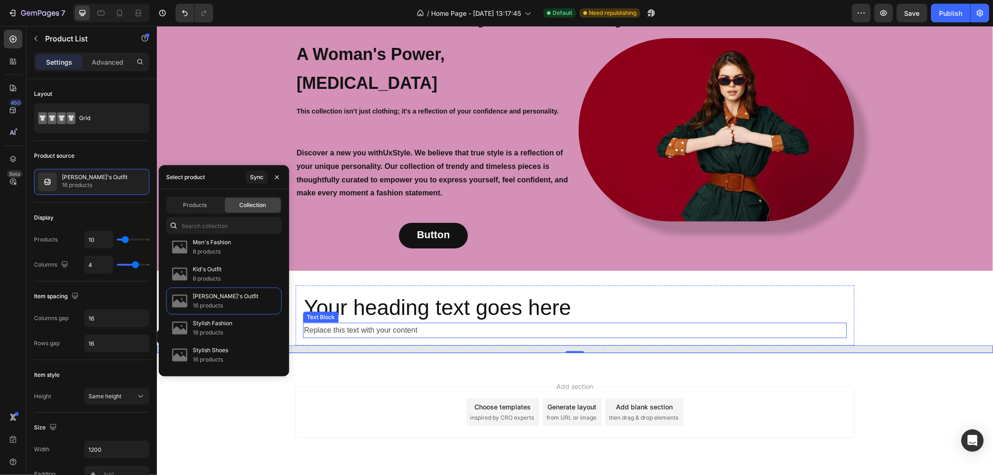
scroll to position [1031, 0]
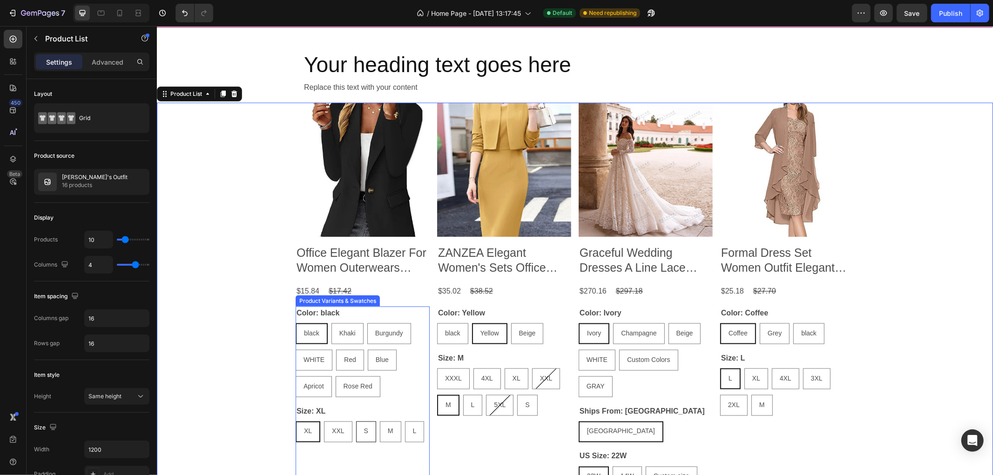
scroll to position [1083, 0]
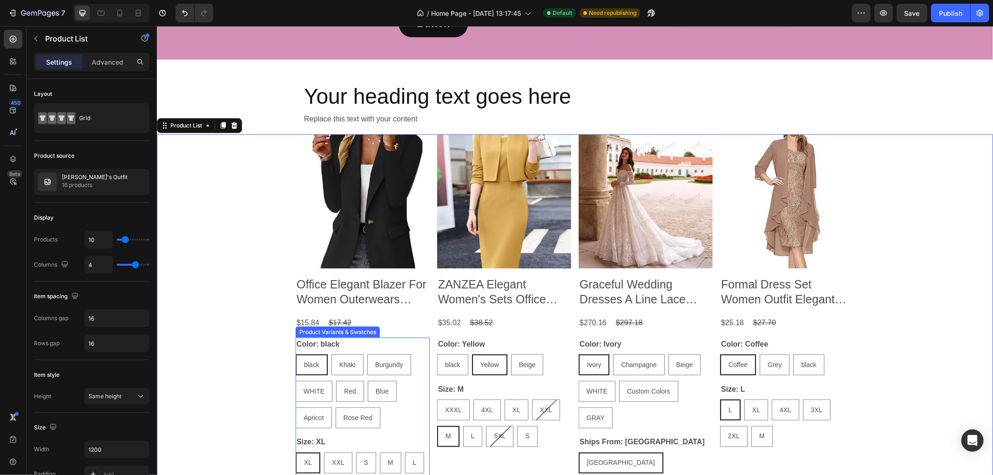
click at [384, 338] on div "Color: black black black black Khaki Khaki Khaki Burgundy Burgundy Burgundy WHI…" at bounding box center [362, 383] width 134 height 91
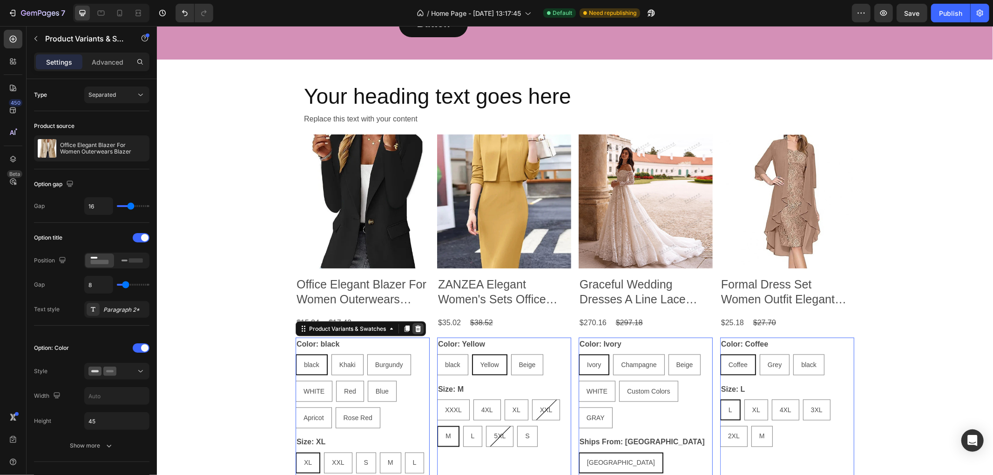
click at [415, 325] on icon at bounding box center [418, 328] width 6 height 7
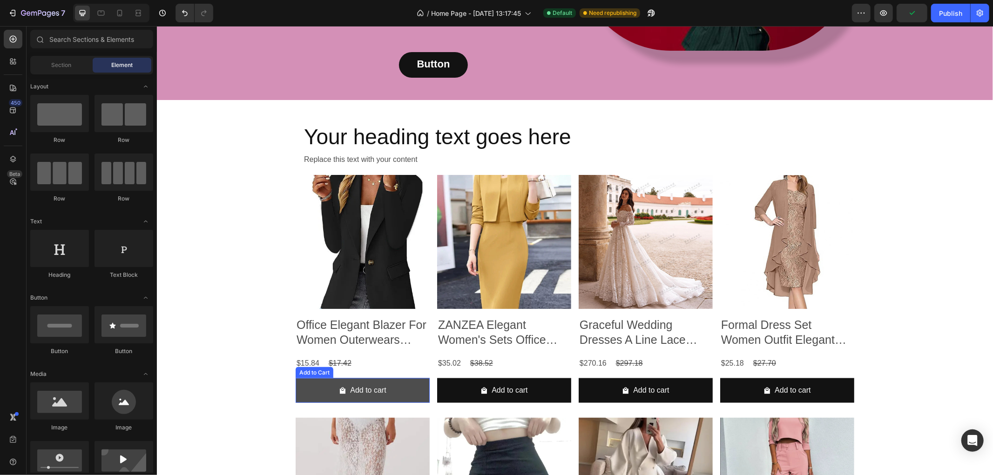
scroll to position [979, 0]
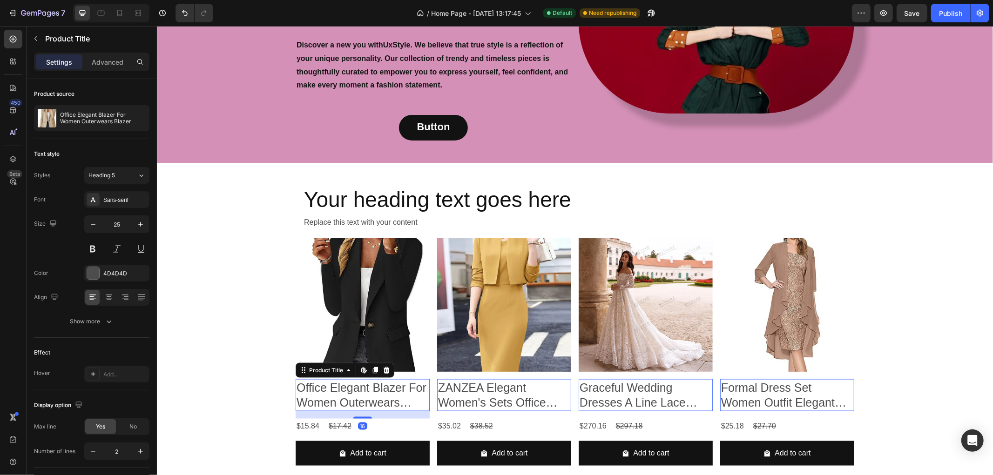
click at [319, 379] on h2 "Office Elegant Blazer For Women Outerwears Blazer" at bounding box center [362, 395] width 134 height 32
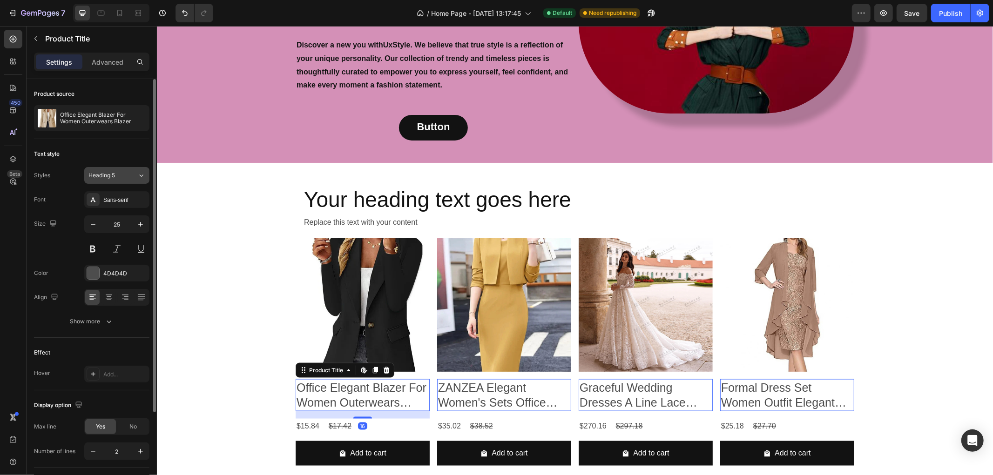
click at [129, 175] on div "Heading 5" at bounding box center [112, 175] width 49 height 8
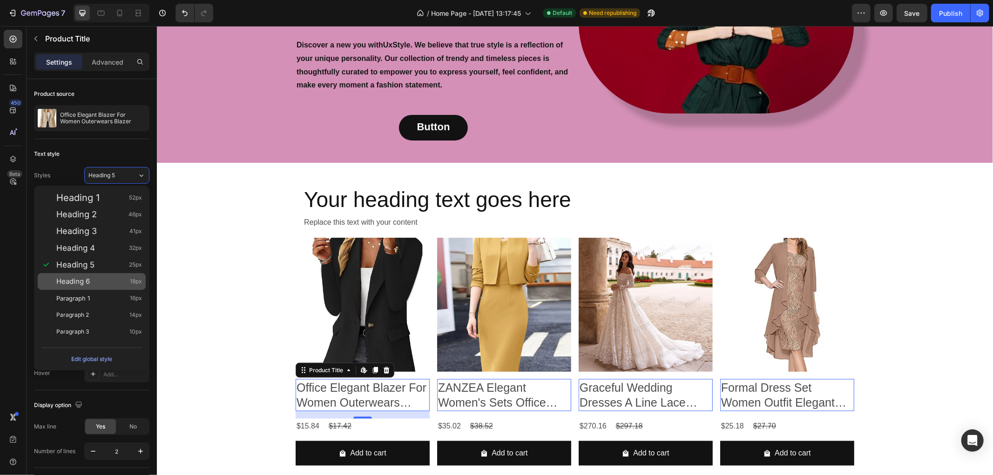
click at [119, 282] on div "Heading 6 18px" at bounding box center [99, 281] width 86 height 9
type input "18"
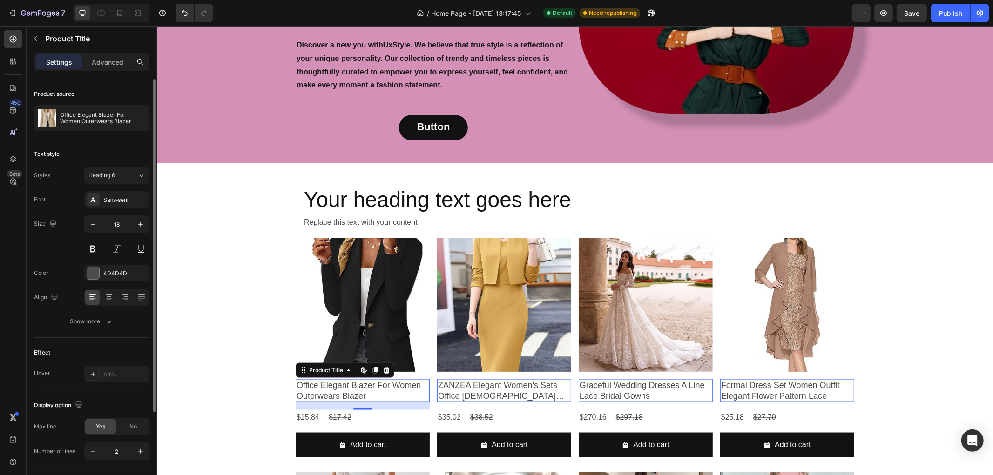
drag, startPoint x: 88, startPoint y: 249, endPoint x: 89, endPoint y: 263, distance: 13.6
click at [88, 249] on button at bounding box center [92, 249] width 17 height 17
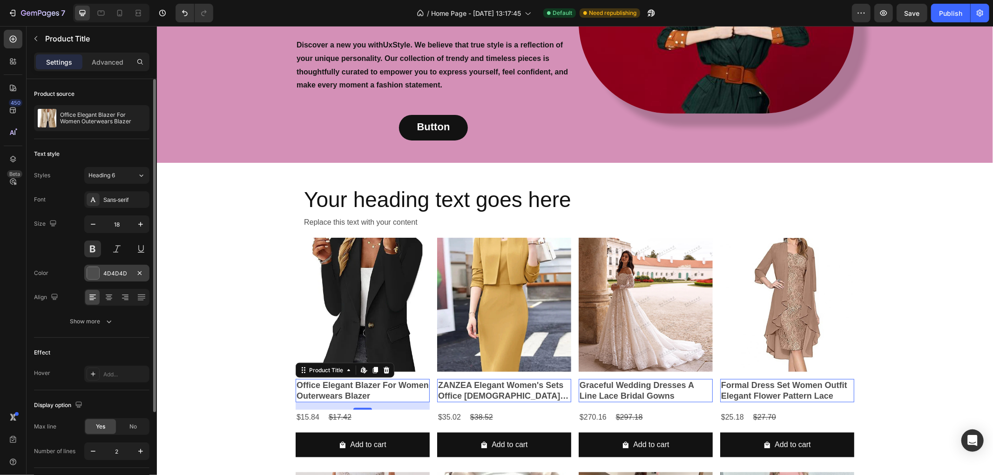
click at [91, 271] on div at bounding box center [93, 273] width 12 height 12
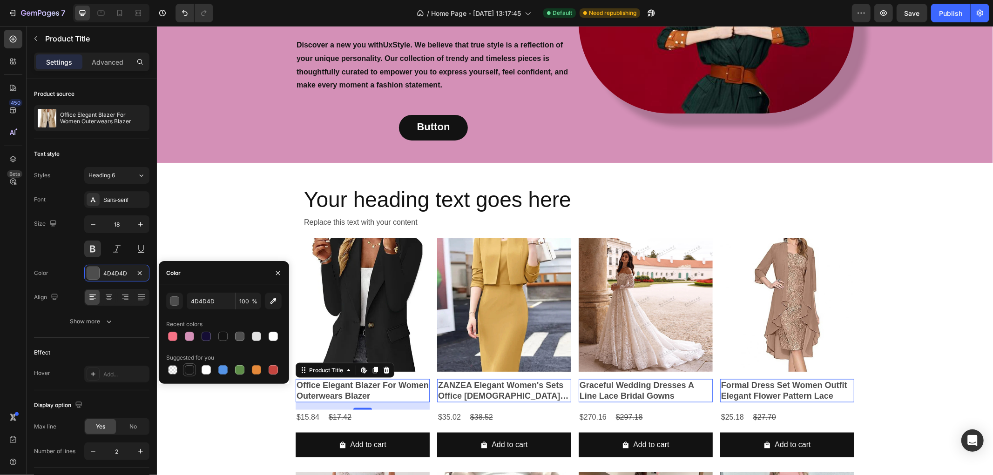
click at [187, 369] on div at bounding box center [189, 369] width 9 height 9
type input "151515"
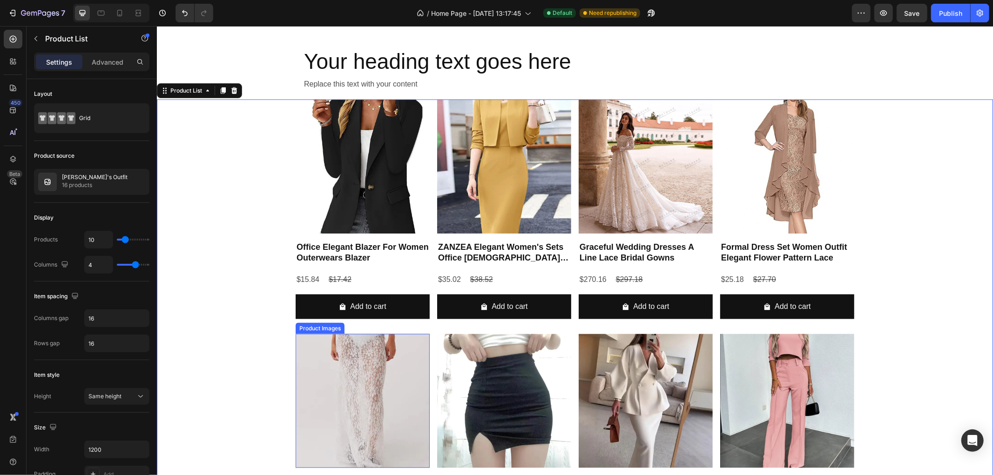
scroll to position [1083, 0]
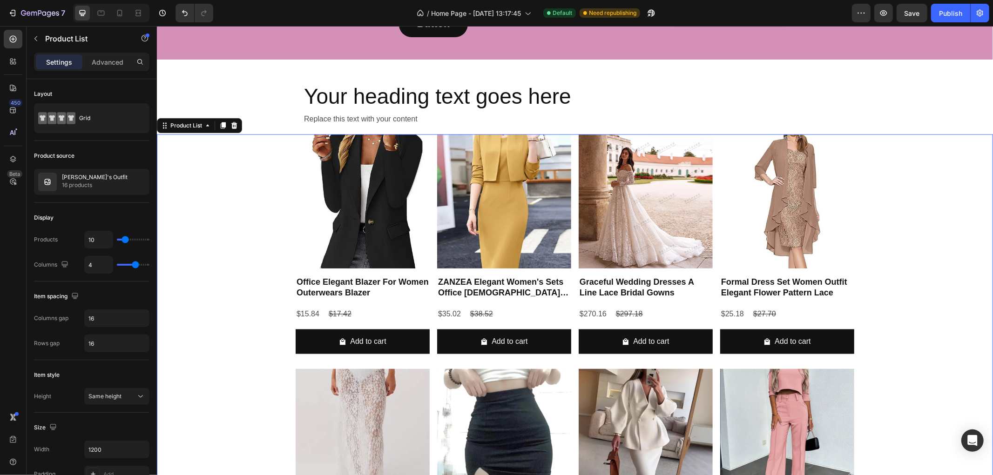
click at [227, 214] on div "Product Images Office Elegant Blazer For Women Outerwears Blazer Product Title …" at bounding box center [574, 482] width 836 height 697
click at [206, 163] on div "Product Images Office Elegant Blazer For Women Outerwears Blazer Product Title …" at bounding box center [574, 482] width 836 height 697
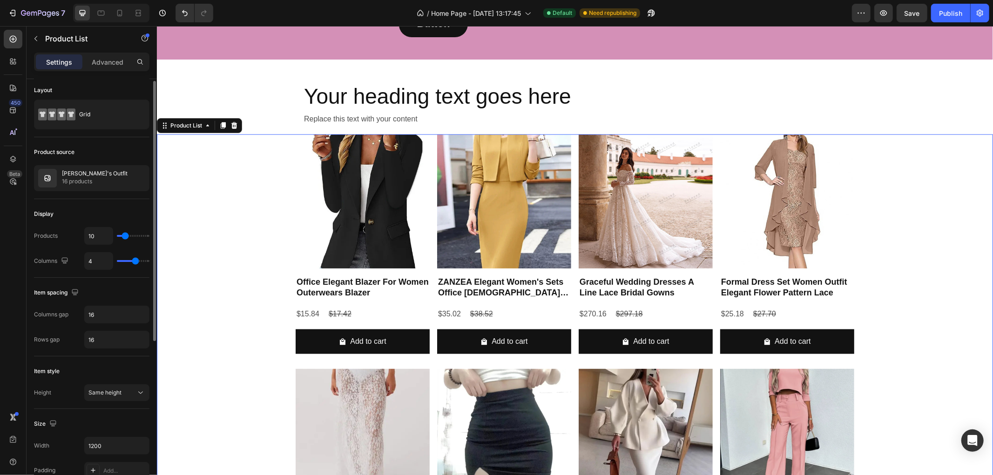
scroll to position [0, 0]
click at [48, 294] on div "Item spacing" at bounding box center [57, 297] width 47 height 13
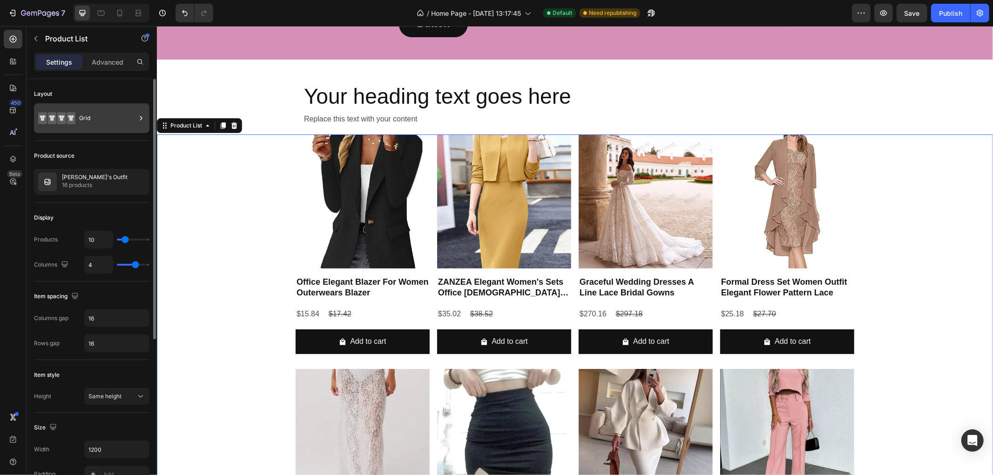
click at [118, 108] on div "Grid" at bounding box center [107, 118] width 57 height 21
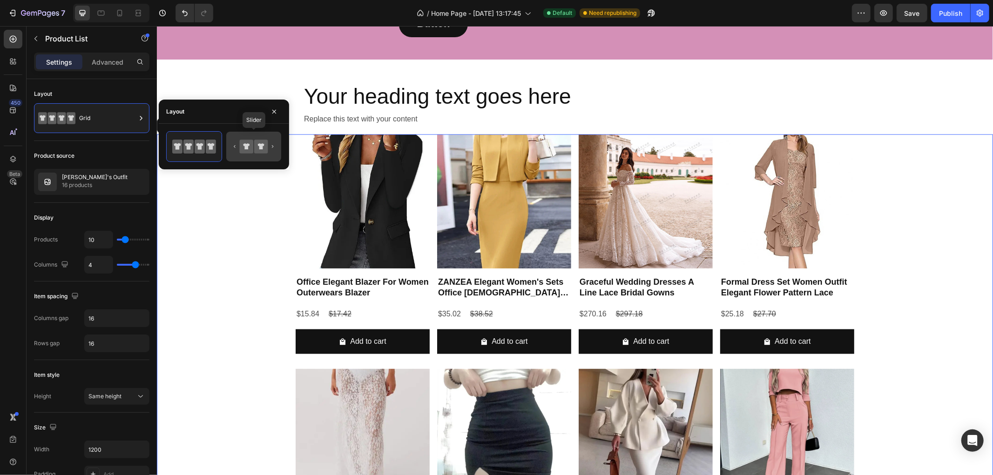
click at [246, 145] on icon at bounding box center [246, 146] width 7 height 6
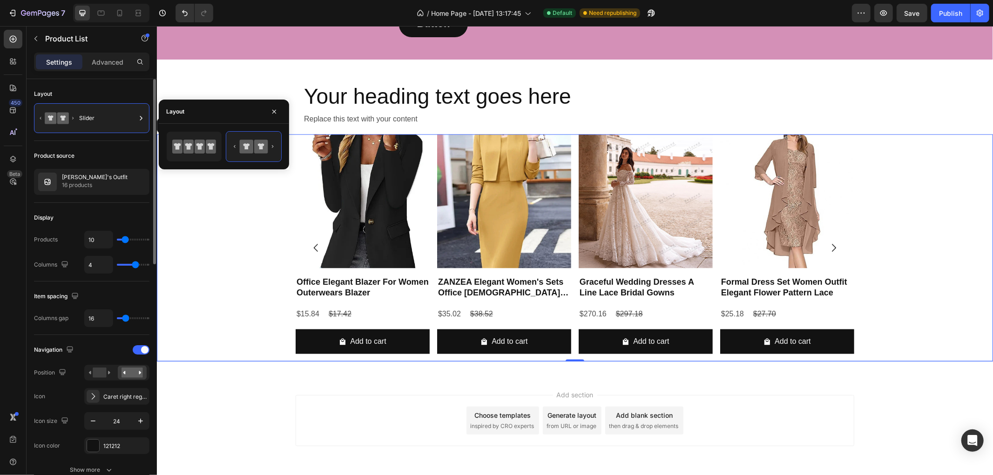
type input "45"
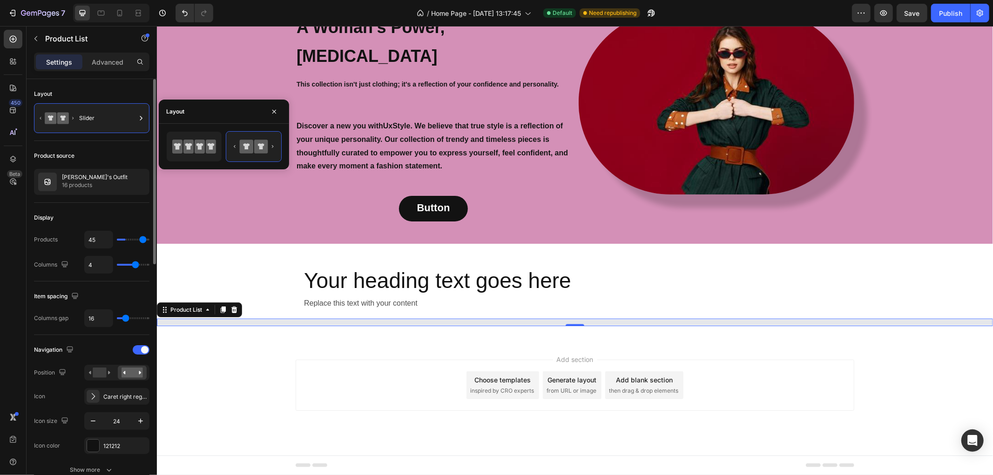
type input "50"
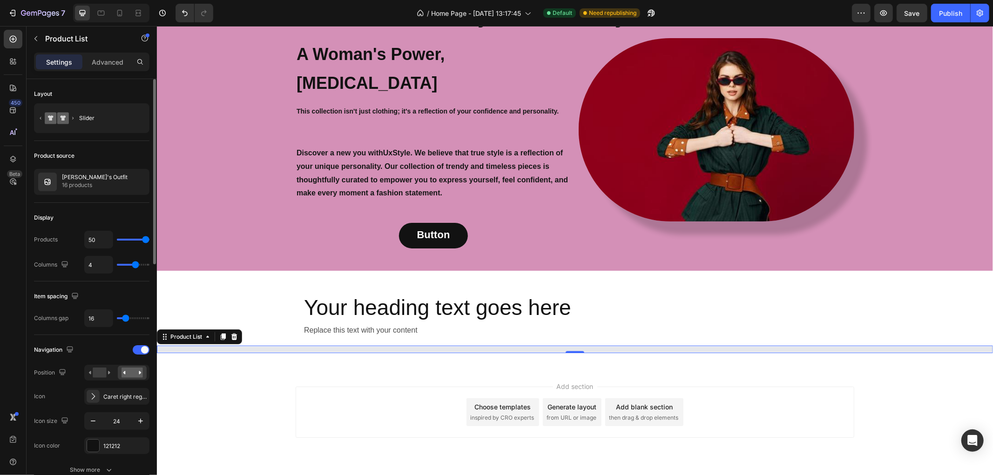
drag, startPoint x: 129, startPoint y: 239, endPoint x: 159, endPoint y: 240, distance: 29.4
type input "50"
click at [149, 240] on input "range" at bounding box center [133, 240] width 33 height 2
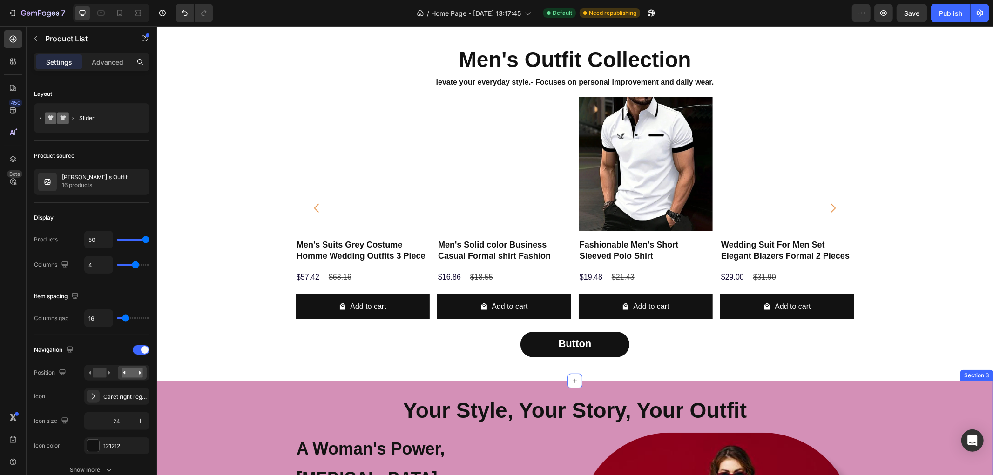
scroll to position [424, 0]
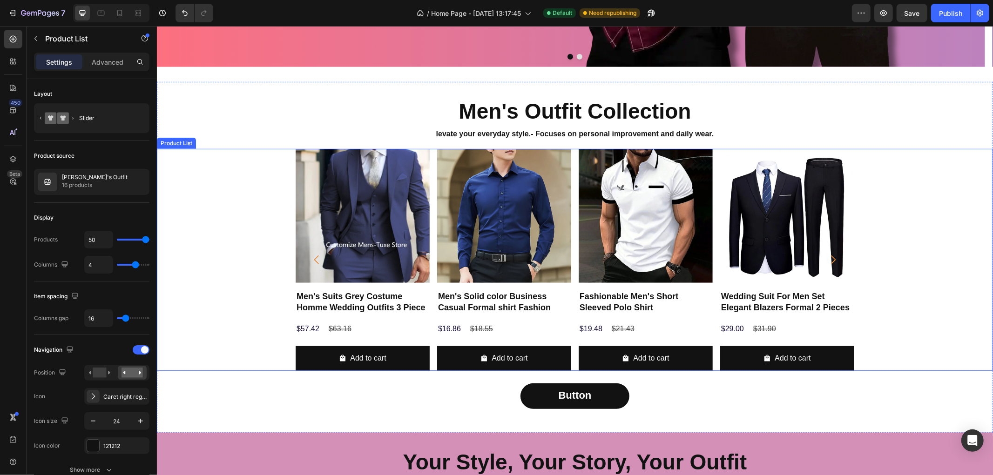
click at [250, 257] on div "Product Images Men's Suits Grey Costume Homme Wedding Outfits 3 Piece Product T…" at bounding box center [574, 260] width 836 height 222
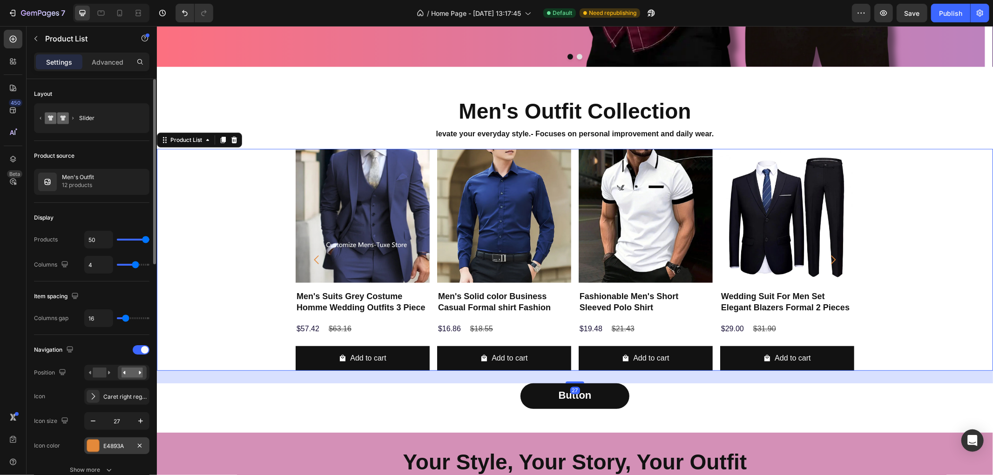
click at [95, 449] on div at bounding box center [93, 446] width 12 height 12
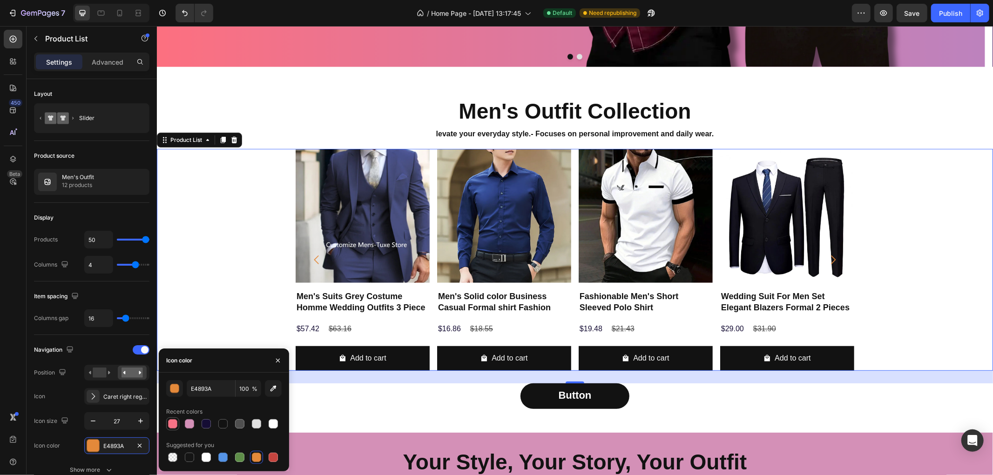
click at [170, 422] on div at bounding box center [172, 424] width 9 height 9
type input "F77286"
click at [140, 423] on icon "button" at bounding box center [140, 421] width 9 height 9
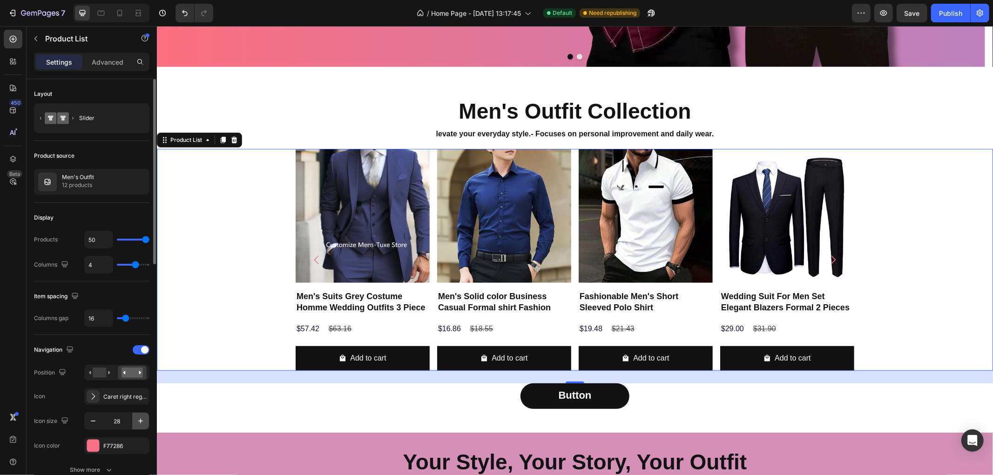
click at [140, 422] on icon "button" at bounding box center [140, 421] width 9 height 9
click at [140, 422] on icon "button" at bounding box center [140, 421] width 5 height 5
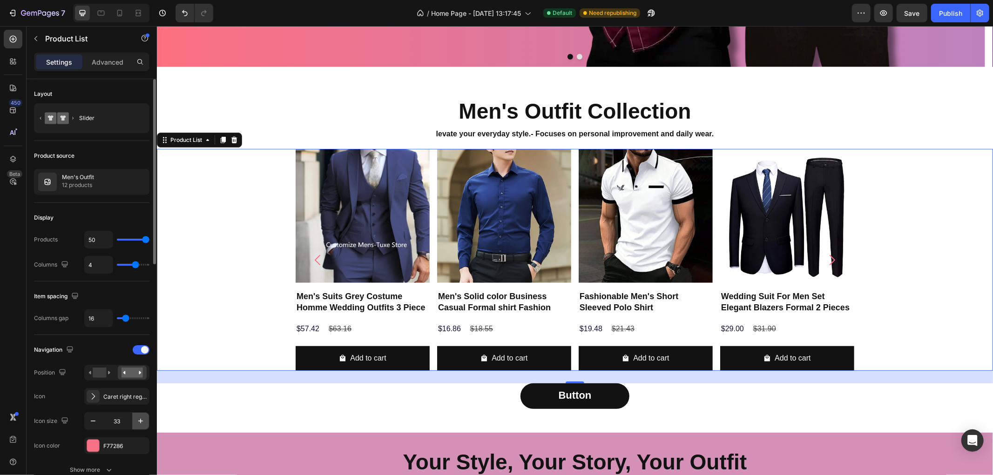
click at [140, 422] on icon "button" at bounding box center [140, 421] width 5 height 5
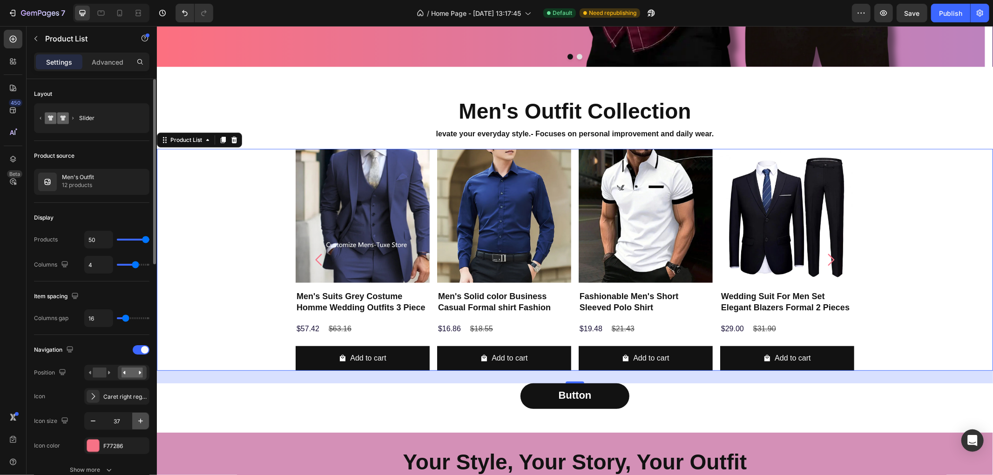
click at [140, 422] on icon "button" at bounding box center [140, 421] width 5 height 5
type input "41"
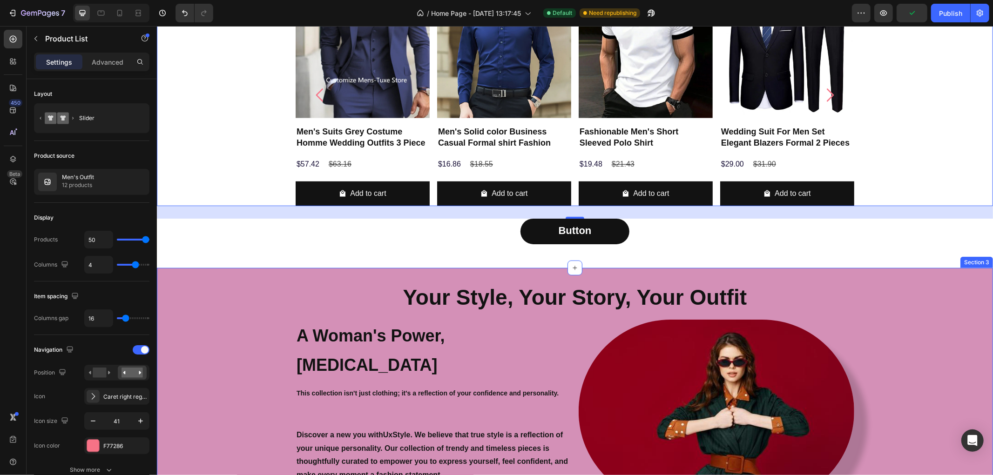
scroll to position [683, 0]
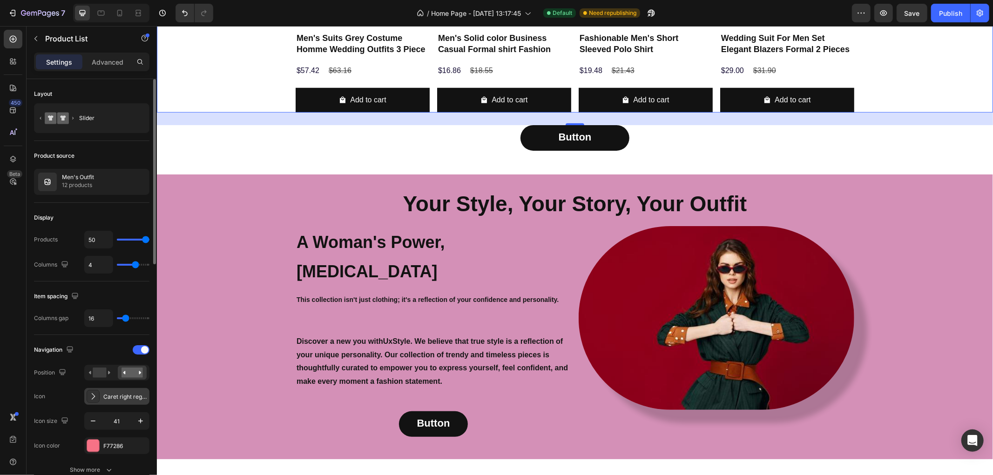
click at [135, 394] on div "Caret right regular" at bounding box center [125, 397] width 44 height 8
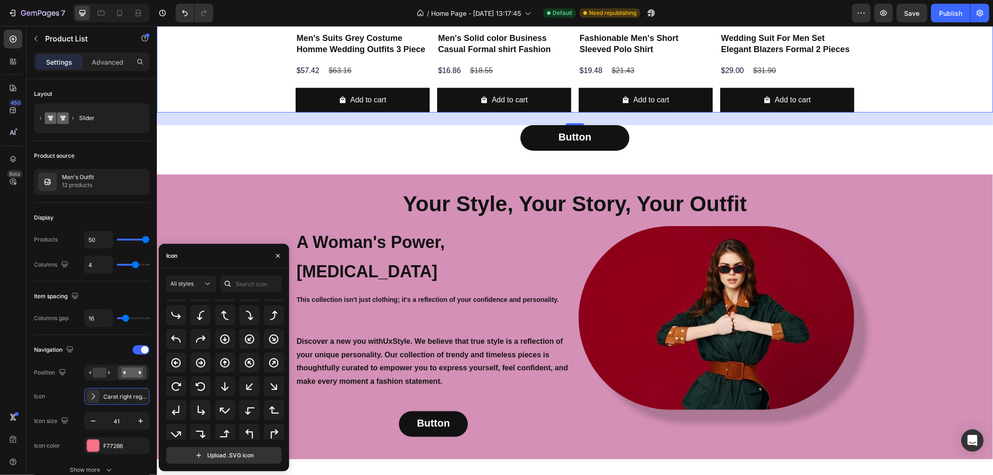
scroll to position [154, 0]
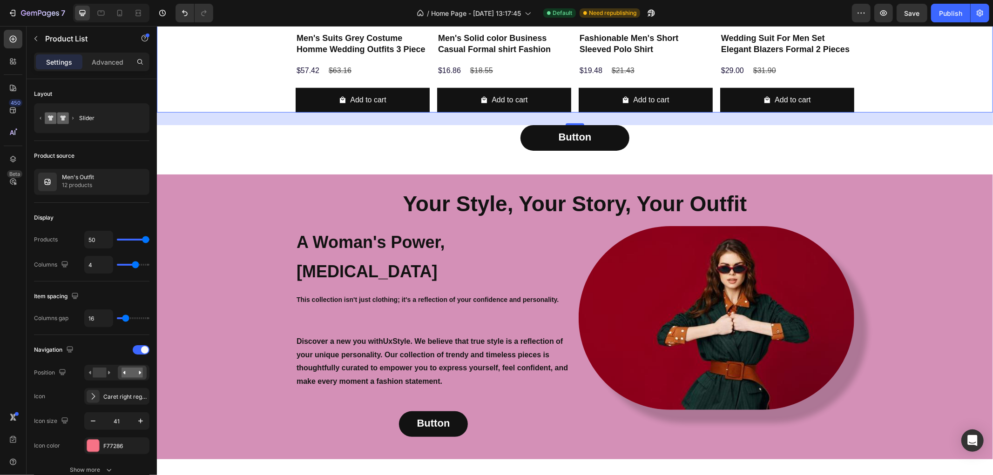
click at [0, 379] on div "450 Beta" at bounding box center [13, 250] width 27 height 449
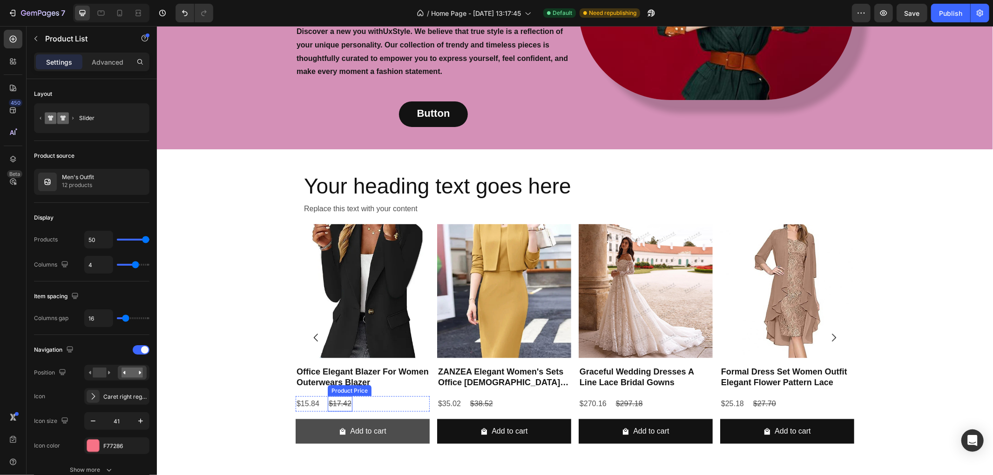
scroll to position [993, 0]
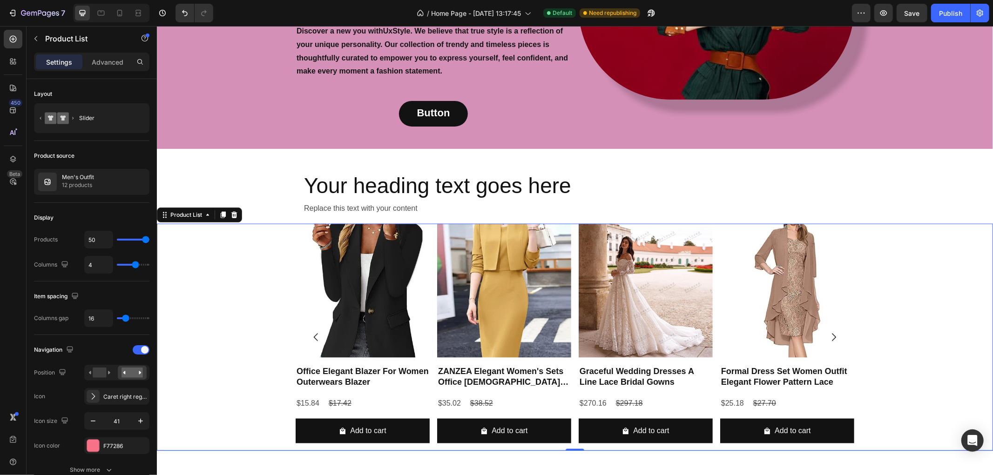
click at [269, 244] on div "Product Images Office Elegant Blazer For Women Outerwears Blazer Product Title …" at bounding box center [574, 336] width 836 height 227
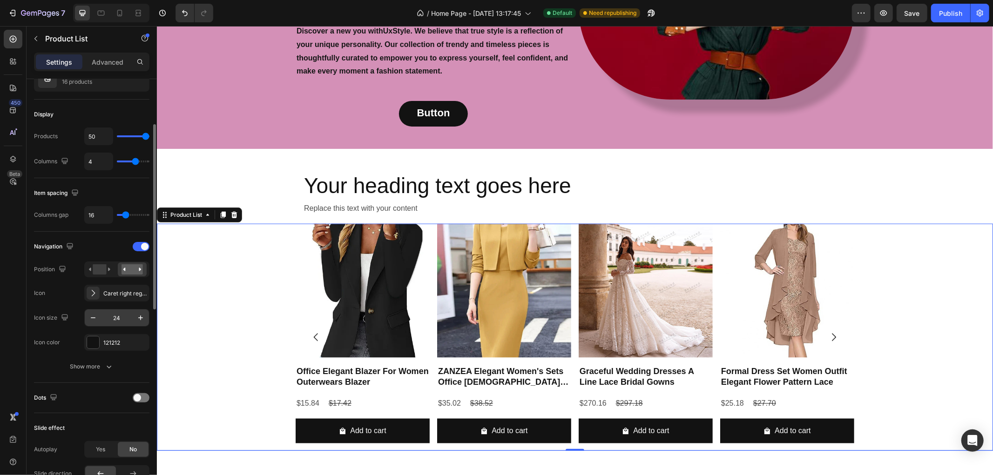
click at [117, 321] on input "24" at bounding box center [117, 318] width 31 height 17
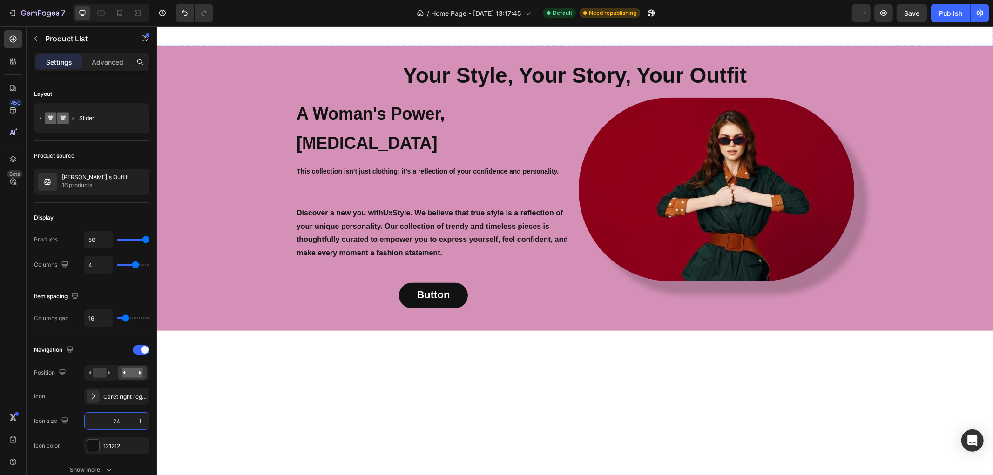
scroll to position [320, 0]
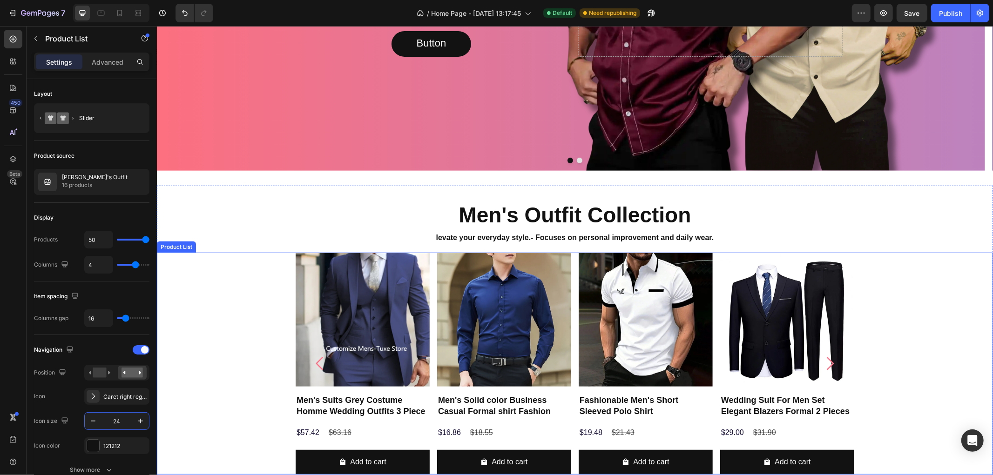
click at [215, 365] on div "Product Images Men's Suits Grey Costume Homme Wedding Outfits 3 Piece Product T…" at bounding box center [574, 363] width 836 height 222
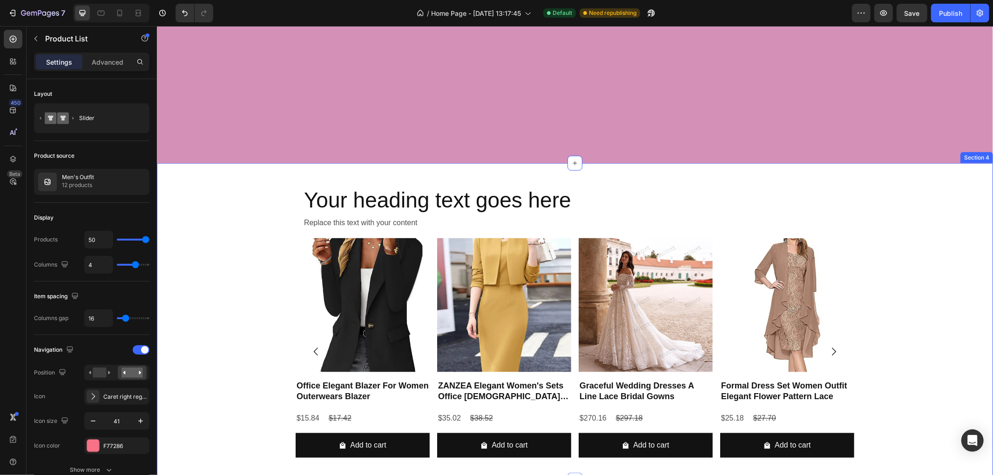
scroll to position [1091, 0]
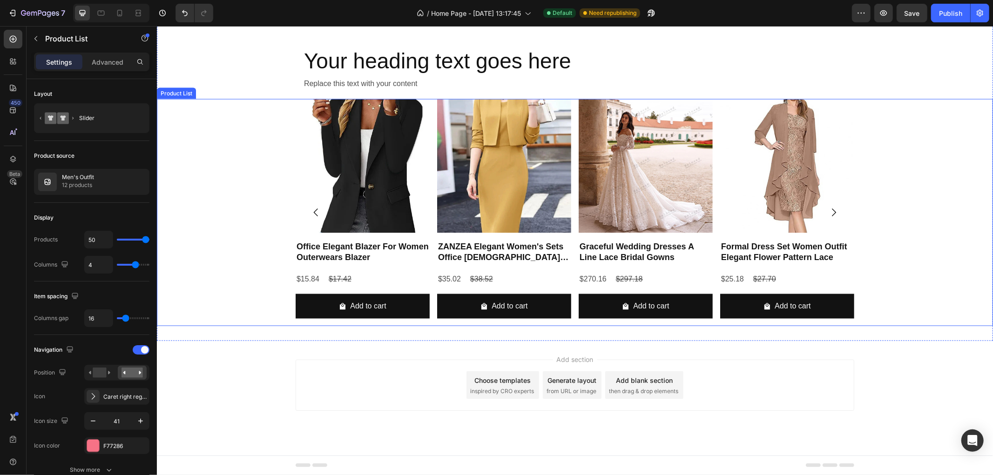
click at [244, 211] on div "Product Images Office Elegant Blazer For Women Outerwears Blazer Product Title …" at bounding box center [574, 212] width 836 height 227
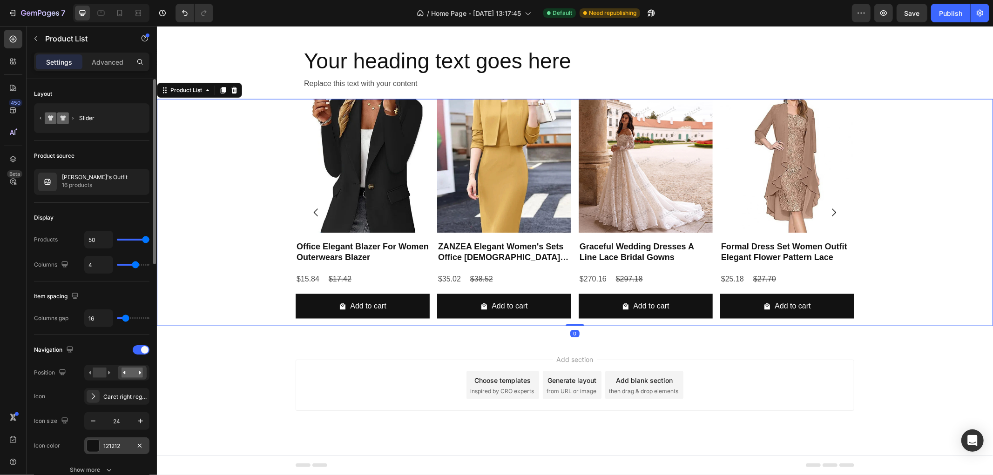
click at [95, 449] on div at bounding box center [93, 446] width 12 height 12
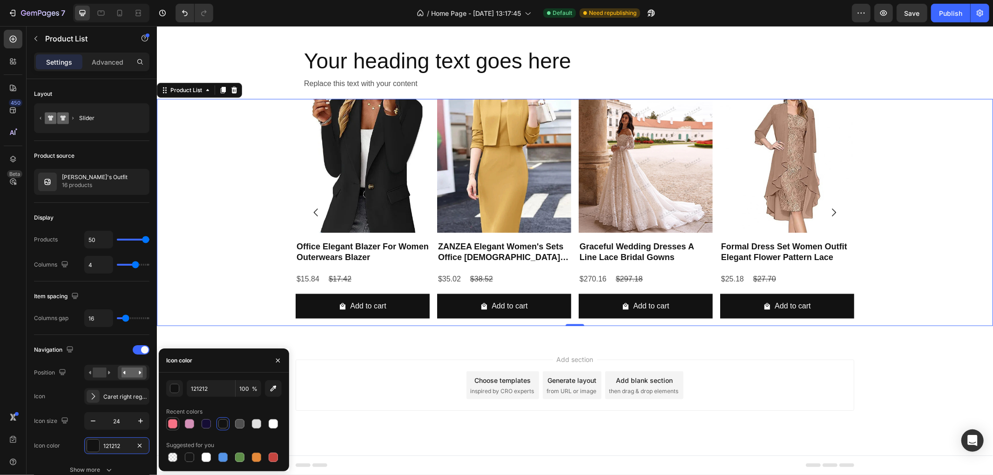
click at [169, 420] on div at bounding box center [172, 424] width 9 height 9
type input "F77286"
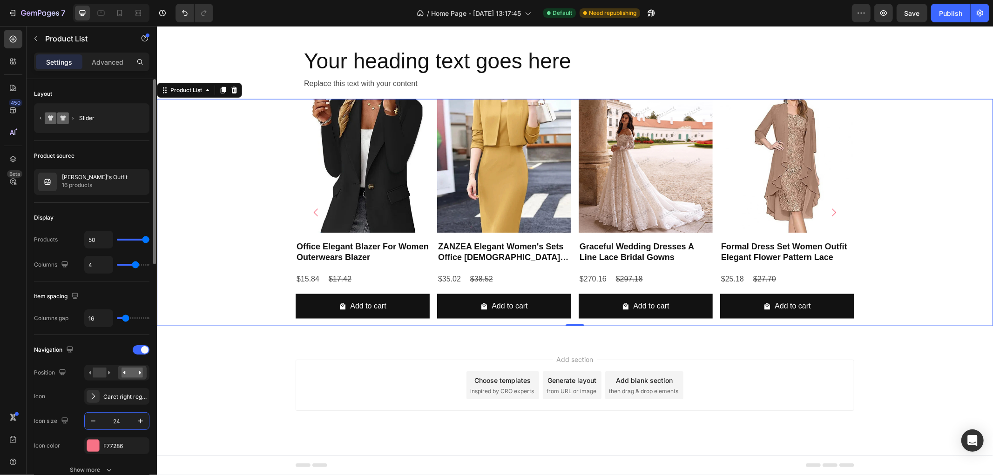
click at [120, 422] on input "24" at bounding box center [117, 421] width 31 height 17
type input "41"
click at [192, 290] on div "Product Images Office Elegant Blazer For Women Outerwears Blazer Product Title …" at bounding box center [574, 212] width 836 height 227
click at [826, 212] on icon "Carousel Next Arrow" at bounding box center [829, 212] width 19 height 19
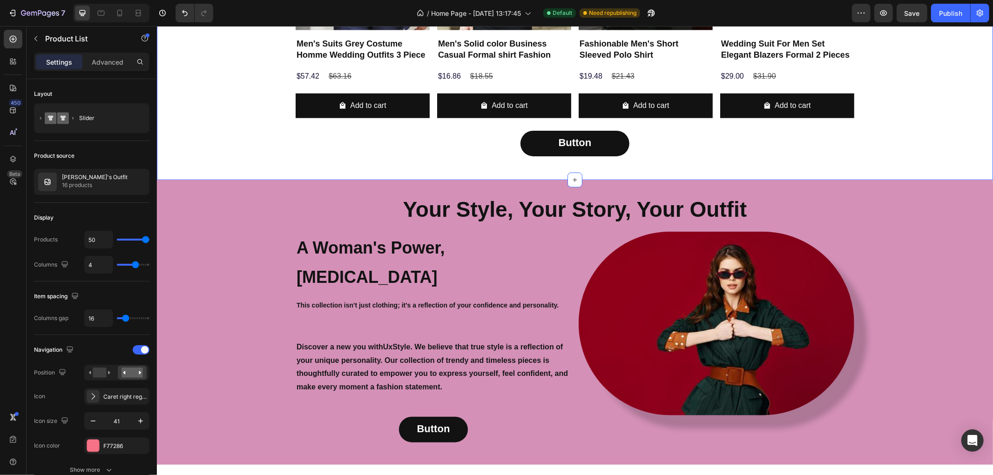
scroll to position [522, 0]
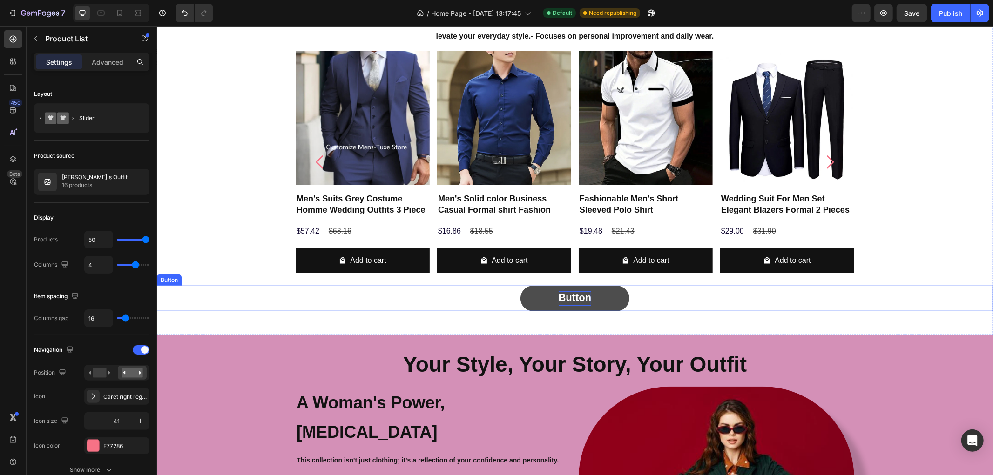
click at [583, 298] on strong "Button" at bounding box center [574, 297] width 33 height 12
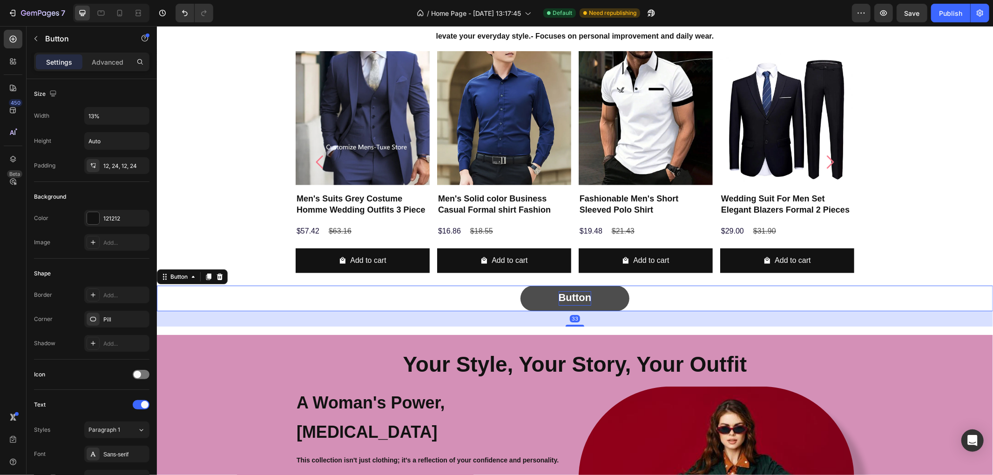
click at [570, 298] on strong "Button" at bounding box center [574, 297] width 33 height 12
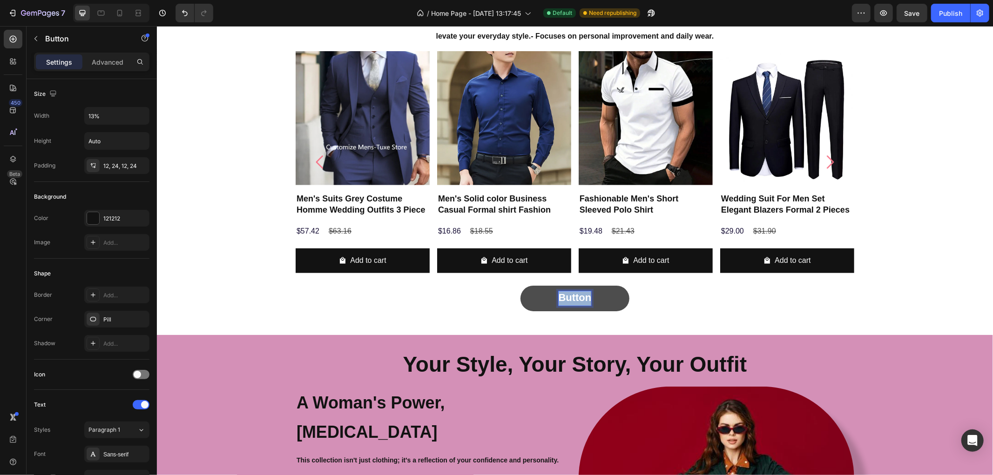
click at [570, 298] on strong "Button" at bounding box center [574, 297] width 33 height 12
drag, startPoint x: 562, startPoint y: 298, endPoint x: 570, endPoint y: 299, distance: 8.4
click at [570, 299] on strong "See ALL" at bounding box center [574, 297] width 41 height 12
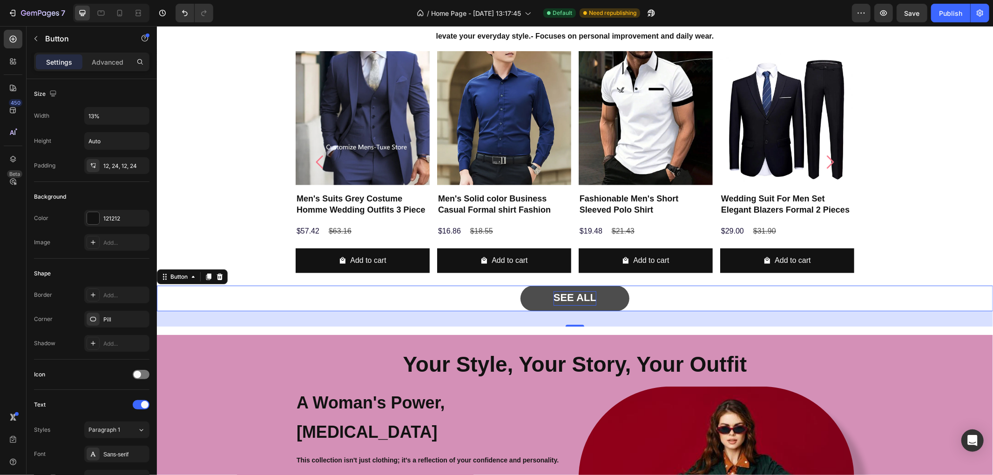
click at [675, 291] on div "SEE ALL Button 33" at bounding box center [574, 298] width 836 height 26
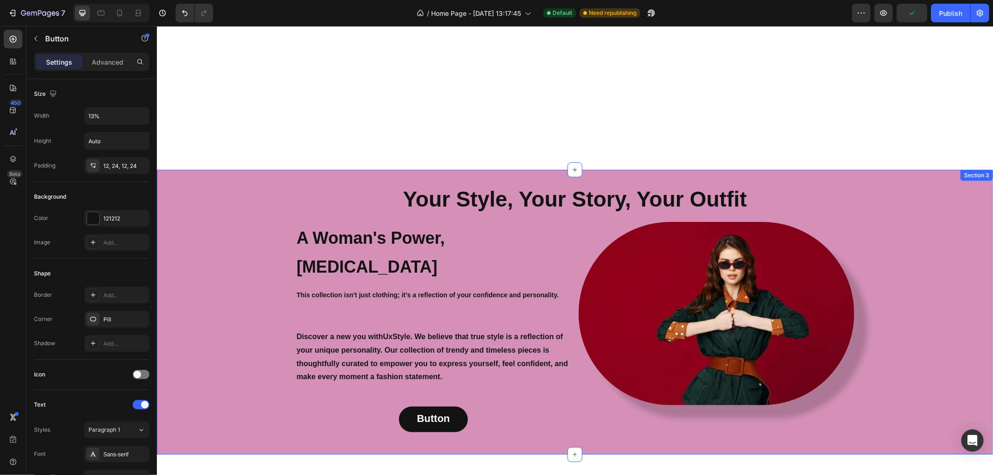
scroll to position [1091, 0]
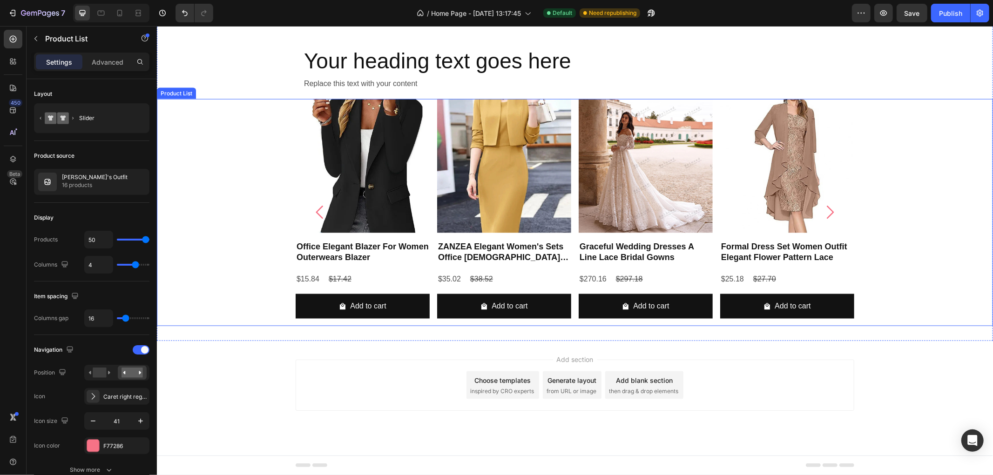
click at [274, 308] on div "Product Images Office Elegant Blazer For Women Outerwears Blazer Product Title …" at bounding box center [574, 212] width 836 height 227
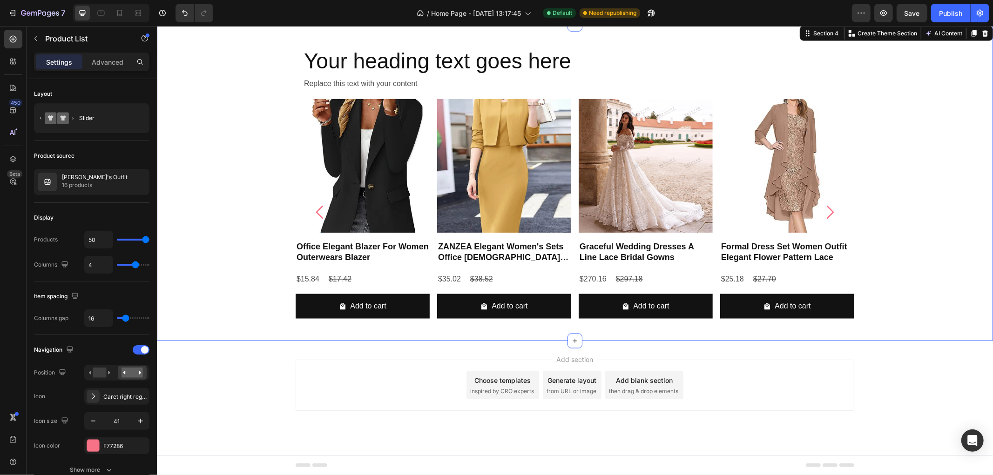
click at [264, 332] on div "Your heading text goes here Heading Replace this text with your content Text Bl…" at bounding box center [574, 182] width 836 height 317
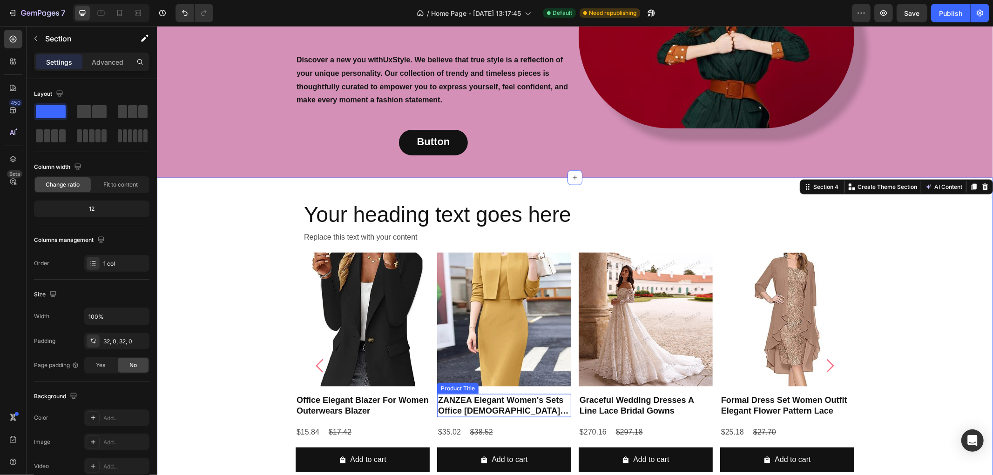
scroll to position [936, 0]
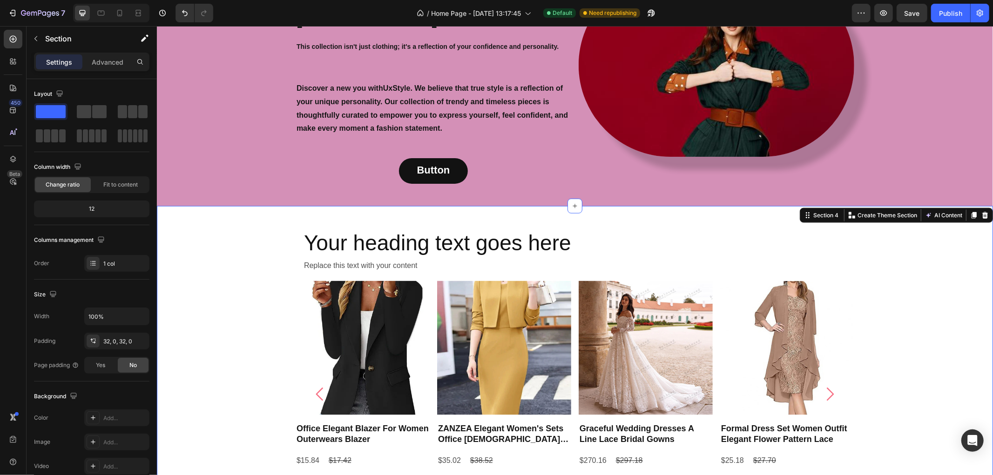
click at [205, 225] on div "Your heading text goes here Heading Replace this text with your content Text Bl…" at bounding box center [574, 364] width 836 height 287
click at [453, 228] on h2 "Your heading text goes here" at bounding box center [575, 243] width 544 height 30
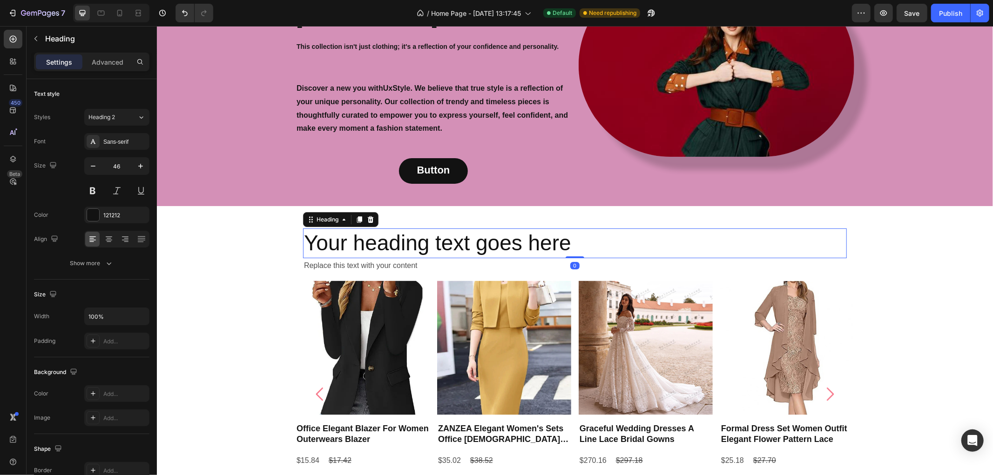
click at [453, 228] on h2 "Your heading text goes here" at bounding box center [575, 243] width 544 height 30
click at [453, 229] on p "Your heading text goes here" at bounding box center [575, 243] width 542 height 28
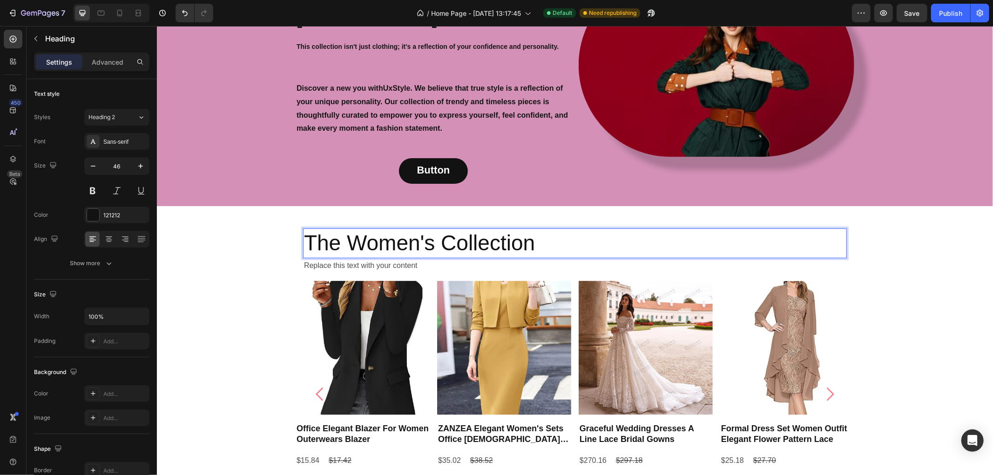
click at [367, 229] on p "The Women's Collection" at bounding box center [575, 243] width 542 height 28
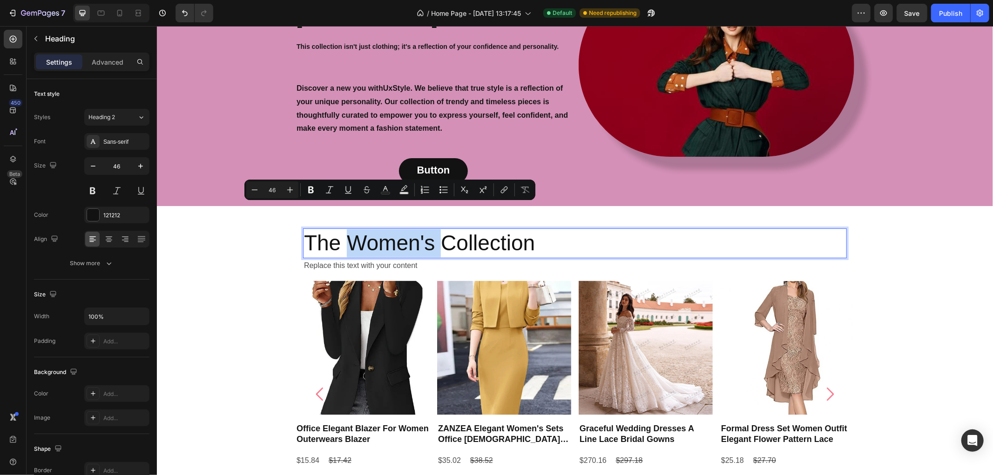
click at [406, 229] on p "The Women's Collection" at bounding box center [575, 243] width 542 height 28
drag, startPoint x: 413, startPoint y: 218, endPoint x: 345, endPoint y: 224, distance: 67.3
click at [345, 229] on p "The Women's Collection" at bounding box center [575, 243] width 542 height 28
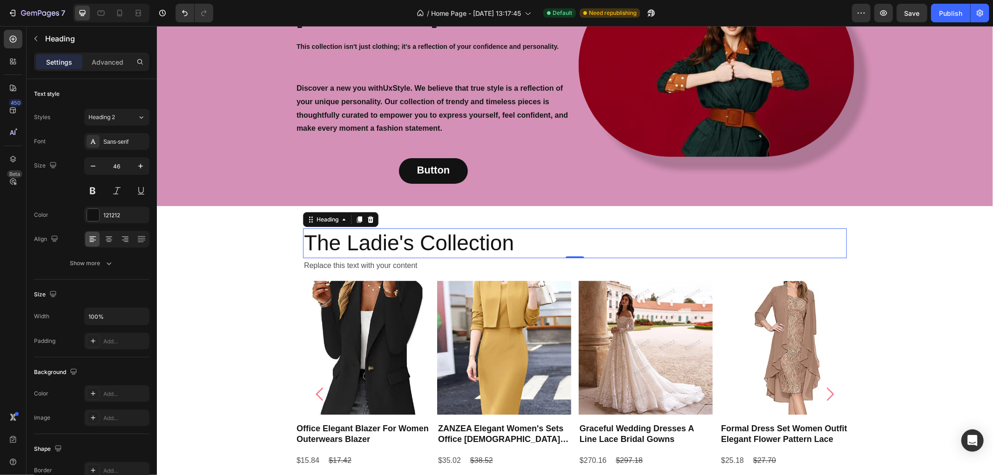
click at [424, 229] on p "The Ladie's Collection" at bounding box center [575, 243] width 542 height 28
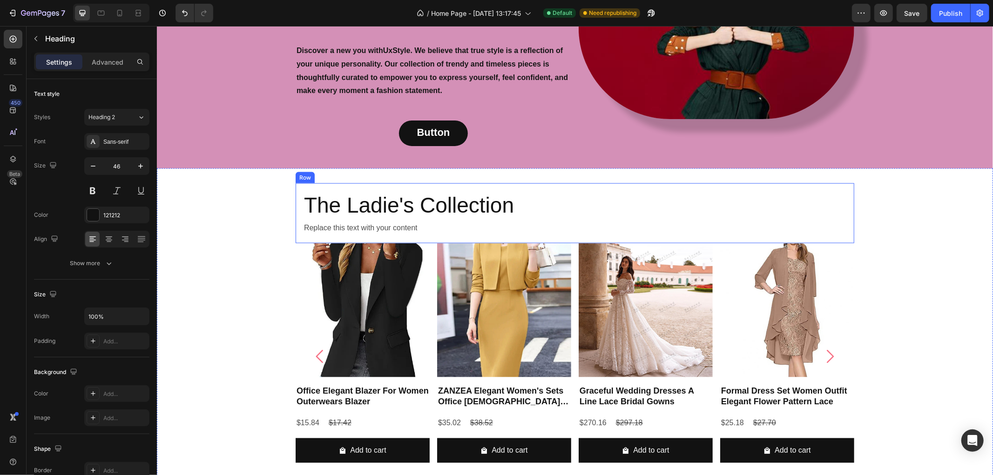
scroll to position [975, 0]
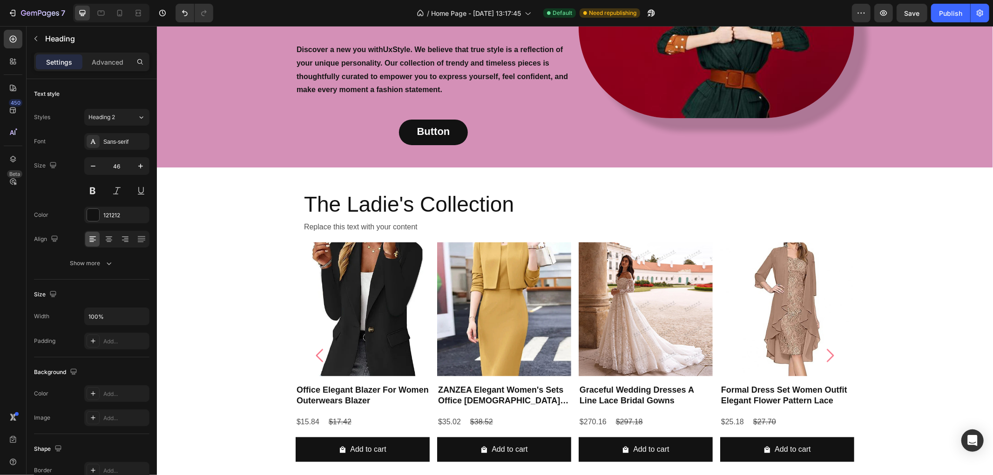
click at [458, 190] on h2 "The Ladie's Collection" at bounding box center [575, 205] width 544 height 30
click at [458, 190] on p "The Ladie's Collection" at bounding box center [575, 204] width 542 height 28
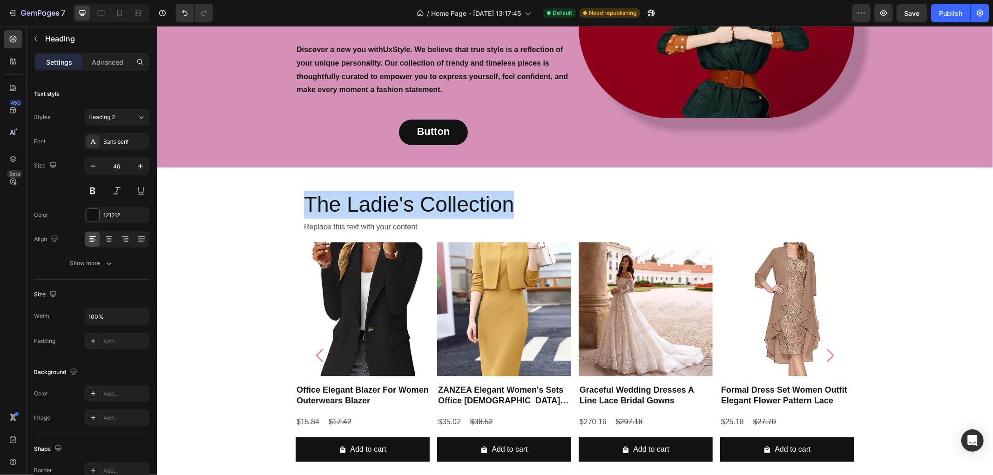
click at [458, 190] on p "The Ladie's Collection" at bounding box center [575, 204] width 542 height 28
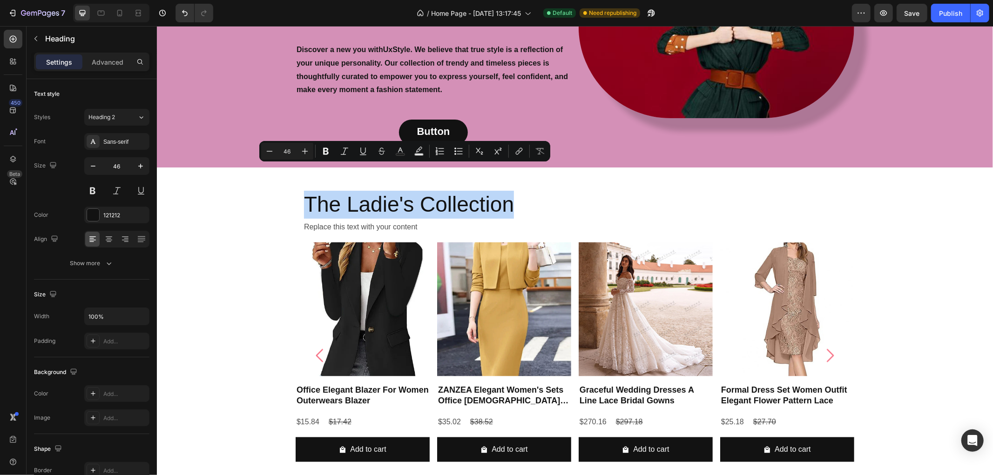
click at [421, 190] on p "The Ladie's Collection" at bounding box center [575, 204] width 542 height 28
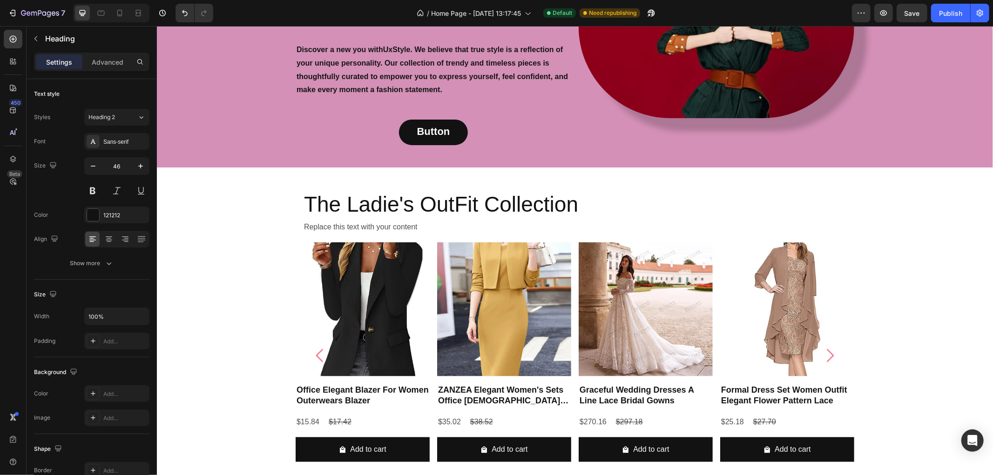
click at [413, 190] on p "The Ladie's OutFit Collection" at bounding box center [575, 204] width 542 height 28
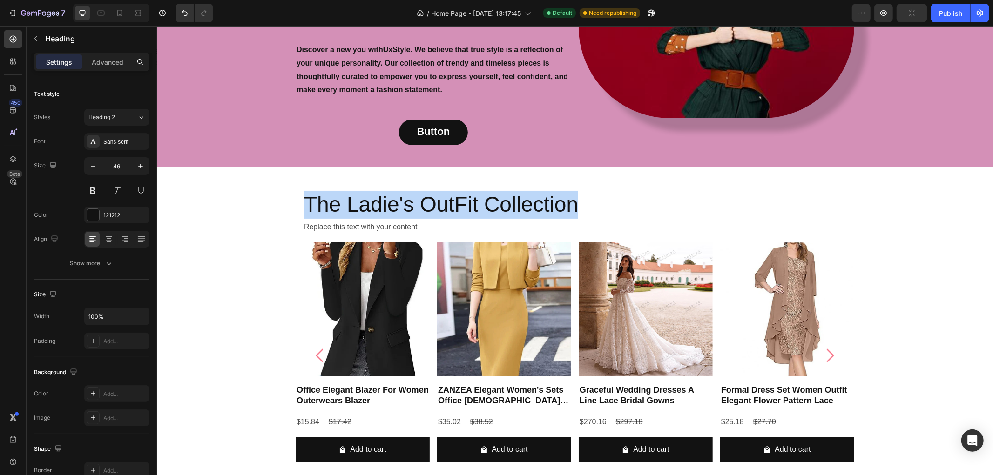
click at [413, 190] on p "The Ladie's OutFit Collection" at bounding box center [575, 204] width 542 height 28
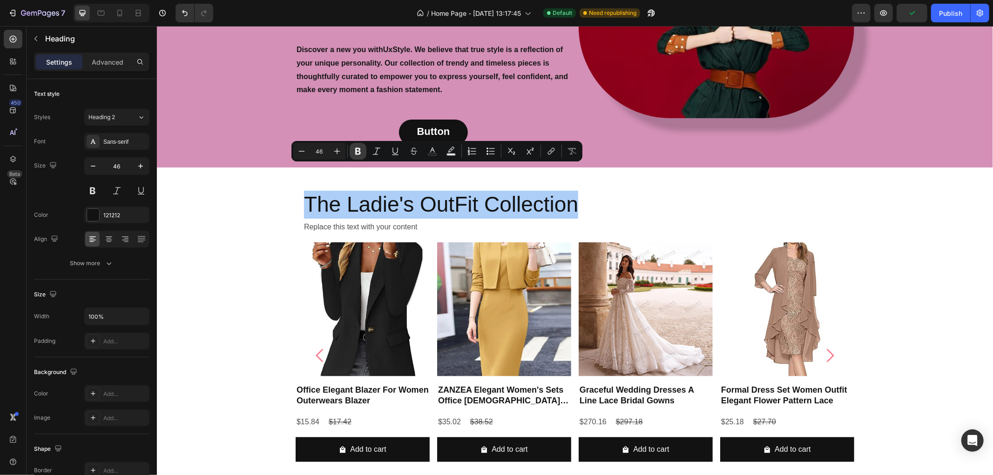
click at [352, 150] on button "Bold" at bounding box center [358, 151] width 17 height 17
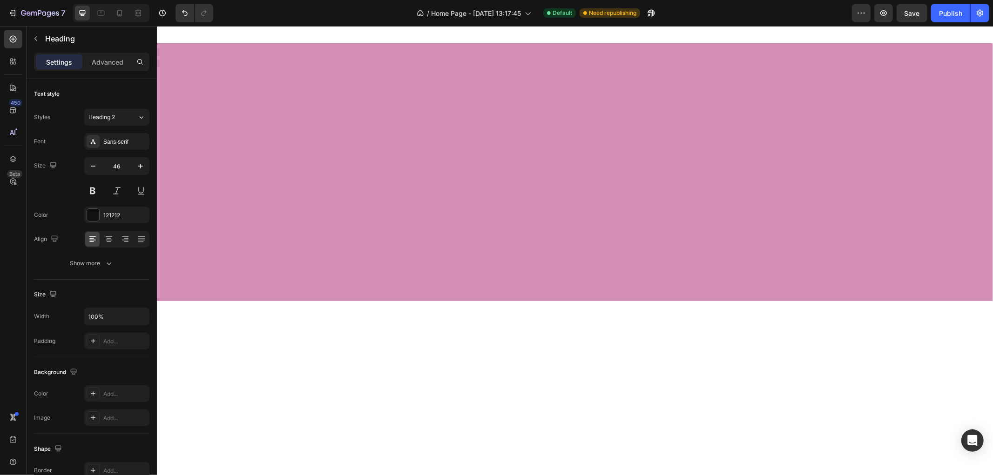
scroll to position [302, 0]
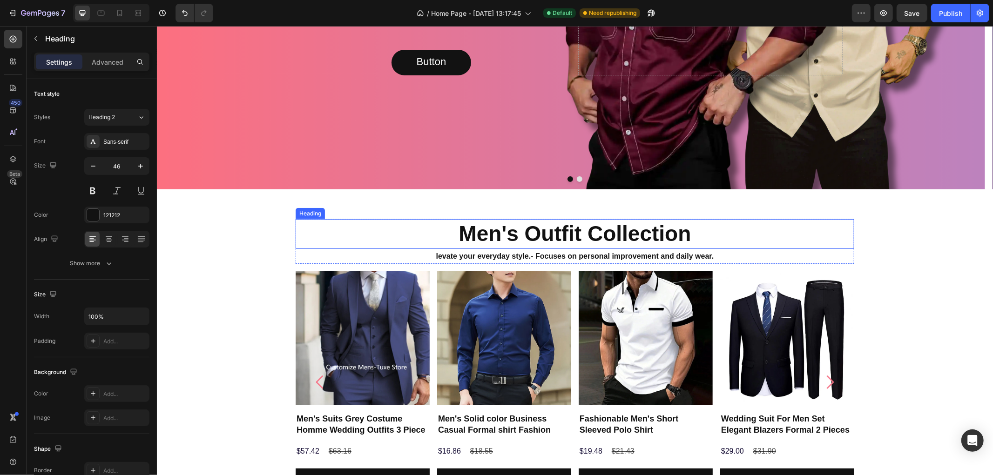
click at [538, 230] on strong "Men's Outfit Collection" at bounding box center [574, 233] width 232 height 24
click at [496, 257] on strong "levate your everyday style." at bounding box center [483, 256] width 95 height 8
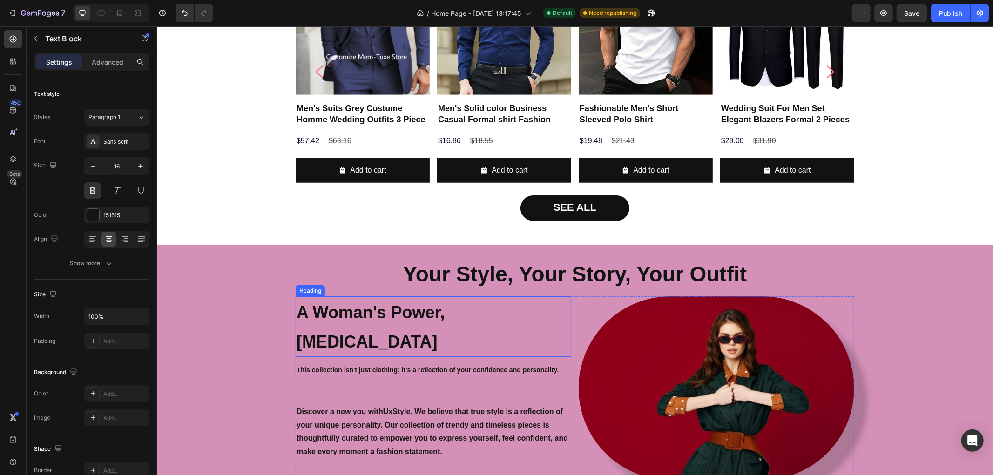
scroll to position [975, 0]
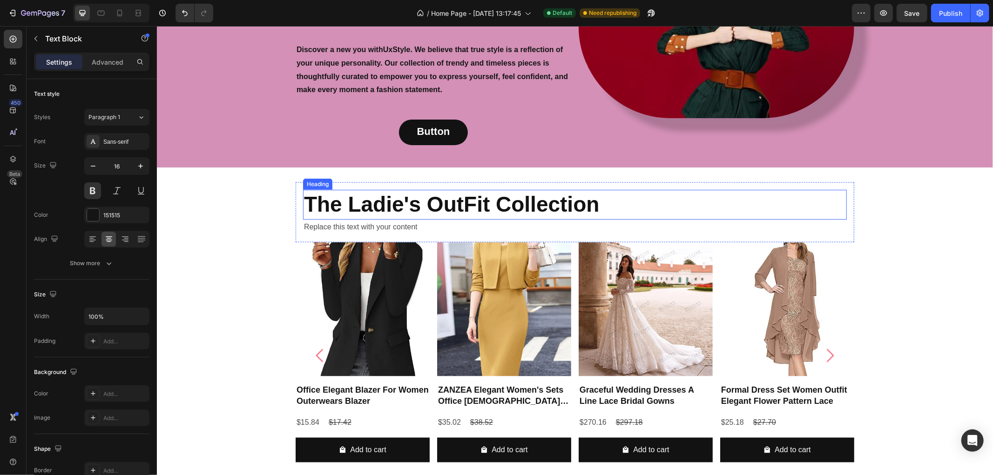
click at [448, 192] on strong "The Ladie's OutFit Collection" at bounding box center [452, 204] width 296 height 24
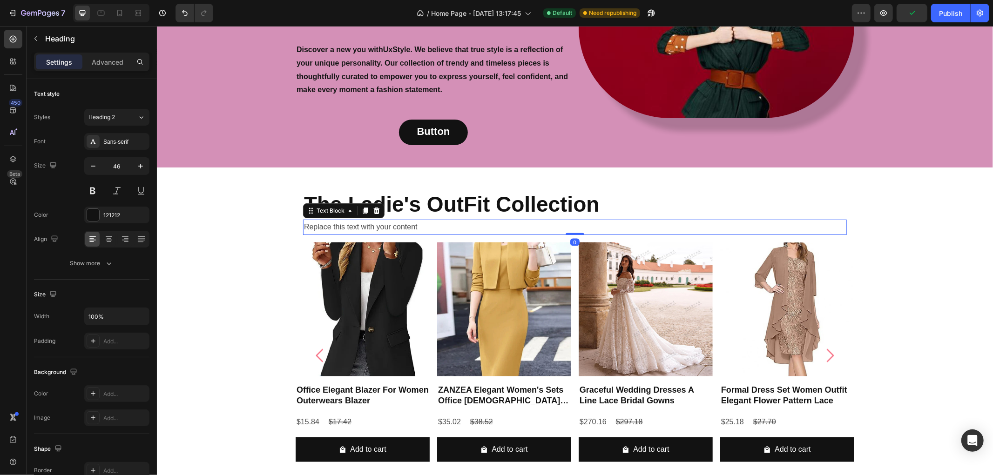
click at [370, 219] on div "Replace this text with your content" at bounding box center [575, 226] width 544 height 15
click at [438, 219] on div "Replace this text with your content" at bounding box center [575, 226] width 544 height 15
click at [438, 220] on p "Replace this text with your content" at bounding box center [575, 227] width 542 height 14
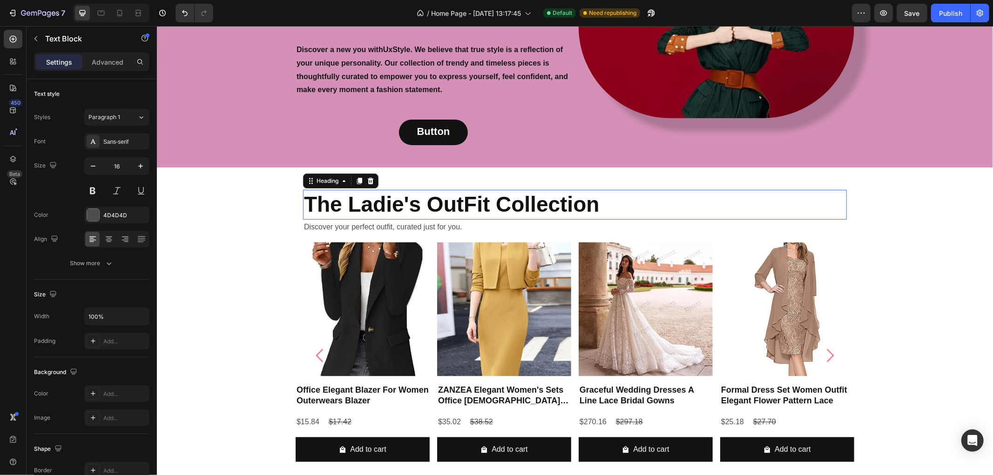
click at [494, 192] on strong "The Ladie's OutFit Collection" at bounding box center [452, 204] width 296 height 24
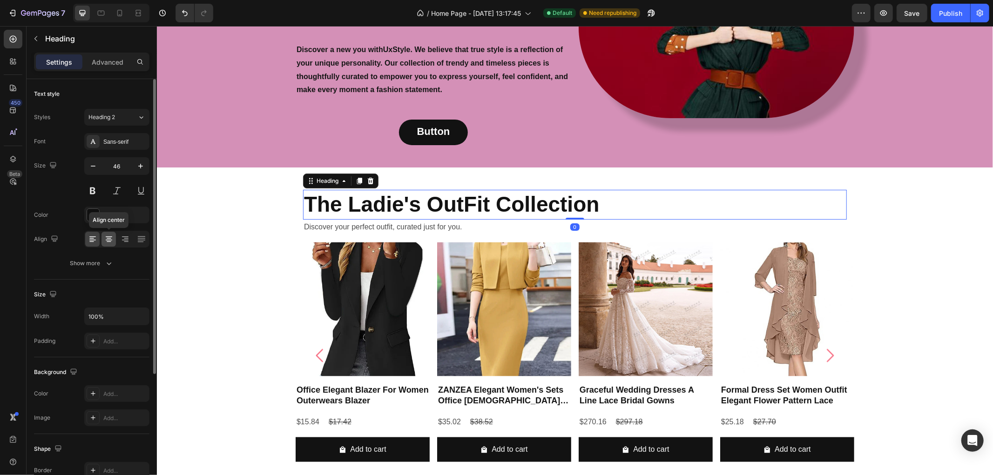
drag, startPoint x: 108, startPoint y: 244, endPoint x: 284, endPoint y: 209, distance: 179.4
click at [108, 244] on icon at bounding box center [108, 239] width 9 height 9
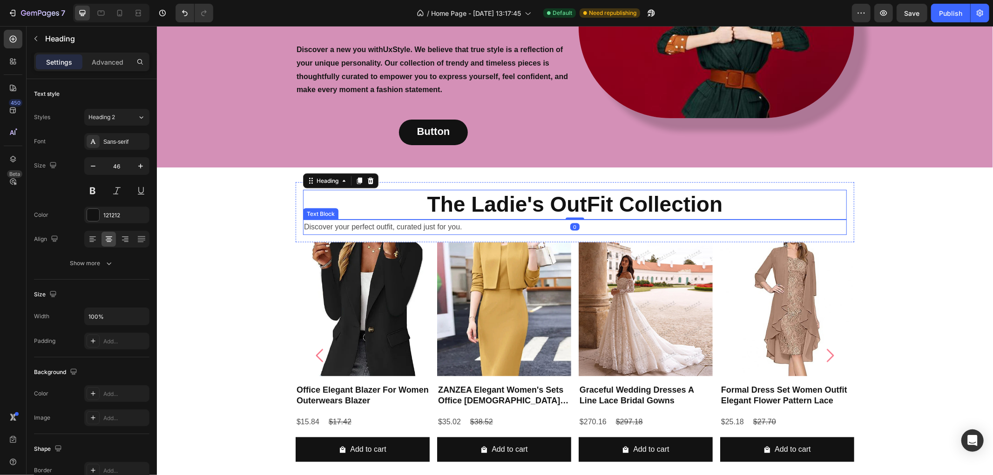
click at [429, 220] on p "Discover your perfect outfit, curated just for you." at bounding box center [575, 227] width 542 height 14
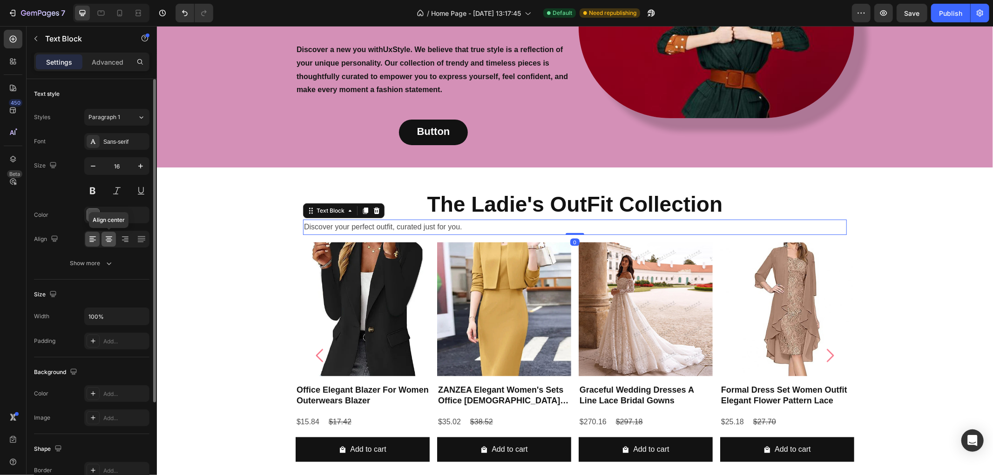
click at [109, 244] on div at bounding box center [109, 239] width 14 height 15
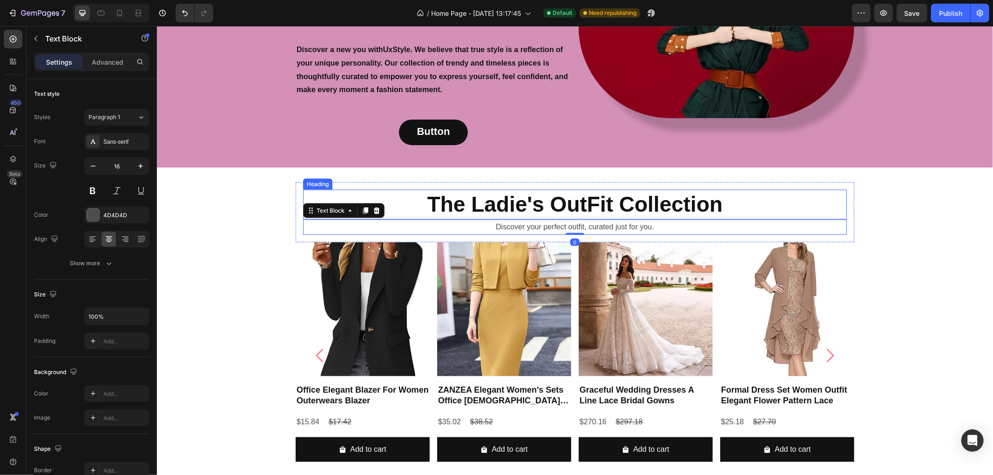
click at [567, 191] on h2 "The Ladie's OutFit Collection" at bounding box center [575, 205] width 544 height 30
click at [563, 220] on p "Discover your perfect outfit, curated just for you." at bounding box center [575, 227] width 542 height 14
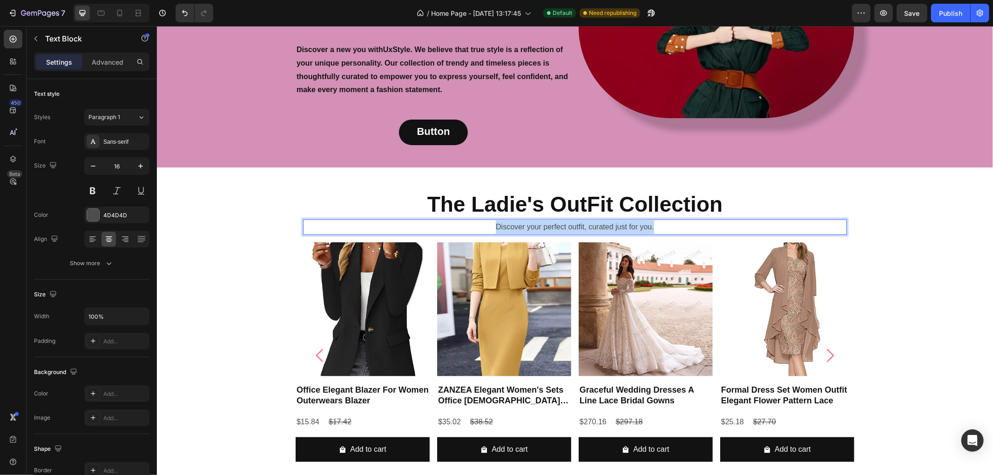
click at [563, 220] on p "Discover your perfect outfit, curated just for you." at bounding box center [575, 227] width 542 height 14
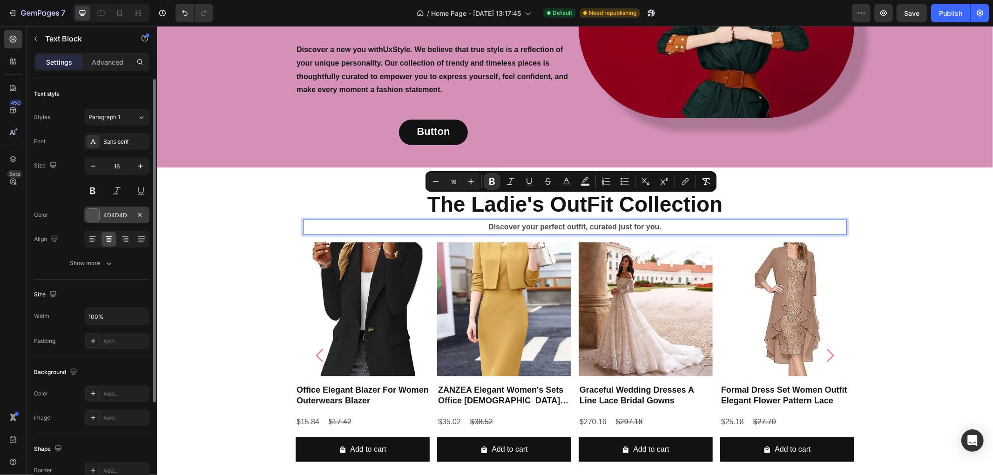
click at [93, 221] on div at bounding box center [93, 215] width 12 height 12
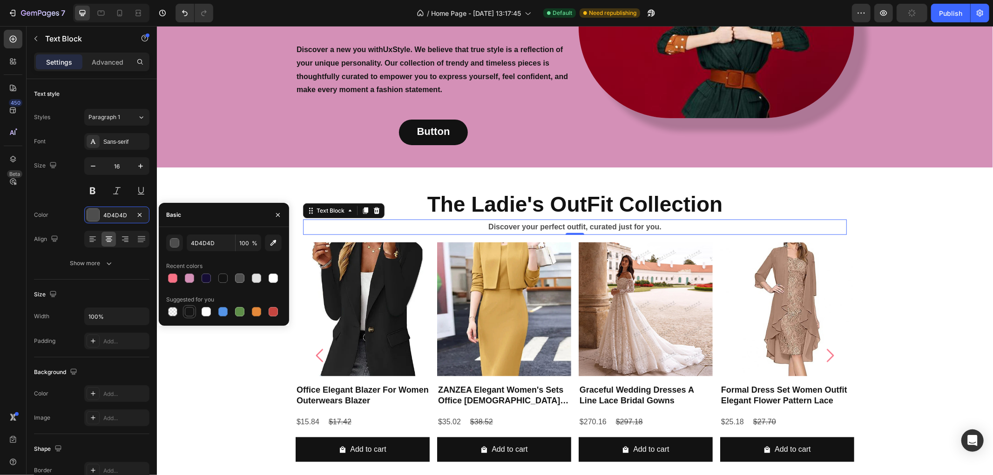
click at [190, 309] on div at bounding box center [189, 311] width 9 height 9
type input "151515"
click at [224, 182] on div "The Ladie's OutFit Collection Heading Discover your perfect outfit, curated jus…" at bounding box center [574, 325] width 836 height 287
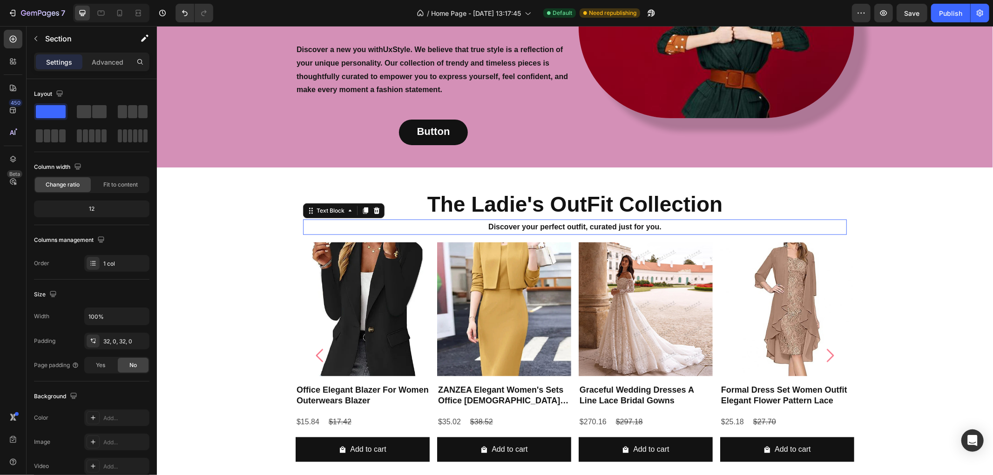
click at [393, 220] on p "Discover your perfect outfit, curated just for you." at bounding box center [575, 227] width 542 height 14
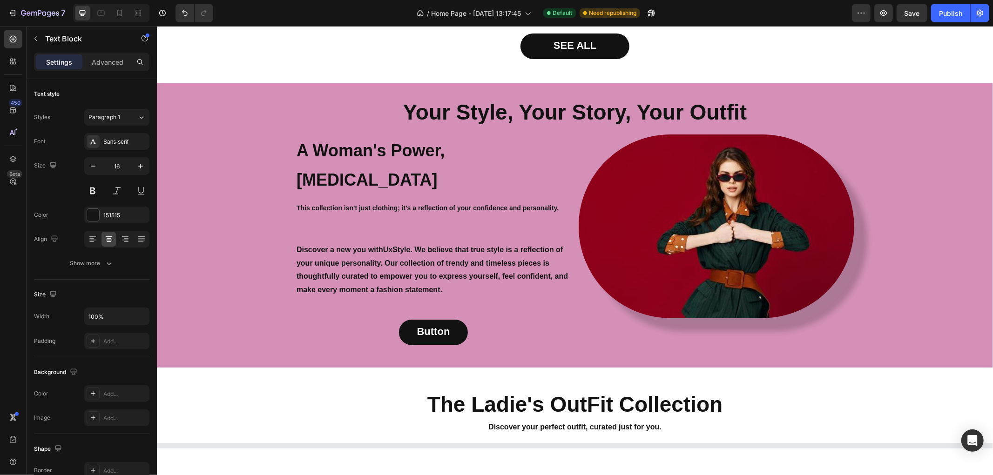
scroll to position [871, 0]
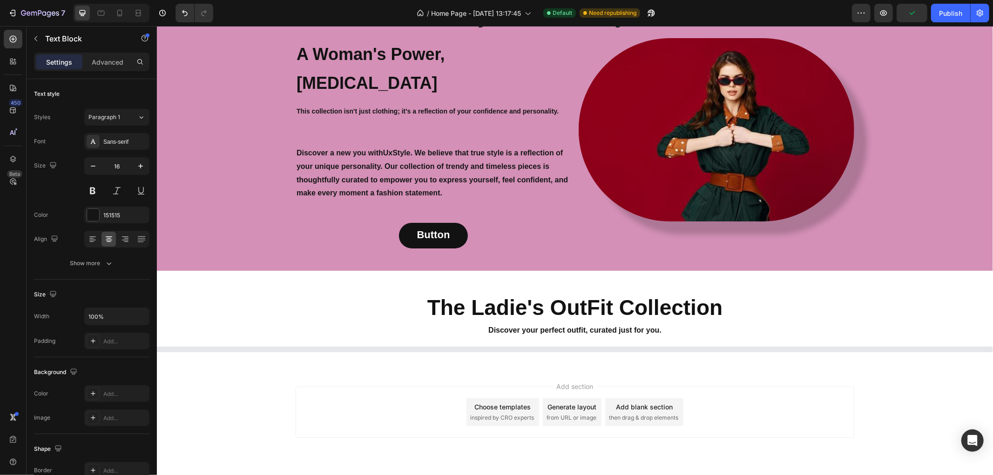
click at [611, 326] on strong "Discover your perfect outfit, curated just for you." at bounding box center [574, 330] width 173 height 8
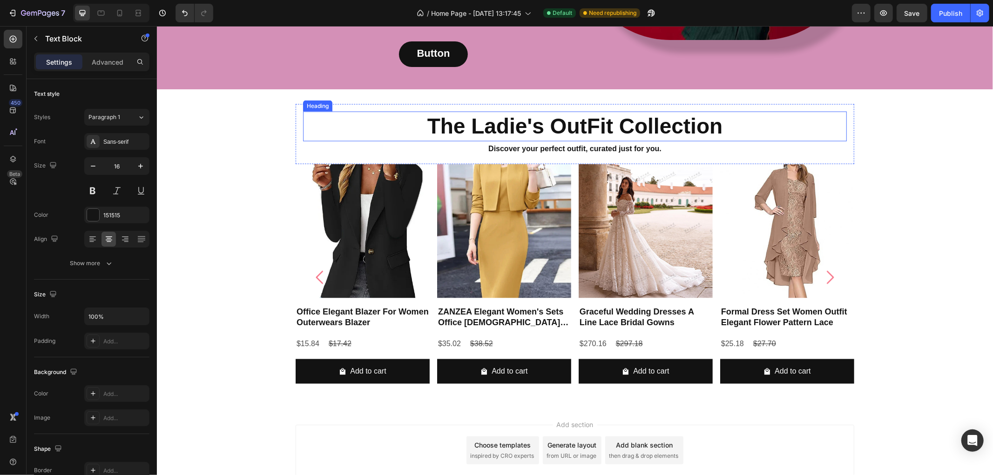
scroll to position [1091, 0]
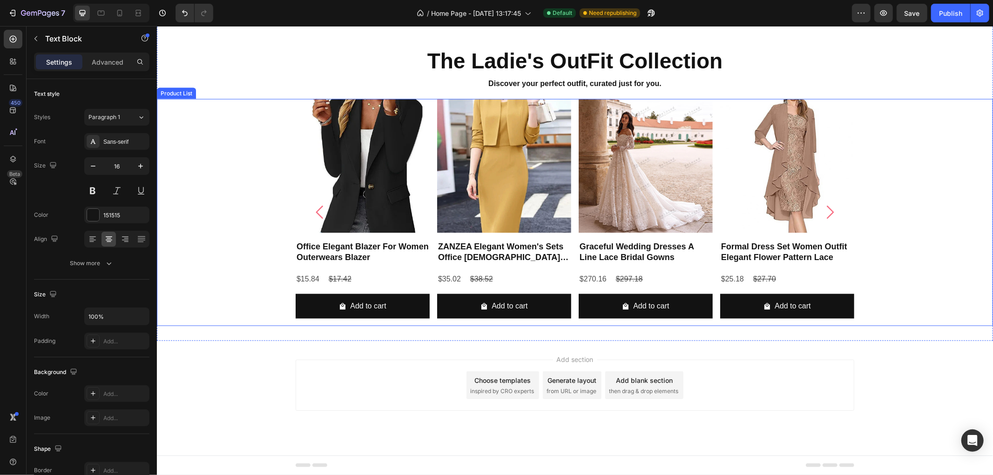
click at [217, 245] on div "Product Images Office Elegant Blazer For Women Outerwears Blazer Product Title …" at bounding box center [574, 212] width 836 height 227
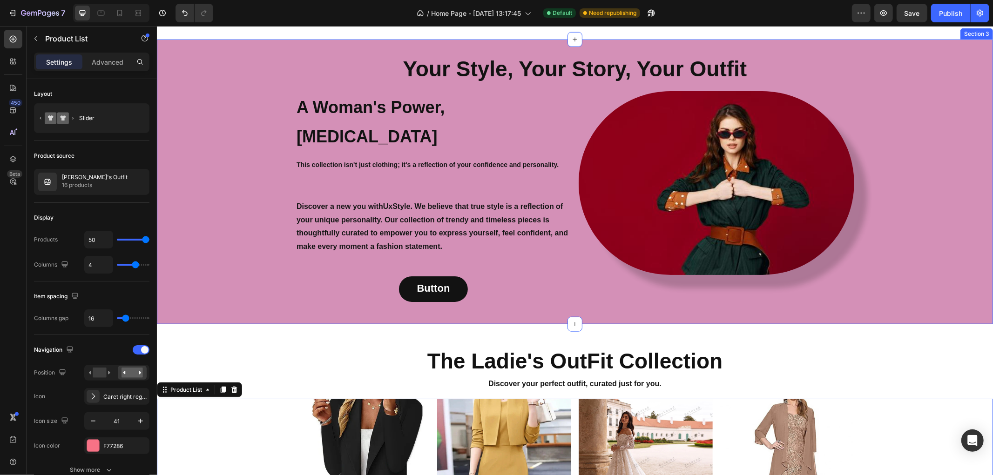
scroll to position [780, 0]
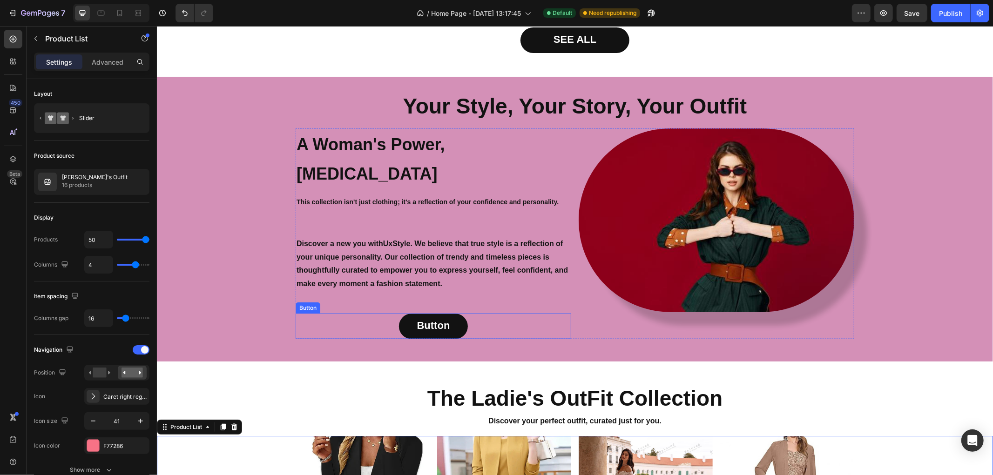
click at [468, 313] on div "Button Button" at bounding box center [433, 326] width 276 height 26
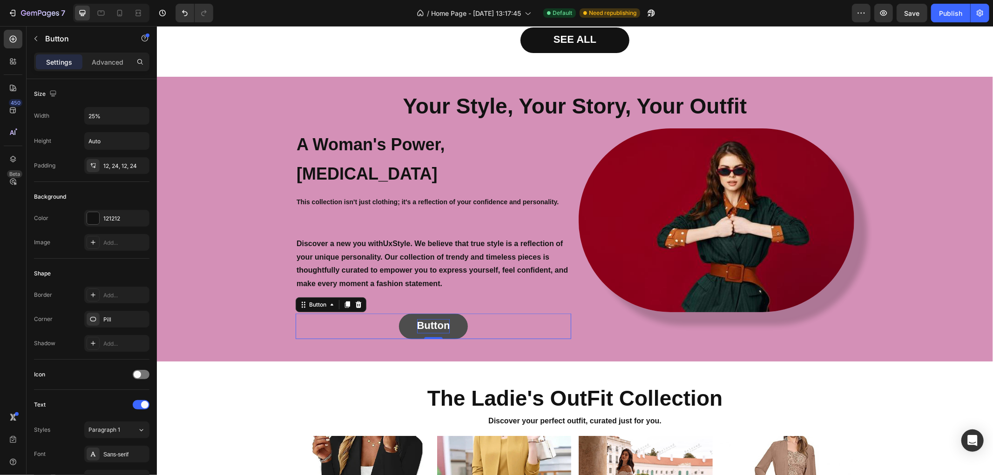
click at [432, 319] on strong "Button" at bounding box center [433, 325] width 33 height 12
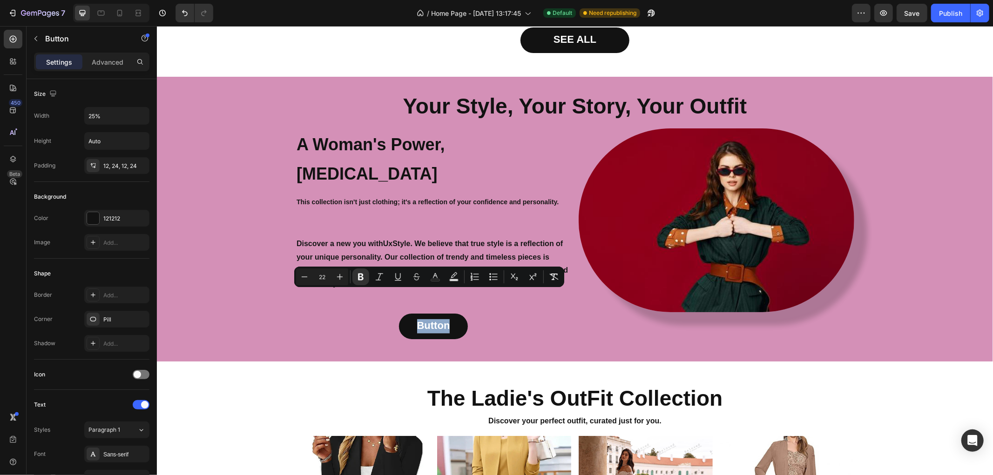
click at [478, 313] on div "Button Button 0" at bounding box center [433, 326] width 276 height 26
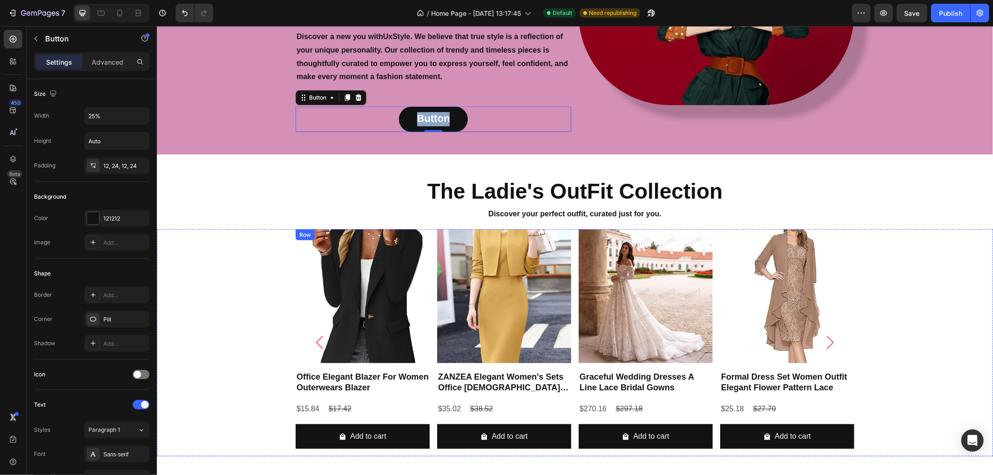
scroll to position [1091, 0]
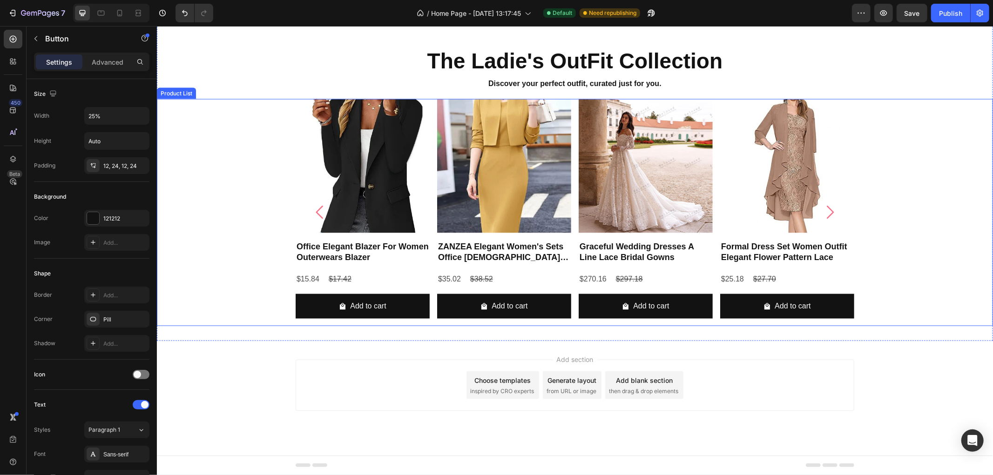
click at [262, 314] on div "Product Images Office Elegant Blazer For Women Outerwears Blazer Product Title …" at bounding box center [574, 212] width 836 height 227
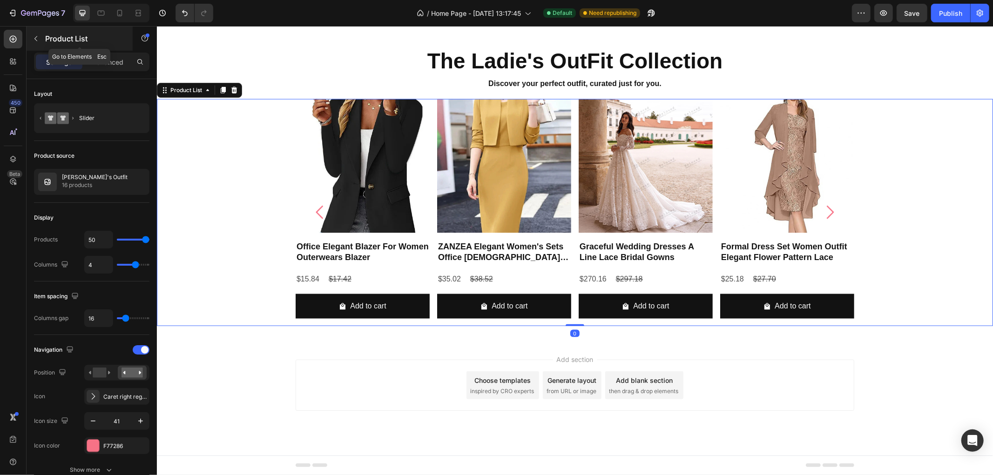
click at [38, 36] on icon "button" at bounding box center [35, 38] width 7 height 7
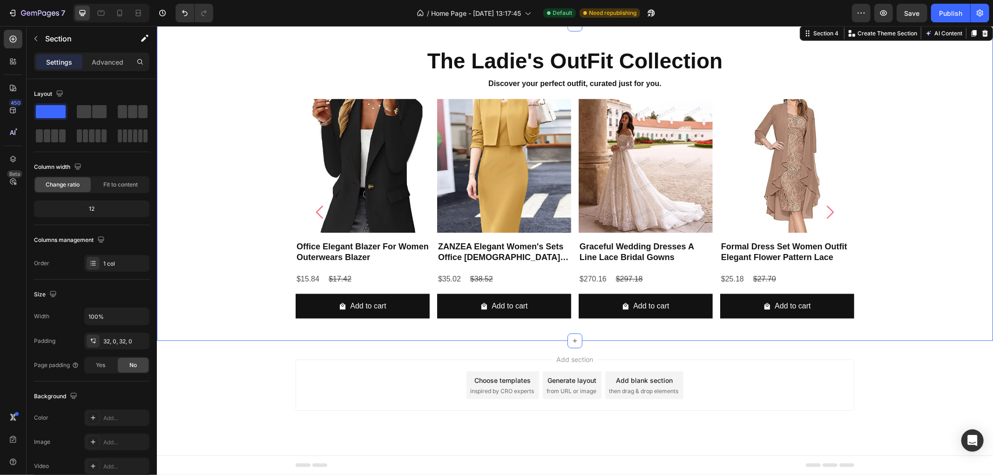
click at [194, 335] on div "The Ladie's OutFit Collection Heading Discover your perfect outfit, curated jus…" at bounding box center [574, 182] width 836 height 317
click at [34, 35] on icon "button" at bounding box center [35, 38] width 7 height 7
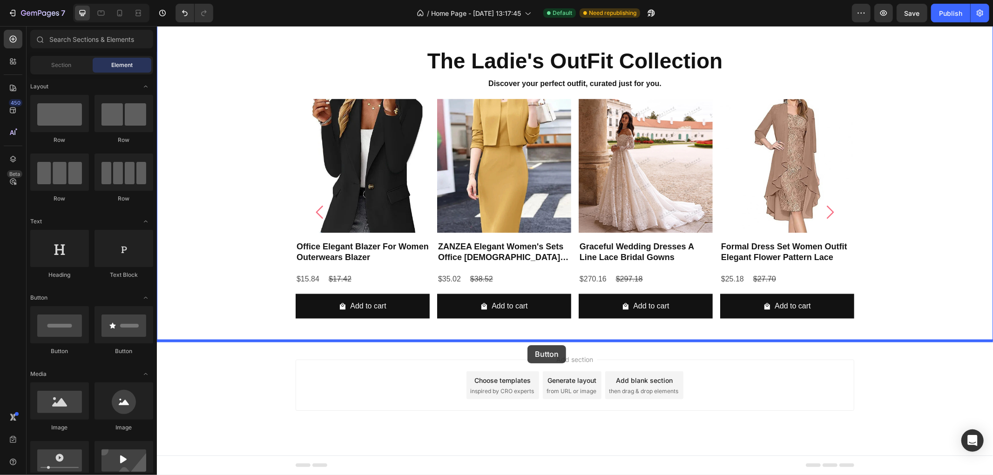
drag, startPoint x: 279, startPoint y: 361, endPoint x: 527, endPoint y: 345, distance: 248.2
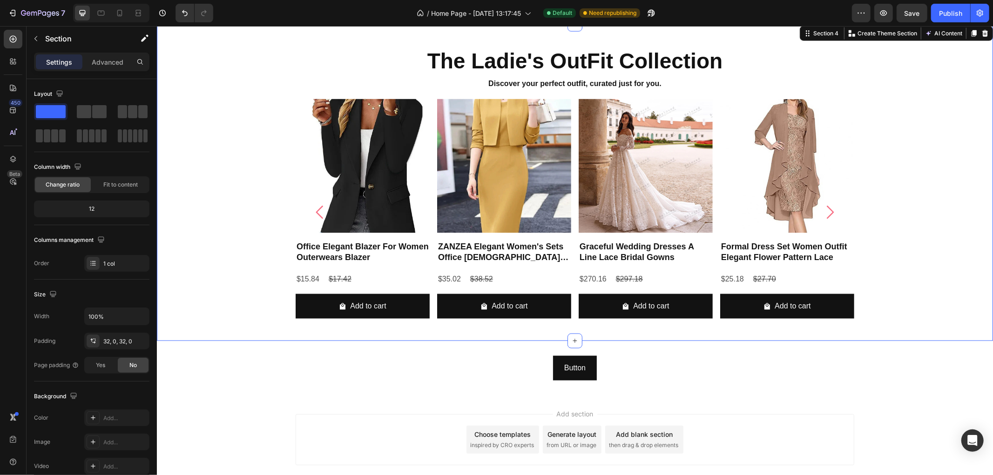
click at [621, 338] on div "The Ladie's OutFit Collection Heading Discover your perfect outfit, curated jus…" at bounding box center [574, 182] width 836 height 317
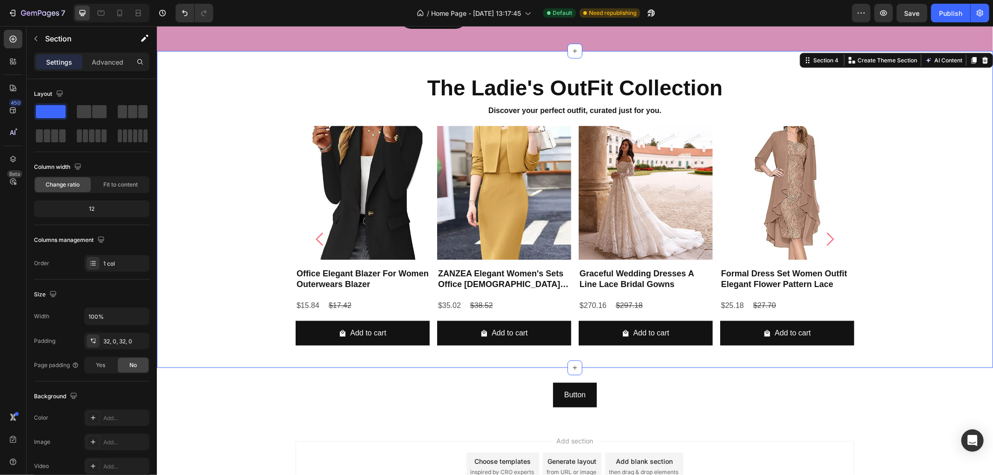
scroll to position [1039, 0]
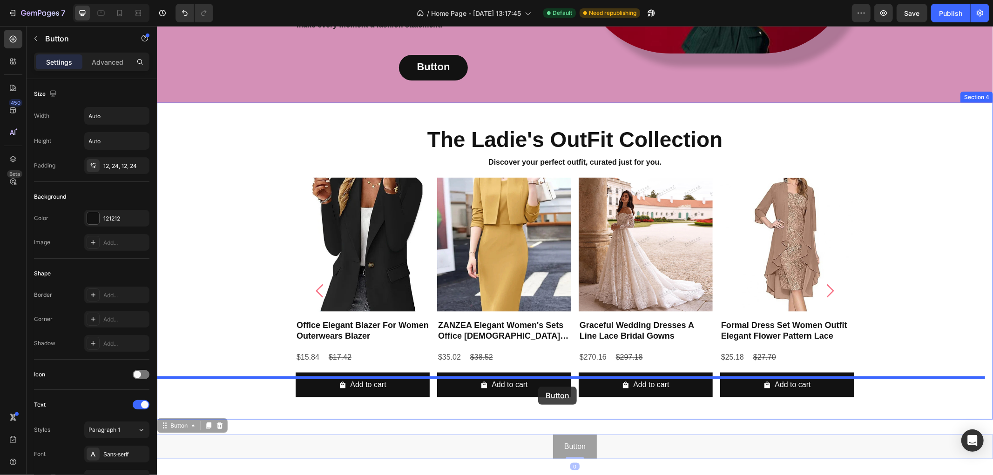
drag, startPoint x: 517, startPoint y: 420, endPoint x: 538, endPoint y: 386, distance: 39.3
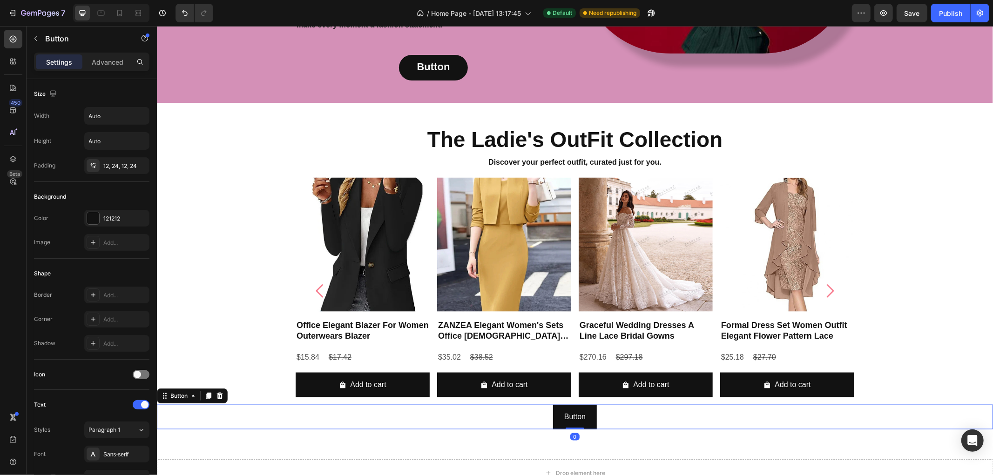
click at [901, 405] on div "Button Button 0" at bounding box center [574, 417] width 836 height 25
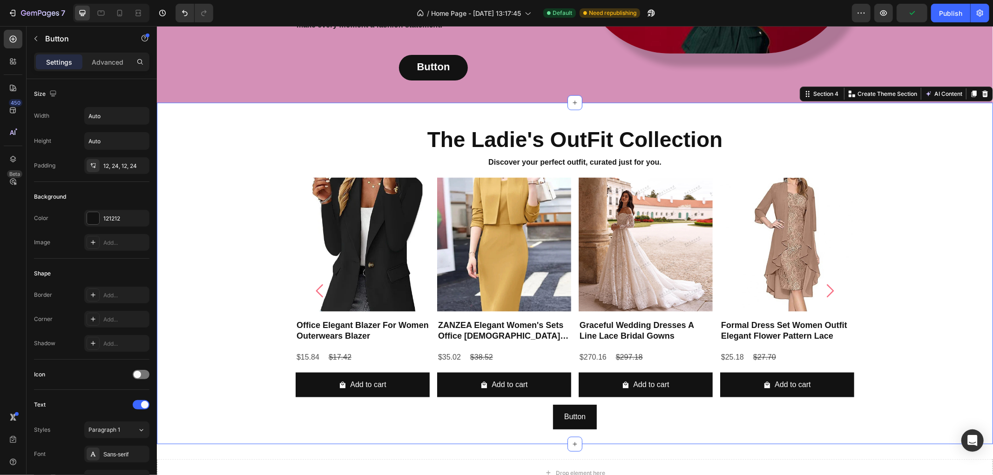
click at [933, 410] on div "The Ladie's OutFit Collection Heading Discover your perfect outfit, curated jus…" at bounding box center [574, 273] width 836 height 342
click at [518, 405] on div "Button Button" at bounding box center [574, 417] width 836 height 25
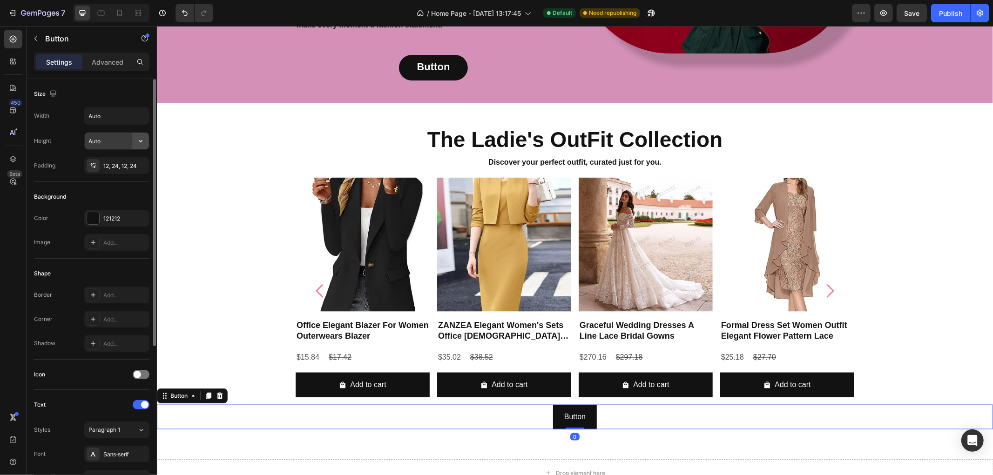
click at [144, 143] on icon "button" at bounding box center [140, 140] width 9 height 9
click at [137, 113] on icon "button" at bounding box center [140, 115] width 9 height 9
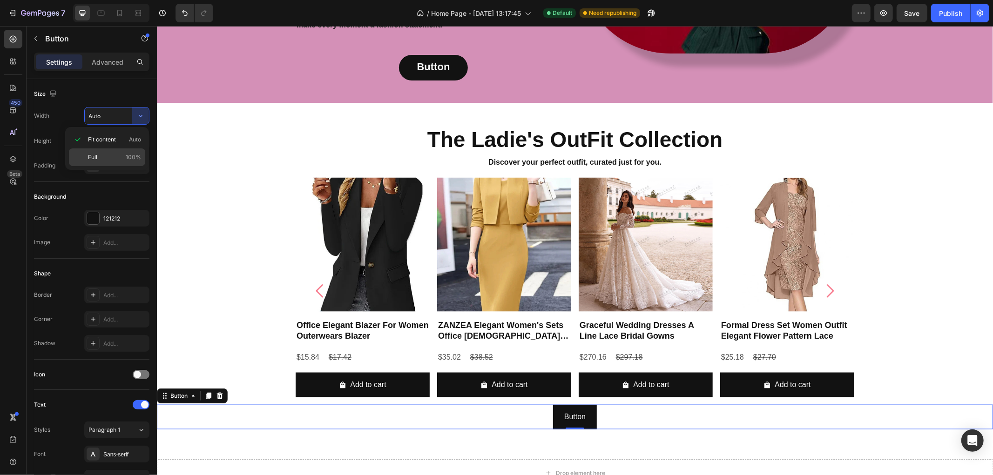
click at [117, 154] on p "Full 100%" at bounding box center [114, 157] width 53 height 8
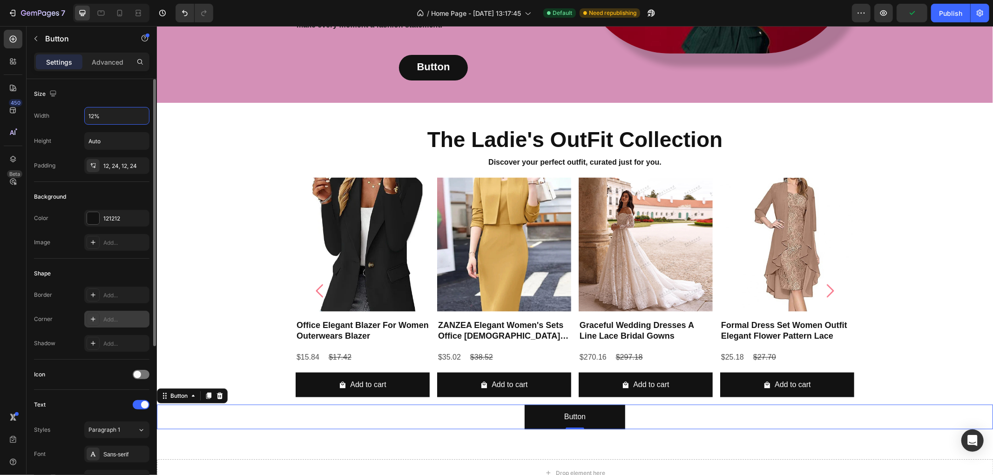
type input "12%"
click at [124, 321] on div "Add..." at bounding box center [125, 320] width 44 height 8
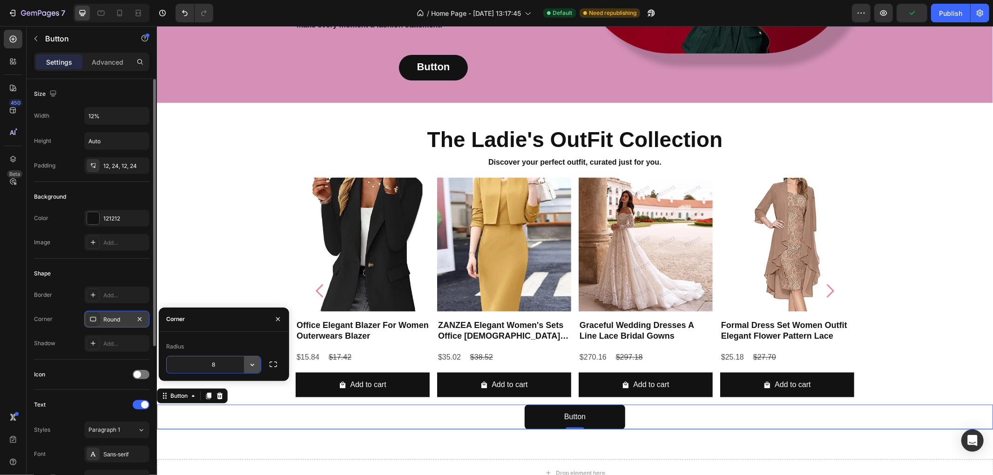
click at [247, 365] on button "button" at bounding box center [252, 365] width 17 height 17
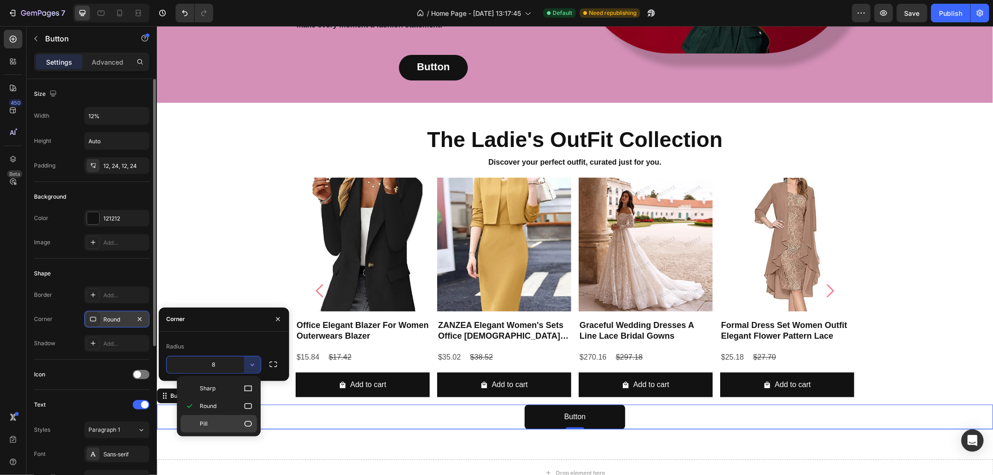
click at [239, 425] on p "Pill" at bounding box center [226, 424] width 53 height 9
type input "9999"
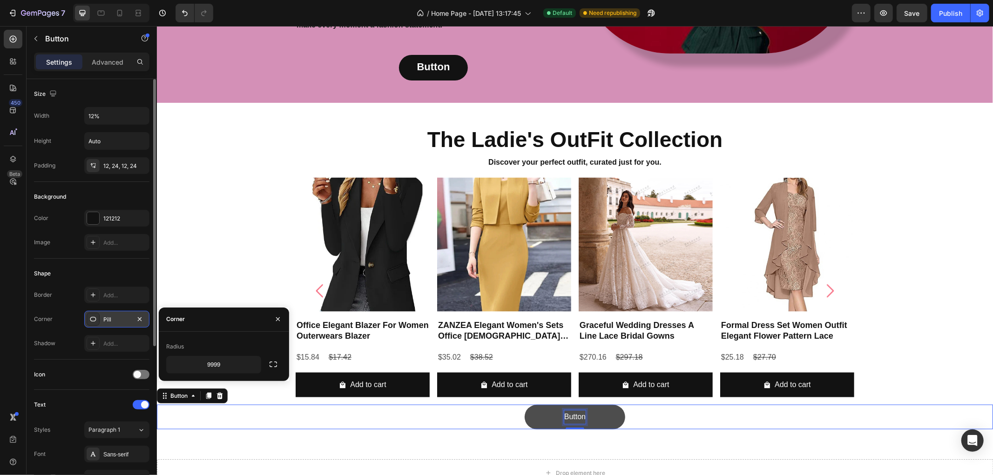
click at [568, 410] on p "Button" at bounding box center [574, 417] width 21 height 14
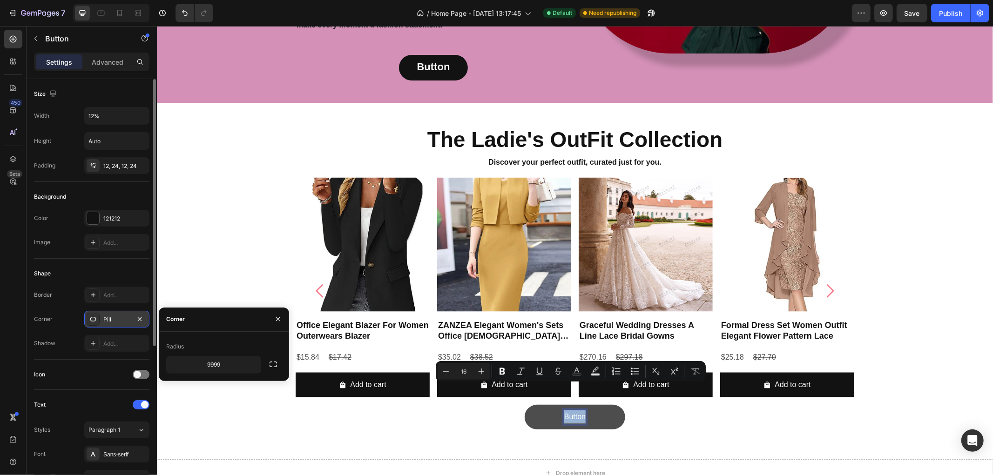
click at [568, 410] on p "Button" at bounding box center [574, 417] width 21 height 14
click at [460, 369] on input "16" at bounding box center [463, 371] width 19 height 11
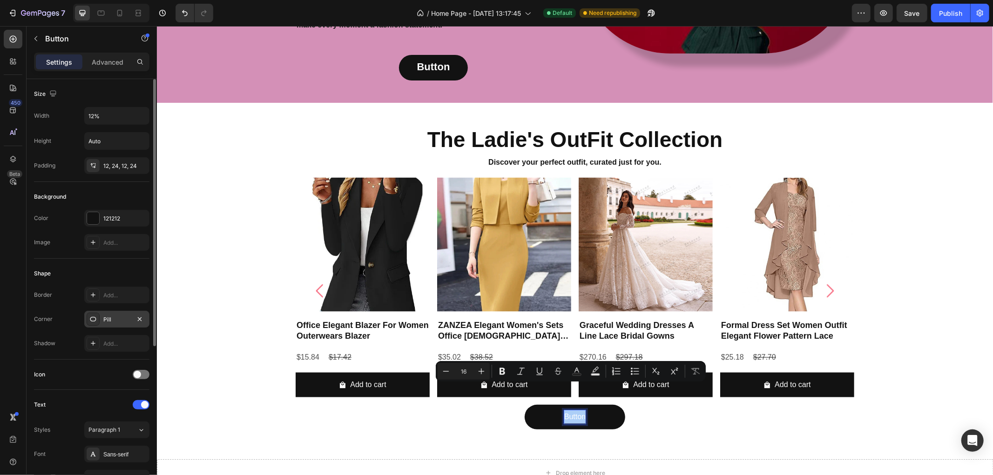
click at [460, 369] on input "16" at bounding box center [463, 371] width 19 height 11
type input "22"
click at [496, 373] on button "Bold" at bounding box center [502, 371] width 17 height 17
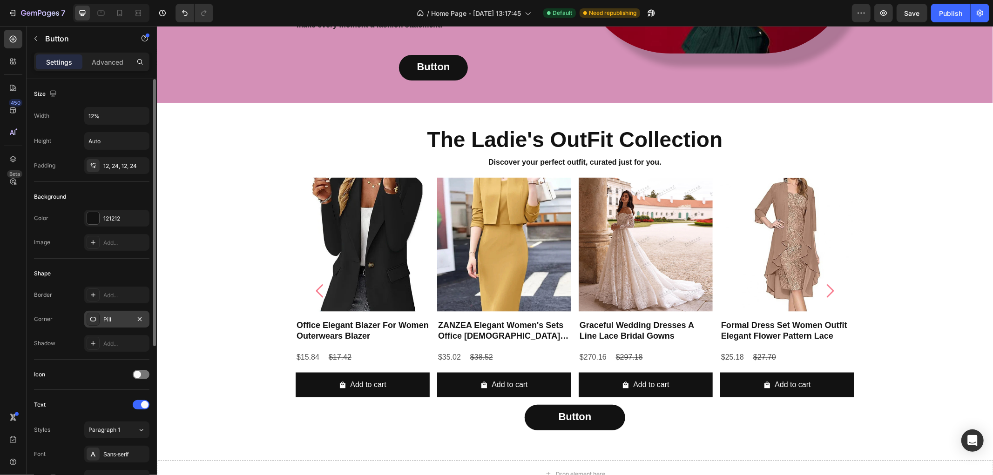
click at [701, 405] on div "Button Button 0" at bounding box center [574, 418] width 836 height 26
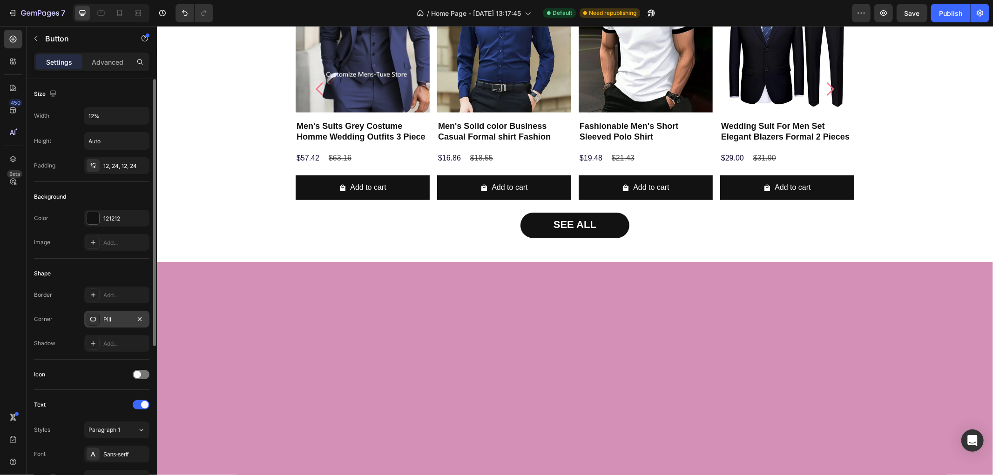
scroll to position [371, 0]
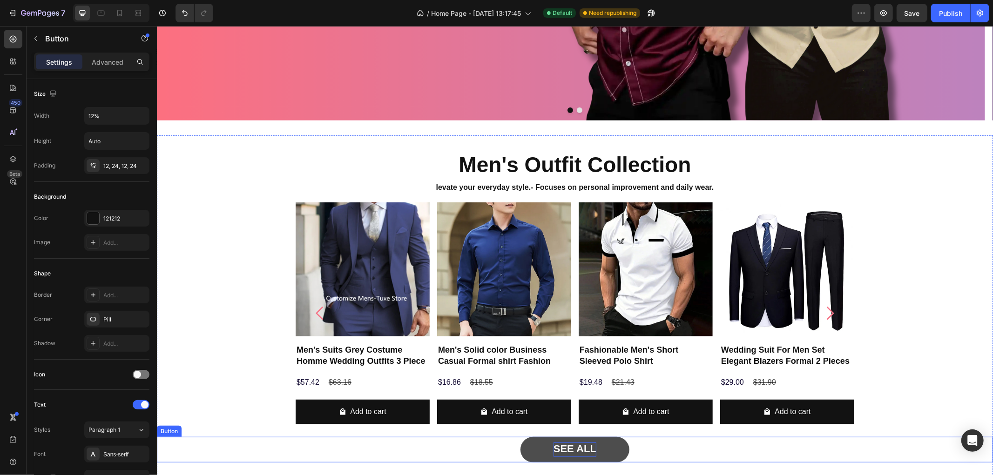
click at [575, 443] on strong "SEE ALL" at bounding box center [574, 449] width 43 height 12
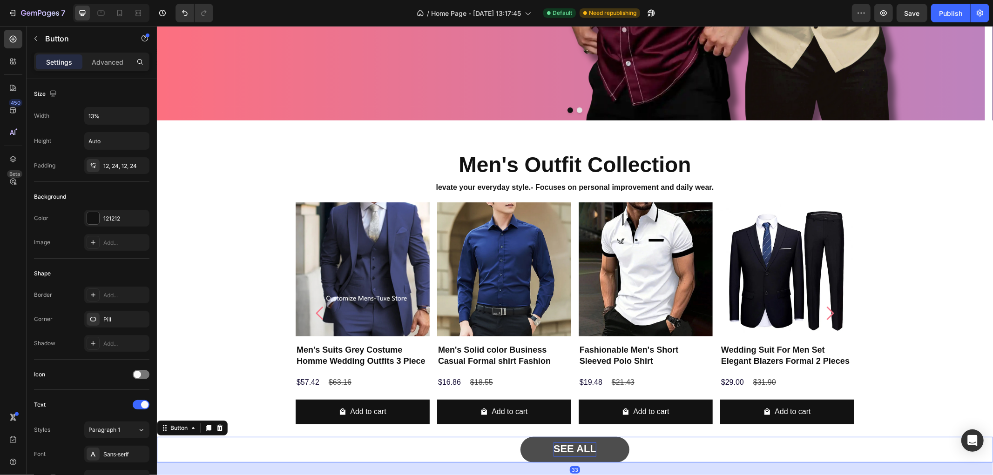
click at [575, 443] on strong "SEE ALL" at bounding box center [574, 449] width 43 height 12
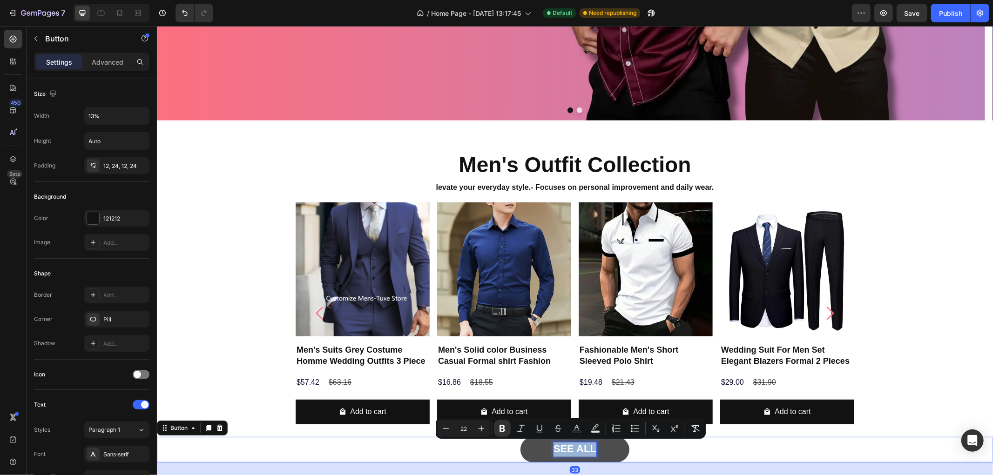
copy strong "SEE ALL"
click at [531, 452] on link "SEE ALL" at bounding box center [574, 450] width 108 height 26
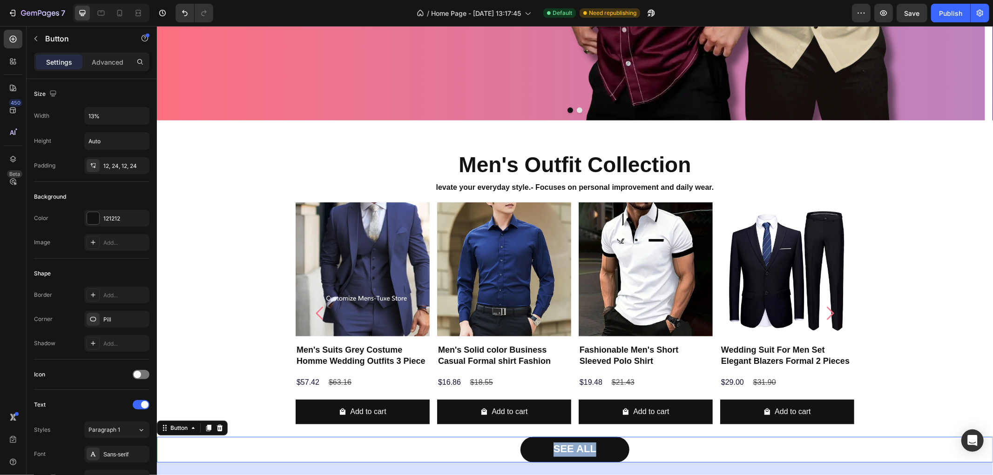
click at [453, 452] on div "SEE ALL Button 33" at bounding box center [574, 450] width 836 height 26
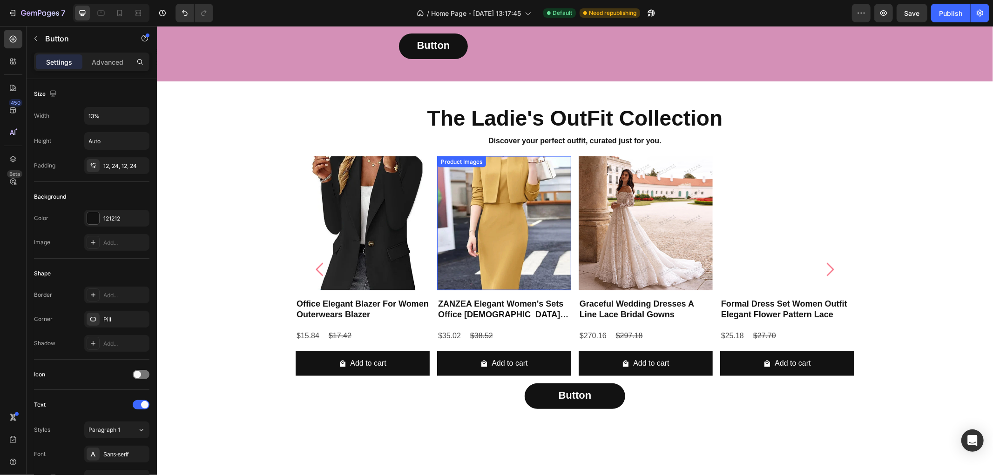
scroll to position [1161, 0]
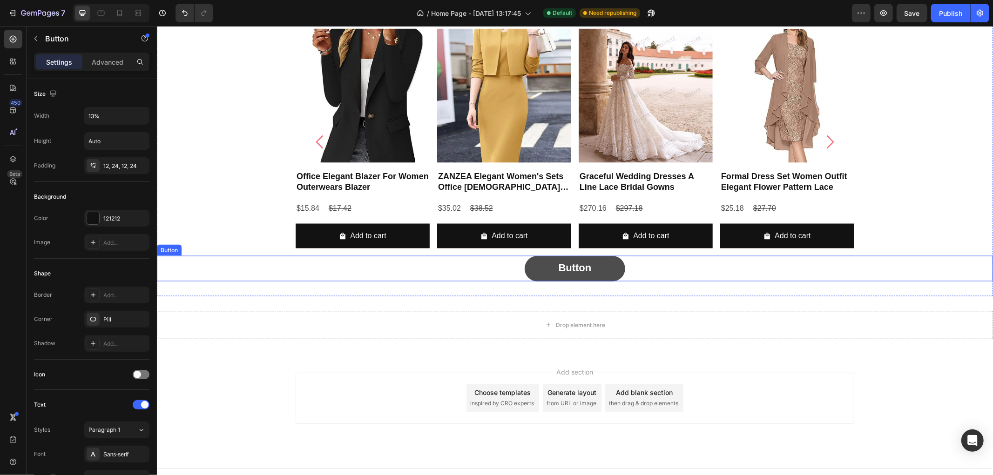
click at [548, 266] on button "Button" at bounding box center [574, 269] width 101 height 26
click at [564, 266] on strong "Button" at bounding box center [574, 268] width 33 height 12
click at [485, 273] on div "SEE ALL Button 0" at bounding box center [574, 269] width 836 height 26
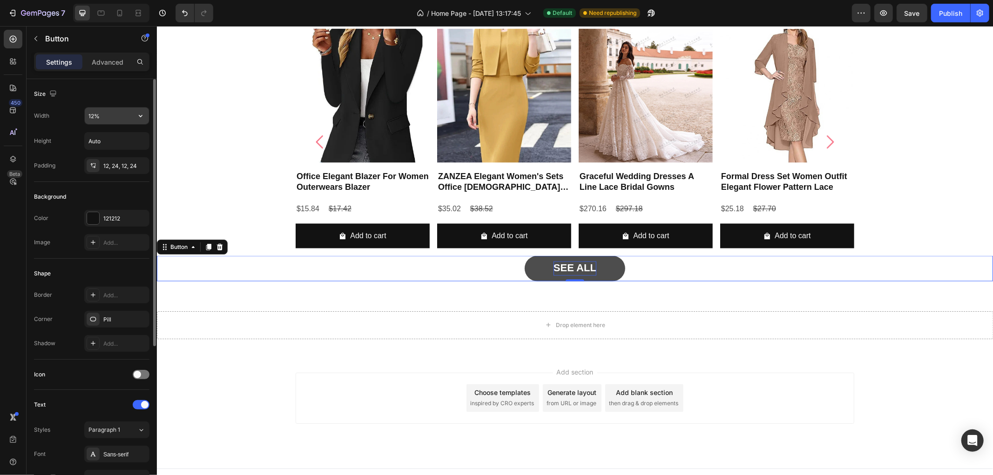
click at [92, 115] on input "12%" at bounding box center [117, 116] width 64 height 17
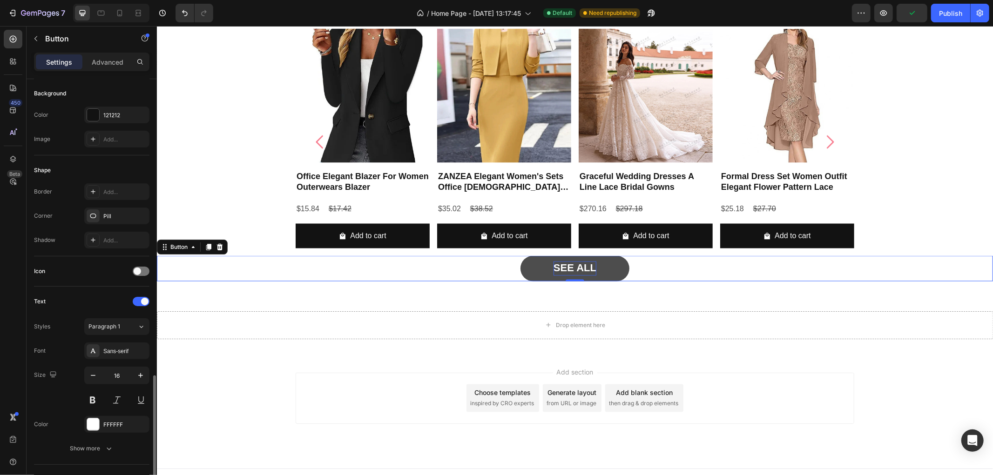
scroll to position [245, 0]
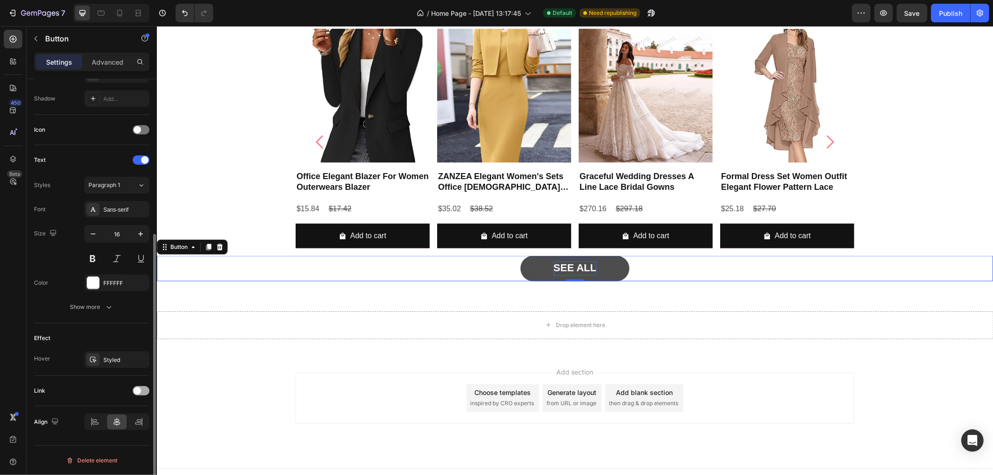
type input "13%"
click at [142, 392] on div at bounding box center [141, 390] width 17 height 9
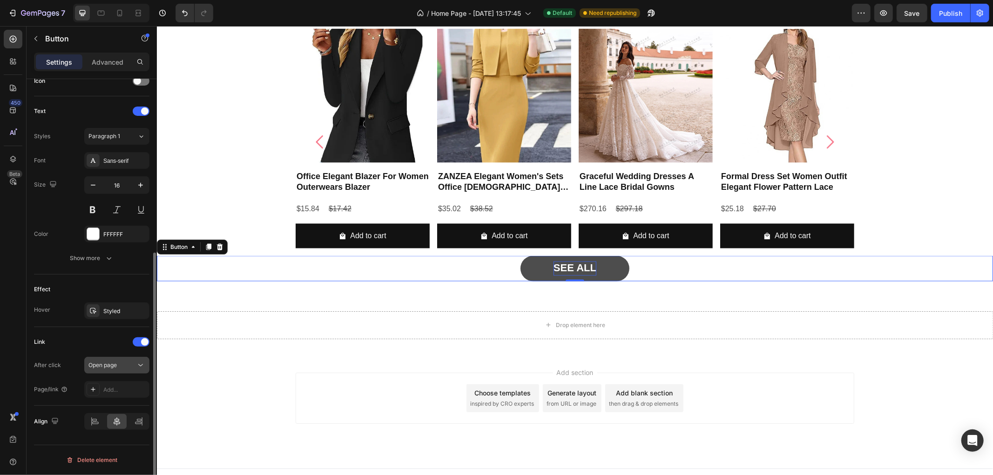
click at [121, 368] on div "Open page" at bounding box center [111, 365] width 47 height 8
click at [53, 361] on div "After click" at bounding box center [47, 365] width 27 height 8
click at [126, 399] on div "Link After click Open page Page/link Add..." at bounding box center [91, 366] width 115 height 79
click at [124, 390] on div "Add..." at bounding box center [125, 390] width 44 height 8
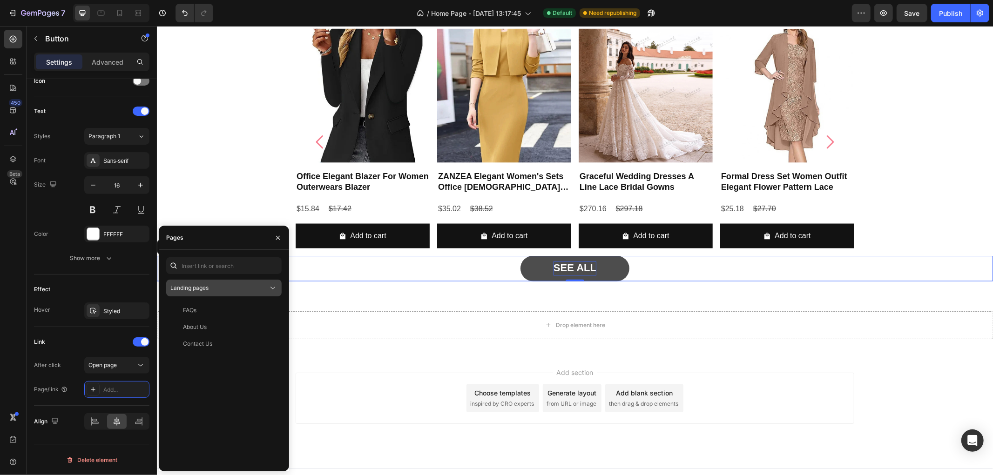
click at [262, 287] on div "Landing pages" at bounding box center [219, 288] width 98 height 8
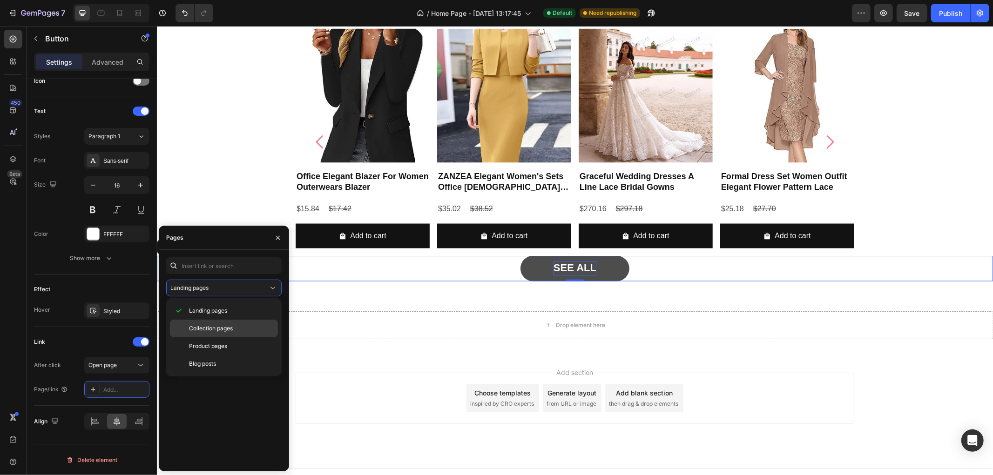
click at [230, 325] on span "Collection pages" at bounding box center [211, 329] width 44 height 8
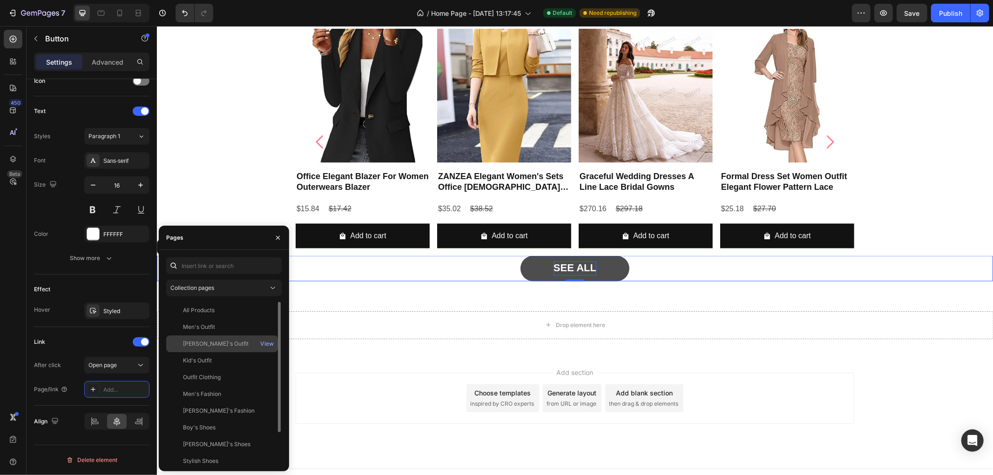
click at [210, 342] on div "[PERSON_NAME]'s Outfit" at bounding box center [216, 344] width 66 height 8
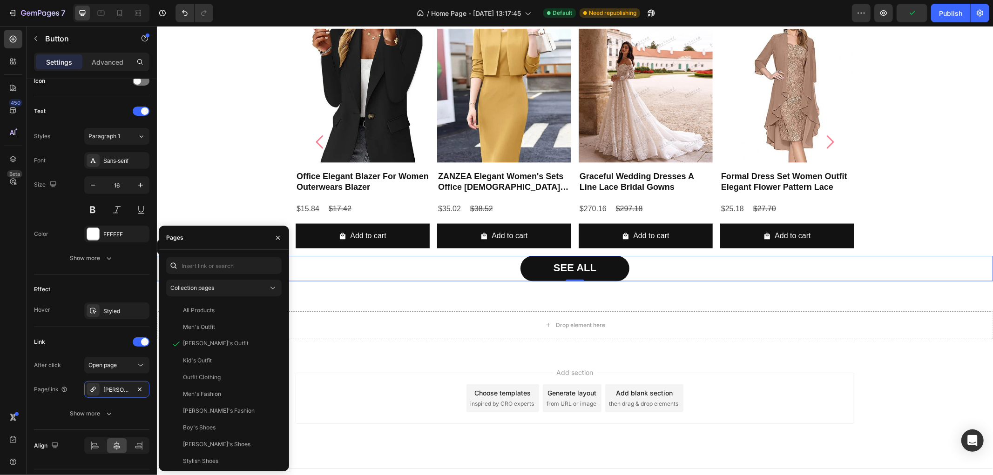
click at [8, 339] on div "450 Beta" at bounding box center [13, 219] width 19 height 379
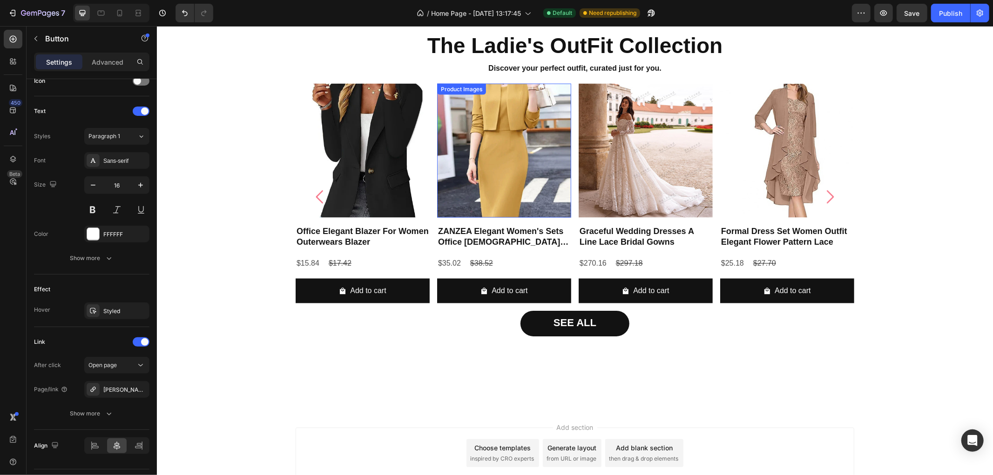
scroll to position [1174, 0]
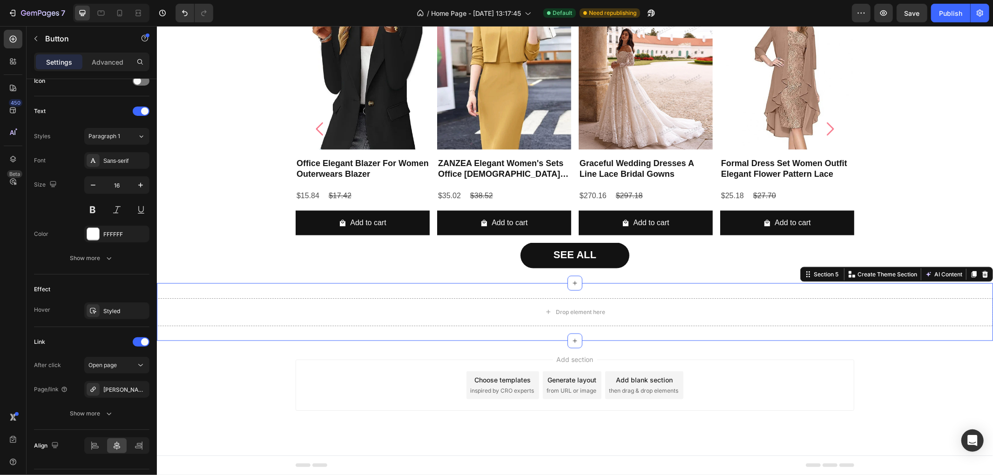
click at [234, 288] on div "Drop element here Section 5 You can create reusable sections Create Theme Secti…" at bounding box center [574, 312] width 836 height 58
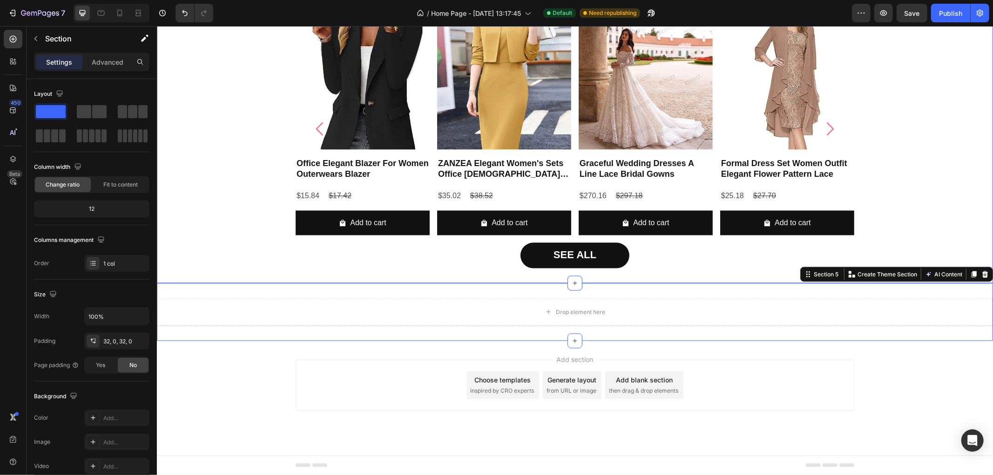
click at [352, 272] on div "The Ladie's OutFit Collection Heading Discover your perfect outfit, curated jus…" at bounding box center [574, 111] width 836 height 343
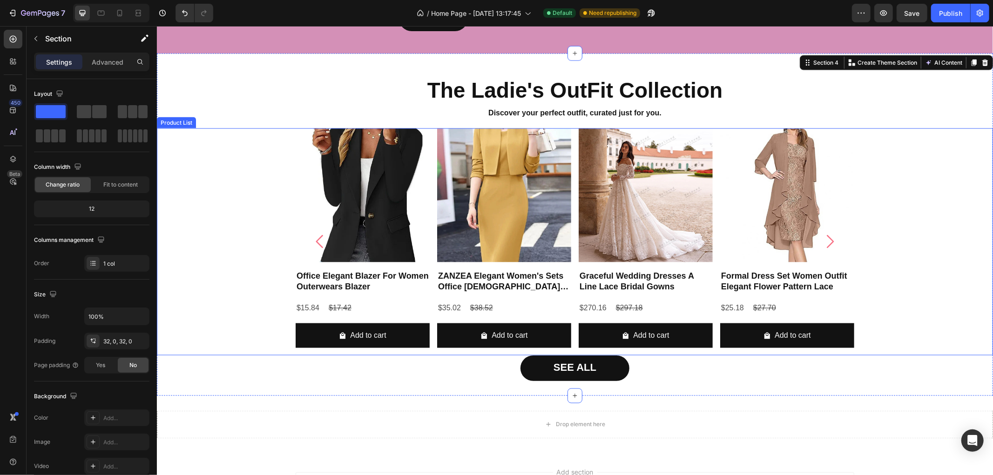
scroll to position [1071, 0]
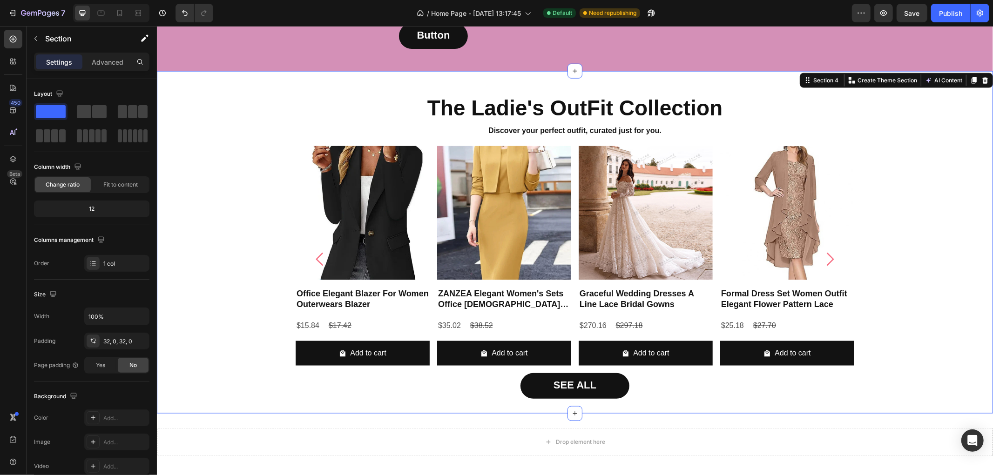
click at [246, 86] on div "The Ladie's OutFit Collection Heading Discover your perfect outfit, curated jus…" at bounding box center [574, 242] width 836 height 313
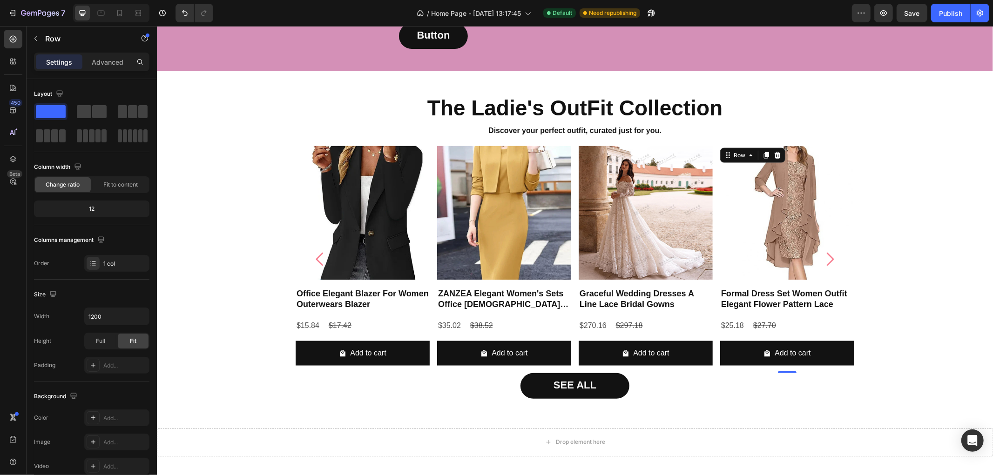
click at [429, 343] on div "Add to cart Add to Cart" at bounding box center [362, 357] width 134 height 32
click at [429, 342] on div "Add to cart Add to Cart" at bounding box center [362, 357] width 134 height 32
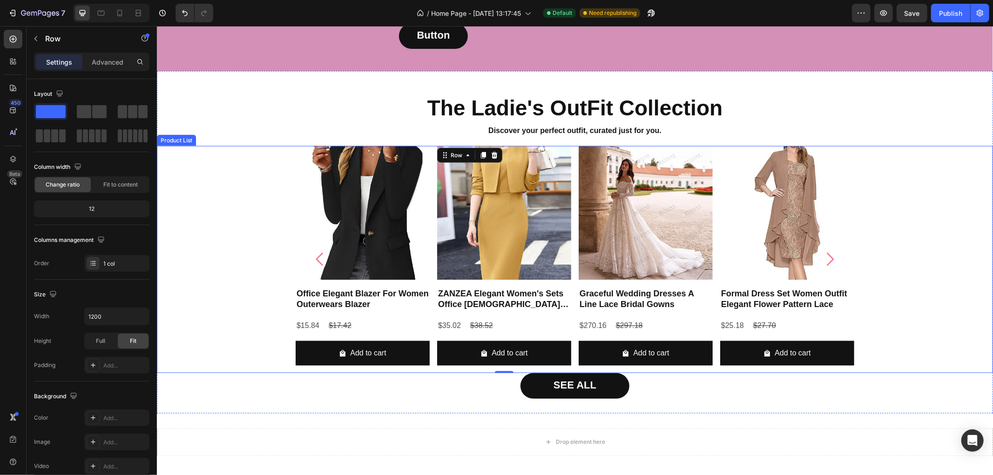
click at [222, 279] on div "Product Images Office Elegant Blazer For Women Outerwears Blazer Product Title …" at bounding box center [574, 259] width 836 height 227
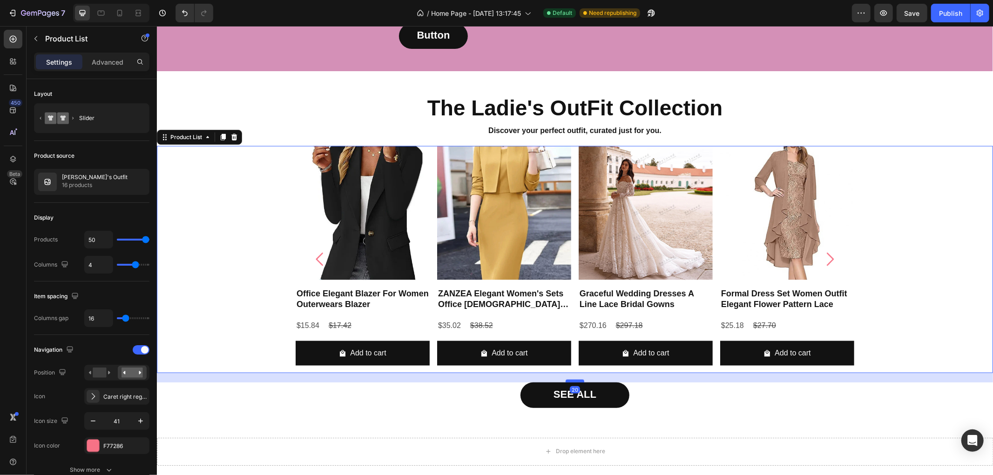
drag, startPoint x: 571, startPoint y: 345, endPoint x: 571, endPoint y: 355, distance: 9.3
click at [571, 379] on div at bounding box center [574, 380] width 19 height 3
click at [749, 381] on div "The Ladie's OutFit Collection Heading Discover your perfect outfit, curated jus…" at bounding box center [574, 247] width 836 height 352
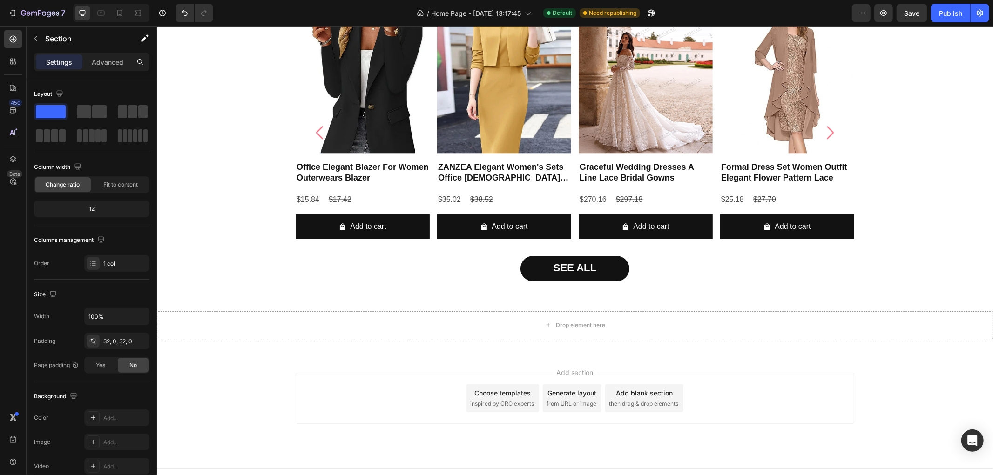
scroll to position [1184, 0]
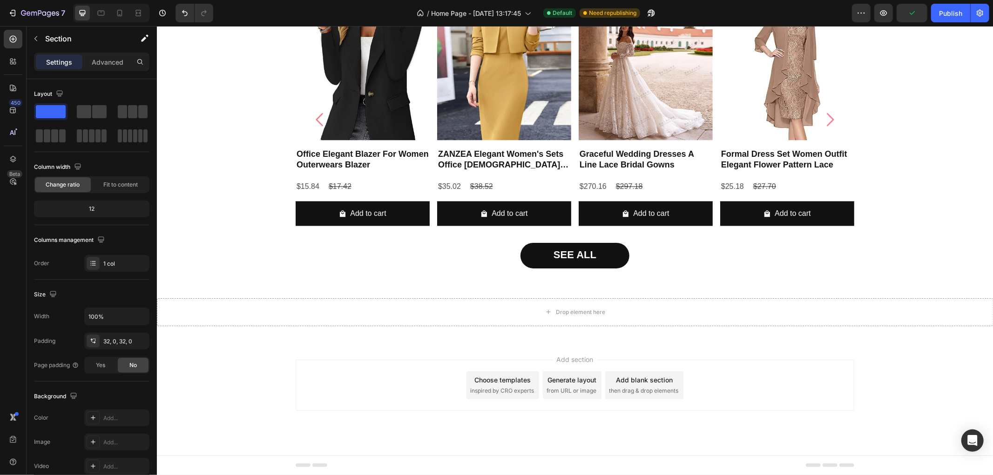
click at [237, 271] on div "The Ladie's OutFit Collection Heading Discover your perfect outfit, curated jus…" at bounding box center [574, 107] width 836 height 352
click at [689, 276] on div "The Ladie's OutFit Collection Heading Discover your perfect outfit, curated jus…" at bounding box center [574, 107] width 836 height 352
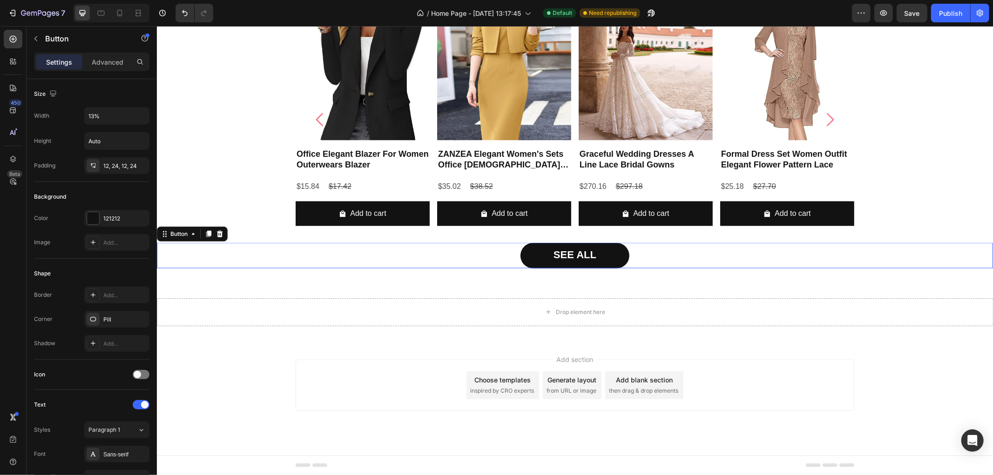
click at [402, 266] on div "SEE ALL Button 0" at bounding box center [574, 256] width 836 height 26
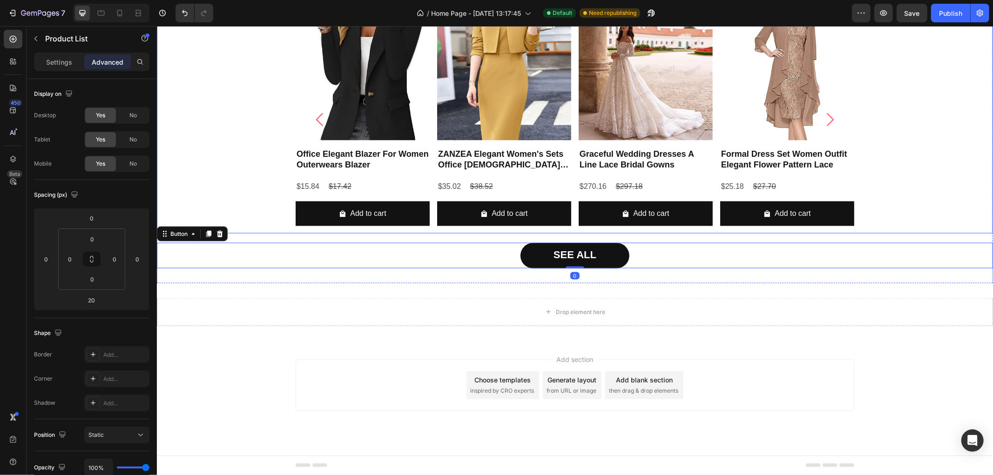
click at [198, 208] on div "Product Images Office Elegant Blazer For Women Outerwears Blazer Product Title …" at bounding box center [574, 119] width 836 height 227
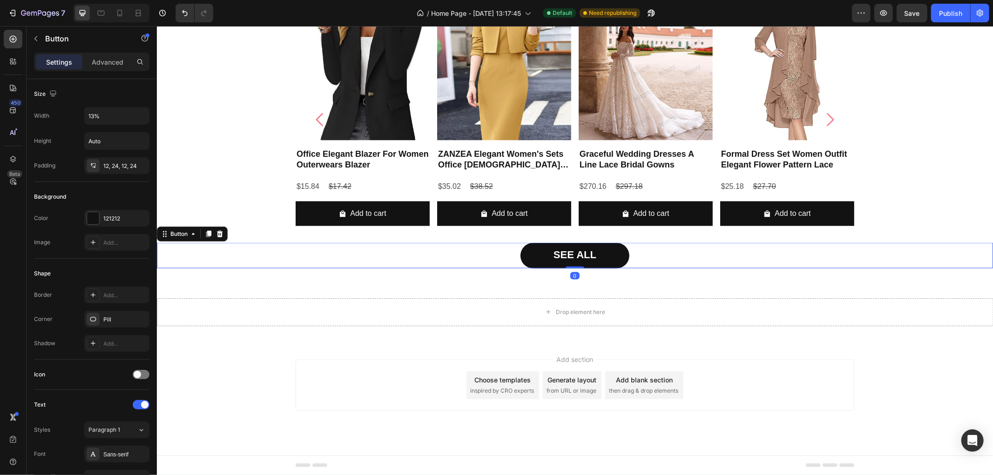
click at [222, 247] on div "SEE ALL Button 0" at bounding box center [574, 256] width 836 height 26
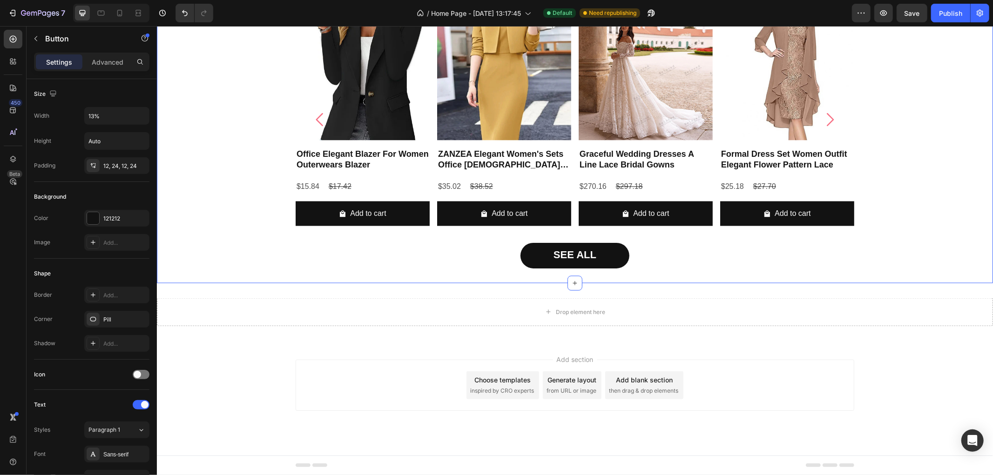
click at [202, 280] on div "The Ladie's OutFit Collection Heading Discover your perfect outfit, curated jus…" at bounding box center [574, 107] width 836 height 352
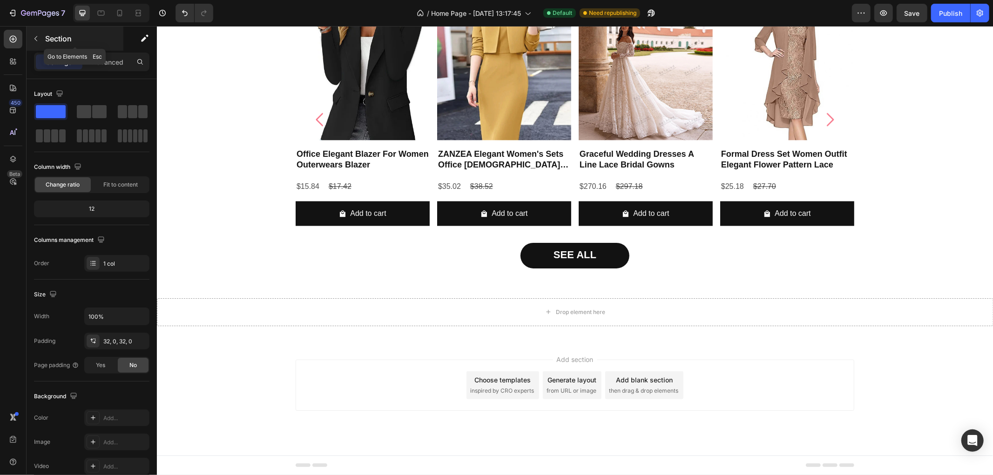
click at [34, 39] on icon "button" at bounding box center [35, 38] width 7 height 7
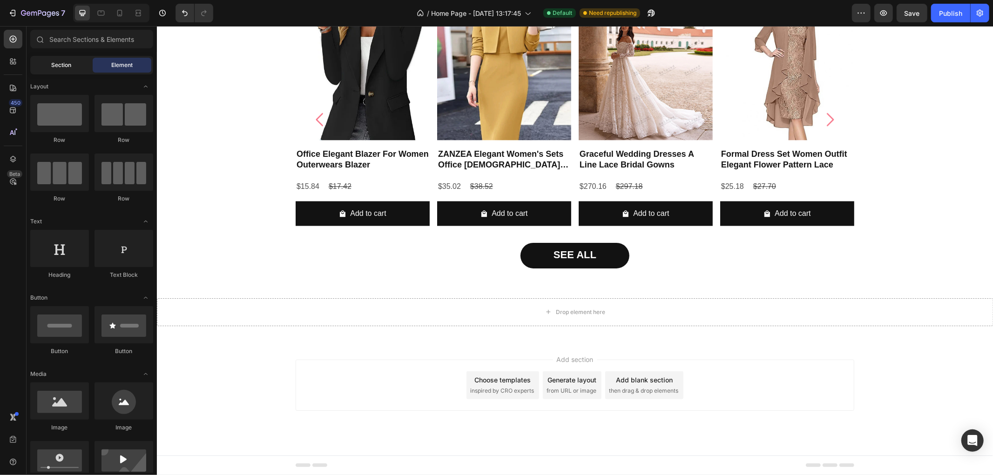
click at [58, 63] on span "Section" at bounding box center [62, 65] width 20 height 8
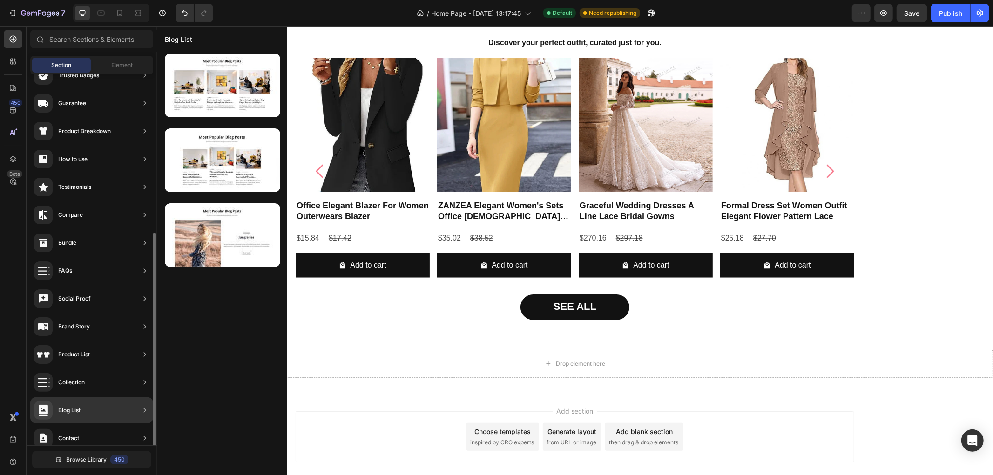
scroll to position [155, 0]
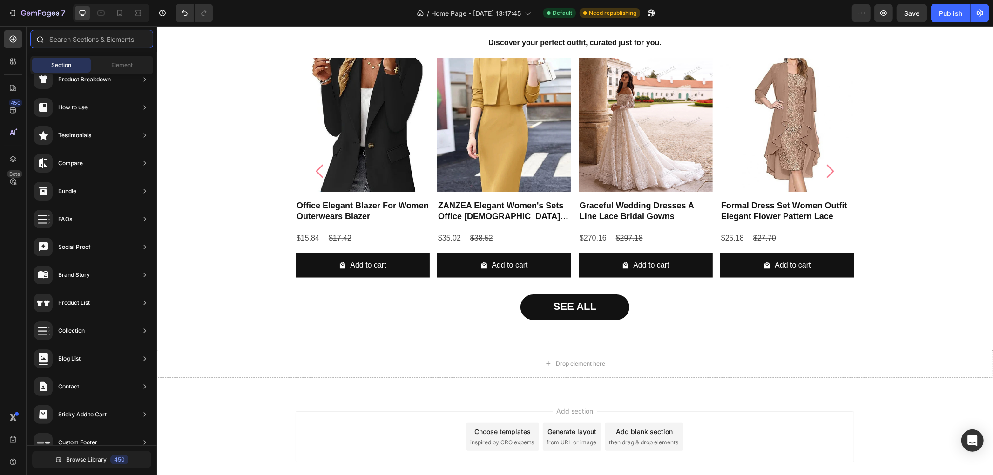
click at [107, 41] on input "text" at bounding box center [91, 39] width 123 height 19
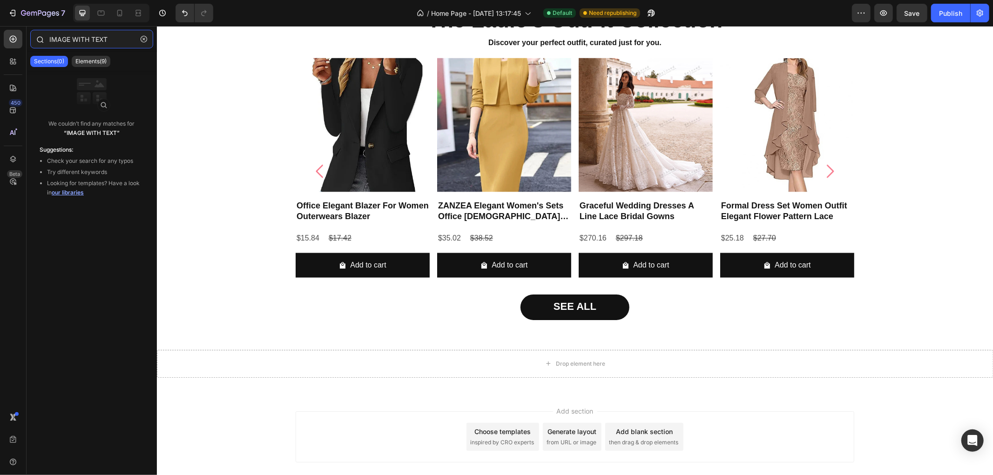
drag, startPoint x: 68, startPoint y: 42, endPoint x: 121, endPoint y: 44, distance: 52.7
click at [119, 44] on input "IMAGE WITH TEXT" at bounding box center [91, 39] width 123 height 19
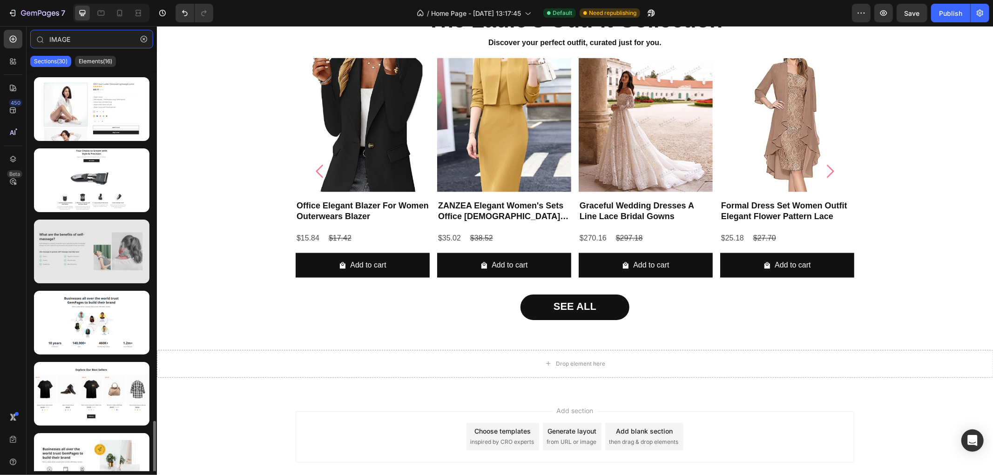
scroll to position [1732, 0]
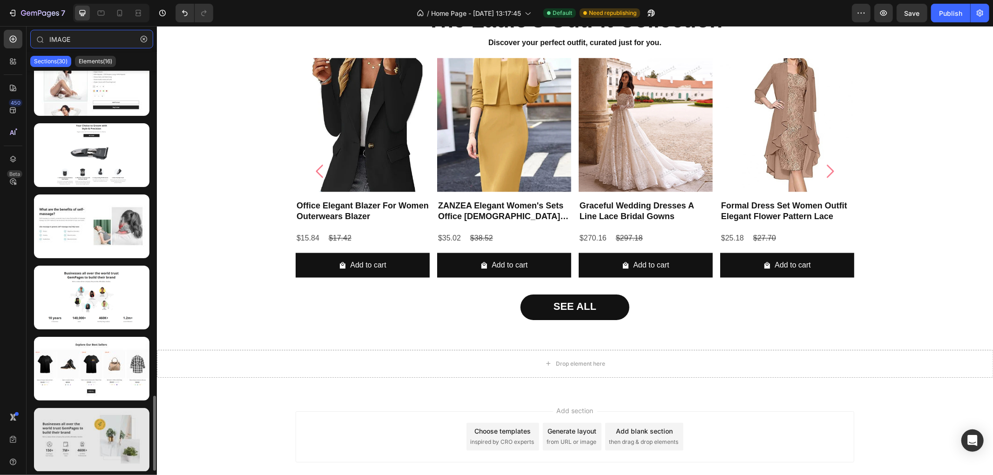
type input "IMAGE"
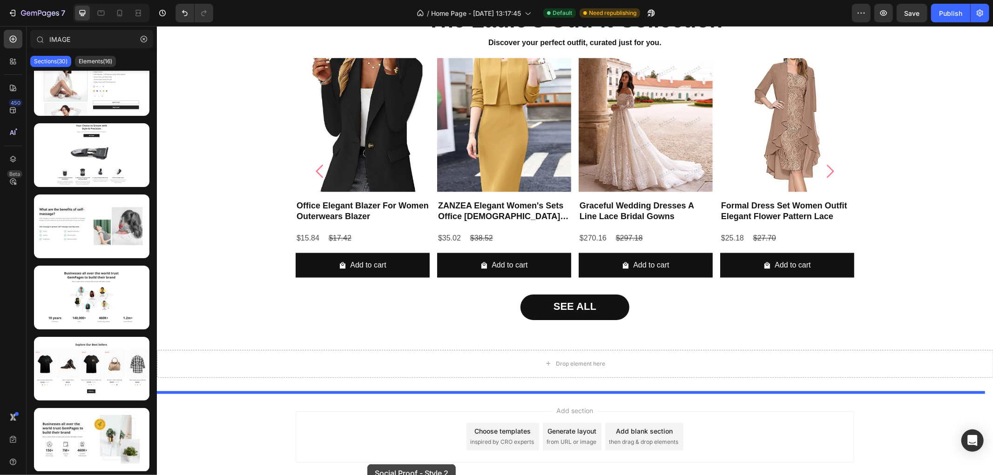
scroll to position [1184, 0]
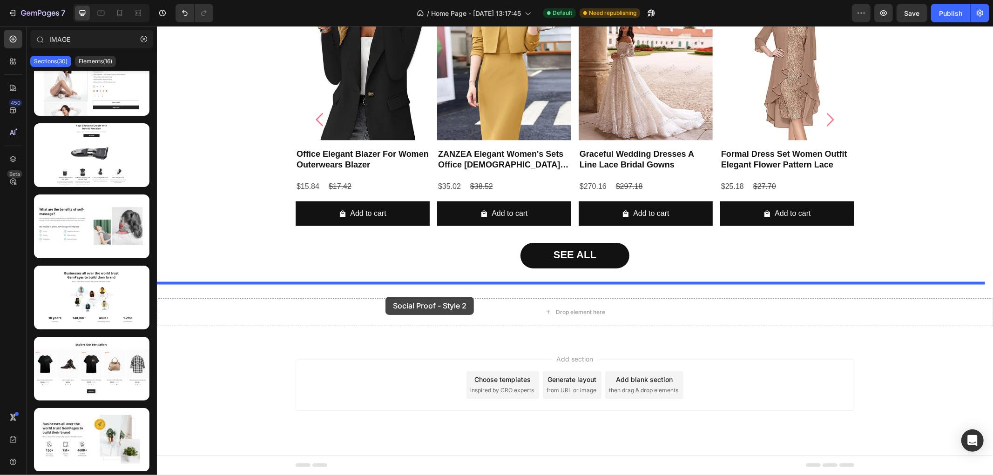
drag, startPoint x: 241, startPoint y: 450, endPoint x: 385, endPoint y: 297, distance: 210.5
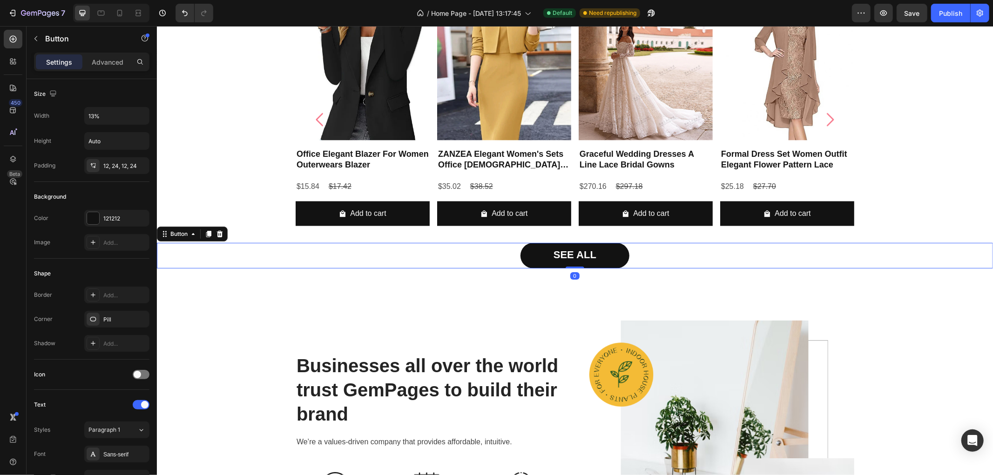
click at [384, 249] on div "SEE ALL Button 0" at bounding box center [574, 256] width 836 height 26
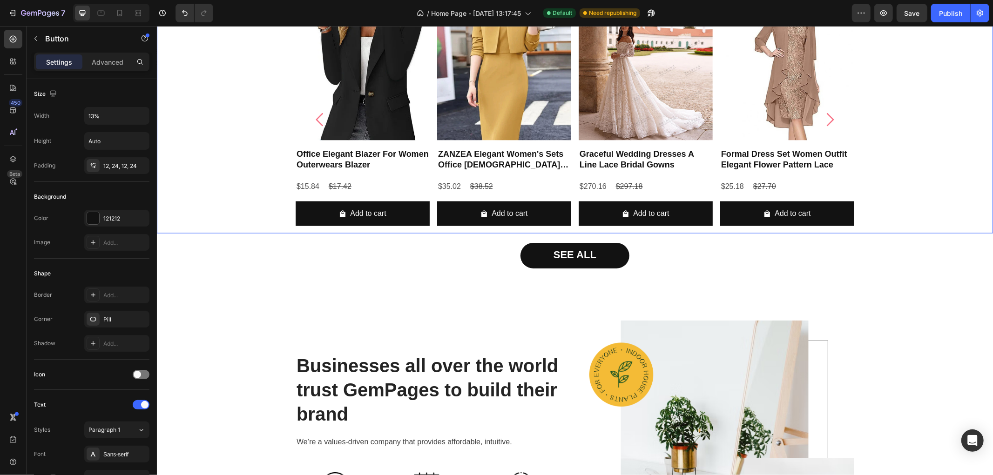
click at [286, 170] on div "Product Images Office Elegant Blazer For Women Outerwears Blazer Product Title …" at bounding box center [574, 119] width 836 height 227
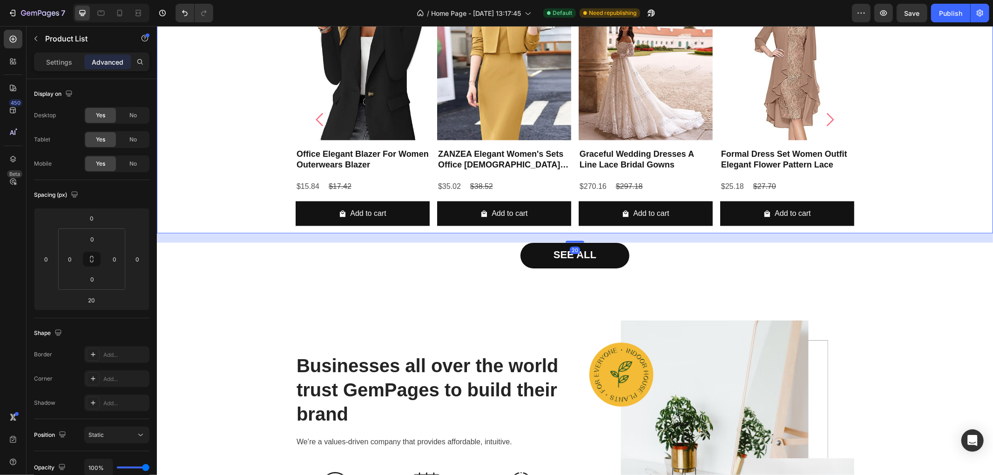
click at [215, 170] on div "Product Images Office Elegant Blazer For Women Outerwears Blazer Product Title …" at bounding box center [574, 119] width 836 height 227
click at [208, 213] on div "Product Images Office Elegant Blazer For Women Outerwears Blazer Product Title …" at bounding box center [574, 119] width 836 height 227
click at [198, 242] on div "20" at bounding box center [574, 237] width 836 height 9
click at [191, 260] on div "SEE ALL Button" at bounding box center [574, 256] width 836 height 26
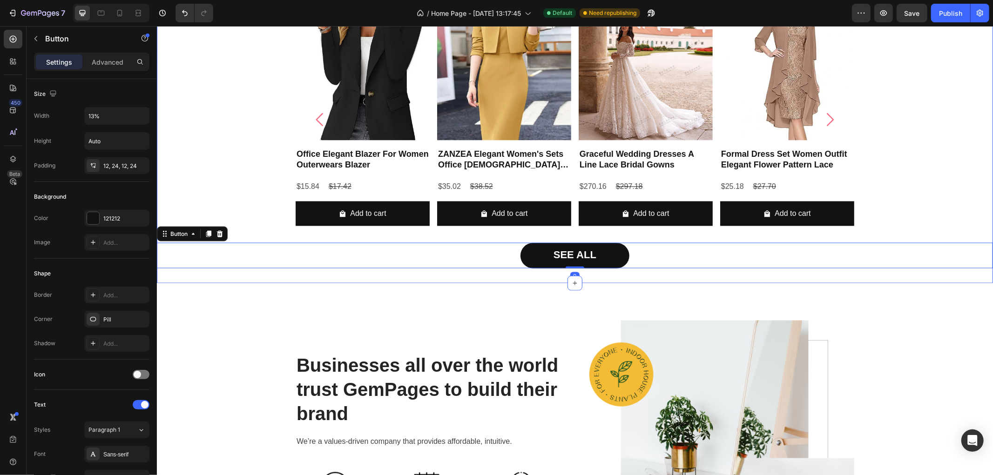
click at [190, 279] on div "The Ladie's OutFit Collection Heading Discover your perfect outfit, curated jus…" at bounding box center [574, 107] width 836 height 352
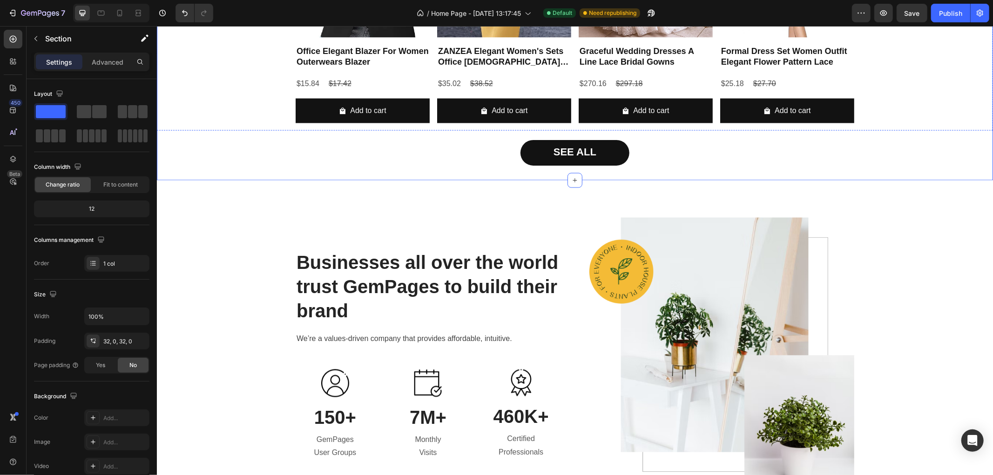
scroll to position [1339, 0]
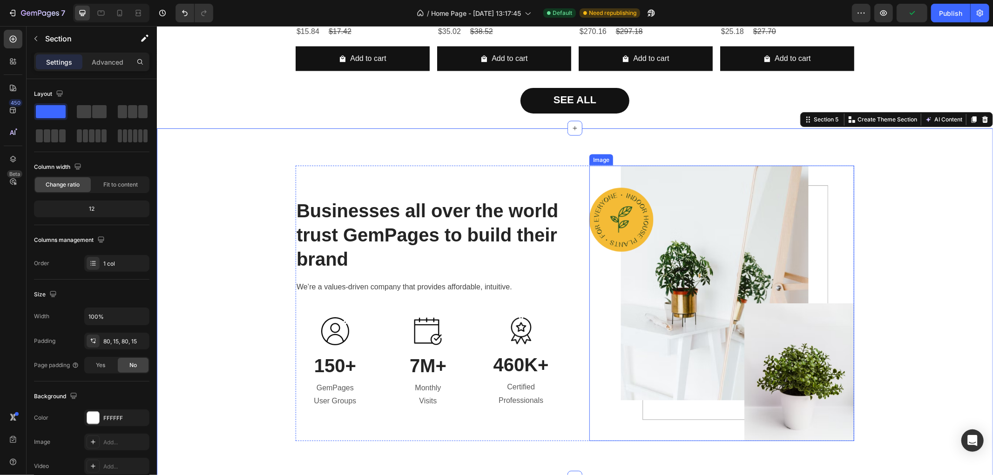
click at [709, 270] on img at bounding box center [721, 303] width 265 height 276
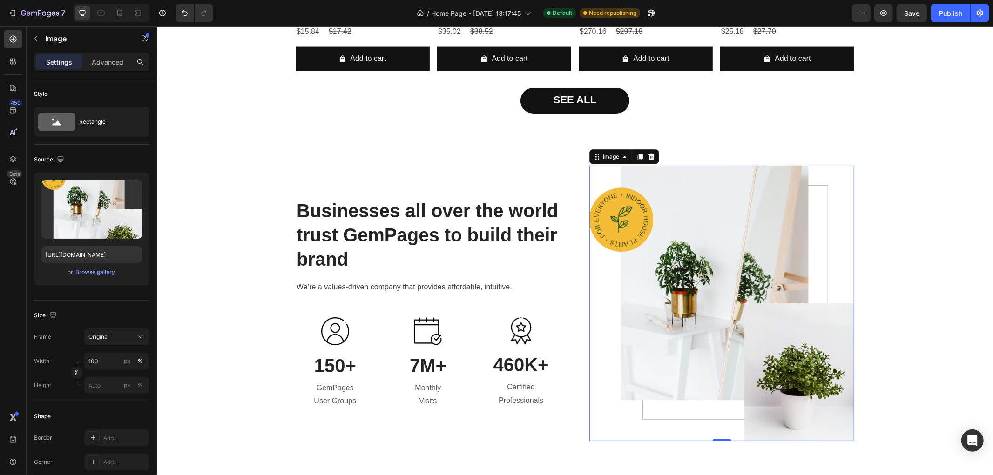
click at [786, 340] on img at bounding box center [721, 303] width 265 height 276
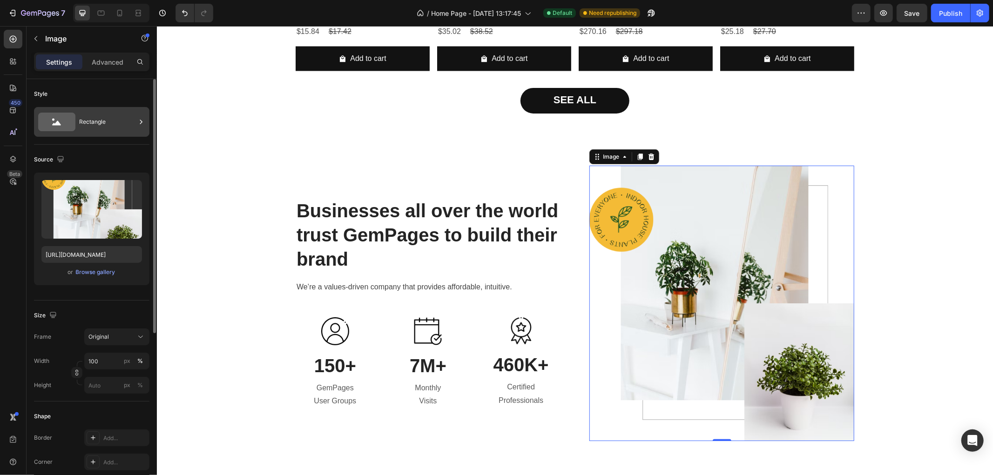
click at [123, 119] on div "Rectangle" at bounding box center [107, 121] width 57 height 21
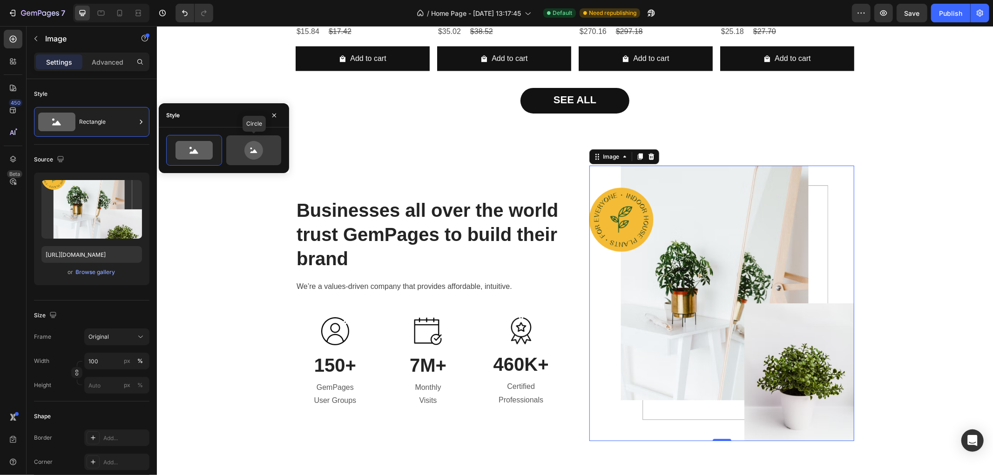
click at [251, 153] on icon at bounding box center [253, 151] width 7 height 4
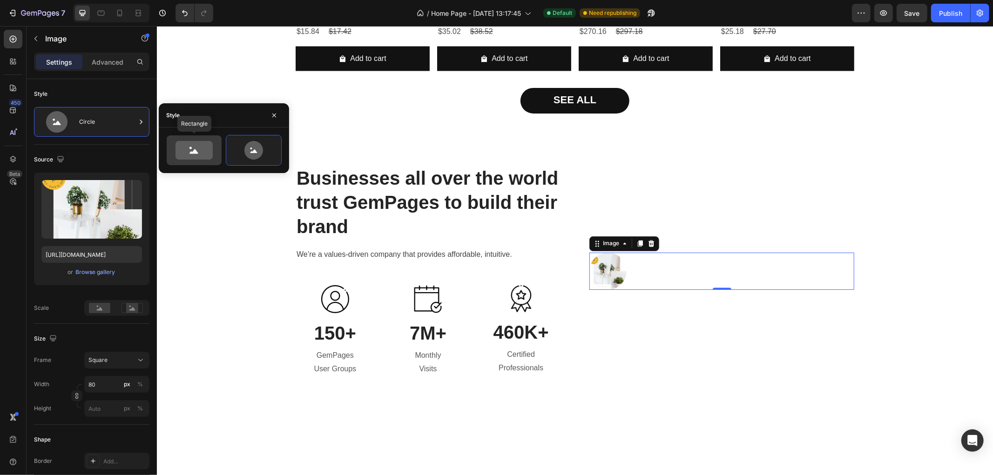
click at [174, 146] on icon at bounding box center [194, 150] width 44 height 19
type input "100"
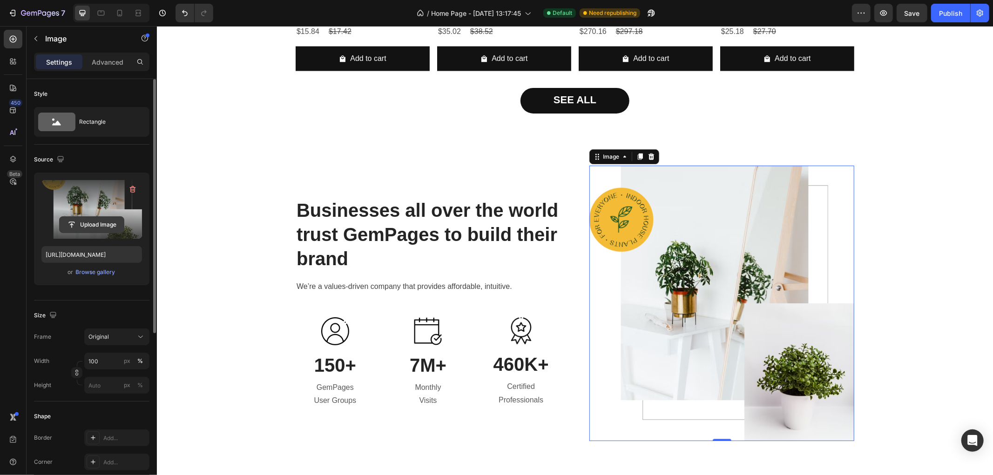
click at [90, 224] on input "file" at bounding box center [92, 225] width 64 height 16
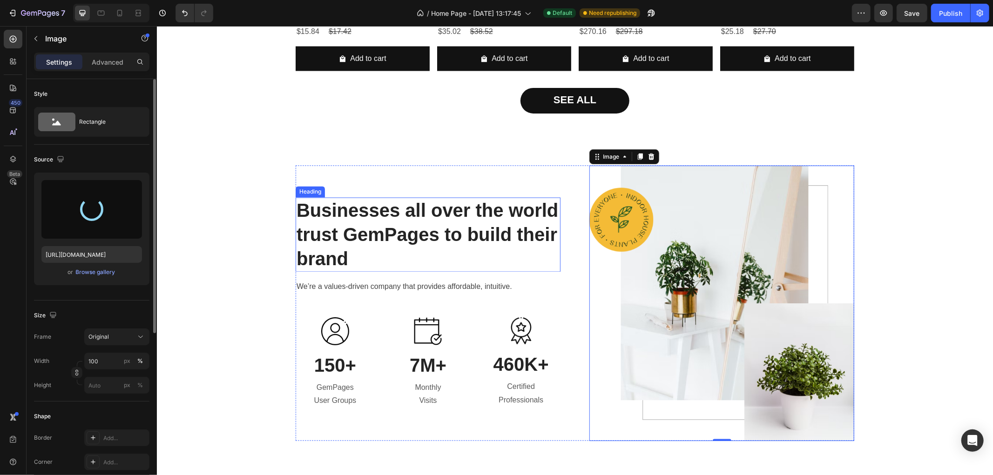
type input "[URL][DOMAIN_NAME]"
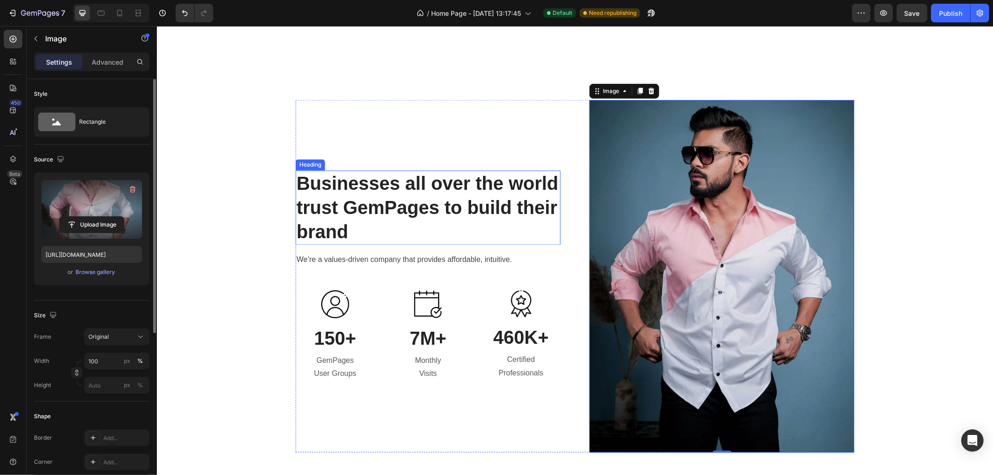
scroll to position [1494, 0]
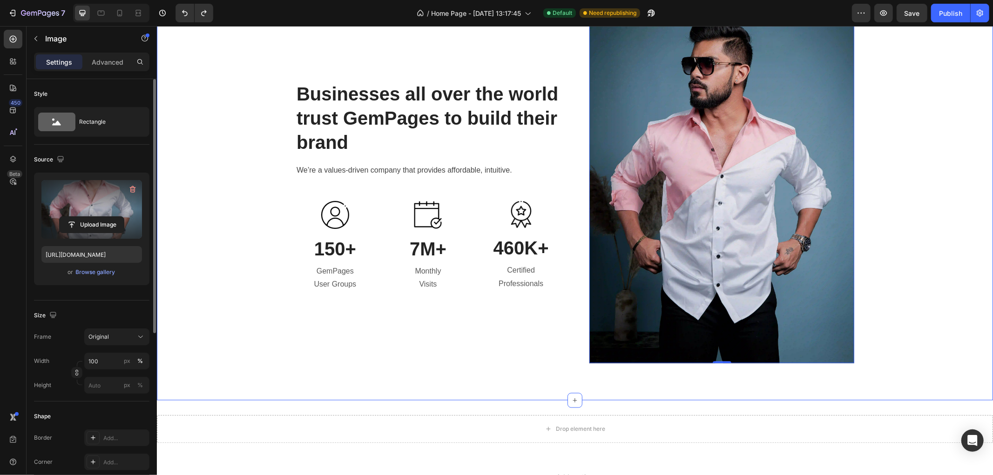
click at [207, 234] on div "Businesses all over the world trust GemPages to build their brand Heading We’re…" at bounding box center [574, 186] width 822 height 353
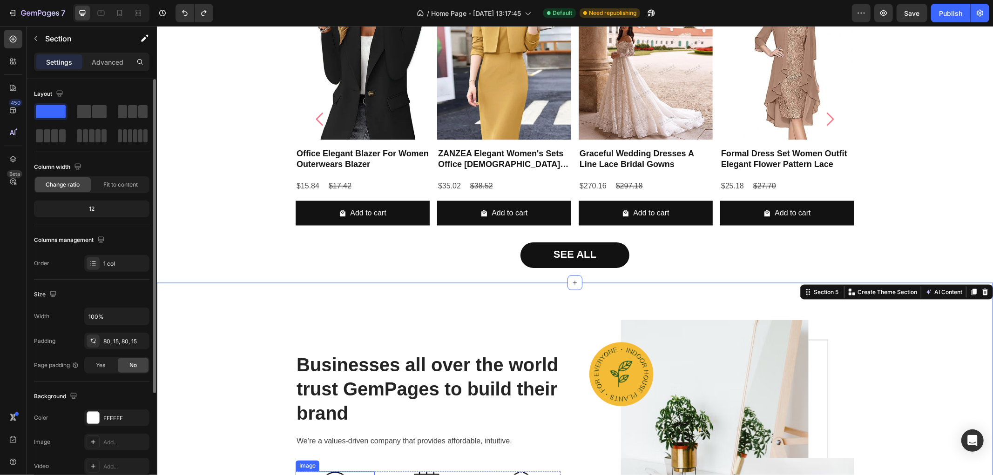
scroll to position [1404, 0]
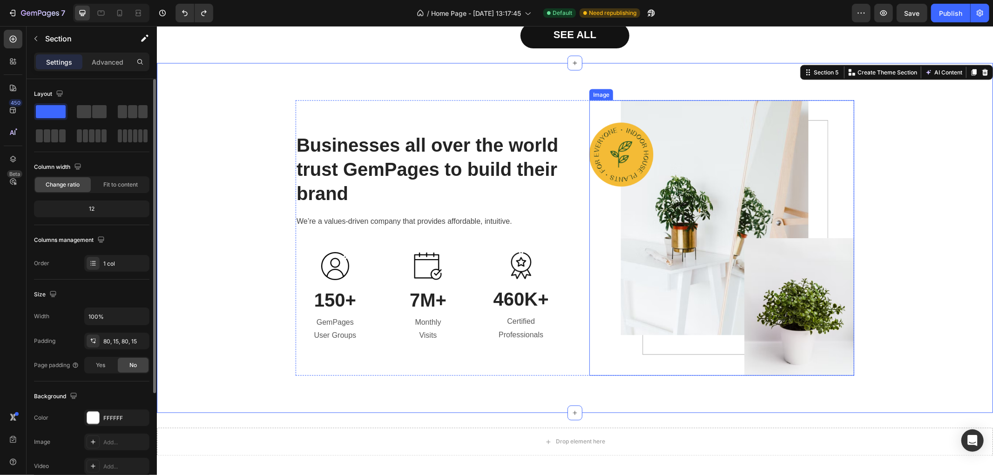
click at [668, 231] on img at bounding box center [721, 238] width 265 height 276
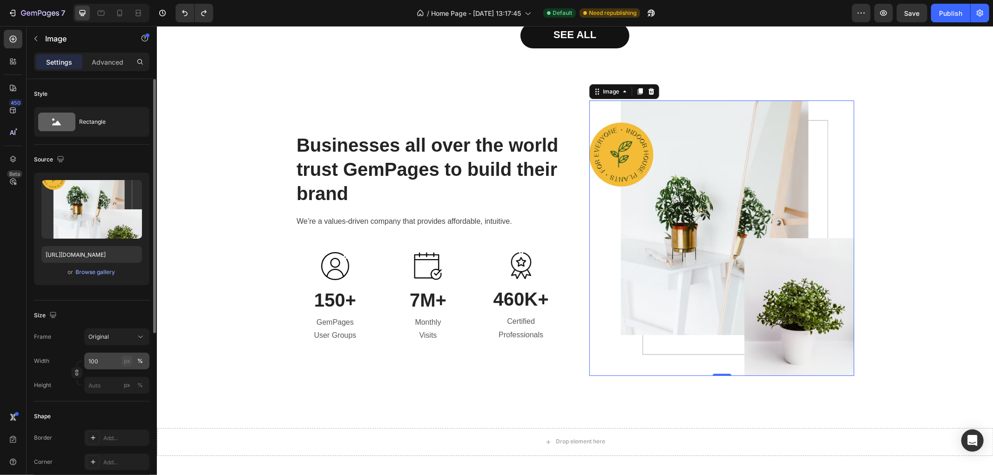
click at [129, 362] on div "px" at bounding box center [127, 361] width 7 height 8
click at [0, 343] on div "450 Beta" at bounding box center [13, 250] width 27 height 449
click at [117, 338] on div "Original" at bounding box center [111, 337] width 46 height 8
click at [0, 338] on div "450 Beta" at bounding box center [13, 250] width 27 height 449
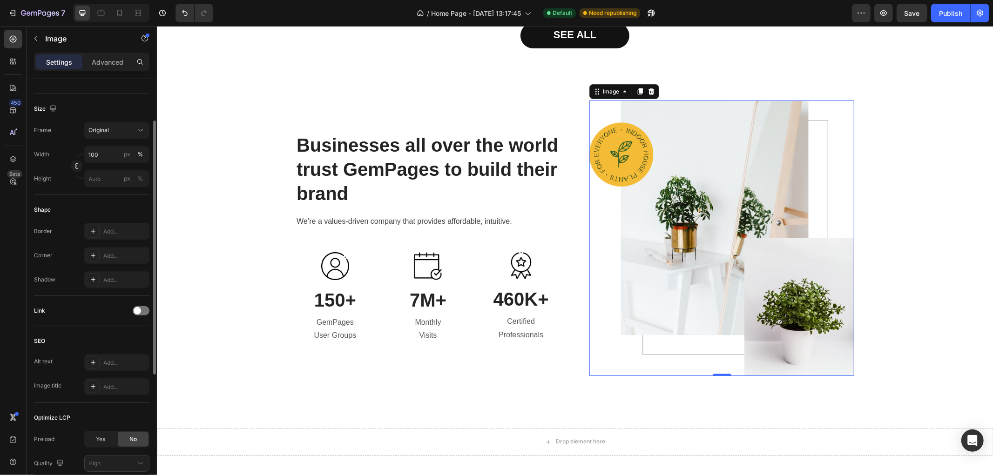
scroll to position [103, 0]
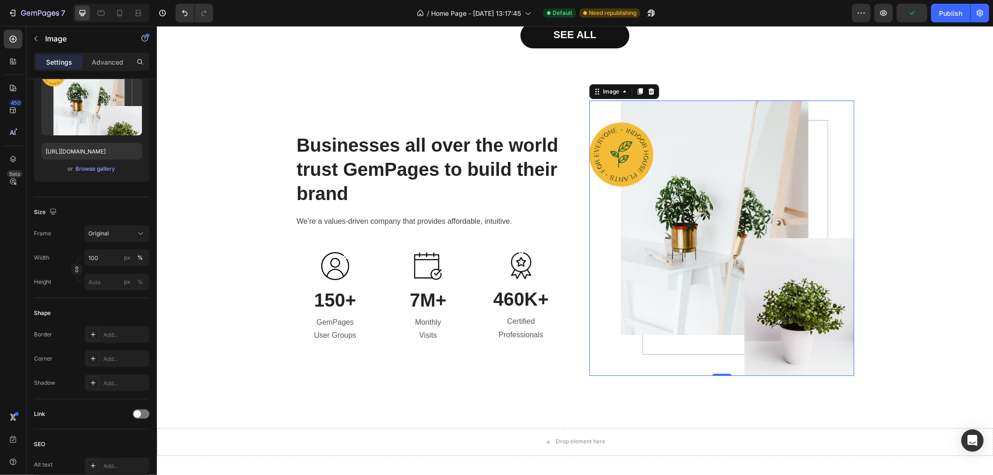
click at [688, 230] on img at bounding box center [721, 238] width 265 height 276
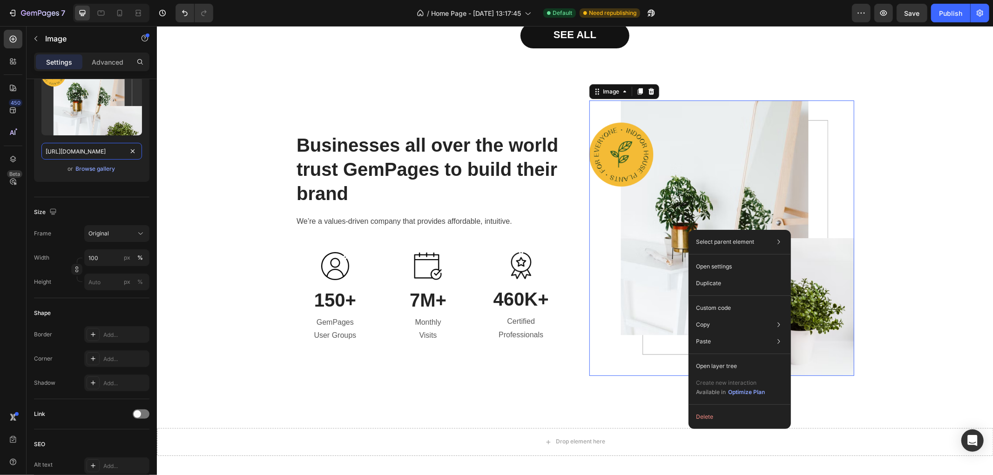
click at [99, 152] on input "[URL][DOMAIN_NAME]" at bounding box center [91, 151] width 101 height 17
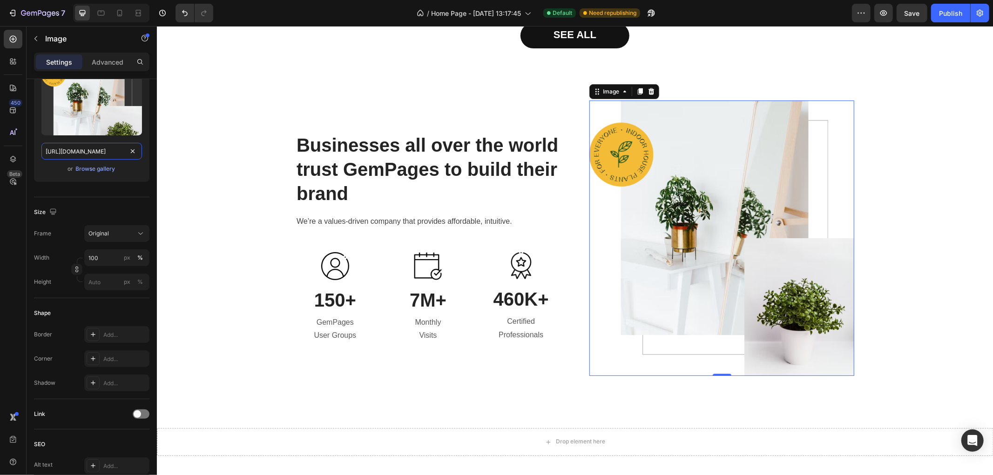
click at [99, 152] on input "[URL][DOMAIN_NAME]" at bounding box center [91, 151] width 101 height 17
click at [336, 93] on div "Businesses all over the world trust GemPages to build their brand Heading We’re…" at bounding box center [574, 238] width 836 height 350
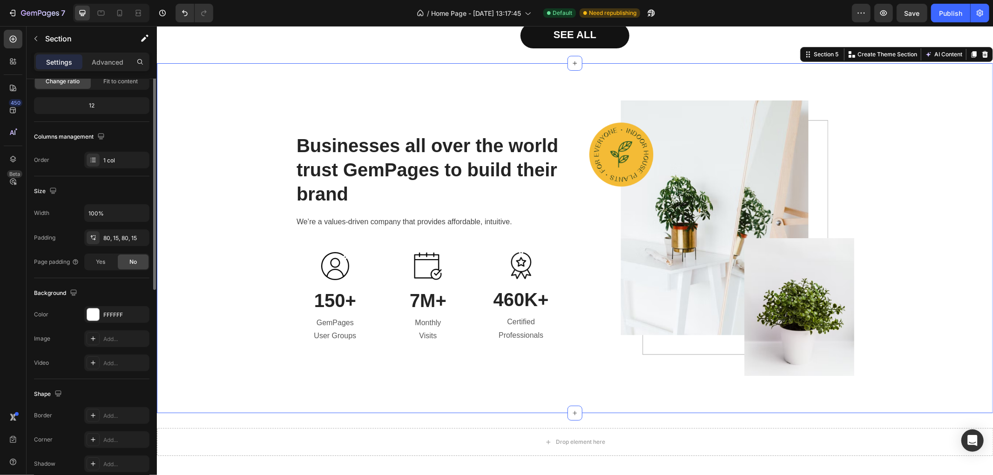
scroll to position [0, 0]
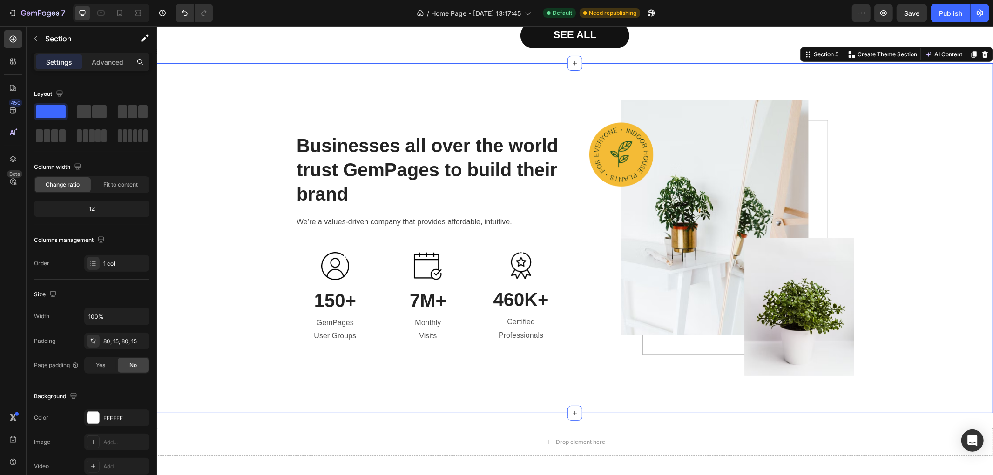
click at [231, 131] on div "Businesses all over the world trust GemPages to build their brand Heading We’re…" at bounding box center [574, 238] width 822 height 276
click at [284, 106] on div "Businesses all over the world trust GemPages to build their brand Heading We’re…" at bounding box center [574, 238] width 822 height 276
click at [426, 114] on div "Businesses all over the world trust GemPages to build their brand Heading We’re…" at bounding box center [427, 238] width 265 height 276
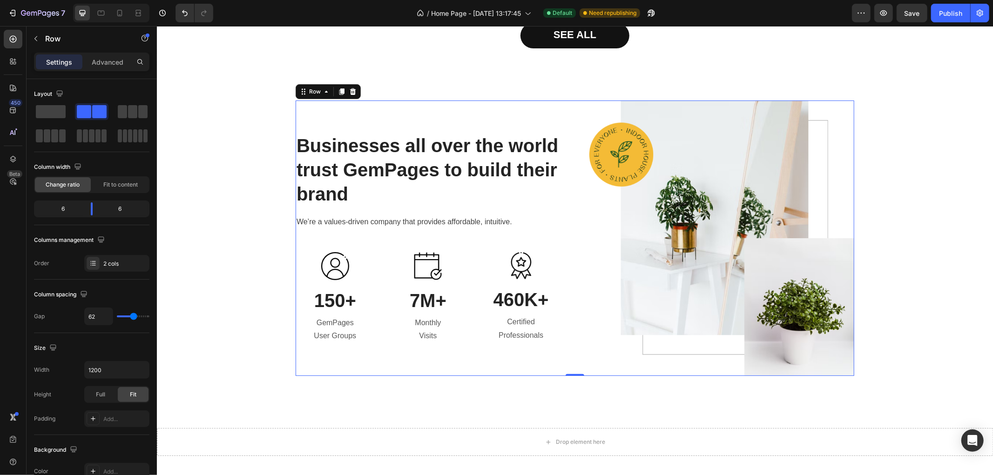
click at [571, 110] on div "Businesses all over the world trust GemPages to build their brand Heading We’re…" at bounding box center [574, 238] width 559 height 276
click at [483, 108] on div "Businesses all over the world trust GemPages to build their brand Heading We’re…" at bounding box center [427, 238] width 265 height 276
click at [895, 194] on div "Businesses all over the world trust GemPages to build their brand Heading We’re…" at bounding box center [574, 238] width 822 height 276
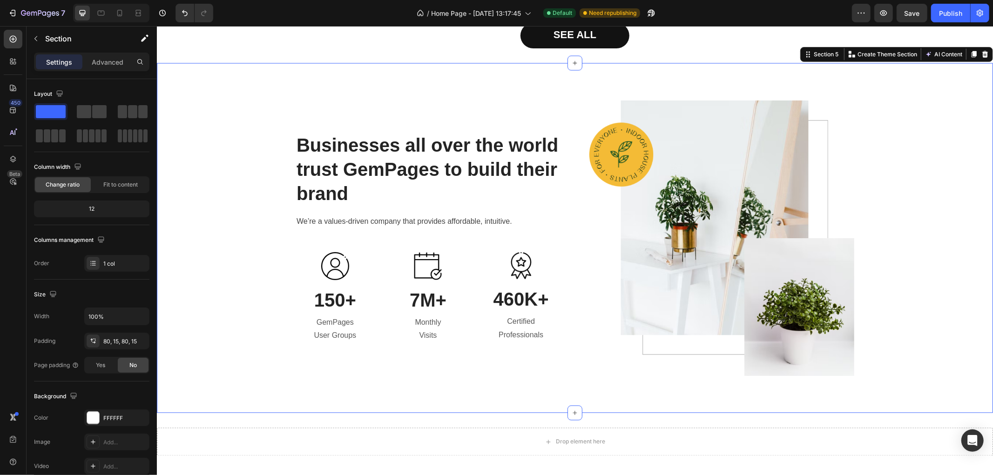
click at [788, 7] on div "/ Home Page - [DATE] 13:17:45 Default Need republishing" at bounding box center [536, 13] width 631 height 19
click at [942, 11] on div "Publish" at bounding box center [950, 13] width 23 height 10
click at [359, 114] on div "Businesses all over the world trust GemPages to build their brand Heading We’re…" at bounding box center [427, 238] width 265 height 276
